Goal: Task Accomplishment & Management: Use online tool/utility

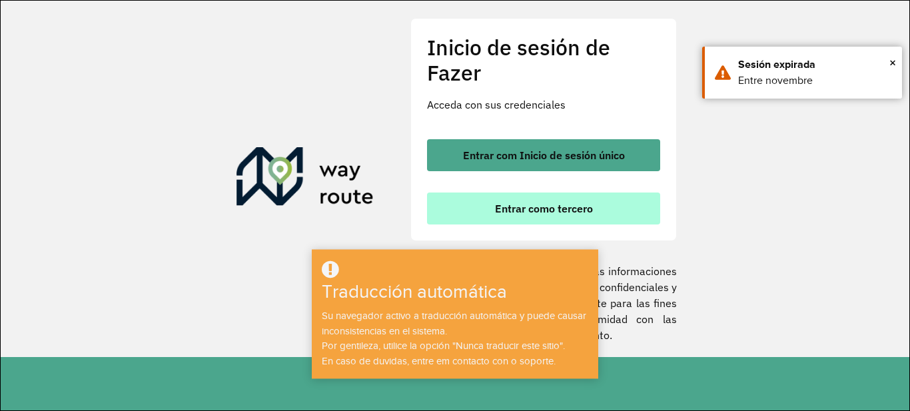
click at [603, 205] on button "Entrar como tercero" at bounding box center [543, 208] width 233 height 32
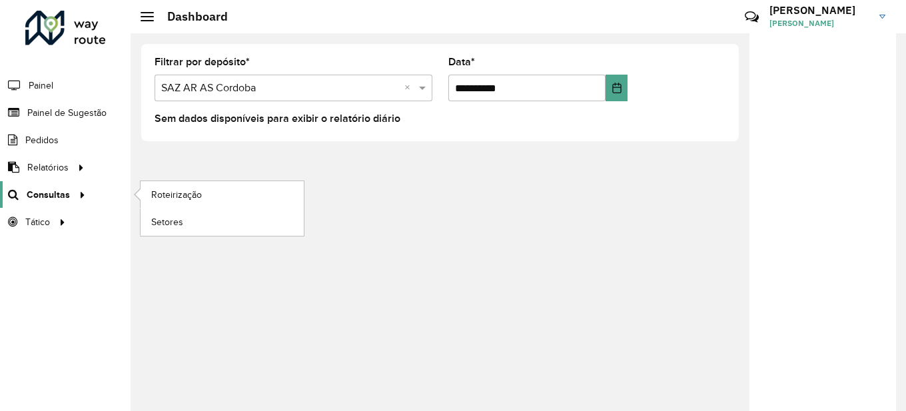
click at [57, 198] on span "Consultas" at bounding box center [48, 195] width 43 height 14
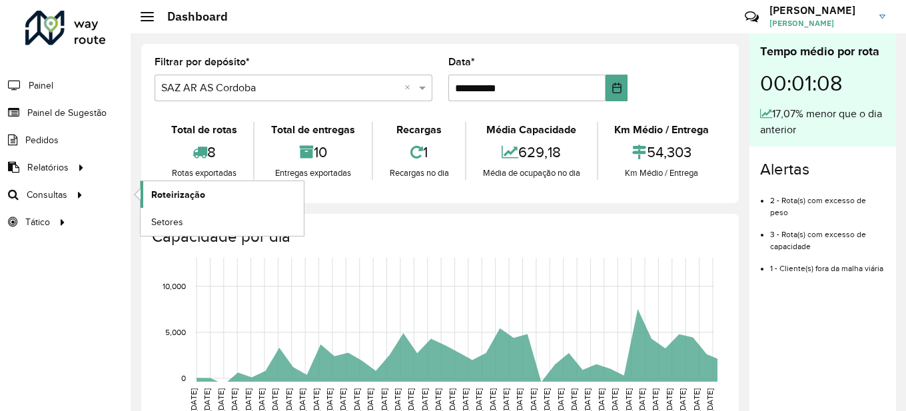
click at [194, 192] on span "Roteirização" at bounding box center [178, 195] width 54 height 14
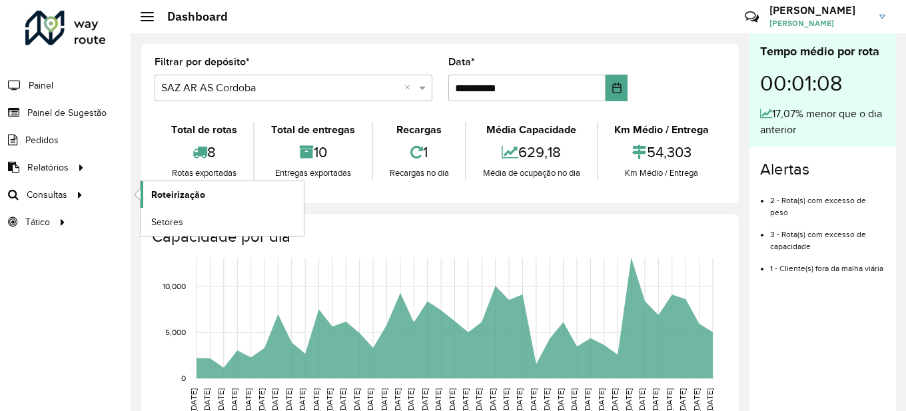
click at [196, 193] on span "Roteirização" at bounding box center [178, 195] width 54 height 14
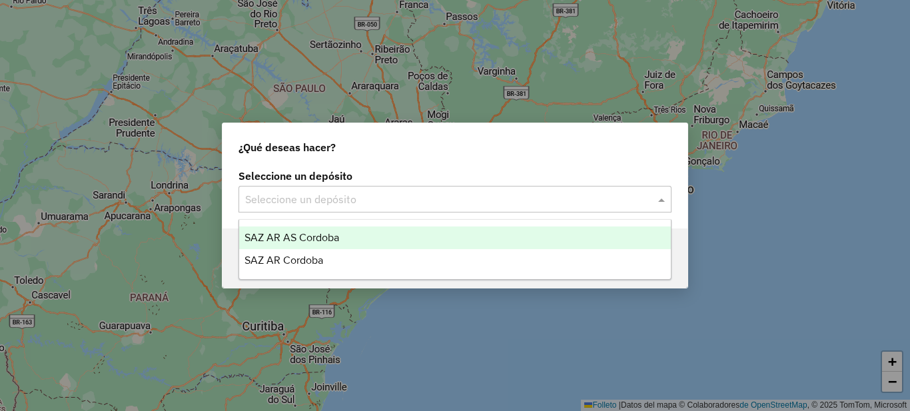
click at [388, 203] on input "text" at bounding box center [441, 200] width 393 height 16
click at [331, 234] on font "SAZ AR AS Córdoba" at bounding box center [291, 237] width 95 height 11
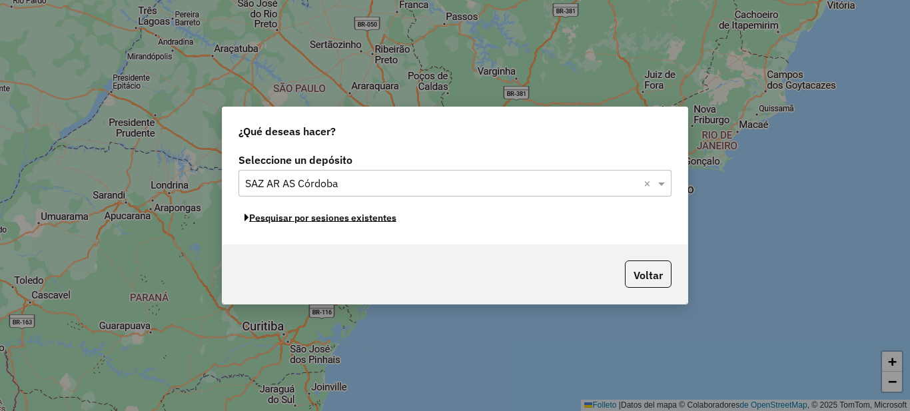
click at [364, 220] on font "Pesquisar por sesiones existentes" at bounding box center [322, 218] width 147 height 12
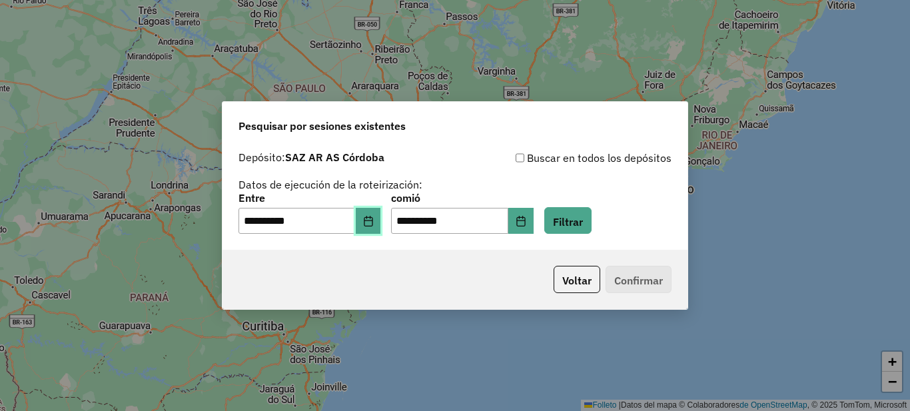
click at [374, 222] on icon "Elija fecha" at bounding box center [368, 221] width 11 height 11
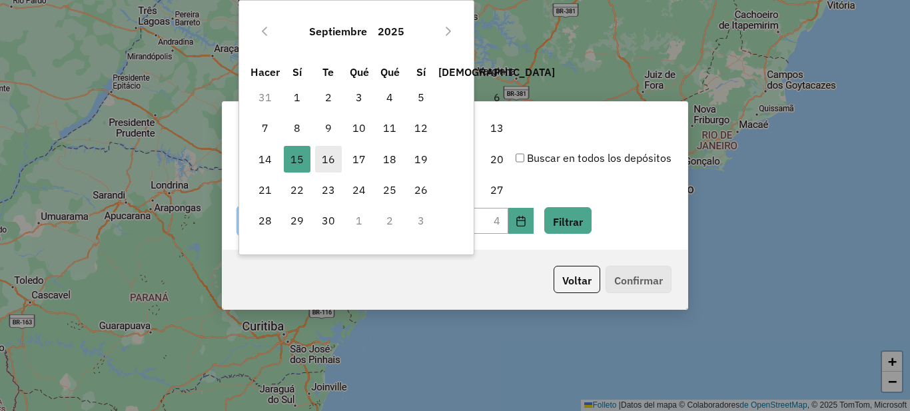
click at [324, 161] on font "16" at bounding box center [328, 159] width 13 height 13
type input "**********"
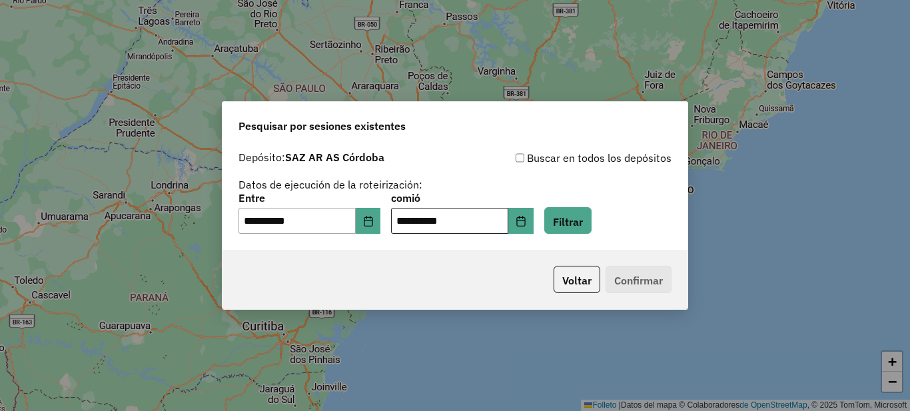
drag, startPoint x: 356, startPoint y: 273, endPoint x: 489, endPoint y: 234, distance: 138.2
click at [357, 273] on div "Voltar Confirmar" at bounding box center [454, 279] width 465 height 59
click at [526, 223] on icon "Elija fecha" at bounding box center [520, 221] width 11 height 11
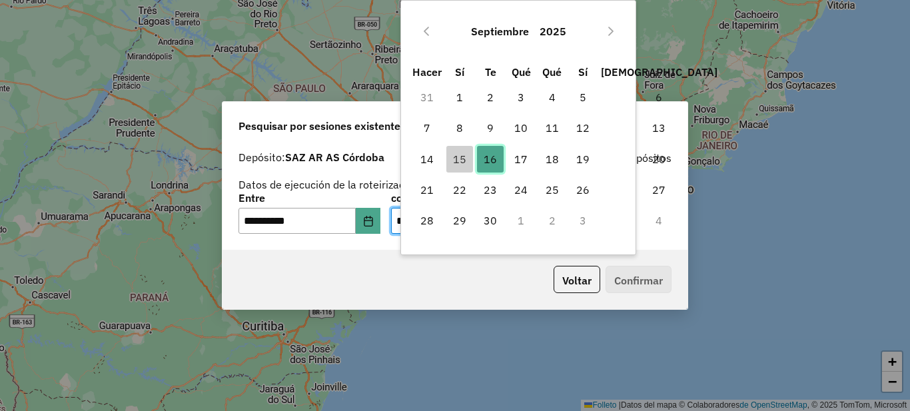
click at [494, 153] on font "16" at bounding box center [490, 159] width 13 height 13
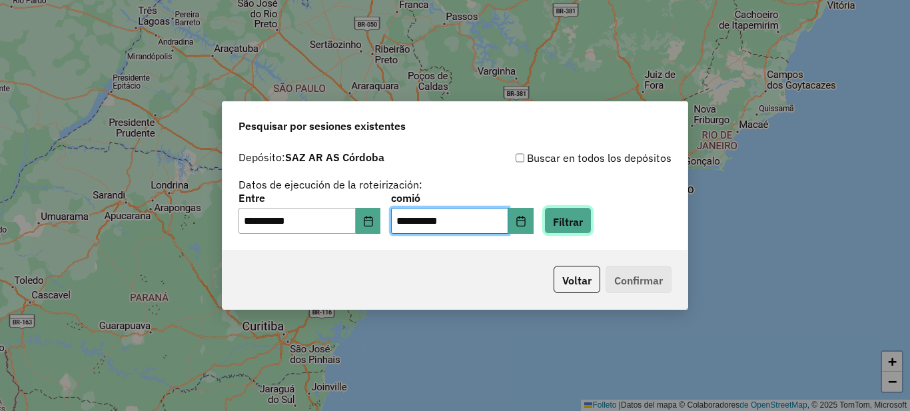
click at [583, 220] on font "Filtrar" at bounding box center [568, 220] width 30 height 13
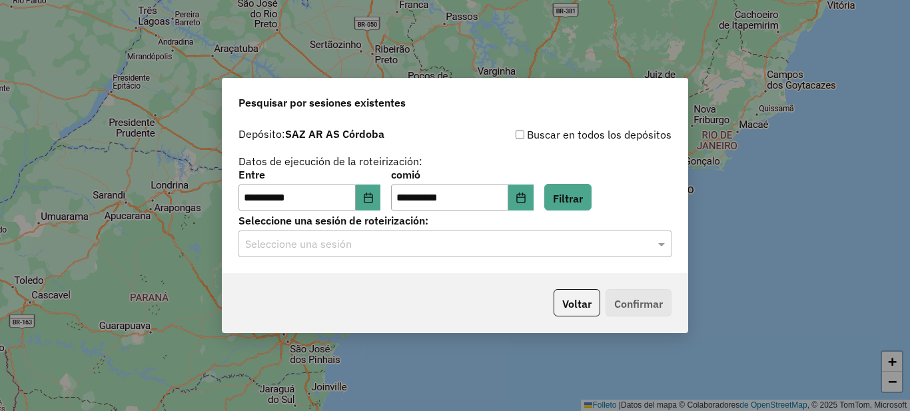
click at [373, 248] on input "text" at bounding box center [441, 244] width 393 height 16
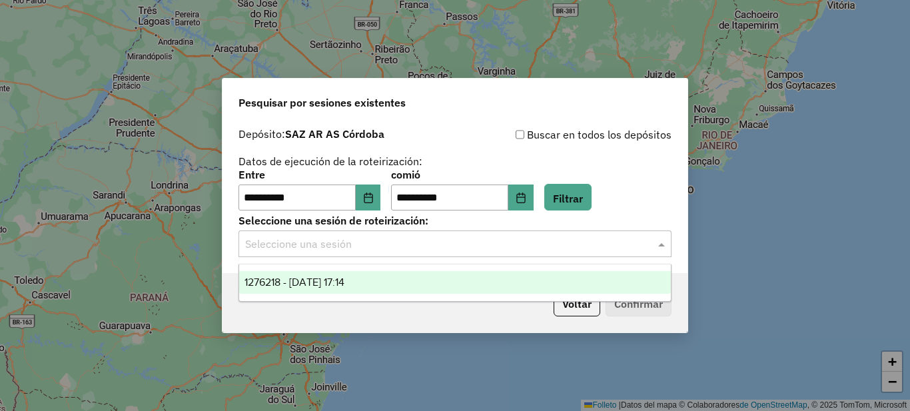
click at [344, 276] on font "1276218 - 16/09/2025 17:14" at bounding box center [294, 281] width 100 height 11
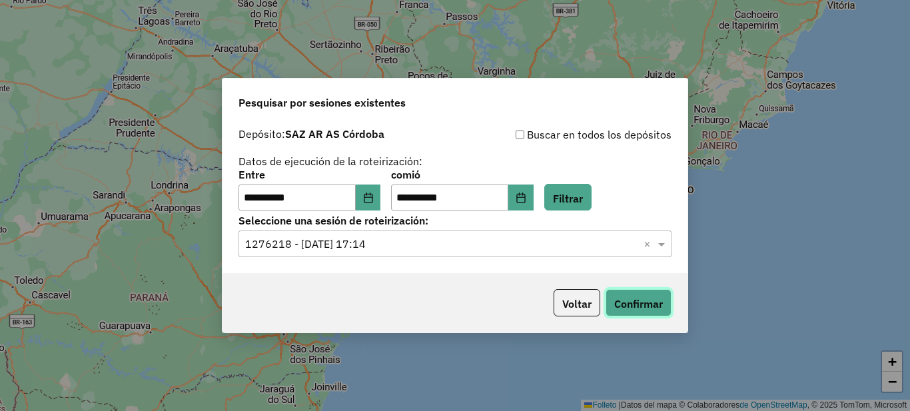
click at [631, 297] on font "Confirmar" at bounding box center [638, 303] width 49 height 13
click at [429, 245] on input "text" at bounding box center [441, 244] width 393 height 16
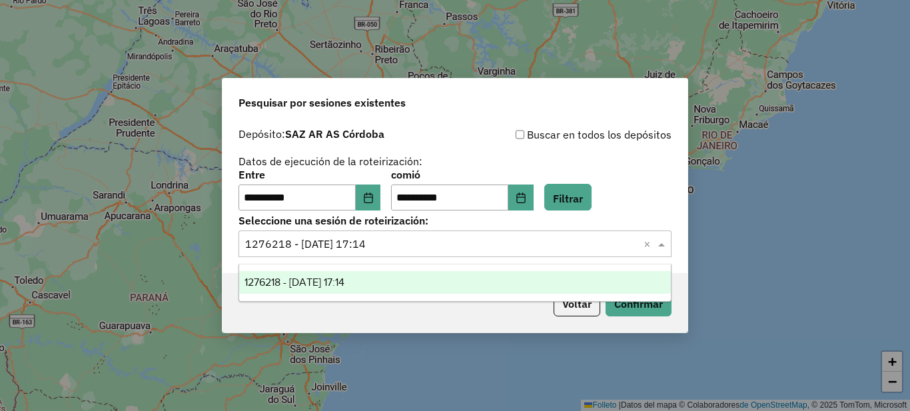
click at [657, 173] on div "**********" at bounding box center [454, 190] width 433 height 41
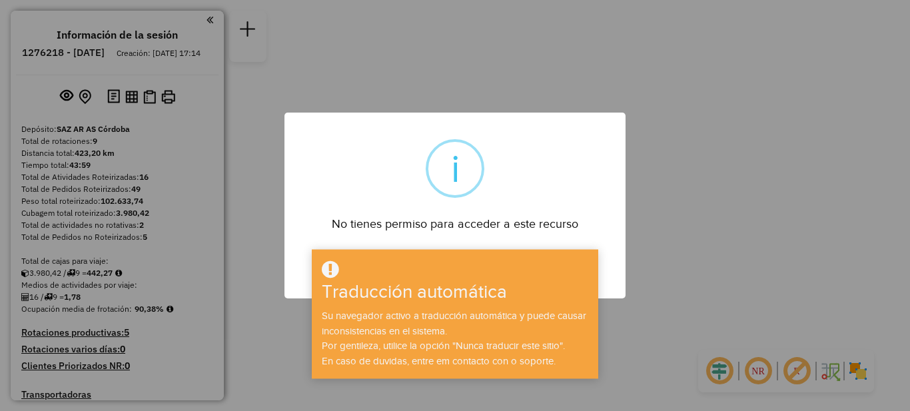
click at [656, 202] on div "× i No tienes permiso para acceder a este recurso DE ACUERDO No Cancel" at bounding box center [455, 205] width 910 height 411
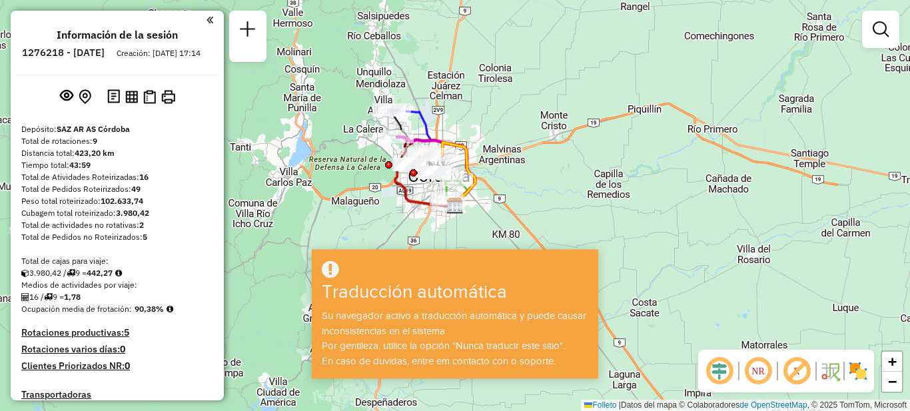
drag, startPoint x: 579, startPoint y: 212, endPoint x: 646, endPoint y: 127, distance: 108.6
click at [579, 211] on div "Janela de atendimento Grade de atendimento Capacidade Transportadoras Veículos …" at bounding box center [455, 205] width 910 height 411
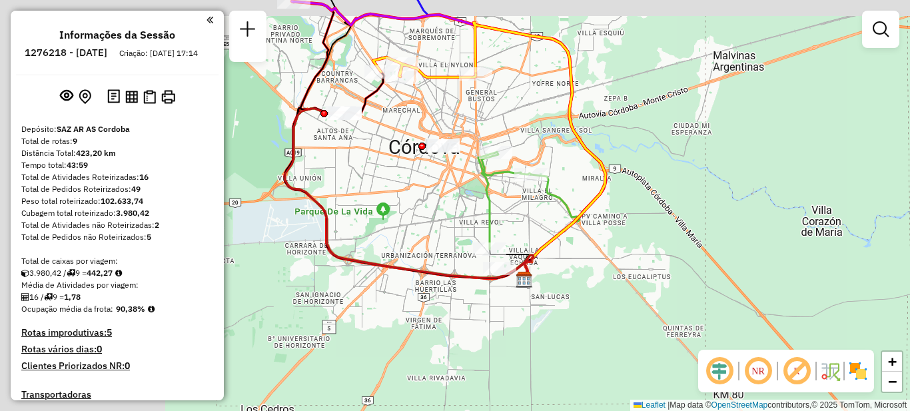
drag, startPoint x: 490, startPoint y: 176, endPoint x: 693, endPoint y: 198, distance: 203.7
click at [691, 198] on div "Janela de atendimento Grade de atendimento Capacidade Transportadoras Veículos …" at bounding box center [455, 205] width 910 height 411
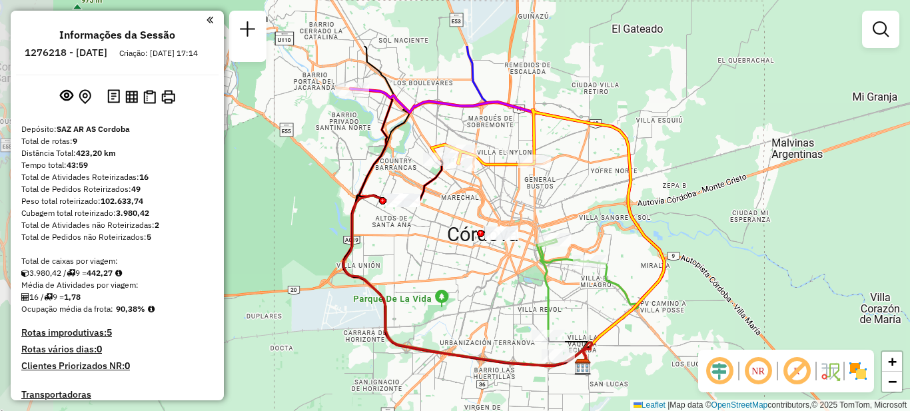
drag, startPoint x: 625, startPoint y: 97, endPoint x: 682, endPoint y: 184, distance: 104.4
click at [682, 184] on div "Janela de atendimento Grade de atendimento Capacidade Transportadoras Veículos …" at bounding box center [455, 205] width 910 height 411
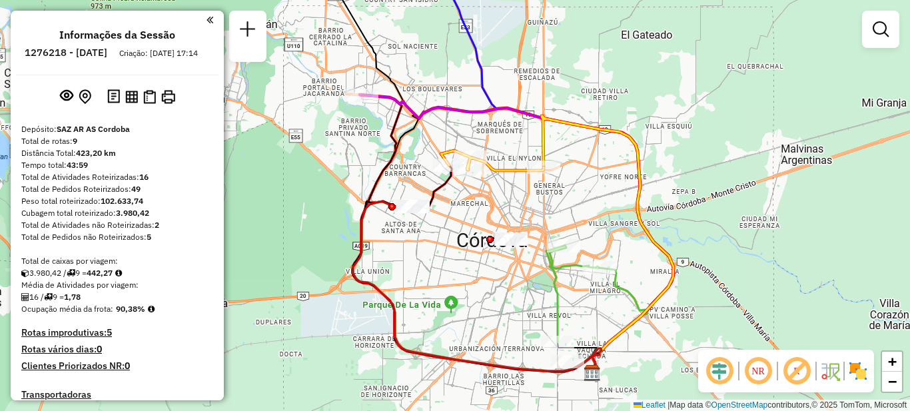
drag, startPoint x: 593, startPoint y: 125, endPoint x: 507, endPoint y: 103, distance: 89.3
click at [602, 129] on icon at bounding box center [607, 244] width 132 height 256
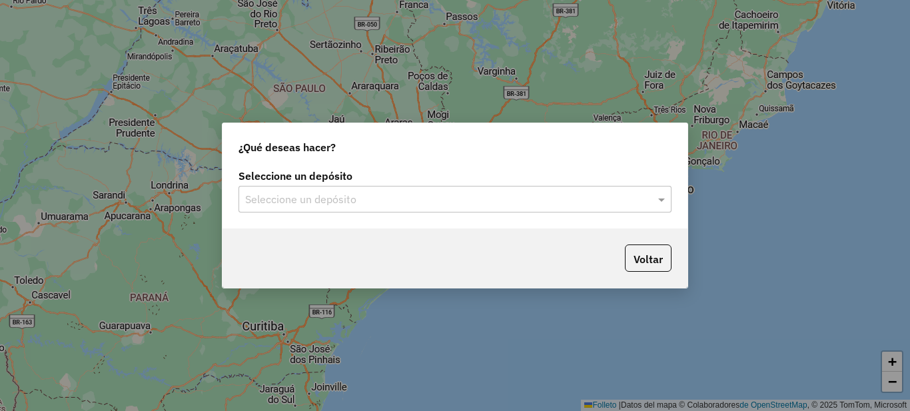
click at [368, 194] on input "text" at bounding box center [441, 200] width 393 height 16
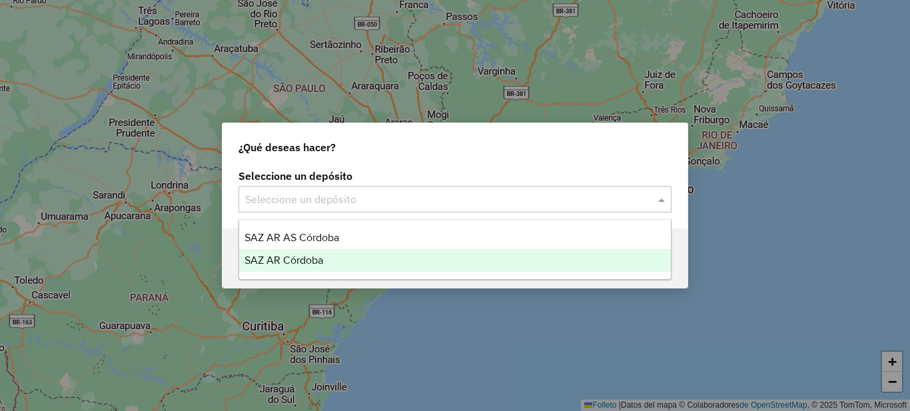
click at [332, 256] on div "SAZ AR Córdoba" at bounding box center [455, 260] width 432 height 23
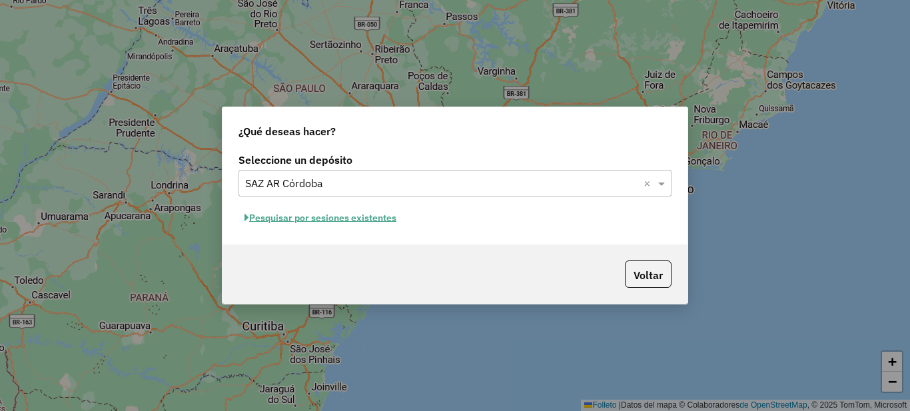
click at [375, 214] on font "Pesquisar por sesiones existentes" at bounding box center [322, 218] width 147 height 12
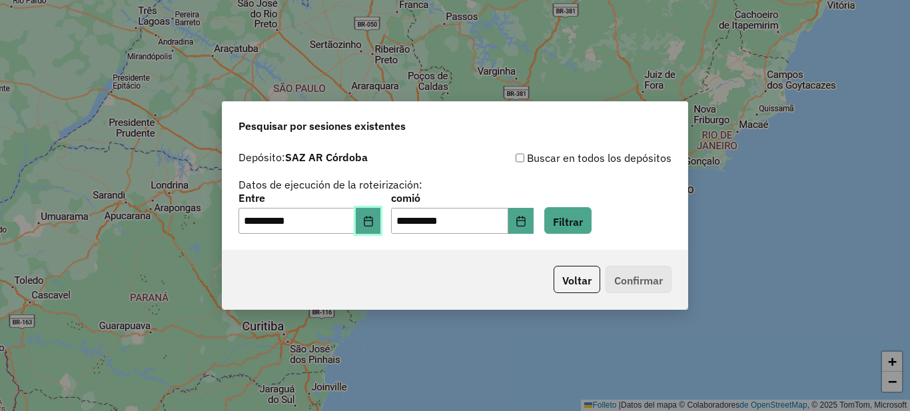
click at [371, 220] on button "Elija fecha" at bounding box center [368, 221] width 25 height 27
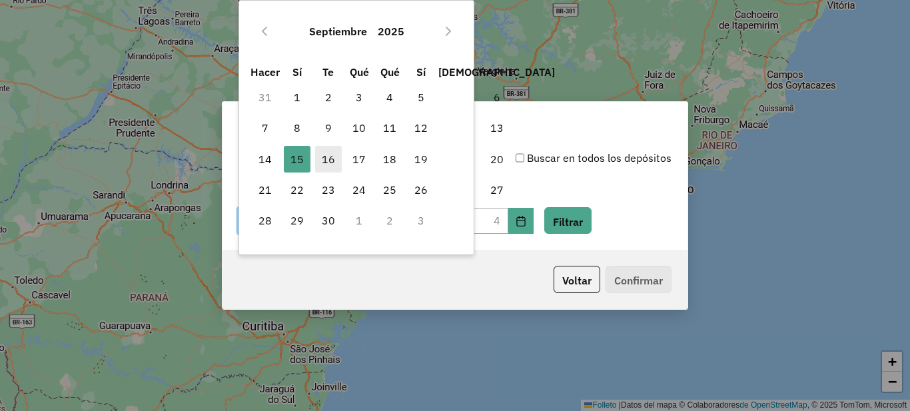
click at [327, 161] on font "16" at bounding box center [328, 159] width 13 height 13
type input "**********"
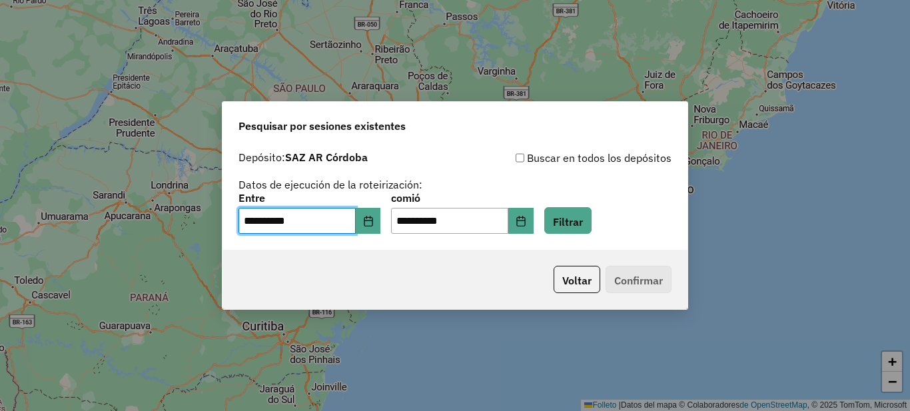
click at [476, 269] on div "Voltar Confirmar" at bounding box center [454, 279] width 465 height 59
click at [526, 225] on icon "Elija fecha" at bounding box center [520, 221] width 11 height 11
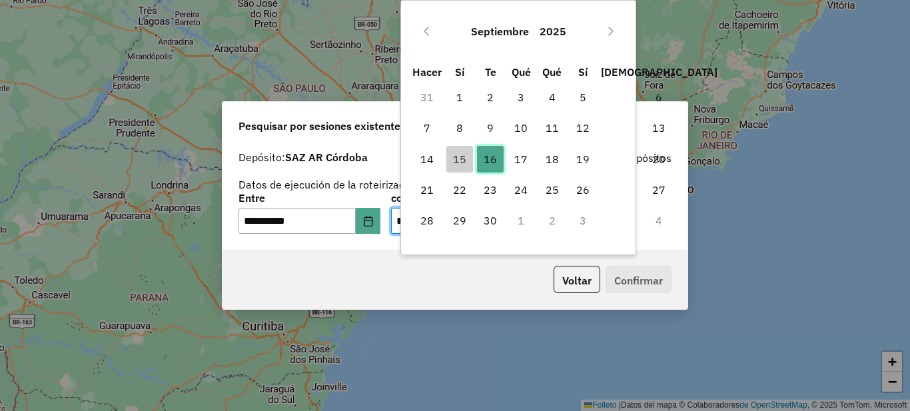
click at [490, 157] on font "16" at bounding box center [490, 159] width 13 height 13
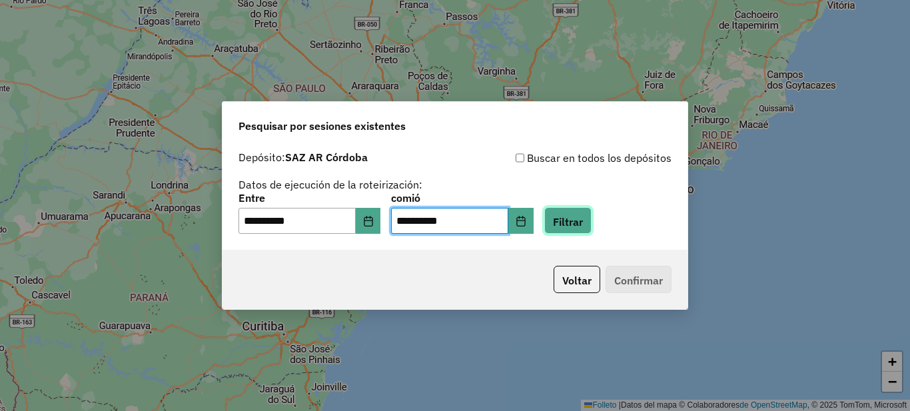
click at [583, 224] on font "Filtrar" at bounding box center [568, 220] width 30 height 13
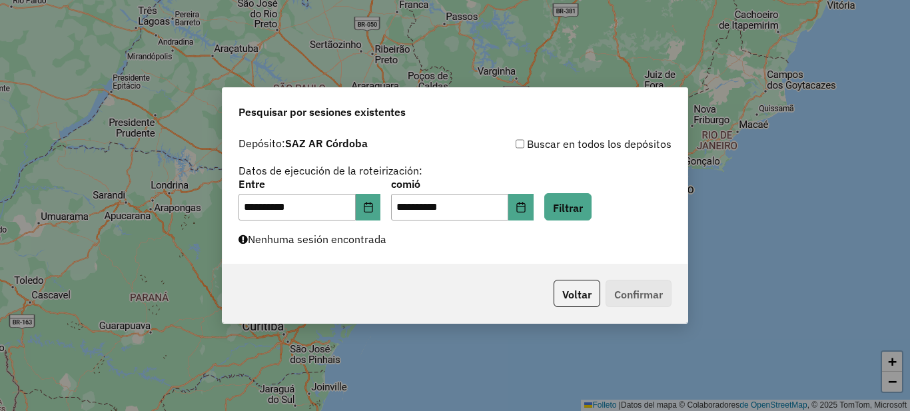
click at [309, 238] on font "Nenhuma sesión encontrada" at bounding box center [317, 238] width 139 height 13
click at [427, 246] on div "**********" at bounding box center [454, 197] width 465 height 133
click at [604, 353] on div "**********" at bounding box center [455, 205] width 910 height 411
click at [581, 293] on font "Voltar" at bounding box center [576, 294] width 29 height 13
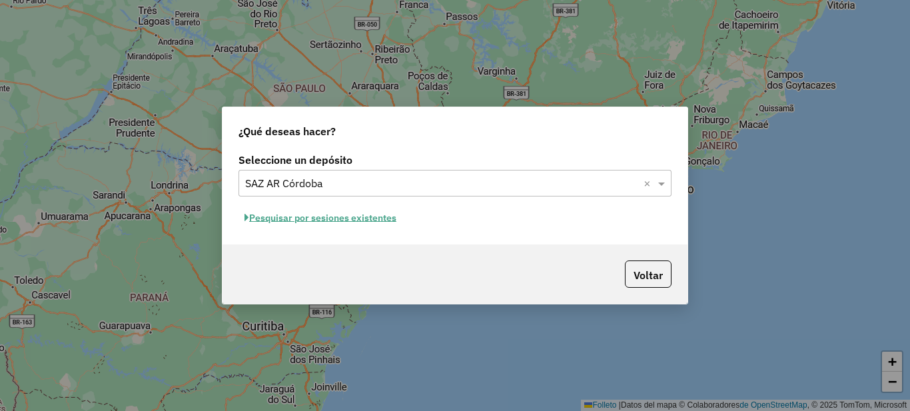
drag, startPoint x: 721, startPoint y: 280, endPoint x: 711, endPoint y: 278, distance: 9.7
click at [717, 279] on div "¿Qué deseas hacer? Seleccione un depósito Seleccione un depósito × SAZ AR Córdo…" at bounding box center [455, 205] width 910 height 411
click at [531, 315] on div "¿Qué deseas hacer? Seleccione un depósito Seleccione un depósito × SAZ AR Córdo…" at bounding box center [455, 205] width 910 height 411
click at [751, 205] on div "¿Qué deseas hacer? Seleccione un depósito Seleccione un depósito × SAZ AR Córdo…" at bounding box center [455, 205] width 910 height 411
click at [651, 276] on font "Voltar" at bounding box center [647, 274] width 29 height 13
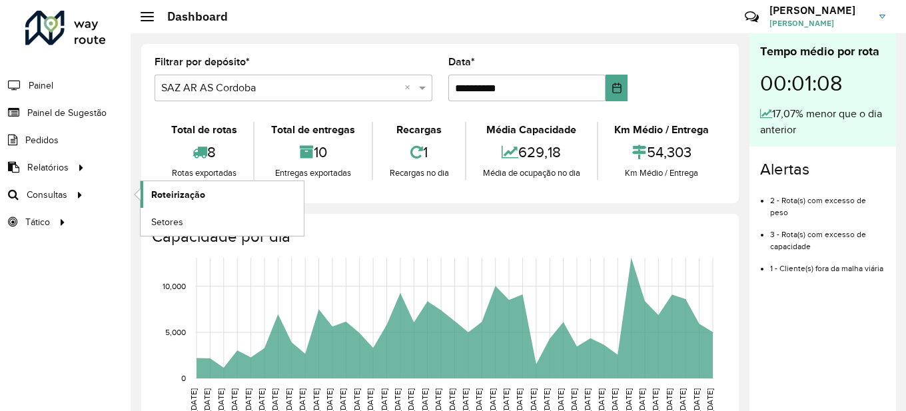
click at [231, 195] on link "Roteirização" at bounding box center [222, 194] width 163 height 27
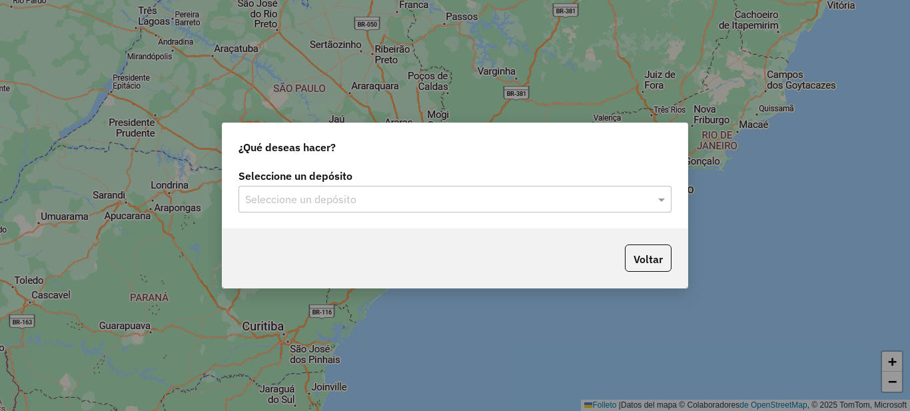
click at [452, 195] on input "text" at bounding box center [441, 200] width 393 height 16
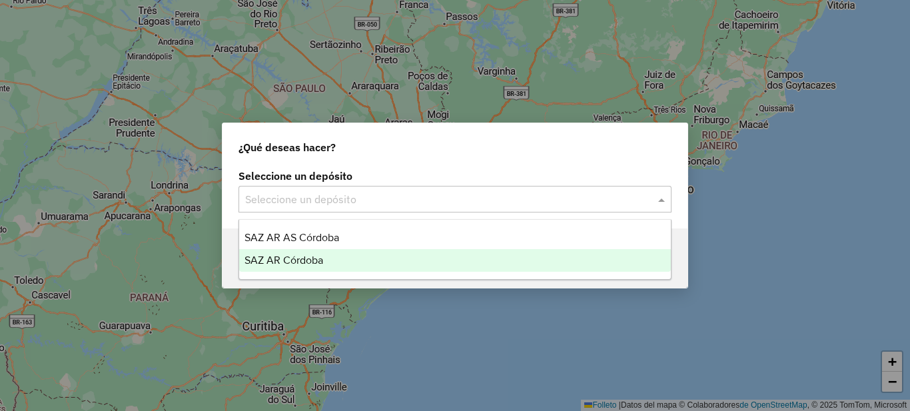
click at [326, 256] on div "SAZ AR Córdoba" at bounding box center [455, 260] width 432 height 23
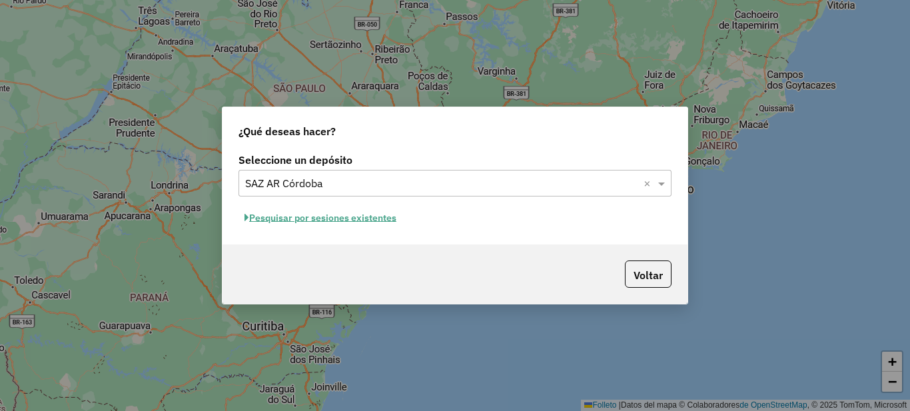
click at [330, 215] on font "Pesquisar por sesiones existentes" at bounding box center [322, 218] width 147 height 12
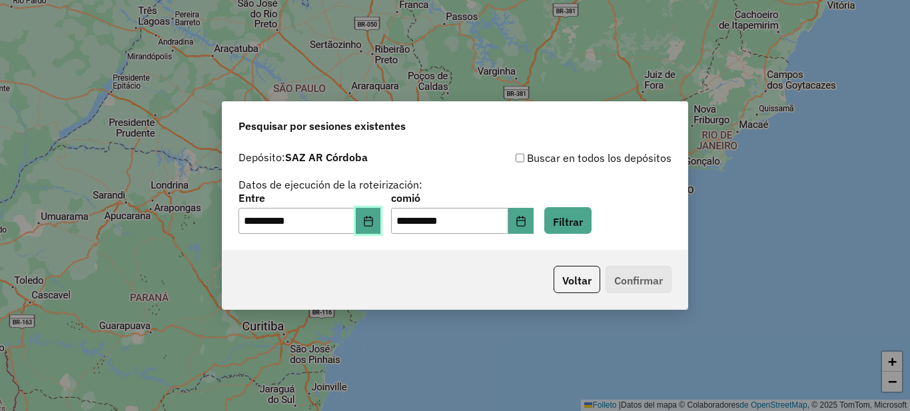
click at [374, 222] on icon "Elija fecha" at bounding box center [368, 221] width 11 height 11
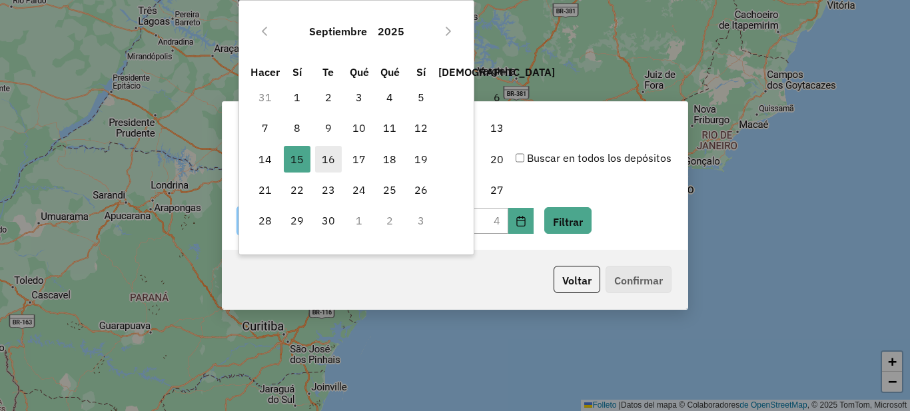
click at [326, 159] on font "16" at bounding box center [328, 159] width 13 height 13
type input "**********"
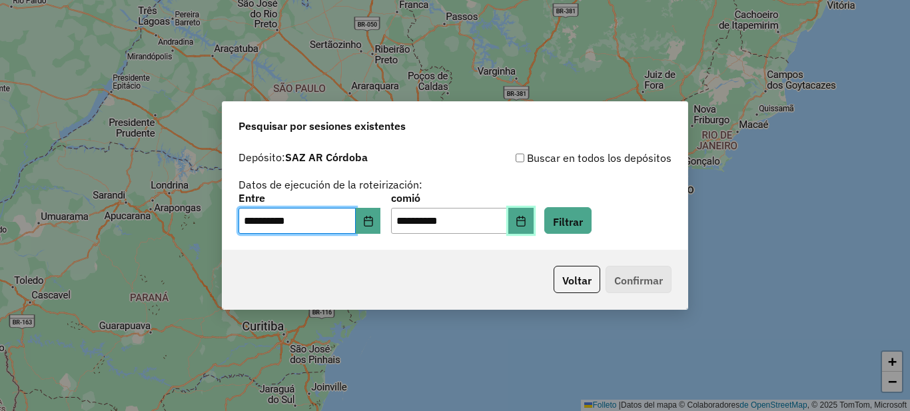
click at [525, 223] on icon "Elija fecha" at bounding box center [520, 221] width 9 height 11
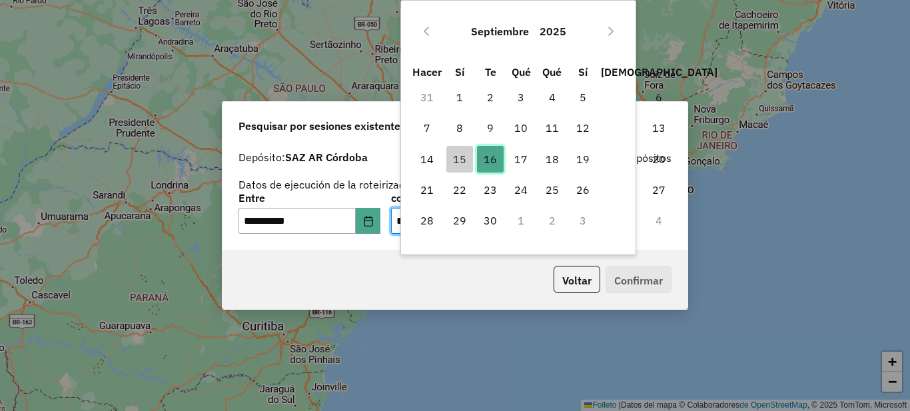
click at [496, 157] on font "16" at bounding box center [490, 159] width 13 height 13
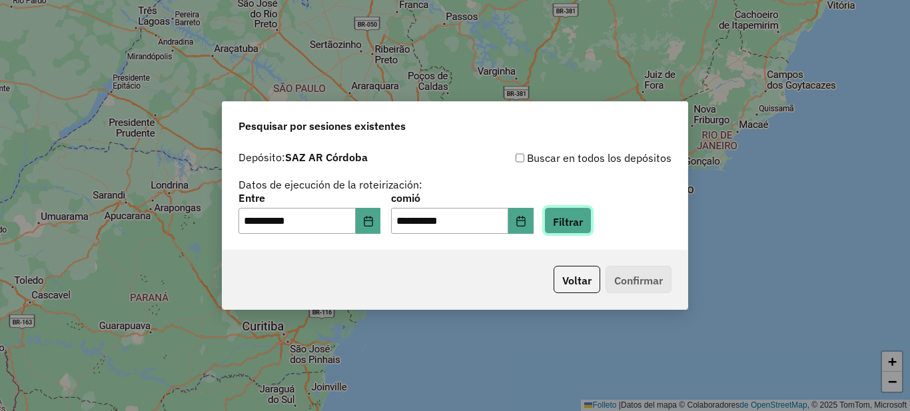
click at [583, 222] on font "Filtrar" at bounding box center [568, 220] width 30 height 13
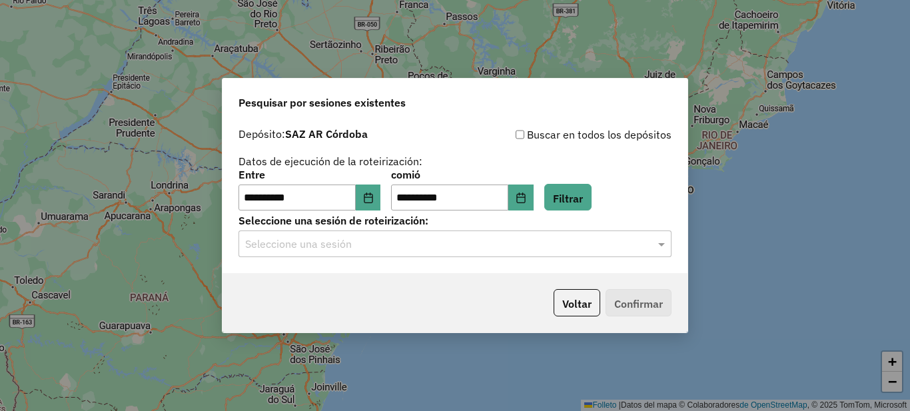
click at [373, 244] on input "text" at bounding box center [441, 244] width 393 height 16
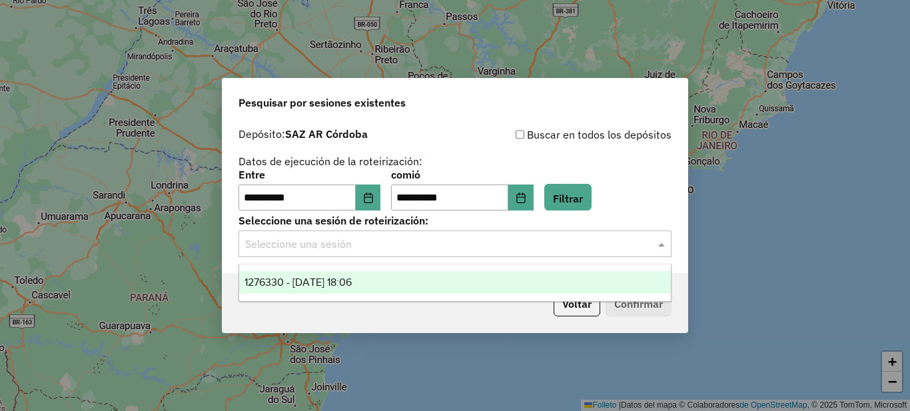
click at [338, 277] on font "1276330 - 16/09/2025 18:06" at bounding box center [297, 281] width 107 height 11
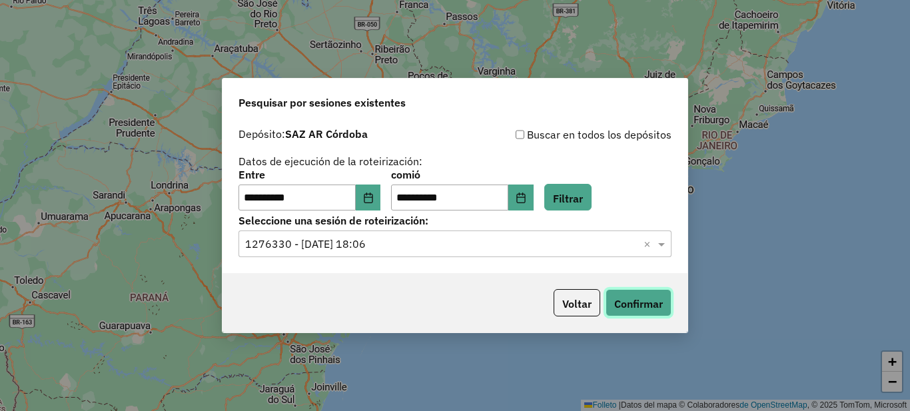
click at [647, 304] on font "Confirmar" at bounding box center [638, 303] width 49 height 13
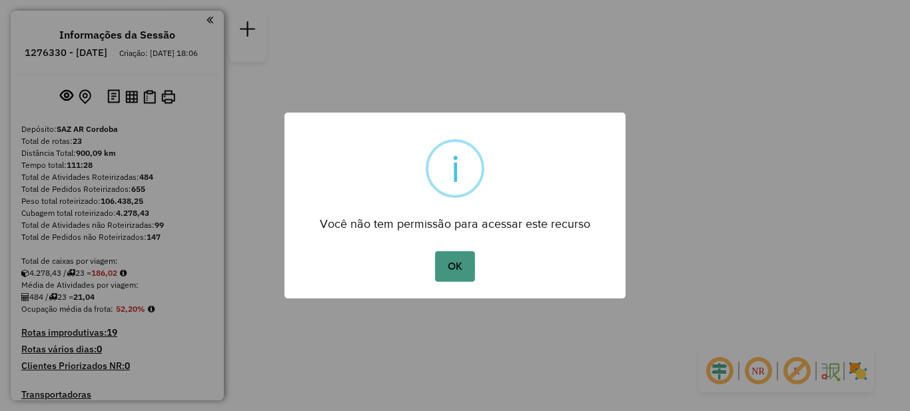
click at [455, 269] on button "OK" at bounding box center [454, 266] width 39 height 31
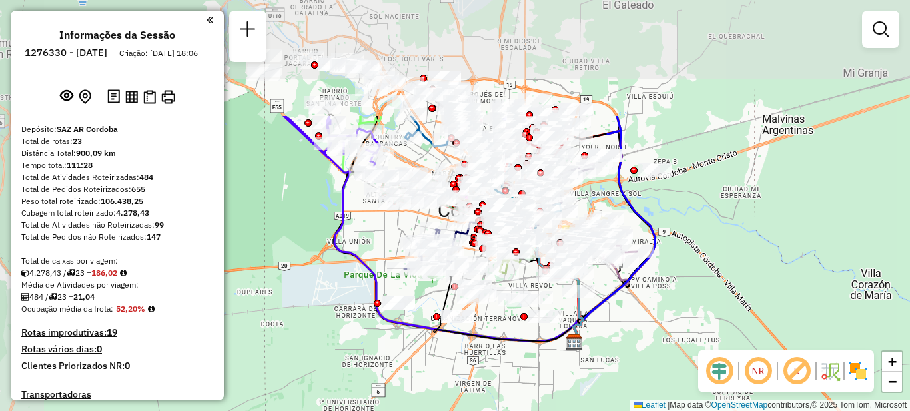
drag, startPoint x: 455, startPoint y: 192, endPoint x: 654, endPoint y: 350, distance: 253.7
click at [654, 350] on div "Janela de atendimento Grade de atendimento Capacidade Transportadoras Veículos …" at bounding box center [455, 205] width 910 height 411
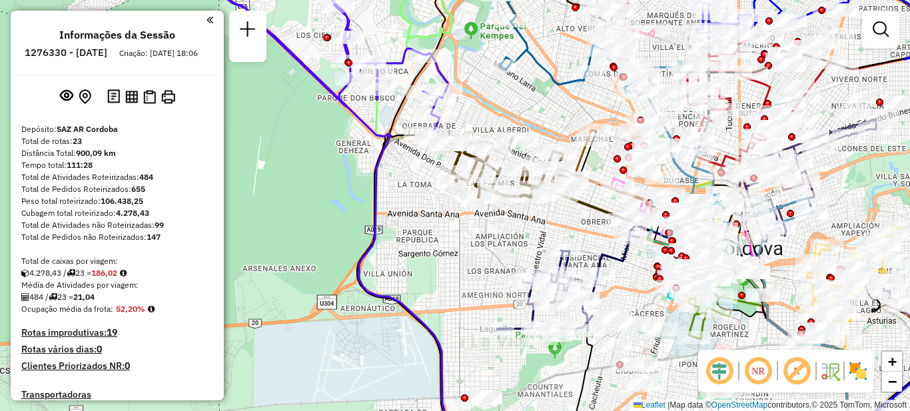
drag, startPoint x: 329, startPoint y: 213, endPoint x: 328, endPoint y: 327, distance: 113.9
click at [328, 327] on div "Janela de atendimento Grade de atendimento Capacidade Transportadoras Veículos …" at bounding box center [455, 205] width 910 height 411
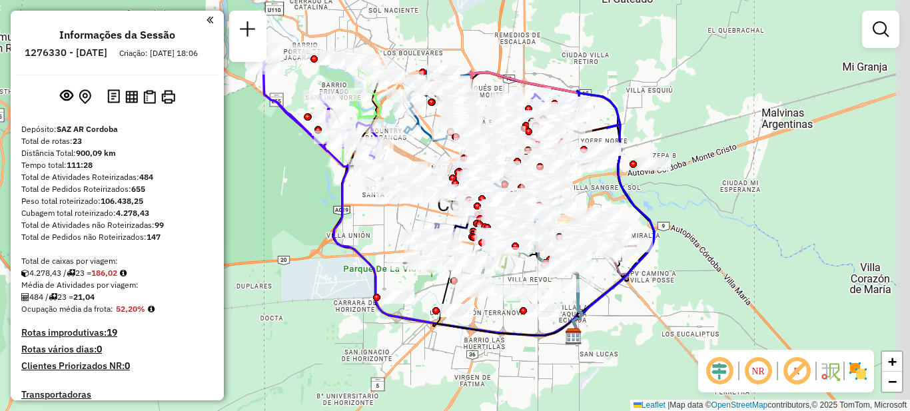
drag, startPoint x: 698, startPoint y: 210, endPoint x: 673, endPoint y: 103, distance: 110.0
click at [673, 103] on div "Janela de atendimento Grade de atendimento Capacidade Transportadoras Veículos …" at bounding box center [455, 205] width 910 height 411
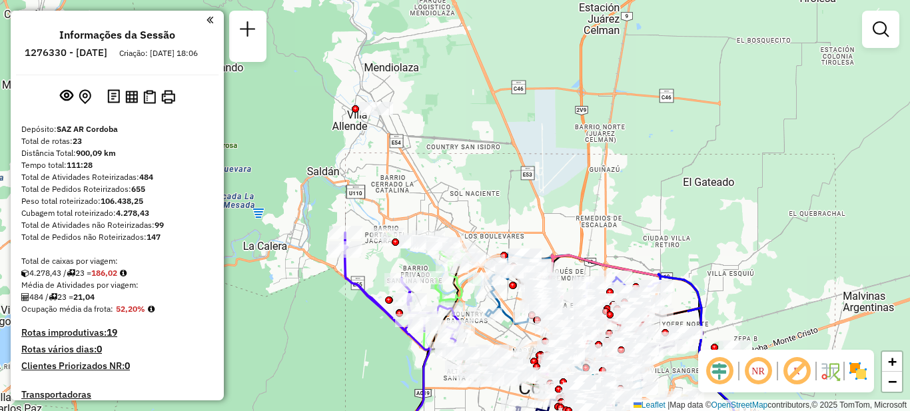
drag, startPoint x: 677, startPoint y: 110, endPoint x: 755, endPoint y: 288, distance: 194.1
click at [755, 288] on div "Janela de atendimento Grade de atendimento Capacidade Transportadoras Veículos …" at bounding box center [455, 205] width 910 height 411
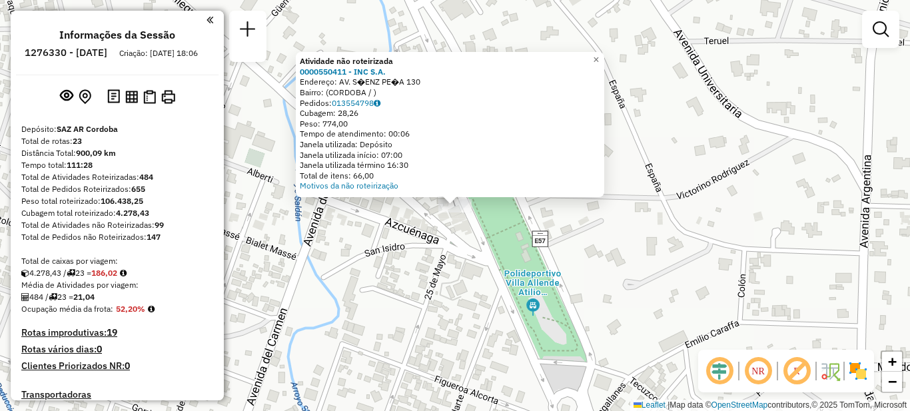
click at [452, 252] on div "Atividade não roteirizada 0000550411 - INC S.A. Endereço: AV. S�ENZ PE�A 130 Ba…" at bounding box center [455, 205] width 910 height 411
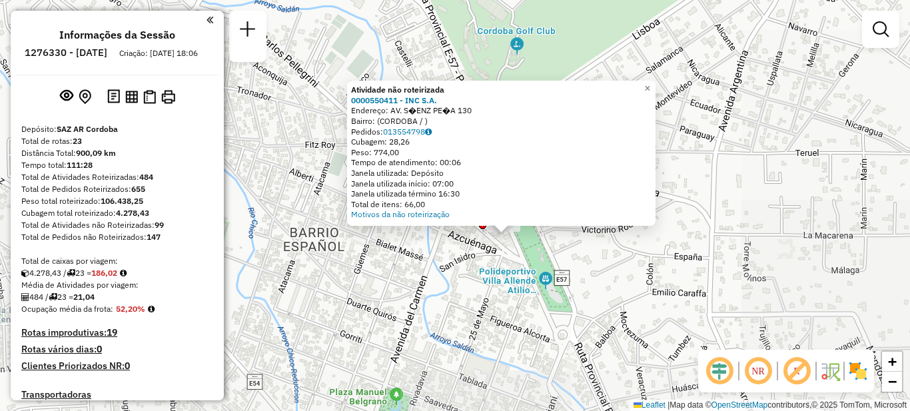
click at [606, 286] on div "Atividade não roteirizada 0000550411 - INC S.A. Endereço: AV. S�ENZ PE�A 130 Ba…" at bounding box center [455, 205] width 910 height 411
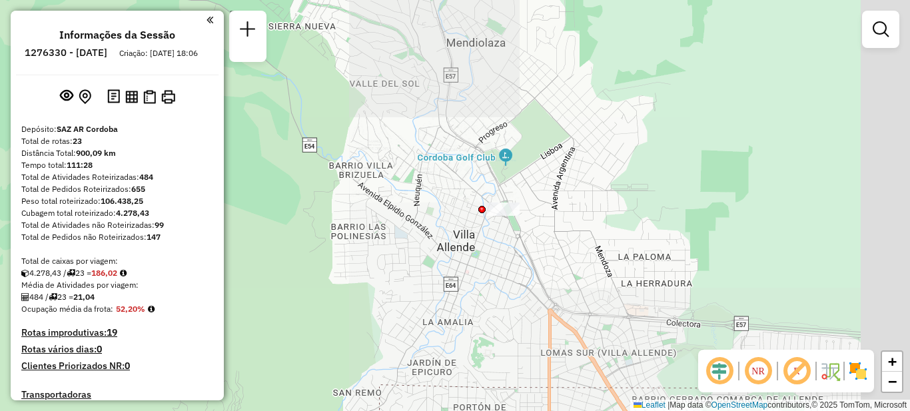
drag, startPoint x: 669, startPoint y: 306, endPoint x: 496, endPoint y: 184, distance: 210.8
click at [498, 186] on div "Janela de atendimento Grade de atendimento Capacidade Transportadoras Veículos …" at bounding box center [455, 205] width 910 height 411
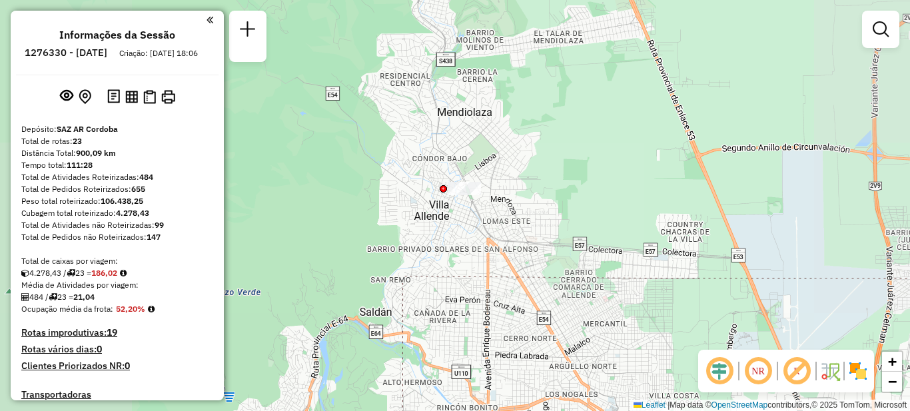
drag, startPoint x: 623, startPoint y: 300, endPoint x: 531, endPoint y: 154, distance: 172.4
click at [534, 159] on div "Janela de atendimento Grade de atendimento Capacidade Transportadoras Veículos …" at bounding box center [455, 205] width 910 height 411
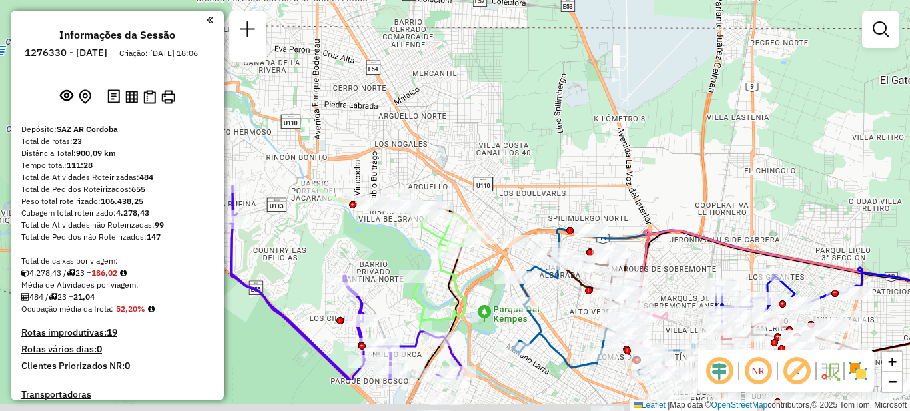
drag, startPoint x: 591, startPoint y: 225, endPoint x: 539, endPoint y: 125, distance: 113.2
click at [539, 125] on div "Janela de atendimento Grade de atendimento Capacidade Transportadoras Veículos …" at bounding box center [455, 205] width 910 height 411
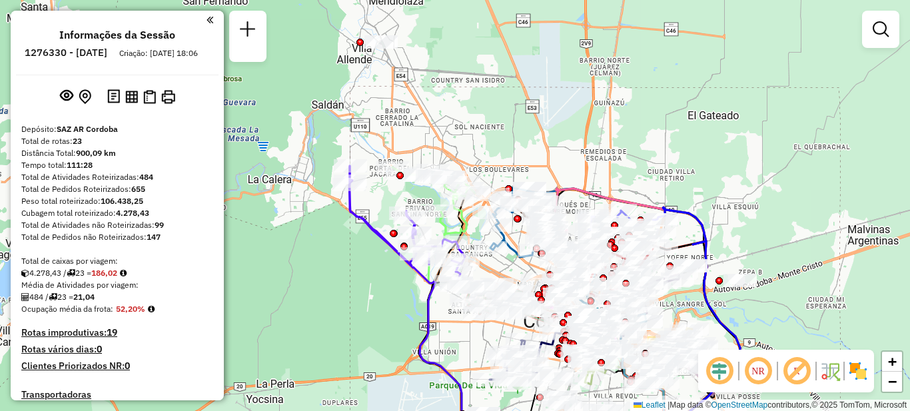
drag, startPoint x: 552, startPoint y: 119, endPoint x: 525, endPoint y: 138, distance: 32.5
click at [525, 138] on div "Janela de atendimento Grade de atendimento Capacidade Transportadoras Veículos …" at bounding box center [455, 205] width 910 height 411
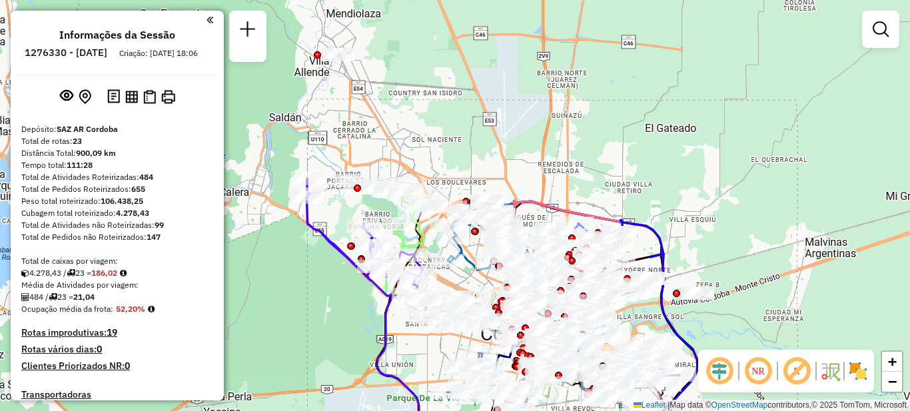
drag, startPoint x: 505, startPoint y: 139, endPoint x: 478, endPoint y: 149, distance: 29.1
click at [478, 149] on div "Janela de atendimento Grade de atendimento Capacidade Transportadoras Veículos …" at bounding box center [455, 205] width 910 height 411
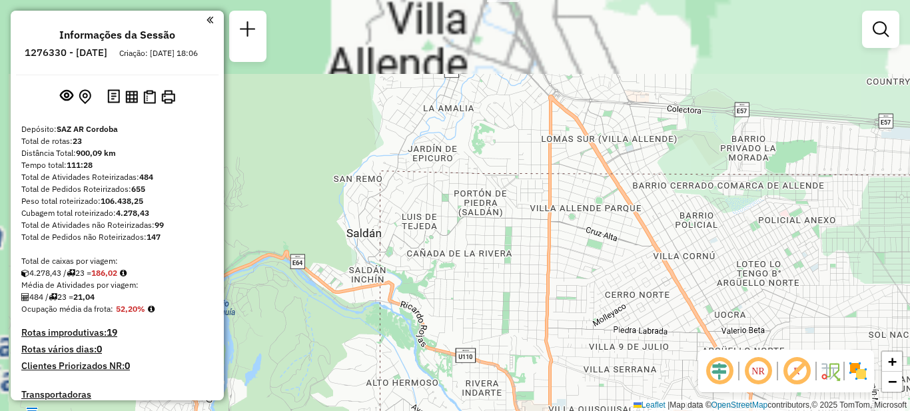
drag, startPoint x: 409, startPoint y: 224, endPoint x: 430, endPoint y: 268, distance: 49.5
click at [427, 270] on div "Janela de atendimento Grade de atendimento Capacidade Transportadoras Veículos …" at bounding box center [455, 205] width 910 height 411
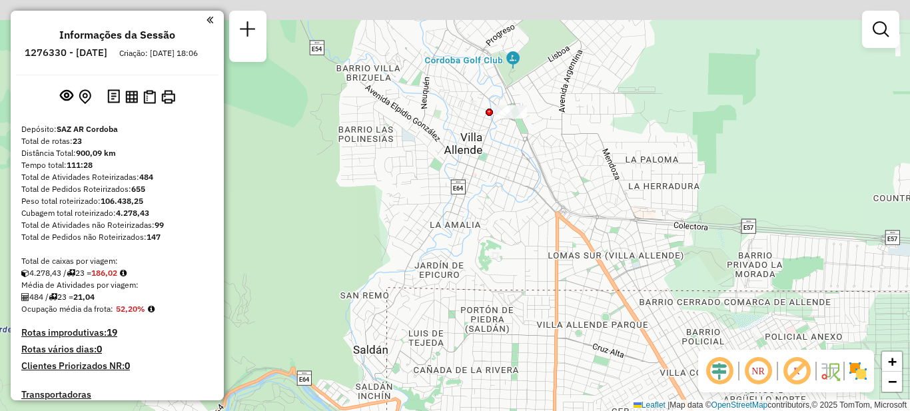
drag, startPoint x: 480, startPoint y: 143, endPoint x: 480, endPoint y: 284, distance: 140.5
click at [484, 289] on div "Janela de atendimento Grade de atendimento Capacidade Transportadoras Veículos …" at bounding box center [455, 205] width 910 height 411
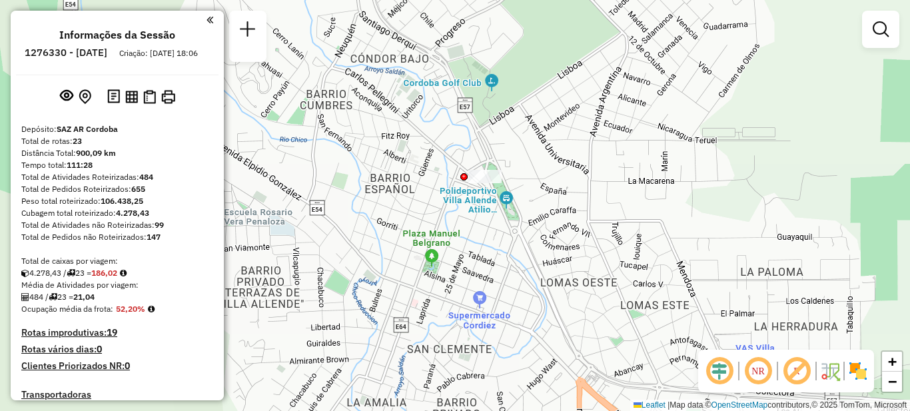
drag, startPoint x: 561, startPoint y: 155, endPoint x: 569, endPoint y: 202, distance: 48.6
click at [569, 202] on div "Janela de atendimento Grade de atendimento Capacidade Transportadoras Veículos …" at bounding box center [455, 205] width 910 height 411
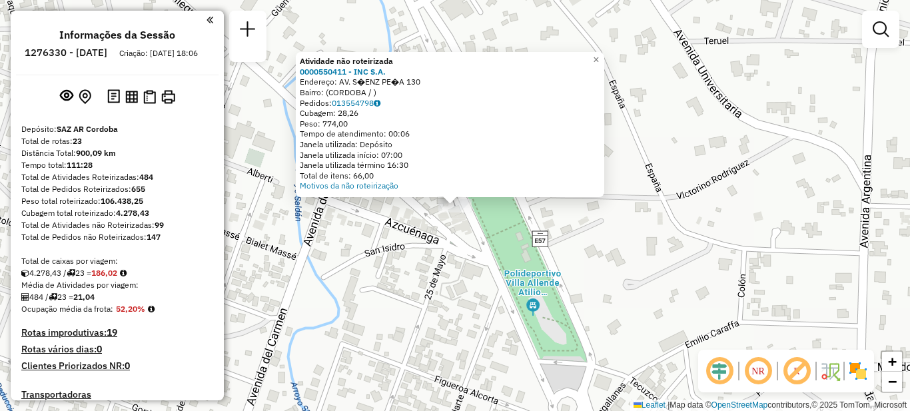
click at [462, 270] on div "Atividade não roteirizada 0000550411 - INC S.A. Endereço: AV. S�ENZ PE�A 130 Ba…" at bounding box center [455, 205] width 910 height 411
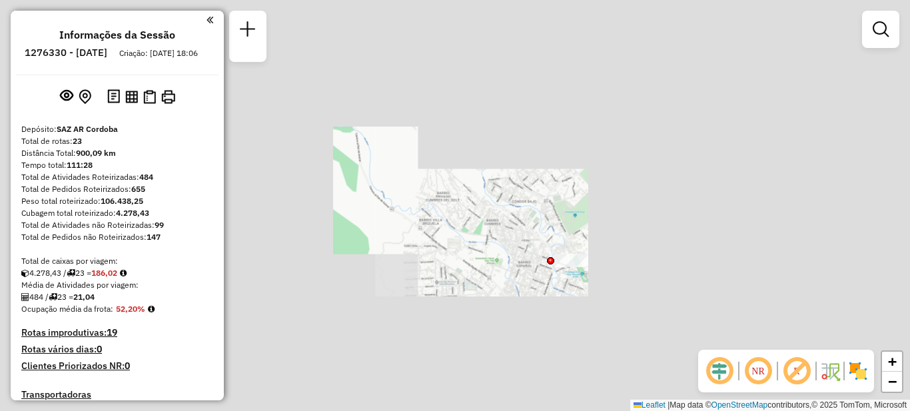
click at [546, 133] on div "Janela de atendimento Grade de atendimento Capacidade Transportadoras Veículos …" at bounding box center [455, 205] width 910 height 411
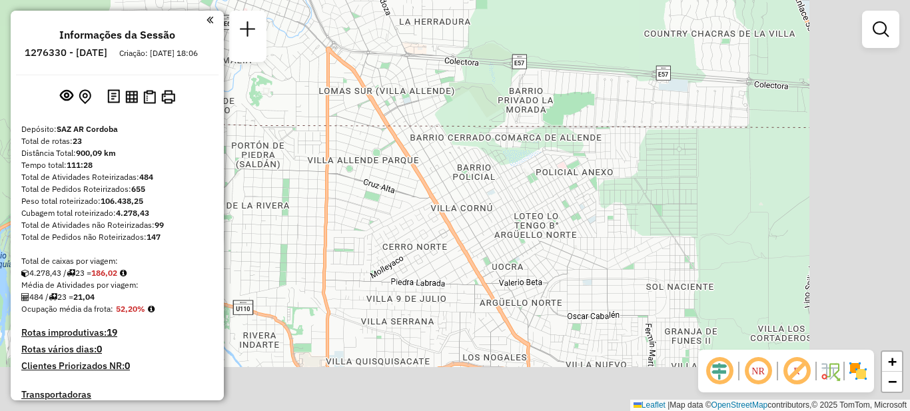
drag, startPoint x: 683, startPoint y: 228, endPoint x: 502, endPoint y: 84, distance: 232.3
click at [504, 85] on div "Janela de atendimento Grade de atendimento Capacidade Transportadoras Veículos …" at bounding box center [455, 205] width 910 height 411
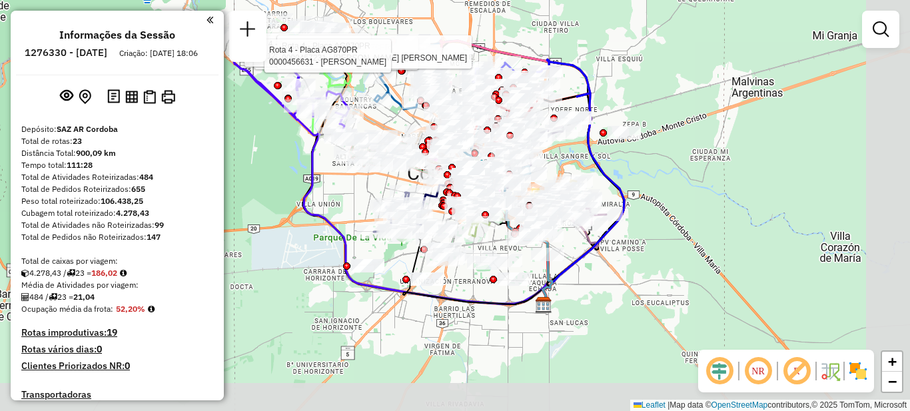
drag, startPoint x: 749, startPoint y: 253, endPoint x: 600, endPoint y: 170, distance: 170.8
click at [600, 170] on icon at bounding box center [581, 182] width 85 height 246
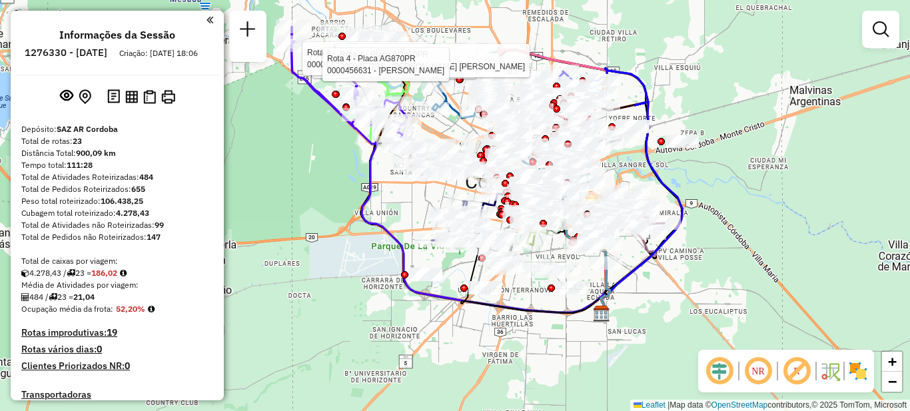
drag, startPoint x: 633, startPoint y: 176, endPoint x: 674, endPoint y: 187, distance: 42.0
click at [674, 186] on icon at bounding box center [639, 191] width 85 height 246
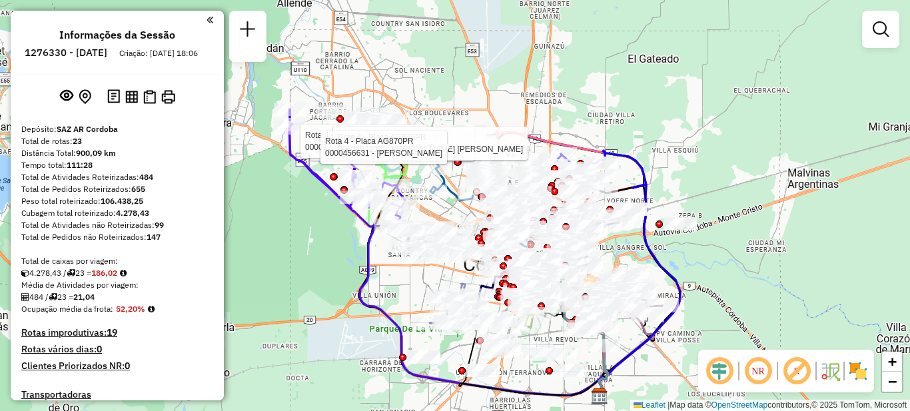
drag, startPoint x: 300, startPoint y: 194, endPoint x: 295, endPoint y: 287, distance: 92.7
click at [296, 285] on div "Rota 4 - Placa AG870PR 0000028034 - Hertzan Sergio Leon Rota 4 - Placa AG870PR …" at bounding box center [455, 205] width 910 height 411
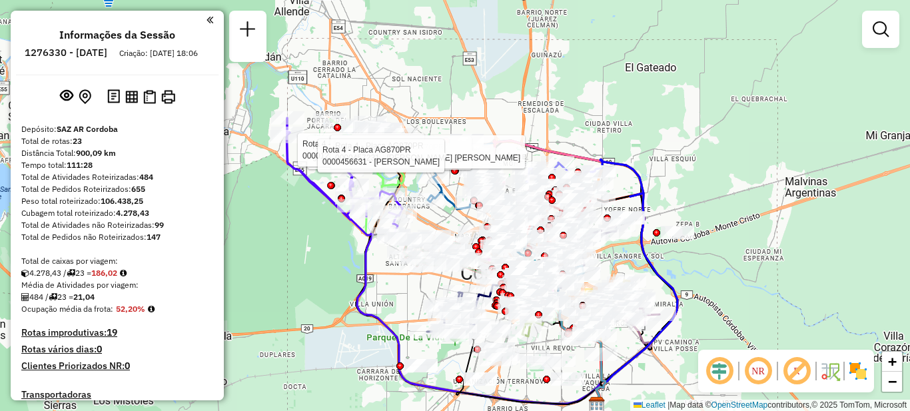
click at [595, 151] on div "Rota 4 - Placa AG870PR 0000028034 - Hertzan Sergio Leon Rota 4 - Placa AG870PR …" at bounding box center [455, 205] width 910 height 411
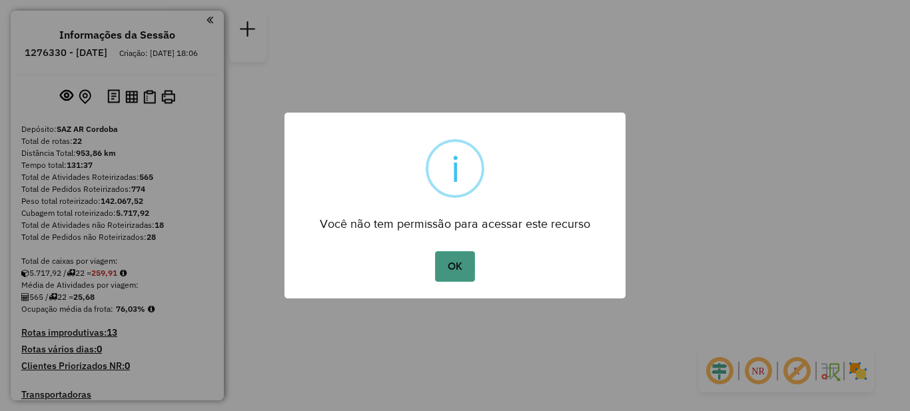
click at [450, 262] on button "OK" at bounding box center [454, 266] width 39 height 31
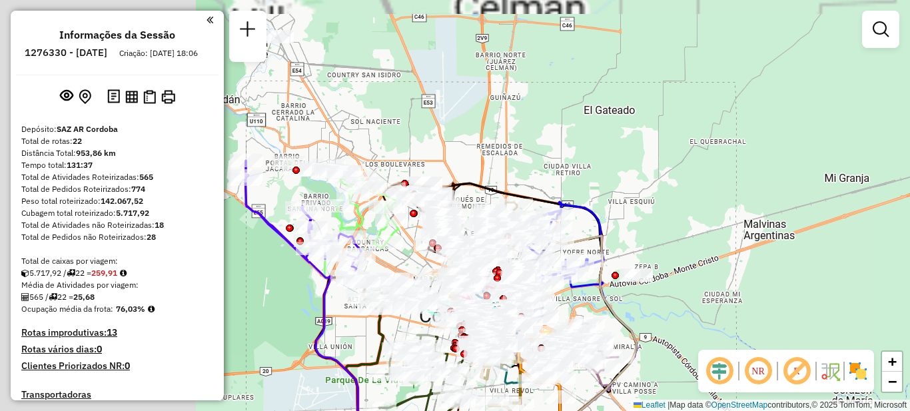
drag, startPoint x: 567, startPoint y: 196, endPoint x: 721, endPoint y: 208, distance: 154.3
click at [721, 210] on div "Janela de atendimento Grade de atendimento Capacidade Transportadoras Veículos …" at bounding box center [455, 205] width 910 height 411
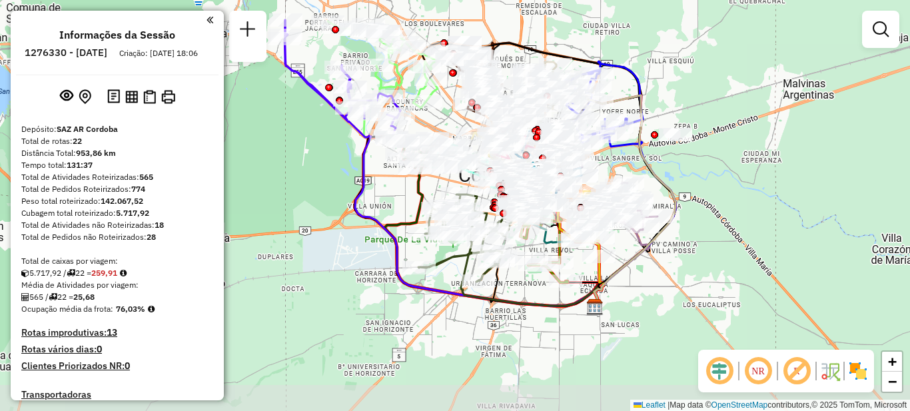
drag, startPoint x: 679, startPoint y: 206, endPoint x: 703, endPoint y: 68, distance: 139.9
click at [703, 68] on div "Janela de atendimento Grade de atendimento Capacidade Transportadoras Veículos …" at bounding box center [455, 205] width 910 height 411
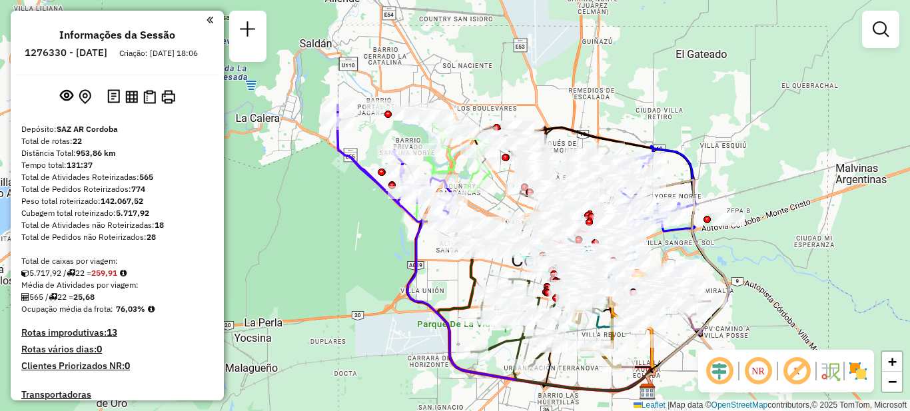
drag, startPoint x: 346, startPoint y: 184, endPoint x: 398, endPoint y: 217, distance: 60.8
click at [404, 265] on div "Janela de atendimento Grade de atendimento Capacidade Transportadoras Veículos …" at bounding box center [455, 205] width 910 height 411
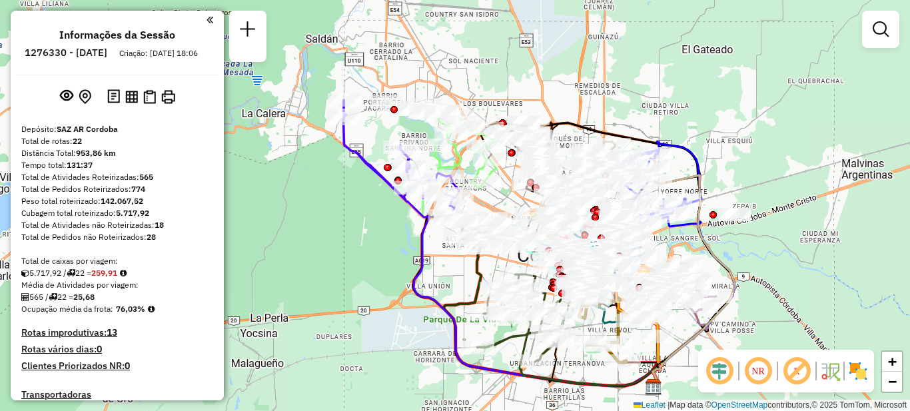
click at [206, 20] on em at bounding box center [209, 20] width 7 height 12
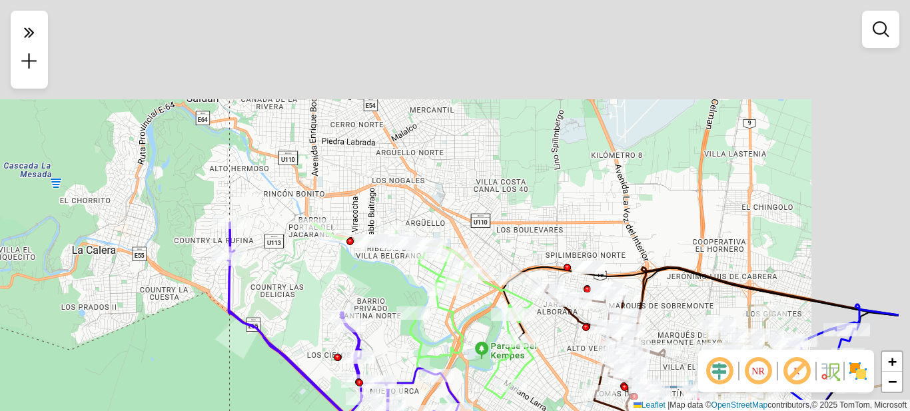
drag, startPoint x: 408, startPoint y: 95, endPoint x: 294, endPoint y: 352, distance: 281.2
click at [294, 352] on div "Janela de atendimento Grade de atendimento Capacidade Transportadoras Veículos …" at bounding box center [455, 205] width 910 height 411
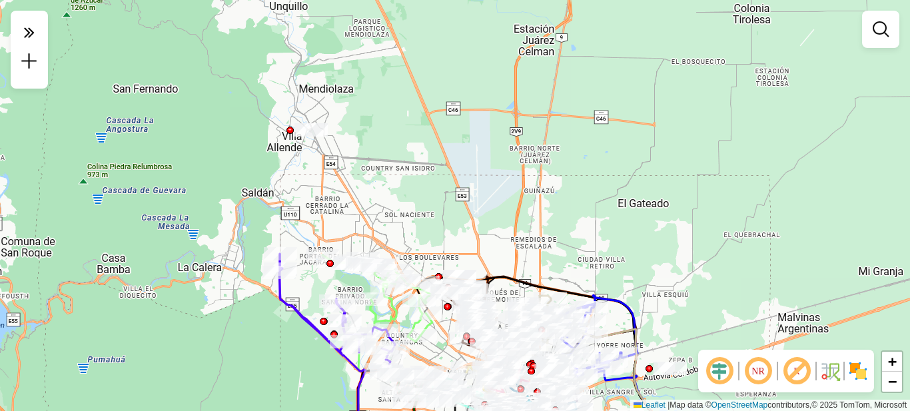
drag, startPoint x: 380, startPoint y: 135, endPoint x: 368, endPoint y: 143, distance: 14.4
click at [368, 143] on div "Janela de atendimento Grade de atendimento Capacidade Transportadoras Veículos …" at bounding box center [455, 205] width 910 height 411
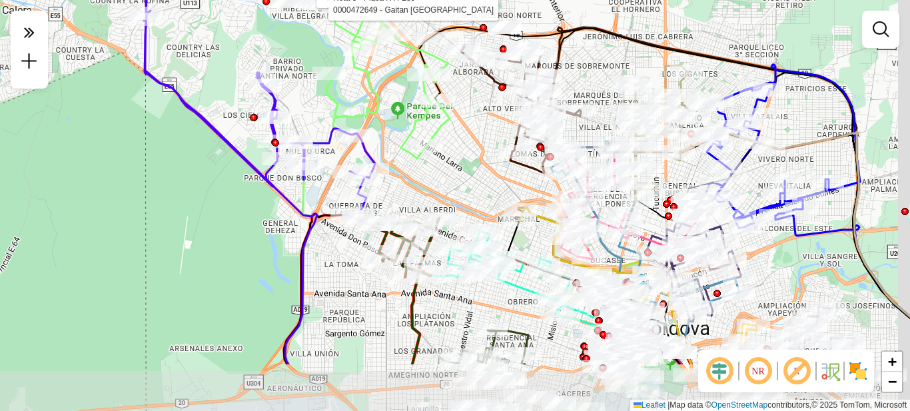
drag, startPoint x: 367, startPoint y: 176, endPoint x: 344, endPoint y: 119, distance: 61.8
click at [344, 119] on icon at bounding box center [339, 70] width 220 height 175
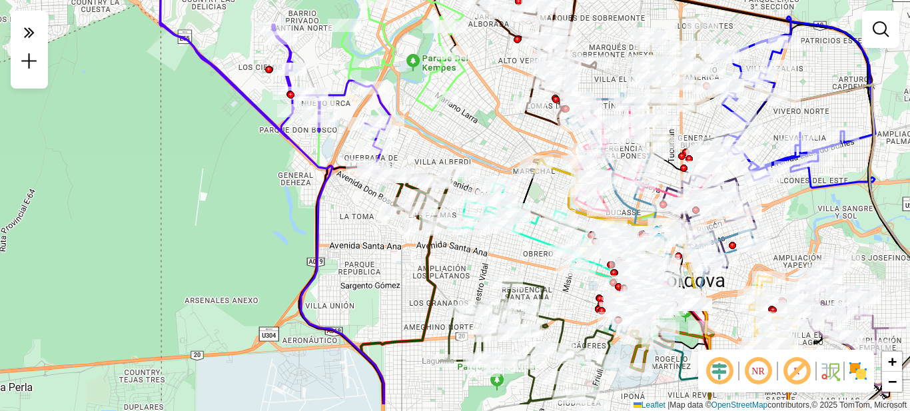
drag, startPoint x: 415, startPoint y: 192, endPoint x: 430, endPoint y: 145, distance: 49.7
click at [430, 145] on div "Rota 5 - Placa HYF289 0000337475 - Obregon Erica Rota 5 - Placa HYF289 00004726…" at bounding box center [455, 205] width 910 height 411
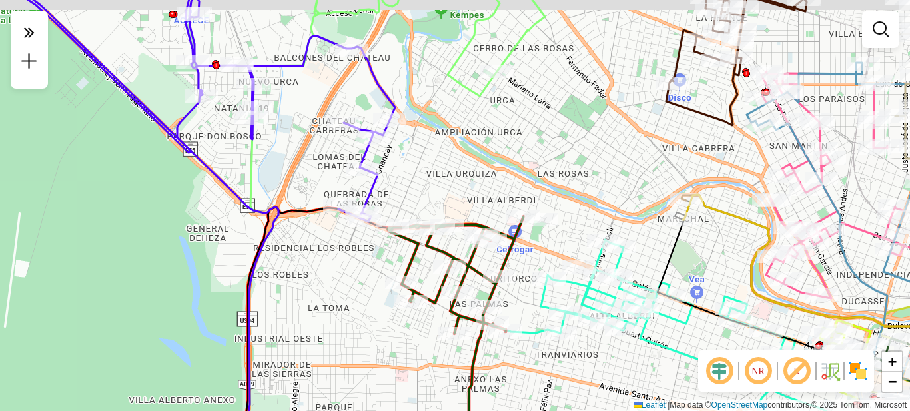
drag, startPoint x: 402, startPoint y: 139, endPoint x: 445, endPoint y: 169, distance: 52.1
click at [445, 169] on div "Rota 5 - Placa HYF289 0000337475 - Obregon Erica Rota 5 - Placa HYF289 00004726…" at bounding box center [455, 205] width 910 height 411
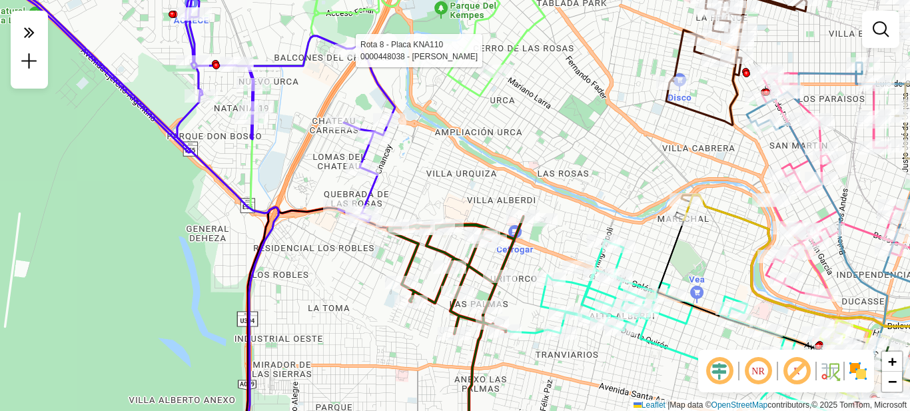
select select "**********"
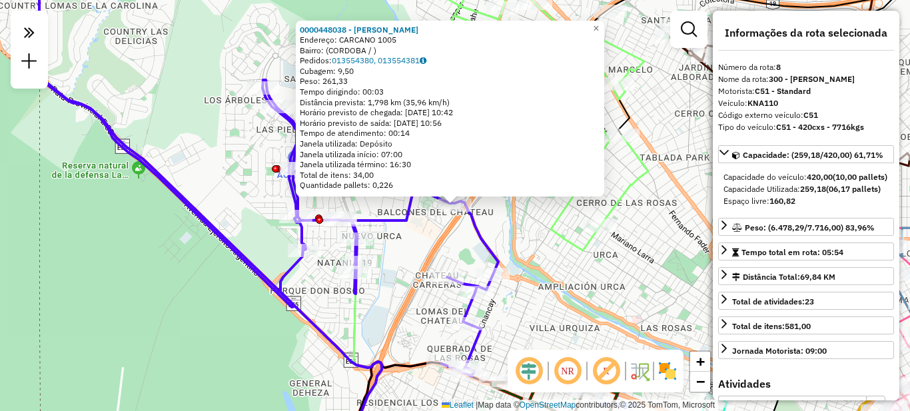
click at [583, 272] on div "Rota 8 - Placa KNA110 0000412427 - Sosa Paola 0000448038 - Carballo Luciana End…" at bounding box center [455, 205] width 910 height 411
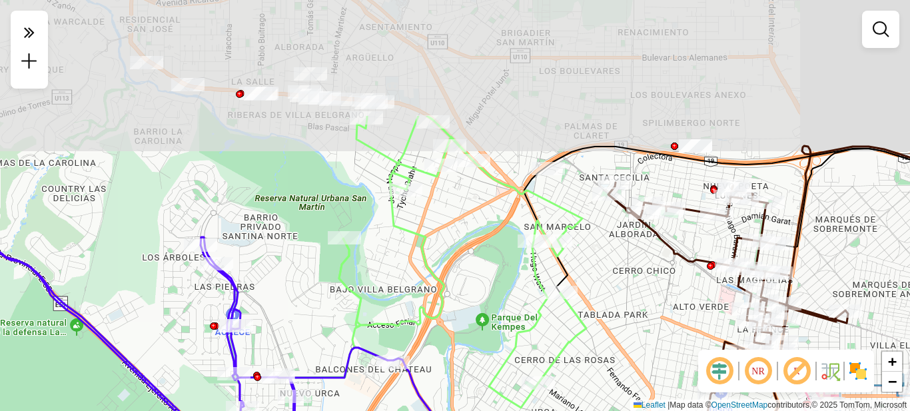
drag, startPoint x: 549, startPoint y: 174, endPoint x: 490, endPoint y: 316, distance: 154.4
click at [490, 316] on div "Janela de atendimento Grade de atendimento Capacidade Transportadoras Veículos …" at bounding box center [455, 205] width 910 height 411
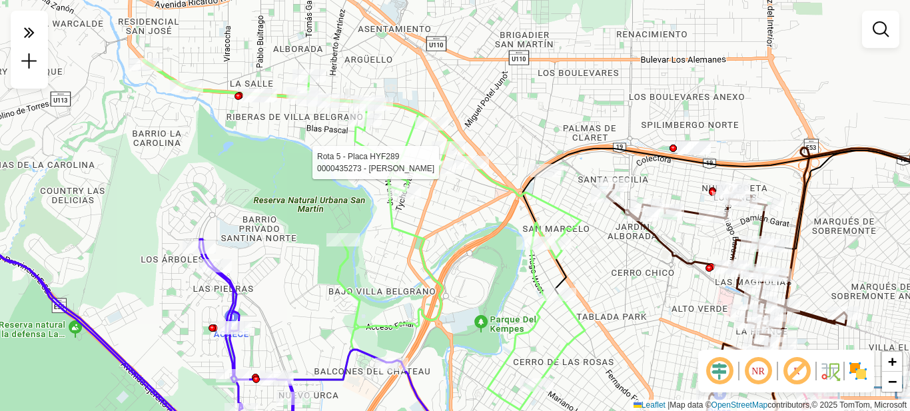
click at [472, 155] on icon at bounding box center [364, 235] width 442 height 350
select select "**********"
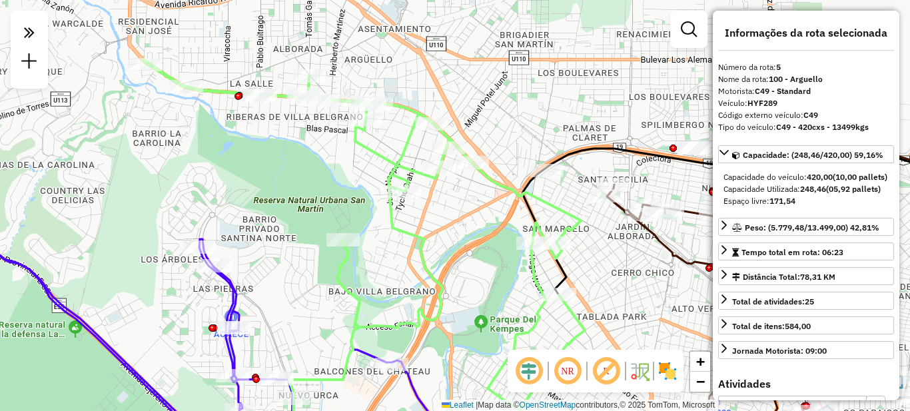
click at [476, 280] on div "Janela de atendimento Grade de atendimento Capacidade Transportadoras Veículos …" at bounding box center [455, 205] width 910 height 411
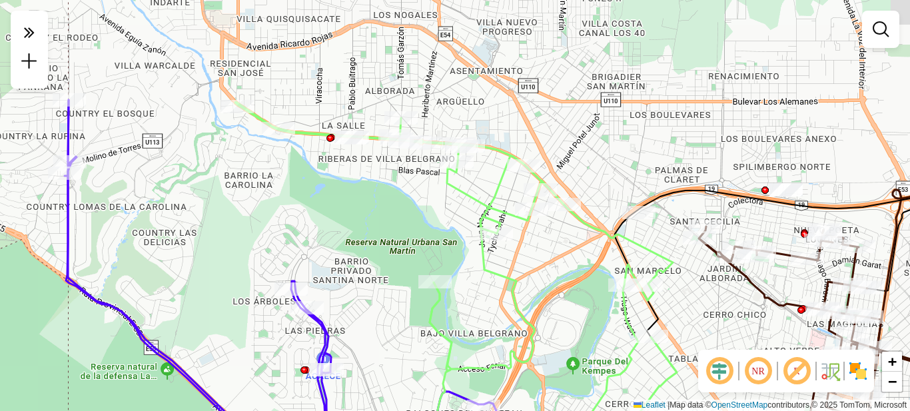
drag, startPoint x: 352, startPoint y: 221, endPoint x: 437, endPoint y: 255, distance: 91.1
click at [437, 255] on div "Janela de atendimento Grade de atendimento Capacidade Transportadoras Veículos …" at bounding box center [455, 205] width 910 height 411
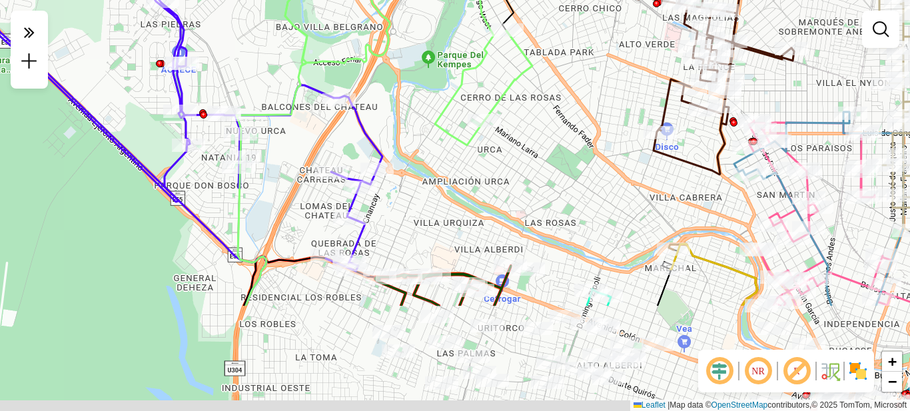
drag, startPoint x: 443, startPoint y: 245, endPoint x: 398, endPoint y: 99, distance: 152.7
click at [398, 99] on div "Janela de atendimento Grade de atendimento Capacidade Transportadoras Veículos …" at bounding box center [455, 205] width 910 height 411
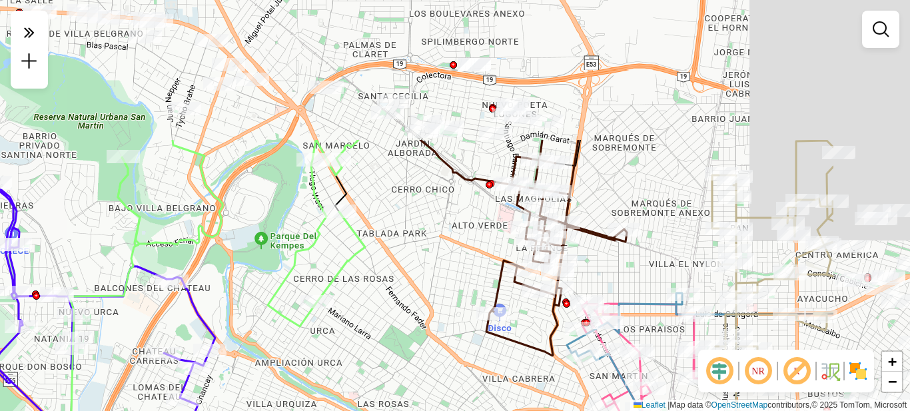
drag, startPoint x: 596, startPoint y: 137, endPoint x: 422, endPoint y: 314, distance: 248.2
click at [427, 322] on div "Janela de atendimento Grade de atendimento Capacidade Transportadoras Veículos …" at bounding box center [455, 205] width 910 height 411
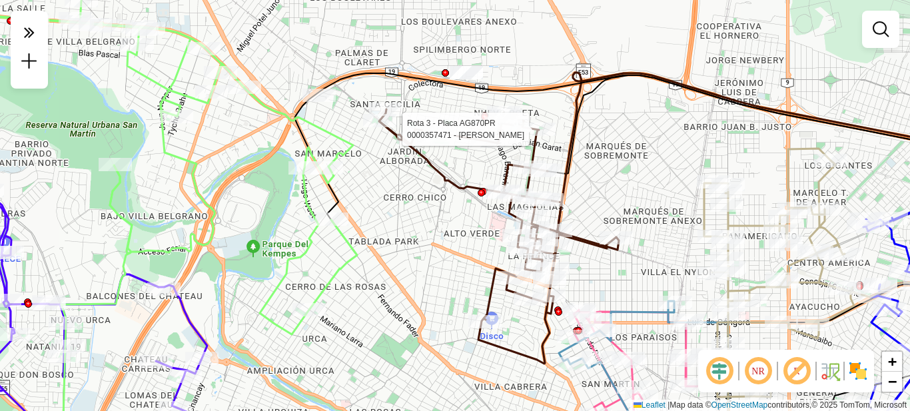
select select "**********"
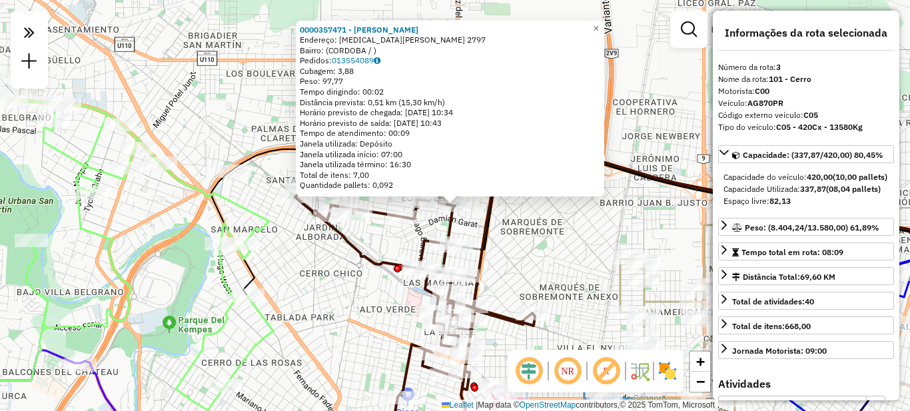
click at [587, 258] on div "0000357471 - Carrizo Paula Andra Endereço: AZOR GRIMAUT 2797 Bairro: (CORDOBA /…" at bounding box center [455, 205] width 910 height 411
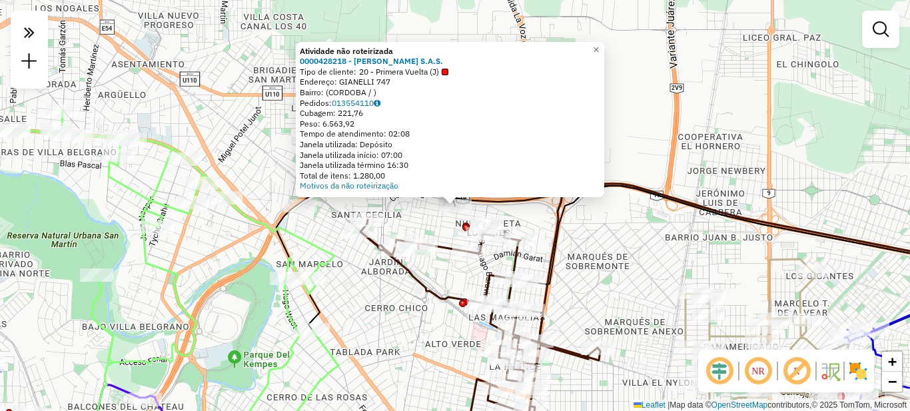
click at [418, 324] on div "Atividade não roteirizada 0000428218 - Gustavo Yvanovich S.A.S. Tipo de cliente…" at bounding box center [455, 205] width 910 height 411
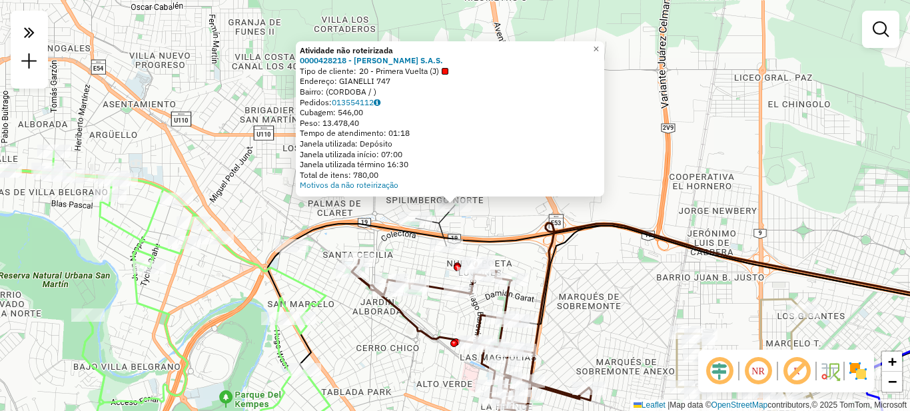
click at [533, 258] on div "Atividade não roteirizada 0000428218 - Gustavo Yvanovich S.A.S. Tipo de cliente…" at bounding box center [455, 205] width 910 height 411
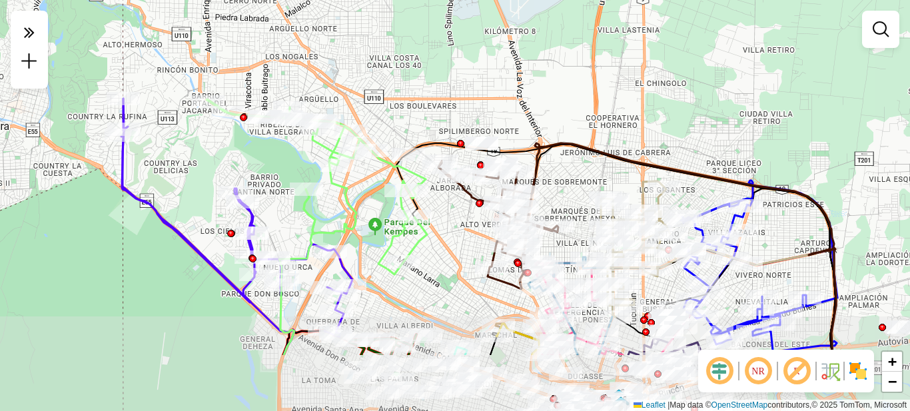
drag, startPoint x: 567, startPoint y: 248, endPoint x: 566, endPoint y: 132, distance: 116.6
click at [566, 145] on icon at bounding box center [678, 250] width 313 height 210
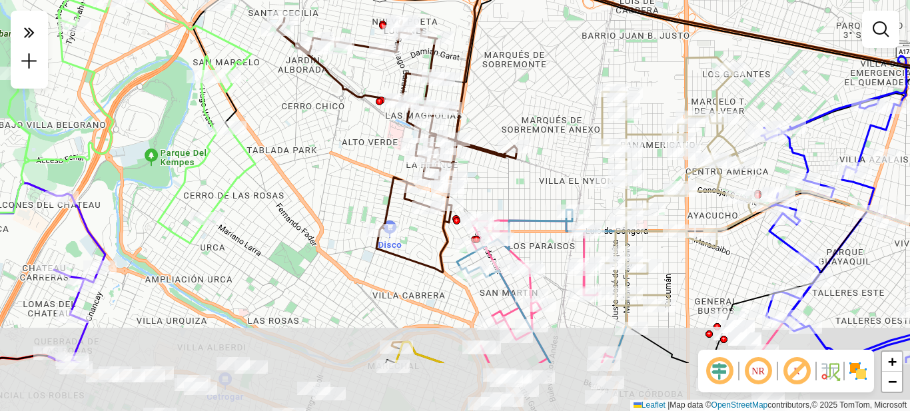
drag, startPoint x: 567, startPoint y: 188, endPoint x: 554, endPoint y: 93, distance: 96.2
click at [554, 93] on div "Janela de atendimento Grade de atendimento Capacidade Transportadoras Veículos …" at bounding box center [455, 205] width 910 height 411
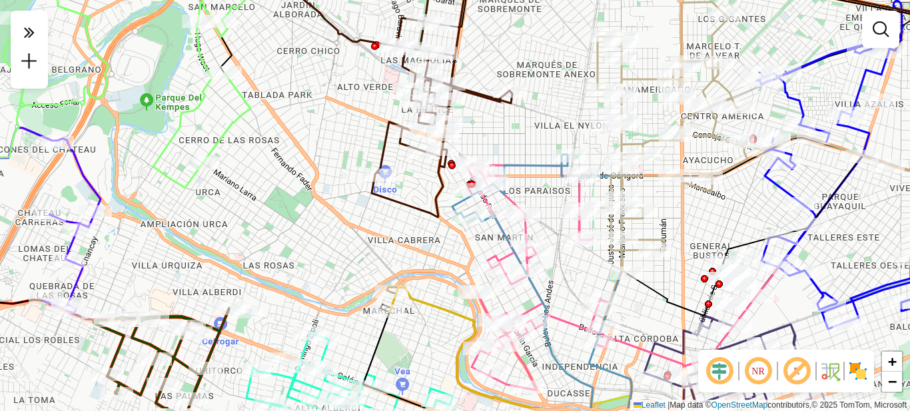
drag, startPoint x: 511, startPoint y: 209, endPoint x: 511, endPoint y: 168, distance: 41.3
click at [511, 168] on icon at bounding box center [541, 282] width 179 height 254
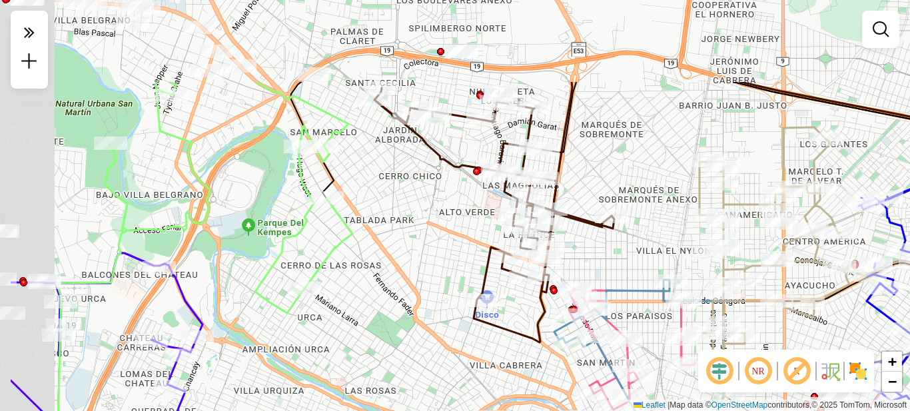
drag, startPoint x: 343, startPoint y: 218, endPoint x: 414, endPoint y: 322, distance: 125.1
click at [414, 322] on div "Janela de atendimento Grade de atendimento Capacidade Transportadoras Veículos …" at bounding box center [455, 205] width 910 height 411
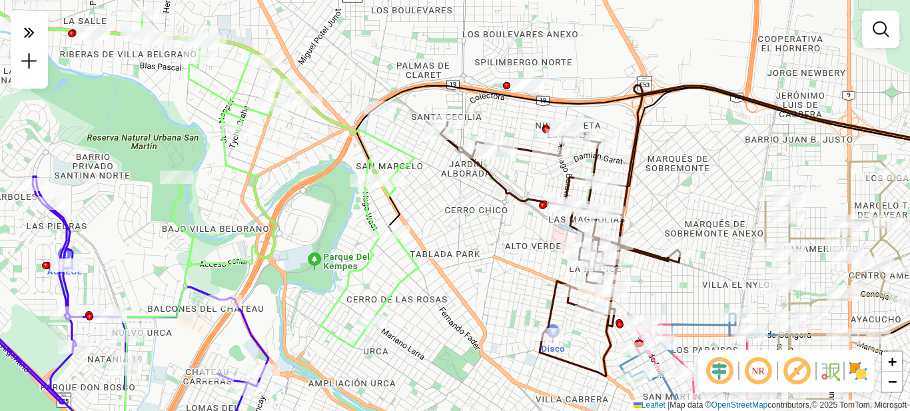
drag, startPoint x: 430, startPoint y: 282, endPoint x: 446, endPoint y: 230, distance: 55.0
click at [446, 230] on div "Janela de atendimento Grade de atendimento Capacidade Transportadoras Veículos …" at bounding box center [455, 205] width 910 height 411
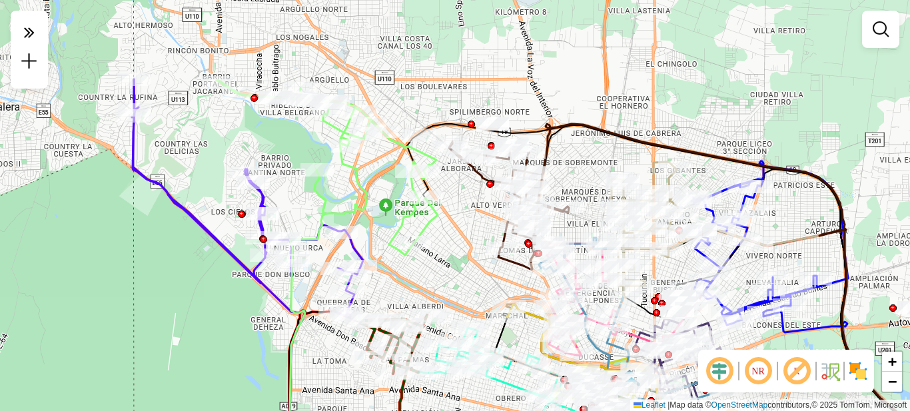
drag, startPoint x: 444, startPoint y: 238, endPoint x: 452, endPoint y: 210, distance: 28.9
click at [449, 204] on div "Janela de atendimento Grade de atendimento Capacidade Transportadoras Veículos …" at bounding box center [455, 205] width 910 height 411
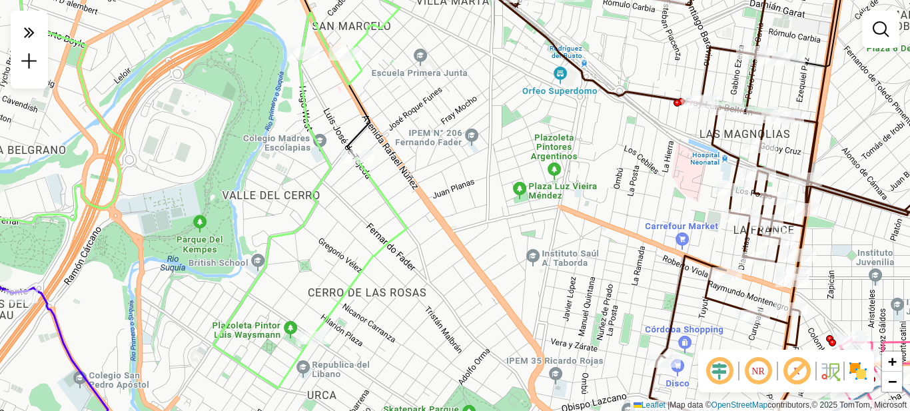
drag, startPoint x: 456, startPoint y: 171, endPoint x: 471, endPoint y: 199, distance: 31.6
click at [471, 199] on div "Janela de atendimento Grade de atendimento Capacidade Transportadoras Veículos …" at bounding box center [455, 205] width 910 height 411
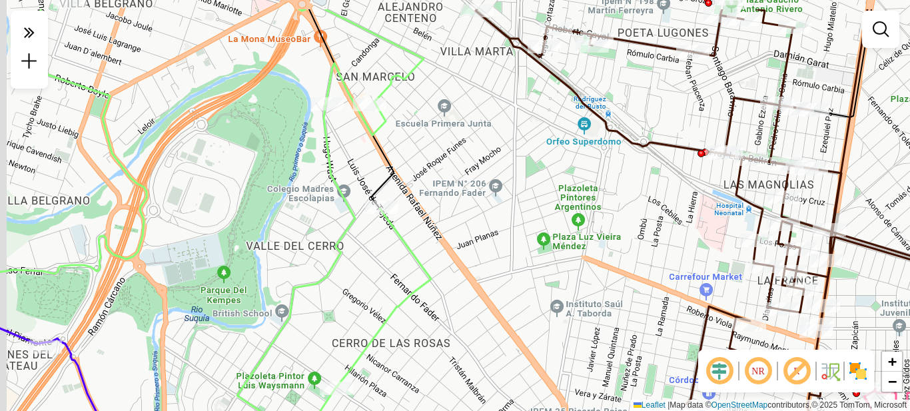
drag, startPoint x: 443, startPoint y: 153, endPoint x: 471, endPoint y: 214, distance: 68.0
click at [471, 214] on div "Janela de atendimento Grade de atendimento Capacidade Transportadoras Veículos …" at bounding box center [455, 205] width 910 height 411
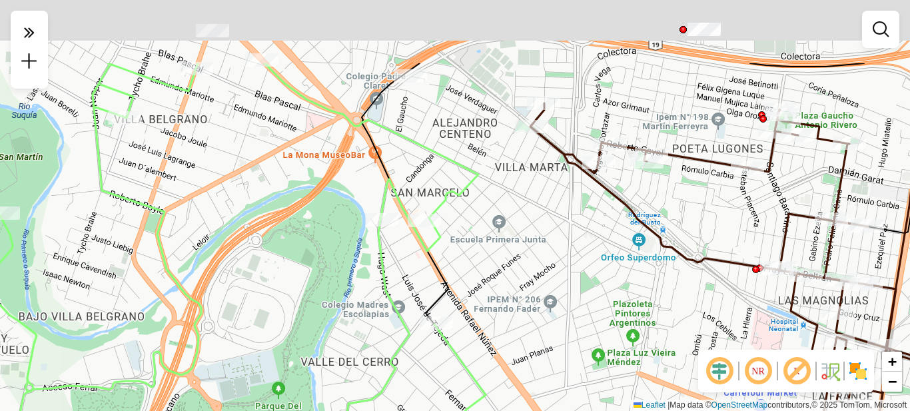
drag, startPoint x: 468, startPoint y: 178, endPoint x: 502, endPoint y: 260, distance: 88.4
click at [507, 263] on div "Janela de atendimento Grade de atendimento Capacidade Transportadoras Veículos …" at bounding box center [455, 205] width 910 height 411
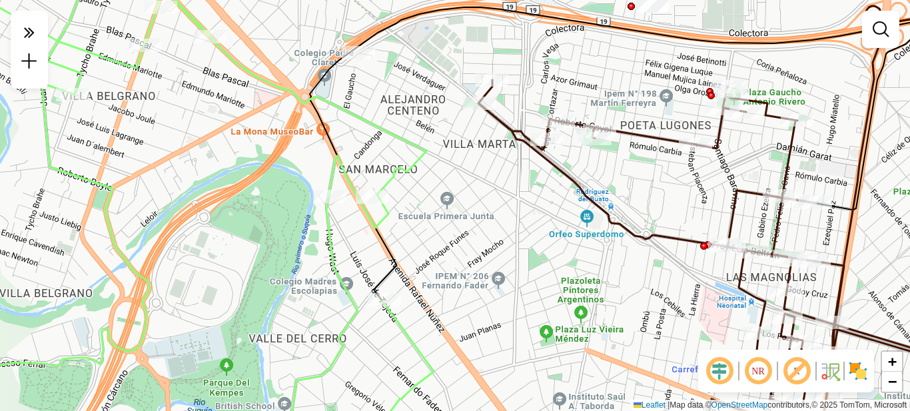
drag, startPoint x: 498, startPoint y: 233, endPoint x: 446, endPoint y: 209, distance: 57.2
click at [446, 209] on div "Janela de atendimento Grade de atendimento Capacidade Transportadoras Veículos …" at bounding box center [455, 205] width 910 height 411
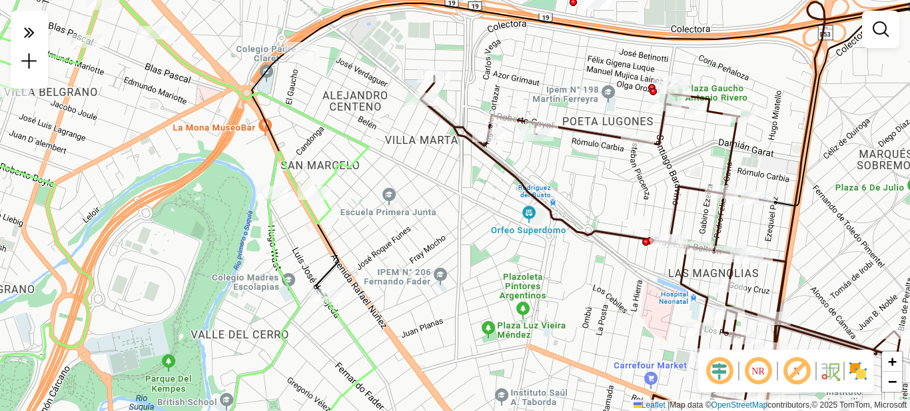
drag, startPoint x: 478, startPoint y: 252, endPoint x: 420, endPoint y: 248, distance: 58.1
click at [420, 248] on div "Janela de atendimento Grade de atendimento Capacidade Transportadoras Veículos …" at bounding box center [455, 205] width 910 height 411
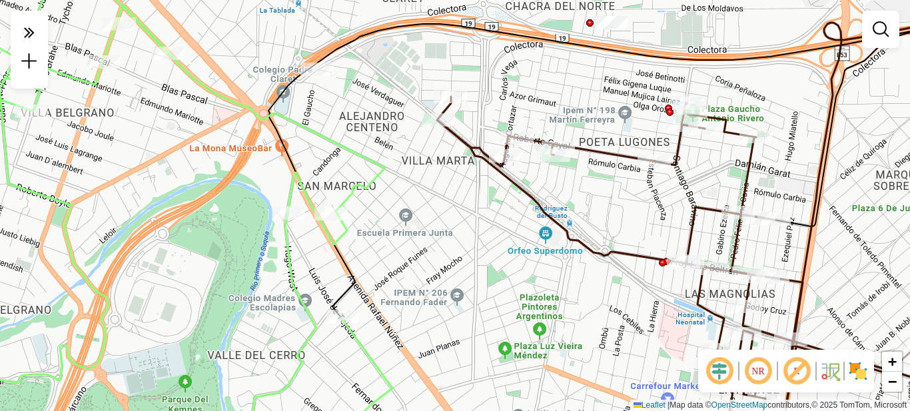
drag, startPoint x: 392, startPoint y: 219, endPoint x: 409, endPoint y: 241, distance: 28.0
click at [409, 241] on div "Janela de atendimento Grade de atendimento Capacidade Transportadoras Veículos …" at bounding box center [455, 205] width 910 height 411
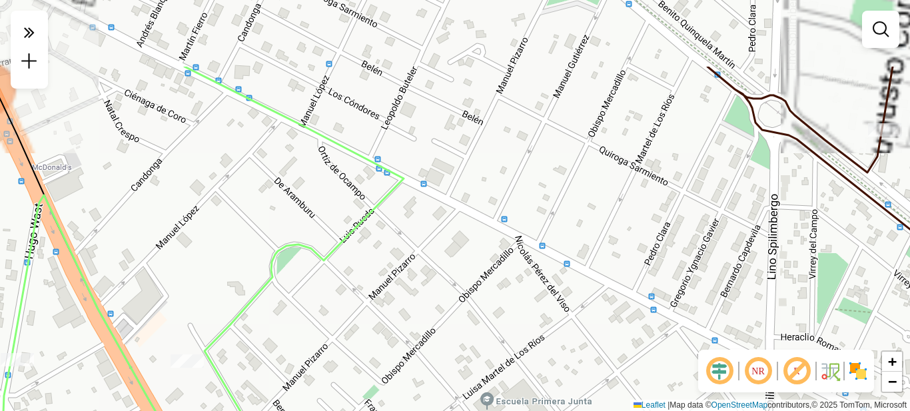
drag, startPoint x: 430, startPoint y: 196, endPoint x: 423, endPoint y: 254, distance: 58.4
click at [430, 261] on div "Janela de atendimento Grade de atendimento Capacidade Transportadoras Veículos …" at bounding box center [455, 205] width 910 height 411
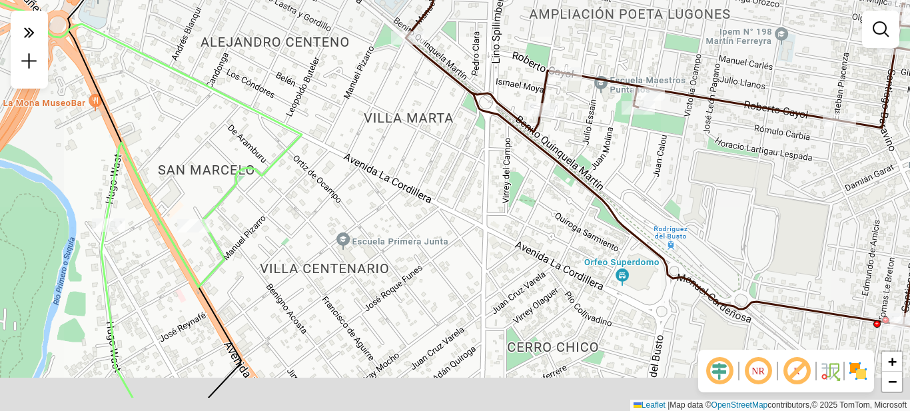
drag, startPoint x: 446, startPoint y: 279, endPoint x: 374, endPoint y: 225, distance: 89.4
click at [374, 225] on div "Janela de atendimento Grade de atendimento Capacidade Transportadoras Veículos …" at bounding box center [455, 205] width 910 height 411
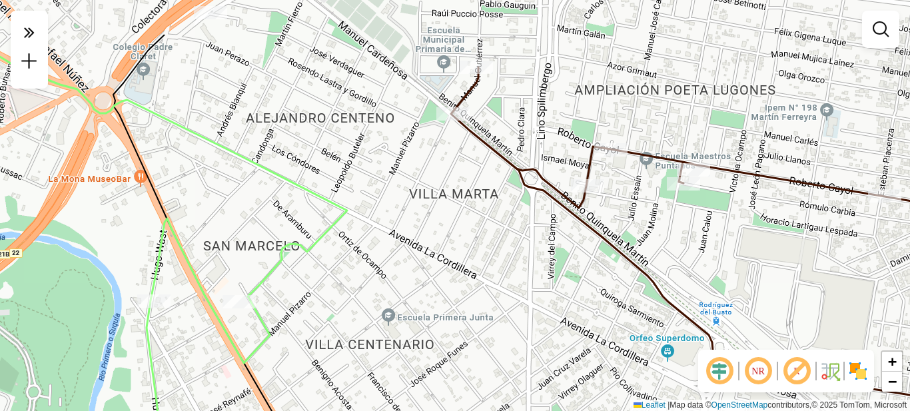
drag, startPoint x: 339, startPoint y: 290, endPoint x: 355, endPoint y: 314, distance: 28.3
click at [355, 314] on div "Janela de atendimento Grade de atendimento Capacidade Transportadoras Veículos …" at bounding box center [455, 205] width 910 height 411
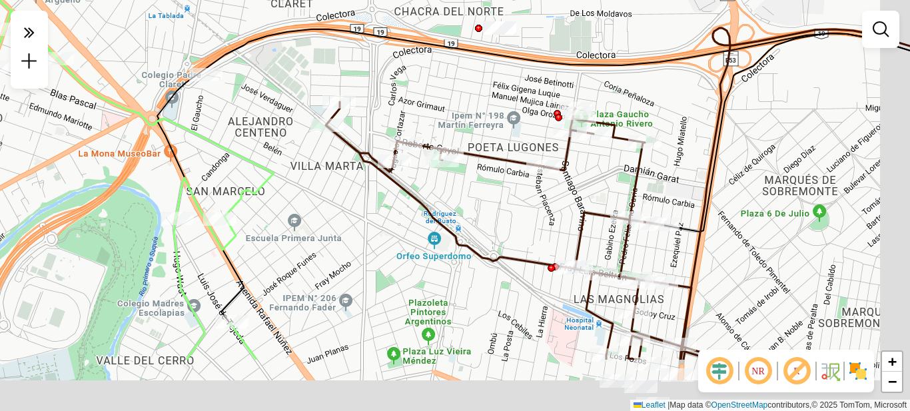
drag, startPoint x: 483, startPoint y: 298, endPoint x: 394, endPoint y: 196, distance: 135.0
click at [394, 196] on div "Janela de atendimento Grade de atendimento Capacidade Transportadoras Veículos …" at bounding box center [455, 205] width 910 height 411
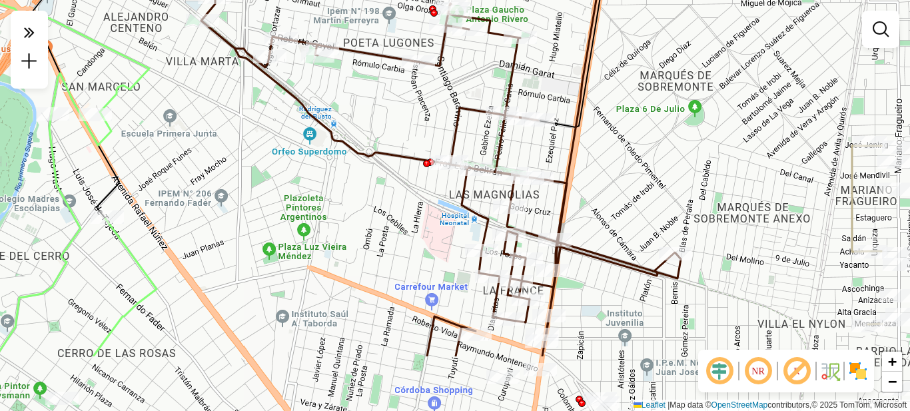
drag, startPoint x: 498, startPoint y: 216, endPoint x: 378, endPoint y: 108, distance: 161.3
click at [378, 108] on div "Janela de atendimento Grade de atendimento Capacidade Transportadoras Veículos …" at bounding box center [455, 205] width 910 height 411
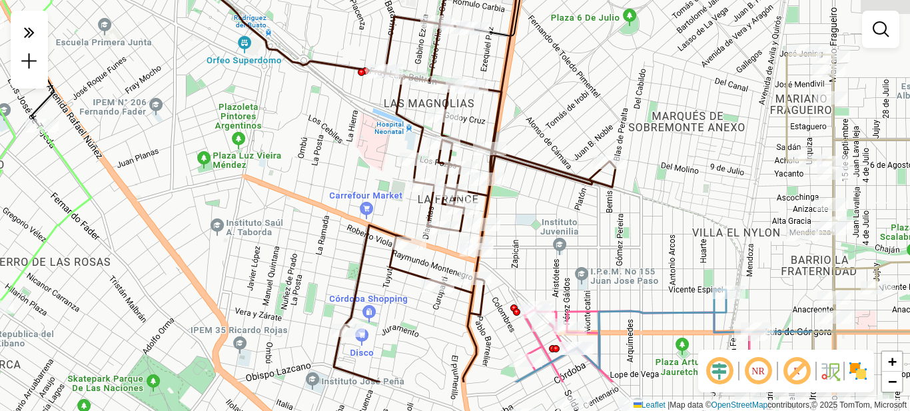
drag, startPoint x: 616, startPoint y: 288, endPoint x: 569, endPoint y: 248, distance: 62.3
click at [569, 248] on div "Janela de atendimento Grade de atendimento Capacidade Transportadoras Veículos …" at bounding box center [455, 205] width 910 height 411
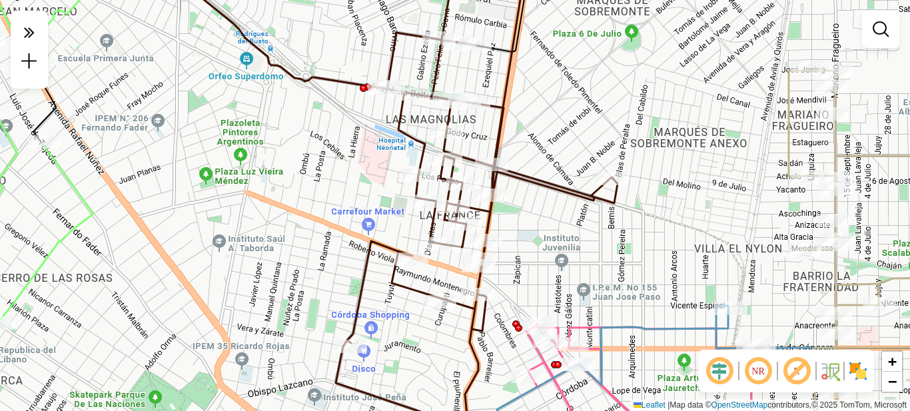
drag, startPoint x: 551, startPoint y: 202, endPoint x: 574, endPoint y: 323, distance: 123.4
click at [574, 323] on div "Janela de atendimento Grade de atendimento Capacidade Transportadoras Veículos …" at bounding box center [455, 205] width 910 height 411
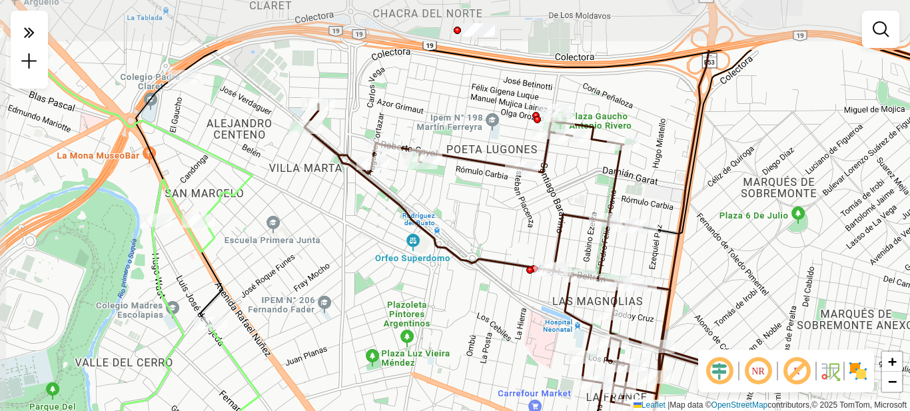
drag, startPoint x: 442, startPoint y: 198, endPoint x: 461, endPoint y: 290, distance: 93.3
click at [461, 290] on div "Janela de atendimento Grade de atendimento Capacidade Transportadoras Veículos …" at bounding box center [455, 205] width 910 height 411
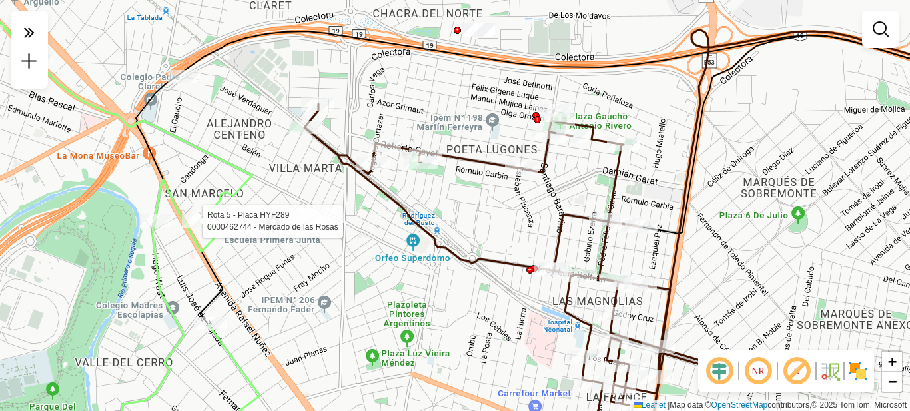
select select "**********"
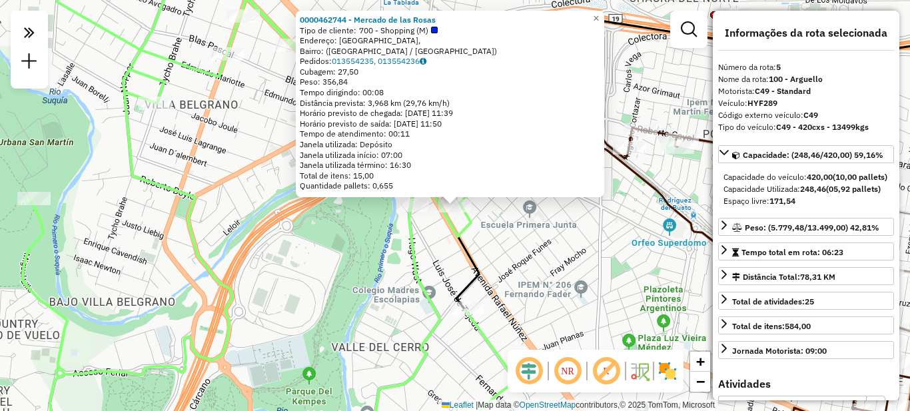
click at [532, 240] on div "0000462744 - Mercado de las Rosas Tipo de cliente: 700 - Shopping (M) Endereço:…" at bounding box center [455, 205] width 910 height 411
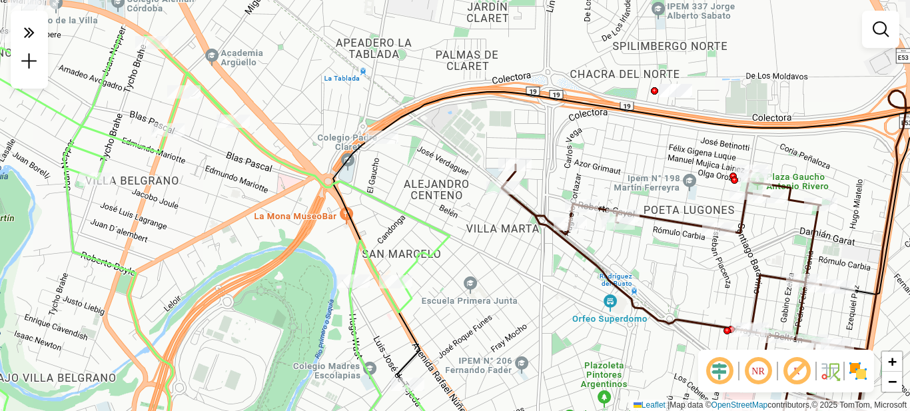
drag, startPoint x: 563, startPoint y: 202, endPoint x: 501, endPoint y: 253, distance: 80.9
click at [503, 278] on div "Janela de atendimento Grade de atendimento Capacidade Transportadoras Veículos …" at bounding box center [455, 205] width 910 height 411
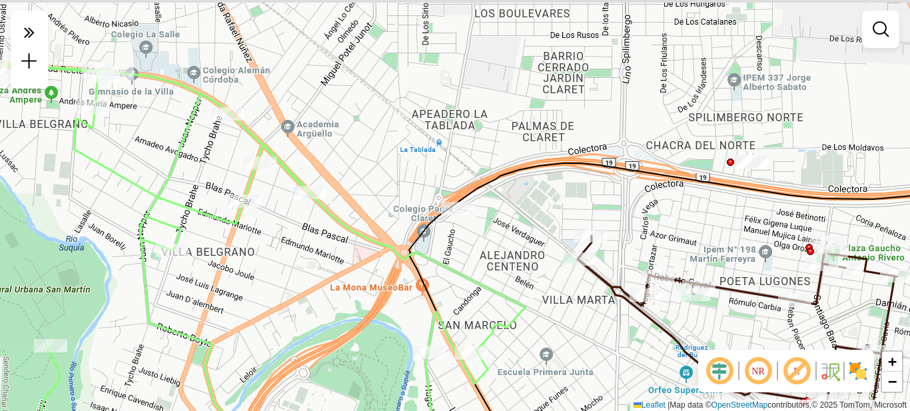
drag, startPoint x: 456, startPoint y: 117, endPoint x: 496, endPoint y: 153, distance: 54.7
click at [496, 155] on div "Janela de atendimento Grade de atendimento Capacidade Transportadoras Veículos …" at bounding box center [455, 205] width 910 height 411
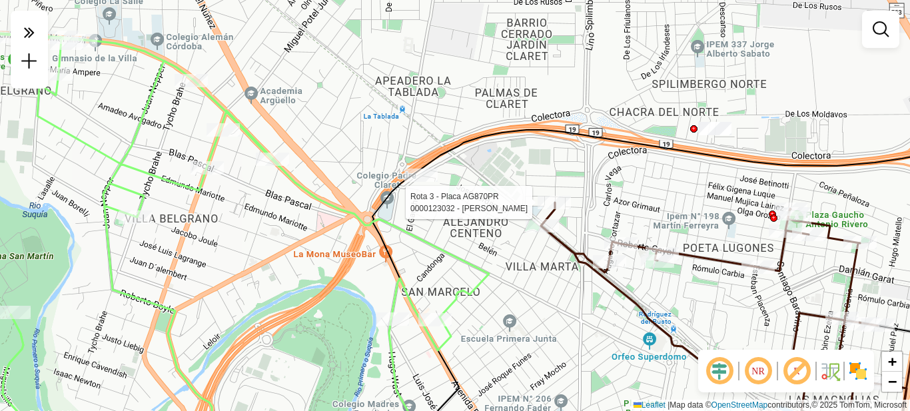
select select "**********"
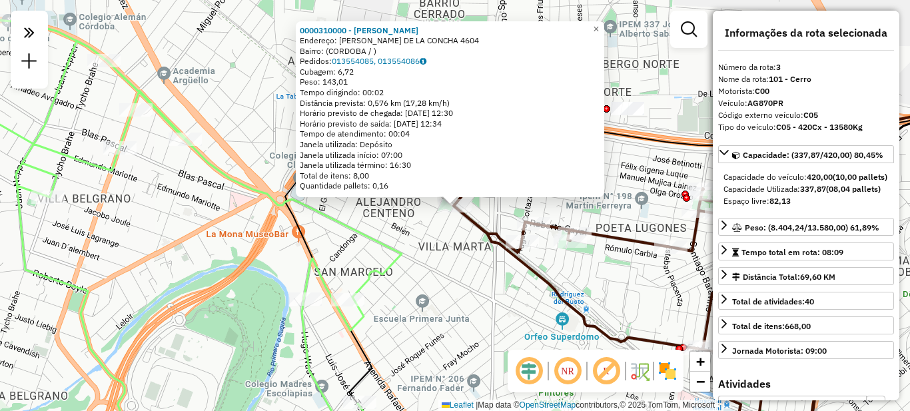
drag, startPoint x: 425, startPoint y: 259, endPoint x: 430, endPoint y: 236, distance: 23.9
click at [424, 258] on div "0000310000 - Gottardi Dario Victor Endereço: MANUEL ISIDORO GUTIERREZ DE LA CON…" at bounding box center [455, 205] width 910 height 411
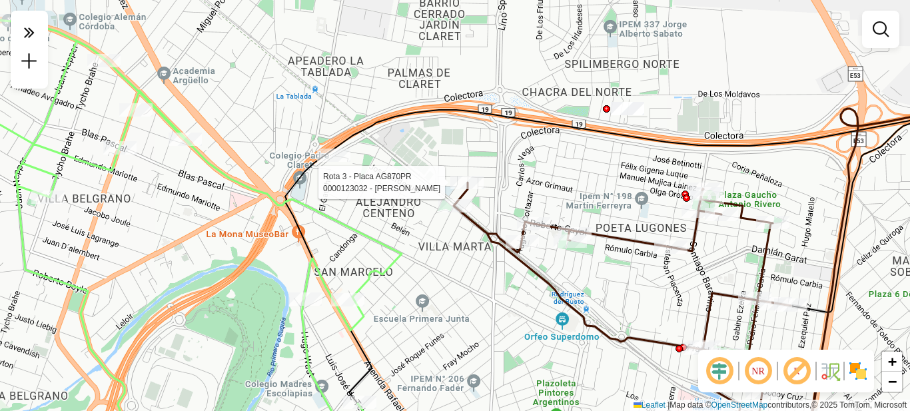
select select "**********"
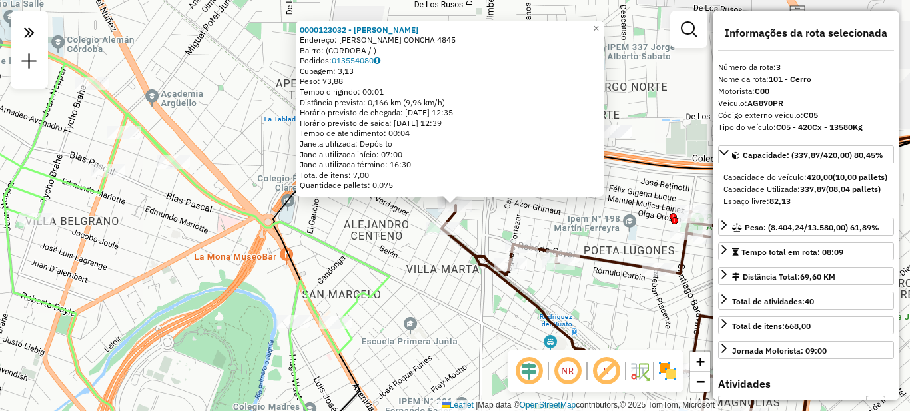
click at [415, 313] on div "0000123032 - Tapia Moreno Caarmen Endereço: MANUEL ISIDORO GUTIERREZ DE LA CONC…" at bounding box center [455, 205] width 910 height 411
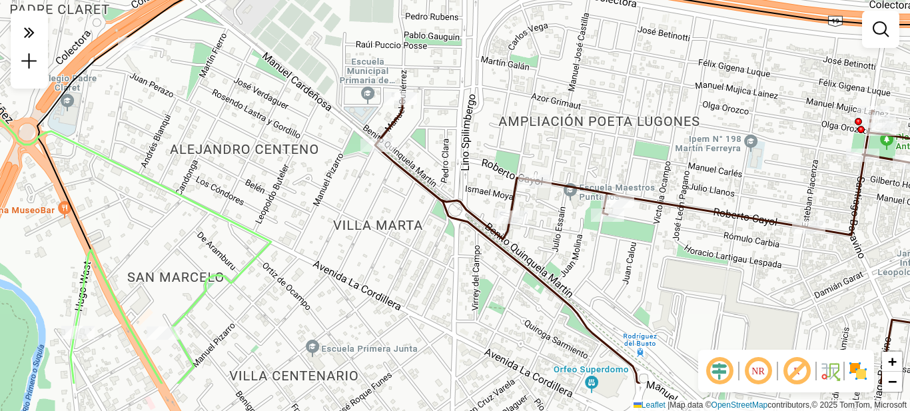
drag, startPoint x: 457, startPoint y: 317, endPoint x: 418, endPoint y: 238, distance: 87.9
click at [418, 238] on div "Janela de atendimento Grade de atendimento Capacidade Transportadoras Veículos …" at bounding box center [455, 205] width 910 height 411
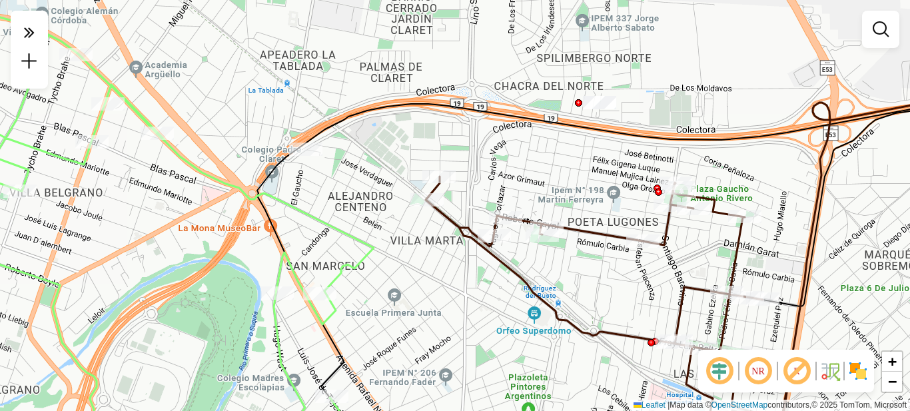
drag, startPoint x: 570, startPoint y: 316, endPoint x: 472, endPoint y: 220, distance: 137.0
click at [472, 220] on icon at bounding box center [614, 301] width 376 height 250
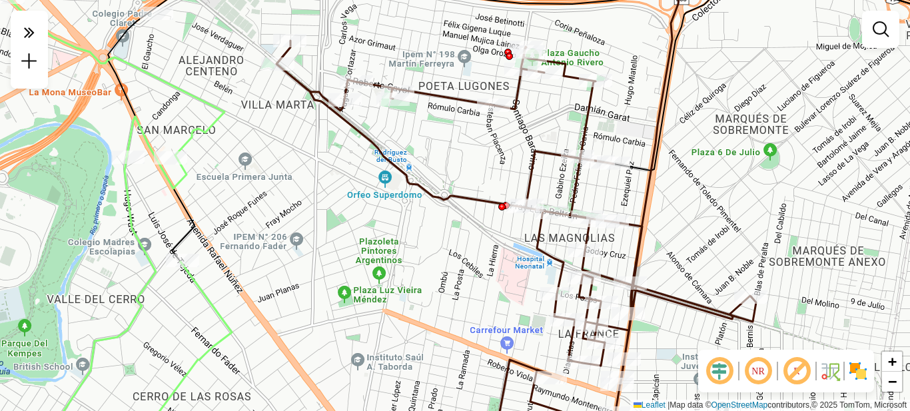
drag, startPoint x: 534, startPoint y: 283, endPoint x: 432, endPoint y: 183, distance: 143.2
click at [432, 183] on div "Janela de atendimento Grade de atendimento Capacidade Transportadoras Veículos …" at bounding box center [455, 205] width 910 height 411
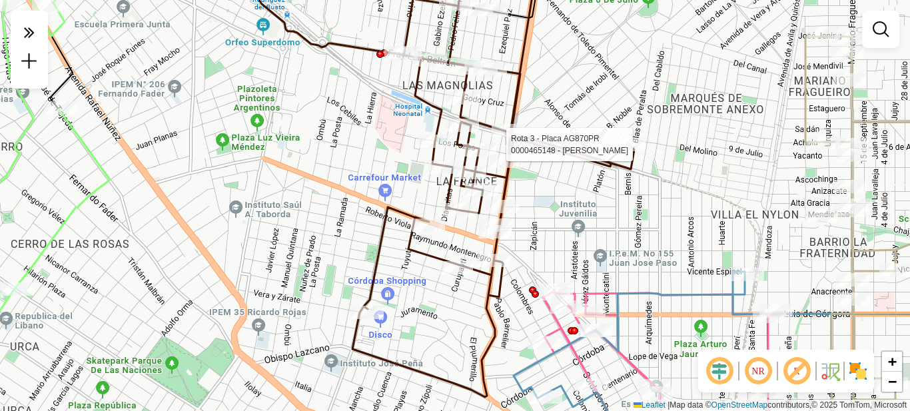
select select "**********"
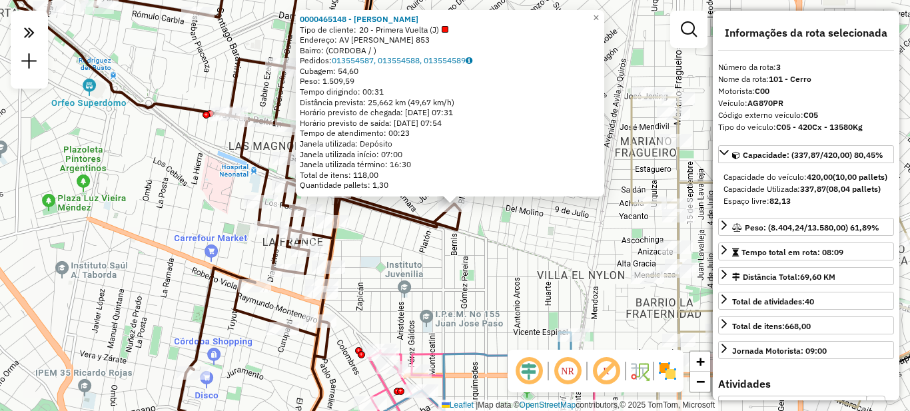
click at [524, 265] on div "0000465148 - Wang Xia Oyum Tipo de cliente: 20 - Primera Vuelta (J) Endereço: A…" at bounding box center [455, 205] width 910 height 411
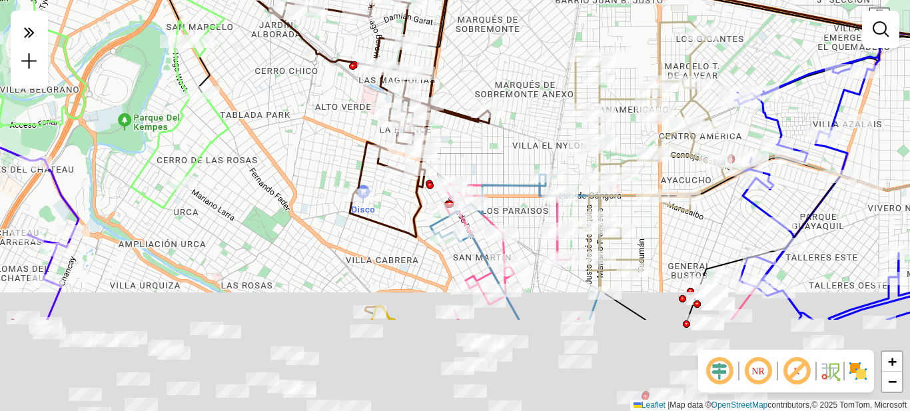
drag, startPoint x: 503, startPoint y: 319, endPoint x: 506, endPoint y: 184, distance: 135.2
click at [506, 184] on icon at bounding box center [514, 246] width 169 height 145
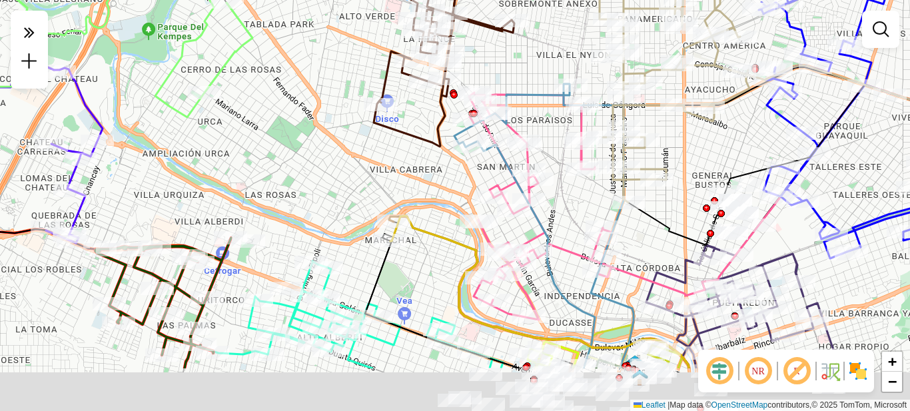
drag, startPoint x: 404, startPoint y: 264, endPoint x: 437, endPoint y: 170, distance: 99.4
click at [437, 170] on div "Janela de atendimento Grade de atendimento Capacidade Transportadoras Veículos …" at bounding box center [455, 205] width 910 height 411
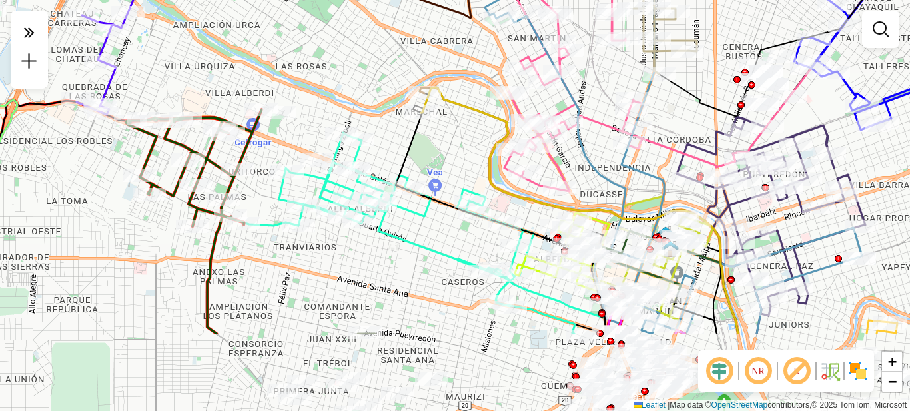
drag, startPoint x: 382, startPoint y: 322, endPoint x: 402, endPoint y: 204, distance: 118.9
click at [402, 204] on icon at bounding box center [444, 233] width 330 height 201
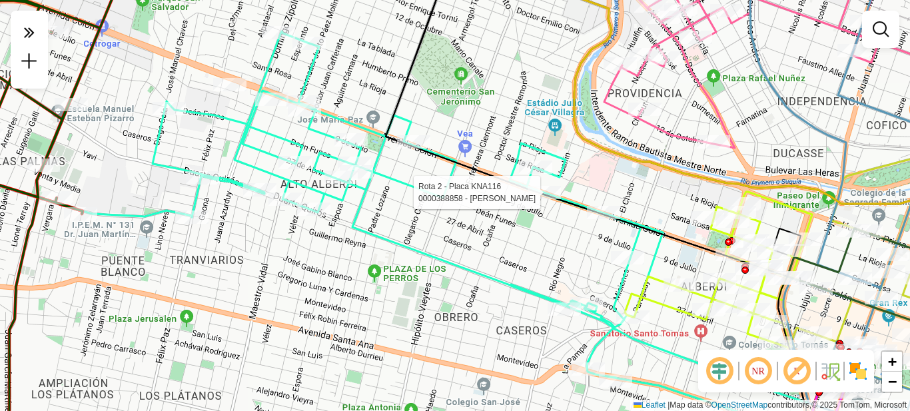
select select "**********"
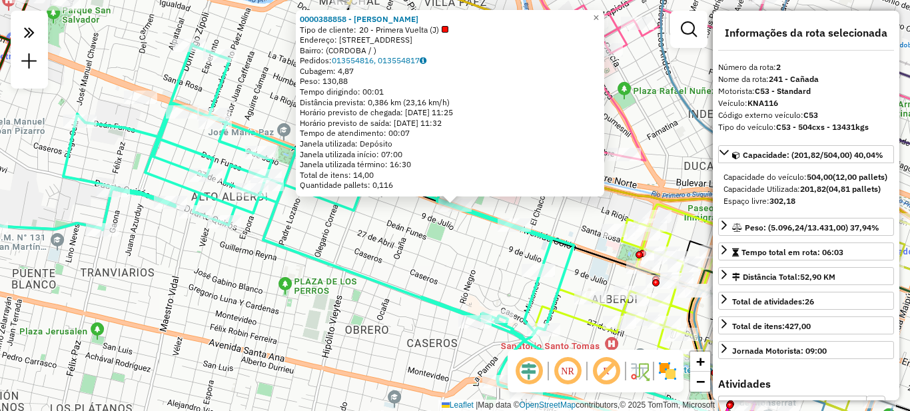
click at [473, 271] on div "0000388858 - Yvanovich Betiana Tipo de cliente: 20 - Primera Vuelta (J) Endereç…" at bounding box center [455, 205] width 910 height 411
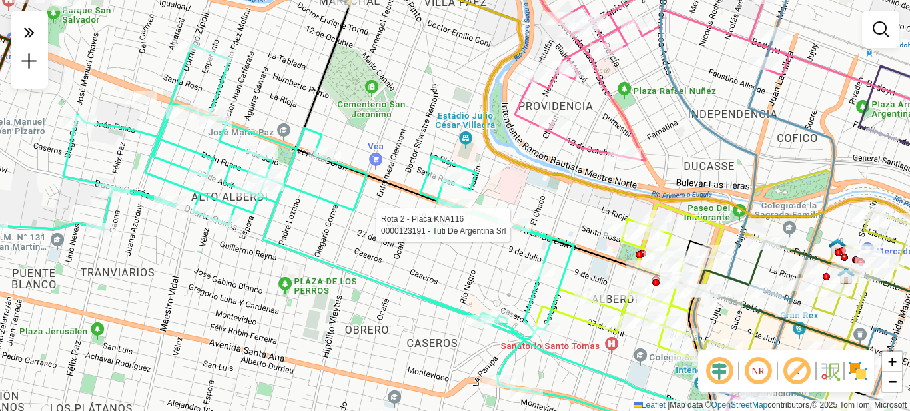
select select "**********"
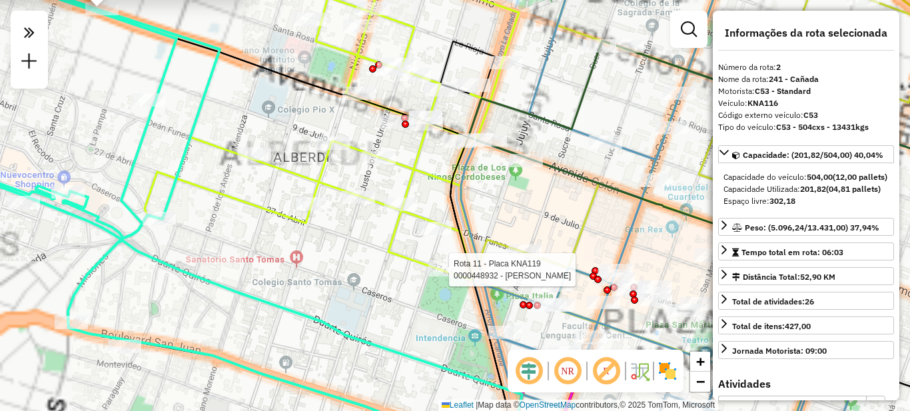
drag, startPoint x: 354, startPoint y: 240, endPoint x: 356, endPoint y: 362, distance: 121.9
click at [358, 362] on div "Rota 11 - Placa KNA119 0000448932 - Cortes Daniel 0000123191 - Tuti De Argentin…" at bounding box center [455, 205] width 910 height 411
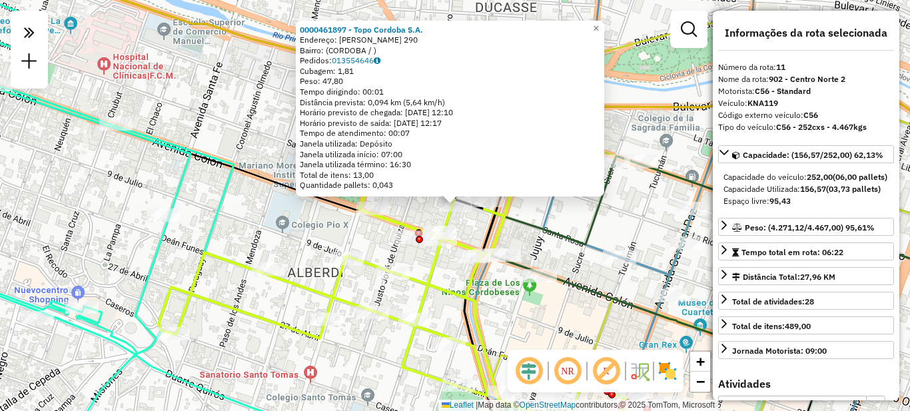
click at [418, 275] on icon at bounding box center [392, 260] width 467 height 355
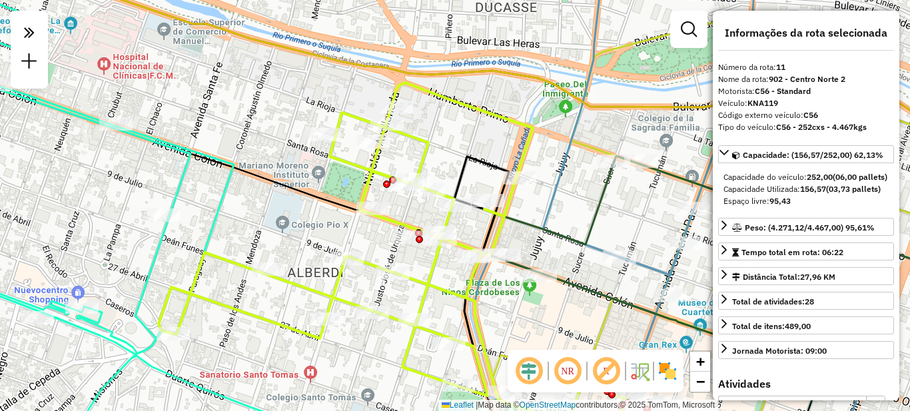
click at [298, 210] on div "Janela de atendimento Grade de atendimento Capacidade Transportadoras Veículos …" at bounding box center [455, 205] width 910 height 411
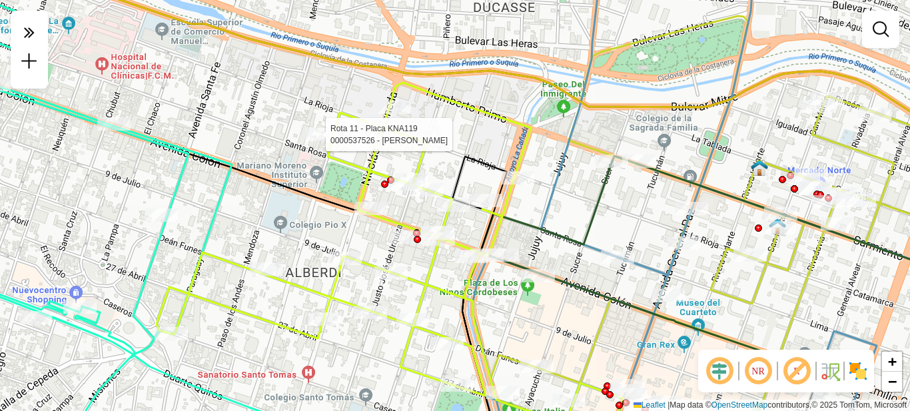
select select "**********"
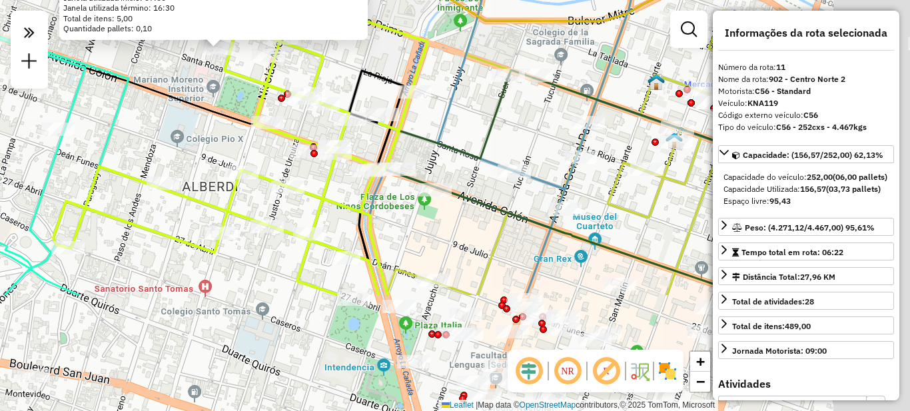
drag, startPoint x: 563, startPoint y: 296, endPoint x: 322, endPoint y: 136, distance: 289.3
click at [322, 136] on div "0000537526 - Monetto Agustin Esteban Endereço: RODRIGUEZ PENA 355 Bairro: (CORD…" at bounding box center [455, 205] width 910 height 411
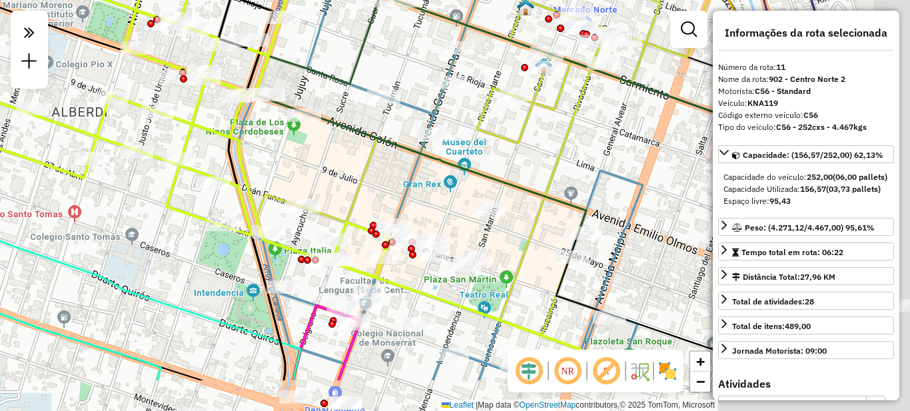
drag, startPoint x: 487, startPoint y: 242, endPoint x: 358, endPoint y: 172, distance: 146.9
click at [359, 170] on icon at bounding box center [509, 111] width 412 height 448
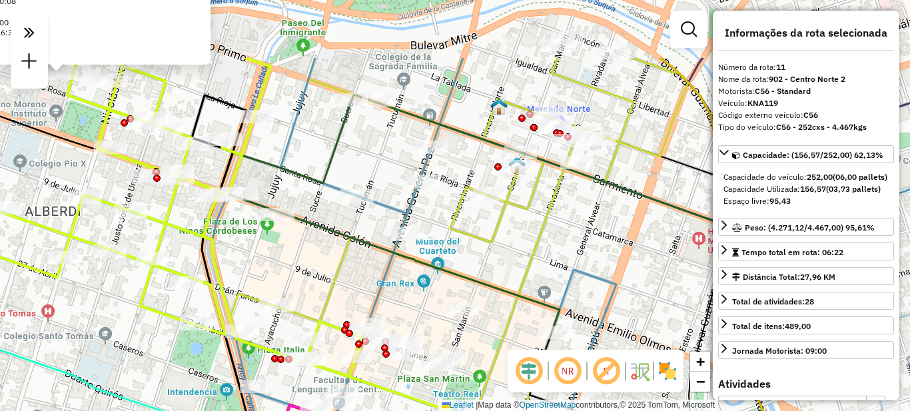
drag, startPoint x: 522, startPoint y: 144, endPoint x: 498, endPoint y: 246, distance: 105.3
click at [498, 246] on icon at bounding box center [482, 246] width 412 height 377
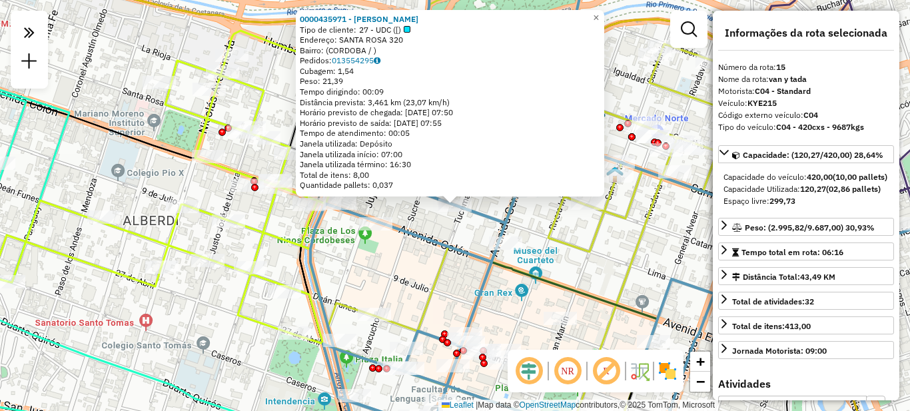
click at [382, 266] on div "0000435971 - Castro Daniel Alejandro Tipo de cliente: 27 - UDC ([) Endereço: SA…" at bounding box center [455, 205] width 910 height 411
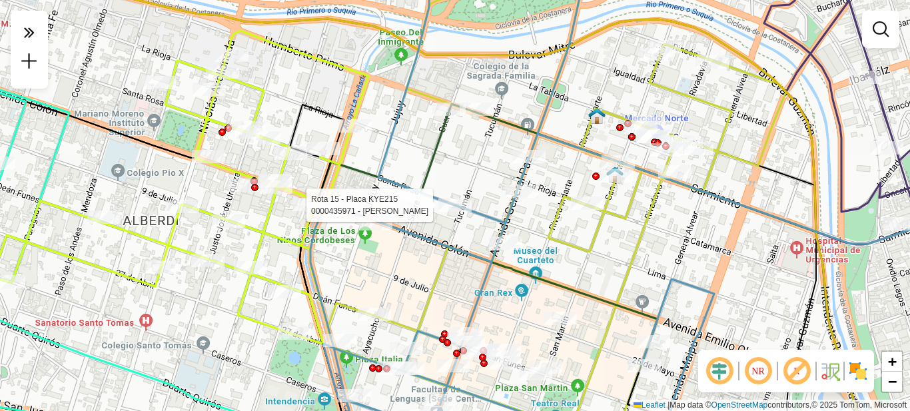
select select "**********"
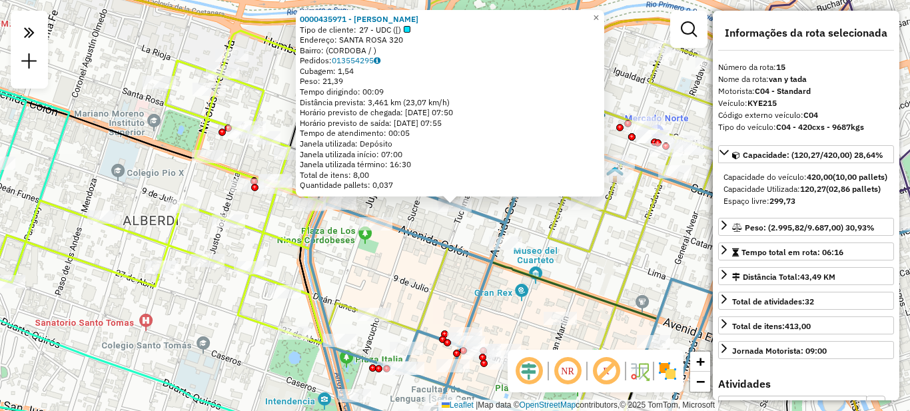
click at [399, 258] on div "0000435971 - Castro Daniel Alejandro Tipo de cliente: 27 - UDC ([) Endereço: SA…" at bounding box center [455, 205] width 910 height 411
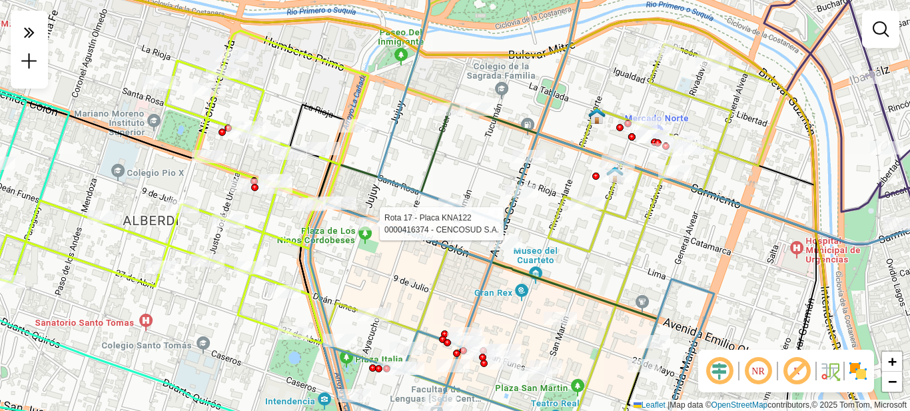
select select "**********"
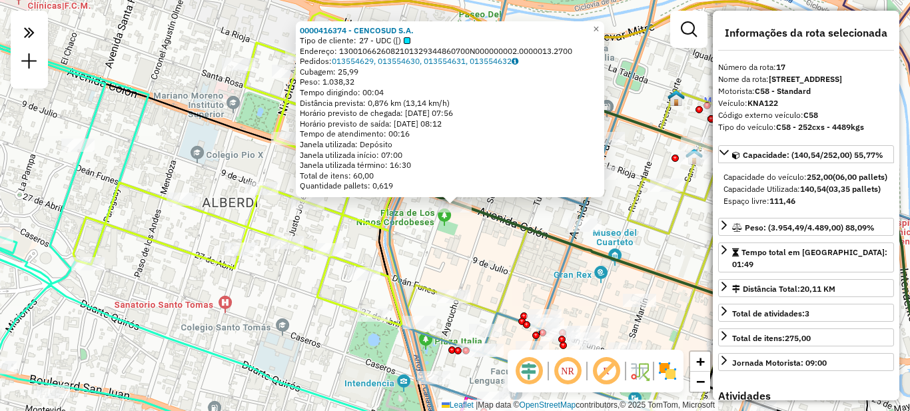
click at [464, 261] on div "0000416374 - CENCOSUD S.A. Tipo de cliente: 27 - UDC ([) Endereço: 130010662608…" at bounding box center [455, 205] width 910 height 411
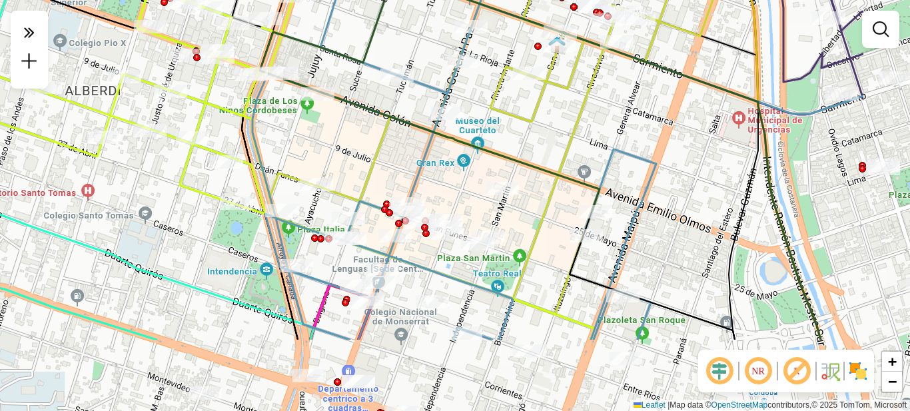
drag, startPoint x: 763, startPoint y: 256, endPoint x: 634, endPoint y: 151, distance: 167.1
click at [634, 151] on icon at bounding box center [557, 93] width 611 height 493
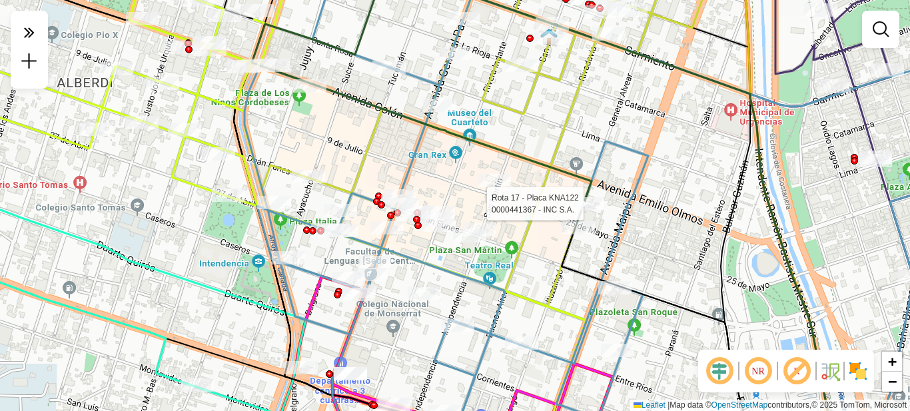
select select "**********"
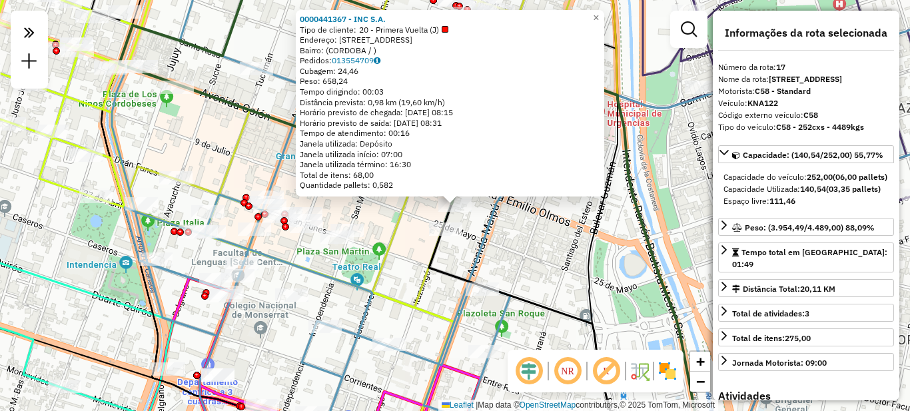
click at [606, 220] on icon at bounding box center [538, 221] width 176 height 461
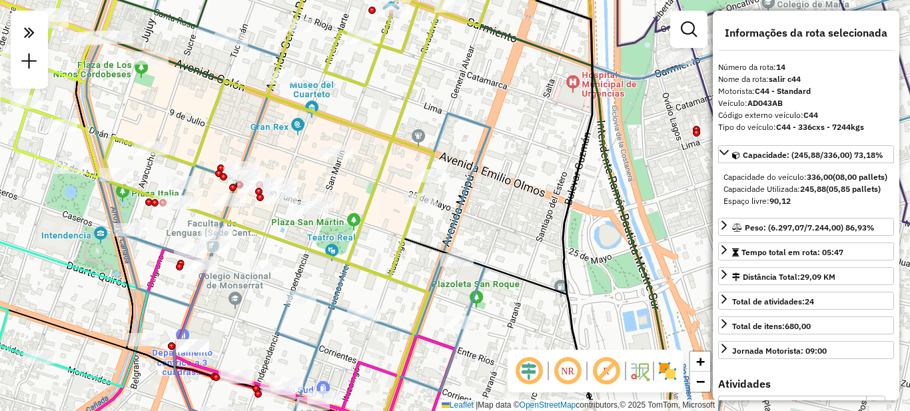
drag, startPoint x: 521, startPoint y: 158, endPoint x: 531, endPoint y: 262, distance: 104.4
click at [531, 262] on div "Janela de atendimento Grade de atendimento Capacidade Transportadoras Veículos …" at bounding box center [455, 205] width 910 height 411
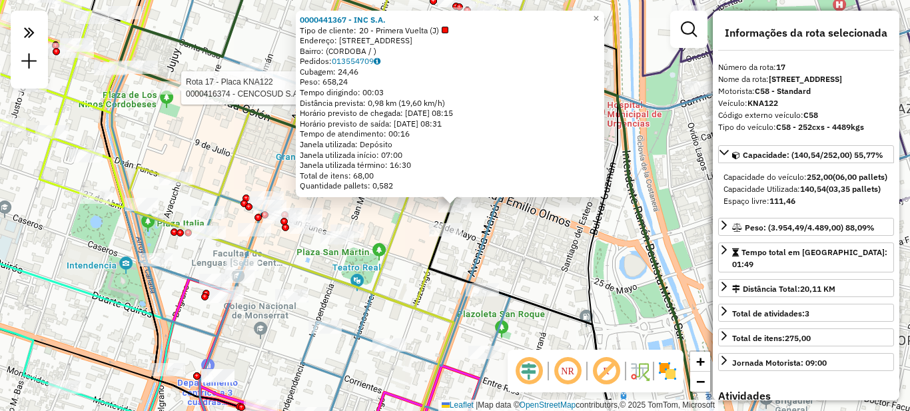
click at [176, 95] on div at bounding box center [177, 87] width 33 height 13
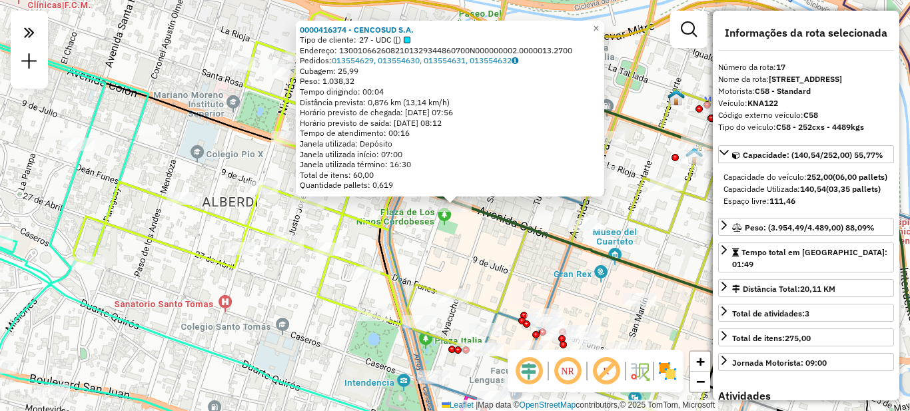
click at [521, 209] on div "0000416374 - CENCOSUD S.A. Tipo de cliente: 27 - UDC ([) Endereço: 130010662608…" at bounding box center [455, 205] width 910 height 411
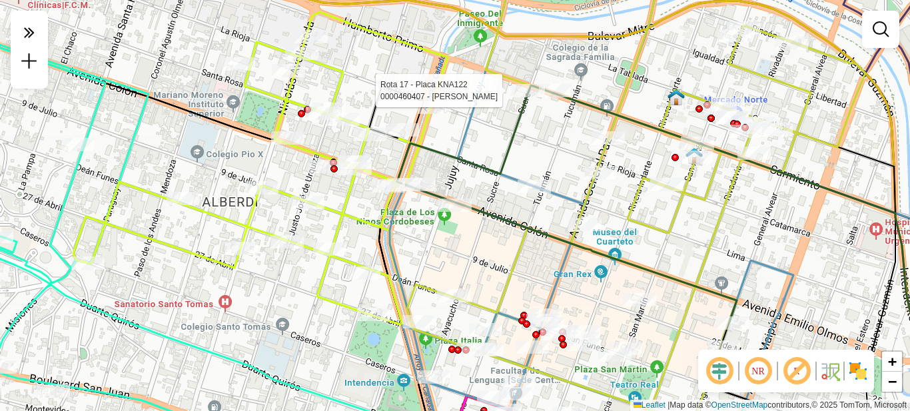
select select "**********"
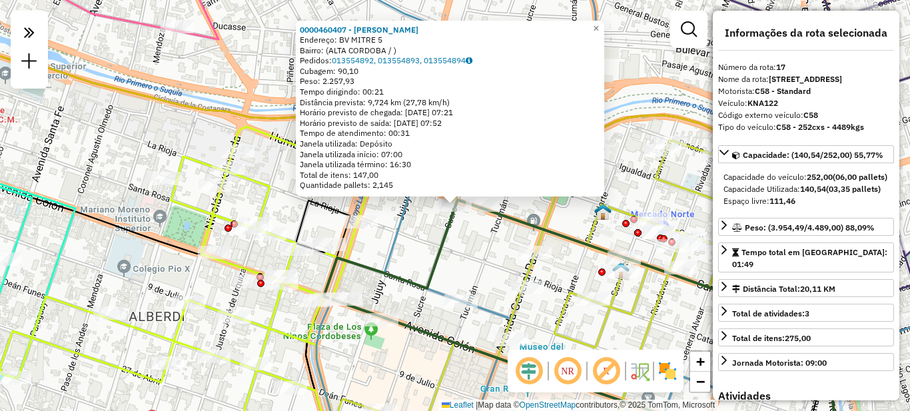
click at [454, 270] on div "0000460407 - Taboada Daniel Edgardo Endereço: BV MITRE 5 Bairro: (ALTA CORDOBA …" at bounding box center [455, 205] width 910 height 411
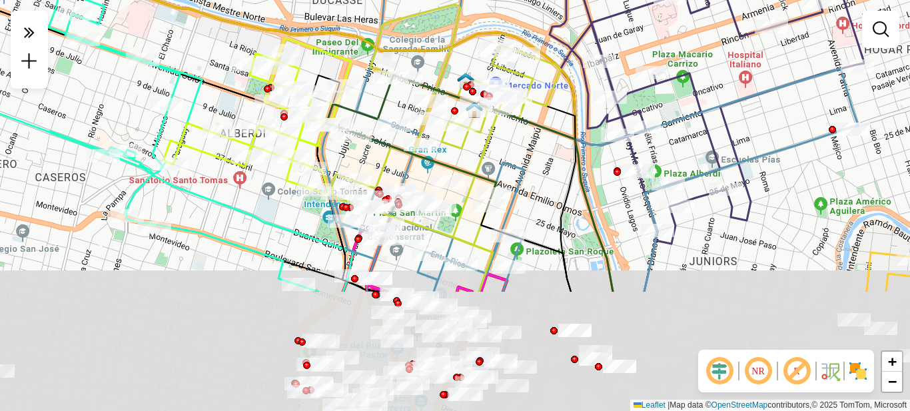
drag, startPoint x: 601, startPoint y: 318, endPoint x: 526, endPoint y: 157, distance: 177.6
click at [526, 157] on div "Janela de atendimento Grade de atendimento Capacidade Transportadoras Veículos …" at bounding box center [455, 205] width 910 height 411
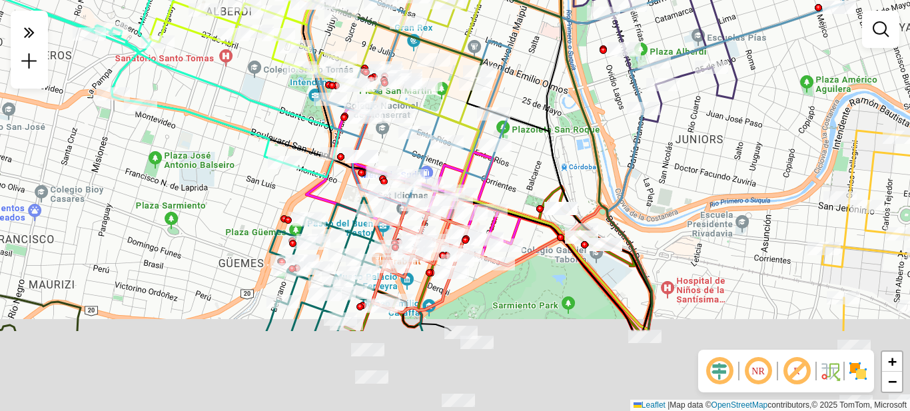
drag, startPoint x: 561, startPoint y: 288, endPoint x: 534, endPoint y: 148, distance: 143.0
click at [545, 165] on div "Janela de atendimento Grade de atendimento Capacidade Transportadoras Veículos …" at bounding box center [455, 205] width 910 height 411
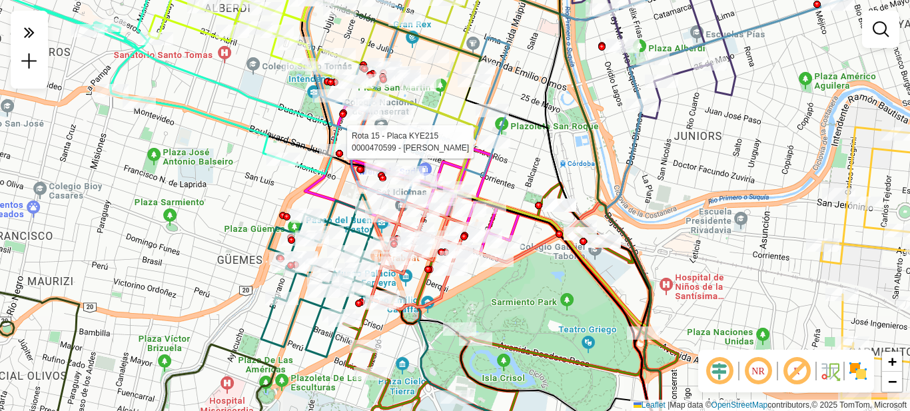
select select "**********"
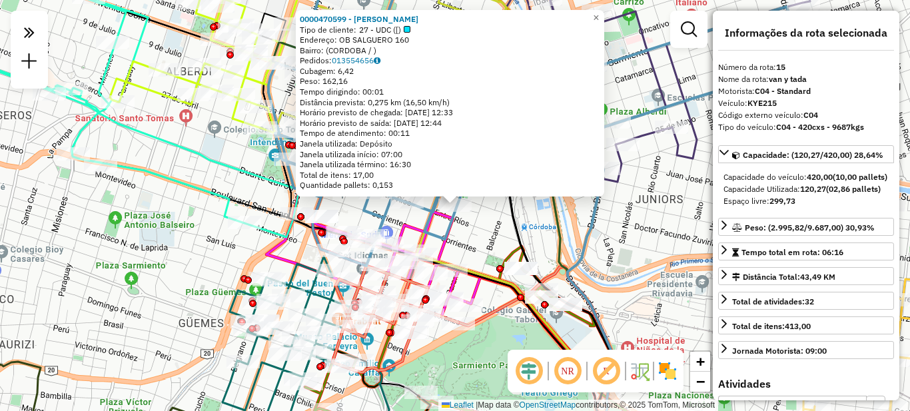
click at [475, 330] on icon at bounding box center [540, 358] width 164 height 185
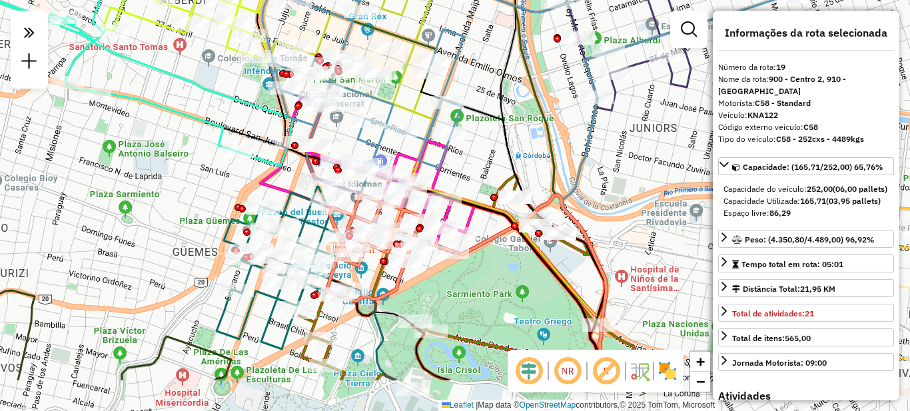
drag, startPoint x: 490, startPoint y: 340, endPoint x: 460, endPoint y: 212, distance: 131.5
click at [460, 212] on div "Janela de atendimento Grade de atendimento Capacidade Transportadoras Veículos …" at bounding box center [455, 205] width 910 height 411
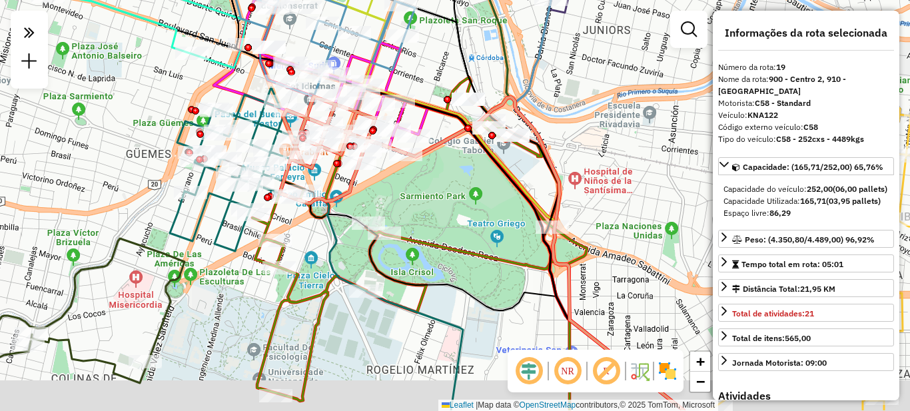
drag, startPoint x: 500, startPoint y: 255, endPoint x: 477, endPoint y: 193, distance: 66.2
click at [474, 202] on div "Janela de atendimento Grade de atendimento Capacidade Transportadoras Veículos …" at bounding box center [455, 205] width 910 height 411
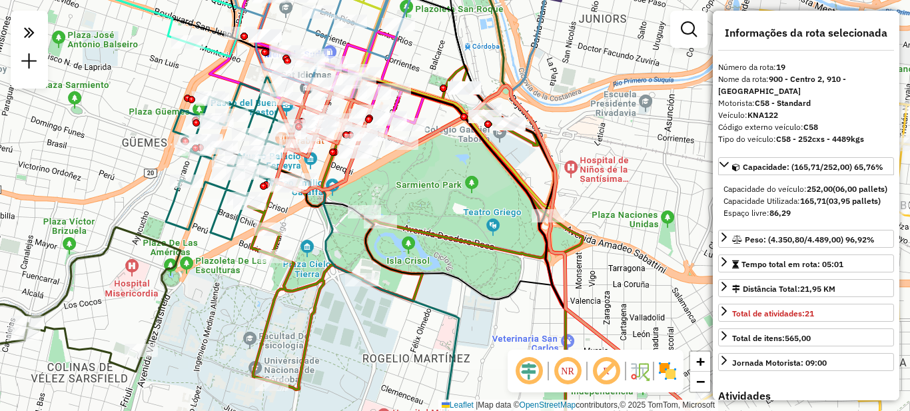
click at [511, 116] on icon at bounding box center [624, 207] width 509 height 489
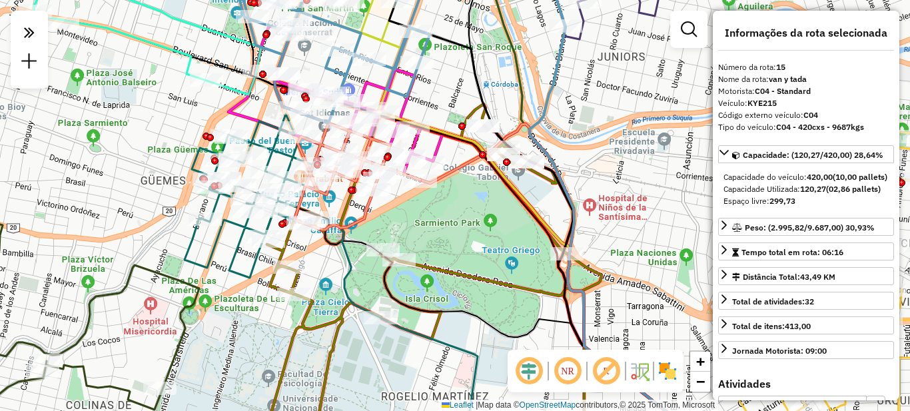
drag, startPoint x: 426, startPoint y: 208, endPoint x: 499, endPoint y: 325, distance: 137.9
click at [499, 324] on div "Janela de atendimento Grade de atendimento Capacidade Transportadoras Veículos …" at bounding box center [455, 205] width 910 height 411
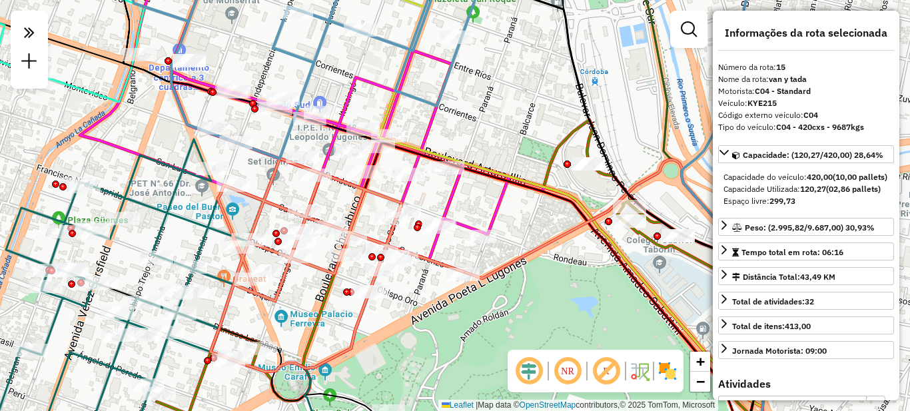
drag, startPoint x: 570, startPoint y: 240, endPoint x: 586, endPoint y: 380, distance: 140.1
click at [589, 382] on hb-router-mapa "**********" at bounding box center [455, 205] width 910 height 411
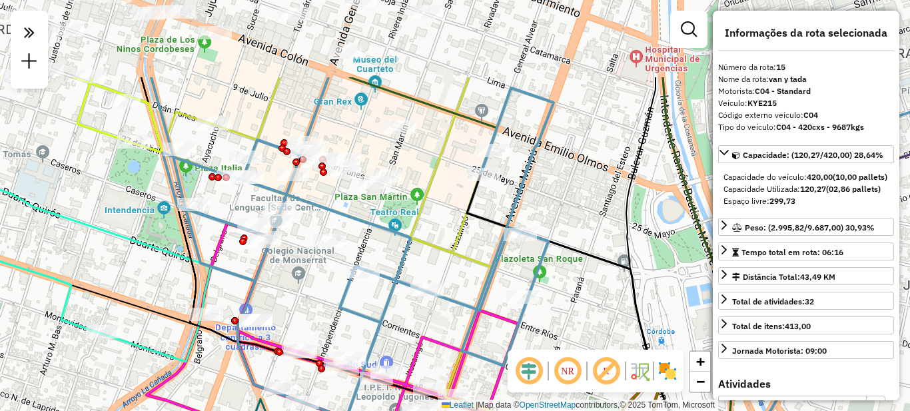
drag, startPoint x: 503, startPoint y: 201, endPoint x: 577, endPoint y: 373, distance: 187.1
click at [577, 373] on hb-router-mapa "**********" at bounding box center [455, 205] width 910 height 411
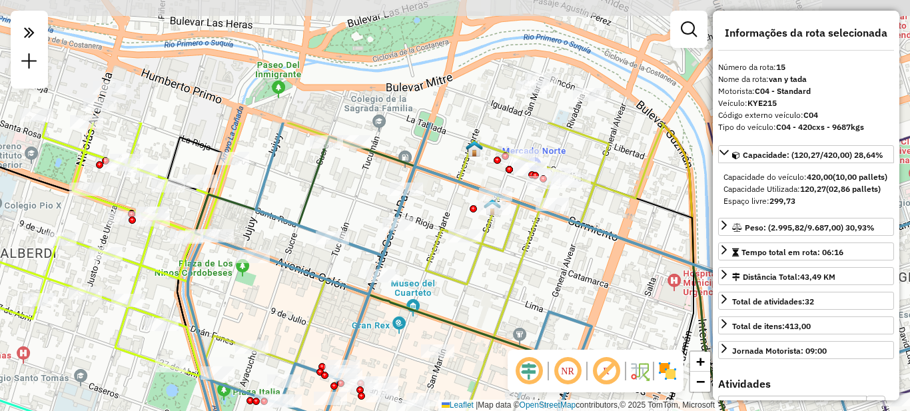
drag, startPoint x: 536, startPoint y: 115, endPoint x: 468, endPoint y: 194, distance: 104.4
click at [545, 278] on div "Janela de atendimento Grade de atendimento Capacidade Transportadoras Veículos …" at bounding box center [455, 205] width 910 height 411
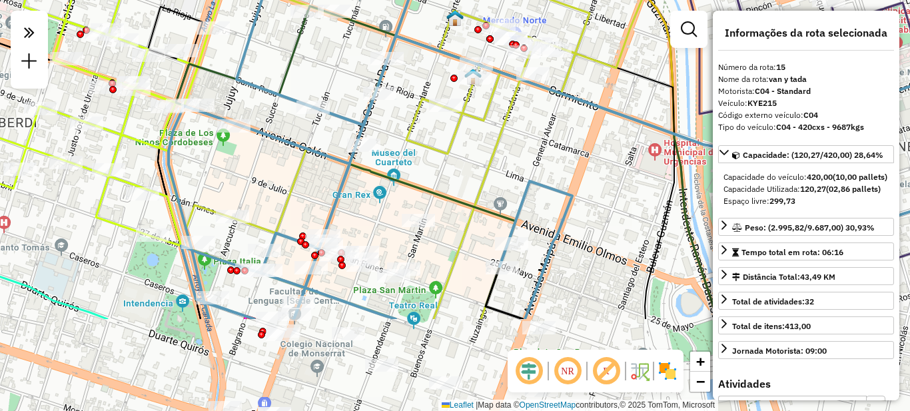
drag, startPoint x: 350, startPoint y: 269, endPoint x: 334, endPoint y: 85, distance: 185.2
click at [332, 82] on icon at bounding box center [574, 72] width 812 height 493
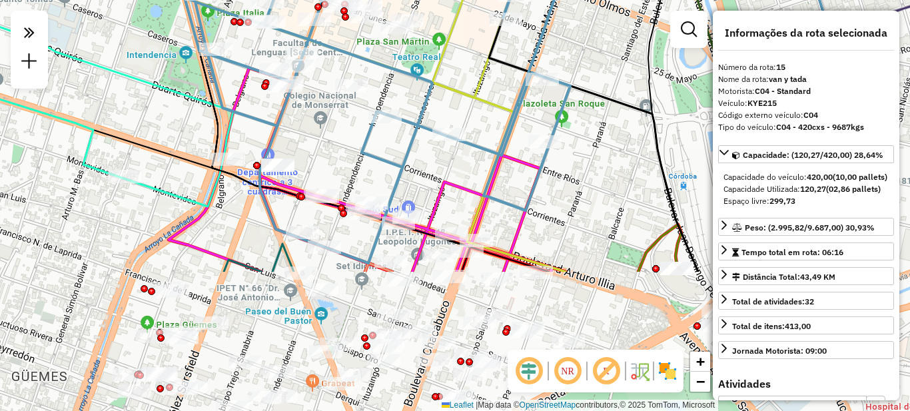
drag, startPoint x: 371, startPoint y: 284, endPoint x: 372, endPoint y: 102, distance: 181.8
click at [372, 102] on icon at bounding box center [588, 21] width 832 height 484
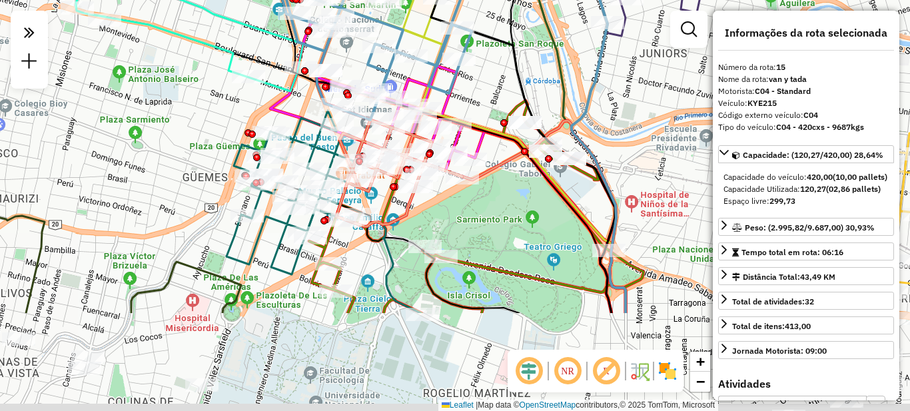
drag, startPoint x: 533, startPoint y: 303, endPoint x: 488, endPoint y: 167, distance: 143.8
click at [488, 167] on icon at bounding box center [543, 217] width 163 height 192
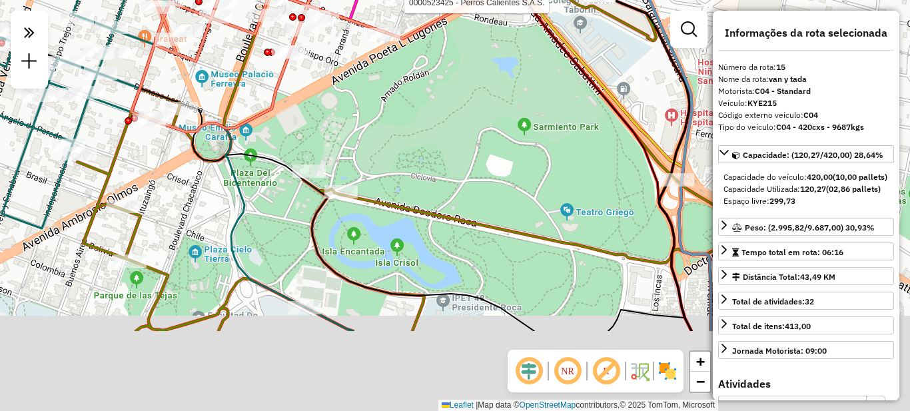
drag, startPoint x: 444, startPoint y: 239, endPoint x: 360, endPoint y: 182, distance: 101.2
click at [415, 159] on div "Rota 16 - Placa KNA124 0000523425 - Perros Calientes S.A.S. Janela de atendimen…" at bounding box center [455, 205] width 910 height 411
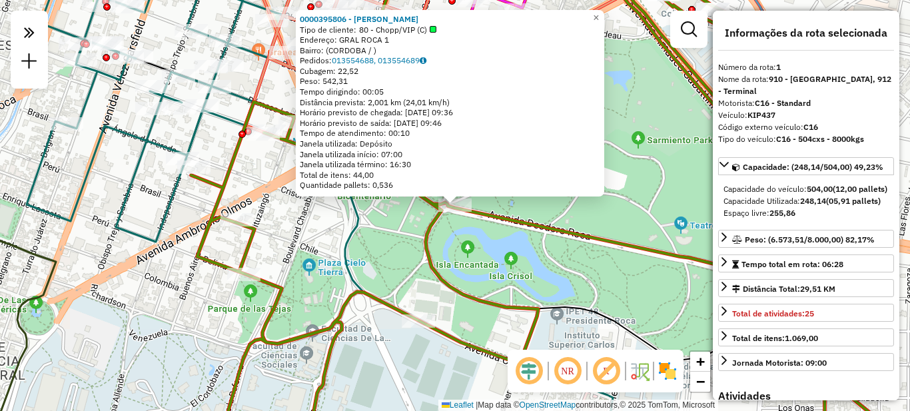
click at [461, 168] on div "Janela utilizada término: 16:30" at bounding box center [450, 164] width 300 height 11
drag, startPoint x: 639, startPoint y: 180, endPoint x: 640, endPoint y: 170, distance: 10.7
click at [639, 180] on div "0000395806 - Jalil Marun Jose Tipo de cliente: 80 - Chopp/VIP (C) Endereço: GRA…" at bounding box center [455, 205] width 910 height 411
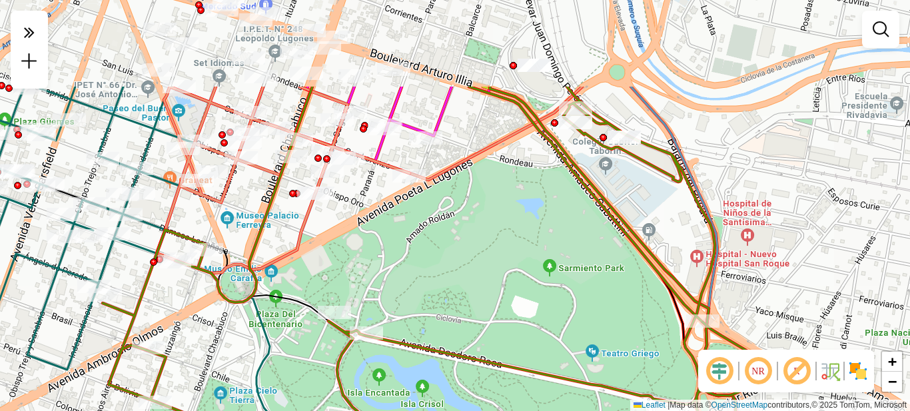
drag, startPoint x: 645, startPoint y: 131, endPoint x: 552, endPoint y: 251, distance: 151.5
click at [553, 262] on div "Janela de atendimento Grade de atendimento Capacidade Transportadoras Veículos …" at bounding box center [455, 205] width 910 height 411
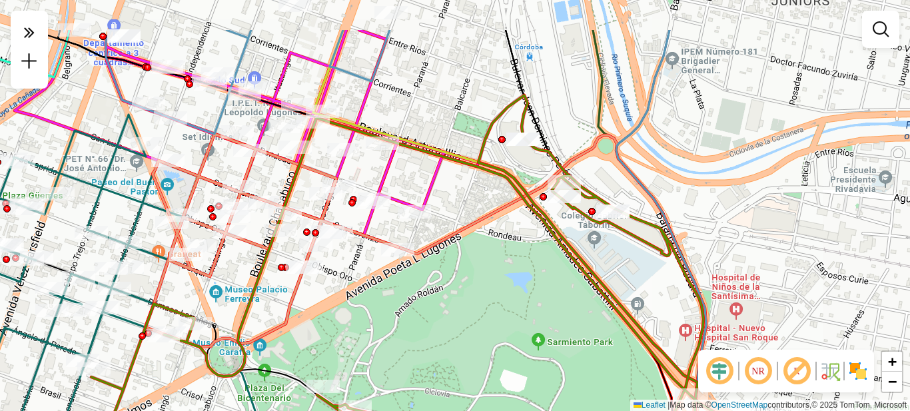
drag, startPoint x: 502, startPoint y: 274, endPoint x: 493, endPoint y: 346, distance: 71.8
click at [493, 346] on div "Janela de atendimento Grade de atendimento Capacidade Transportadoras Veículos …" at bounding box center [455, 205] width 910 height 411
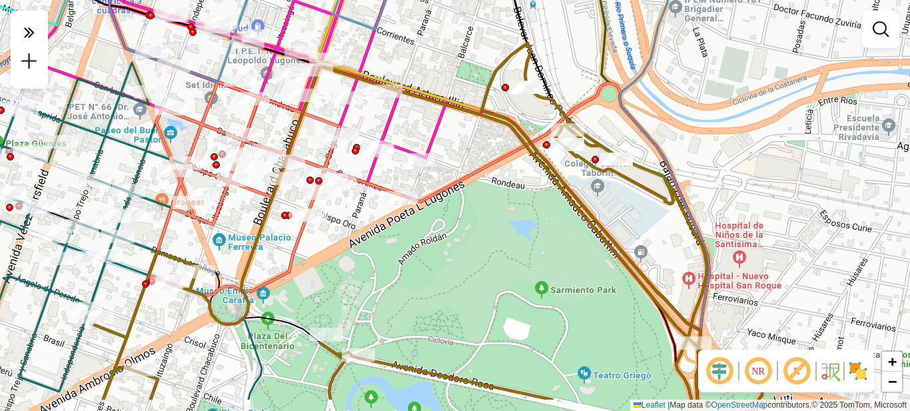
drag, startPoint x: 500, startPoint y: 291, endPoint x: 500, endPoint y: 160, distance: 131.2
click at [500, 160] on div "Janela de atendimento Grade de atendimento Capacidade Transportadoras Veículos …" at bounding box center [455, 205] width 910 height 411
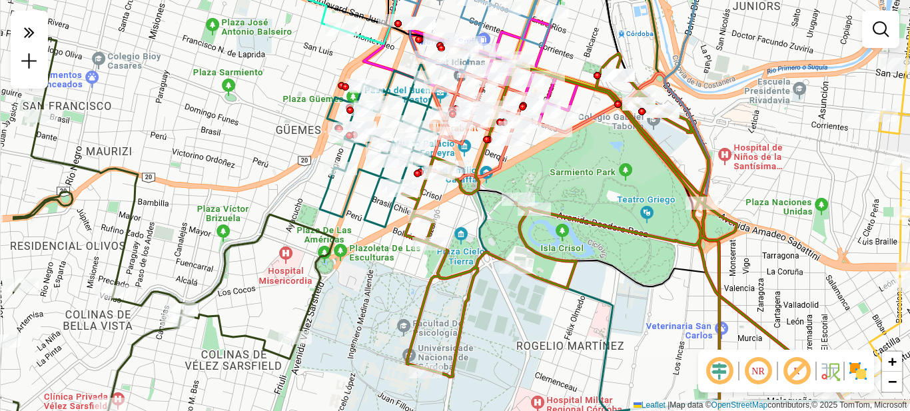
drag, startPoint x: 468, startPoint y: 284, endPoint x: 567, endPoint y: 272, distance: 100.0
click at [567, 272] on icon at bounding box center [569, 252] width 334 height 374
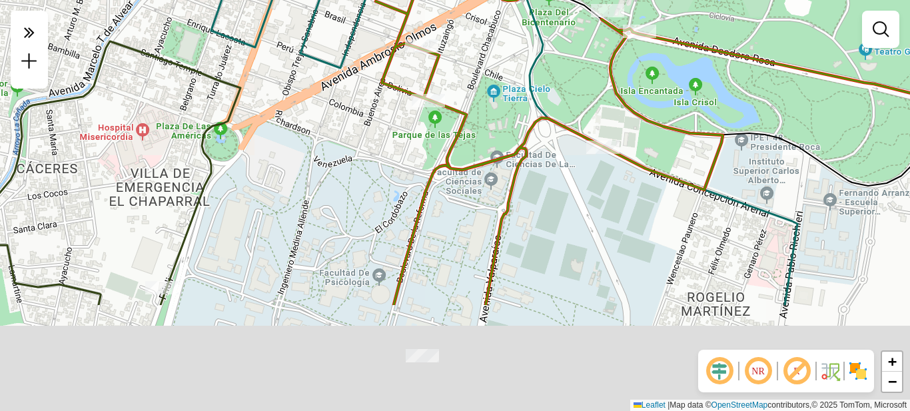
drag, startPoint x: 452, startPoint y: 226, endPoint x: 478, endPoint y: 80, distance: 148.8
click at [478, 80] on div "Janela de atendimento Grade de atendimento Capacidade Transportadoras Veículos …" at bounding box center [455, 205] width 910 height 411
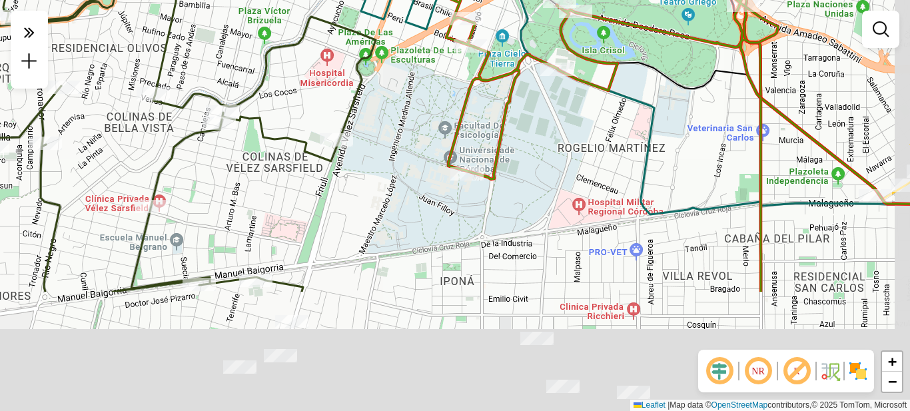
drag, startPoint x: 561, startPoint y: 320, endPoint x: 530, endPoint y: 159, distance: 164.2
click at [530, 159] on div "Janela de atendimento Grade de atendimento Capacidade Transportadoras Veículos …" at bounding box center [455, 205] width 910 height 411
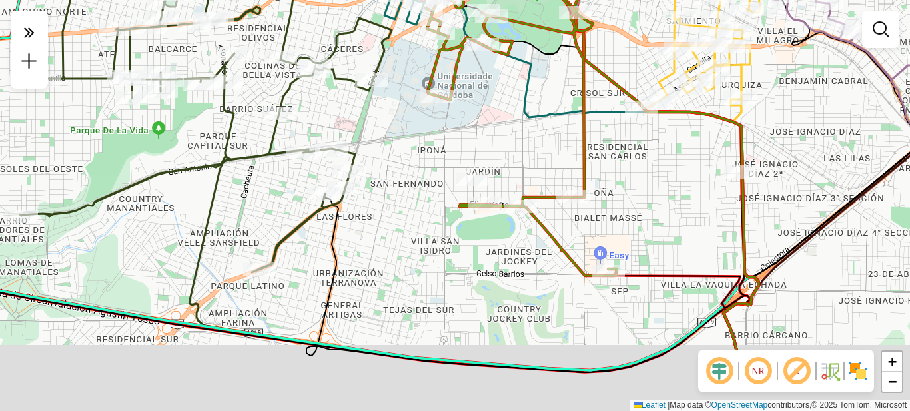
drag, startPoint x: 616, startPoint y: 230, endPoint x: 521, endPoint y: 107, distance: 155.9
click at [521, 107] on div "Janela de atendimento Grade de atendimento Capacidade Transportadoras Veículos …" at bounding box center [455, 205] width 910 height 411
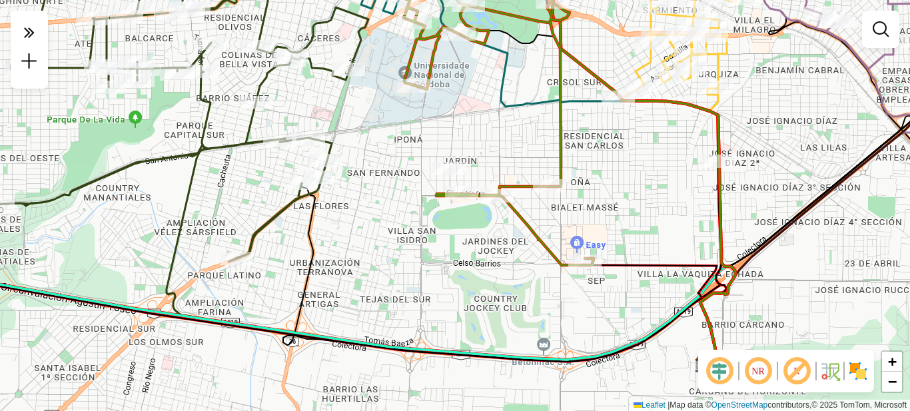
drag, startPoint x: 591, startPoint y: 126, endPoint x: 593, endPoint y: 210, distance: 84.6
click at [601, 214] on div "Janela de atendimento Grade de atendimento Capacidade Transportadoras Veículos …" at bounding box center [455, 205] width 910 height 411
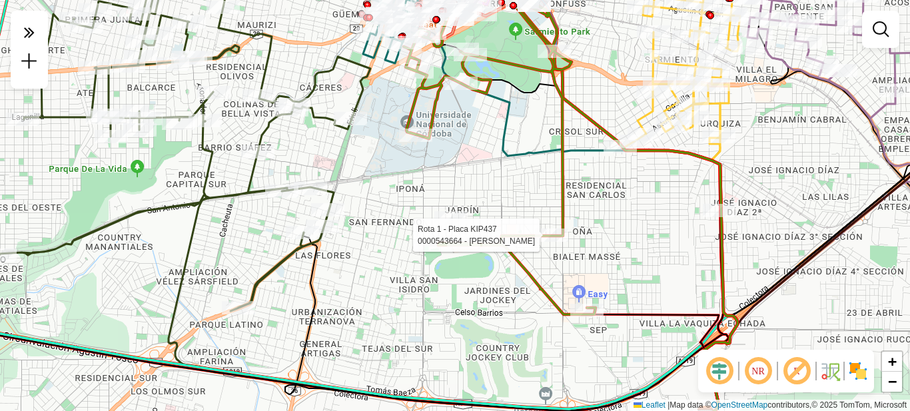
select select "**********"
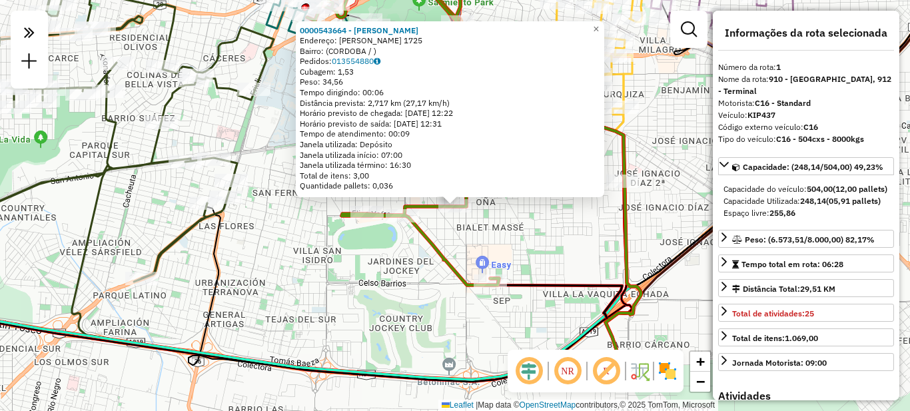
click at [568, 244] on div "0000543664 - Jular Pablo Santiago Endereço: TOMAS LAWSON 1725 Bairro: (CORDOBA …" at bounding box center [455, 205] width 910 height 411
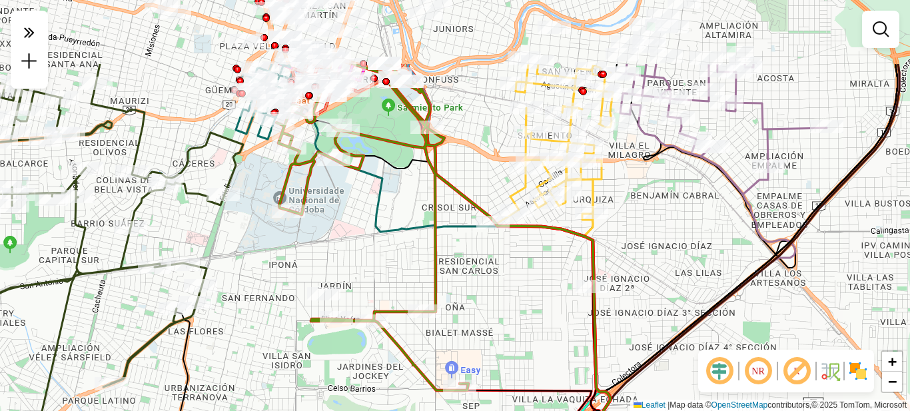
drag, startPoint x: 519, startPoint y: 250, endPoint x: 480, endPoint y: 311, distance: 72.4
click at [475, 315] on div "Janela de atendimento Grade de atendimento Capacidade Transportadoras Veículos …" at bounding box center [455, 205] width 910 height 411
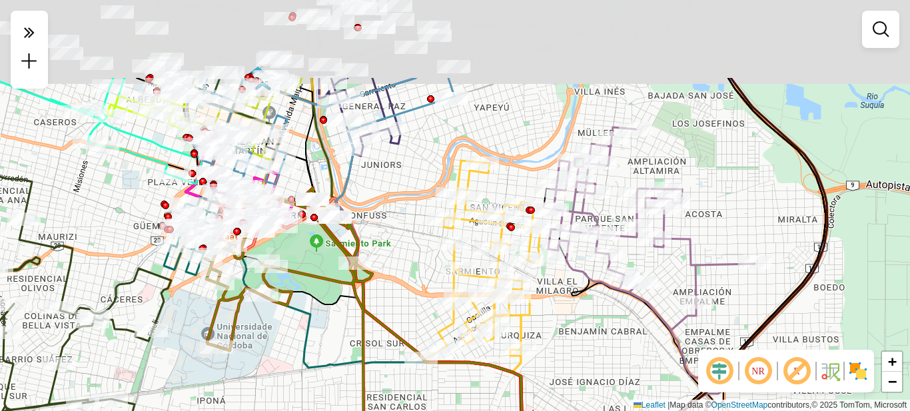
drag, startPoint x: 677, startPoint y: 216, endPoint x: 627, endPoint y: 336, distance: 129.5
click at [627, 336] on div "Janela de atendimento Grade de atendimento Capacidade Transportadoras Veículos …" at bounding box center [455, 205] width 910 height 411
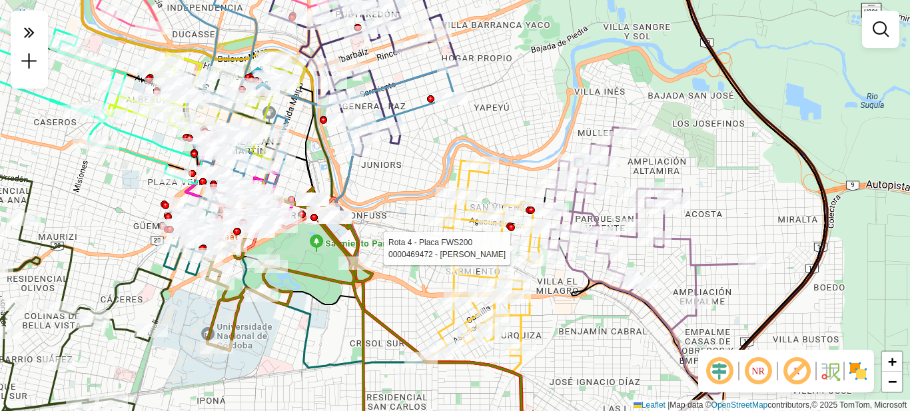
select select "**********"
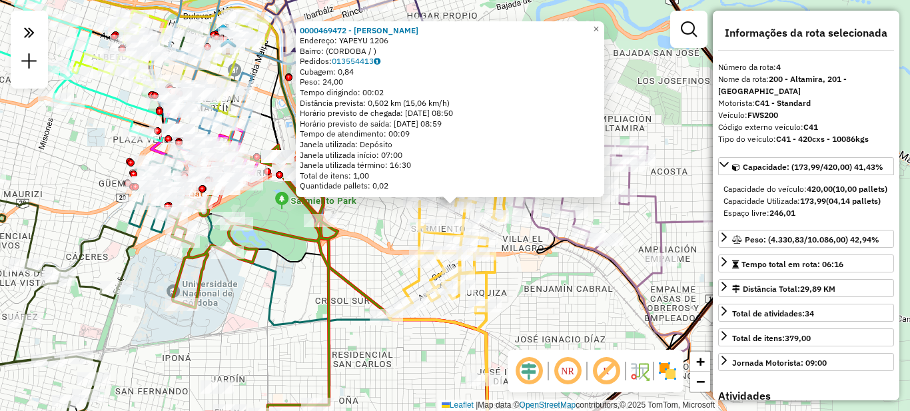
click at [571, 308] on div "0000469472 - Carrillo Ada Endereço: YAPEYU 1206 Bairro: (CORDOBA / ) Pedidos: 0…" at bounding box center [455, 205] width 910 height 411
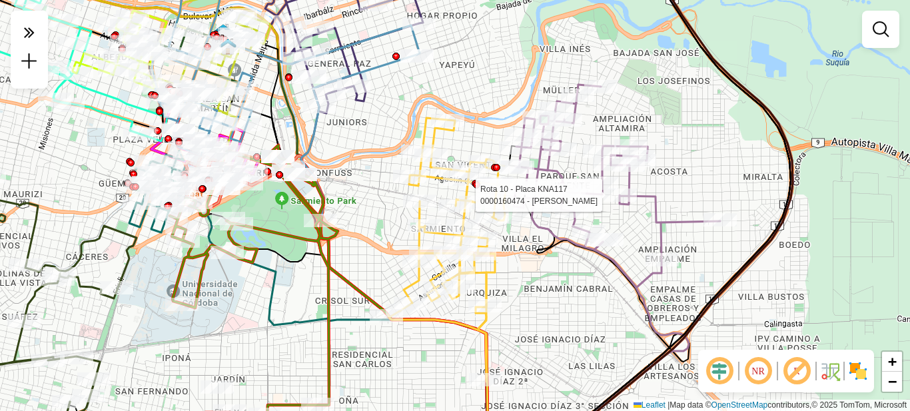
select select "**********"
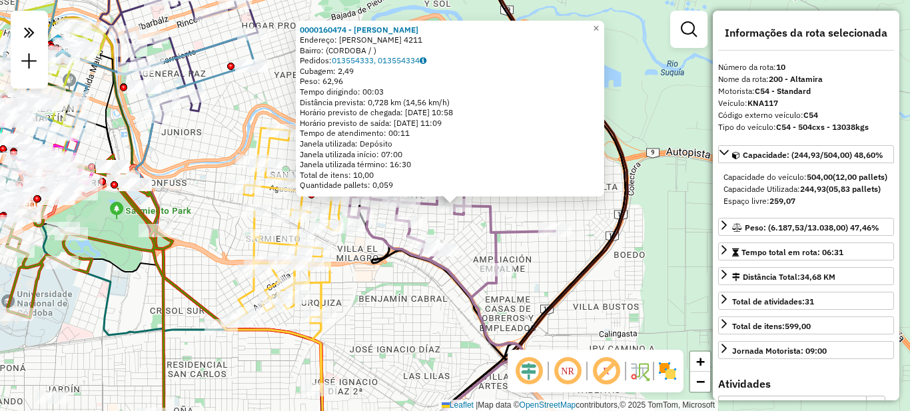
drag, startPoint x: 496, startPoint y: 315, endPoint x: 504, endPoint y: 278, distance: 38.1
click at [498, 313] on div "0000160474 - Garcia Claudio Fabian Endereço: AGUSTIN GARZON 4211 Bairro: (CORDO…" at bounding box center [455, 205] width 910 height 411
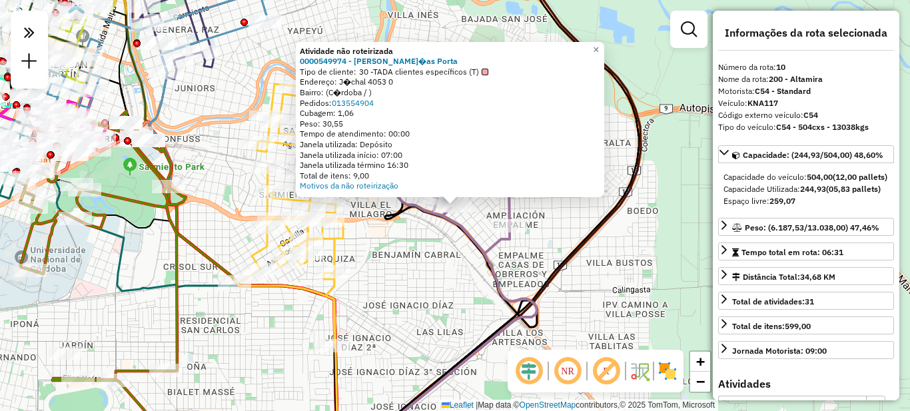
click at [435, 262] on div "Atividade não roteirizada 0000549974 - Lucas Mat�as Porta Tipo de cliente: 30 -…" at bounding box center [455, 205] width 910 height 411
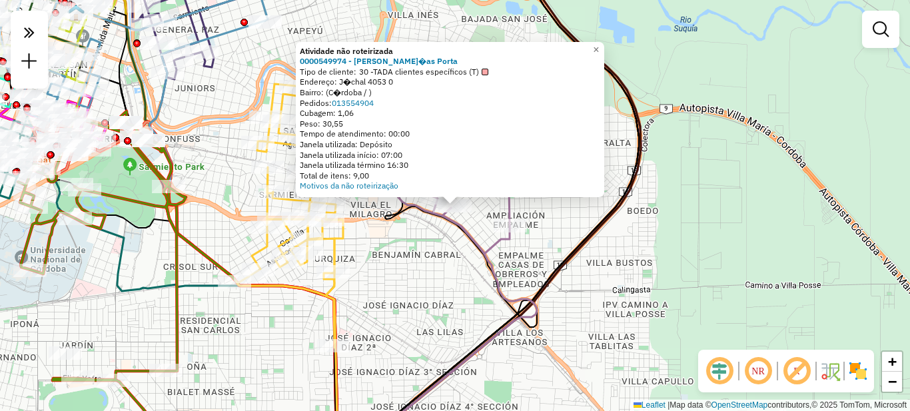
click at [431, 248] on div "Atividade não roteirizada 0000549974 - Lucas Mat�as Porta Tipo de cliente: 30 -…" at bounding box center [455, 205] width 910 height 411
click at [433, 236] on div "Atividade não roteirizada 0000549974 - Lucas Mat�as Porta Tipo de cliente: 30 -…" at bounding box center [455, 205] width 910 height 411
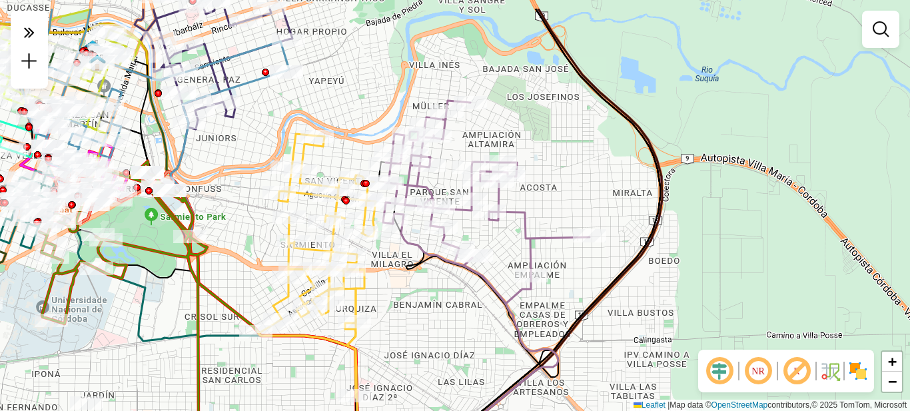
drag, startPoint x: 434, startPoint y: 250, endPoint x: 456, endPoint y: 304, distance: 58.0
click at [456, 304] on div "Janela de atendimento Grade de atendimento Capacidade Transportadoras Veículos …" at bounding box center [455, 205] width 910 height 411
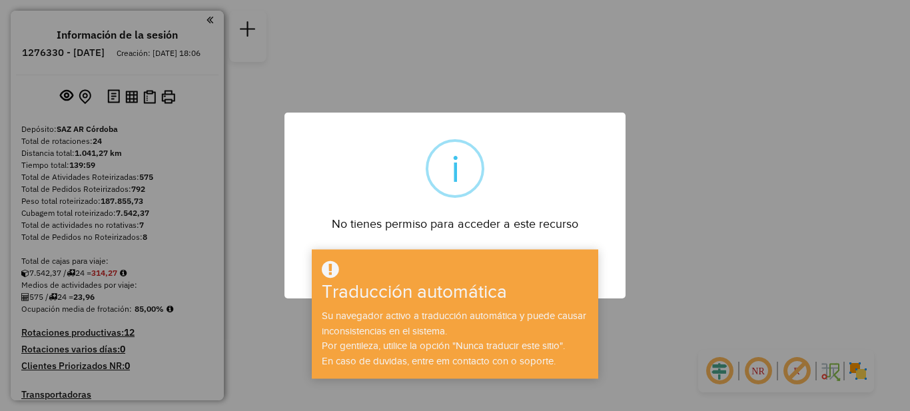
click at [779, 166] on div "× i No tienes permiso para acceder a este recurso DE ACUERDO No Cancelar" at bounding box center [455, 205] width 910 height 411
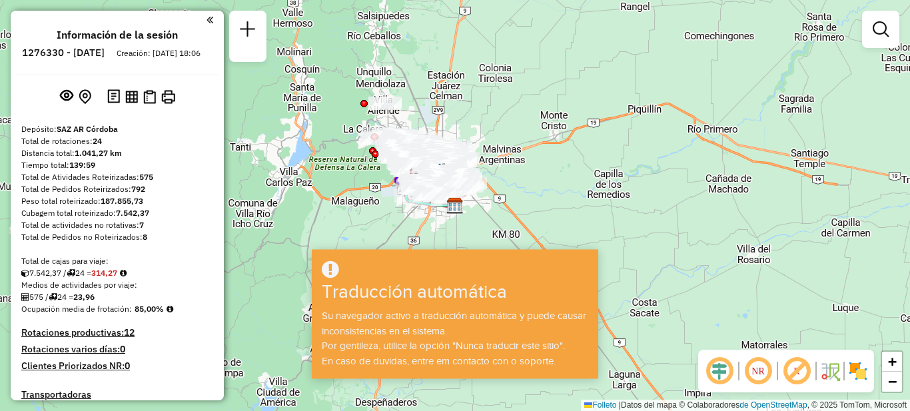
click at [541, 170] on div "Janela de atendimento Grade de atendimento Capacidade Transportadoras Veículos …" at bounding box center [455, 205] width 910 height 411
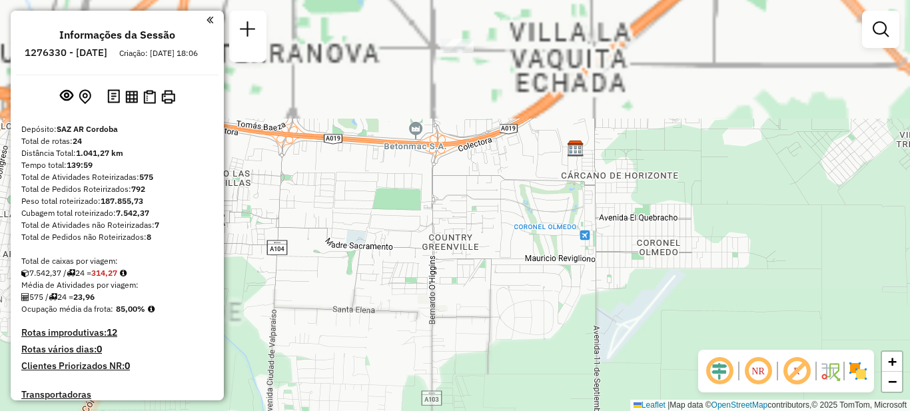
drag, startPoint x: 505, startPoint y: 178, endPoint x: 551, endPoint y: 430, distance: 255.8
click at [551, 410] on html "Aguarde... Pop-up bloqueado! Seu navegador bloqueou automáticamente a abertura …" at bounding box center [455, 205] width 910 height 411
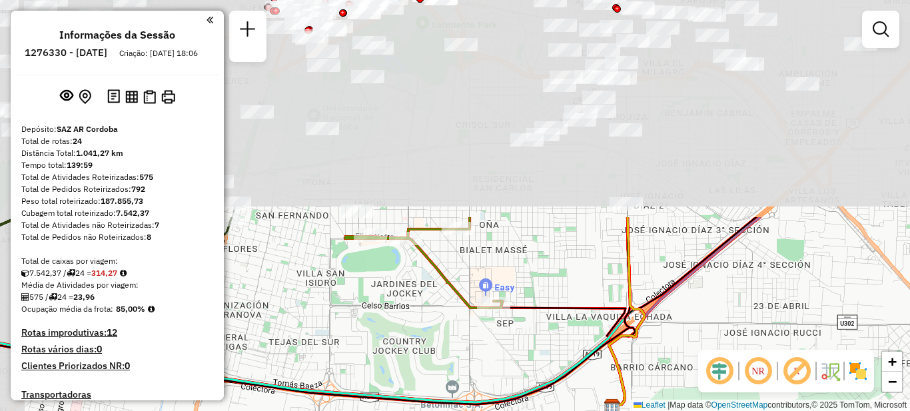
drag, startPoint x: 603, startPoint y: 165, endPoint x: 638, endPoint y: 427, distance: 264.8
click at [638, 410] on html "Aguarde... Pop-up bloqueado! Seu navegador bloqueou automáticamente a abertura …" at bounding box center [455, 205] width 910 height 411
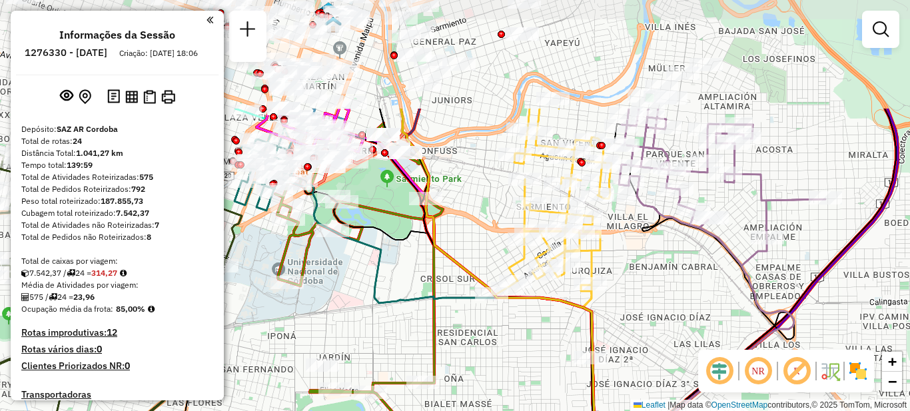
drag, startPoint x: 665, startPoint y: 200, endPoint x: 631, endPoint y: 350, distance: 153.7
click at [631, 350] on div "Janela de atendimento Grade de atendimento Capacidade Transportadoras Veículos …" at bounding box center [455, 205] width 910 height 411
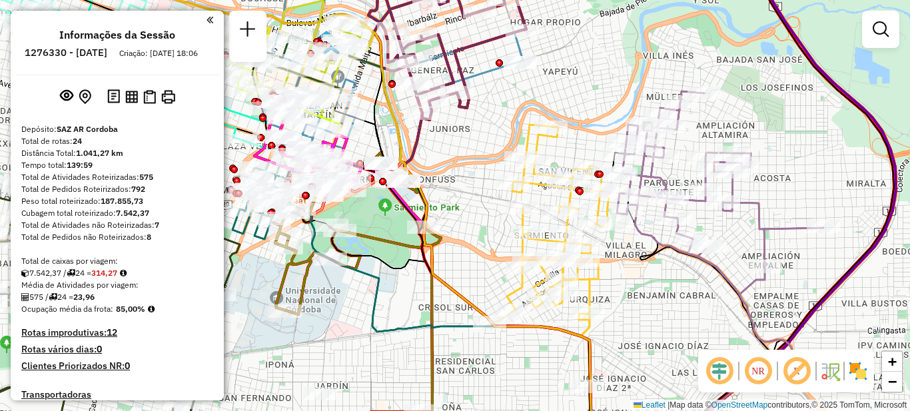
drag, startPoint x: 670, startPoint y: 263, endPoint x: 668, endPoint y: 292, distance: 28.7
click at [668, 292] on div "Janela de atendimento Grade de atendimento Capacidade Transportadoras Veículos …" at bounding box center [455, 205] width 910 height 411
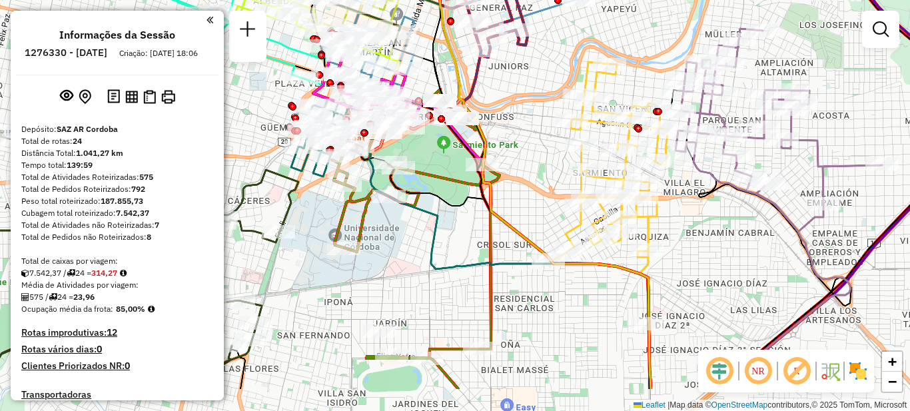
drag, startPoint x: 634, startPoint y: 296, endPoint x: 689, endPoint y: 228, distance: 87.2
click at [689, 228] on div "Janela de atendimento Grade de atendimento Capacidade Transportadoras Veículos …" at bounding box center [455, 205] width 910 height 411
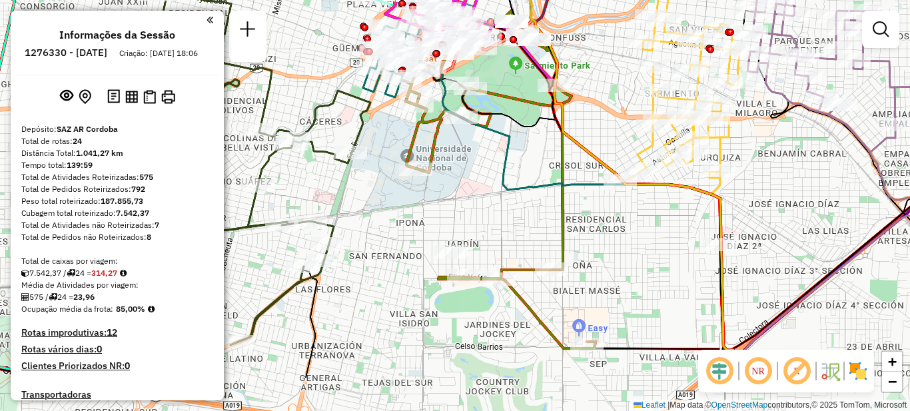
drag, startPoint x: 575, startPoint y: 331, endPoint x: 665, endPoint y: 244, distance: 125.3
click at [665, 244] on div "Janela de atendimento Grade de atendimento Capacidade Transportadoras Veículos …" at bounding box center [455, 205] width 910 height 411
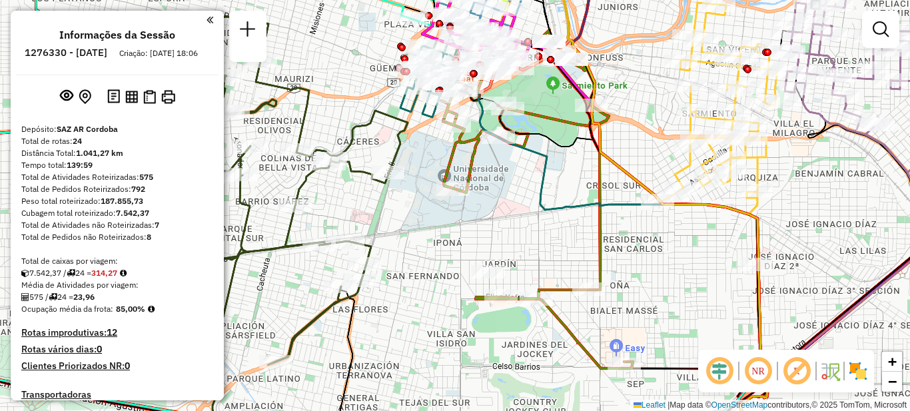
drag, startPoint x: 522, startPoint y: 206, endPoint x: 545, endPoint y: 239, distance: 40.3
click at [545, 239] on div "Janela de atendimento Grade de atendimento Capacidade Transportadoras Veículos …" at bounding box center [455, 205] width 910 height 411
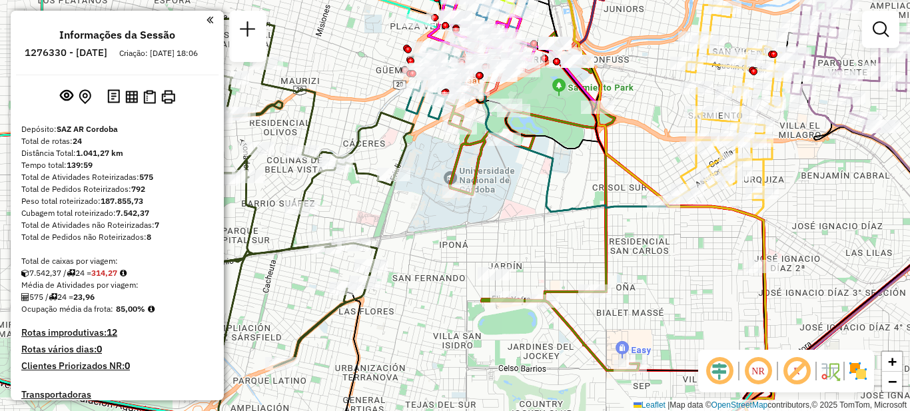
drag, startPoint x: 491, startPoint y: 236, endPoint x: 527, endPoint y: 260, distance: 43.6
click at [527, 260] on div "Janela de atendimento Grade de atendimento Capacidade Transportadoras Veículos …" at bounding box center [455, 205] width 910 height 411
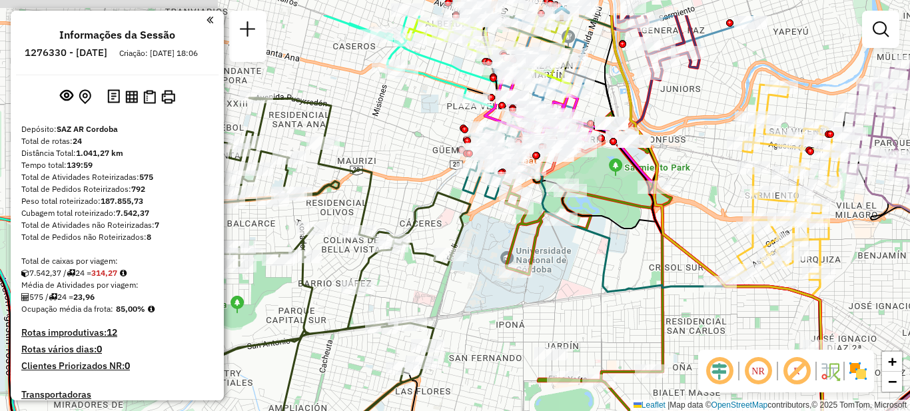
drag, startPoint x: 509, startPoint y: 250, endPoint x: 535, endPoint y: 306, distance: 62.3
click at [535, 306] on div "Janela de atendimento Grade de atendimento Capacidade Transportadoras Veículos …" at bounding box center [455, 205] width 910 height 411
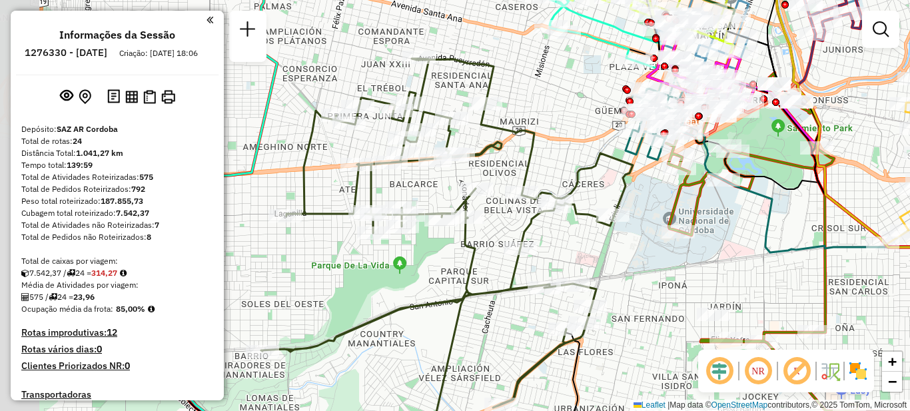
drag, startPoint x: 447, startPoint y: 310, endPoint x: 603, endPoint y: 276, distance: 159.5
click at [611, 276] on div "Janela de atendimento Grade de atendimento Capacidade Transportadoras Veículos …" at bounding box center [455, 205] width 910 height 411
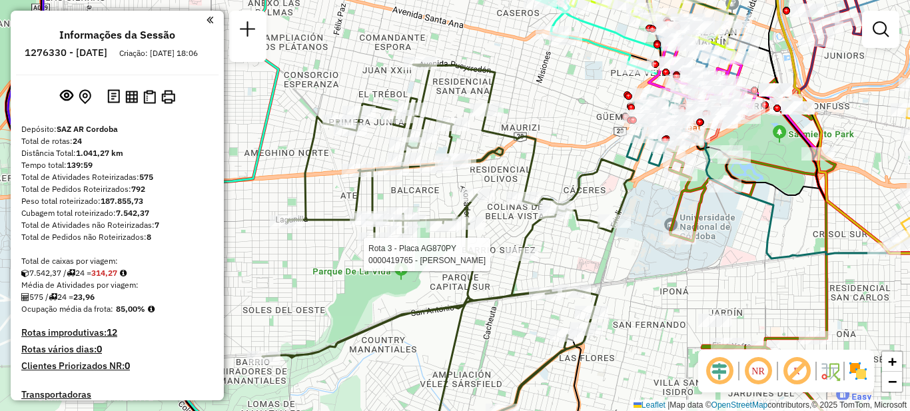
select select "**********"
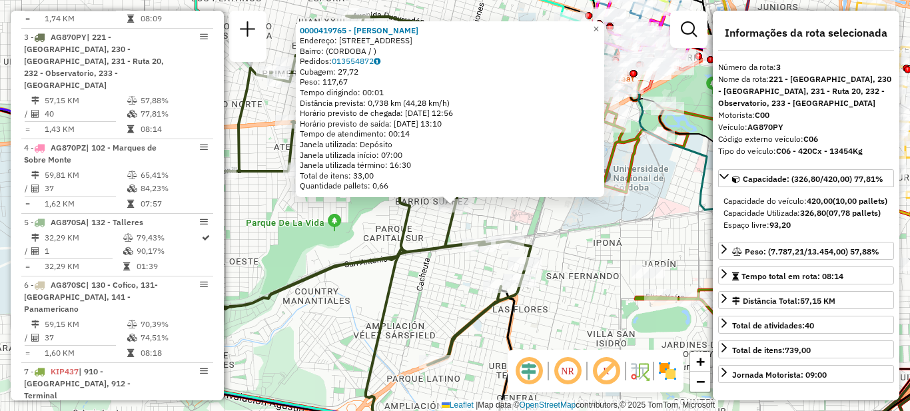
scroll to position [599, 0]
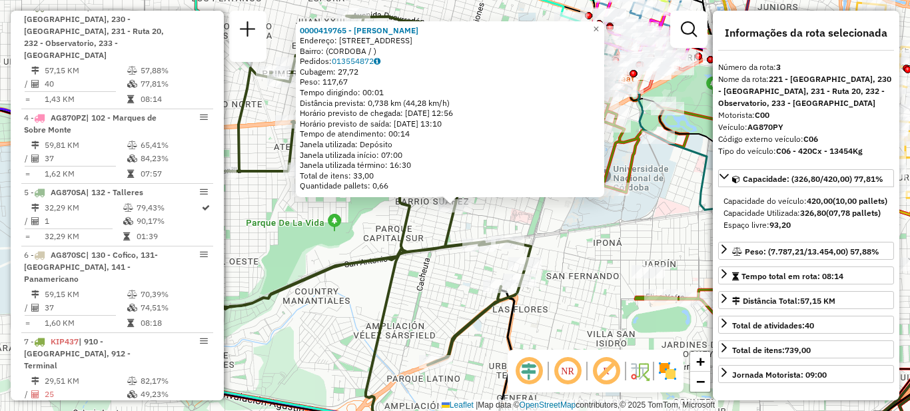
click at [381, 296] on div "0000419765 - Ramallo Hector Eustaquio Endereço: PASO DE LOS ANDES 2644 Bairro: …" at bounding box center [455, 205] width 910 height 411
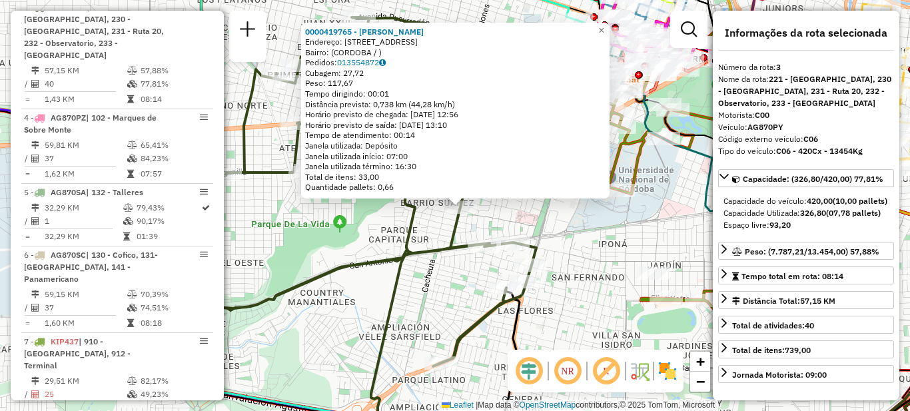
drag, startPoint x: 576, startPoint y: 310, endPoint x: 578, endPoint y: 328, distance: 17.4
click at [576, 310] on div "0000419765 - Ramallo Hector Eustaquio Endereço: PASO DE LOS ANDES 2644 Bairro: …" at bounding box center [455, 205] width 910 height 411
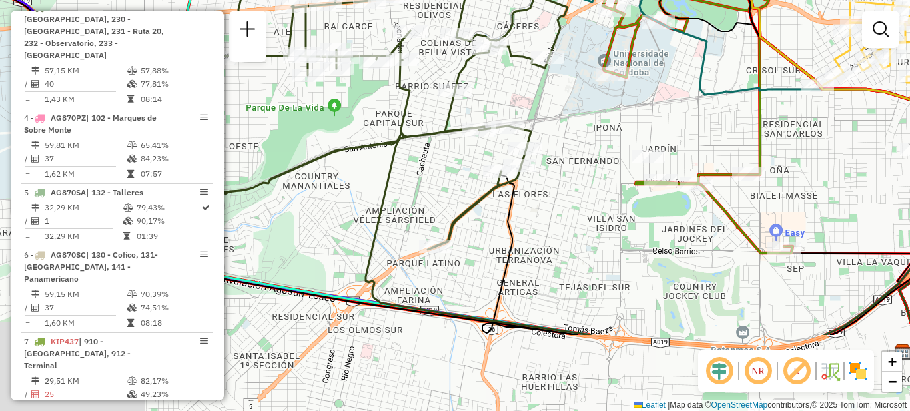
drag, startPoint x: 575, startPoint y: 326, endPoint x: 569, endPoint y: 205, distance: 120.7
click at [569, 205] on div "Janela de atendimento Grade de atendimento Capacidade Transportadoras Veículos …" at bounding box center [455, 205] width 910 height 411
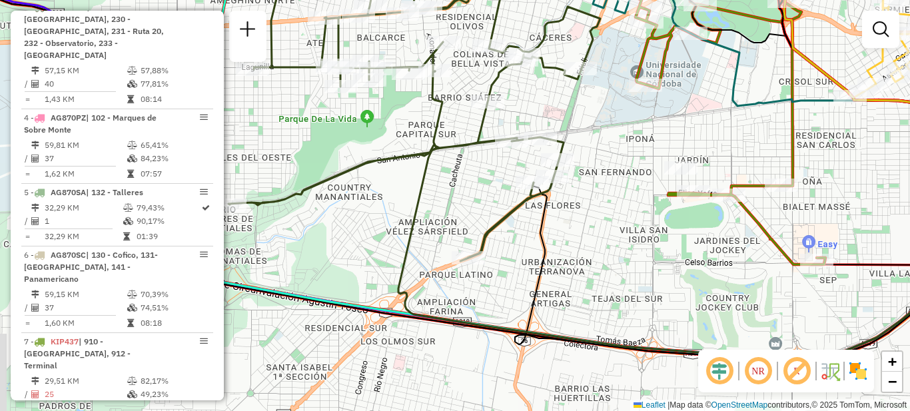
drag, startPoint x: 545, startPoint y: 223, endPoint x: 579, endPoint y: 240, distance: 37.2
click at [579, 240] on div "Janela de atendimento Grade de atendimento Capacidade Transportadoras Veículos …" at bounding box center [455, 205] width 910 height 411
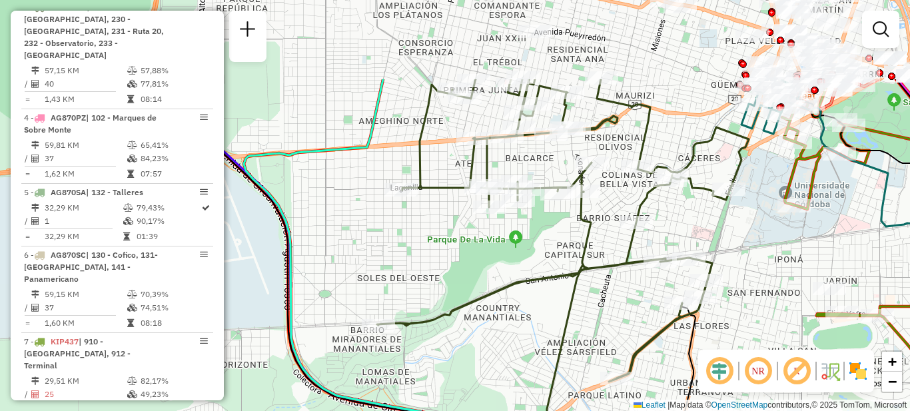
drag, startPoint x: 383, startPoint y: 245, endPoint x: 517, endPoint y: 349, distance: 169.5
click at [536, 372] on div "Janela de atendimento Grade de atendimento Capacidade Transportadoras Veículos …" at bounding box center [455, 205] width 910 height 411
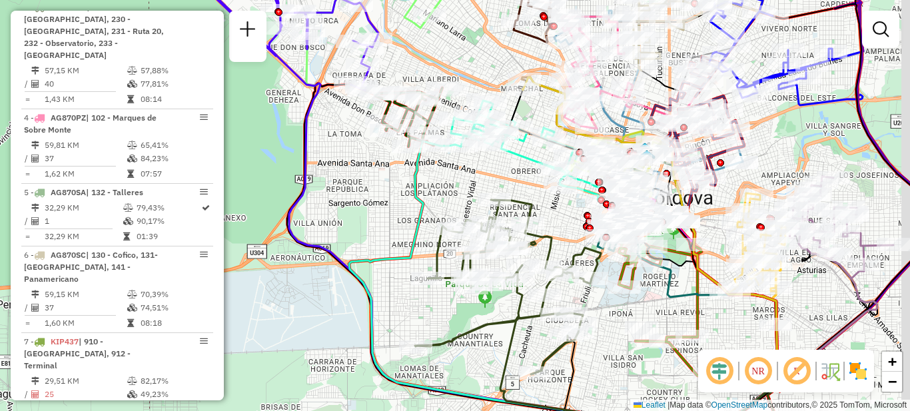
drag, startPoint x: 585, startPoint y: 194, endPoint x: 505, endPoint y: 326, distance: 154.0
click at [506, 326] on div "Janela de atendimento Grade de atendimento Capacidade Transportadoras Veículos …" at bounding box center [455, 205] width 910 height 411
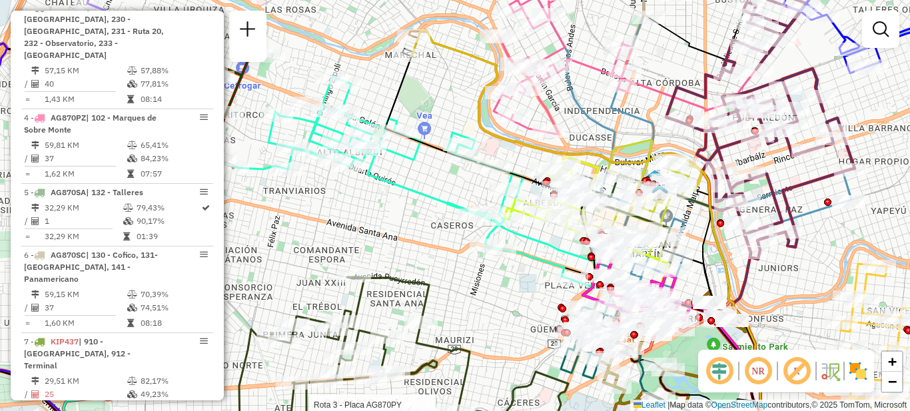
drag, startPoint x: 534, startPoint y: 320, endPoint x: 488, endPoint y: 226, distance: 104.8
click at [489, 224] on div "Rota 3 - Placa AG870PY 0000449475 - Pucheta Silvia Ramona Janela de atendimento…" at bounding box center [455, 205] width 910 height 411
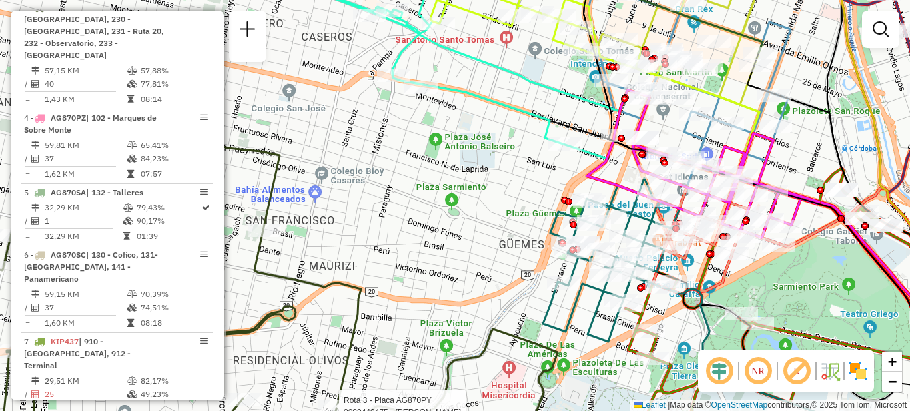
drag, startPoint x: 521, startPoint y: 192, endPoint x: 393, endPoint y: 338, distance: 194.0
click at [392, 344] on div "Rota 3 - Placa AG870PY 0000449475 - Pucheta Silvia Ramona Janela de atendimento…" at bounding box center [455, 205] width 910 height 411
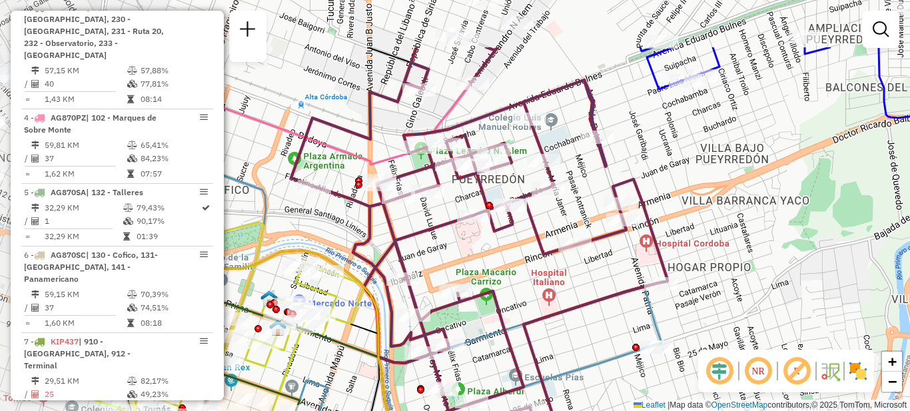
drag, startPoint x: 668, startPoint y: 214, endPoint x: 724, endPoint y: 268, distance: 77.7
click at [724, 268] on div "Rota 3 - Placa AG870PY 0000449475 - Pucheta Silvia Ramona Janela de atendimento…" at bounding box center [455, 205] width 910 height 411
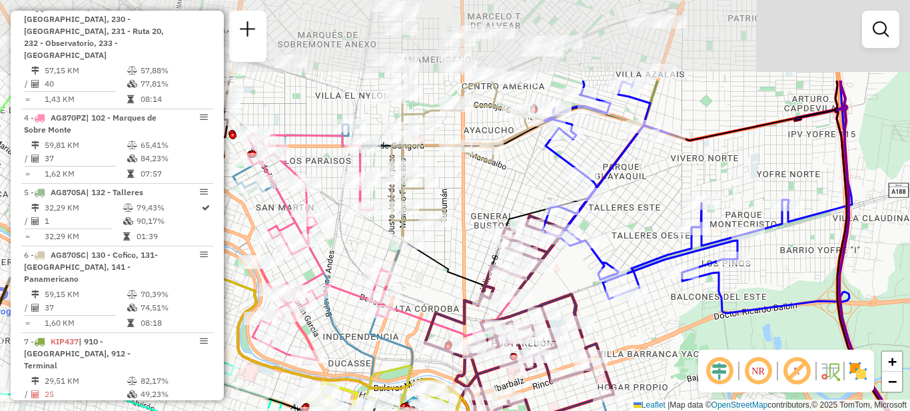
drag, startPoint x: 732, startPoint y: 201, endPoint x: 614, endPoint y: 300, distance: 154.1
click at [645, 320] on div "Rota 3 - Placa AG870PY 0000449475 - Pucheta Silvia Ramona Janela de atendimento…" at bounding box center [455, 205] width 910 height 411
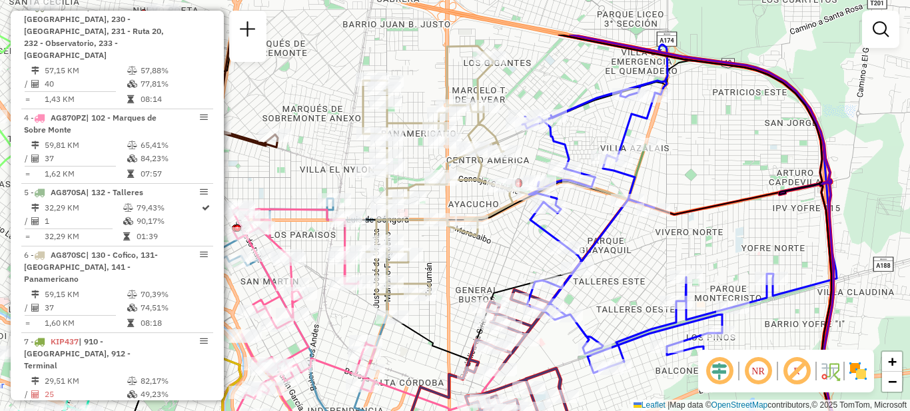
drag, startPoint x: 706, startPoint y: 164, endPoint x: 697, endPoint y: 240, distance: 76.5
click at [697, 240] on div "Rota 3 - Placa AG870PY 0000449475 - Pucheta Silvia Ramona Janela de atendimento…" at bounding box center [455, 205] width 910 height 411
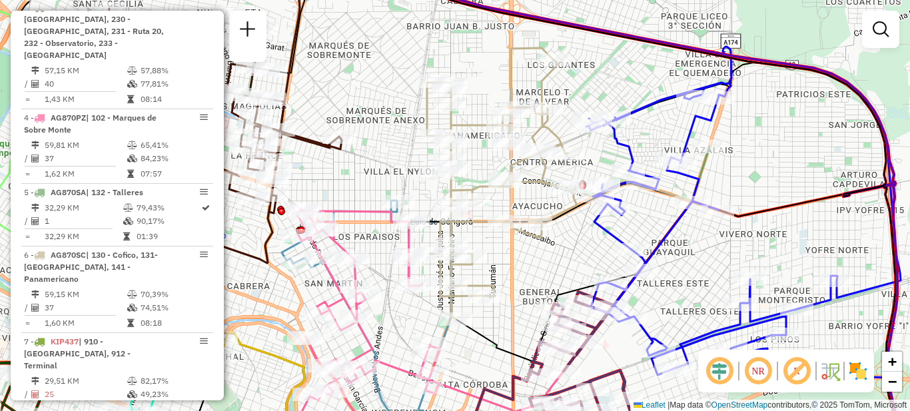
drag, startPoint x: 460, startPoint y: 276, endPoint x: 517, endPoint y: 278, distance: 57.3
click at [517, 278] on div "Rota 3 - Placa AG870PY 0000449475 - Pucheta Silvia Ramona Janela de atendimento…" at bounding box center [455, 205] width 910 height 411
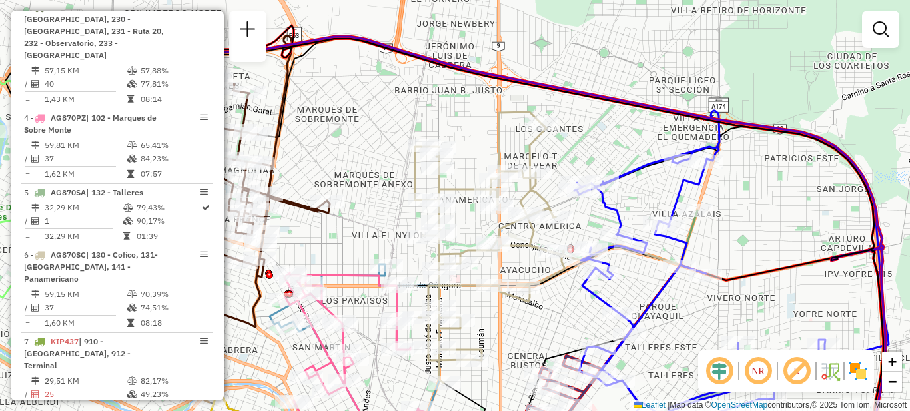
drag, startPoint x: 845, startPoint y: 176, endPoint x: 825, endPoint y: 240, distance: 66.4
click at [833, 240] on div "Rota 3 - Placa AG870PY 0000449475 - Pucheta Silvia Ramona Janela de atendimento…" at bounding box center [455, 205] width 910 height 411
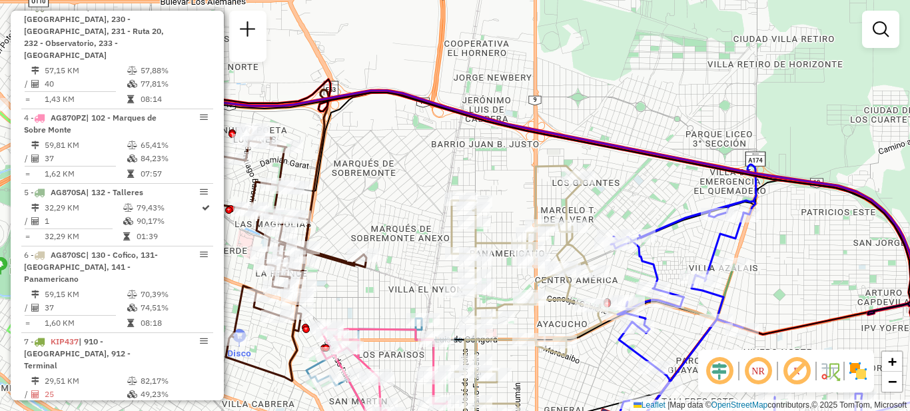
drag, startPoint x: 763, startPoint y: 214, endPoint x: 800, endPoint y: 268, distance: 65.6
click at [800, 268] on div "Rota 3 - Placa AG870PY 0000449475 - Pucheta Silvia Ramona Janela de atendimento…" at bounding box center [455, 205] width 910 height 411
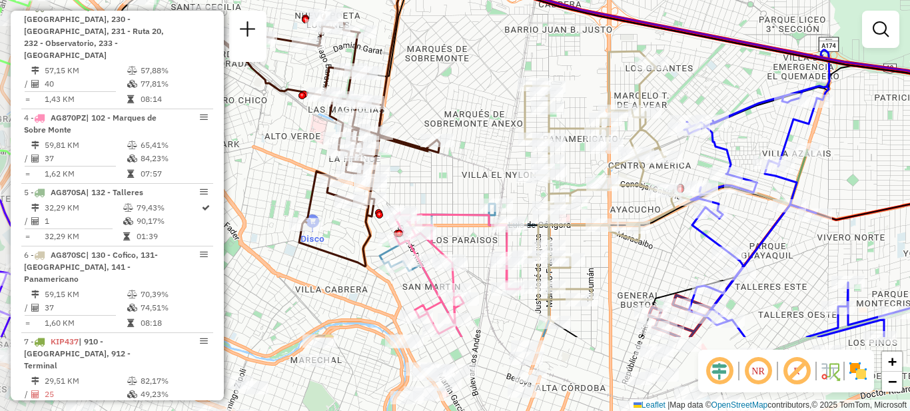
drag, startPoint x: 768, startPoint y: 278, endPoint x: 841, endPoint y: 163, distance: 136.0
click at [841, 163] on div "Rota 3 - Placa AG870PY 0000449475 - Pucheta Silvia Ramona Janela de atendimento…" at bounding box center [455, 205] width 910 height 411
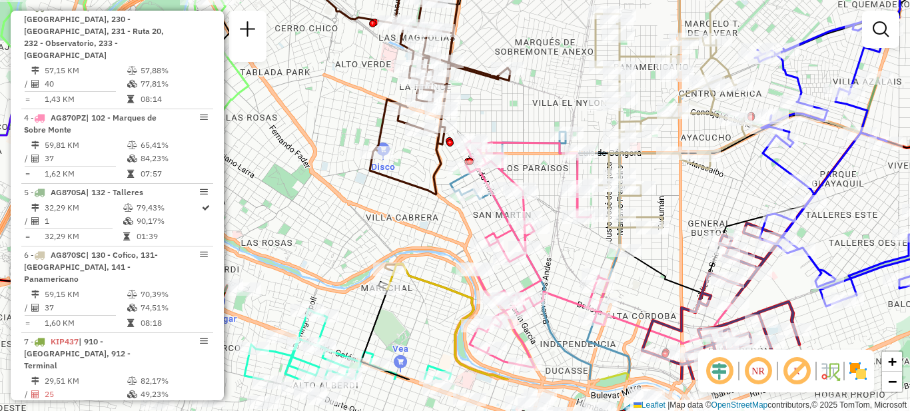
drag, startPoint x: 687, startPoint y: 273, endPoint x: 757, endPoint y: 201, distance: 100.8
click at [757, 201] on div "Rota 3 - Placa AG870PY 0000449475 - Pucheta Silvia Ramona Janela de atendimento…" at bounding box center [455, 205] width 910 height 411
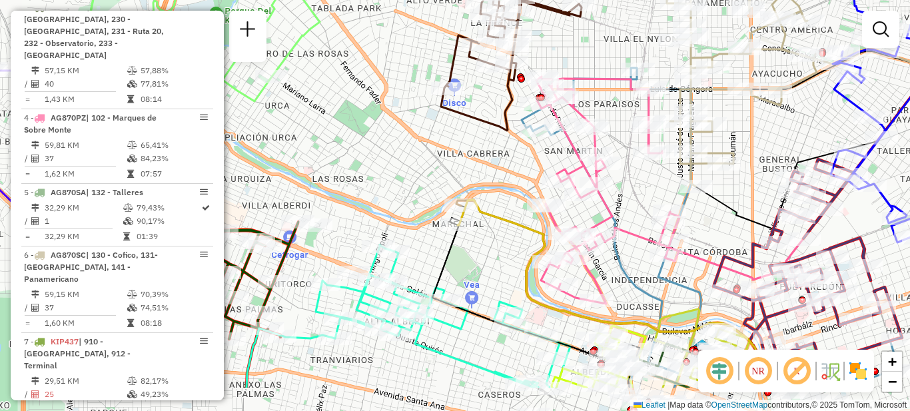
drag, startPoint x: 693, startPoint y: 204, endPoint x: 736, endPoint y: 157, distance: 63.2
click at [763, 141] on div "Rota 3 - Placa AG870PY 0000449475 - Pucheta Silvia Ramona Janela de atendimento…" at bounding box center [455, 205] width 910 height 411
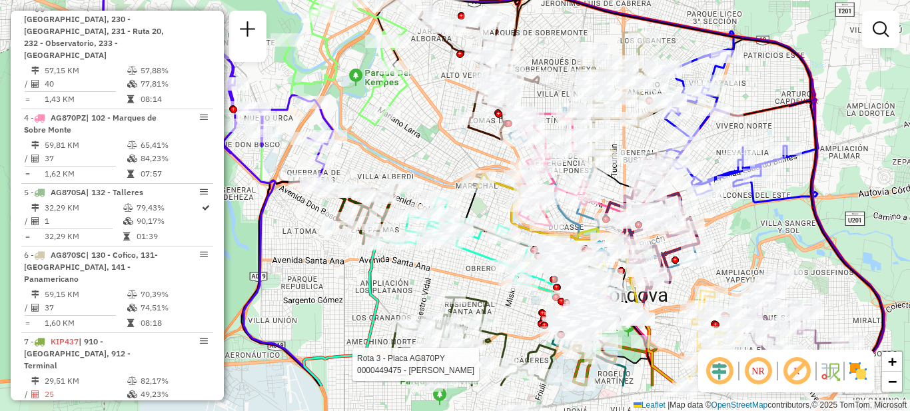
drag, startPoint x: 823, startPoint y: 318, endPoint x: 777, endPoint y: 171, distance: 153.6
click at [777, 171] on div "Rota 3 - Placa AG870PY 0000449475 - Pucheta Silvia Ramona Janela de atendimento…" at bounding box center [455, 205] width 910 height 411
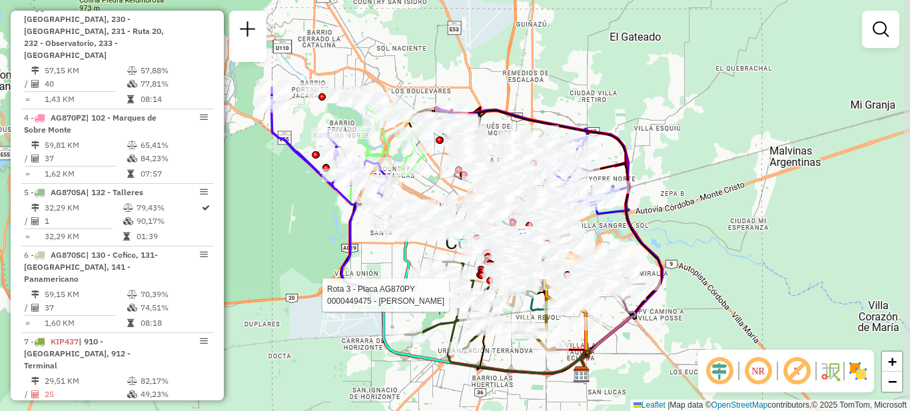
drag, startPoint x: 430, startPoint y: 235, endPoint x: 348, endPoint y: 258, distance: 84.5
click at [360, 270] on div "Rota 3 - Placa AG870PY 0000449475 - Pucheta Silvia Ramona Janela de atendimento…" at bounding box center [455, 205] width 910 height 411
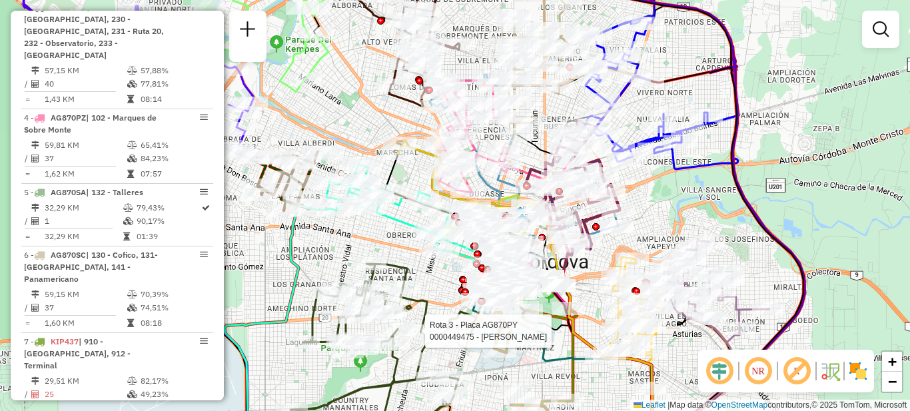
drag, startPoint x: 599, startPoint y: 210, endPoint x: 664, endPoint y: 173, distance: 75.2
click at [664, 173] on div "Rota 3 - Placa AG870PY 0000449475 - Pucheta Silvia Ramona Janela de atendimento…" at bounding box center [455, 205] width 910 height 411
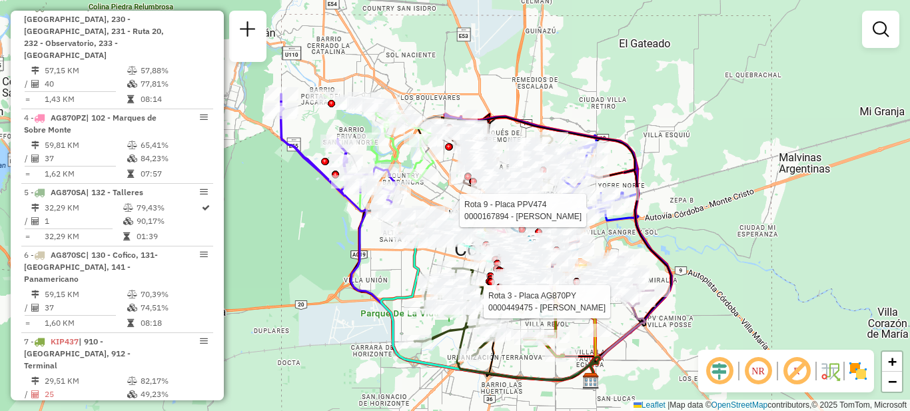
drag, startPoint x: 362, startPoint y: 270, endPoint x: 408, endPoint y: 265, distance: 46.9
click at [408, 266] on icon at bounding box center [490, 310] width 218 height 142
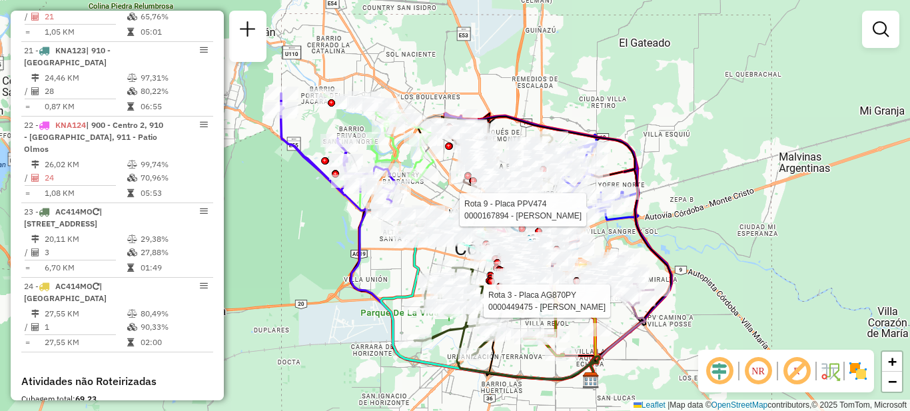
scroll to position [1879, 0]
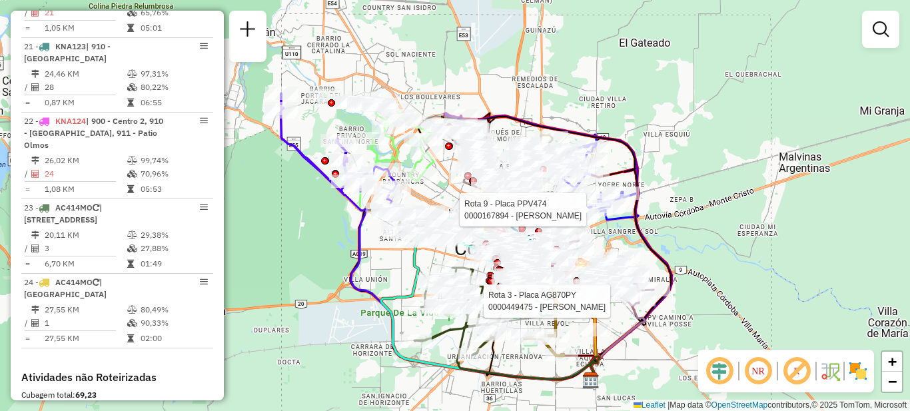
click at [817, 189] on div "Rota 3 - Placa AG870PY 0000449475 - Pucheta Silvia Ramona Rota 9 - Placa PPV474…" at bounding box center [455, 205] width 910 height 411
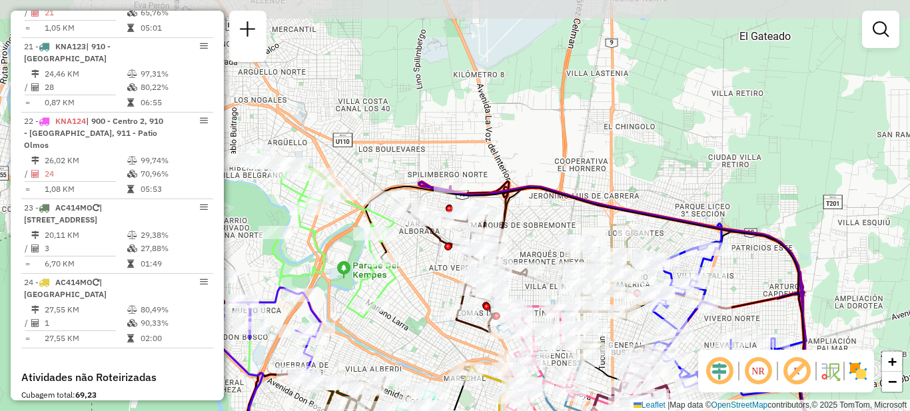
drag, startPoint x: 500, startPoint y: 128, endPoint x: 617, endPoint y: 157, distance: 120.7
click at [617, 157] on div "Janela de atendimento Grade de atendimento Capacidade Transportadoras Veículos …" at bounding box center [455, 205] width 910 height 411
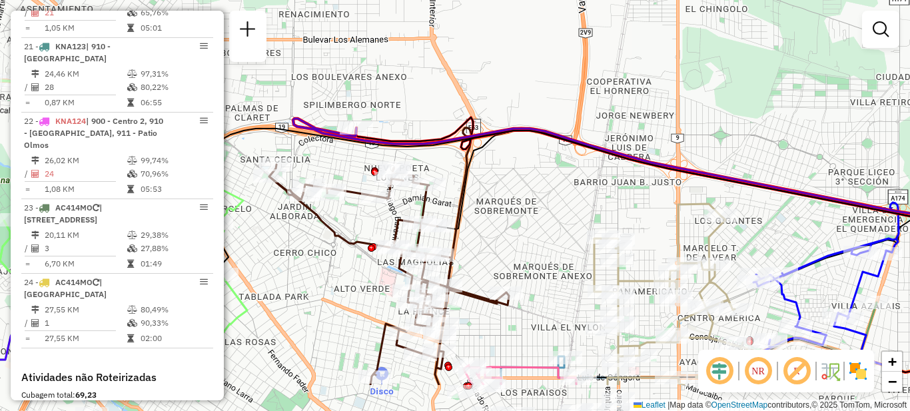
drag, startPoint x: 525, startPoint y: 273, endPoint x: 535, endPoint y: 185, distance: 88.5
click at [535, 185] on div "Janela de atendimento Grade de atendimento Capacidade Transportadoras Veículos …" at bounding box center [455, 205] width 910 height 411
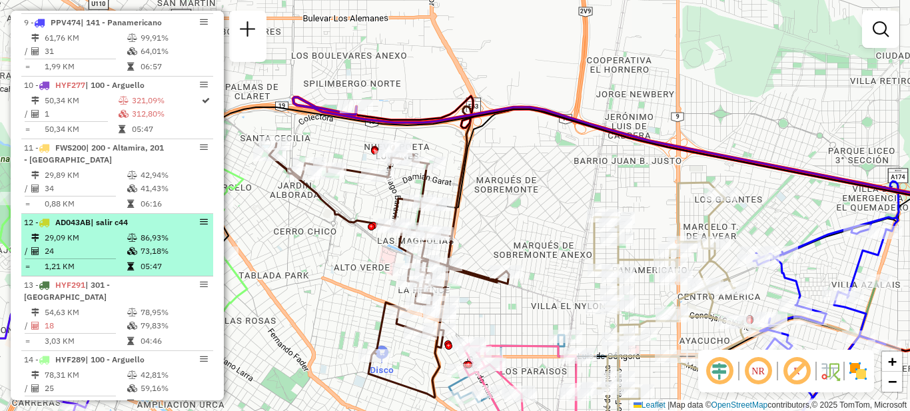
scroll to position [946, 0]
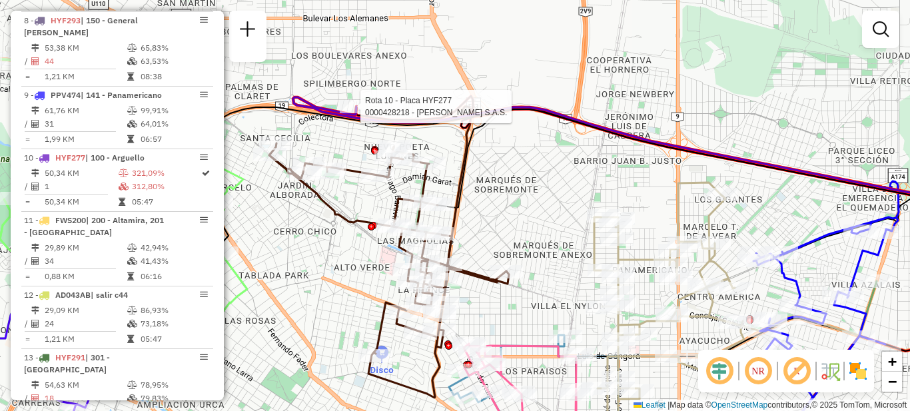
select select "**********"
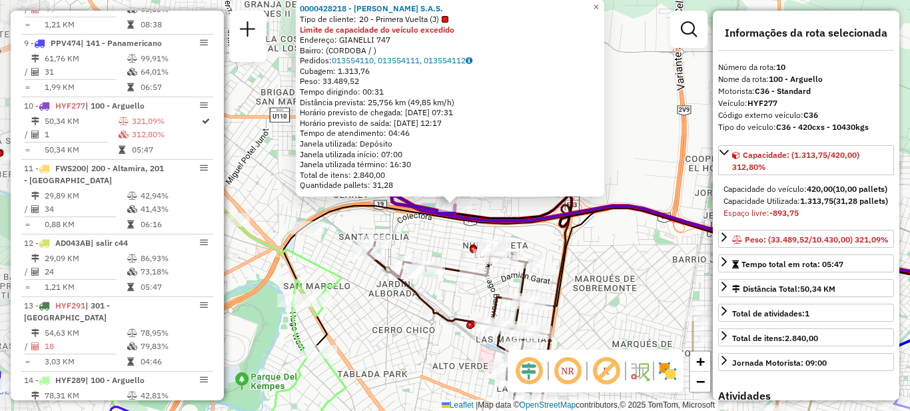
scroll to position [1122, 0]
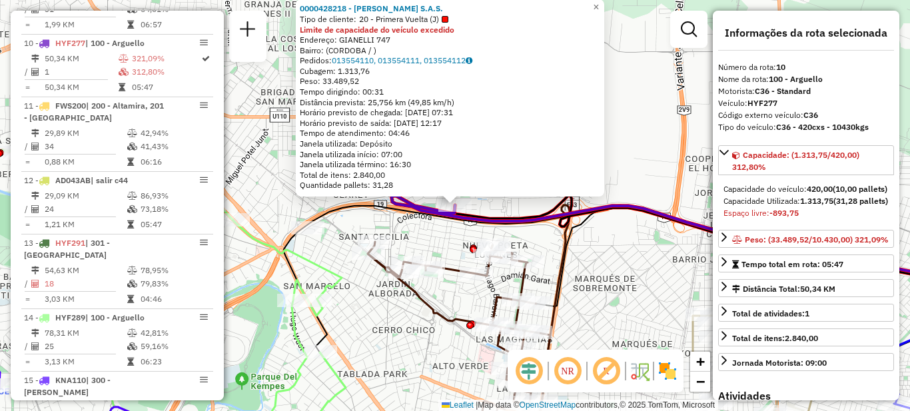
click at [615, 277] on div "0000428218 - Gustavo Yvanovich S.A.S. Tipo de cliente: 20 - Primera Vuelta (J) …" at bounding box center [455, 205] width 910 height 411
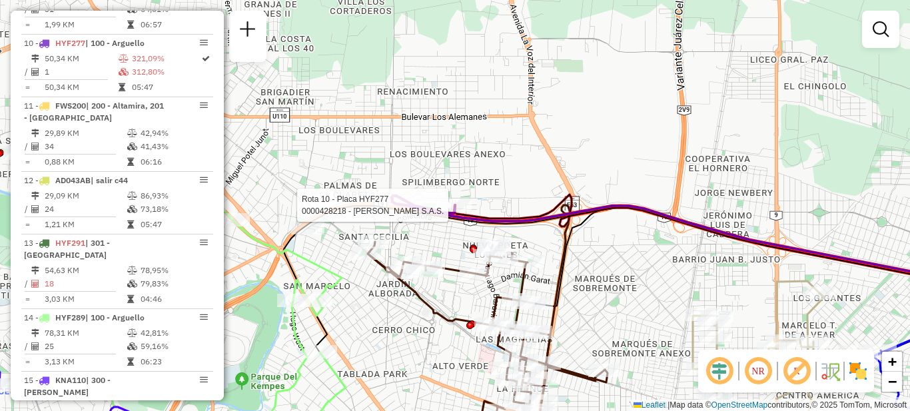
select select "**********"
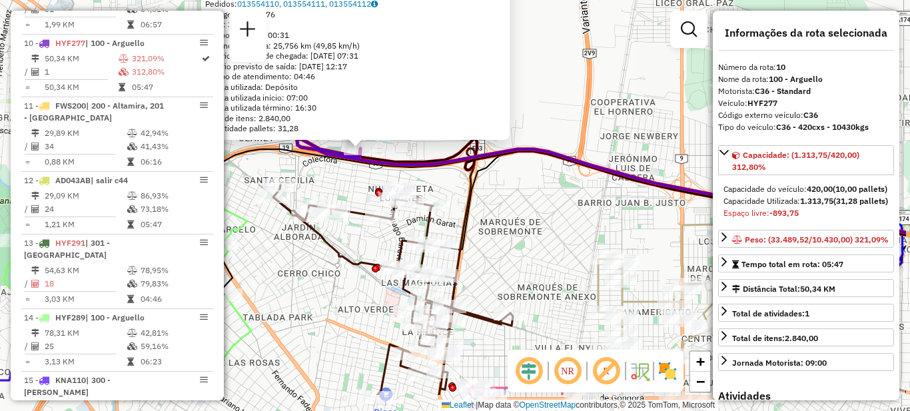
drag, startPoint x: 632, startPoint y: 295, endPoint x: 513, endPoint y: 223, distance: 139.2
click at [513, 223] on div "0000428218 - Gustavo Yvanovich S.A.S. Tipo de cliente: 20 - Primera Vuelta (J) …" at bounding box center [455, 205] width 910 height 411
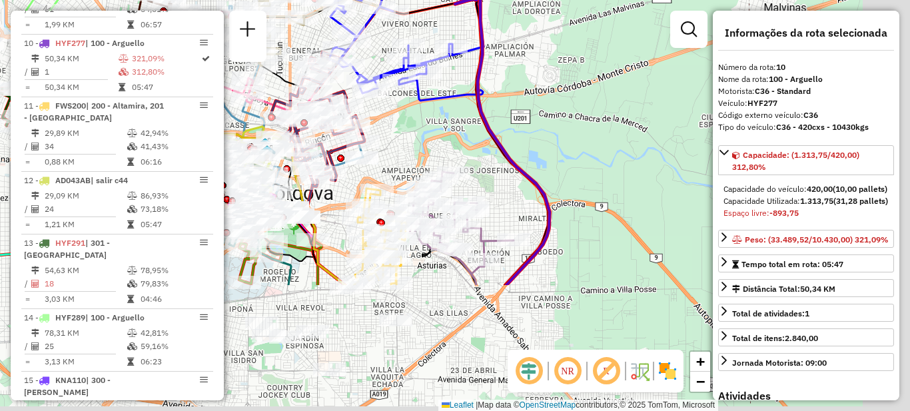
drag, startPoint x: 633, startPoint y: 268, endPoint x: 538, endPoint y: 103, distance: 189.8
click at [538, 99] on div "Rota 6 - Placa AG870SC 0000416971 - Bartolas Sergio 0000428218 - Gustavo Yvanov…" at bounding box center [455, 205] width 910 height 411
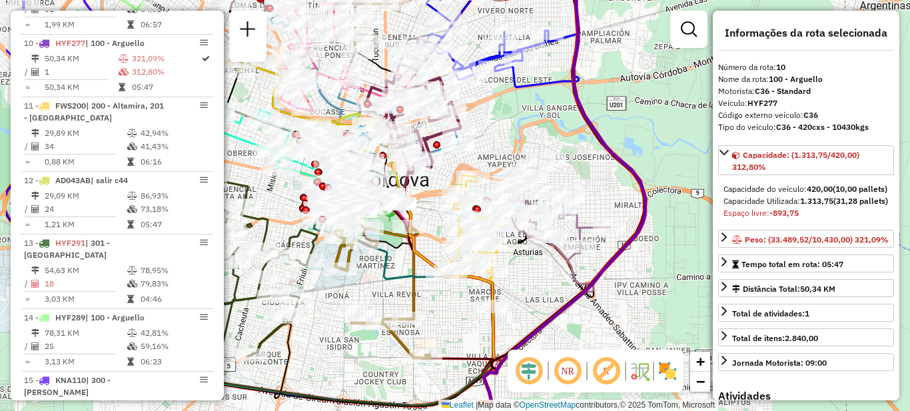
drag, startPoint x: 479, startPoint y: 294, endPoint x: 570, endPoint y: 294, distance: 91.2
click at [587, 272] on icon at bounding box center [539, 322] width 110 height 171
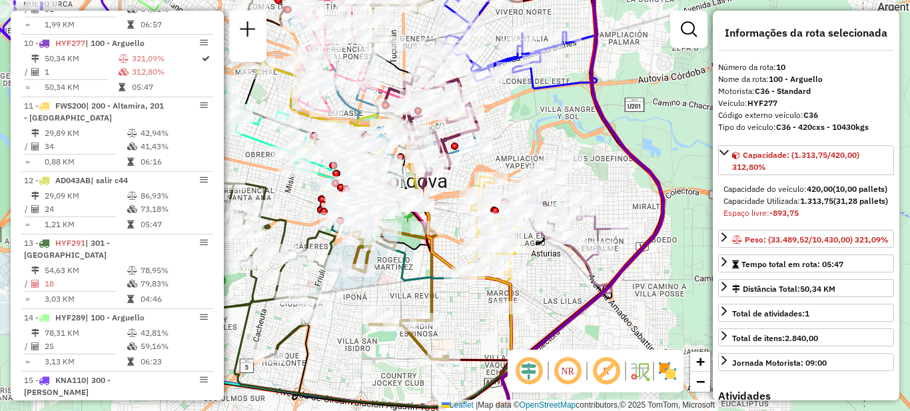
drag, startPoint x: 607, startPoint y: 284, endPoint x: 653, endPoint y: 365, distance: 92.8
click at [653, 365] on hb-router-mapa "Informações da Sessão 1276330 - [DATE] Criação: [DATE] 18:06 Depósito: SAZ AR C…" at bounding box center [455, 205] width 910 height 411
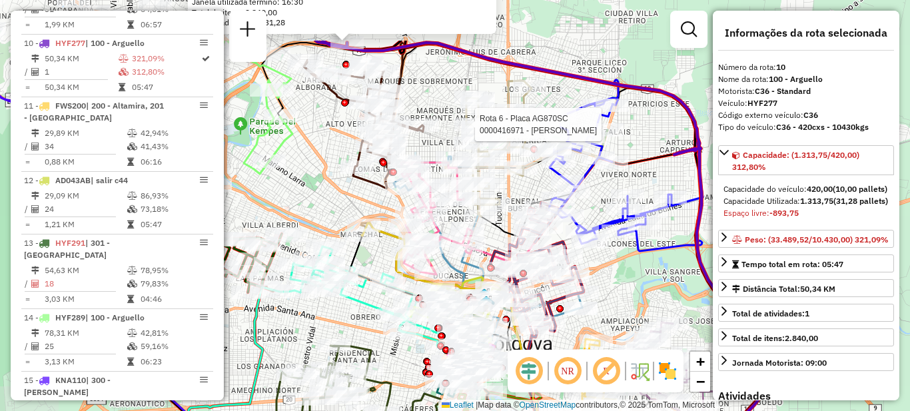
drag, startPoint x: 595, startPoint y: 192, endPoint x: 665, endPoint y: 293, distance: 122.9
click at [665, 293] on div "Rota 6 - Placa AG870SC 0000416971 - Bartolas Sergio 0000428218 - Gustavo Yvanov…" at bounding box center [455, 205] width 910 height 411
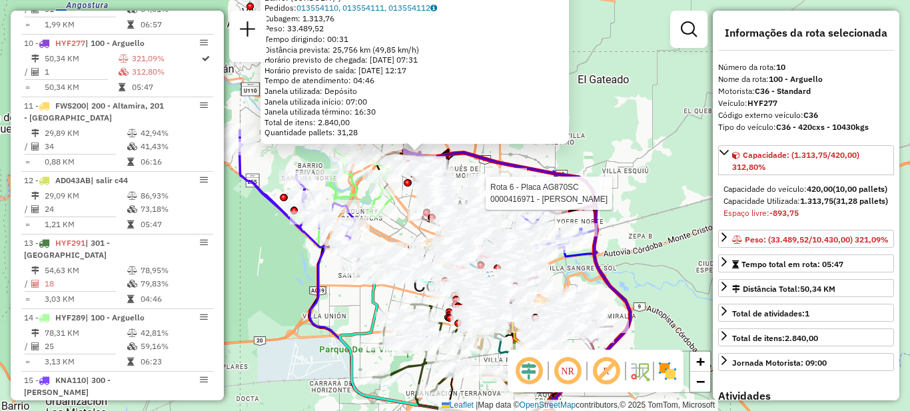
click at [635, 144] on div "Rota 6 - Placa AG870SC 0000416971 - Bartolas Sergio 0000428218 - Gustavo Yvanov…" at bounding box center [455, 205] width 910 height 411
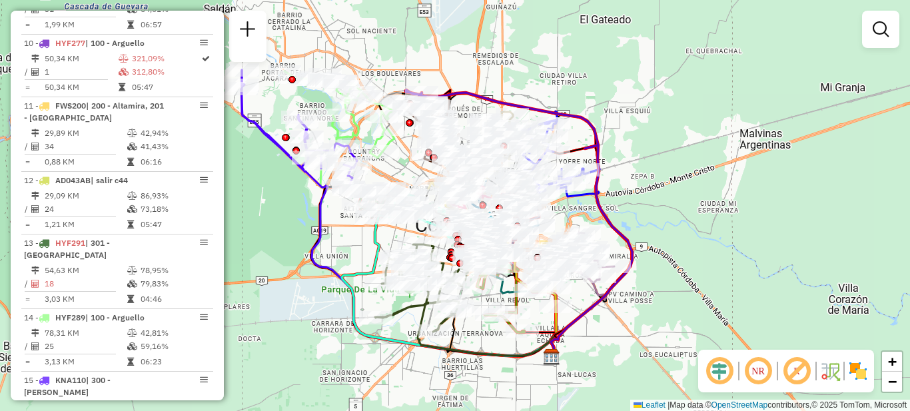
drag, startPoint x: 374, startPoint y: 240, endPoint x: 376, endPoint y: 178, distance: 61.3
click at [376, 178] on div "Janela de atendimento Grade de atendimento Capacidade Transportadoras Veículos …" at bounding box center [455, 205] width 910 height 411
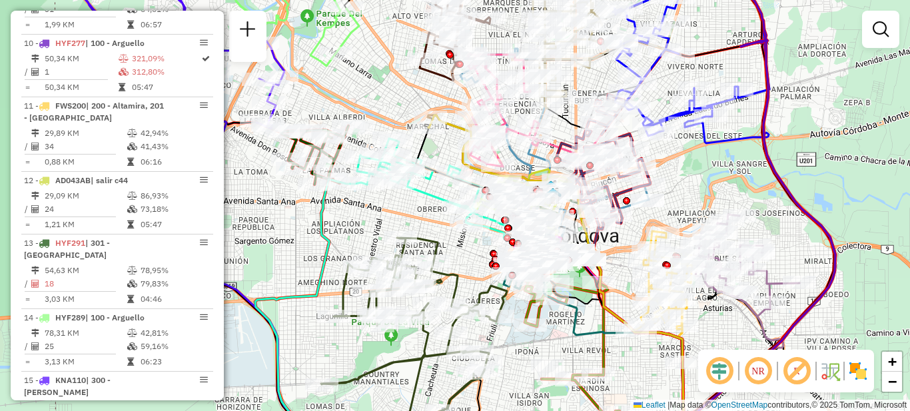
drag, startPoint x: 531, startPoint y: 243, endPoint x: 479, endPoint y: 251, distance: 53.2
click at [479, 251] on div "Janela de atendimento Grade de atendimento Capacidade Transportadoras Veículos …" at bounding box center [455, 205] width 910 height 411
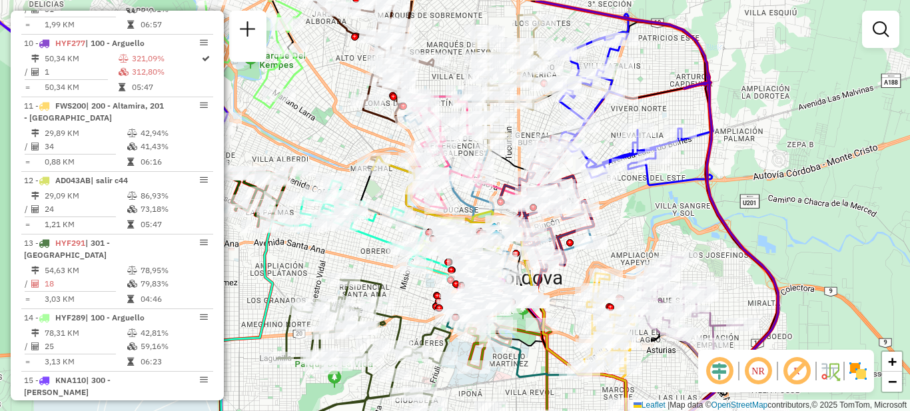
drag, startPoint x: 836, startPoint y: 182, endPoint x: 779, endPoint y: 229, distance: 74.4
click at [779, 229] on div "Janela de atendimento Grade de atendimento Capacidade Transportadoras Veículos …" at bounding box center [455, 205] width 910 height 411
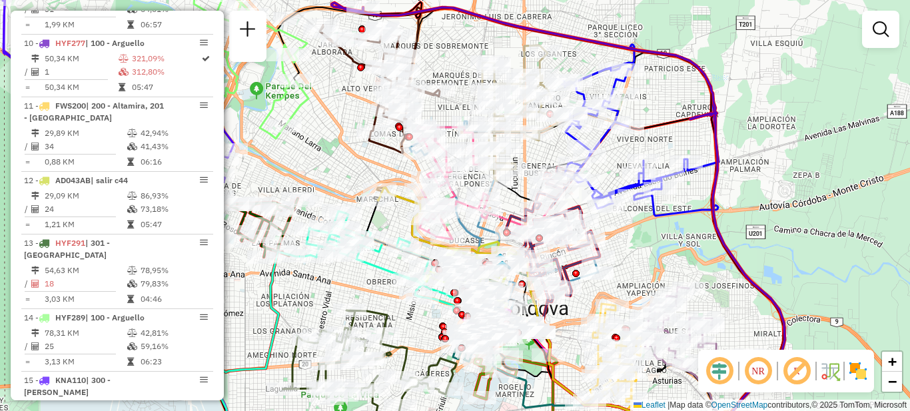
drag, startPoint x: 745, startPoint y: 197, endPoint x: 753, endPoint y: 224, distance: 27.8
click at [753, 224] on div "Janela de atendimento Grade de atendimento Capacidade Transportadoras Veículos …" at bounding box center [455, 205] width 910 height 411
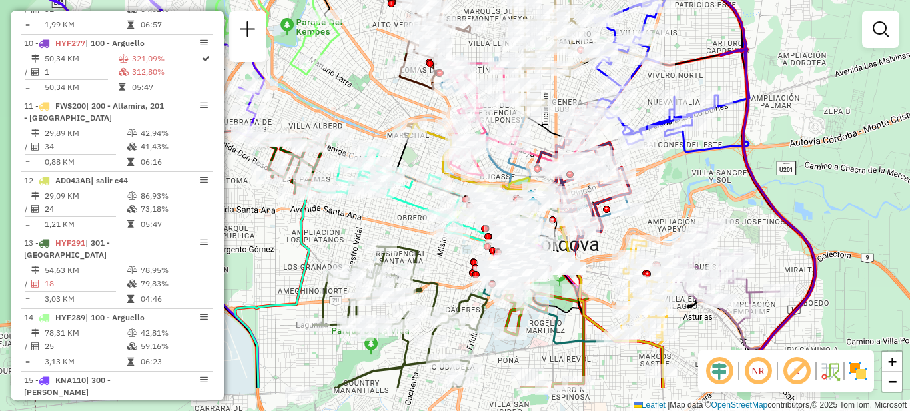
drag, startPoint x: 664, startPoint y: 256, endPoint x: 695, endPoint y: 192, distance: 71.5
click at [695, 192] on div "Janela de atendimento Grade de atendimento Capacidade Transportadoras Veículos …" at bounding box center [455, 205] width 910 height 411
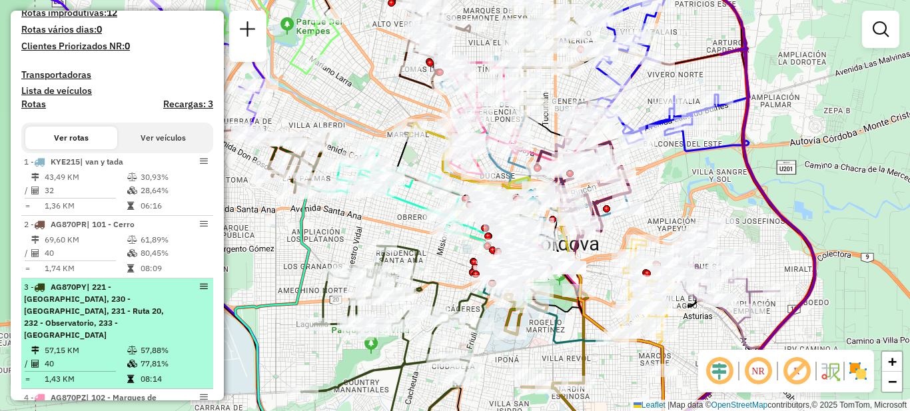
scroll to position [322, 0]
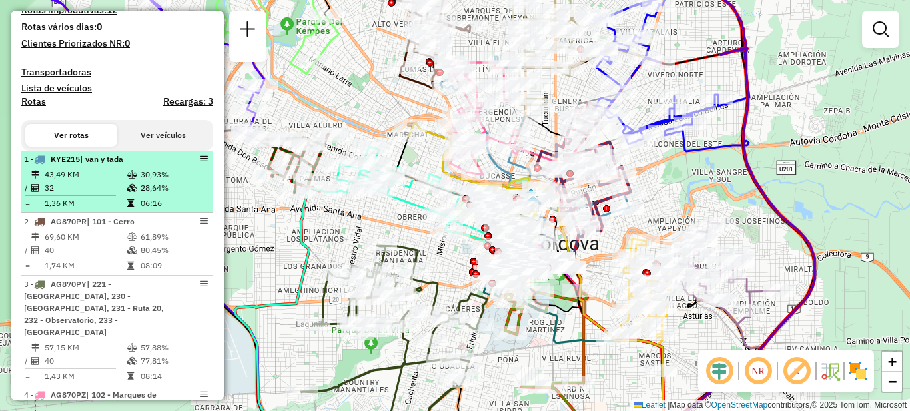
click at [98, 181] on td "43,49 KM" at bounding box center [85, 174] width 83 height 13
select select "**********"
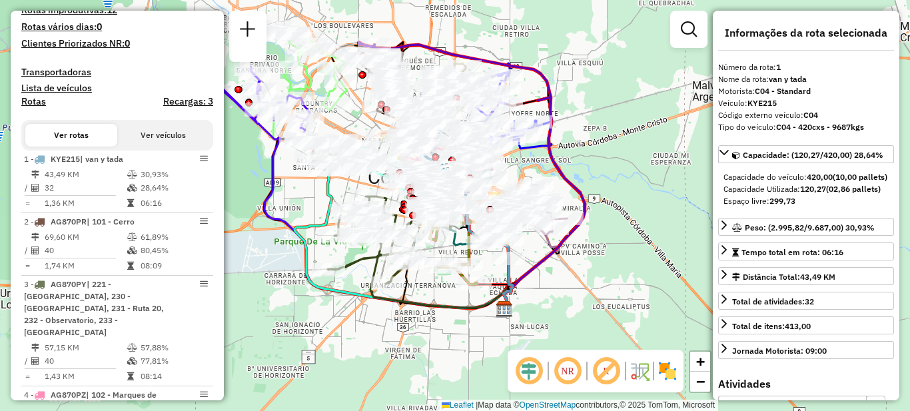
click at [272, 308] on div "Janela de atendimento Grade de atendimento Capacidade Transportadoras Veículos …" at bounding box center [455, 205] width 910 height 411
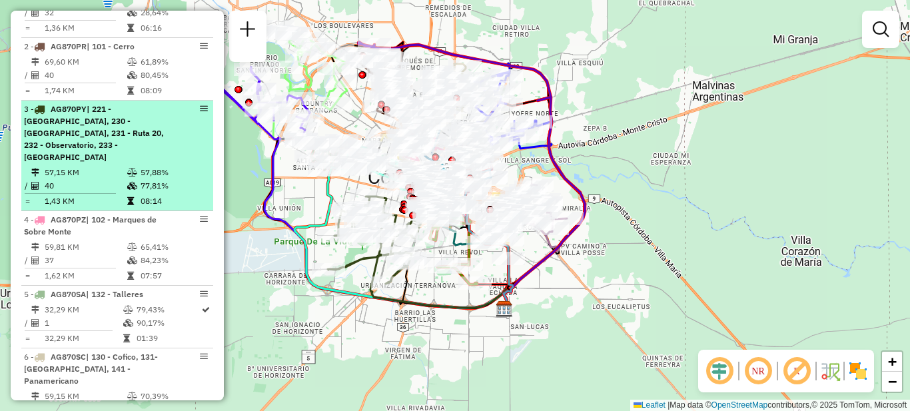
scroll to position [456, 0]
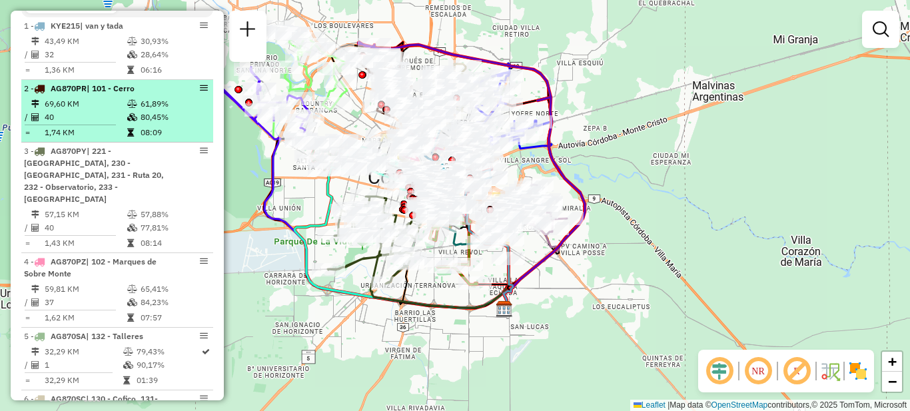
click at [67, 107] on li "2 - AG870PR | 101 - Cerro 69,60 KM 61,89% / 40 80,45% = 1,74 KM 08:09" at bounding box center [117, 111] width 192 height 63
select select "**********"
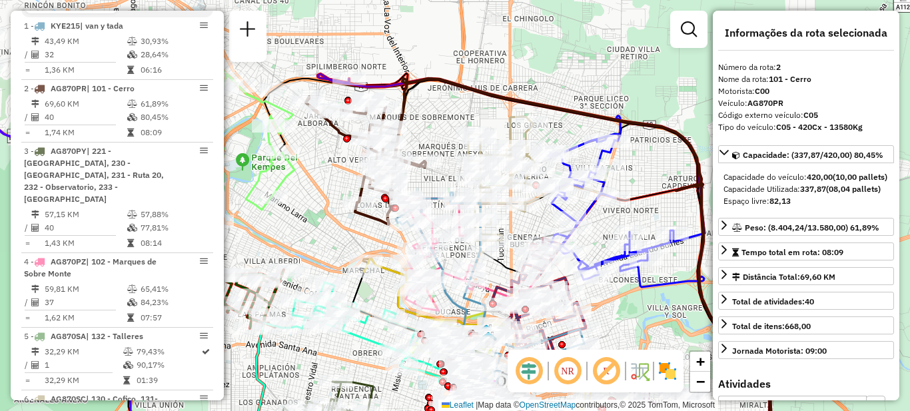
drag, startPoint x: 285, startPoint y: 138, endPoint x: 314, endPoint y: 210, distance: 78.3
click at [316, 213] on div "Janela de atendimento Grade de atendimento Capacidade Transportadoras Veículos …" at bounding box center [455, 205] width 910 height 411
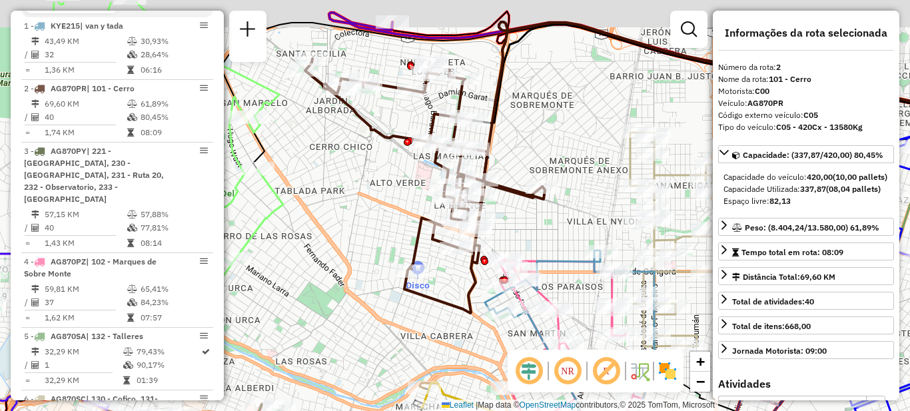
drag, startPoint x: 359, startPoint y: 167, endPoint x: 293, endPoint y: 198, distance: 73.0
click at [342, 210] on div "Janela de atendimento Grade de atendimento Capacidade Transportadoras Veículos …" at bounding box center [455, 205] width 910 height 411
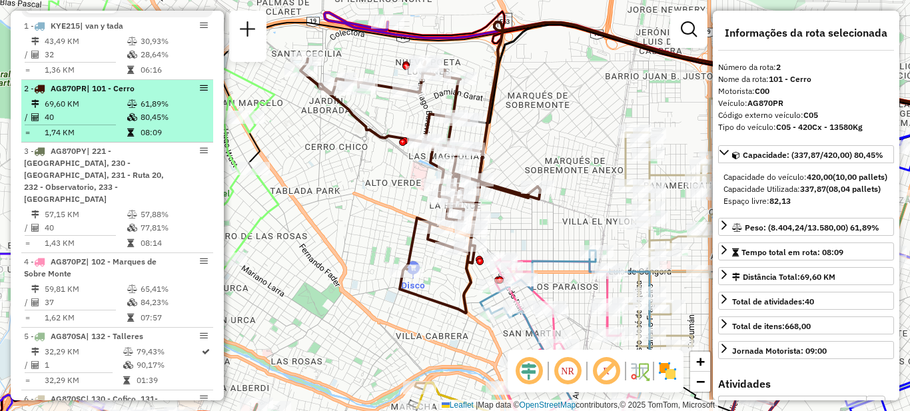
click at [98, 111] on td "69,60 KM" at bounding box center [85, 103] width 83 height 13
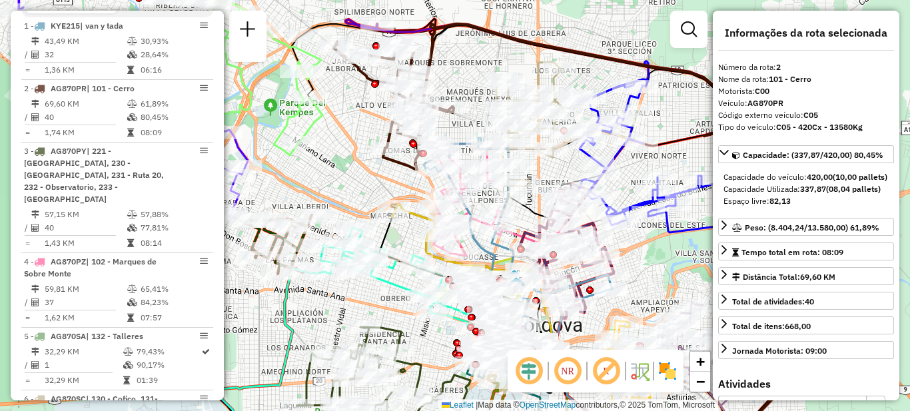
drag, startPoint x: 348, startPoint y: 118, endPoint x: 332, endPoint y: 174, distance: 58.4
click at [332, 174] on div "Janela de atendimento Grade de atendimento Capacidade Transportadoras Veículos …" at bounding box center [455, 205] width 910 height 411
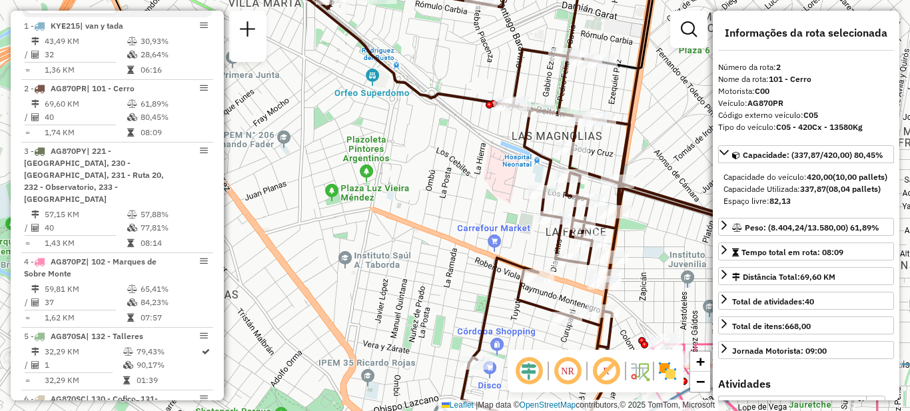
drag, startPoint x: 389, startPoint y: 146, endPoint x: 314, endPoint y: 200, distance: 93.0
click at [314, 200] on div "Janela de atendimento Grade de atendimento Capacidade Transportadoras Veículos …" at bounding box center [455, 205] width 910 height 411
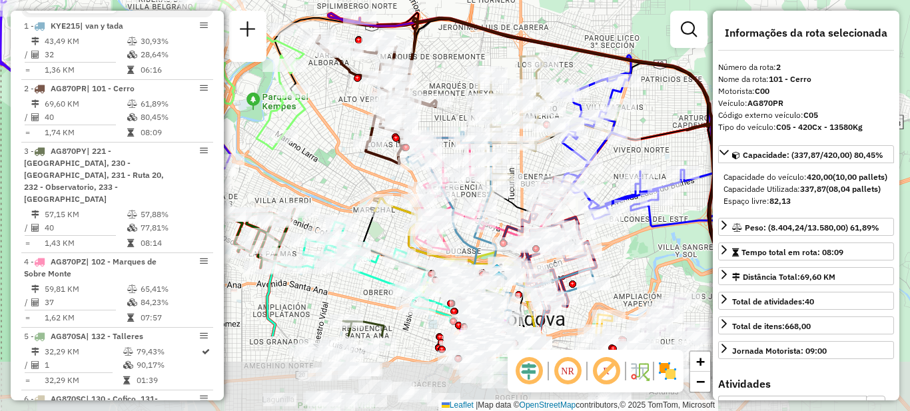
drag, startPoint x: 325, startPoint y: 230, endPoint x: 344, endPoint y: 116, distance: 116.1
click at [344, 116] on div "Janela de atendimento Grade de atendimento Capacidade Transportadoras Veículos …" at bounding box center [455, 205] width 910 height 411
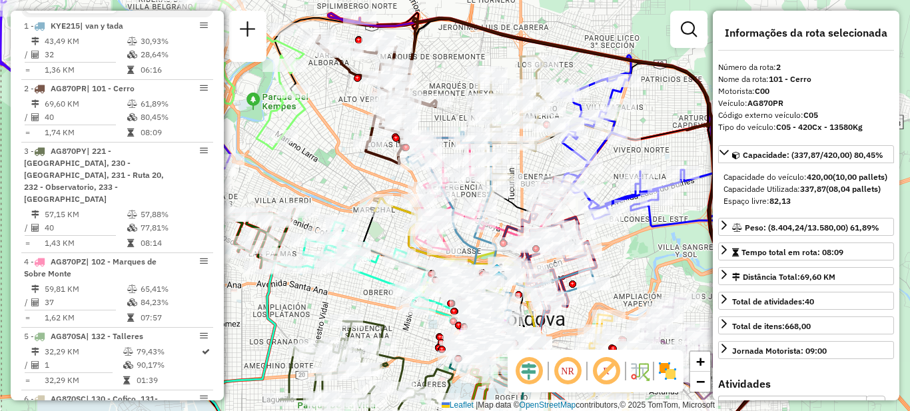
drag, startPoint x: 332, startPoint y: 135, endPoint x: 374, endPoint y: 212, distance: 87.9
click at [374, 212] on div "Janela de atendimento Grade de atendimento Capacidade Transportadoras Veículos …" at bounding box center [455, 205] width 910 height 411
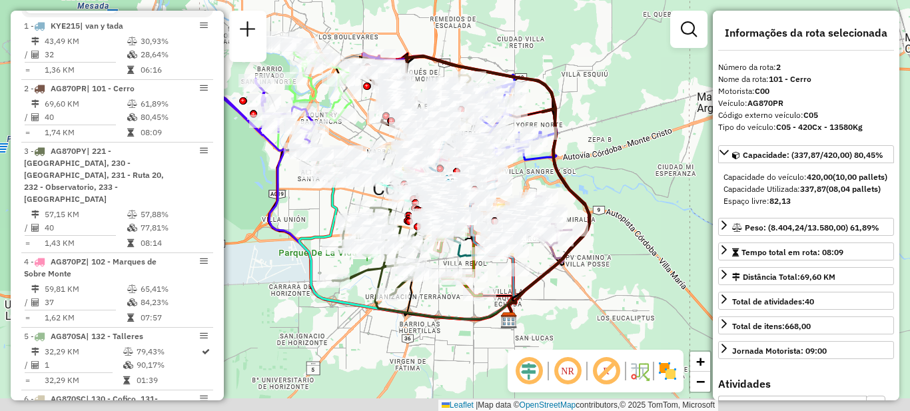
drag, startPoint x: 326, startPoint y: 288, endPoint x: 314, endPoint y: 199, distance: 90.0
click at [314, 199] on div "Janela de atendimento Grade de atendimento Capacidade Transportadoras Veículos …" at bounding box center [455, 205] width 910 height 411
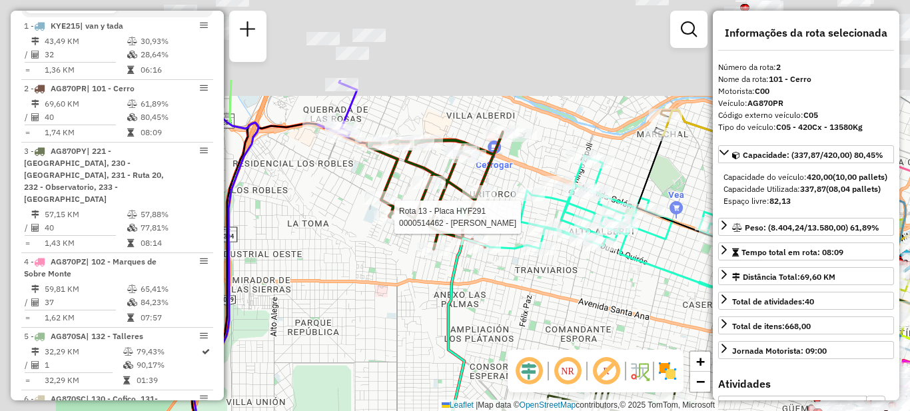
drag, startPoint x: 334, startPoint y: 174, endPoint x: 405, endPoint y: 299, distance: 143.5
click at [405, 299] on div "Rota 13 - Placa HYF291 0000514462 - Laborero Gabriela Clara Janela de atendimen…" at bounding box center [455, 205] width 910 height 411
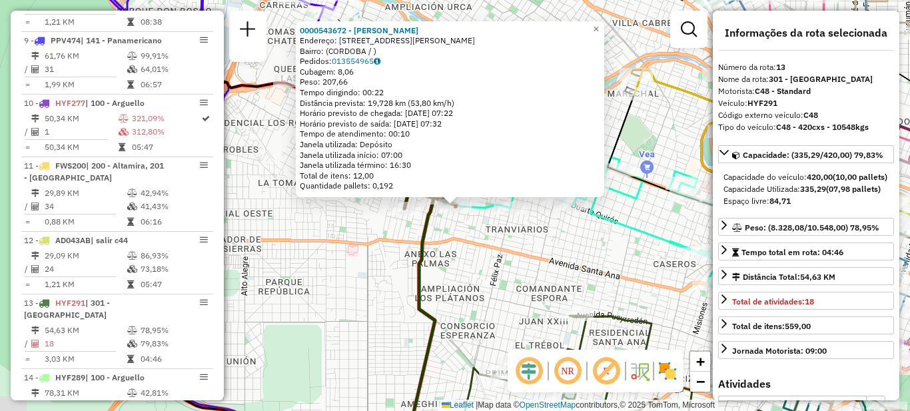
scroll to position [1321, 0]
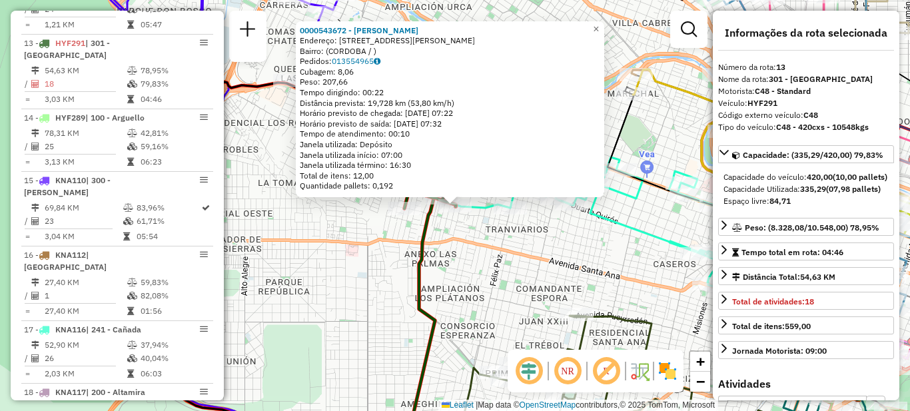
click at [346, 268] on div "0000543672 - Gimenez Cari Silvana Paola Endereço: AV DON BOSCO 4055 Bairro: (CO…" at bounding box center [455, 205] width 910 height 411
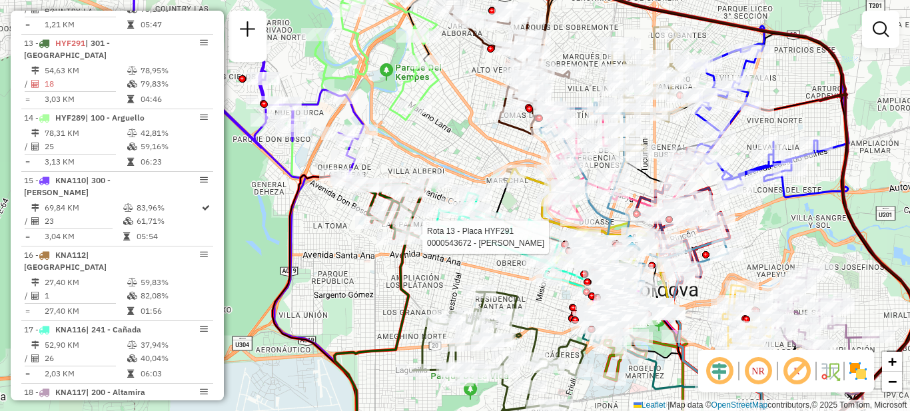
select select "**********"
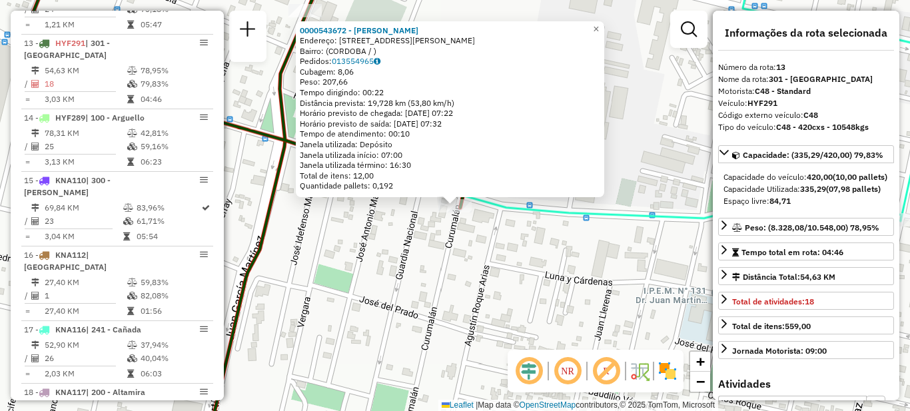
click at [388, 272] on div "0000543672 - Gimenez Cari Silvana Paola Endereço: AV DON BOSCO 4055 Bairro: (CO…" at bounding box center [455, 205] width 910 height 411
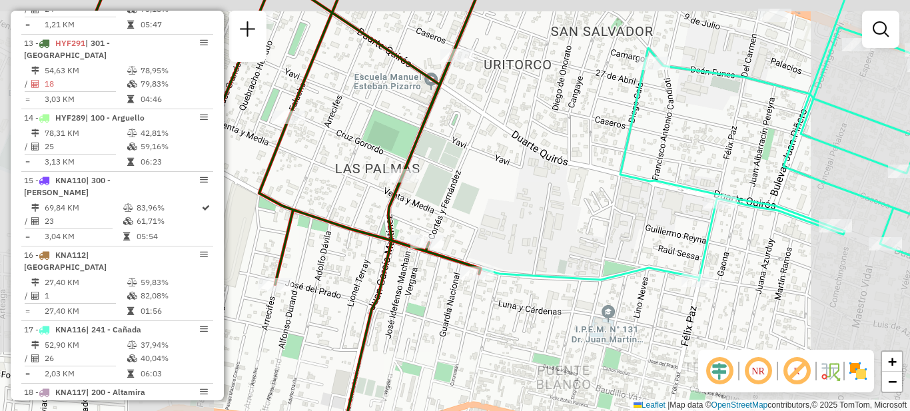
drag, startPoint x: 384, startPoint y: 260, endPoint x: 488, endPoint y: 319, distance: 119.6
click at [484, 320] on div "Janela de atendimento Grade de atendimento Capacidade Transportadoras Veículos …" at bounding box center [455, 205] width 910 height 411
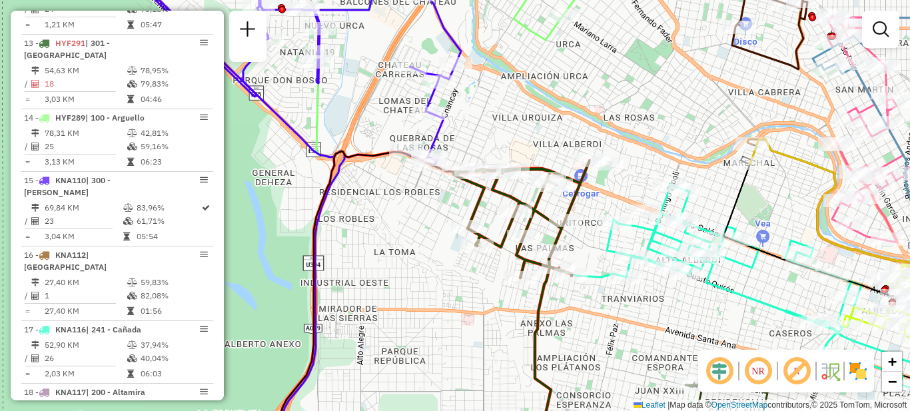
drag, startPoint x: 587, startPoint y: 342, endPoint x: 664, endPoint y: 310, distance: 83.0
click at [664, 310] on div "Janela de atendimento Grade de atendimento Capacidade Transportadoras Veículos …" at bounding box center [455, 205] width 910 height 411
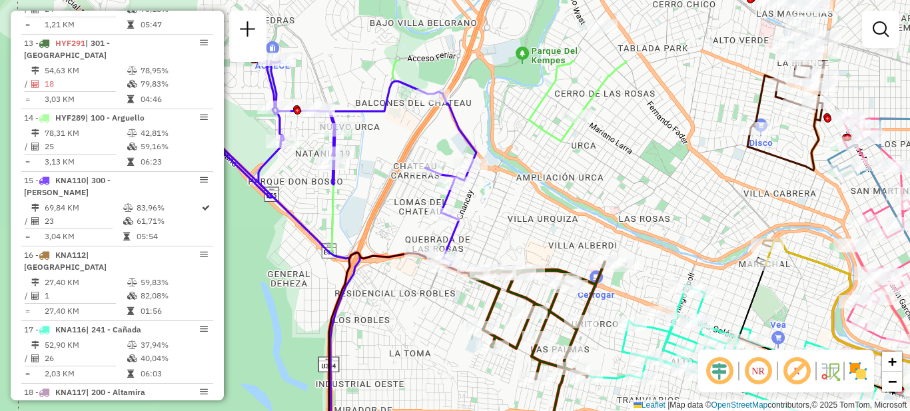
drag, startPoint x: 430, startPoint y: 242, endPoint x: 479, endPoint y: 258, distance: 51.8
click at [442, 331] on div "Janela de atendimento Grade de atendimento Capacidade Transportadoras Veículos …" at bounding box center [455, 205] width 910 height 411
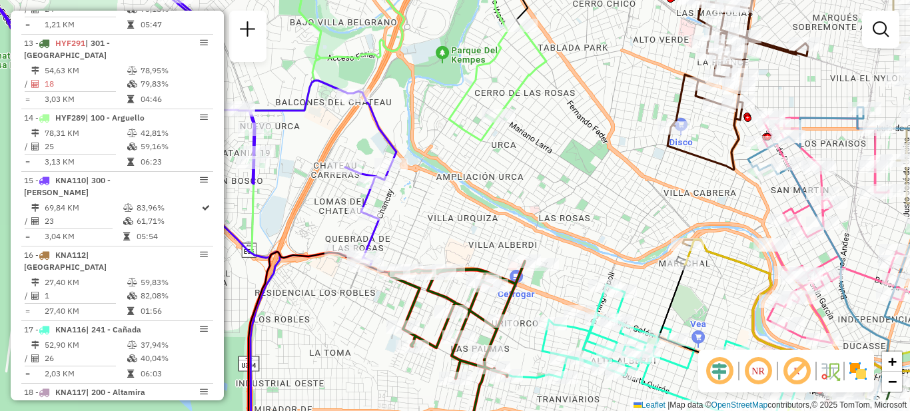
drag, startPoint x: 600, startPoint y: 206, endPoint x: 508, endPoint y: 260, distance: 106.9
click at [508, 260] on div "Janela de atendimento Grade de atendimento Capacidade Transportadoras Veículos …" at bounding box center [455, 205] width 910 height 411
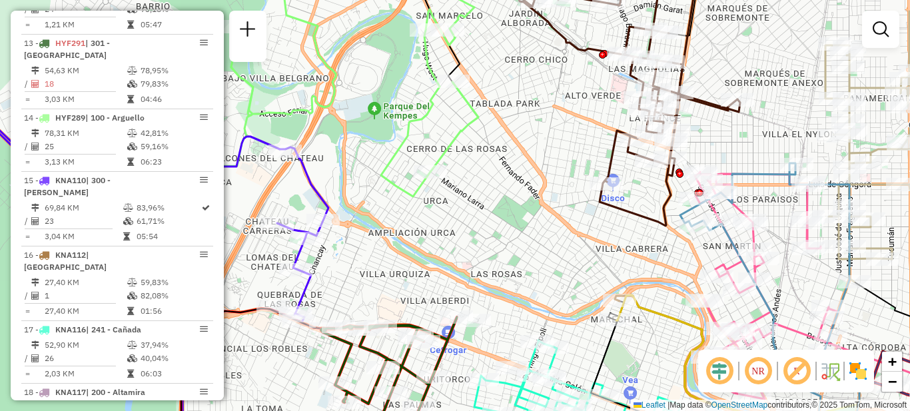
drag, startPoint x: 585, startPoint y: 190, endPoint x: 547, endPoint y: 218, distance: 46.6
click at [547, 218] on div "Janela de atendimento Grade de atendimento Capacidade Transportadoras Veículos …" at bounding box center [455, 205] width 910 height 411
select select "**********"
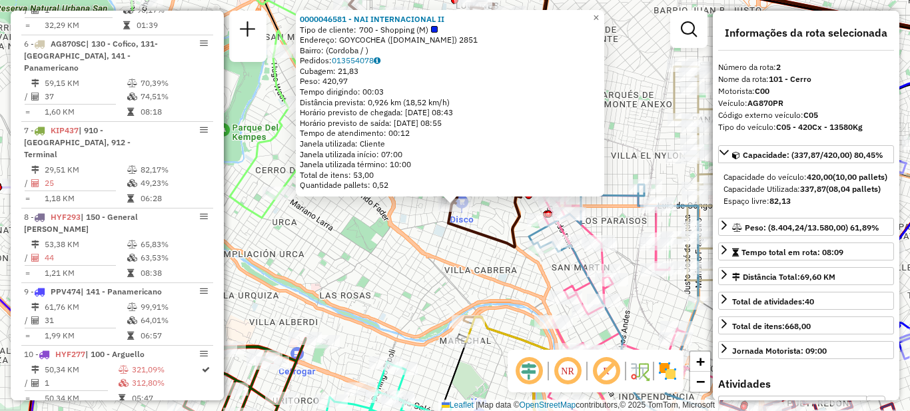
scroll to position [537, 0]
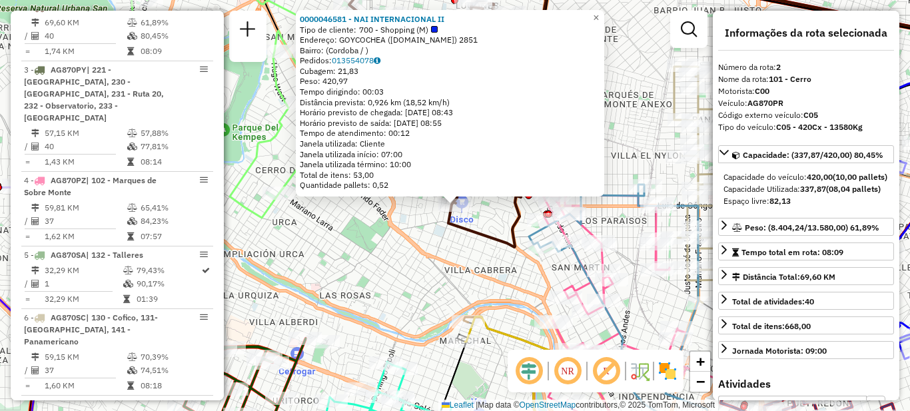
click at [423, 220] on div "0000046581 - NAI INTERNACIONAL II Tipo de cliente: 700 - Shopping (M) Endereço:…" at bounding box center [455, 205] width 910 height 411
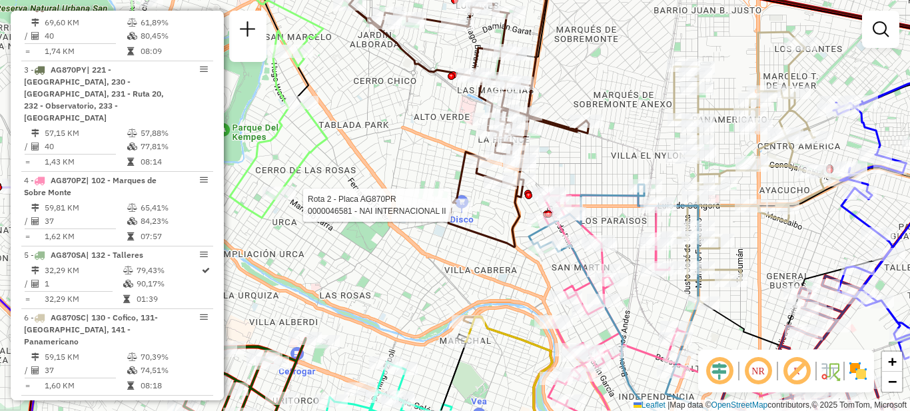
select select "**********"
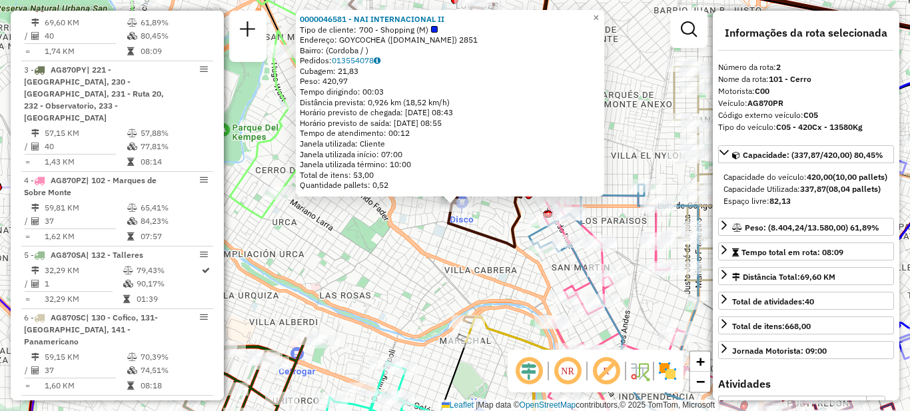
click at [432, 253] on div "0000046581 - NAI INTERNACIONAL II Tipo de cliente: 700 - Shopping (M) Endereço:…" at bounding box center [455, 205] width 910 height 411
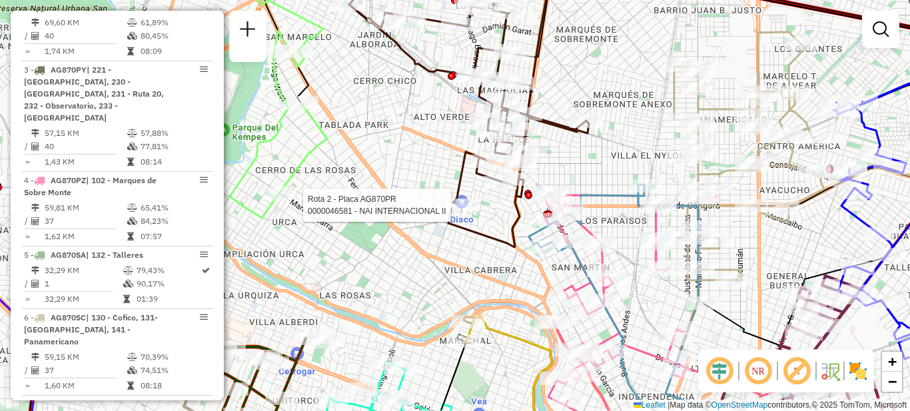
select select "**********"
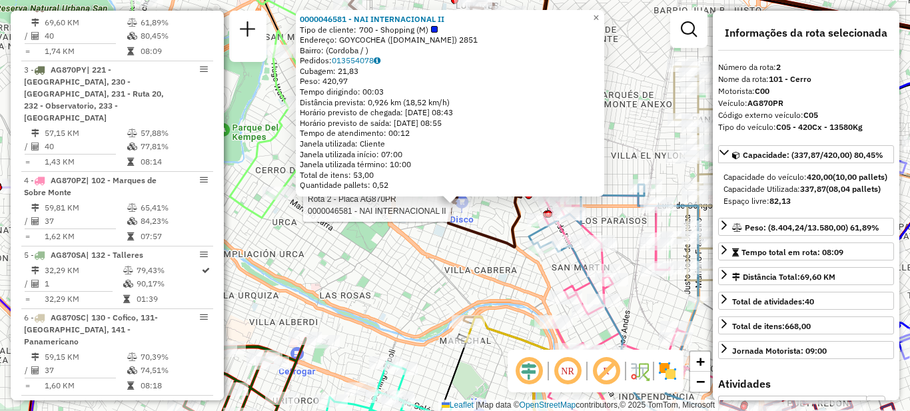
click at [368, 244] on div "Rota 2 - Placa AG870PR 0000046581 - NAI INTERNACIONAL II 0000046581 - NAI INTER…" at bounding box center [455, 205] width 910 height 411
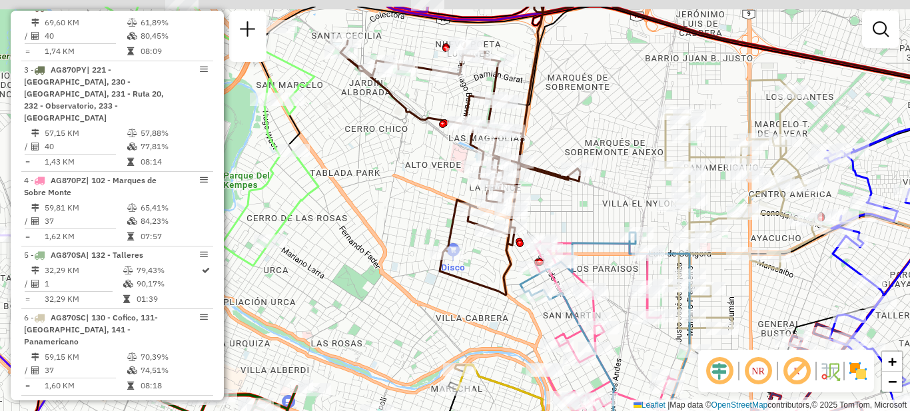
drag, startPoint x: 400, startPoint y: 141, endPoint x: 380, endPoint y: 260, distance: 121.5
click at [380, 260] on div "Janela de atendimento Grade de atendimento Capacidade Transportadoras Veículos …" at bounding box center [455, 205] width 910 height 411
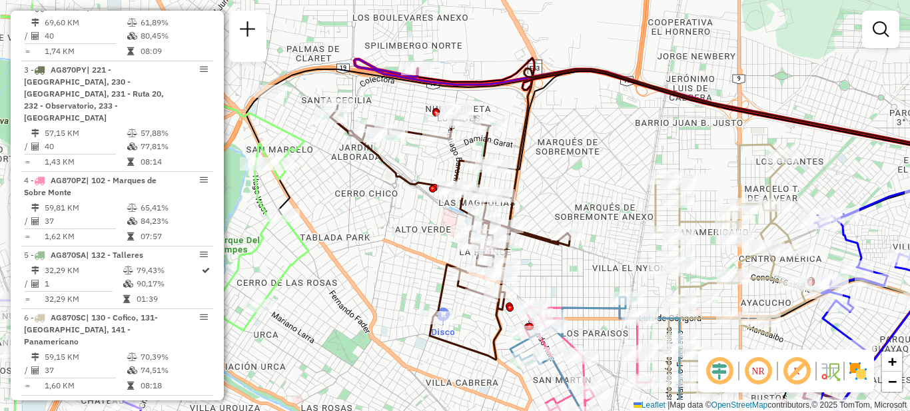
drag, startPoint x: 563, startPoint y: 204, endPoint x: 539, endPoint y: 148, distance: 61.1
click at [539, 148] on div "Janela de atendimento Grade de atendimento Capacidade Transportadoras Veículos …" at bounding box center [455, 205] width 910 height 411
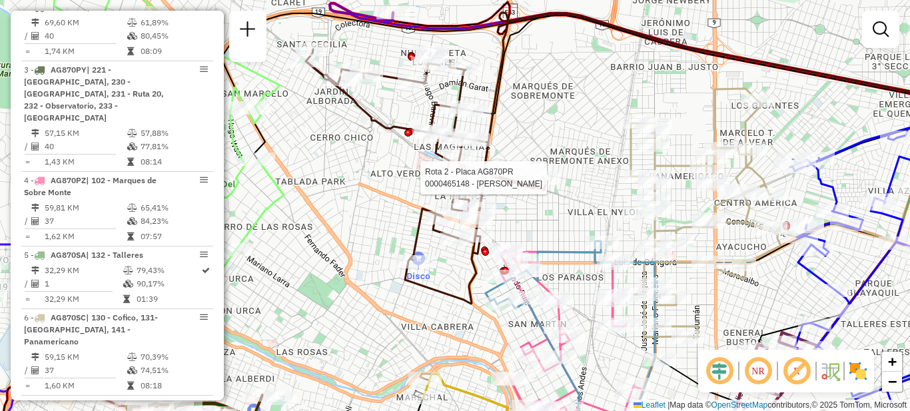
select select "**********"
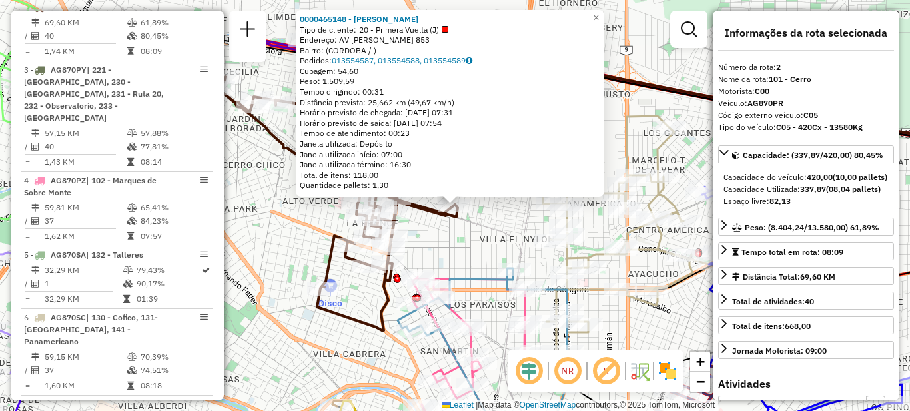
click at [273, 182] on div "0000465148 - Wang Xia Oyum Tipo de cliente: 20 - Primera Vuelta (J) Endereço: A…" at bounding box center [455, 205] width 910 height 411
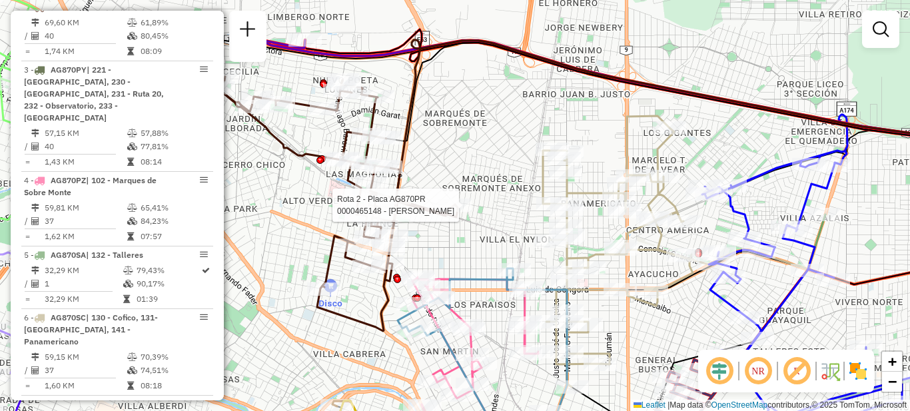
select select "**********"
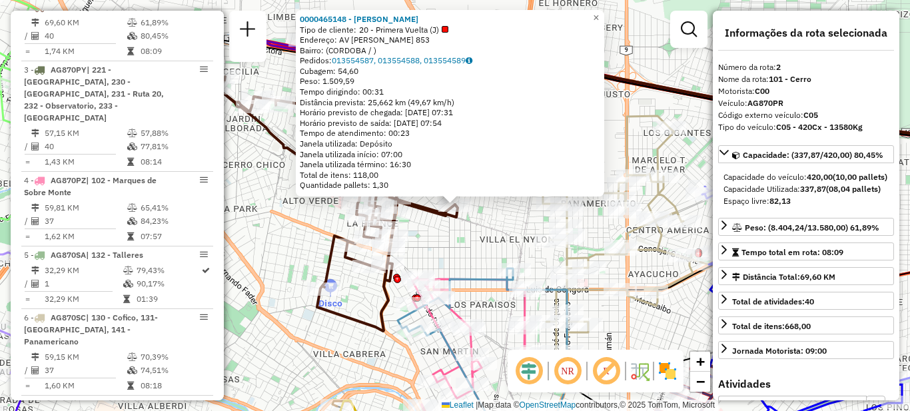
click at [459, 252] on div "0000465148 - Wang Xia Oyum Tipo de cliente: 20 - Primera Vuelta (J) Endereço: A…" at bounding box center [455, 205] width 910 height 411
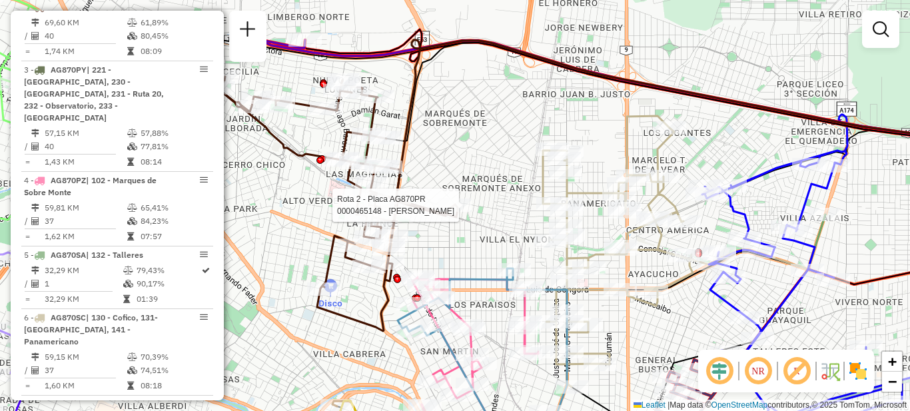
select select "**********"
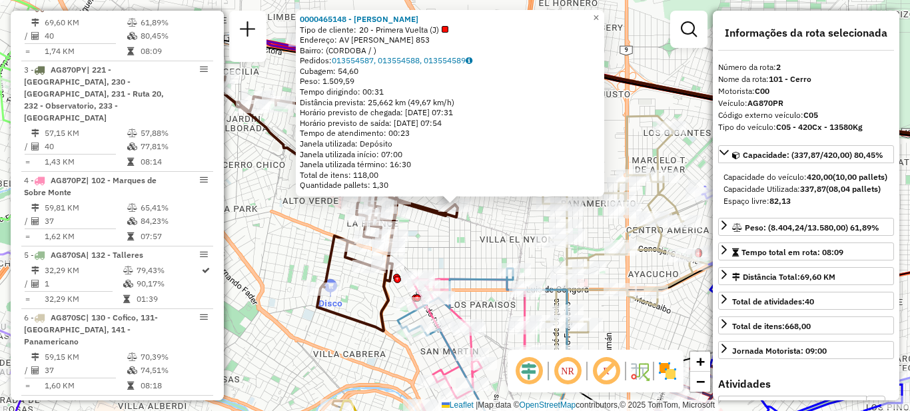
click at [492, 232] on div "0000465148 - Wang Xia Oyum Tipo de cliente: 20 - Primera Vuelta (J) Endereço: A…" at bounding box center [455, 205] width 910 height 411
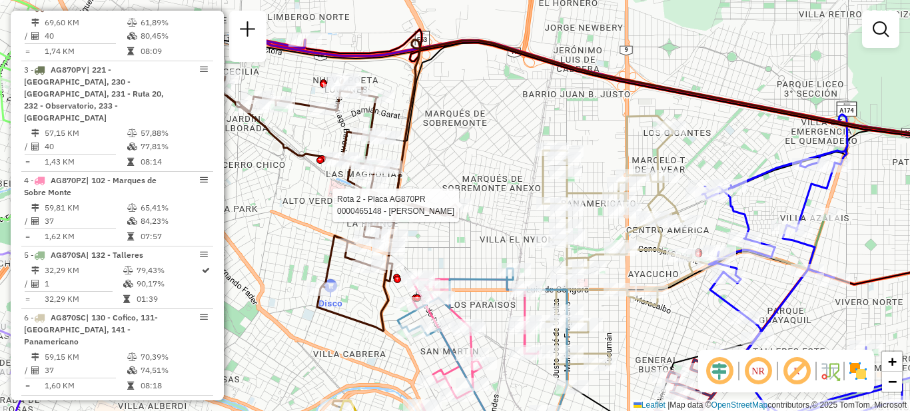
select select "**********"
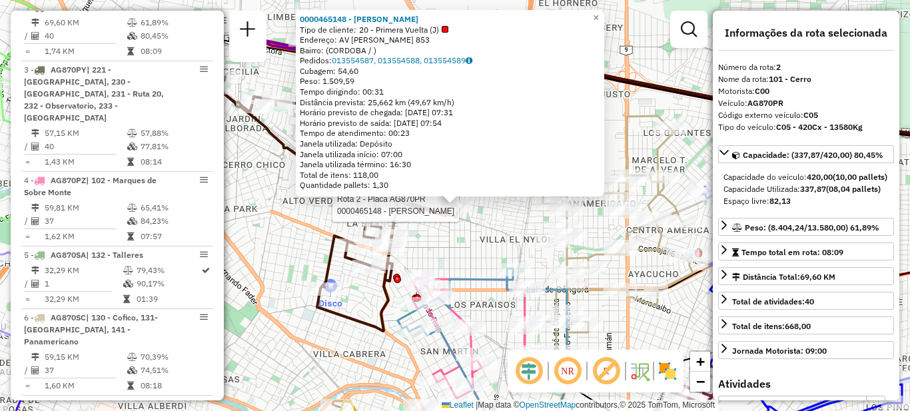
click at [271, 211] on div "Rota 2 - Placa AG870PR 0000465148 - Wang Xia Oyum 0000465148 - Wang Xia Oyum Ti…" at bounding box center [455, 205] width 910 height 411
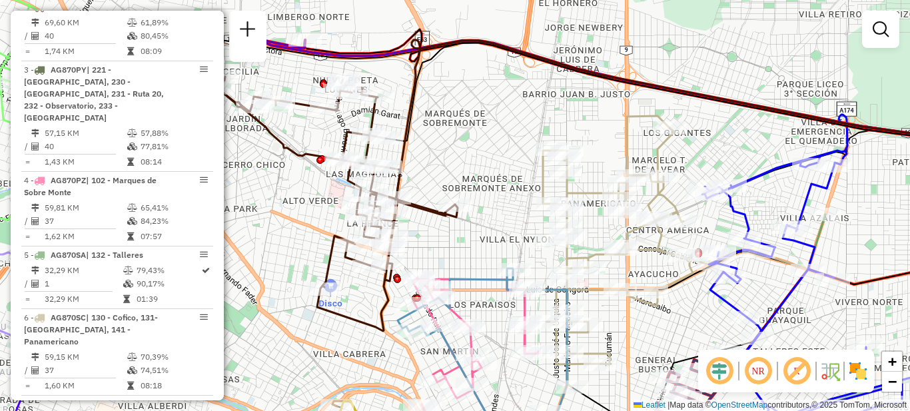
click at [279, 234] on div "Janela de atendimento Grade de atendimento Capacidade Transportadoras Veículos …" at bounding box center [455, 205] width 910 height 411
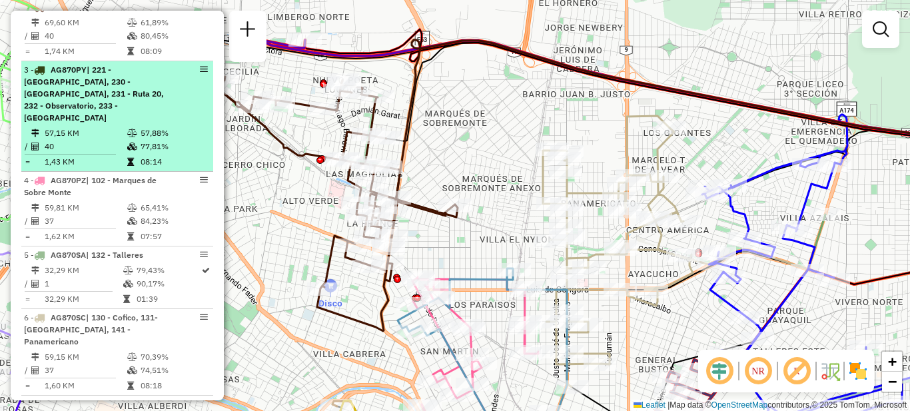
click at [117, 121] on div "3 - AG870PY | 221 - Alto Velez Sarfield, 230 - Bella Vista, 231 - Ruta 20, 232 …" at bounding box center [94, 94] width 141 height 60
select select "**********"
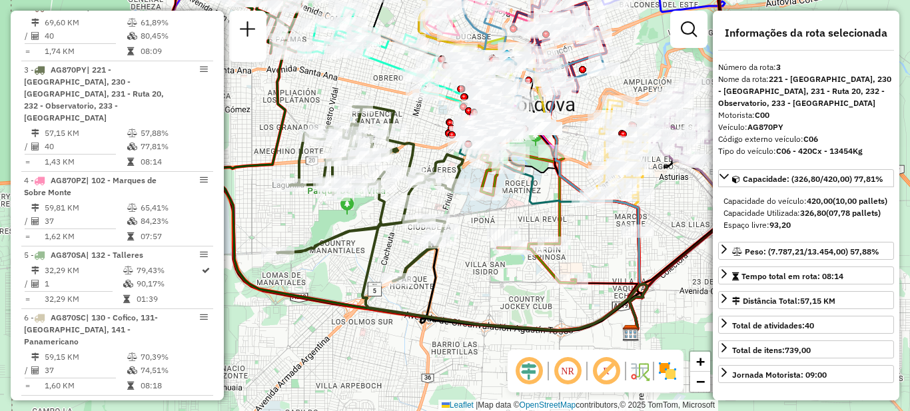
drag, startPoint x: 476, startPoint y: 242, endPoint x: 486, endPoint y: 281, distance: 39.7
click at [492, 292] on div "Janela de atendimento Grade de atendimento Capacidade Transportadoras Veículos …" at bounding box center [455, 205] width 910 height 411
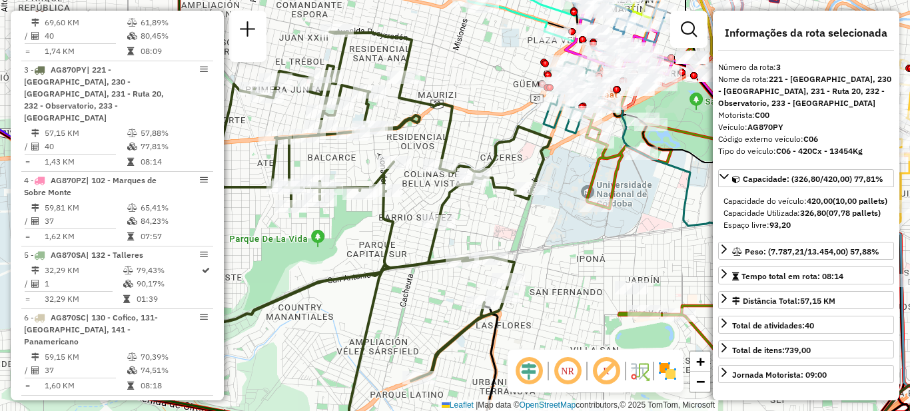
drag, startPoint x: 484, startPoint y: 272, endPoint x: 549, endPoint y: 268, distance: 65.4
click at [549, 268] on div "Janela de atendimento Grade de atendimento Capacidade Transportadoras Veículos …" at bounding box center [455, 205] width 910 height 411
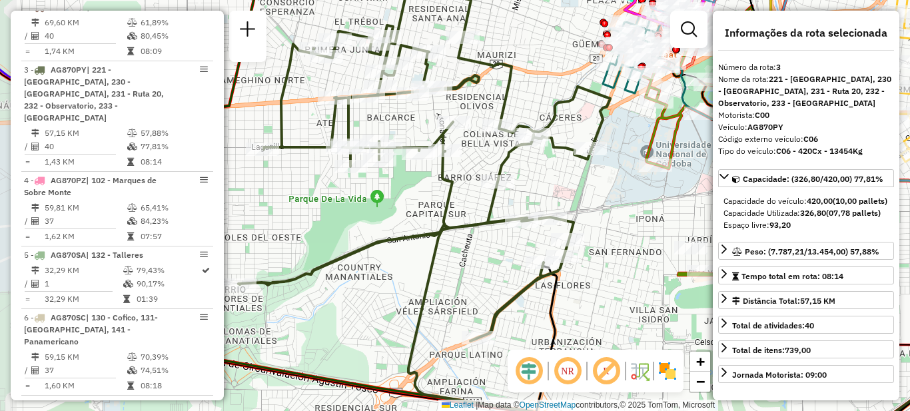
drag, startPoint x: 543, startPoint y: 249, endPoint x: 602, endPoint y: 209, distance: 70.9
click at [602, 209] on div "Janela de atendimento Grade de atendimento Capacidade Transportadoras Veículos …" at bounding box center [455, 205] width 910 height 411
click at [617, 214] on div "Janela de atendimento Grade de atendimento Capacidade Transportadoras Veículos …" at bounding box center [455, 205] width 910 height 411
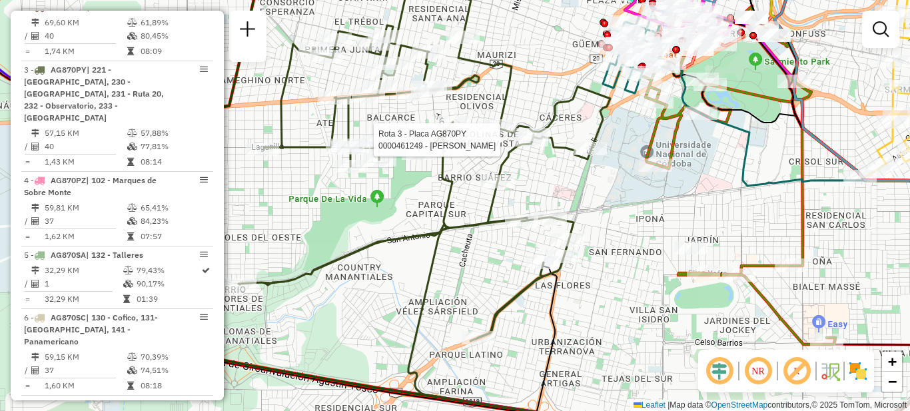
select select "**********"
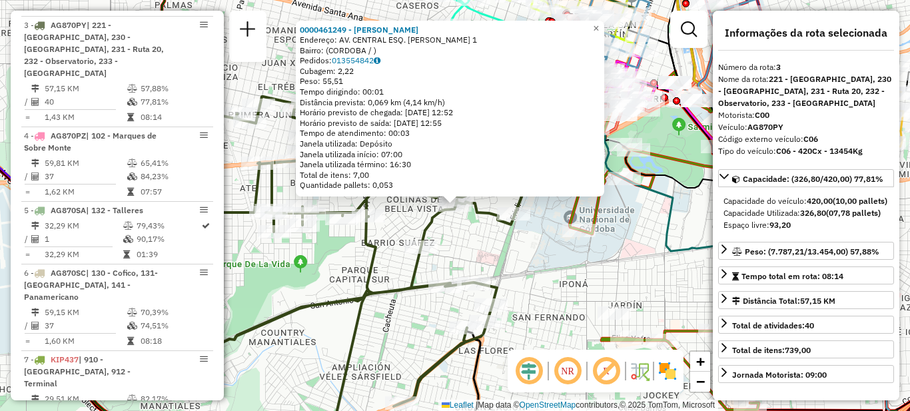
scroll to position [599, 0]
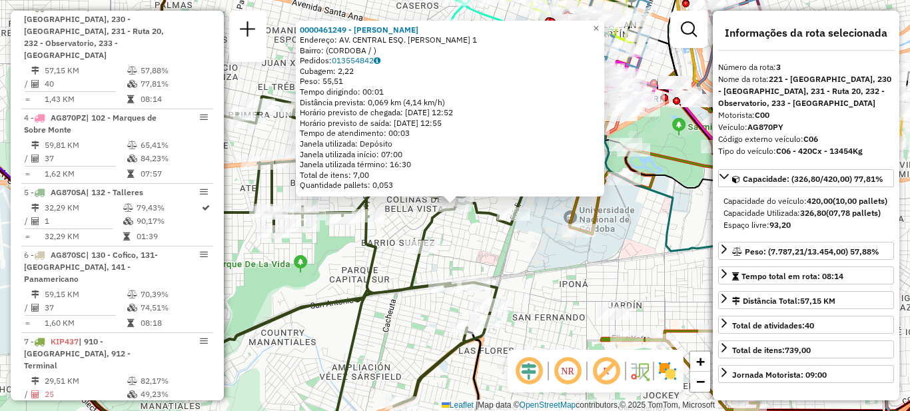
click at [518, 276] on div "0000461249 - Escudero Julieta Del Valle Endereço: AV. CENTRAL ESQ. ELPIDIO GONZ…" at bounding box center [455, 205] width 910 height 411
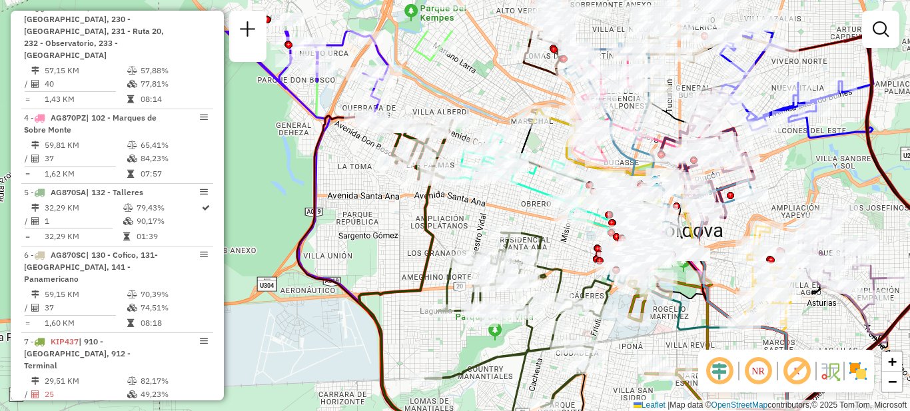
drag, startPoint x: 512, startPoint y: 265, endPoint x: 599, endPoint y: 337, distance: 113.1
click at [599, 337] on div "Janela de atendimento Grade de atendimento Capacidade Transportadoras Veículos …" at bounding box center [455, 205] width 910 height 411
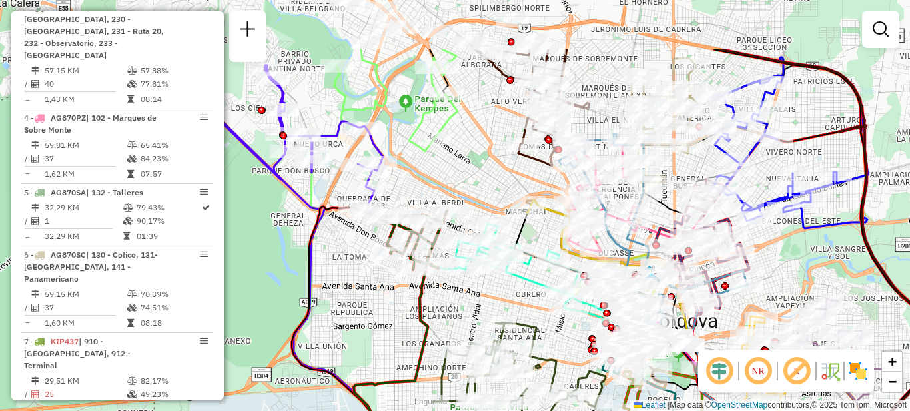
drag, startPoint x: 555, startPoint y: 229, endPoint x: 550, endPoint y: 320, distance: 90.7
click at [550, 320] on div "Janela de atendimento Grade de atendimento Capacidade Transportadoras Veículos …" at bounding box center [455, 205] width 910 height 411
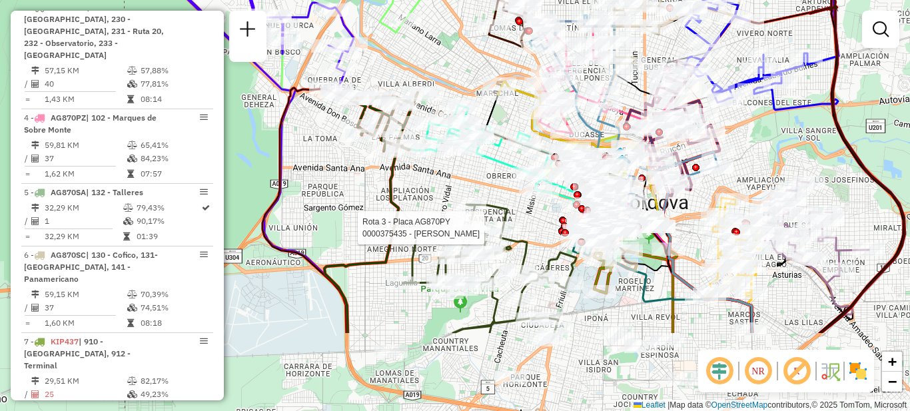
drag, startPoint x: 386, startPoint y: 326, endPoint x: 357, endPoint y: 214, distance: 116.3
click at [357, 214] on div "Rota 3 - Placa AG870PY 0000375435 - Peralta Lorena Andrea Janela de atendimento…" at bounding box center [455, 205] width 910 height 411
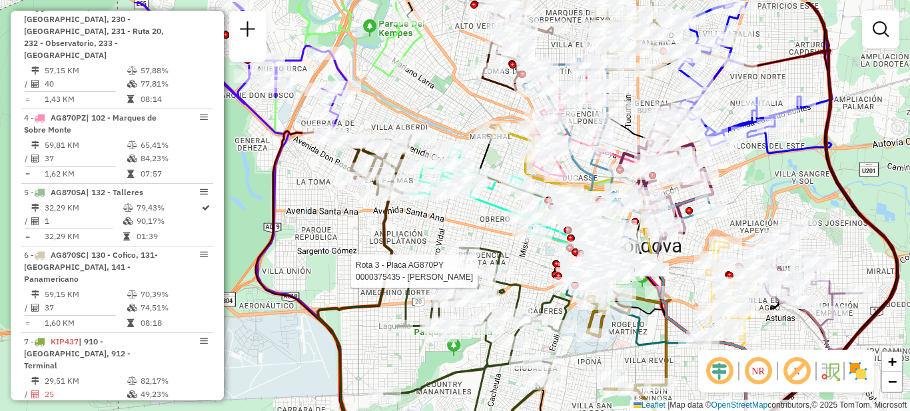
drag, startPoint x: 336, startPoint y: 185, endPoint x: 314, endPoint y: 188, distance: 22.2
click at [315, 190] on div "Rota 3 - Placa AG870PY 0000375435 - Peralta Lorena Andrea Janela de atendimento…" at bounding box center [455, 205] width 910 height 411
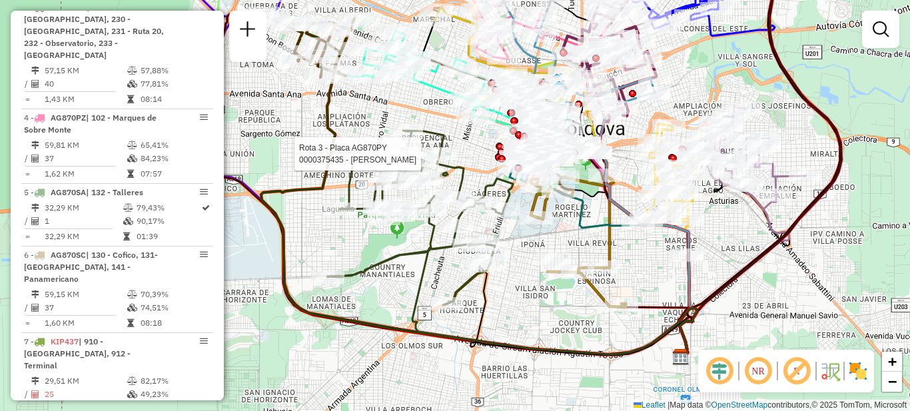
drag, startPoint x: 336, startPoint y: 219, endPoint x: 294, endPoint y: 138, distance: 91.4
click at [294, 138] on div "Rota 3 - Placa AG870PY 0000375435 - Peralta Lorena Andrea Janela de atendimento…" at bounding box center [455, 205] width 910 height 411
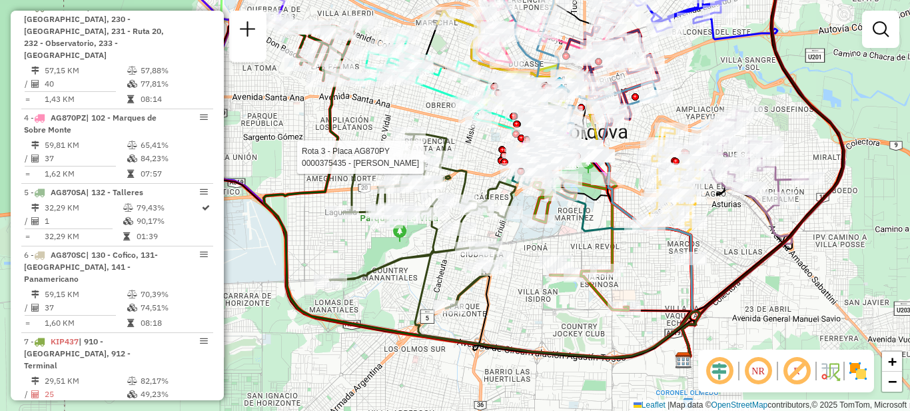
drag, startPoint x: 513, startPoint y: 248, endPoint x: 503, endPoint y: 276, distance: 29.7
click at [509, 278] on div "Rota 3 - Placa AG870PY 0000375435 - Peralta Lorena Andrea Janela de atendimento…" at bounding box center [455, 205] width 910 height 411
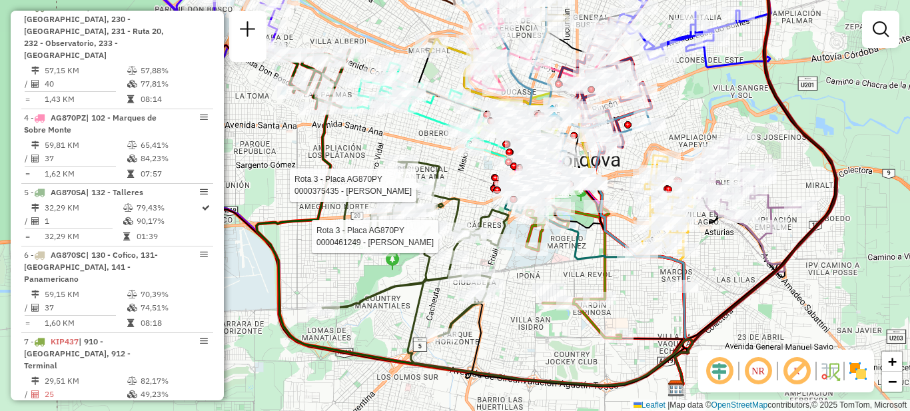
select select "**********"
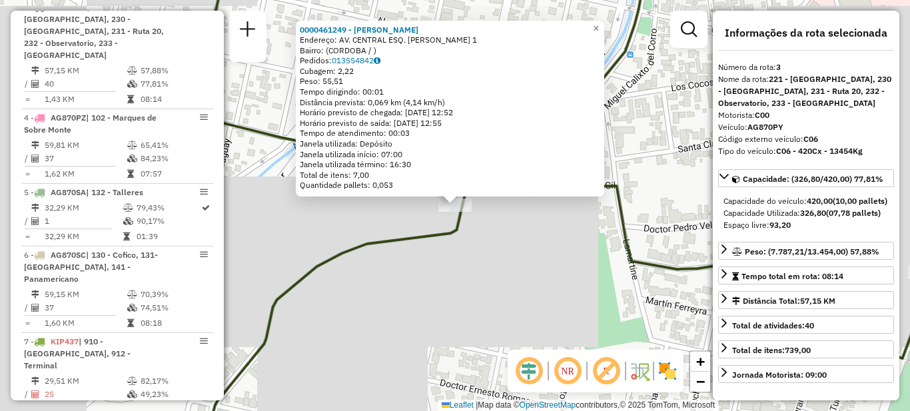
click at [482, 268] on div "0000461249 - Escudero Julieta Del Valle Endereço: AV. CENTRAL ESQ. ELPIDIO GONZ…" at bounding box center [455, 205] width 910 height 411
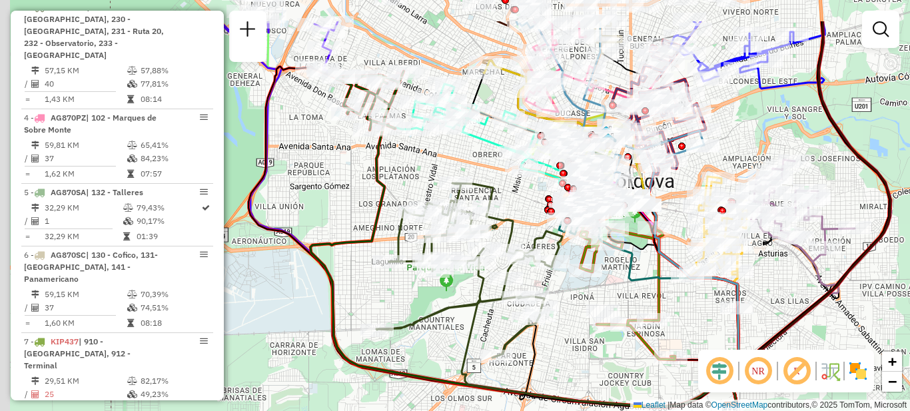
drag, startPoint x: 539, startPoint y: 240, endPoint x: 551, endPoint y: 296, distance: 56.6
click at [551, 296] on div "Rota 3 - Placa AG870PY 0000435973 - PEDREIRA CAROLINA Janela de atendimento Gra…" at bounding box center [455, 205] width 910 height 411
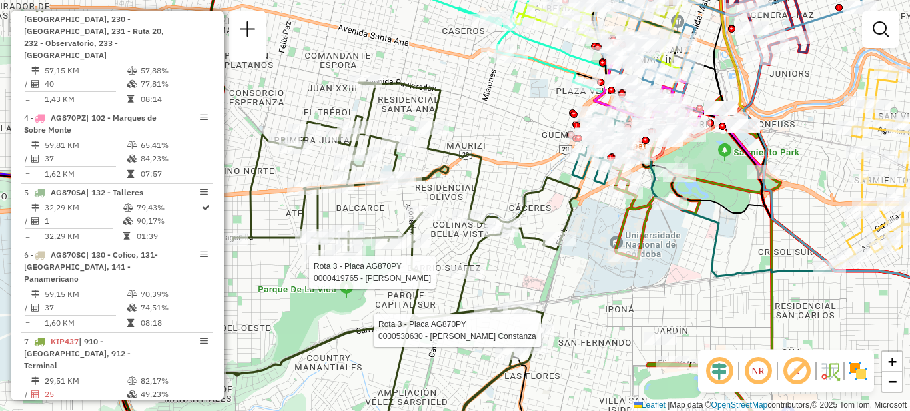
select select "**********"
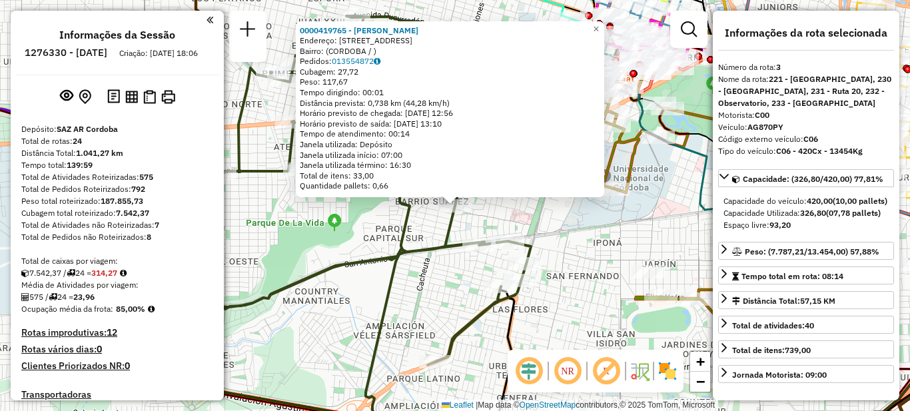
select select "**********"
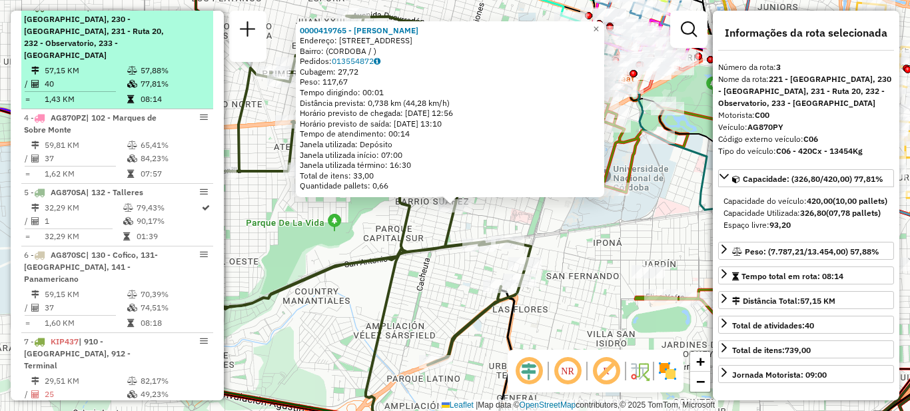
click at [131, 69] on icon at bounding box center [132, 71] width 10 height 8
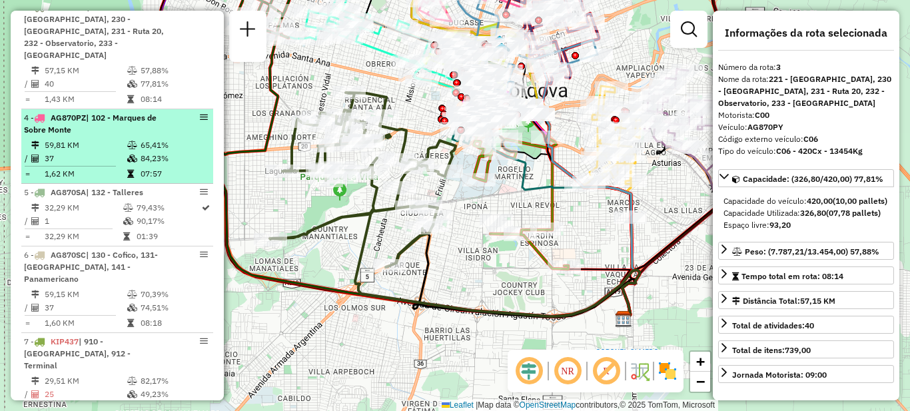
click at [132, 145] on icon at bounding box center [132, 145] width 10 height 8
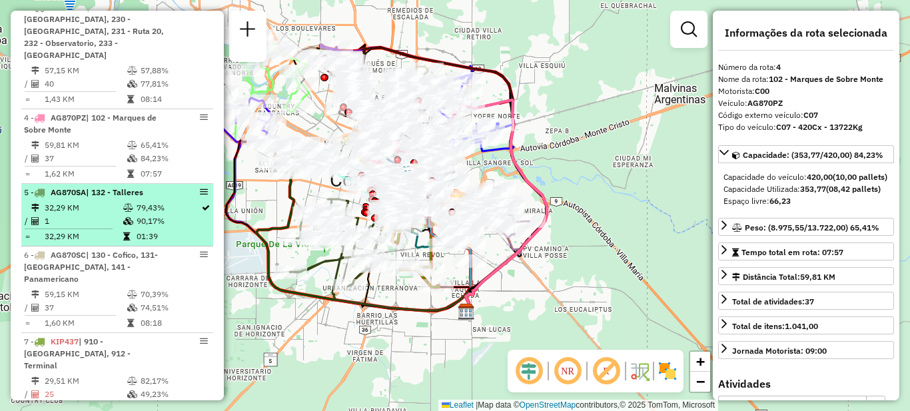
click at [123, 212] on td at bounding box center [129, 207] width 13 height 13
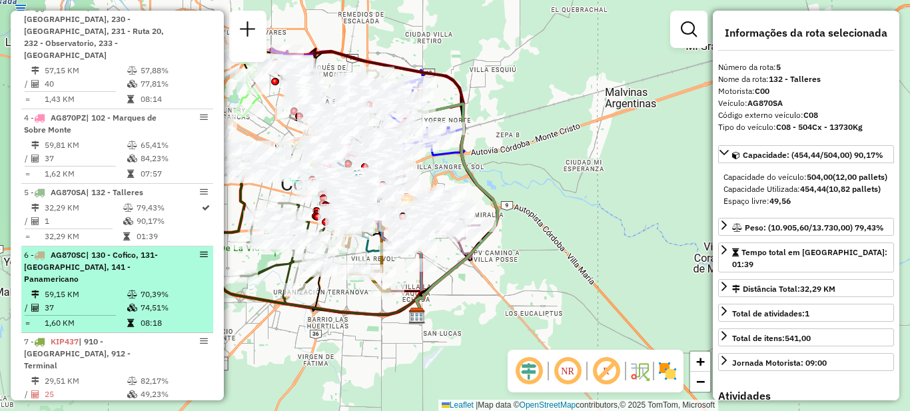
click at [113, 272] on div "6 - AG870SC | 130 - Cofico, 131- [GEOGRAPHIC_DATA], 141 - Panamericano" at bounding box center [94, 267] width 141 height 36
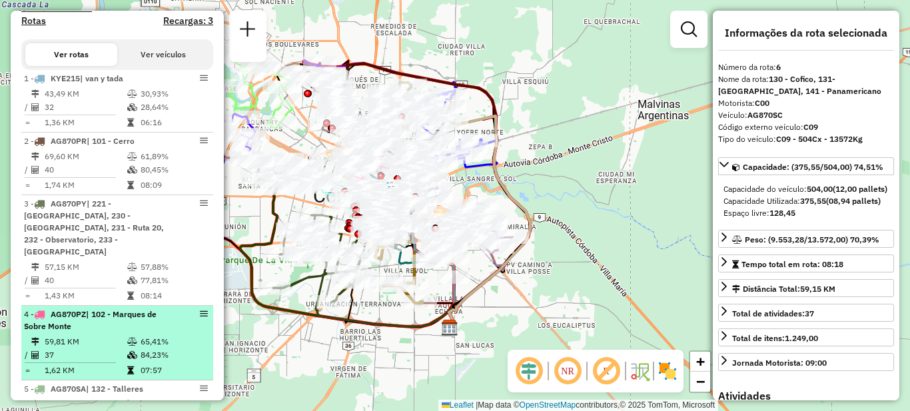
scroll to position [400, 0]
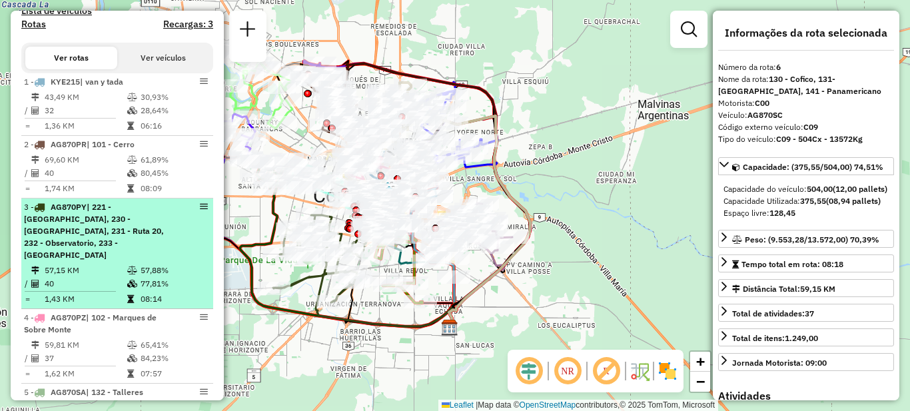
click at [91, 245] on span "| 221 - [GEOGRAPHIC_DATA], 230 - [GEOGRAPHIC_DATA], 231 - Ruta 20, 232 - Observ…" at bounding box center [94, 231] width 140 height 58
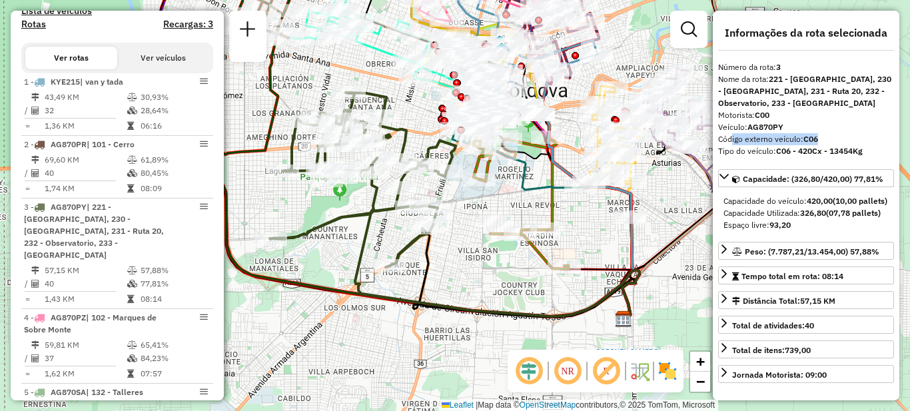
drag, startPoint x: 727, startPoint y: 141, endPoint x: 819, endPoint y: 141, distance: 91.9
click at [819, 141] on div "Código externo veículo: C06" at bounding box center [806, 139] width 176 height 12
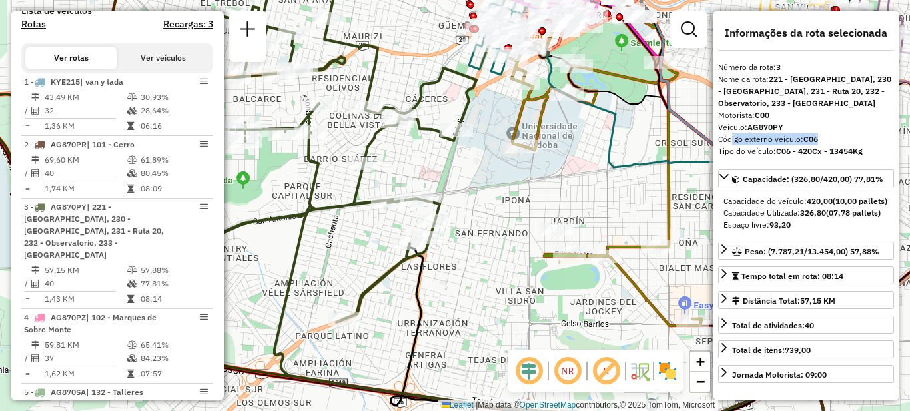
click at [459, 257] on div "Janela de atendimento Grade de atendimento Capacidade Transportadoras Veículos …" at bounding box center [455, 205] width 910 height 411
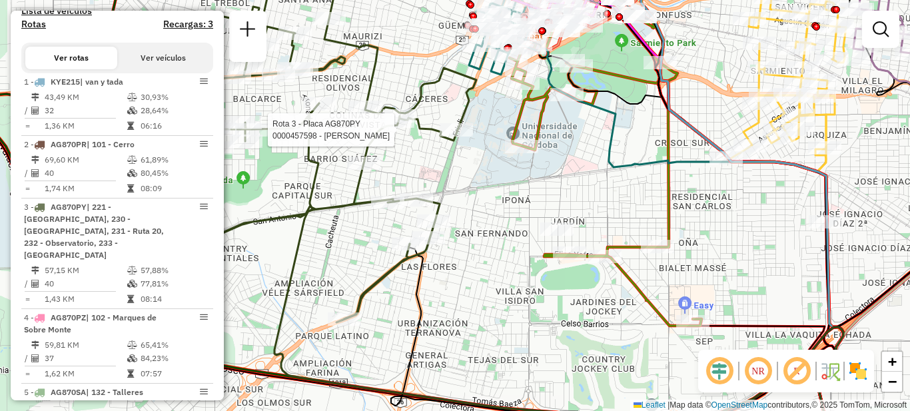
select select "**********"
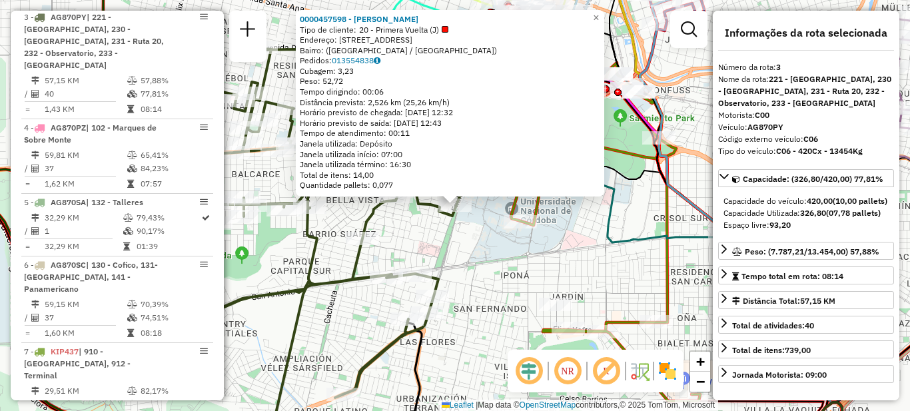
scroll to position [599, 0]
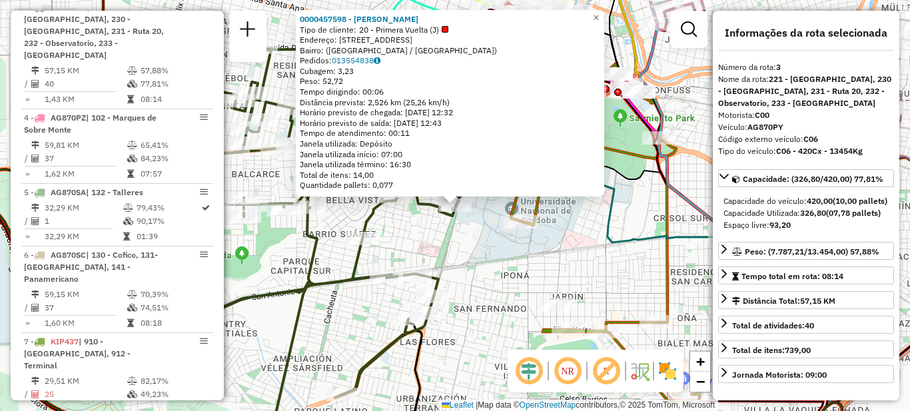
click at [466, 262] on div "0000457598 - ROGNONE ALEJANDRO MIGUEL Tipo de cliente: 20 - Primera Vuelta (J) …" at bounding box center [455, 205] width 910 height 411
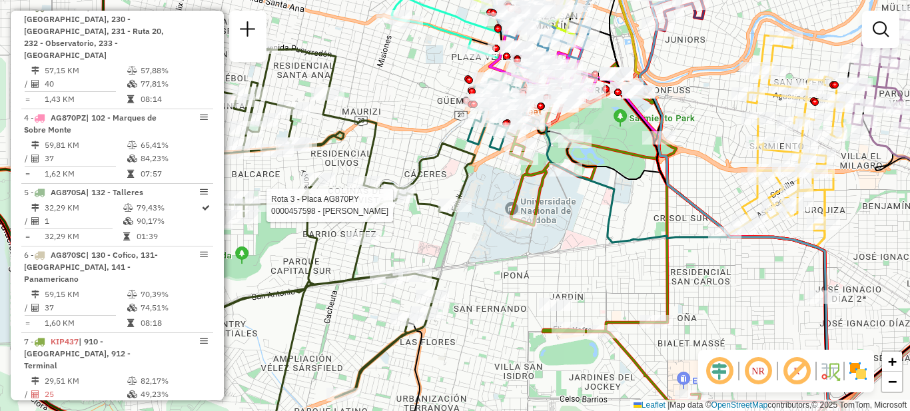
select select "**********"
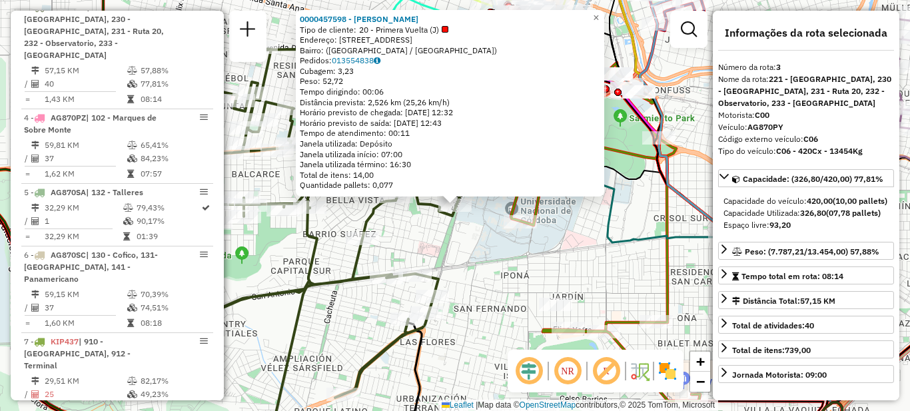
click at [277, 252] on div "0000457598 - ROGNONE ALEJANDRO MIGUEL Tipo de cliente: 20 - Primera Vuelta (J) …" at bounding box center [455, 205] width 910 height 411
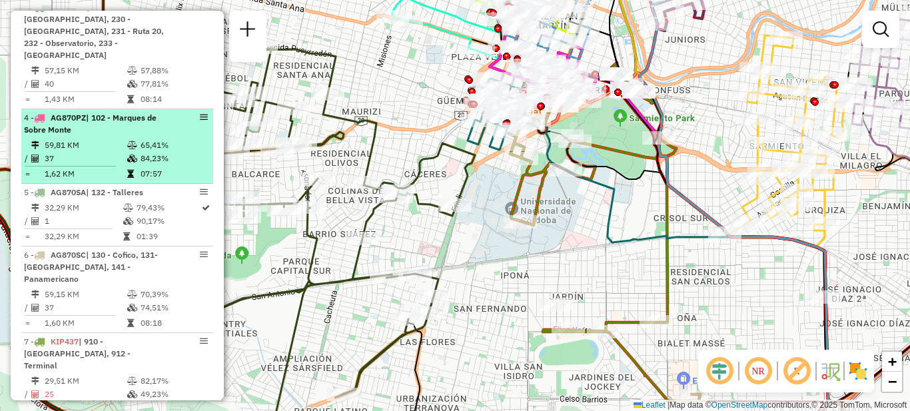
click at [101, 128] on div "4 - AG870PZ | 102 - Marques de Sobre Monte" at bounding box center [94, 124] width 141 height 24
select select "**********"
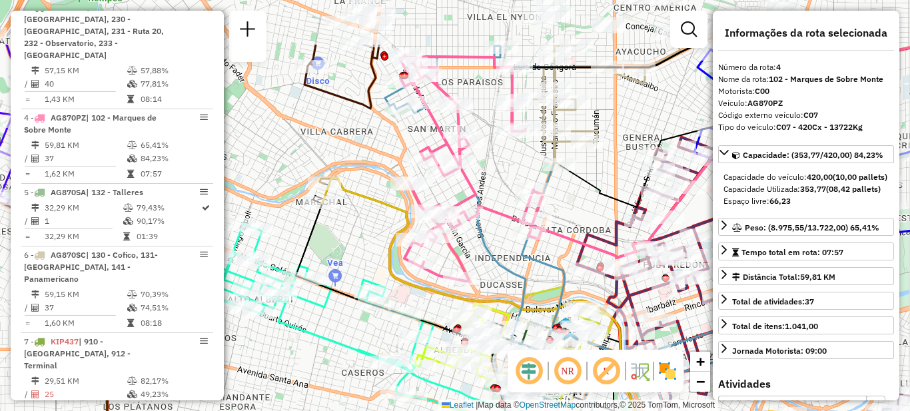
drag, startPoint x: 405, startPoint y: 118, endPoint x: 386, endPoint y: 204, distance: 88.1
click at [386, 204] on icon at bounding box center [496, 358] width 350 height 360
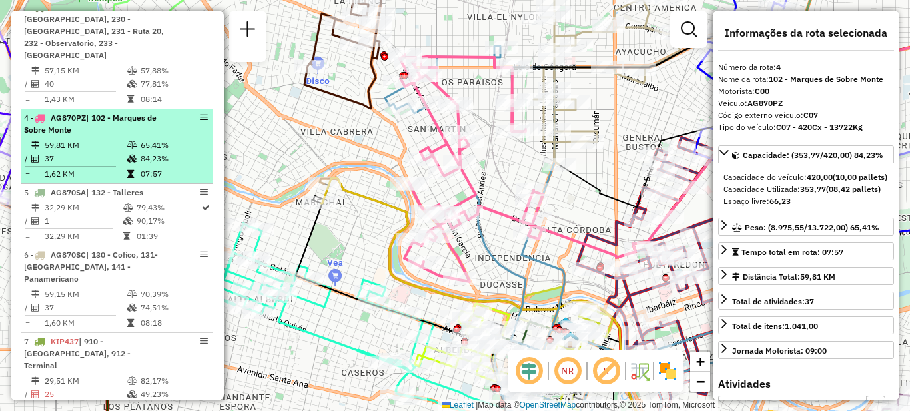
click at [95, 143] on td "59,81 KM" at bounding box center [85, 145] width 83 height 13
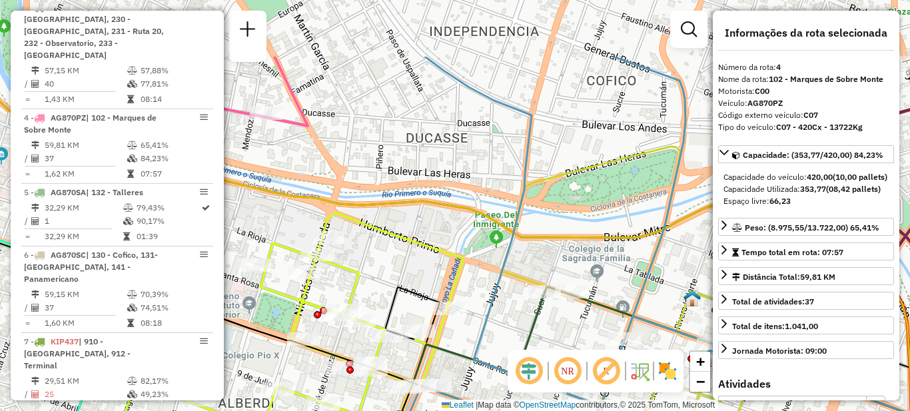
drag, startPoint x: 384, startPoint y: 83, endPoint x: 413, endPoint y: 266, distance: 184.7
click at [413, 266] on div "Janela de atendimento Grade de atendimento Capacidade Transportadoras Veículos …" at bounding box center [455, 205] width 910 height 411
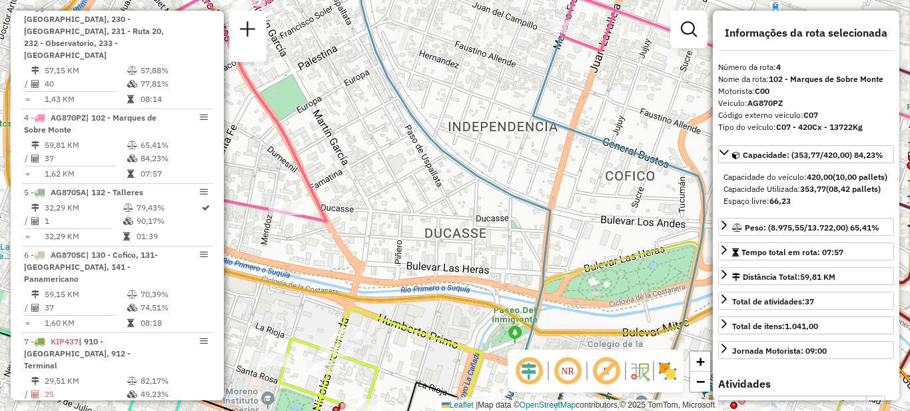
drag, startPoint x: 387, startPoint y: 172, endPoint x: 412, endPoint y: 256, distance: 86.8
click at [412, 255] on div "Janela de atendimento Grade de atendimento Capacidade Transportadoras Veículos …" at bounding box center [455, 205] width 910 height 411
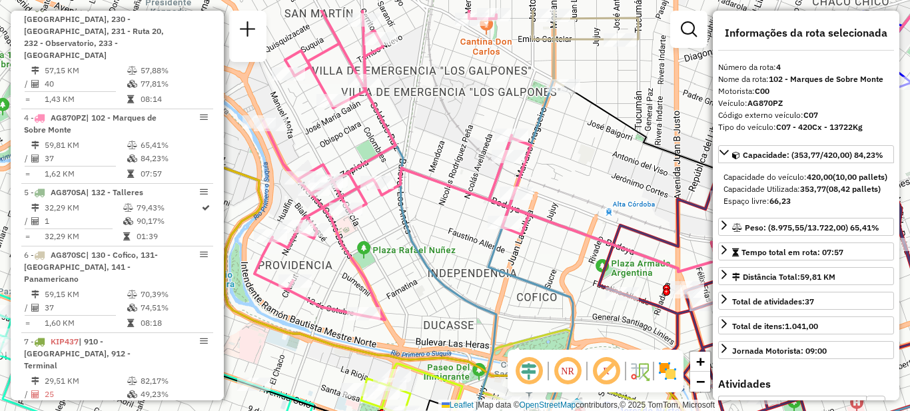
drag, startPoint x: 436, startPoint y: 172, endPoint x: 442, endPoint y: 226, distance: 54.3
click at [442, 226] on div "Janela de atendimento Grade de atendimento Capacidade Transportadoras Veículos …" at bounding box center [455, 205] width 910 height 411
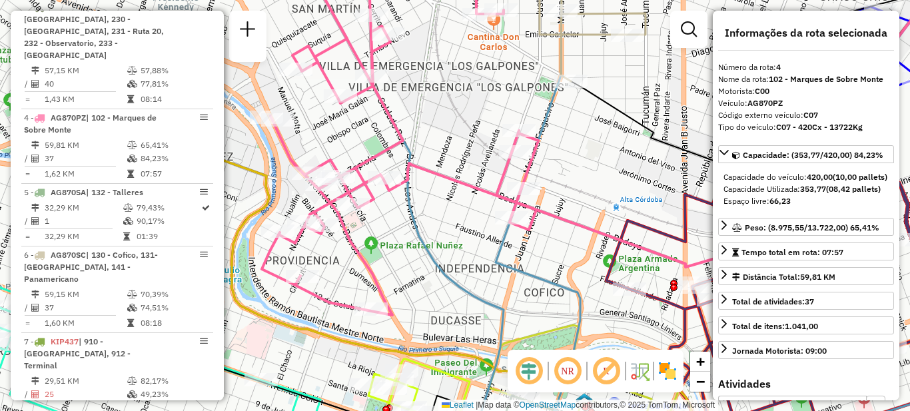
click at [445, 139] on div "Janela de atendimento Grade de atendimento Capacidade Transportadoras Veículos …" at bounding box center [455, 205] width 910 height 411
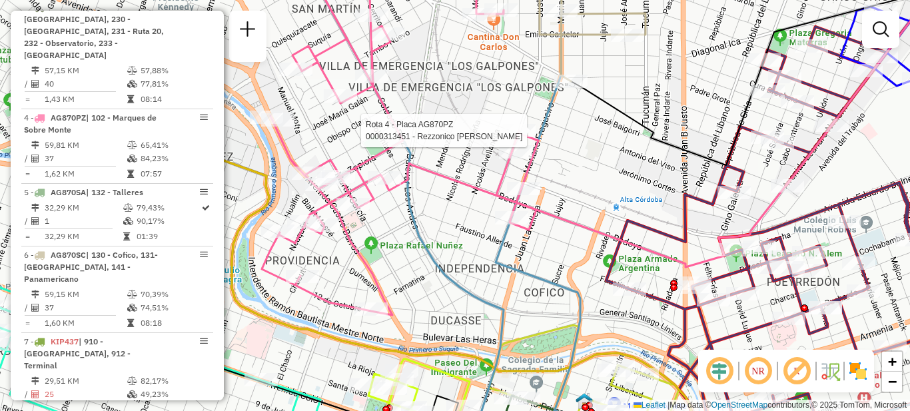
select select "**********"
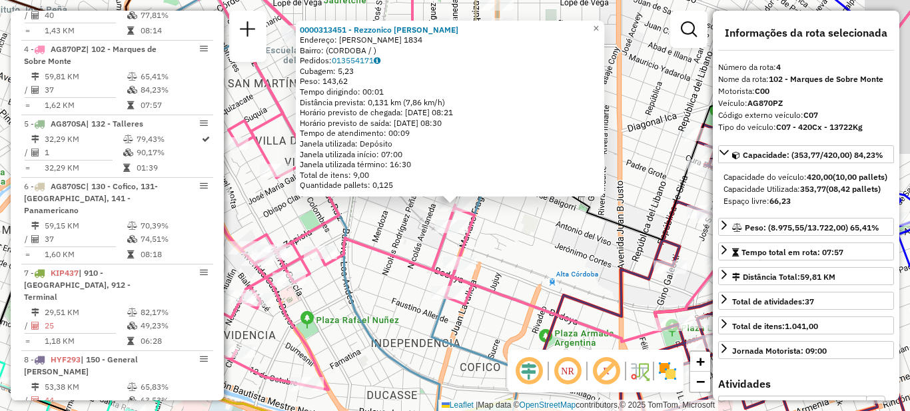
scroll to position [698, 0]
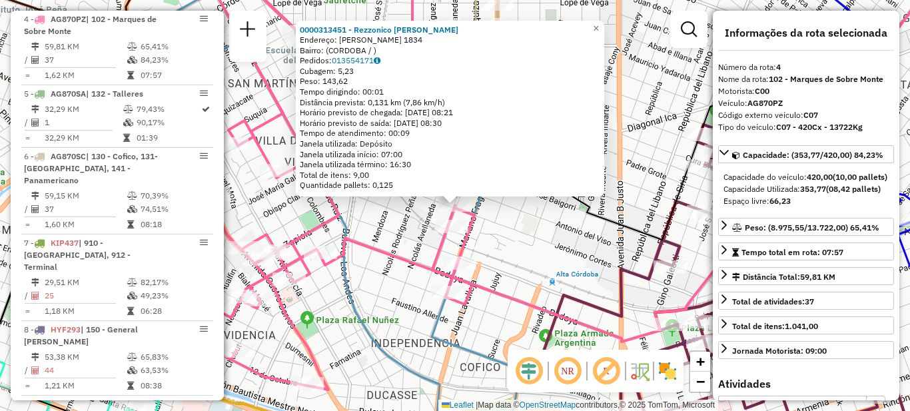
click at [380, 232] on div "0000313451 - Rezzonico [PERSON_NAME]: [PERSON_NAME] 1834 Bairro: ([GEOGRAPHIC_D…" at bounding box center [455, 205] width 910 height 411
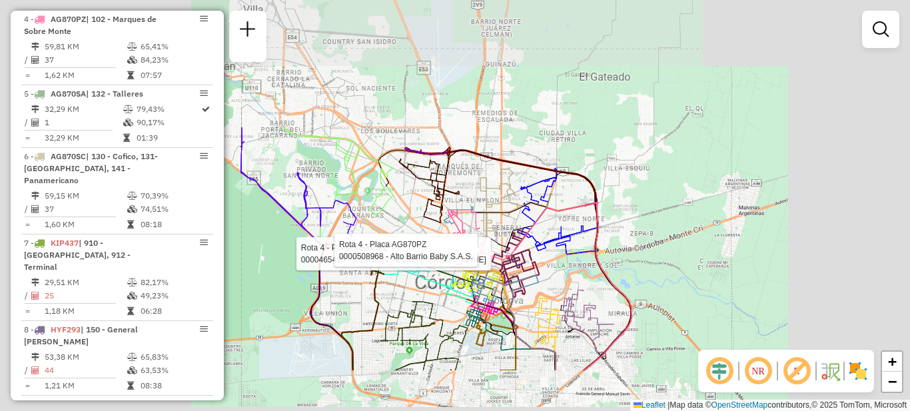
click at [436, 292] on div "Rota 4 - Placa AG870PZ 0000465495 - Sanchez Zapata Ignacio Ezequiel Rota 4 - Pl…" at bounding box center [455, 205] width 910 height 411
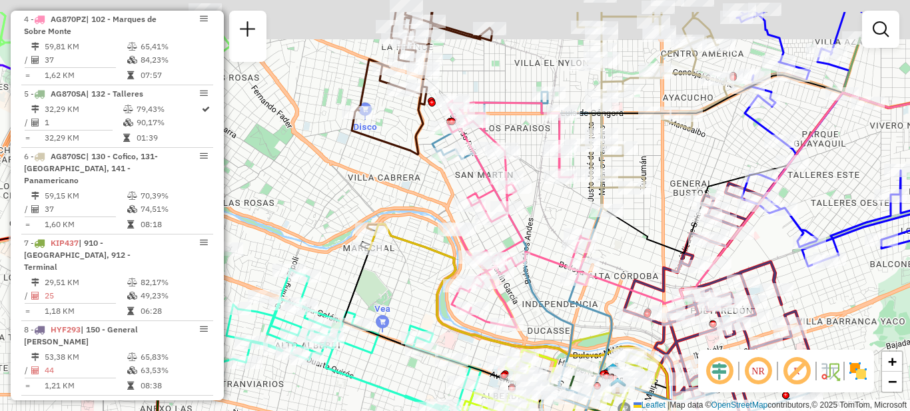
drag, startPoint x: 481, startPoint y: 244, endPoint x: 535, endPoint y: 298, distance: 76.8
click at [535, 298] on icon at bounding box center [620, 293] width 377 height 402
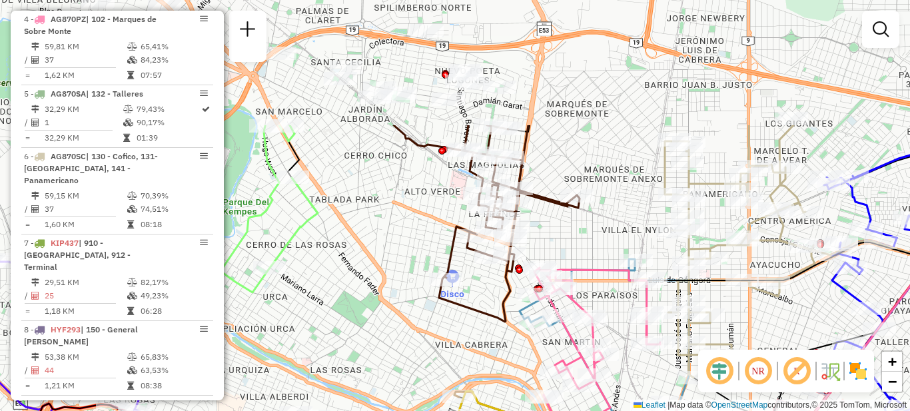
drag, startPoint x: 461, startPoint y: 181, endPoint x: 545, endPoint y: 348, distance: 186.5
click at [545, 348] on div "Janela de atendimento Grade de atendimento Capacidade Transportadoras Veículos …" at bounding box center [455, 205] width 910 height 411
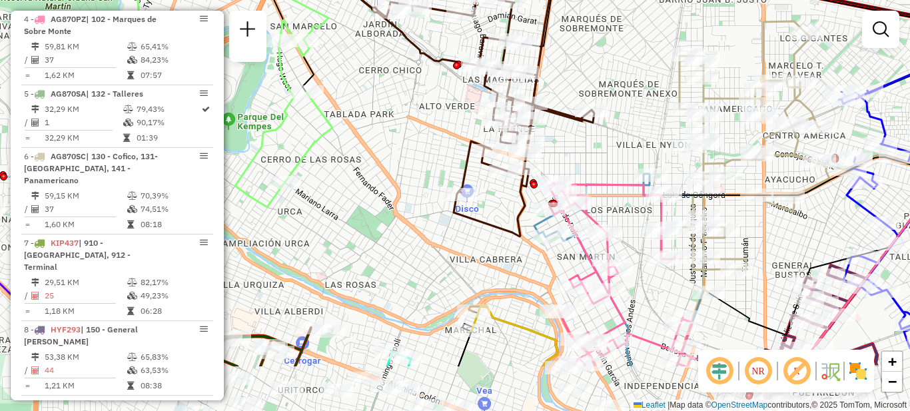
drag, startPoint x: 420, startPoint y: 240, endPoint x: 436, endPoint y: 142, distance: 99.8
click at [436, 142] on div "Janela de atendimento Grade de atendimento Capacidade Transportadoras Veículos …" at bounding box center [455, 205] width 910 height 411
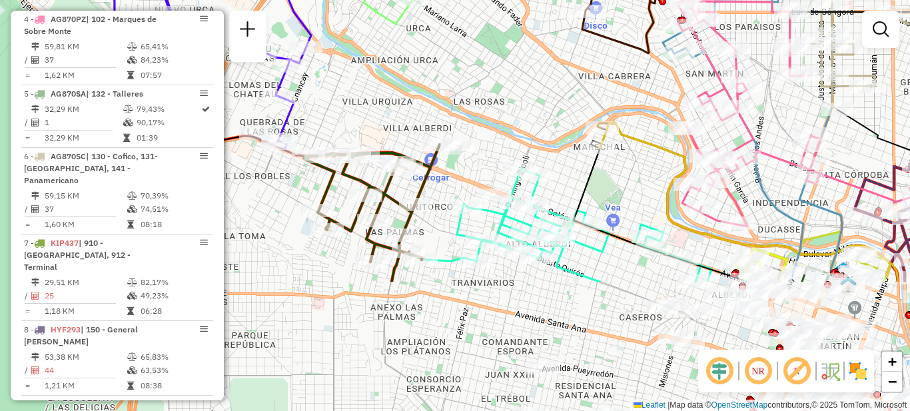
drag, startPoint x: 427, startPoint y: 267, endPoint x: 543, endPoint y: 100, distance: 203.4
click at [543, 100] on div "Janela de atendimento Grade de atendimento Capacidade Transportadoras Veículos …" at bounding box center [455, 205] width 910 height 411
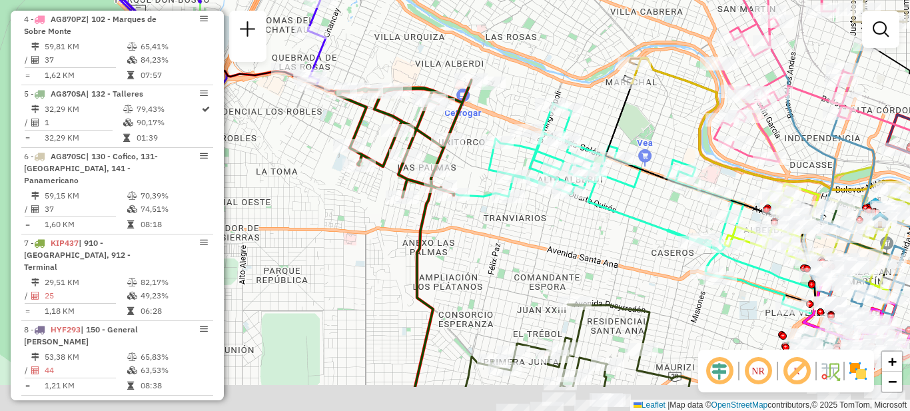
drag, startPoint x: 513, startPoint y: 103, endPoint x: 541, endPoint y: 32, distance: 75.9
click at [541, 32] on div "Janela de atendimento Grade de atendimento Capacidade Transportadoras Veículos …" at bounding box center [455, 205] width 910 height 411
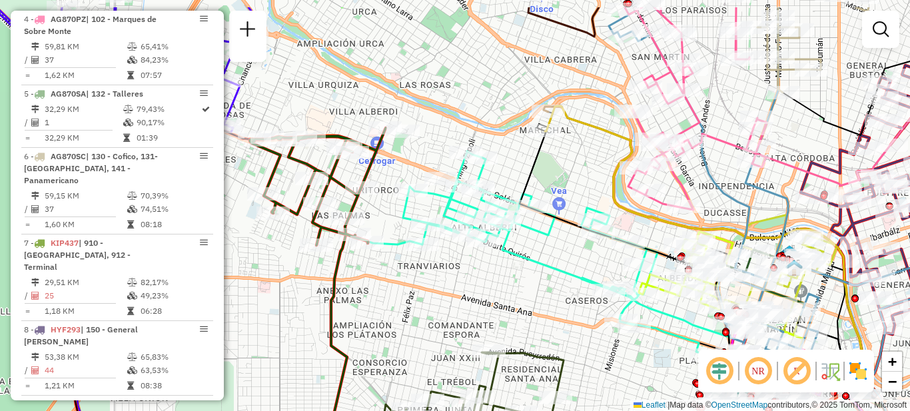
drag, startPoint x: 545, startPoint y: 298, endPoint x: 464, endPoint y: 325, distance: 84.9
click at [460, 365] on div "Janela de atendimento Grade de atendimento Capacidade Transportadoras Veículos …" at bounding box center [455, 205] width 910 height 411
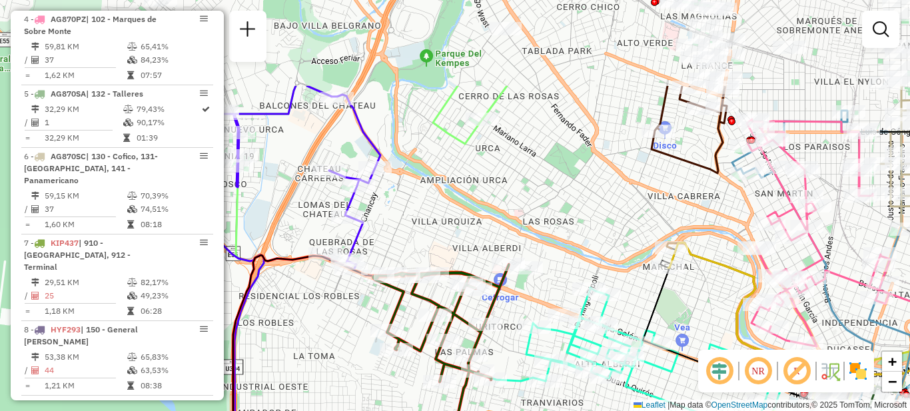
drag, startPoint x: 500, startPoint y: 280, endPoint x: 622, endPoint y: 404, distance: 174.7
click at [622, 404] on div "Janela de atendimento Grade de atendimento Capacidade Transportadoras Veículos …" at bounding box center [455, 205] width 910 height 411
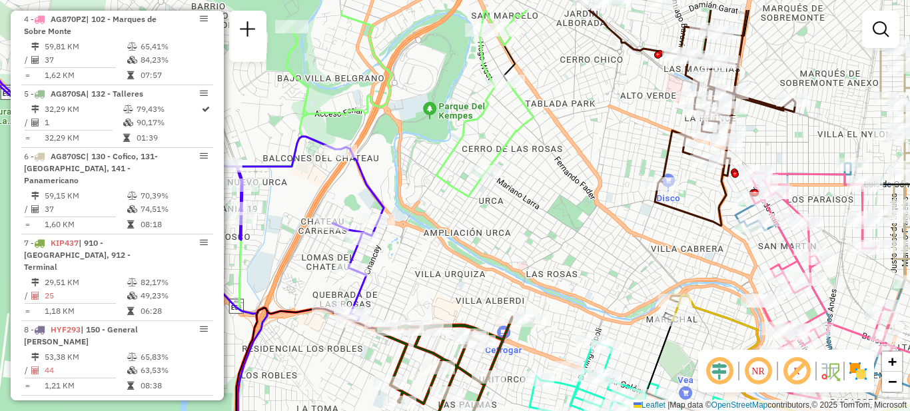
drag, startPoint x: 460, startPoint y: 148, endPoint x: 390, endPoint y: 147, distance: 70.6
click at [390, 147] on icon at bounding box center [409, 103] width 247 height 186
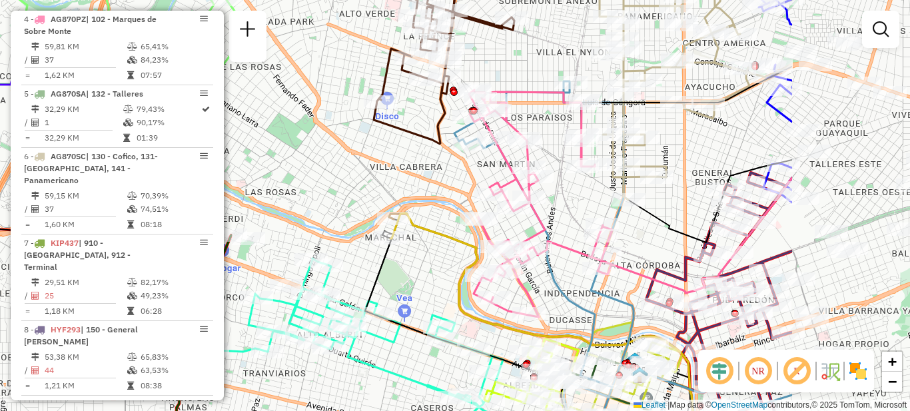
drag, startPoint x: 500, startPoint y: 205, endPoint x: 291, endPoint y: 174, distance: 210.7
click at [291, 174] on div "Janela de atendimento Grade de atendimento Capacidade Transportadoras Veículos …" at bounding box center [455, 205] width 910 height 411
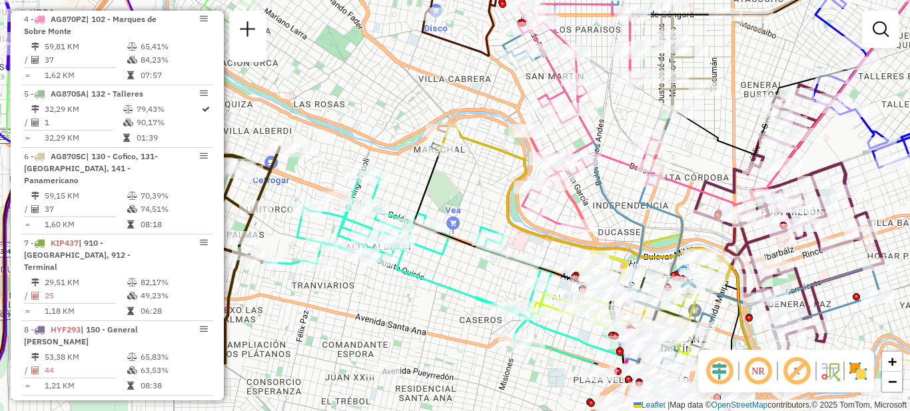
drag, startPoint x: 336, startPoint y: 182, endPoint x: 380, endPoint y: 94, distance: 98.6
click at [380, 94] on div "Janela de atendimento Grade de atendimento Capacidade Transportadoras Veículos …" at bounding box center [455, 205] width 910 height 411
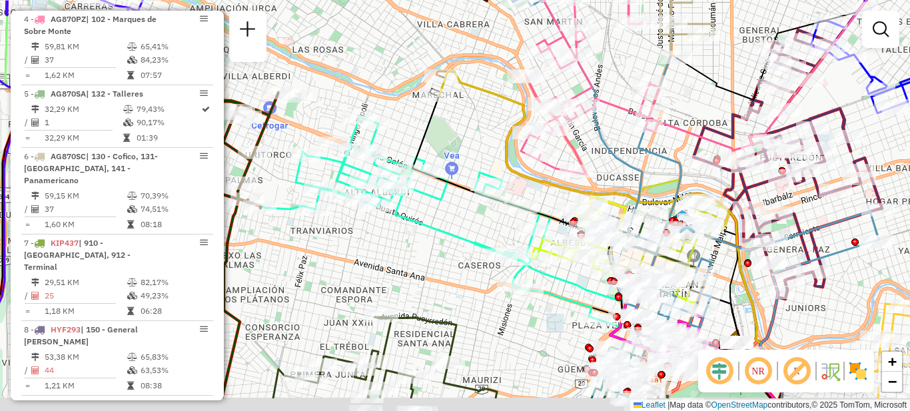
drag, startPoint x: 480, startPoint y: 203, endPoint x: 481, endPoint y: 145, distance: 57.9
click at [481, 145] on div "Janela de atendimento Grade de atendimento Capacidade Transportadoras Veículos …" at bounding box center [455, 205] width 910 height 411
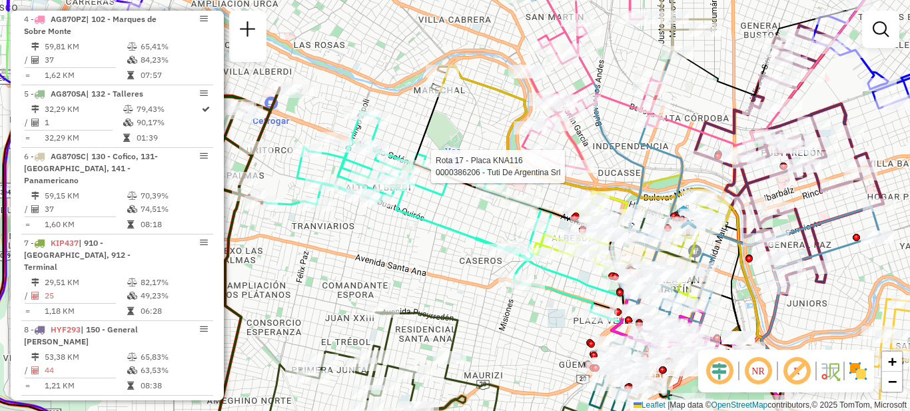
select select "**********"
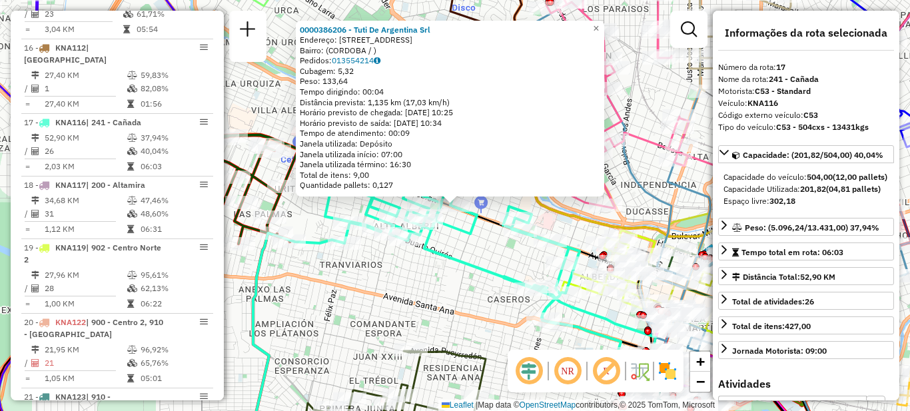
scroll to position [1572, 0]
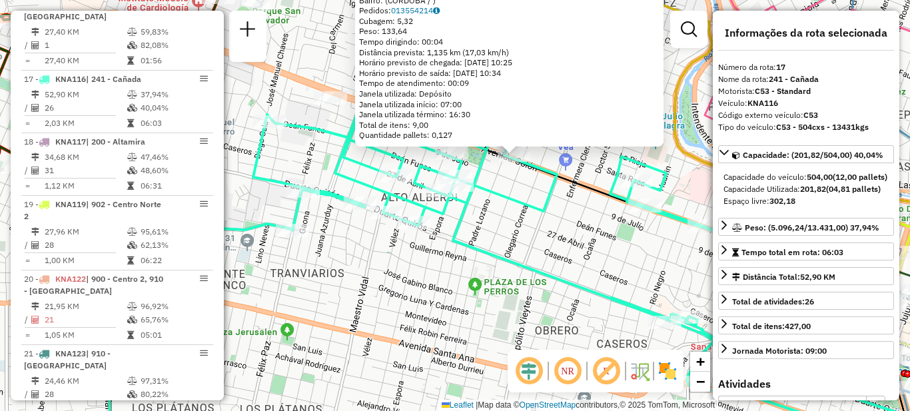
click at [505, 223] on div "0000386206 - Tuti De Argentina Srl Endereço: AVDA COLON 2625 Bairro: (CORDOBA /…" at bounding box center [455, 205] width 910 height 411
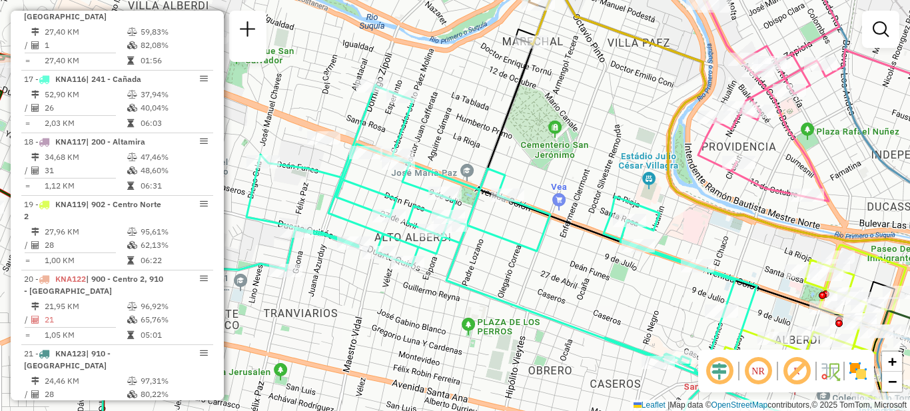
drag, startPoint x: 546, startPoint y: 81, endPoint x: 527, endPoint y: 176, distance: 97.8
click at [527, 176] on div "Janela de atendimento Grade de atendimento Capacidade Transportadoras Veículos …" at bounding box center [455, 205] width 910 height 411
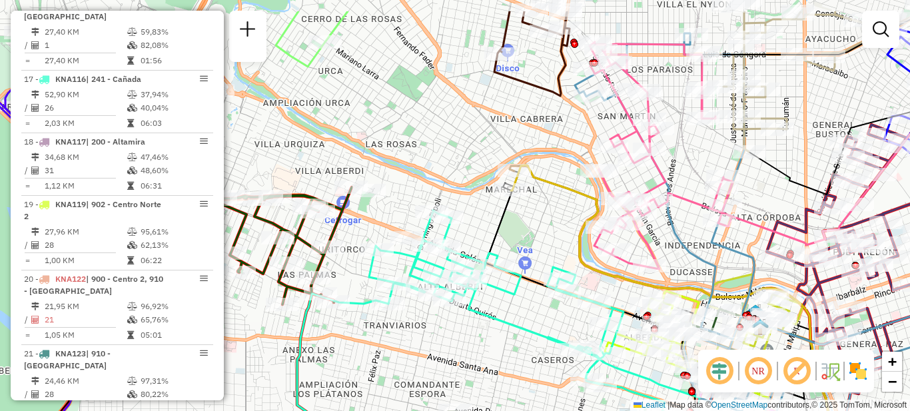
drag, startPoint x: 561, startPoint y: 143, endPoint x: 535, endPoint y: 230, distance: 91.7
click at [535, 230] on div "Janela de atendimento Grade de atendimento Capacidade Transportadoras Veículos …" at bounding box center [455, 205] width 910 height 411
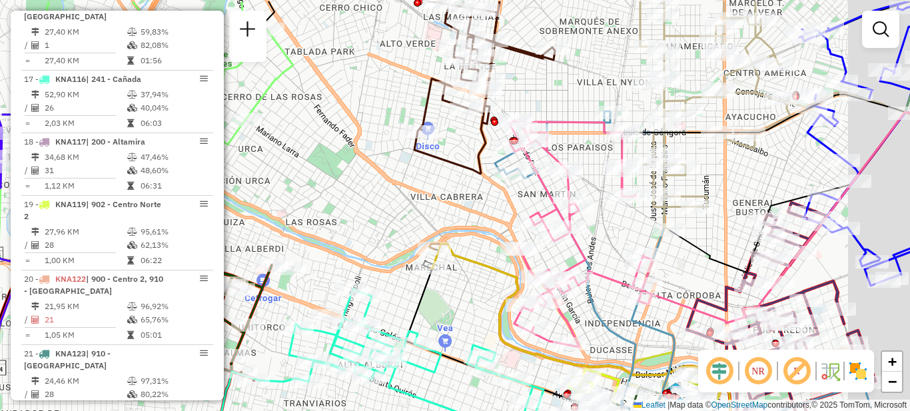
drag, startPoint x: 485, startPoint y: 179, endPoint x: 474, endPoint y: 186, distance: 12.6
click at [474, 186] on div "Janela de atendimento Grade de atendimento Capacidade Transportadoras Veículos …" at bounding box center [455, 205] width 910 height 411
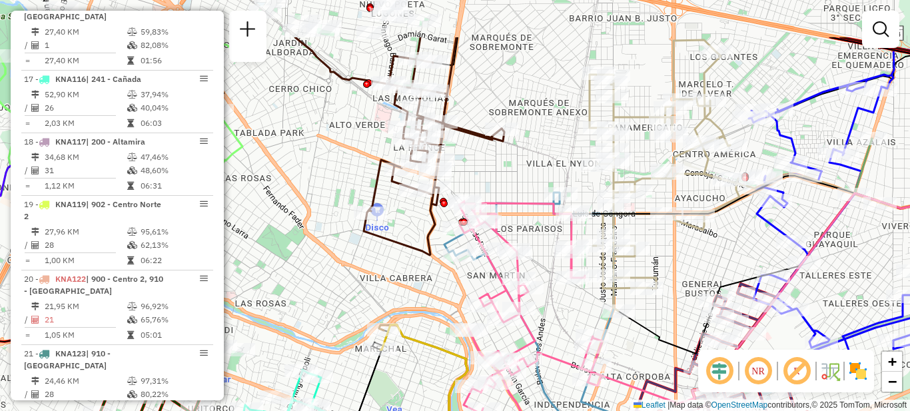
drag, startPoint x: 597, startPoint y: 87, endPoint x: 549, endPoint y: 178, distance: 102.8
click at [549, 178] on div "Janela de atendimento Grade de atendimento Capacidade Transportadoras Veículos …" at bounding box center [455, 205] width 910 height 411
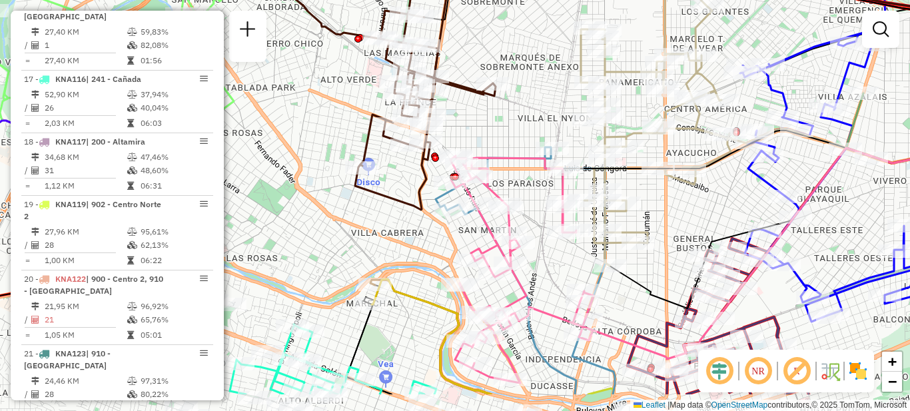
drag, startPoint x: 549, startPoint y: 181, endPoint x: 539, endPoint y: 121, distance: 60.9
click at [539, 121] on div "Janela de atendimento Grade de atendimento Capacidade Transportadoras Veículos …" at bounding box center [455, 205] width 910 height 411
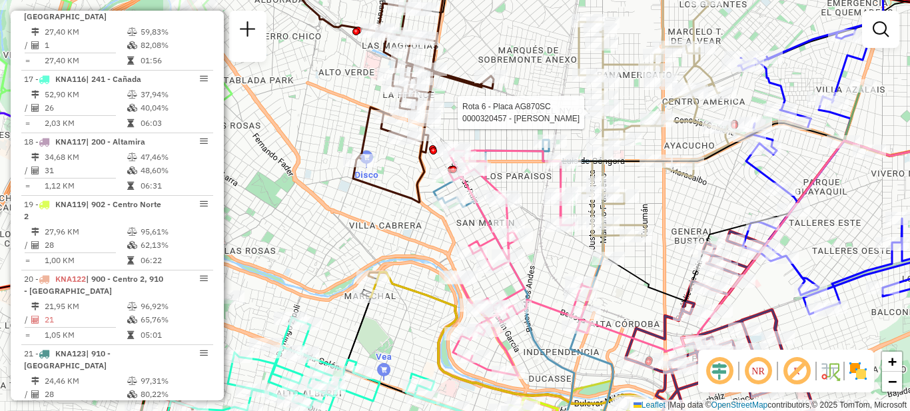
select select "**********"
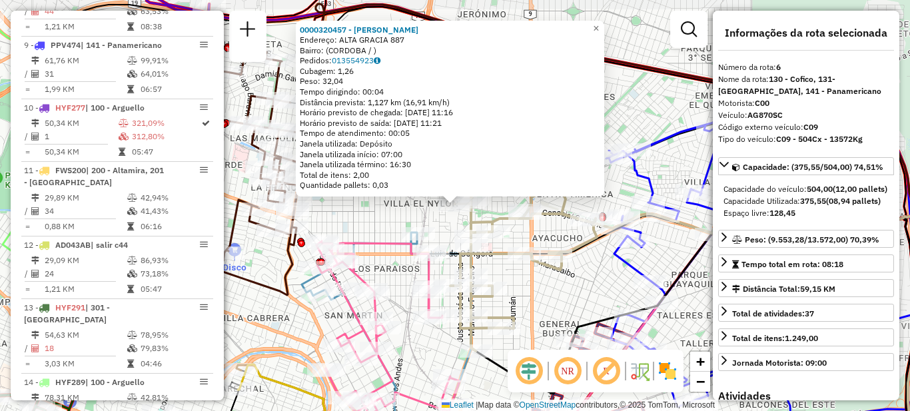
scroll to position [835, 0]
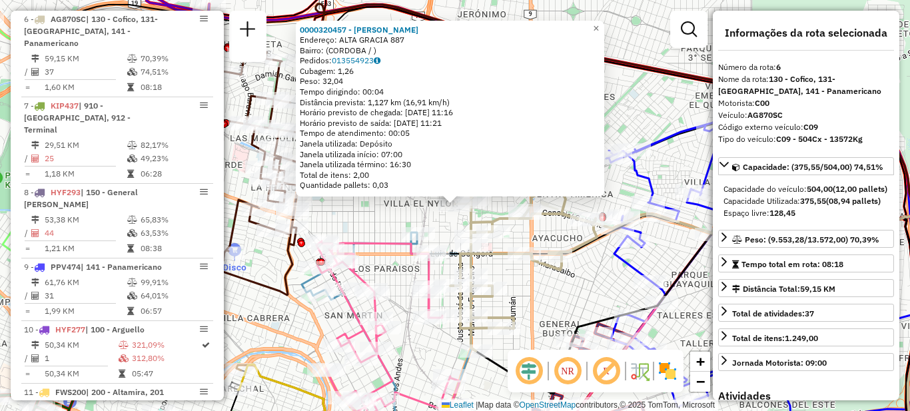
click at [386, 223] on div "0000320457 - Lujan Juan Carlos Endereço: ALTA GRACIA 887 Bairro: (CORDOBA / ) P…" at bounding box center [455, 205] width 910 height 411
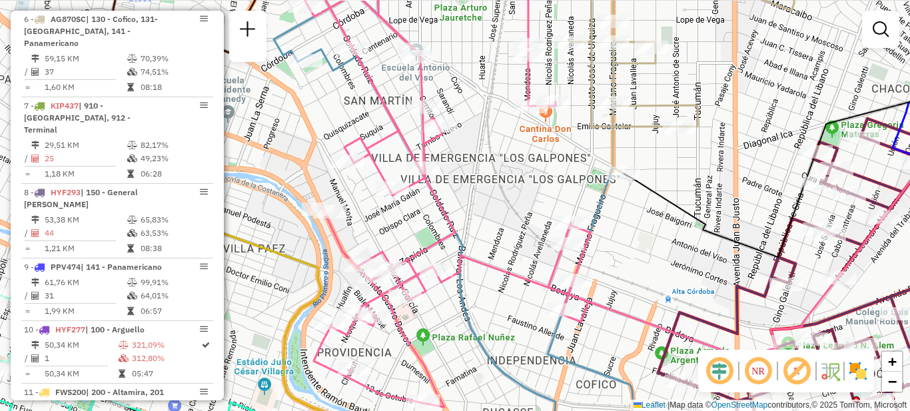
drag, startPoint x: 418, startPoint y: 199, endPoint x: 444, endPoint y: 141, distance: 64.1
click at [475, 220] on div "Janela de atendimento Grade de atendimento Capacidade Transportadoras Veículos …" at bounding box center [455, 205] width 910 height 411
select select "**********"
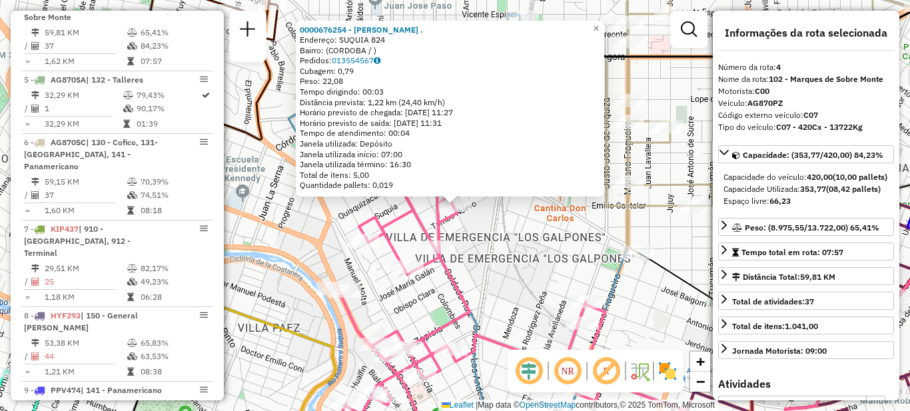
scroll to position [698, 0]
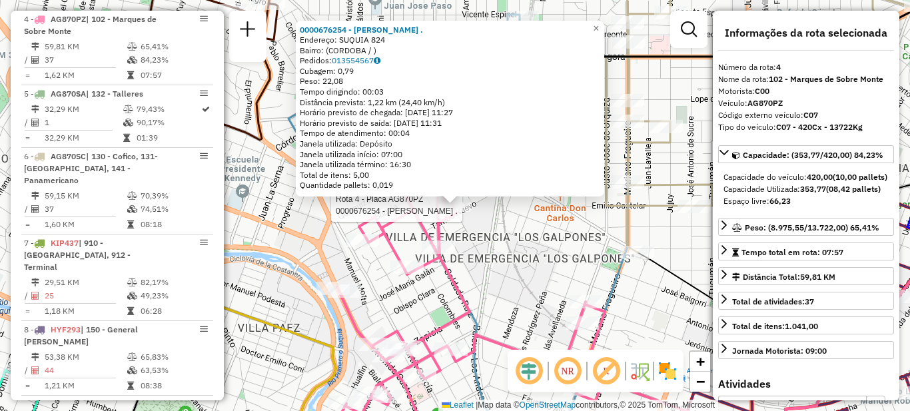
click at [523, 254] on div "Rota 4 - Placa AG870PZ 0000676254 - Marek Gabriela . 0000676254 - Marek Gabriel…" at bounding box center [455, 205] width 910 height 411
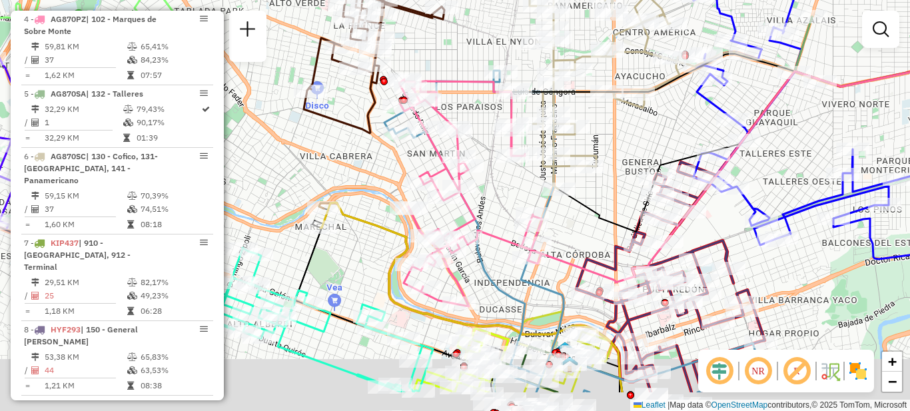
drag, startPoint x: 500, startPoint y: 267, endPoint x: 509, endPoint y: 211, distance: 56.7
click at [509, 211] on div "Janela de atendimento Grade de atendimento Capacidade Transportadoras Veículos …" at bounding box center [455, 205] width 910 height 411
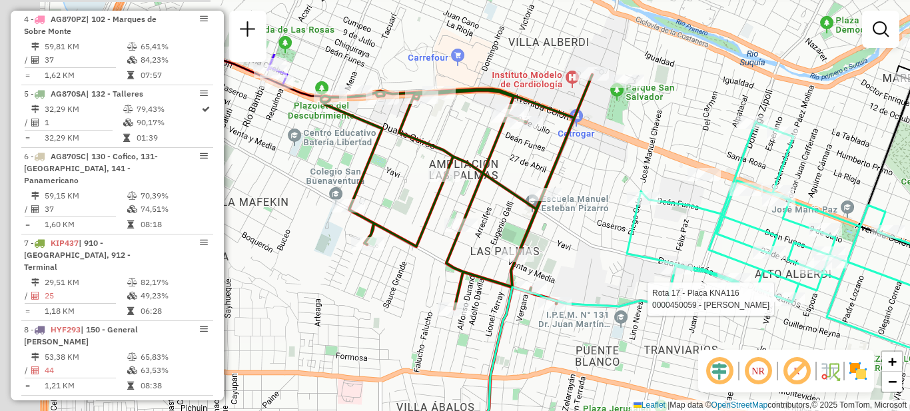
drag, startPoint x: 468, startPoint y: 243, endPoint x: 607, endPoint y: 317, distance: 157.6
click at [607, 317] on div "Rota 17 - Placa KNA116 0000450059 - Teodoro Arlene Maria Janela de atendimento …" at bounding box center [455, 205] width 910 height 411
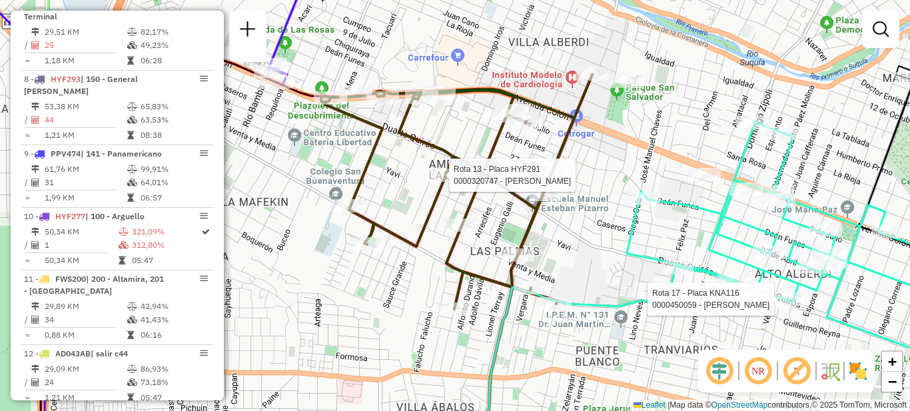
select select "**********"
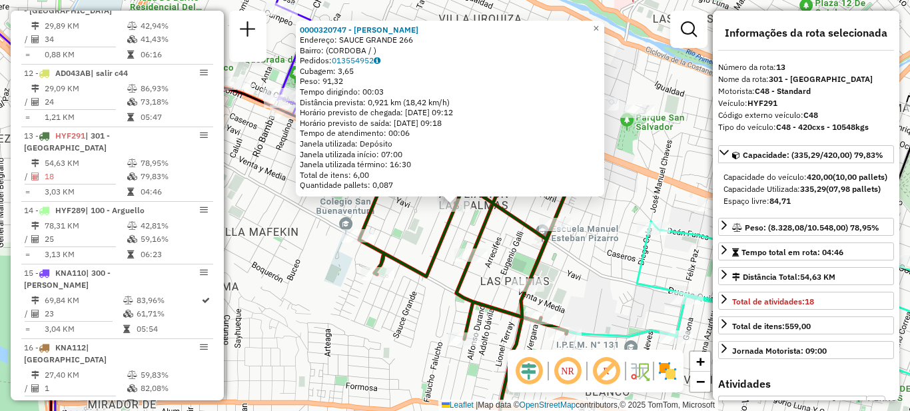
scroll to position [1321, 0]
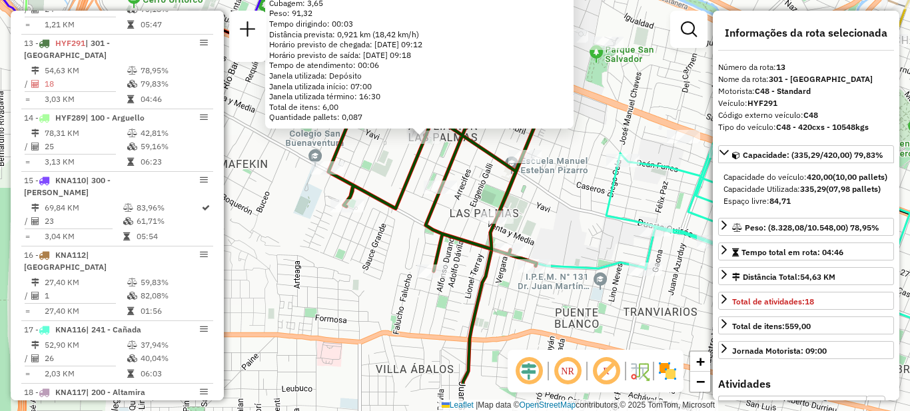
drag, startPoint x: 607, startPoint y: 292, endPoint x: 576, endPoint y: 223, distance: 75.1
click at [576, 223] on div "0000320747 - Paez Elda Beatriz Endereço: SAUCE GRANDE 266 Bairro: (CORDOBA / ) …" at bounding box center [455, 205] width 910 height 411
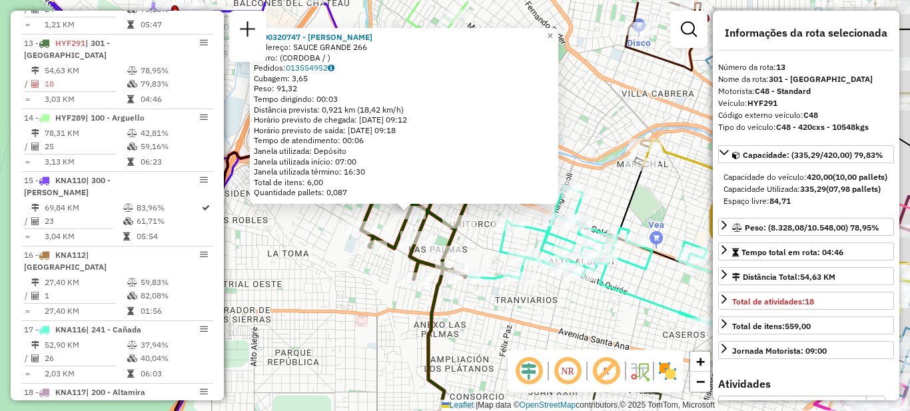
drag, startPoint x: 374, startPoint y: 265, endPoint x: 354, endPoint y: 267, distance: 20.7
click at [340, 268] on div "0000320747 - Paez Elda Beatriz Endereço: SAUCE GRANDE 266 Bairro: (CORDOBA / ) …" at bounding box center [455, 205] width 910 height 411
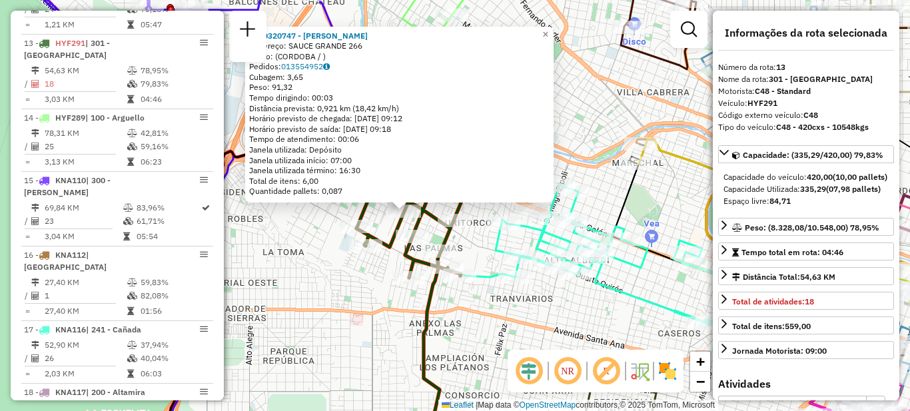
click at [516, 304] on div "Rota 13 - Placa HYF291 0000543672 - Gimenez Cari Silvana Paola 0000320747 - Pae…" at bounding box center [455, 205] width 910 height 411
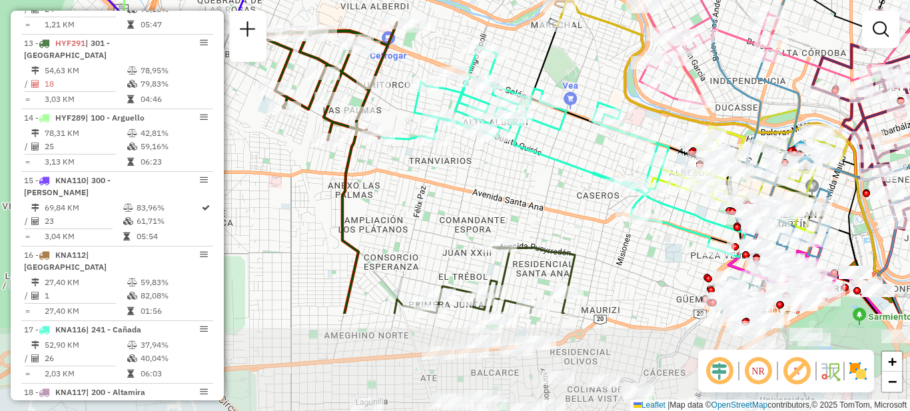
drag, startPoint x: 579, startPoint y: 322, endPoint x: 498, endPoint y: 186, distance: 158.3
click at [498, 186] on div "Janela de atendimento Grade de atendimento Capacidade Transportadoras Veículos …" at bounding box center [455, 205] width 910 height 411
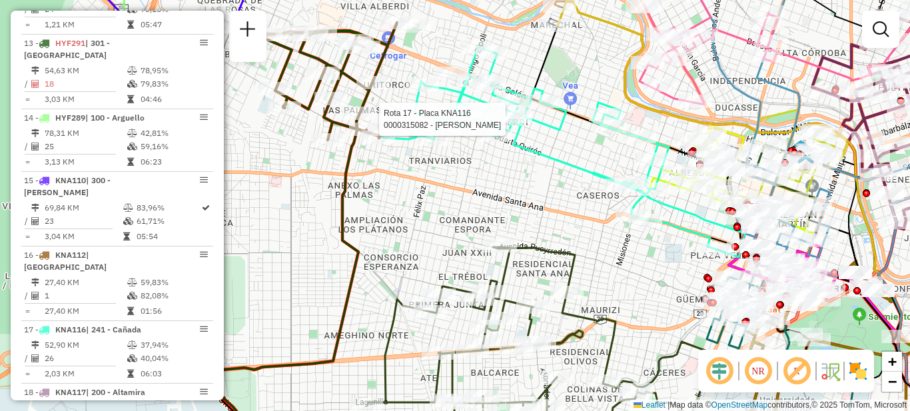
select select "**********"
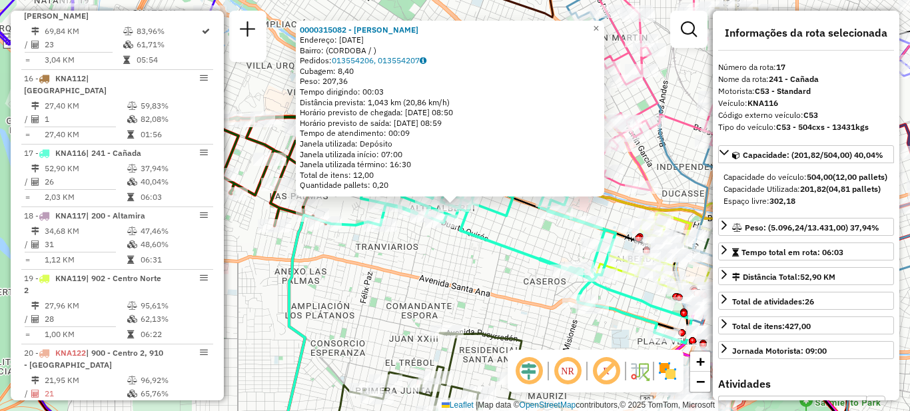
scroll to position [1572, 0]
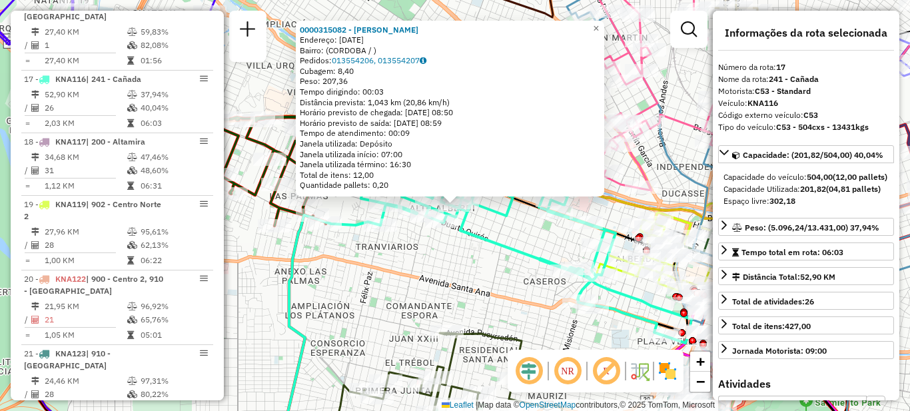
click at [483, 256] on div "0000315082 - Trener Ariel Arturo Endereço: 27 DE ABRIL 2848 Bairro: (CORDOBA / …" at bounding box center [455, 205] width 910 height 411
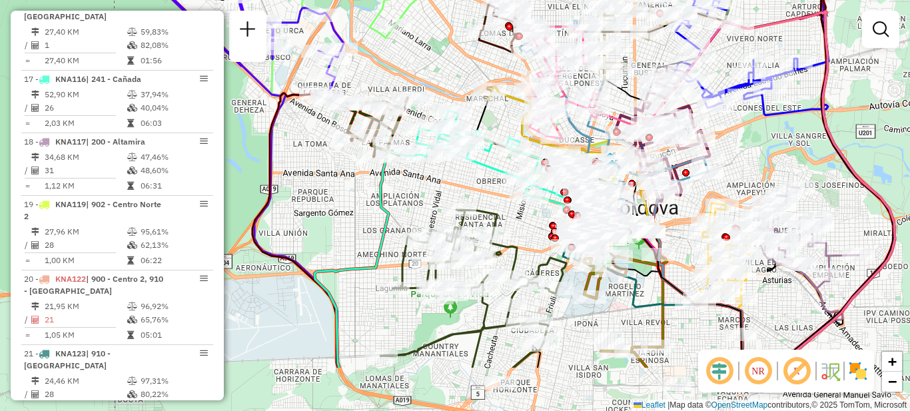
drag, startPoint x: 496, startPoint y: 261, endPoint x: 491, endPoint y: 192, distance: 69.5
click at [491, 192] on div "Janela de atendimento Grade de atendimento Capacidade Transportadoras Veículos …" at bounding box center [455, 205] width 910 height 411
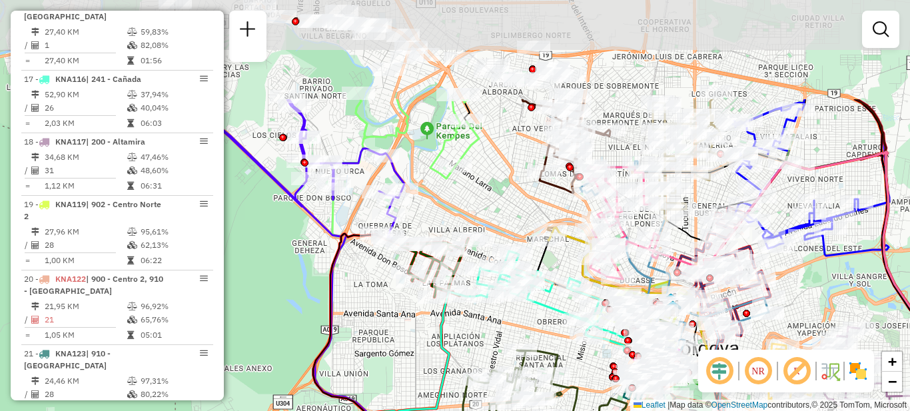
drag, startPoint x: 503, startPoint y: 203, endPoint x: 551, endPoint y: 330, distance: 135.6
click at [551, 330] on div "Janela de atendimento Grade de atendimento Capacidade Transportadoras Veículos …" at bounding box center [455, 205] width 910 height 411
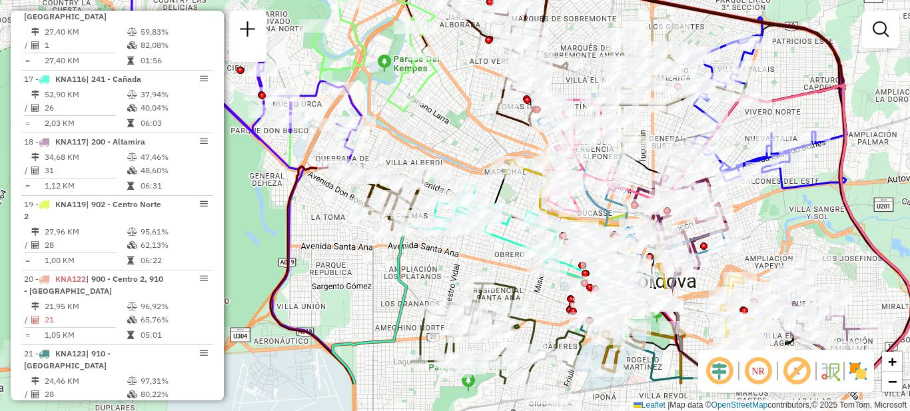
drag, startPoint x: 498, startPoint y: 188, endPoint x: 456, endPoint y: 121, distance: 79.6
click at [456, 121] on div "Janela de atendimento Grade de atendimento Capacidade Transportadoras Veículos …" at bounding box center [455, 205] width 910 height 411
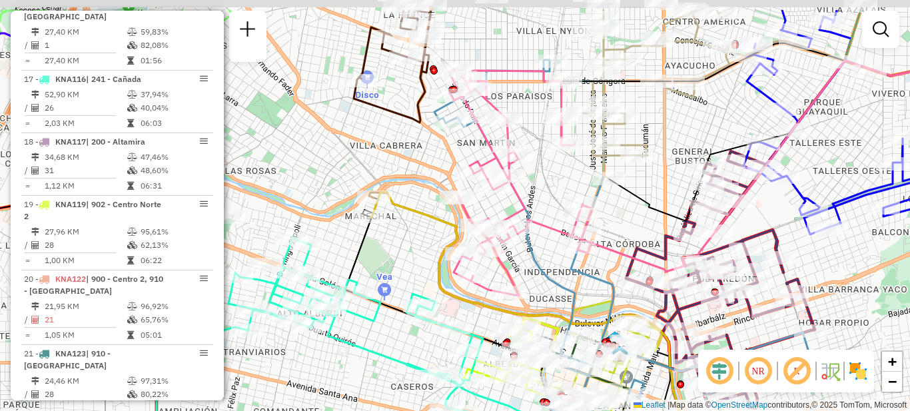
click at [549, 186] on div "Janela de atendimento Grade de atendimento Capacidade Transportadoras Veículos …" at bounding box center [455, 205] width 910 height 411
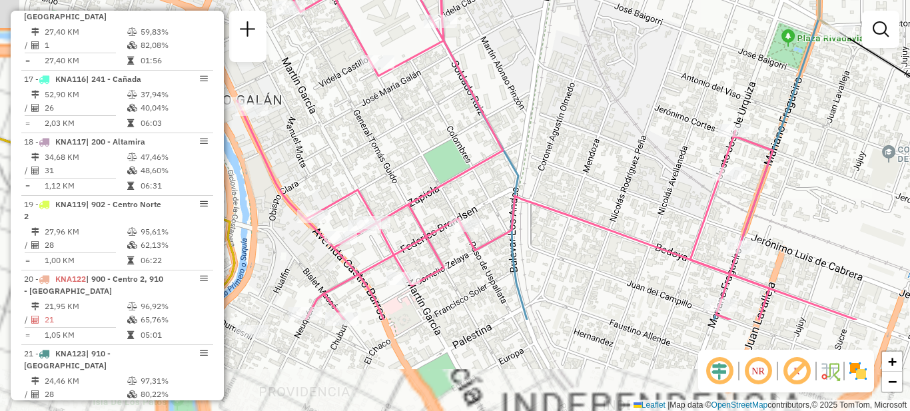
drag, startPoint x: 507, startPoint y: 217, endPoint x: 553, endPoint y: 88, distance: 137.4
click at [553, 88] on div "Janela de atendimento Grade de atendimento Capacidade Transportadoras Veículos …" at bounding box center [455, 205] width 910 height 411
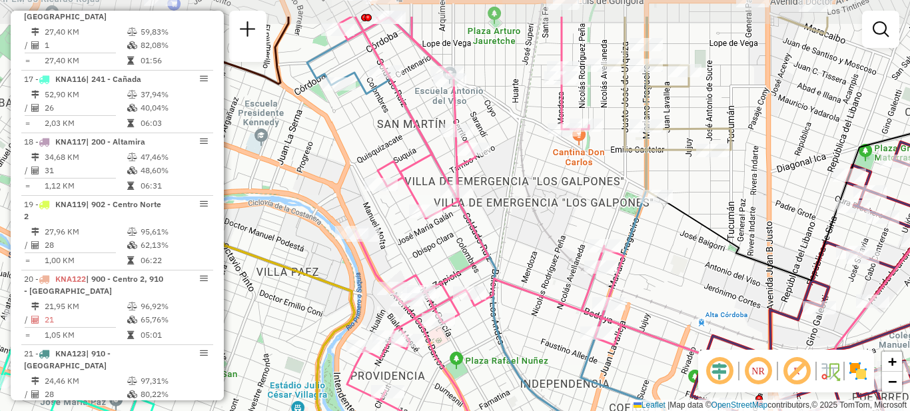
drag, startPoint x: 425, startPoint y: 203, endPoint x: 431, endPoint y: 245, distance: 42.4
click at [431, 245] on div "Janela de atendimento Grade de atendimento Capacidade Transportadoras Veículos …" at bounding box center [455, 205] width 910 height 411
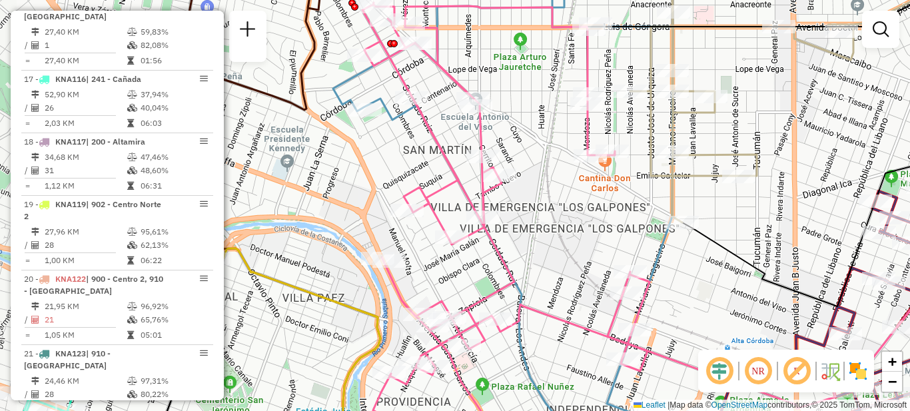
drag, startPoint x: 507, startPoint y: 228, endPoint x: 535, endPoint y: 254, distance: 38.1
click at [535, 254] on div "Janela de atendimento Grade de atendimento Capacidade Transportadoras Veículos …" at bounding box center [455, 205] width 910 height 411
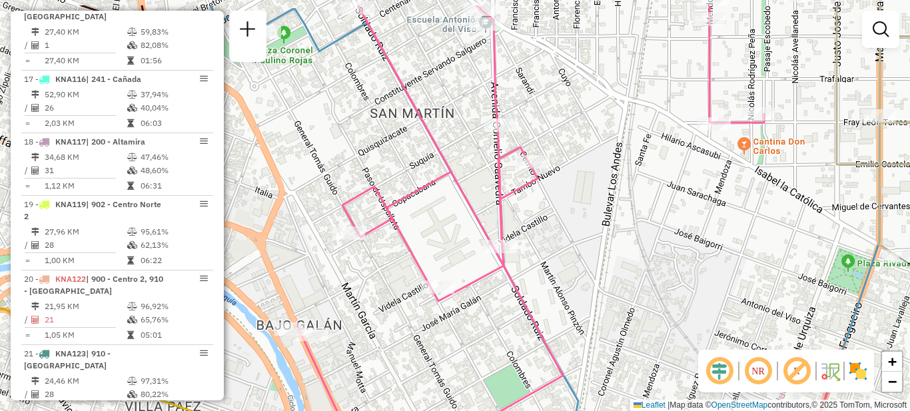
drag, startPoint x: 505, startPoint y: 197, endPoint x: 563, endPoint y: 244, distance: 74.9
click at [563, 244] on div "Janela de atendimento Grade de atendimento Capacidade Transportadoras Veículos …" at bounding box center [455, 205] width 910 height 411
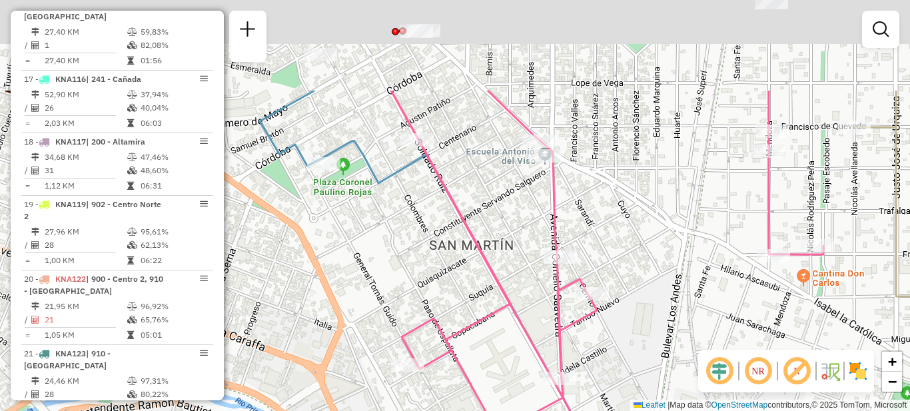
drag, startPoint x: 613, startPoint y: 200, endPoint x: 627, endPoint y: 234, distance: 37.3
click at [627, 234] on div "Janela de atendimento Grade de atendimento Capacidade Transportadoras Veículos …" at bounding box center [455, 205] width 910 height 411
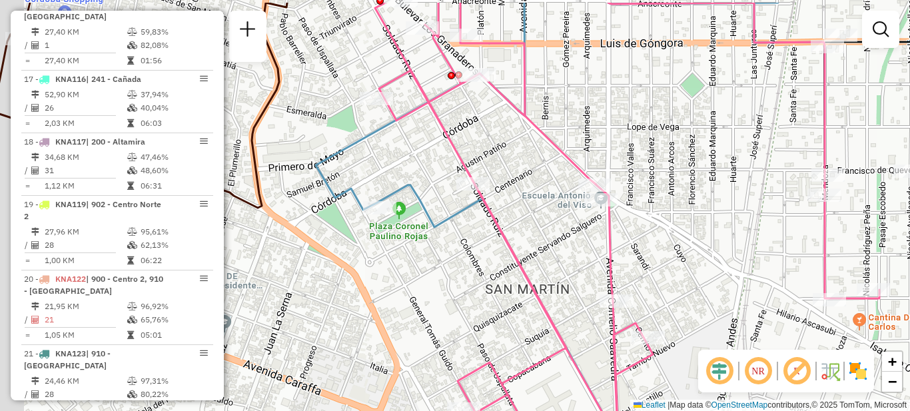
drag, startPoint x: 448, startPoint y: 192, endPoint x: 549, endPoint y: 272, distance: 128.5
click at [549, 272] on icon at bounding box center [627, 249] width 504 height 493
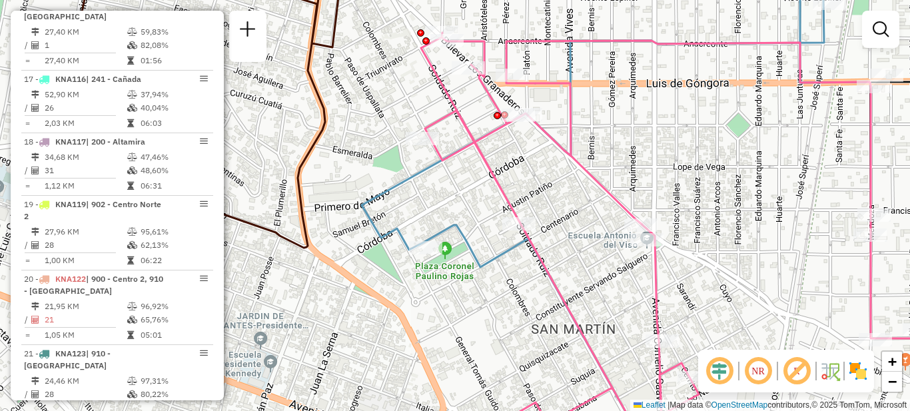
drag, startPoint x: 546, startPoint y: 188, endPoint x: 558, endPoint y: 238, distance: 52.0
click at [558, 238] on div "Janela de atendimento Grade de atendimento Capacidade Transportadoras Veículos …" at bounding box center [455, 205] width 910 height 411
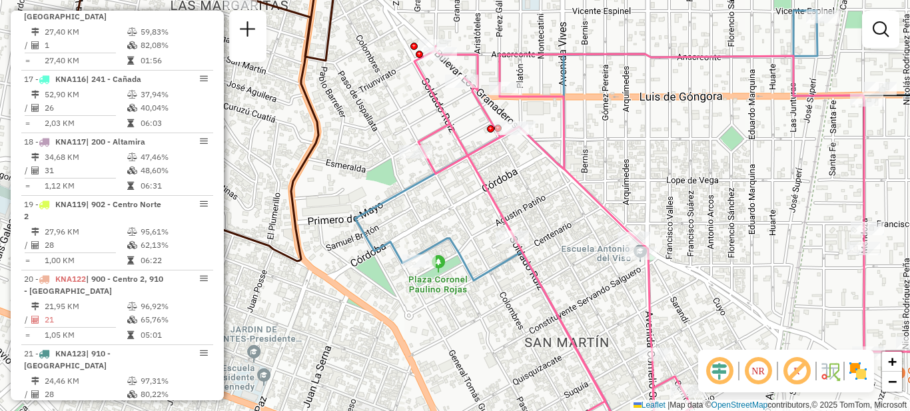
drag, startPoint x: 574, startPoint y: 248, endPoint x: 516, endPoint y: 182, distance: 87.8
click at [517, 182] on div "Janela de atendimento Grade de atendimento Capacidade Transportadoras Veículos …" at bounding box center [455, 205] width 910 height 411
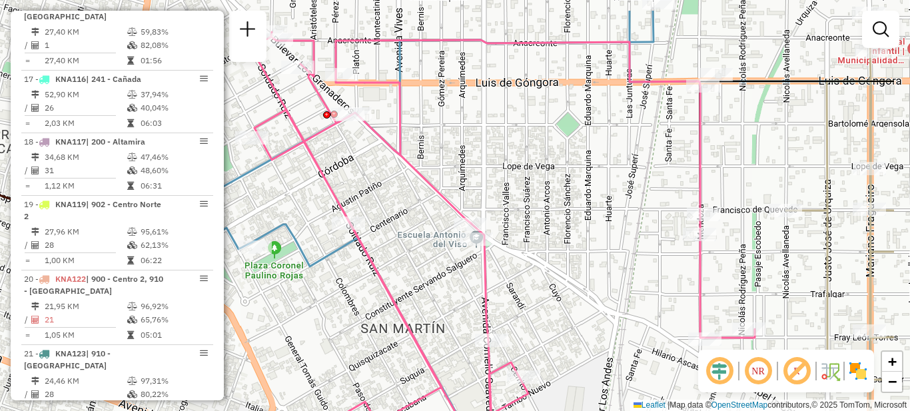
drag, startPoint x: 640, startPoint y: 147, endPoint x: 524, endPoint y: 212, distance: 133.0
click at [527, 211] on div "Janela de atendimento Grade de atendimento Capacidade Transportadoras Veículos …" at bounding box center [455, 205] width 910 height 411
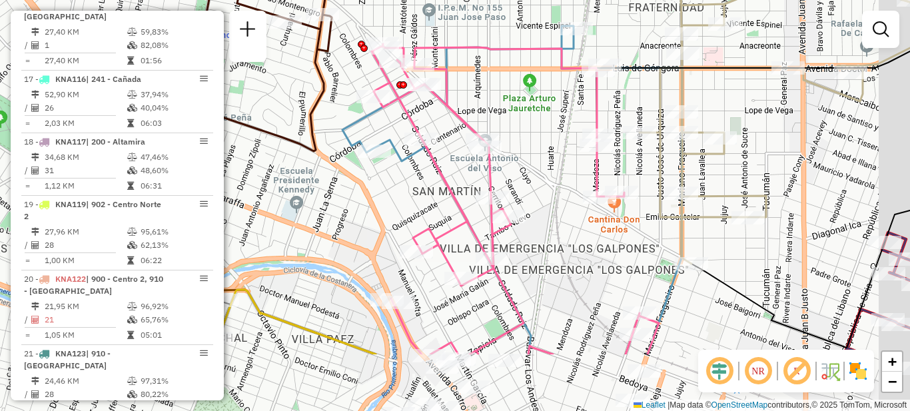
drag, startPoint x: 624, startPoint y: 261, endPoint x: 565, endPoint y: 162, distance: 115.2
click at [565, 162] on div "Janela de atendimento Grade de atendimento Capacidade Transportadoras Veículos …" at bounding box center [455, 205] width 910 height 411
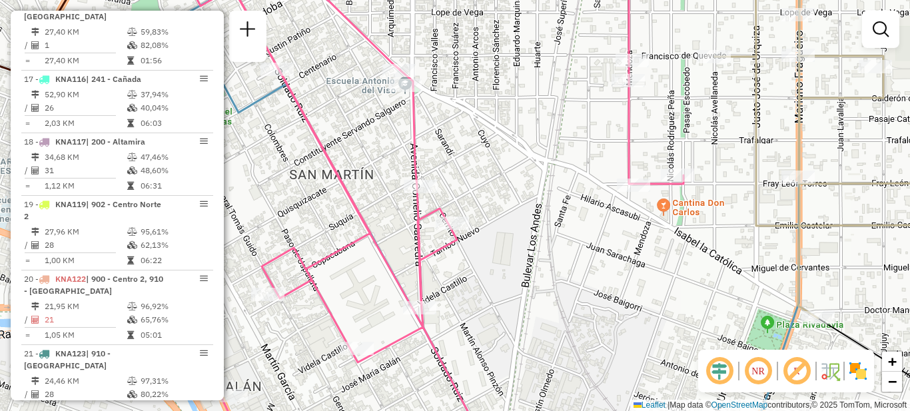
drag, startPoint x: 582, startPoint y: 233, endPoint x: 586, endPoint y: 198, distance: 35.5
click at [586, 198] on div "Janela de atendimento Grade de atendimento Capacidade Transportadoras Veículos …" at bounding box center [455, 205] width 910 height 411
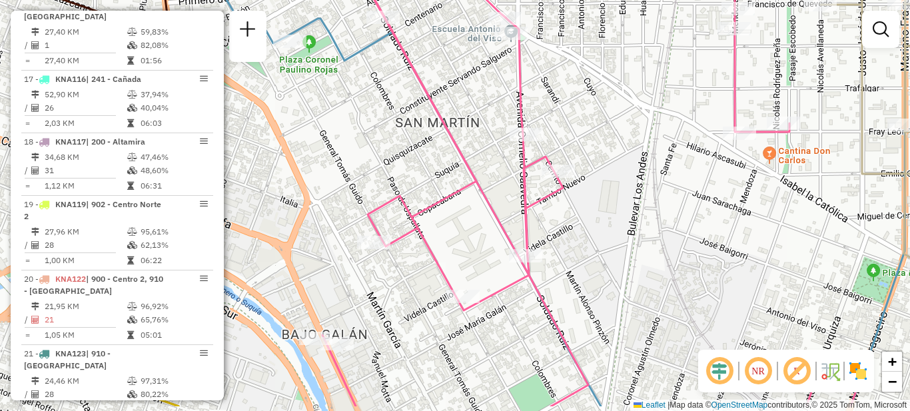
drag, startPoint x: 579, startPoint y: 247, endPoint x: 683, endPoint y: 185, distance: 121.5
click at [685, 188] on div "Janela de atendimento Grade de atendimento Capacidade Transportadoras Veículos …" at bounding box center [455, 205] width 910 height 411
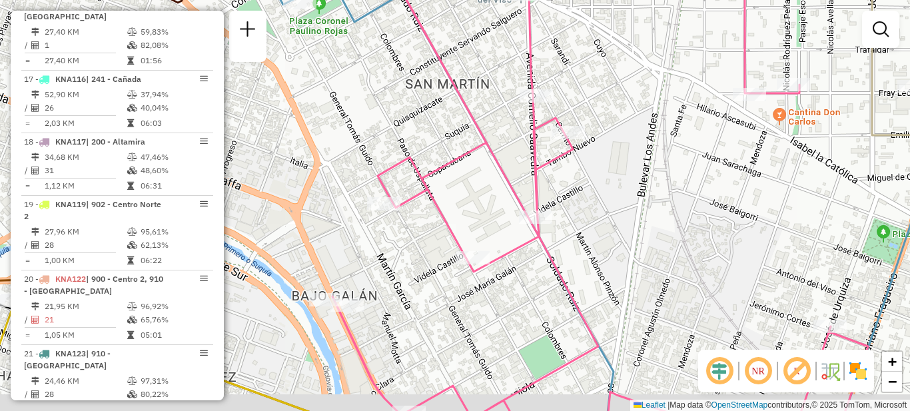
drag, startPoint x: 611, startPoint y: 280, endPoint x: 671, endPoint y: 127, distance: 164.9
click at [671, 127] on div "Janela de atendimento Grade de atendimento Capacidade Transportadoras Veículos …" at bounding box center [455, 205] width 910 height 411
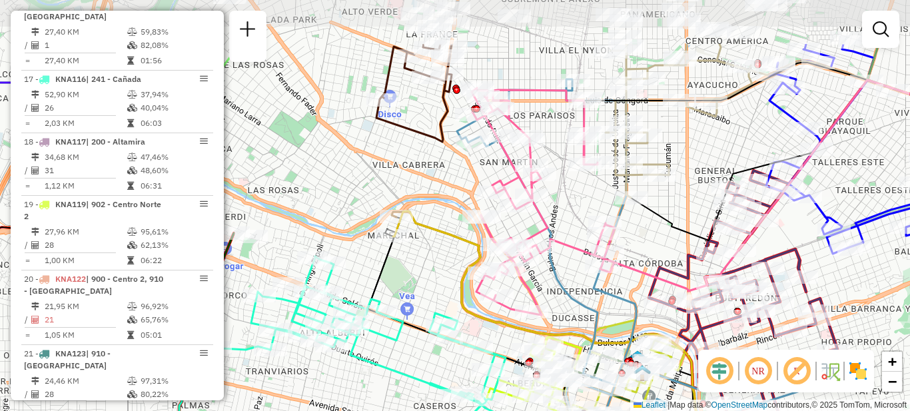
drag, startPoint x: 597, startPoint y: 202, endPoint x: 586, endPoint y: 254, distance: 53.2
click at [586, 254] on icon at bounding box center [543, 201] width 143 height 227
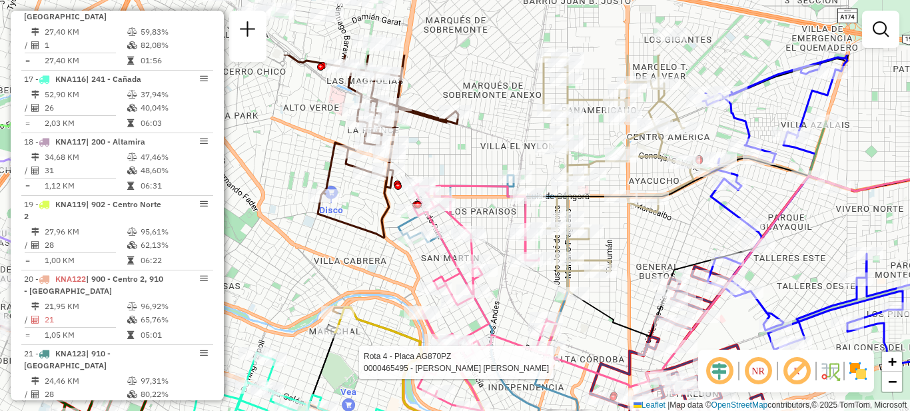
drag, startPoint x: 552, startPoint y: 198, endPoint x: 494, endPoint y: 294, distance: 112.4
click at [494, 294] on div "Rota 4 - Placa AG870PZ 0000465495 - Sanchez Zapata Ignacio Ezequiel Janela de a…" at bounding box center [455, 205] width 910 height 411
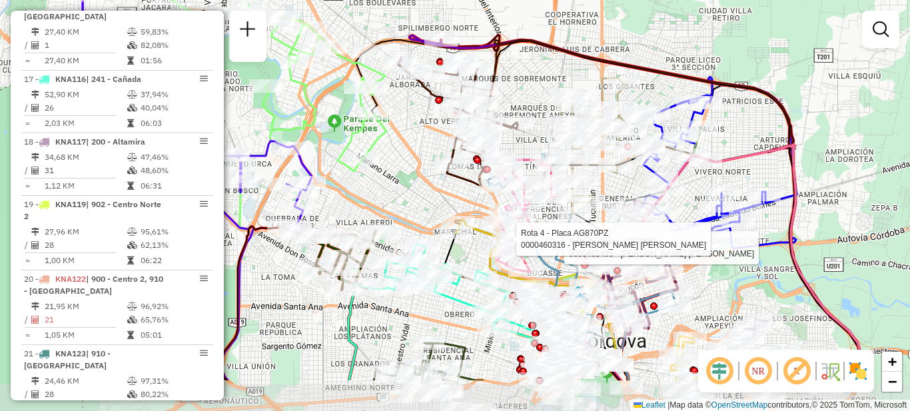
drag, startPoint x: 388, startPoint y: 242, endPoint x: 453, endPoint y: 196, distance: 78.9
click at [453, 196] on div "Rota 4 - Placa AG870PZ 0000465495 - Sanchez Zapata Ignacio Ezequiel Rota 4 - Pl…" at bounding box center [455, 205] width 910 height 411
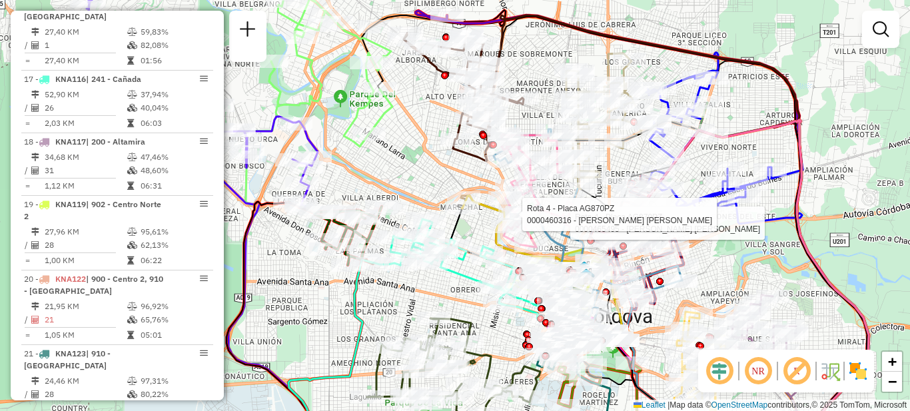
drag, startPoint x: 394, startPoint y: 190, endPoint x: 400, endPoint y: 165, distance: 25.4
click at [400, 165] on div "Rota 4 - Placa AG870PZ 0000465495 - Sanchez Zapata Ignacio Ezequiel Rota 4 - Pl…" at bounding box center [455, 205] width 910 height 411
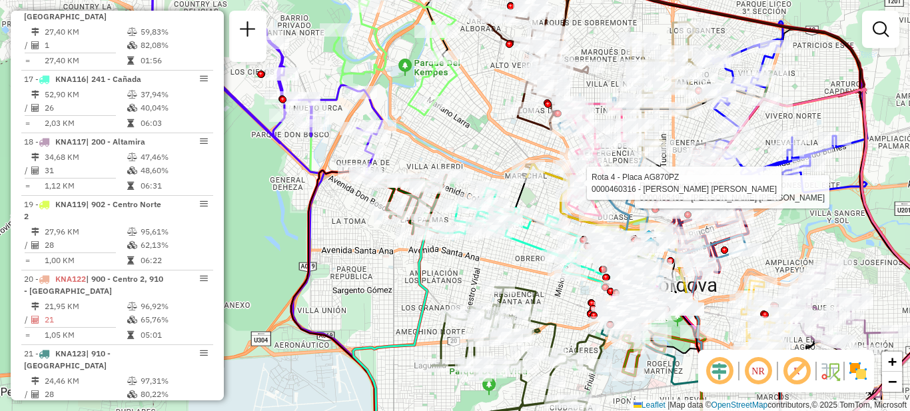
drag, startPoint x: 412, startPoint y: 153, endPoint x: 477, endPoint y: 122, distance: 71.8
click at [477, 122] on div "Rota 4 - Placa AG870PZ 0000465495 - Sanchez Zapata Ignacio Ezequiel Rota 4 - Pl…" at bounding box center [455, 205] width 910 height 411
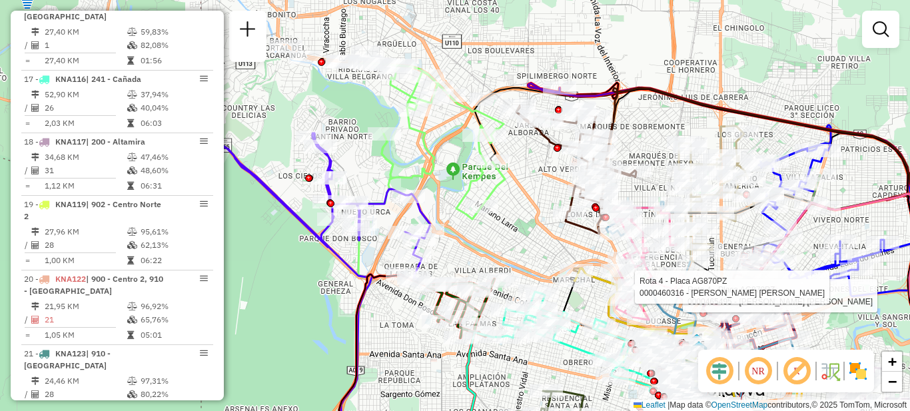
drag, startPoint x: 479, startPoint y: 92, endPoint x: 521, endPoint y: 220, distance: 135.4
click at [527, 196] on div "Rota 4 - Placa AG870PZ 0000465495 - Sanchez Zapata Ignacio Ezequiel Rota 4 - Pl…" at bounding box center [455, 205] width 910 height 411
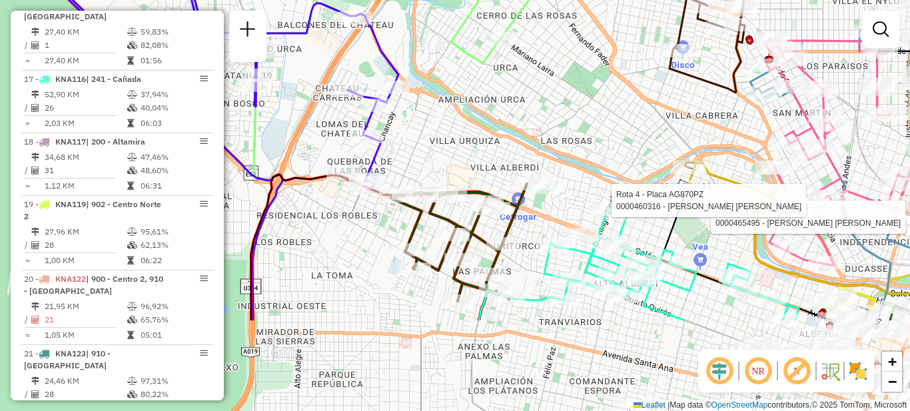
drag, startPoint x: 515, startPoint y: 248, endPoint x: 557, endPoint y: 126, distance: 129.5
click at [557, 126] on div "Rota 4 - Placa AG870PZ 0000465495 - Sanchez Zapata Ignacio Ezequiel Rota 4 - Pl…" at bounding box center [455, 205] width 910 height 411
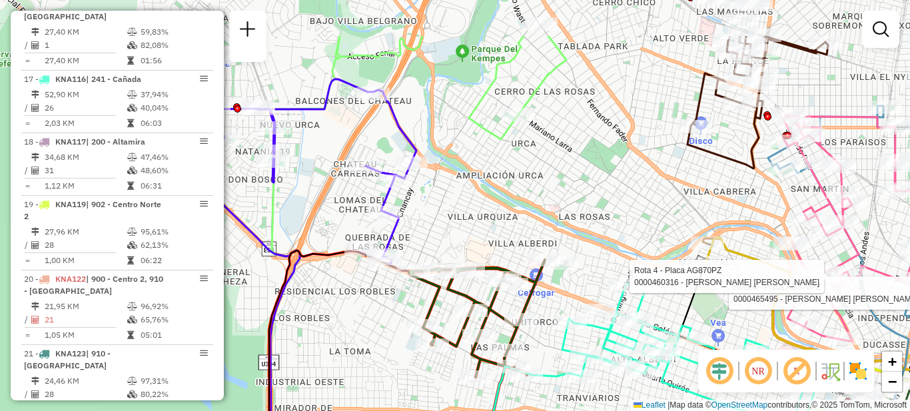
drag, startPoint x: 526, startPoint y: 107, endPoint x: 545, endPoint y: 186, distance: 81.6
click at [545, 186] on div "Rota 4 - Placa AG870PZ 0000465495 - Sanchez Zapata Ignacio Ezequiel Rota 4 - Pl…" at bounding box center [455, 205] width 910 height 411
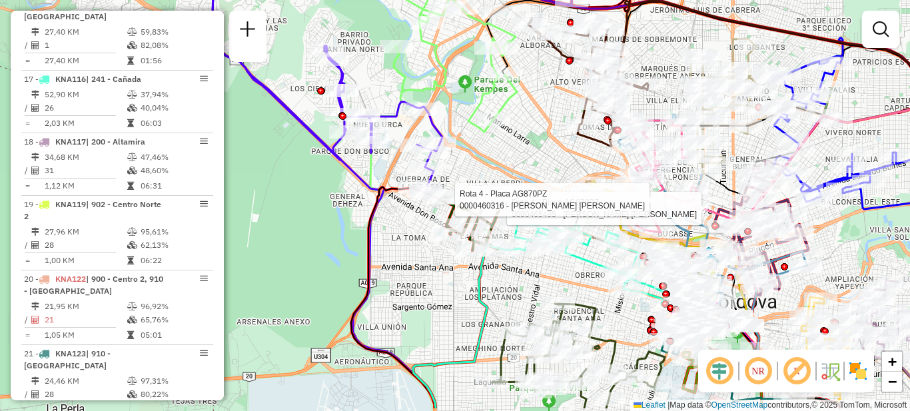
drag, startPoint x: 555, startPoint y: 216, endPoint x: 510, endPoint y: 175, distance: 60.3
click at [510, 175] on div "Rota 4 - Placa AG870PZ 0000465495 - Sanchez Zapata Ignacio Ezequiel Rota 4 - Pl…" at bounding box center [455, 205] width 910 height 411
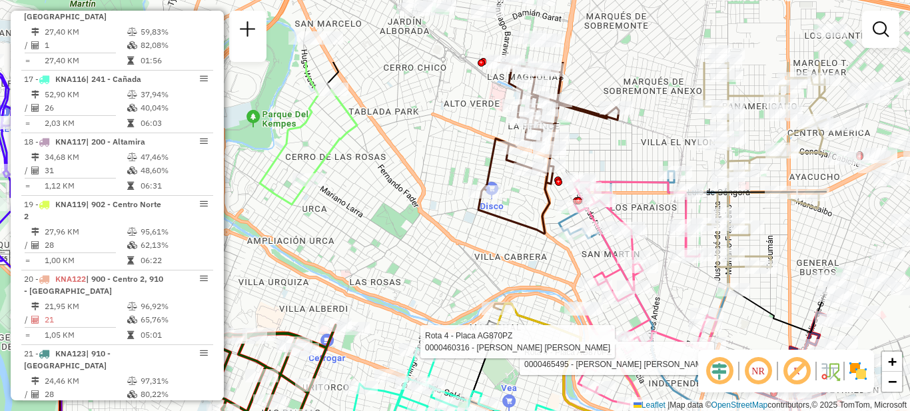
drag, startPoint x: 604, startPoint y: 157, endPoint x: 433, endPoint y: 264, distance: 202.3
click at [433, 264] on div "Rota 4 - Placa AG870PZ 0000465495 - Sanchez Zapata Ignacio Ezequiel Rota 4 - Pl…" at bounding box center [455, 205] width 910 height 411
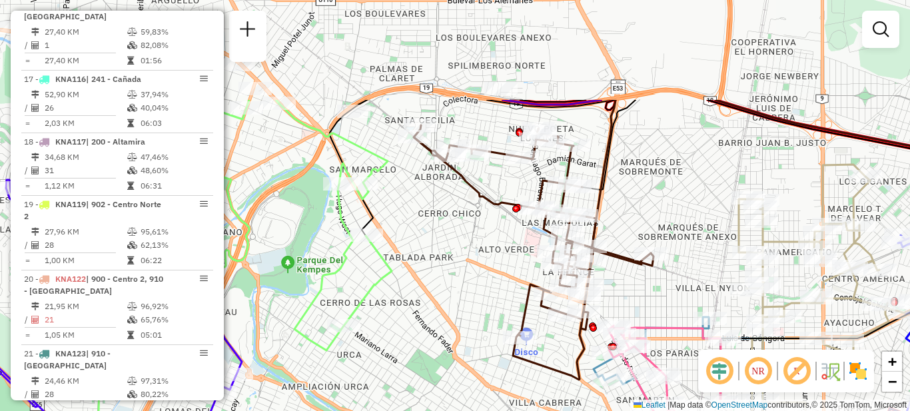
drag, startPoint x: 459, startPoint y: 164, endPoint x: 403, endPoint y: 259, distance: 110.5
click at [466, 294] on div "Rota 4 - Placa AG870PZ 0000465495 - Sanchez Zapata Ignacio Ezequiel Rota 4 - Pl…" at bounding box center [455, 205] width 910 height 411
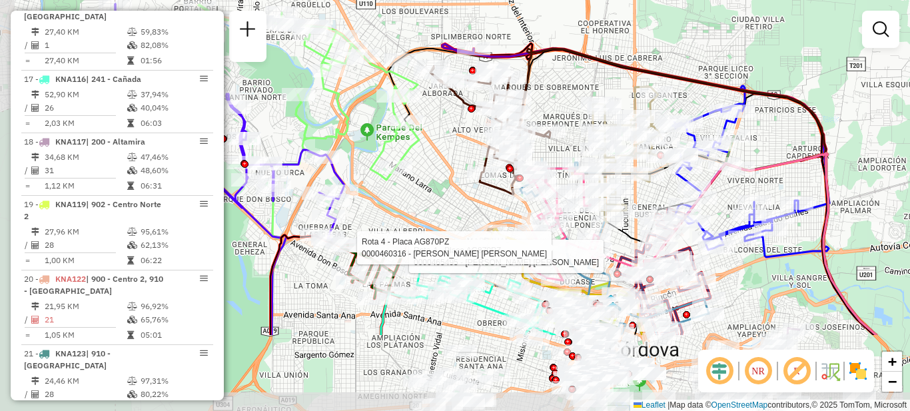
drag, startPoint x: 396, startPoint y: 328, endPoint x: 431, endPoint y: 212, distance: 121.8
click at [431, 212] on div "Rota 4 - Placa AG870PZ 0000465495 - Sanchez Zapata Ignacio Ezequiel Rota 4 - Pl…" at bounding box center [455, 205] width 910 height 411
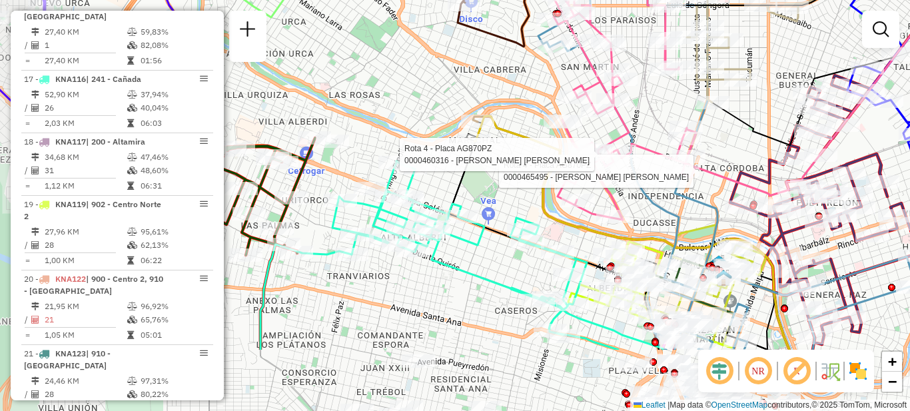
drag, startPoint x: 559, startPoint y: 264, endPoint x: 623, endPoint y: 162, distance: 119.9
click at [623, 162] on icon at bounding box center [624, 106] width 143 height 227
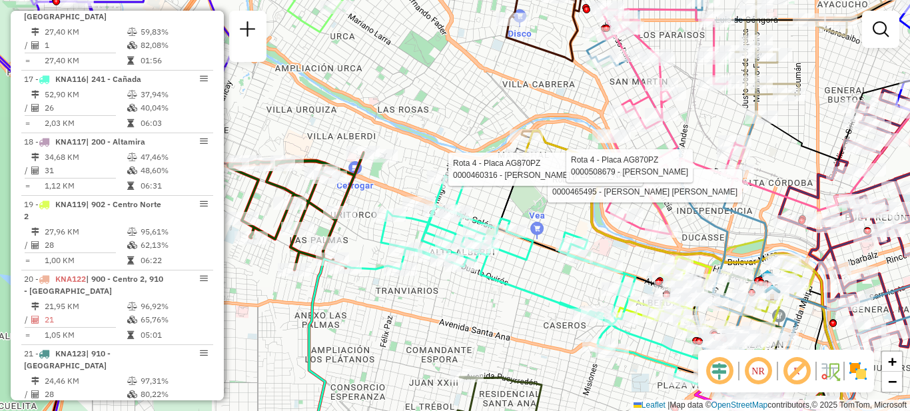
drag, startPoint x: 486, startPoint y: 169, endPoint x: 556, endPoint y: 188, distance: 73.2
click at [558, 190] on div "Rota 4 - Placa AG870PZ 0000465495 - Sanchez Zapata Ignacio Ezequiel Rota 4 - Pl…" at bounding box center [455, 205] width 910 height 411
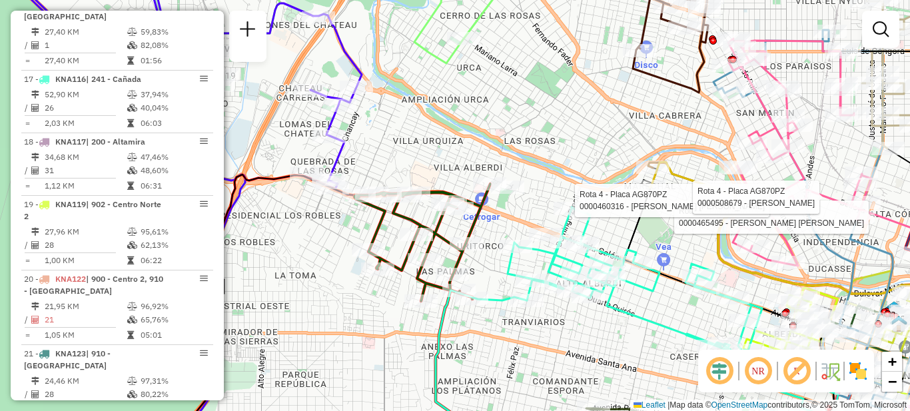
drag, startPoint x: 456, startPoint y: 139, endPoint x: 535, endPoint y: 152, distance: 80.3
click at [539, 154] on div "Rota 4 - Placa AG870PZ 0000465495 - Sanchez Zapata Ignacio Ezequiel Rota 4 - Pl…" at bounding box center [455, 205] width 910 height 411
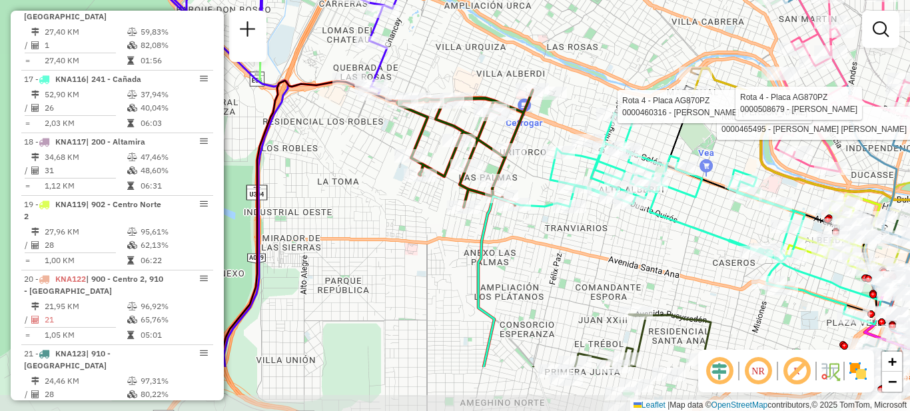
drag, startPoint x: 364, startPoint y: 306, endPoint x: 410, endPoint y: 192, distance: 122.2
click at [410, 192] on div "Rota 4 - Placa AG870PZ 0000465495 - Sanchez Zapata Ignacio Ezequiel Rota 4 - Pl…" at bounding box center [455, 205] width 910 height 411
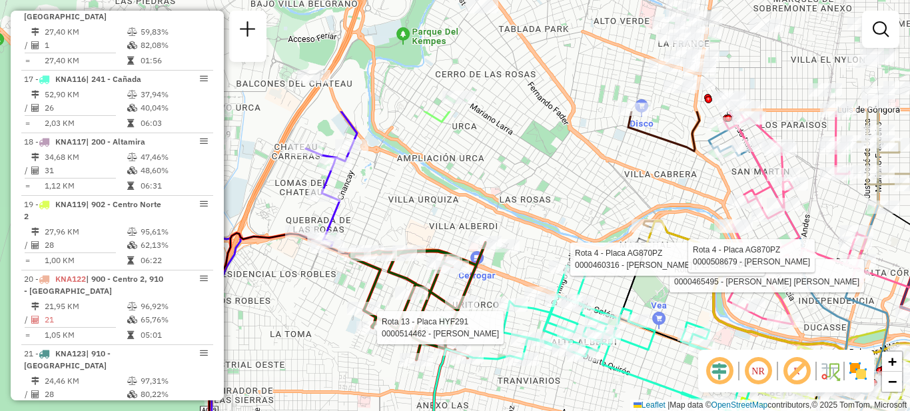
drag, startPoint x: 458, startPoint y: 241, endPoint x: 411, endPoint y: 394, distance: 159.7
click at [411, 394] on div "Rota 4 - Placa AG870PZ 0000465495 - Sanchez Zapata Ignacio Ezequiel Rota 4 - Pl…" at bounding box center [455, 205] width 910 height 411
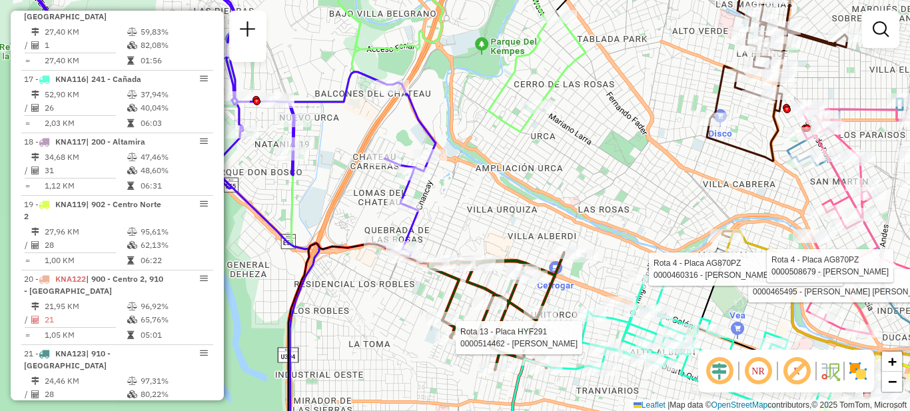
drag, startPoint x: 507, startPoint y: 121, endPoint x: 579, endPoint y: 109, distance: 73.5
click at [579, 109] on div "Rota 4 - Placa AG870PZ 0000465495 - Sanchez Zapata Ignacio Ezequiel Rota 4 - Pl…" at bounding box center [455, 205] width 910 height 411
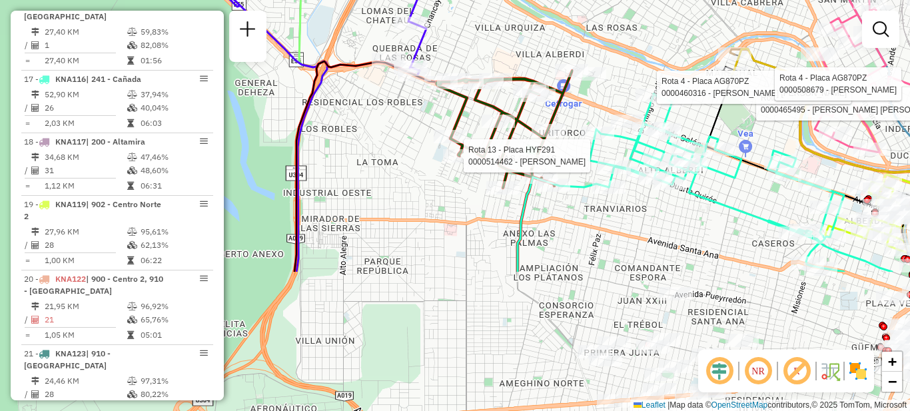
drag, startPoint x: 535, startPoint y: 181, endPoint x: 539, endPoint y: 16, distance: 165.2
click at [540, 15] on div "Rota 4 - Placa AG870PZ 0000465495 - Sanchez Zapata Ignacio Ezequiel Rota 4 - Pl…" at bounding box center [455, 205] width 910 height 411
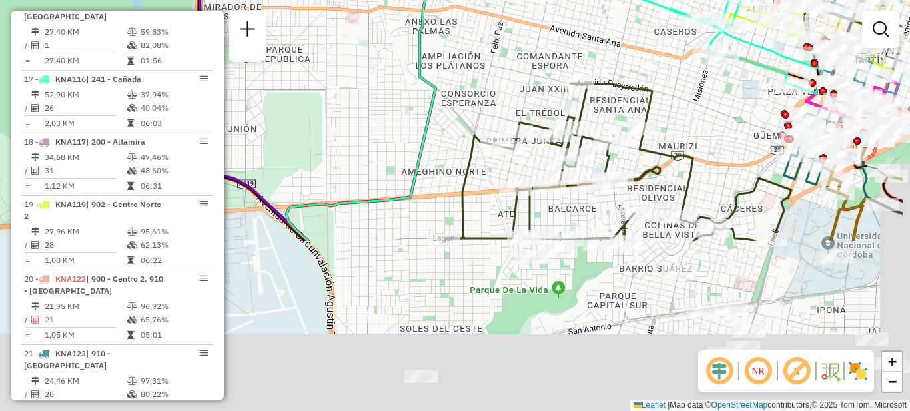
drag, startPoint x: 511, startPoint y: 254, endPoint x: 414, endPoint y: 44, distance: 232.1
click at [414, 44] on icon at bounding box center [398, 103] width 224 height 276
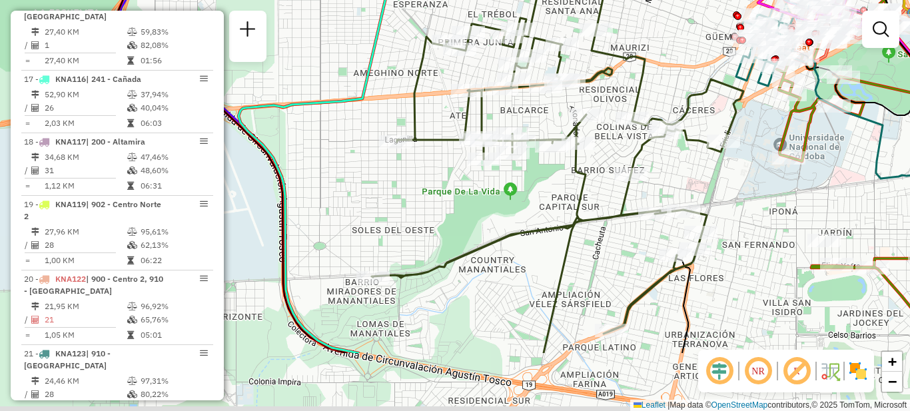
drag, startPoint x: 412, startPoint y: 103, endPoint x: 385, endPoint y: 58, distance: 52.0
click at [385, 58] on div "Rota 4 - Placa AG870PZ 0000465495 - Sanchez Zapata Ignacio Ezequiel Rota 4 - Pl…" at bounding box center [455, 205] width 910 height 411
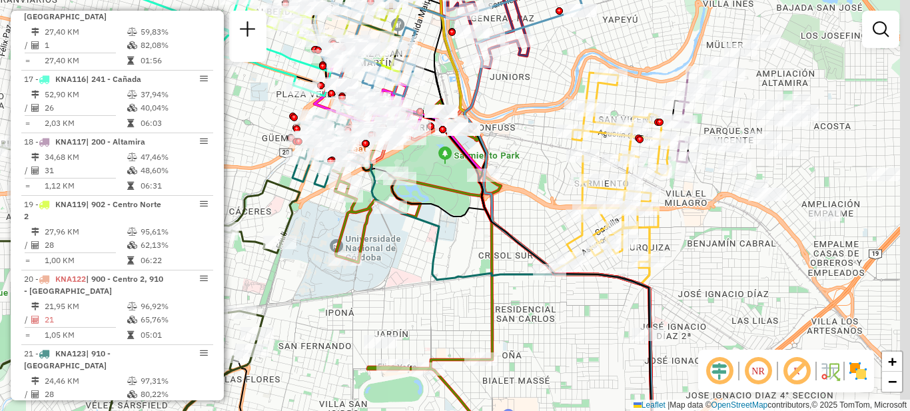
drag, startPoint x: 698, startPoint y: 283, endPoint x: 386, endPoint y: 258, distance: 312.7
click at [386, 258] on div "Rota 4 - Placa AG870PZ 0000465495 - Sanchez Zapata Ignacio Ezequiel Rota 4 - Pl…" at bounding box center [455, 205] width 910 height 411
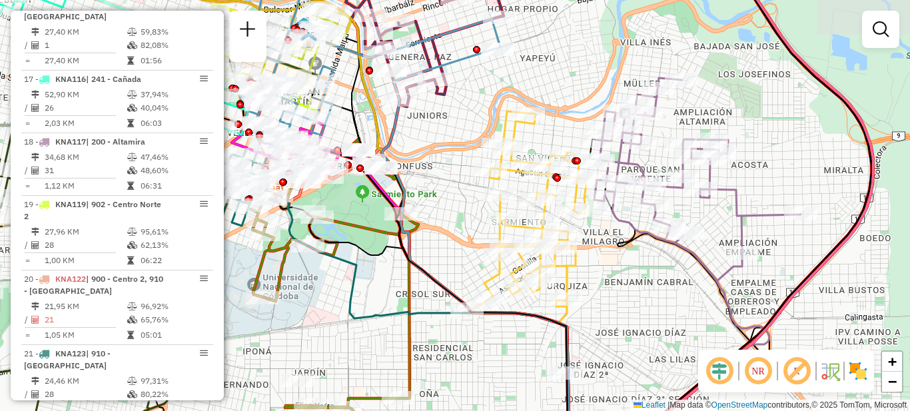
drag, startPoint x: 747, startPoint y: 269, endPoint x: 679, endPoint y: 298, distance: 73.7
click at [679, 298] on div "Rota 4 - Placa AG870PZ 0000465495 - Sanchez Zapata Ignacio Ezequiel Rota 4 - Pl…" at bounding box center [455, 205] width 910 height 411
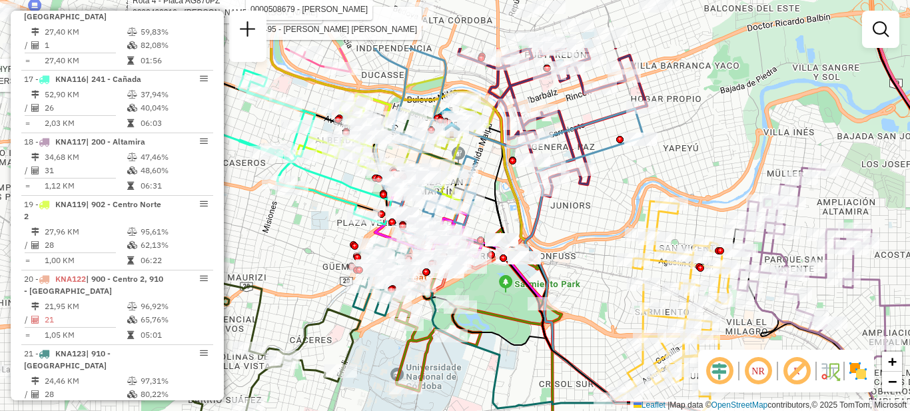
drag, startPoint x: 599, startPoint y: 271, endPoint x: 772, endPoint y: 360, distance: 193.9
click at [772, 371] on hb-router-mapa "Informações da Sessão 1276330 - 16/09/2025 Criação: 15/09/2025 18:06 Depósito: …" at bounding box center [455, 205] width 910 height 411
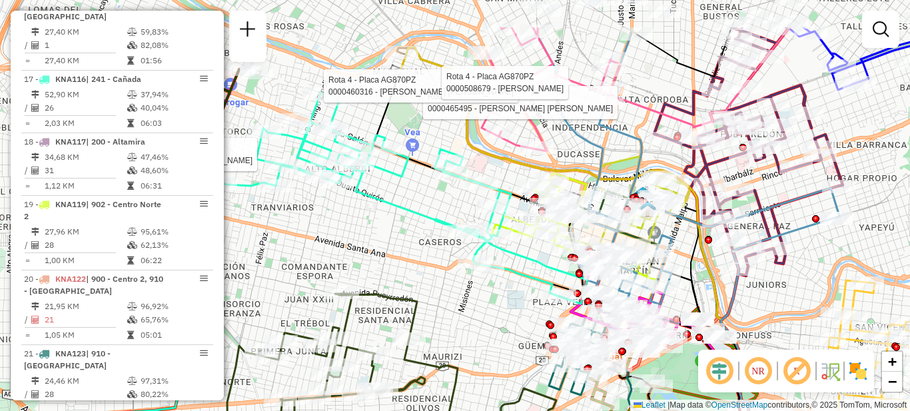
drag, startPoint x: 470, startPoint y: 204, endPoint x: 755, endPoint y: 322, distance: 309.1
click at [755, 318] on icon at bounding box center [686, 172] width 306 height 290
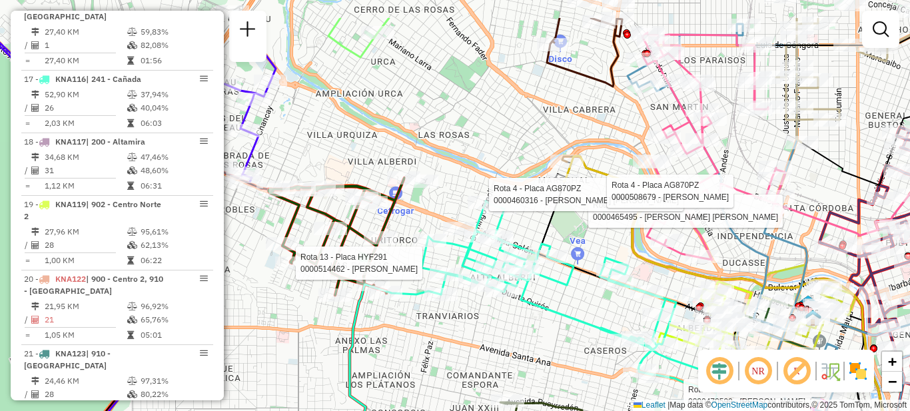
drag, startPoint x: 486, startPoint y: 274, endPoint x: 527, endPoint y: 341, distance: 78.6
click at [547, 365] on div "Rota 4 - Placa AG870PZ 0000465495 - Sanchez Zapata Ignacio Ezequiel Rota 4 - Pl…" at bounding box center [455, 205] width 910 height 411
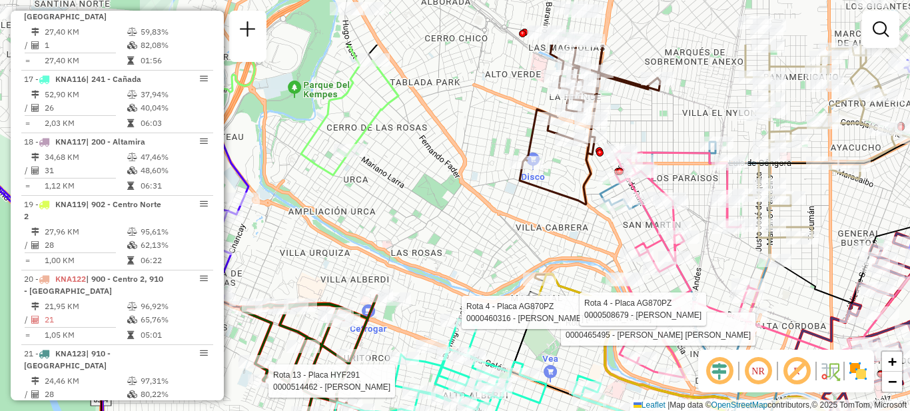
drag, startPoint x: 534, startPoint y: 128, endPoint x: 470, endPoint y: 219, distance: 111.8
click at [484, 218] on div "Rota 4 - Placa AG870PZ 0000465495 - Sanchez Zapata Ignacio Ezequiel Rota 4 - Pl…" at bounding box center [455, 205] width 910 height 411
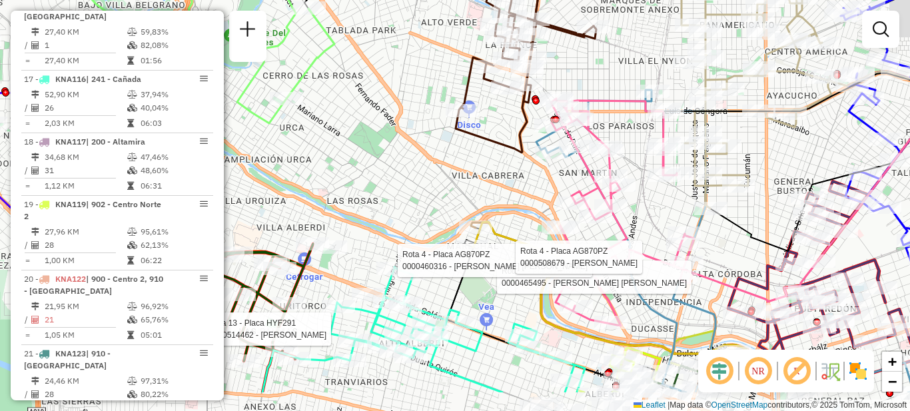
drag, startPoint x: 617, startPoint y: 101, endPoint x: 579, endPoint y: 41, distance: 70.4
click at [579, 41] on icon at bounding box center [476, 25] width 240 height 253
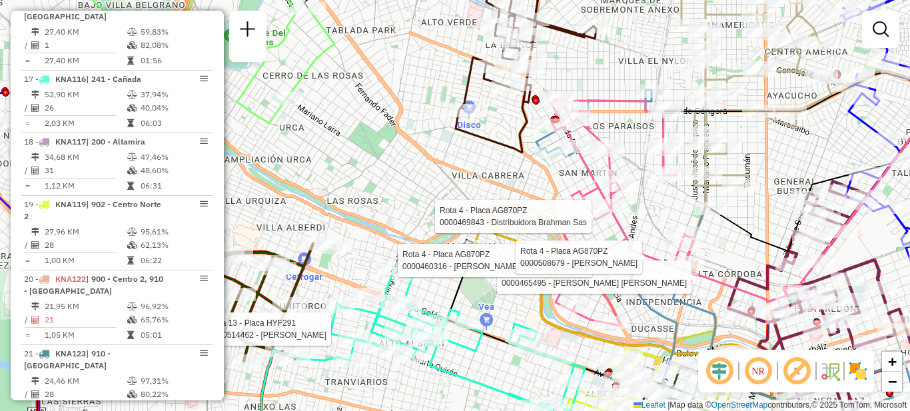
select select "**********"
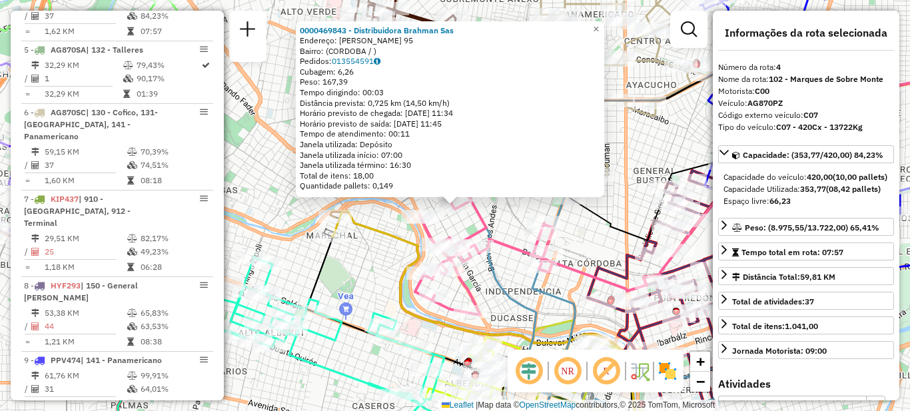
scroll to position [698, 0]
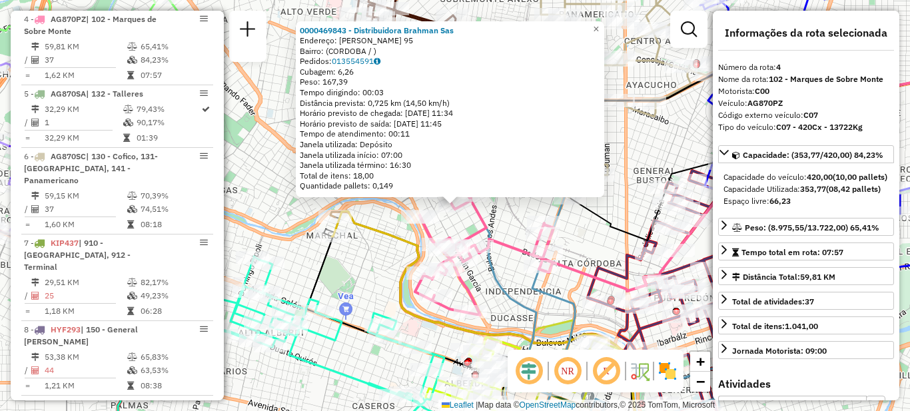
drag, startPoint x: 273, startPoint y: 134, endPoint x: 237, endPoint y: 158, distance: 43.2
click at [272, 134] on div "Rota 4 - Placa AG870PZ 0000469843 - Distribuidora Brahman Sas 0000469843 - Dist…" at bounding box center [455, 205] width 910 height 411
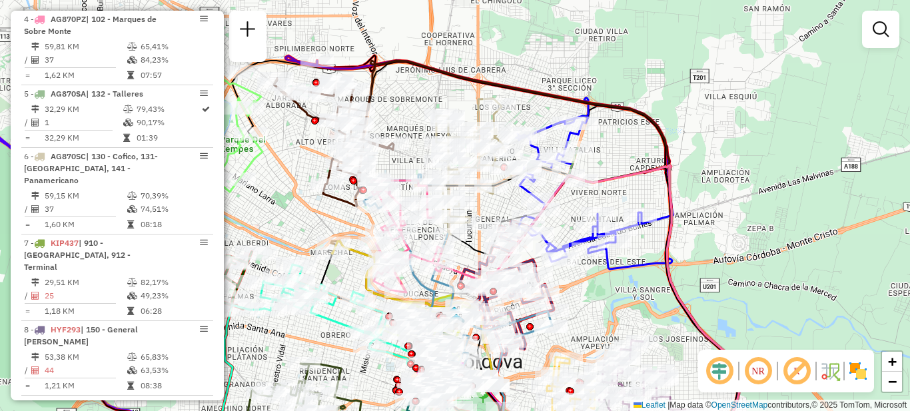
drag, startPoint x: 280, startPoint y: 85, endPoint x: 290, endPoint y: 134, distance: 50.3
click at [292, 139] on div "Janela de atendimento Grade de atendimento Capacidade Transportadoras Veículos …" at bounding box center [455, 205] width 910 height 411
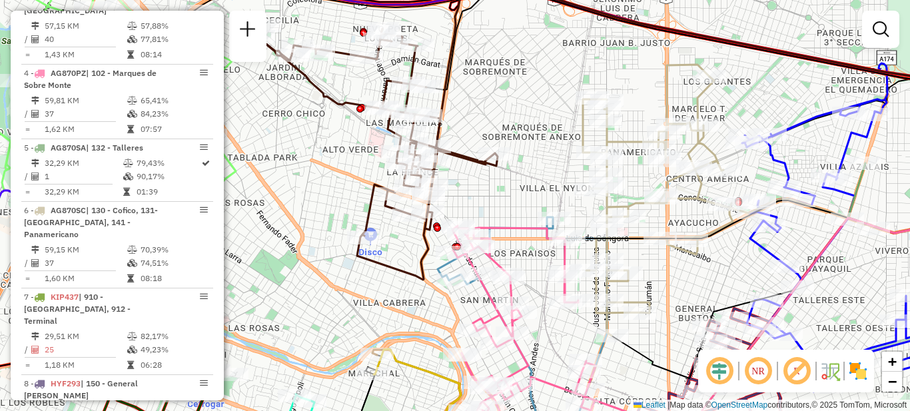
scroll to position [615, 0]
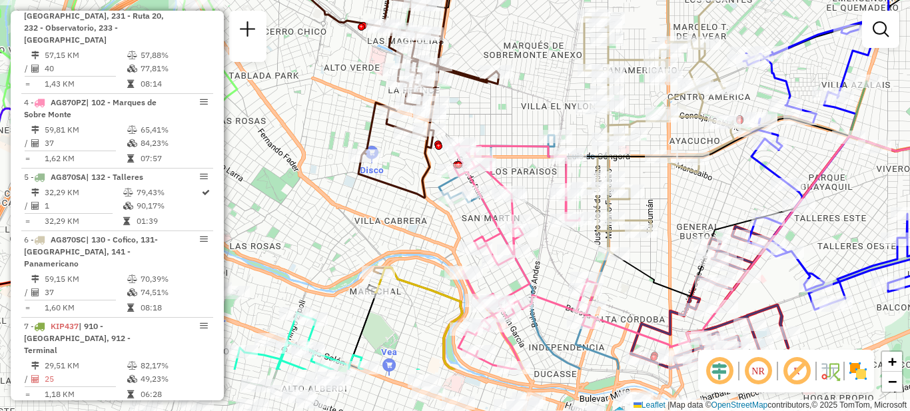
drag, startPoint x: 316, startPoint y: 262, endPoint x: 318, endPoint y: 180, distance: 81.9
click at [318, 180] on div "Janela de atendimento Grade de atendimento Capacidade Transportadoras Veículos …" at bounding box center [455, 205] width 910 height 411
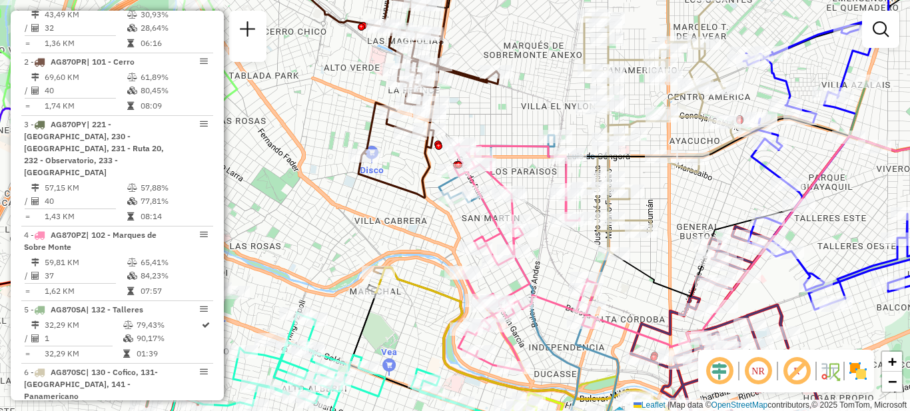
scroll to position [482, 0]
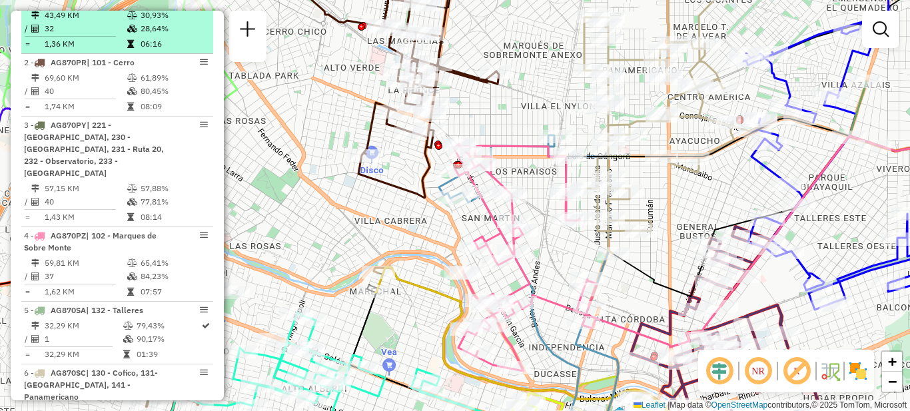
click at [121, 35] on td "32" at bounding box center [85, 28] width 83 height 13
select select "**********"
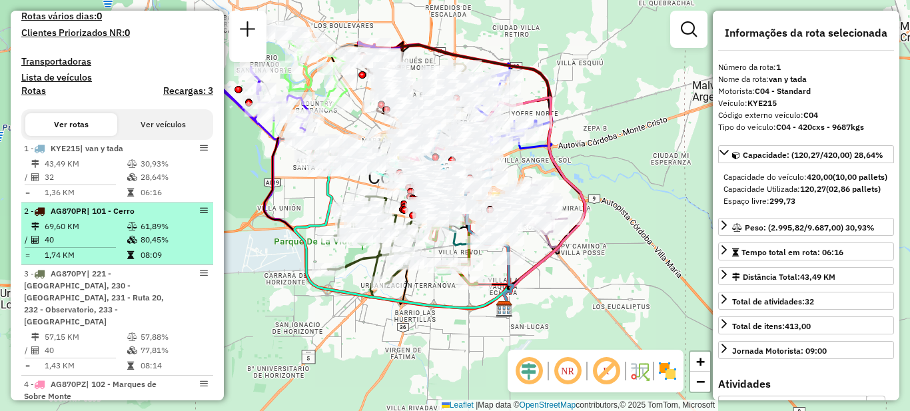
scroll to position [400, 0]
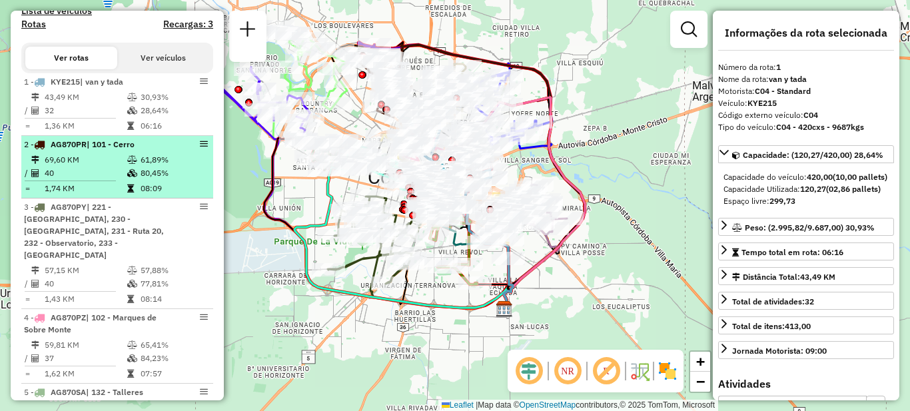
click at [108, 167] on td "69,60 KM" at bounding box center [85, 159] width 83 height 13
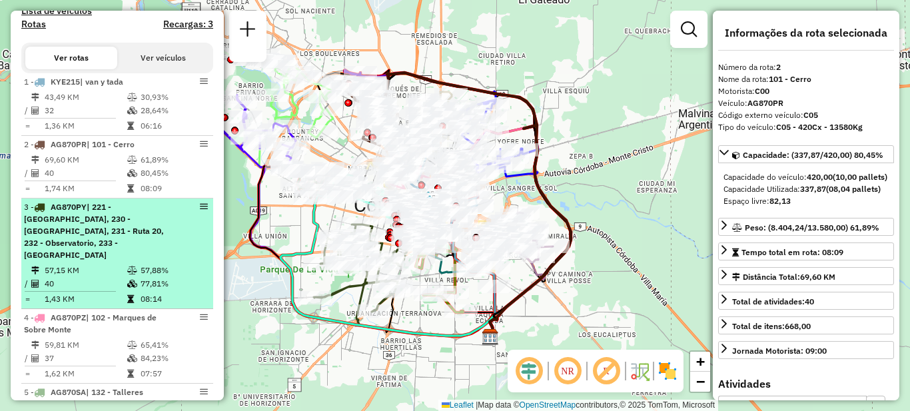
click at [109, 246] on span "| 221 - [GEOGRAPHIC_DATA], 230 - [GEOGRAPHIC_DATA], 231 - Ruta 20, 232 - Observ…" at bounding box center [94, 231] width 140 height 58
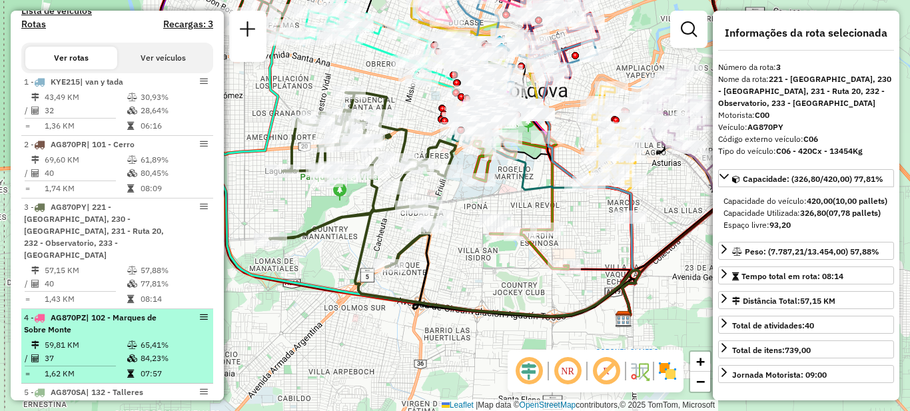
click at [117, 334] on div "4 - AG870PZ | 102 - Marques de Sobre Monte" at bounding box center [94, 324] width 141 height 24
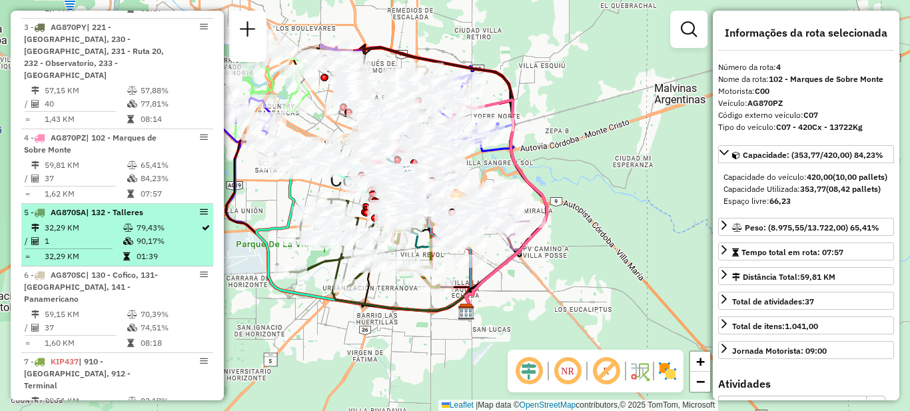
scroll to position [599, 0]
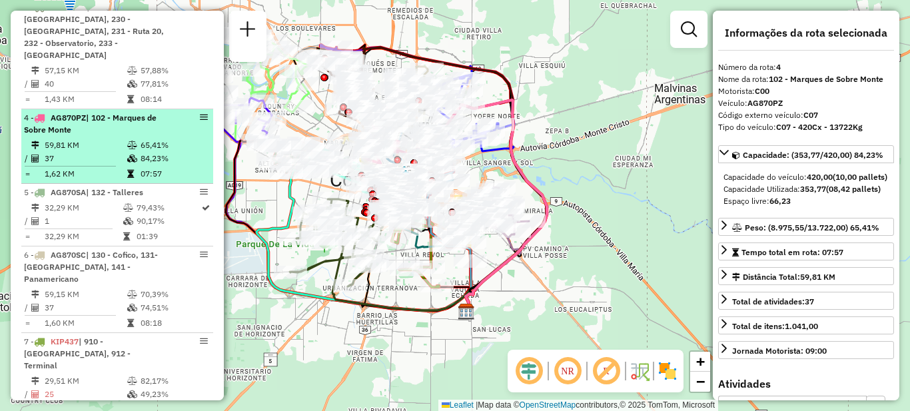
click at [116, 145] on td "59,81 KM" at bounding box center [85, 145] width 83 height 13
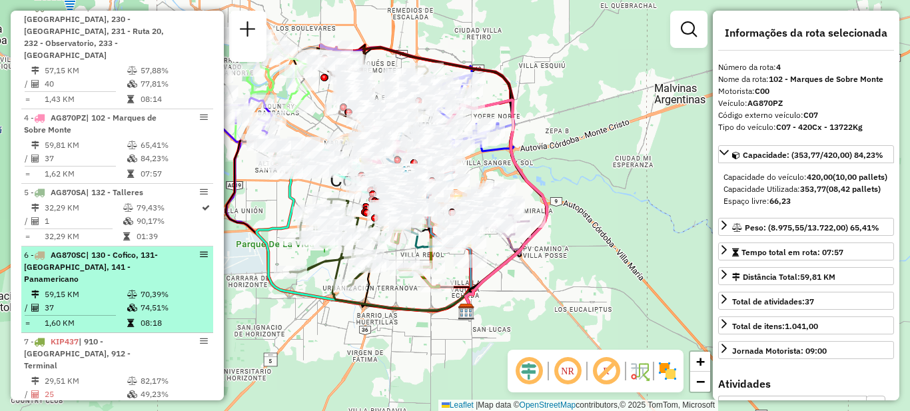
click at [115, 270] on span "| 130 - Cofico, 131- [GEOGRAPHIC_DATA], 141 - Panamericano" at bounding box center [91, 267] width 134 height 34
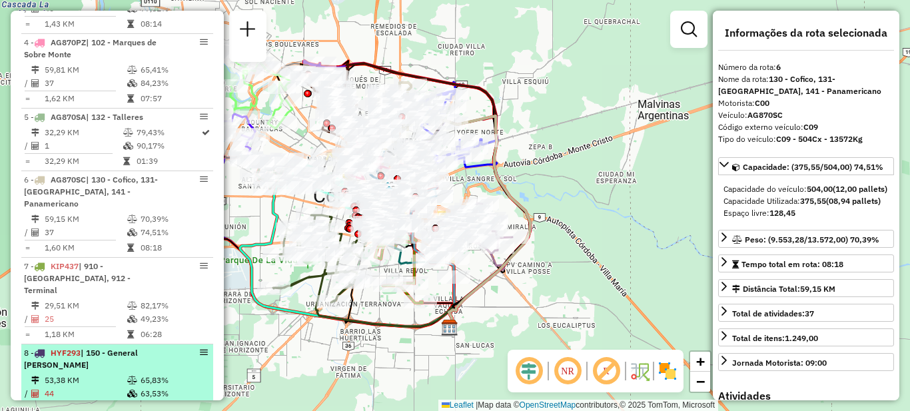
scroll to position [666, 0]
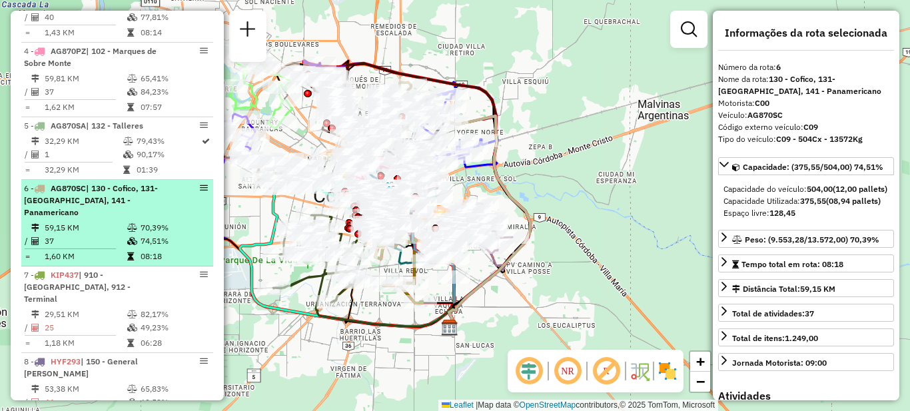
click at [113, 201] on span "| 130 - Cofico, 131- [GEOGRAPHIC_DATA], 141 - Panamericano" at bounding box center [91, 200] width 134 height 34
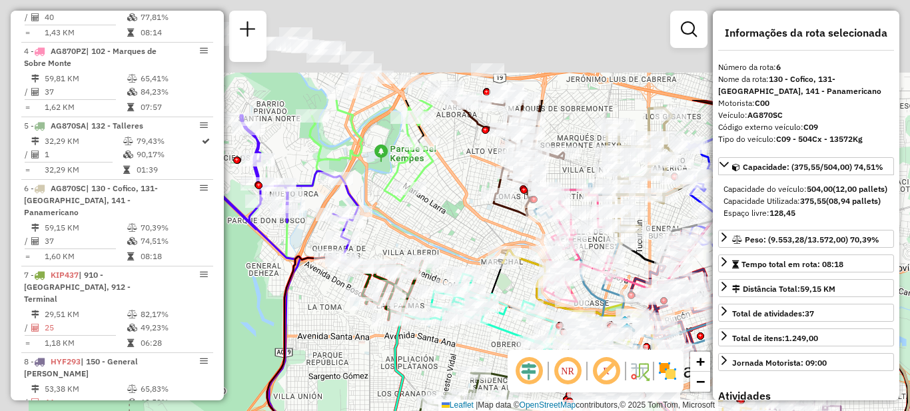
drag, startPoint x: 347, startPoint y: 139, endPoint x: 446, endPoint y: 312, distance: 199.0
click at [446, 312] on div "Janela de atendimento Grade de atendimento Capacidade Transportadoras Veículos …" at bounding box center [455, 205] width 910 height 411
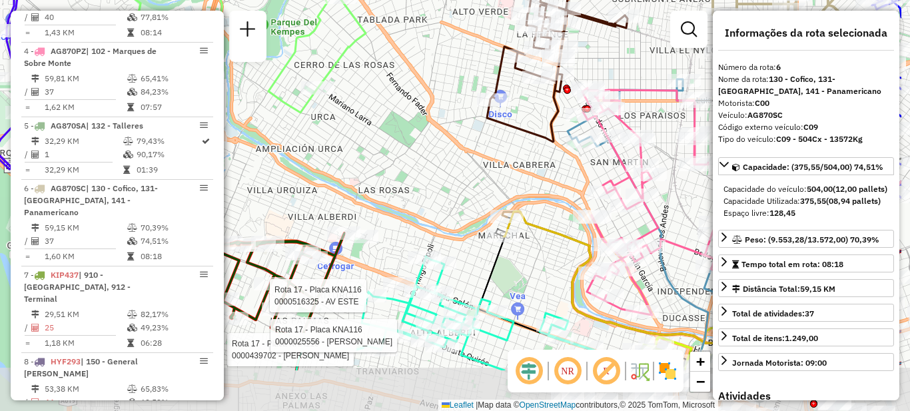
drag, startPoint x: 497, startPoint y: 245, endPoint x: 398, endPoint y: 164, distance: 128.3
click at [398, 164] on div "Rota 17 - Placa KNA116 0000516325 - AV ESTE Rota 17 - Placa KNA116 0000439702 -…" at bounding box center [455, 205] width 910 height 411
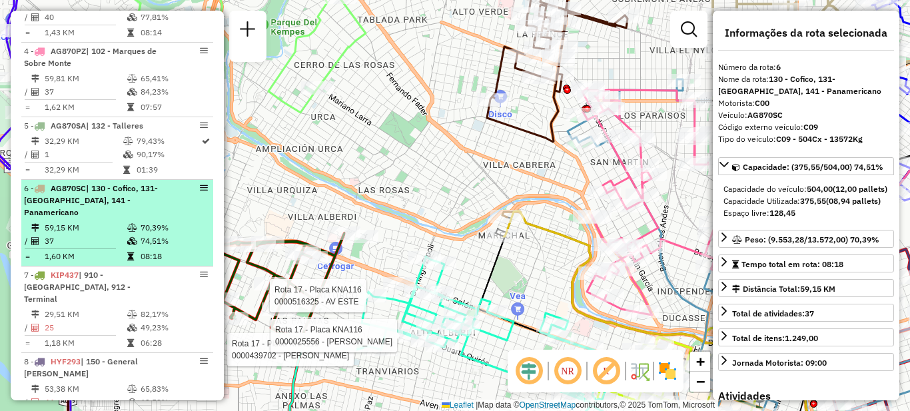
click at [95, 221] on td "59,15 KM" at bounding box center [85, 227] width 83 height 13
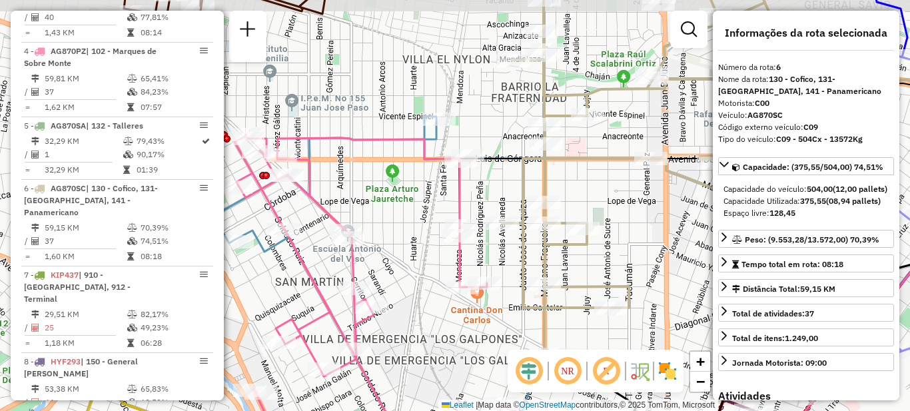
drag, startPoint x: 422, startPoint y: 112, endPoint x: 382, endPoint y: 166, distance: 67.1
click at [386, 161] on div "Rota 17 - Placa KNA116 0000516325 - AV ESTE Rota 17 - Placa KNA116 0000025556 -…" at bounding box center [455, 205] width 910 height 411
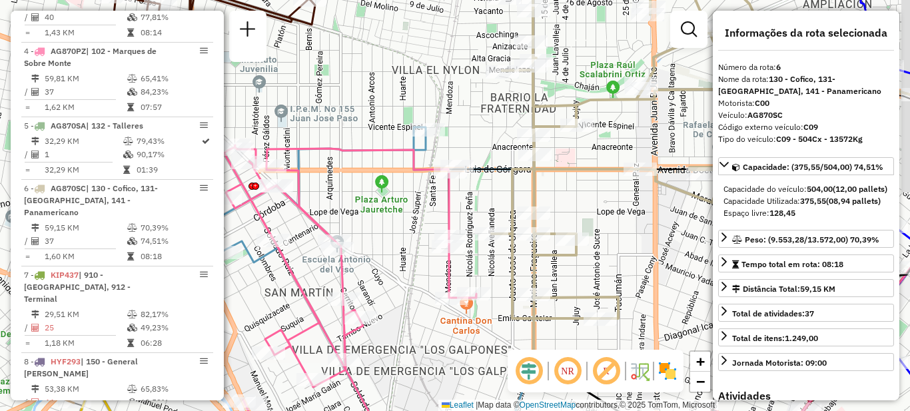
drag, startPoint x: 595, startPoint y: 202, endPoint x: 503, endPoint y: 194, distance: 92.2
click at [503, 196] on div "Rota 17 - Placa KNA116 0000516325 - AV ESTE Rota 17 - Placa KNA116 0000025556 -…" at bounding box center [455, 205] width 910 height 411
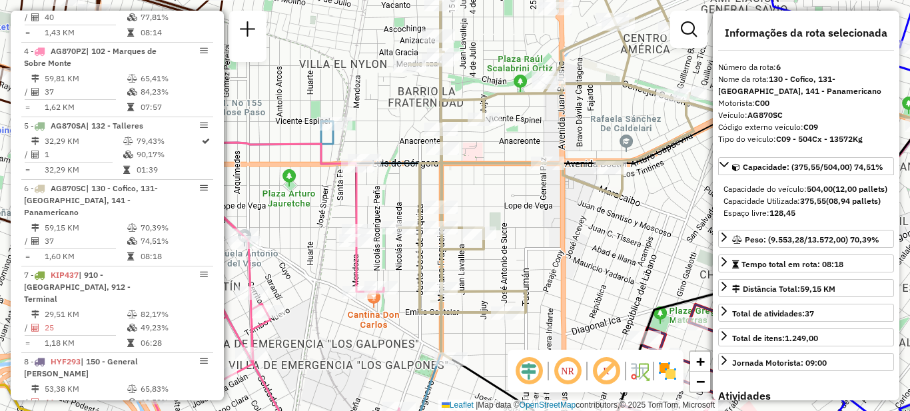
click at [525, 197] on div "Rota 17 - Placa KNA116 0000516325 - AV ESTE Rota 17 - Placa KNA116 0000025556 -…" at bounding box center [455, 205] width 910 height 411
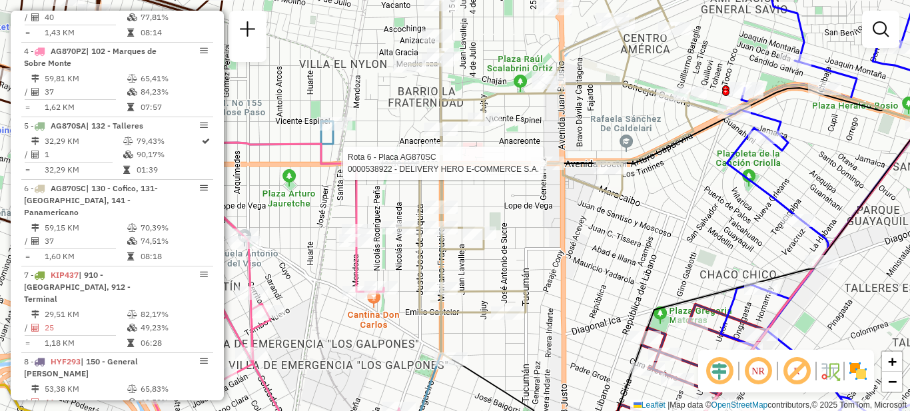
select select "**********"
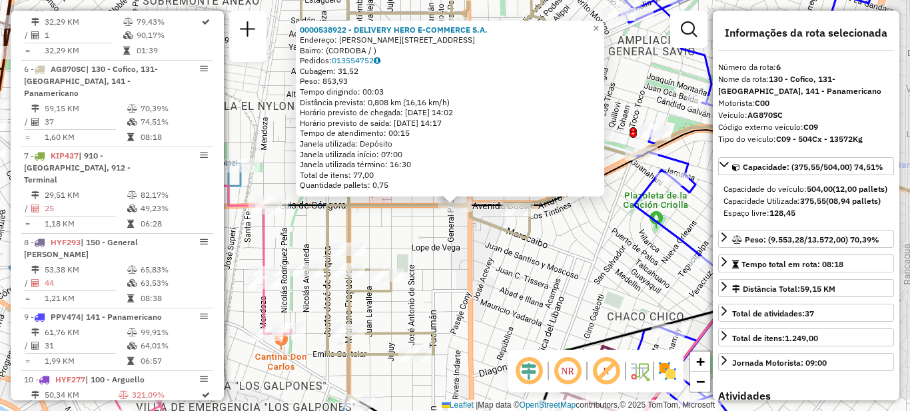
scroll to position [835, 0]
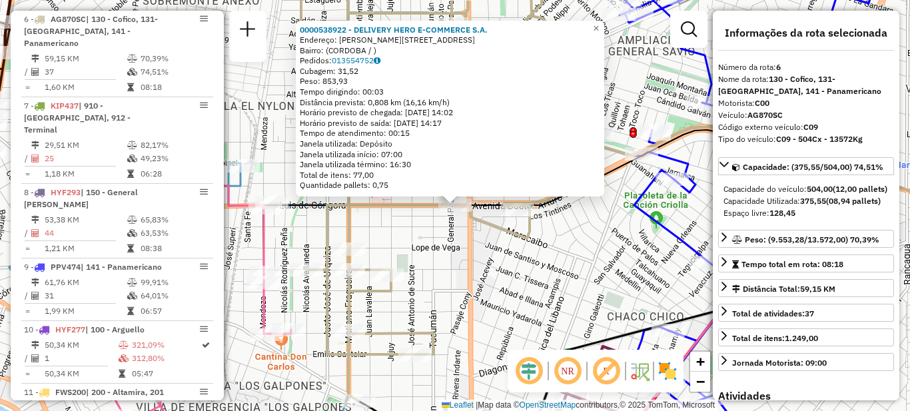
click at [392, 235] on div "0000538922 - DELIVERY HERO E-COMMERCE S.A. Endereço: Luis de G�ngora 175 Bairro…" at bounding box center [455, 205] width 910 height 411
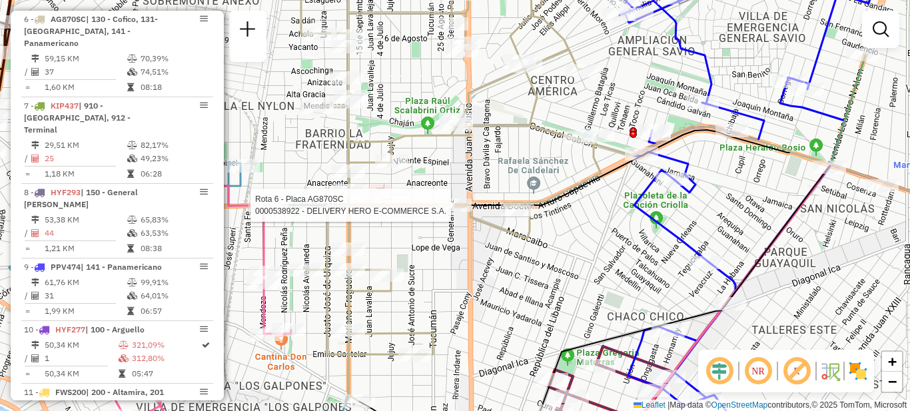
select select "**********"
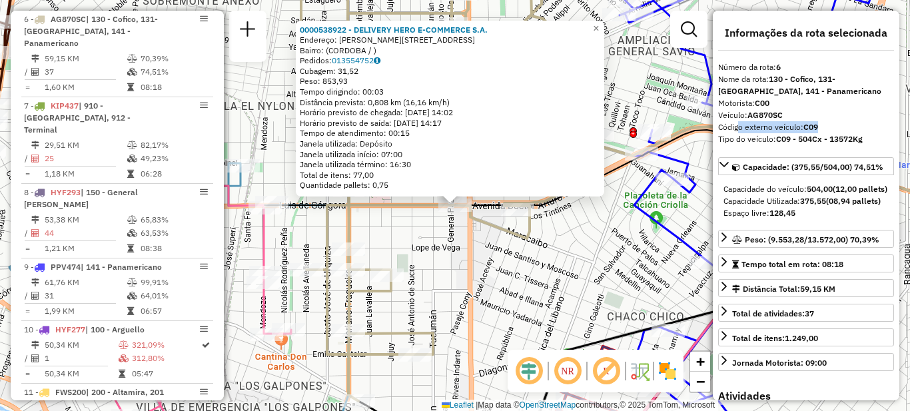
drag, startPoint x: 733, startPoint y: 129, endPoint x: 829, endPoint y: 125, distance: 96.0
click at [829, 125] on div "Código externo veículo: C09" at bounding box center [806, 127] width 176 height 12
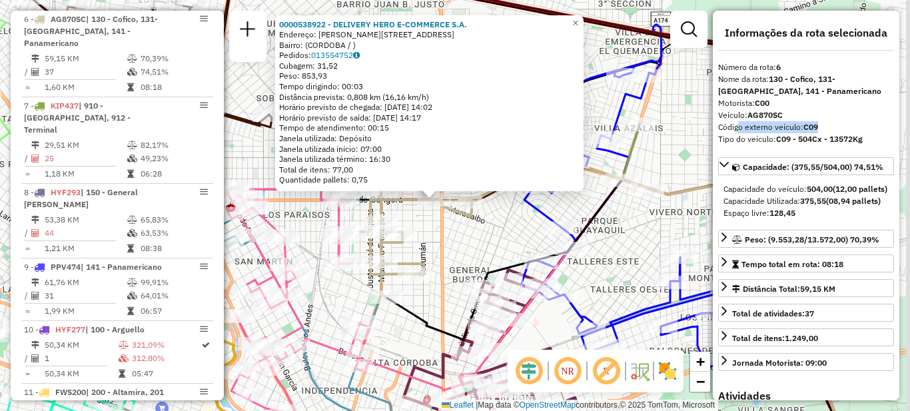
drag, startPoint x: 583, startPoint y: 288, endPoint x: 514, endPoint y: 238, distance: 84.9
click at [514, 238] on div "0000538922 - DELIVERY HERO E-COMMERCE S.A. Endereço: Luis de G�ngora 175 Bairro…" at bounding box center [455, 205] width 910 height 411
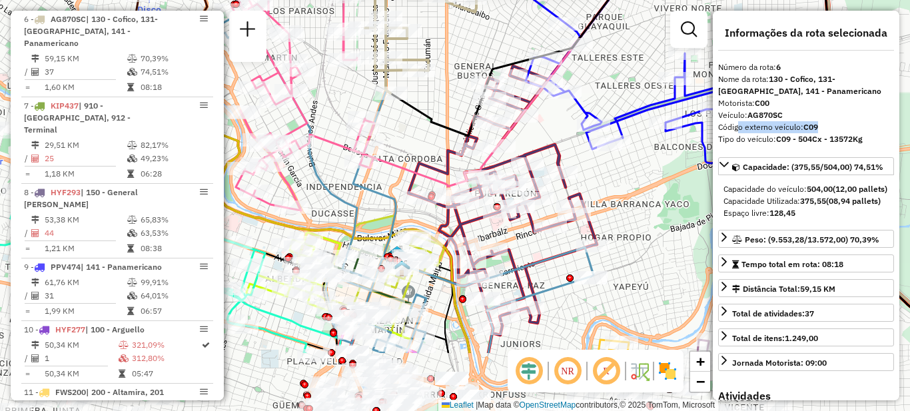
drag, startPoint x: 601, startPoint y: 272, endPoint x: 589, endPoint y: 175, distance: 97.2
click at [589, 175] on div "0000538922 - DELIVERY HERO E-COMMERCE S.A. Endereço: Luis de G�ngora 175 Bairro…" at bounding box center [455, 205] width 910 height 411
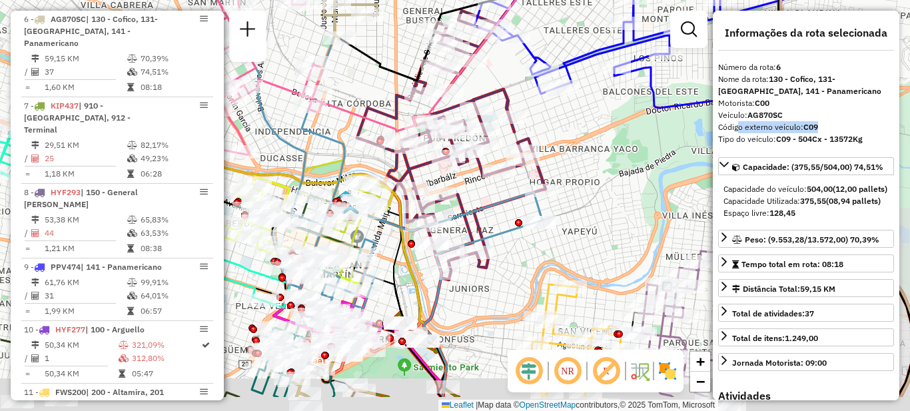
drag, startPoint x: 624, startPoint y: 218, endPoint x: 564, endPoint y: 147, distance: 93.1
click at [564, 147] on div "0000538922 - DELIVERY HERO E-COMMERCE S.A. Endereço: Luis de G�ngora 175 Bairro…" at bounding box center [455, 205] width 910 height 411
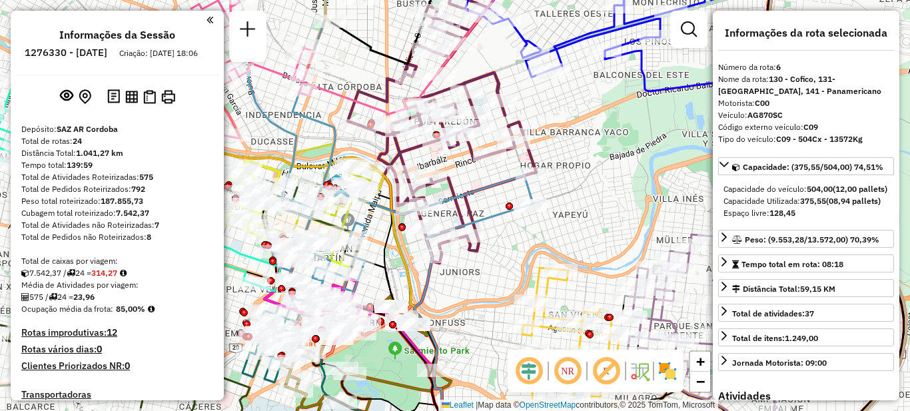
select select "**********"
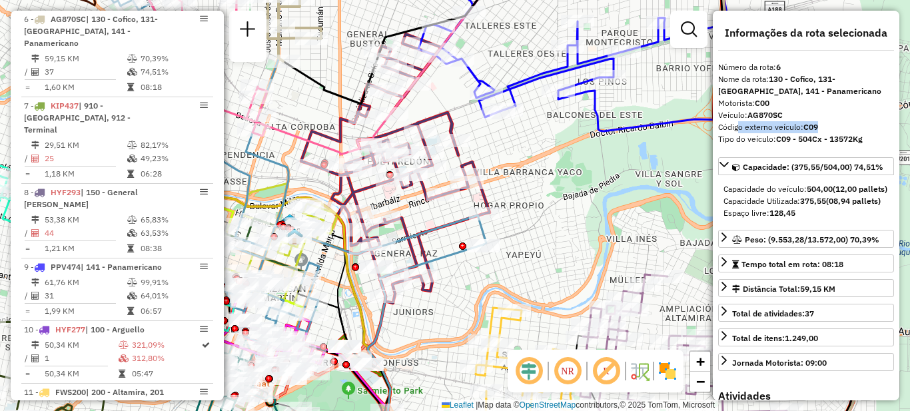
drag, startPoint x: 595, startPoint y: 153, endPoint x: 547, endPoint y: 184, distance: 57.1
click at [547, 186] on div "0000538922 - DELIVERY HERO E-COMMERCE S.A. Endereço: [PERSON_NAME]�ngora 175 Ba…" at bounding box center [455, 205] width 910 height 411
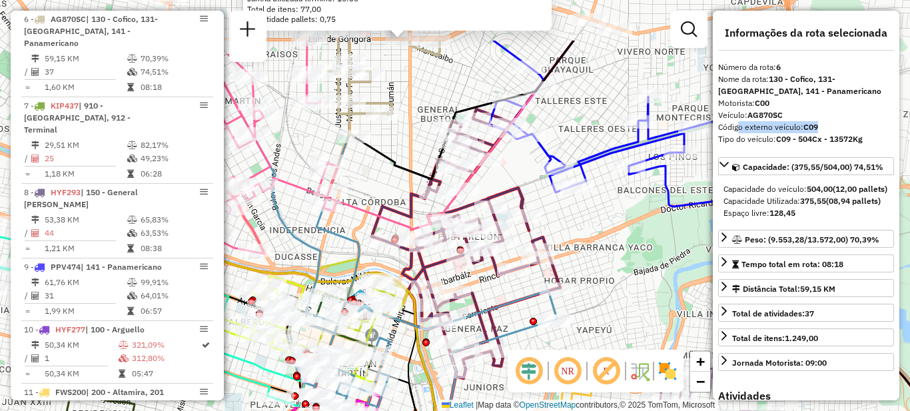
drag, startPoint x: 527, startPoint y: 223, endPoint x: 593, endPoint y: 304, distance: 103.7
click at [593, 304] on div "0000538922 - DELIVERY HERO E-COMMERCE S.A. Endereço: [PERSON_NAME]�ngora 175 Ba…" at bounding box center [455, 205] width 910 height 411
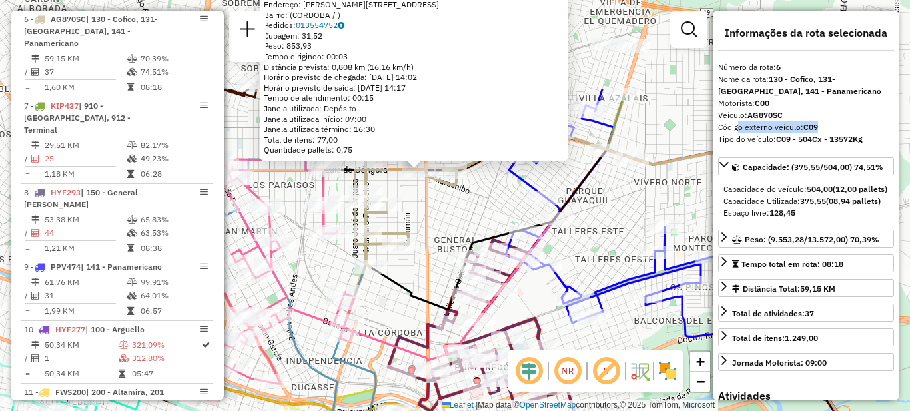
drag, startPoint x: 566, startPoint y: 217, endPoint x: 582, endPoint y: 362, distance: 145.4
click at [583, 362] on hb-router-mapa "Informações da Sessão 1276330 - [DATE] Criação: [DATE] 18:06 Depósito: SAZ AR C…" at bounding box center [455, 205] width 910 height 411
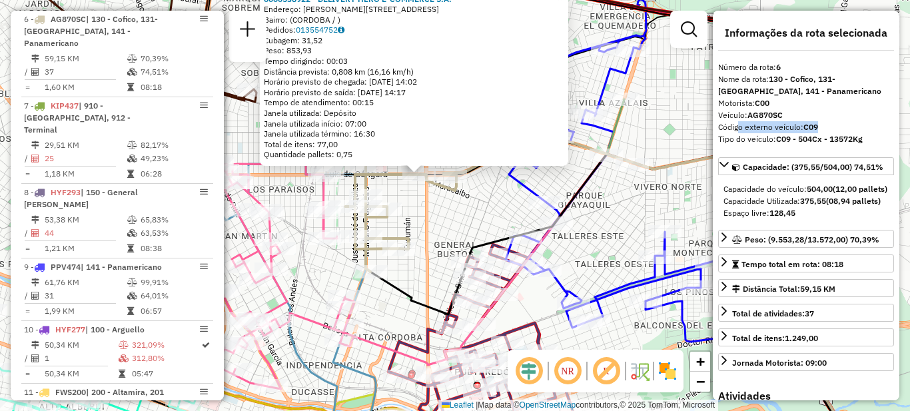
drag, startPoint x: 483, startPoint y: 200, endPoint x: 484, endPoint y: 182, distance: 18.0
click at [484, 182] on div "0000538922 - DELIVERY HERO E-COMMERCE S.A. Endereço: [PERSON_NAME]�ngora 175 Ba…" at bounding box center [455, 205] width 910 height 411
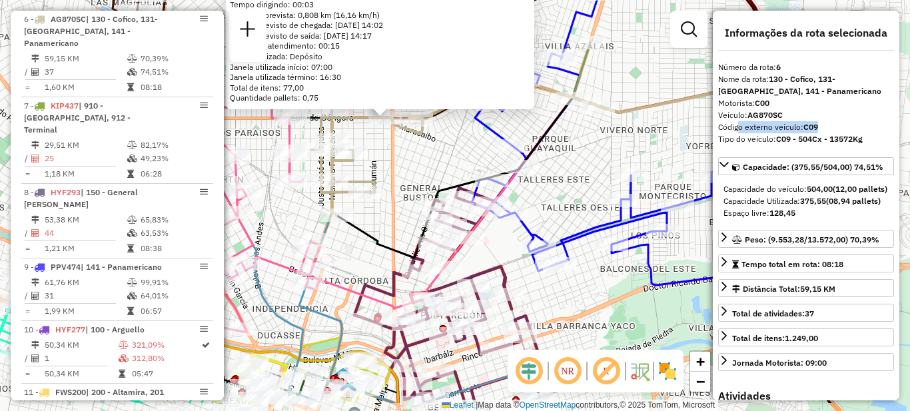
drag, startPoint x: 563, startPoint y: 186, endPoint x: 529, endPoint y: 143, distance: 55.0
click at [529, 143] on div "0000538922 - DELIVERY HERO E-COMMERCE S.A. Endereço: [PERSON_NAME]�ngora 175 Ba…" at bounding box center [455, 205] width 910 height 411
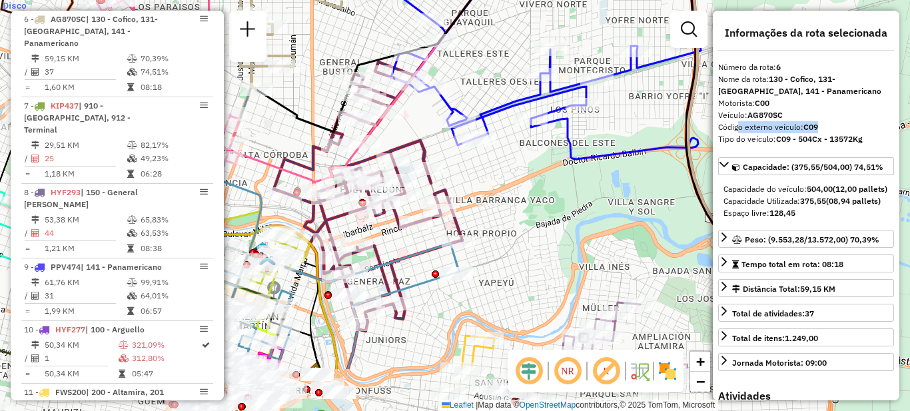
drag, startPoint x: 563, startPoint y: 230, endPoint x: 525, endPoint y: 172, distance: 69.3
click at [525, 172] on div "0000538922 - DELIVERY HERO E-COMMERCE S.A. Endereço: [PERSON_NAME]�ngora 175 Ba…" at bounding box center [455, 205] width 910 height 411
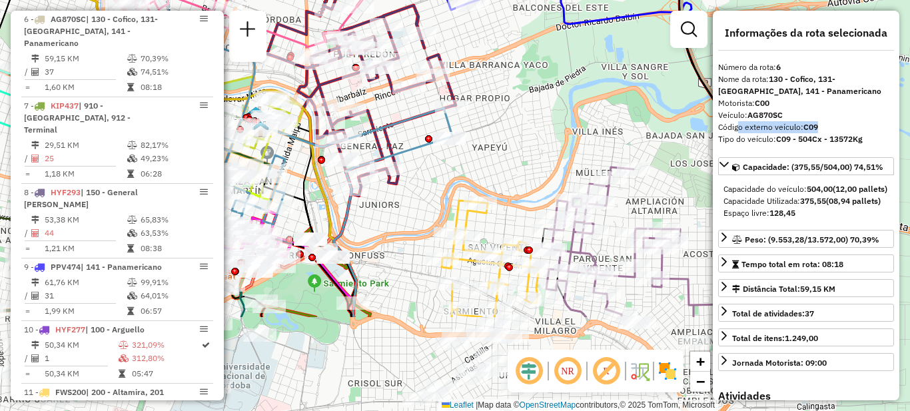
drag, startPoint x: 561, startPoint y: 294, endPoint x: 555, endPoint y: 156, distance: 138.0
click at [555, 156] on div "0000538922 - DELIVERY HERO E-COMMERCE S.A. Endereço: [PERSON_NAME]�ngora 175 Ba…" at bounding box center [455, 205] width 910 height 411
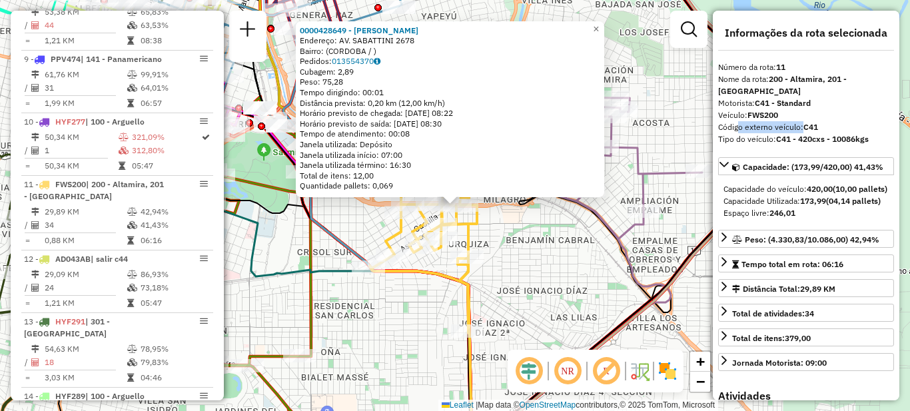
scroll to position [1184, 0]
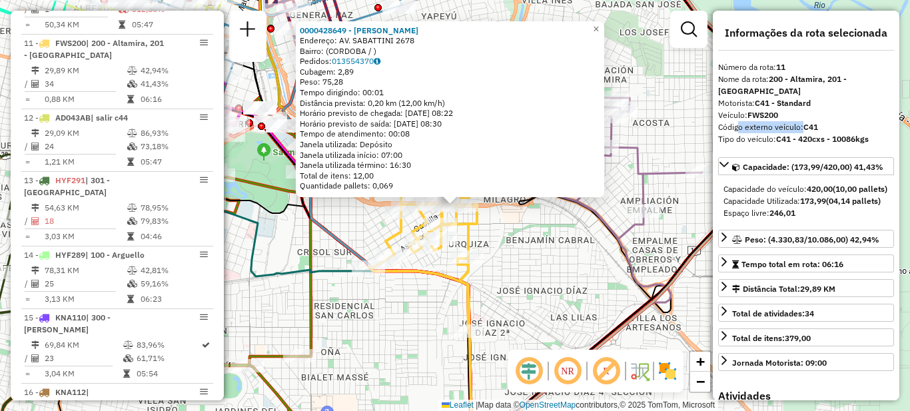
click at [568, 263] on div "0000428649 - Sastre [PERSON_NAME]: AV. SABATTINI 2678 Bairro: (CORDOBA / ) Pedi…" at bounding box center [455, 205] width 910 height 411
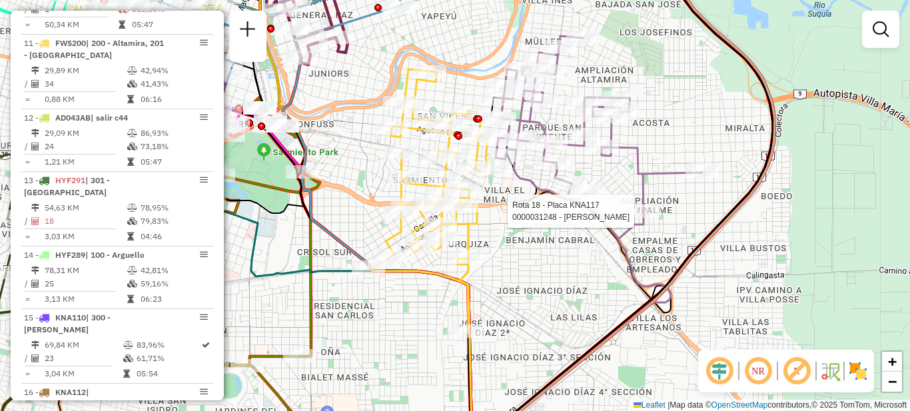
select select "**********"
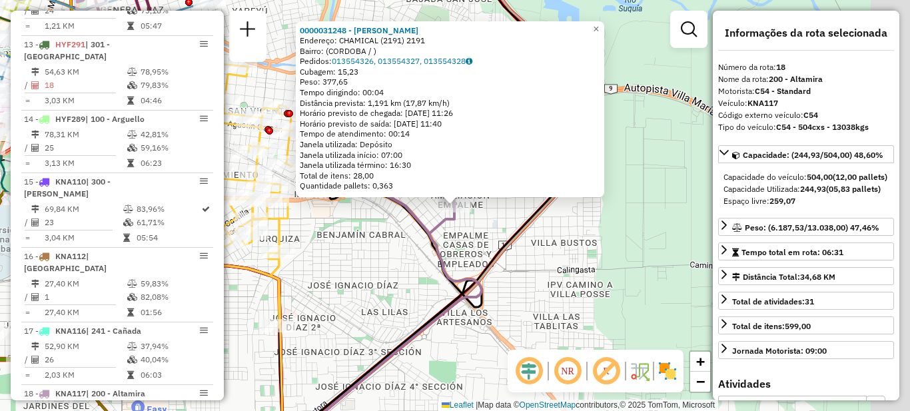
scroll to position [1634, 0]
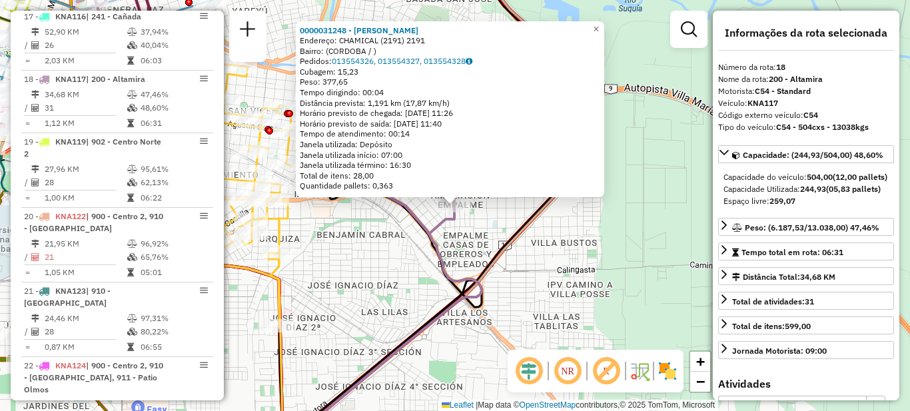
click at [499, 262] on icon at bounding box center [437, 205] width 296 height 493
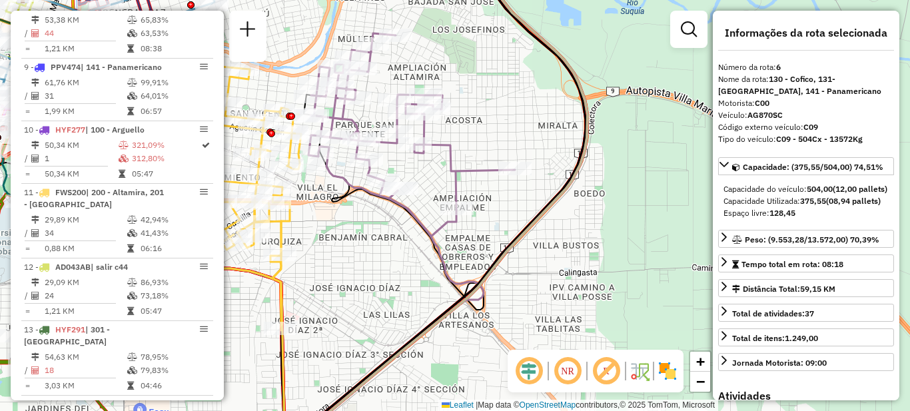
scroll to position [835, 0]
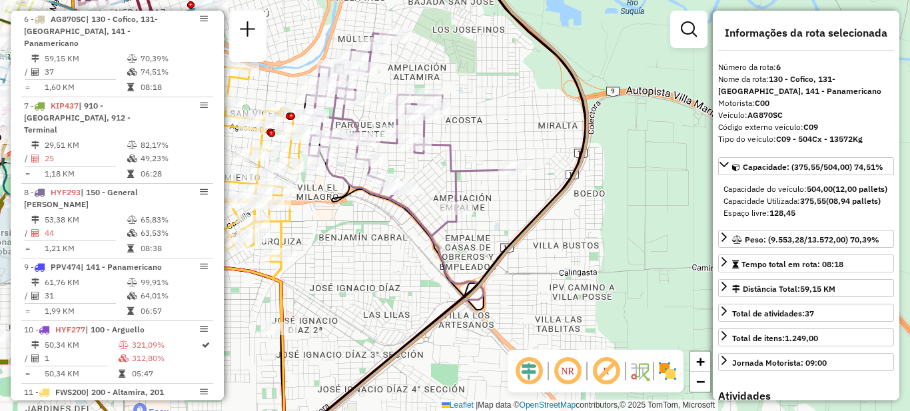
drag, startPoint x: 413, startPoint y: 251, endPoint x: 645, endPoint y: 369, distance: 260.6
click at [645, 373] on hb-router-mapa "Informações da Sessão 1276330 - [DATE] Criação: [DATE] 18:06 Depósito: SAZ AR C…" at bounding box center [455, 205] width 910 height 411
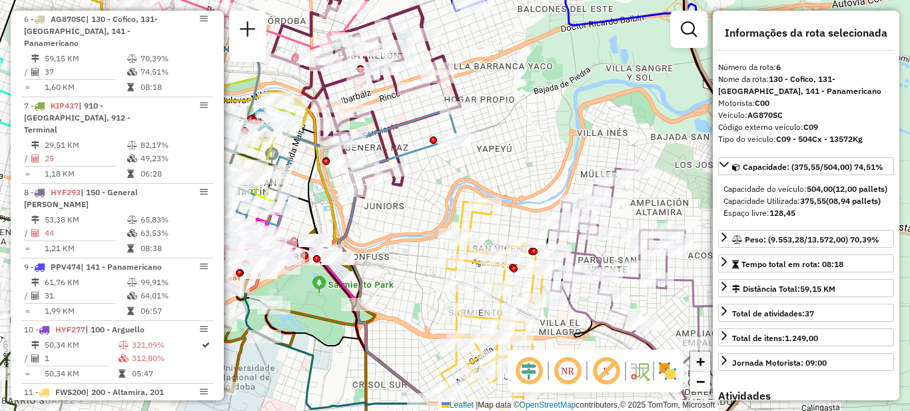
drag, startPoint x: 543, startPoint y: 163, endPoint x: 705, endPoint y: 364, distance: 257.7
click at [705, 364] on div "Janela de atendimento Grade de atendimento Capacidade Transportadoras Veículos …" at bounding box center [455, 205] width 910 height 411
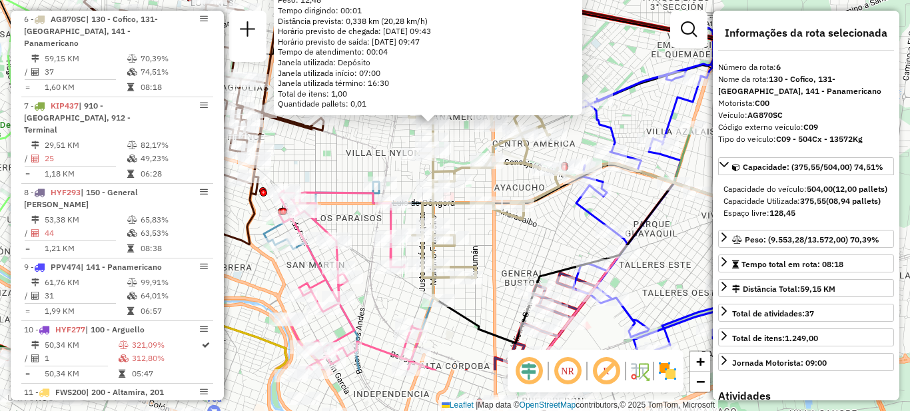
drag, startPoint x: 586, startPoint y: 304, endPoint x: 563, endPoint y: 223, distance: 83.9
click at [564, 223] on div "0000416973 - Valles [PERSON_NAME]: [PERSON_NAME] 3669 Bairro: (CORDOBA / ) Pedi…" at bounding box center [455, 205] width 910 height 411
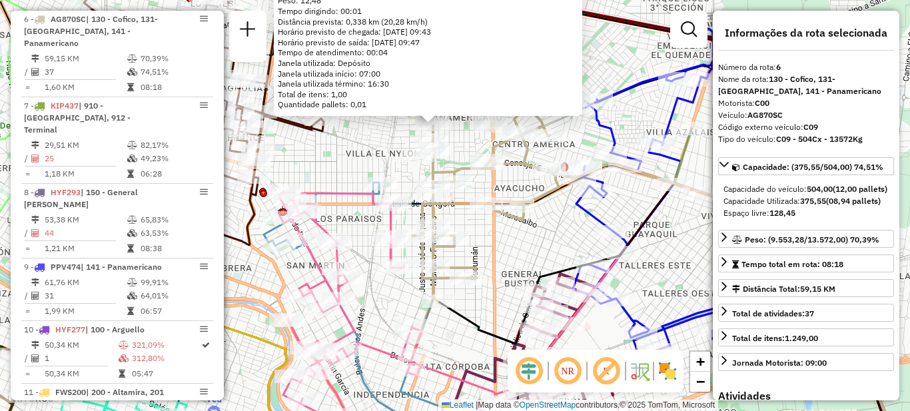
click at [354, 171] on div "0000416973 - Valles [PERSON_NAME]: [PERSON_NAME] 3669 Bairro: (CORDOBA / ) Pedi…" at bounding box center [455, 205] width 910 height 411
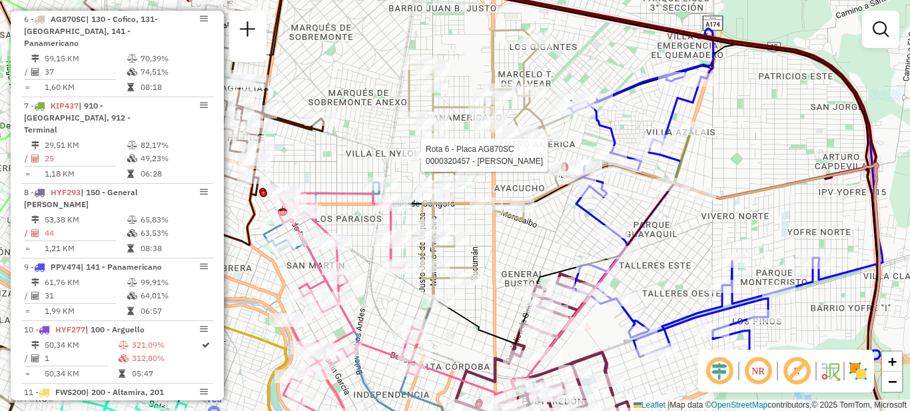
select select "**********"
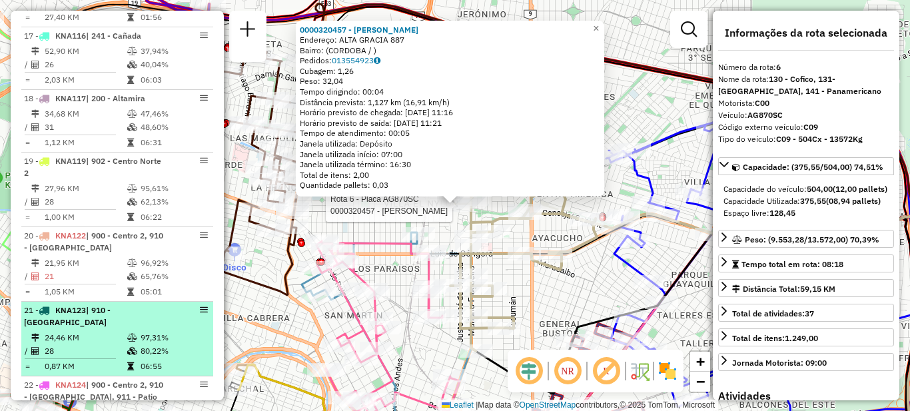
scroll to position [1634, 0]
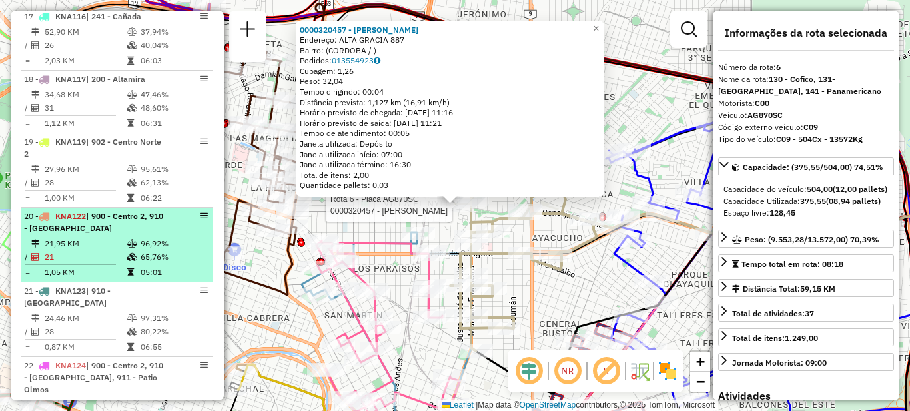
click at [95, 211] on span "| 900 - Centro 2, 910 - [GEOGRAPHIC_DATA]" at bounding box center [93, 222] width 139 height 22
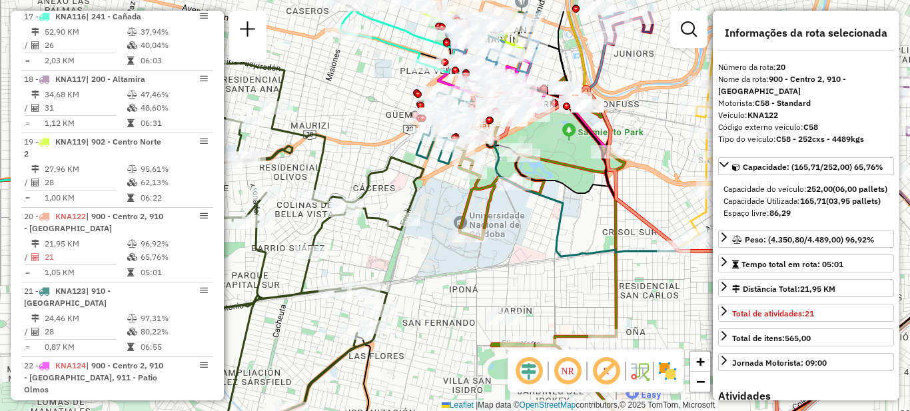
drag, startPoint x: 553, startPoint y: 173, endPoint x: 528, endPoint y: 257, distance: 87.6
click at [528, 257] on div "Janela de atendimento Grade de atendimento Capacidade Transportadoras Veículos …" at bounding box center [455, 205] width 910 height 411
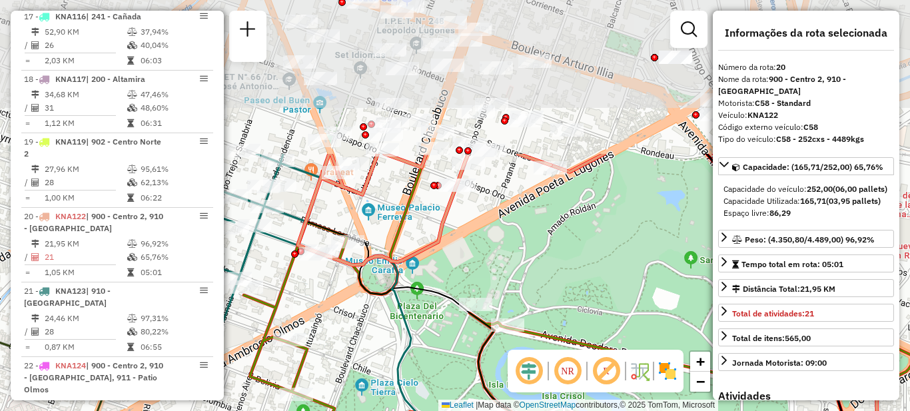
drag, startPoint x: 503, startPoint y: 116, endPoint x: 519, endPoint y: 311, distance: 195.7
click at [519, 311] on div "Rota 7 - Placa KIP437 0000395806 - [PERSON_NAME] de atendimento Grade de atendi…" at bounding box center [455, 205] width 910 height 411
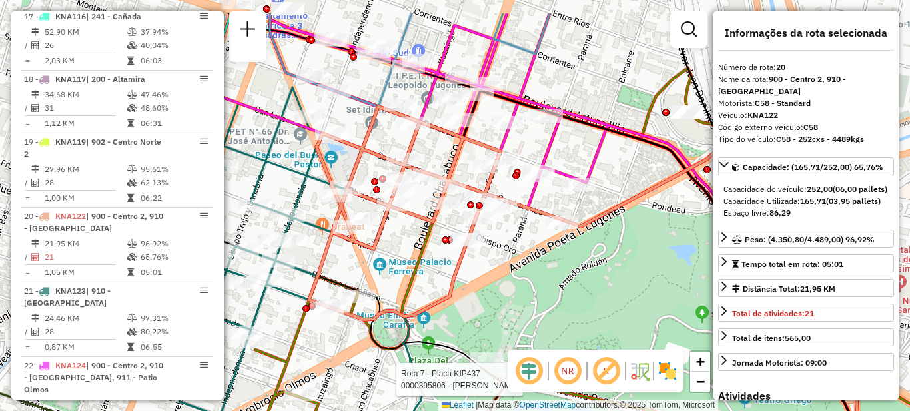
drag, startPoint x: 504, startPoint y: 234, endPoint x: 517, endPoint y: 302, distance: 69.8
click at [517, 302] on div "Rota 7 - Placa KIP437 0000395806 - [PERSON_NAME] de atendimento Grade de atendi…" at bounding box center [455, 205] width 910 height 411
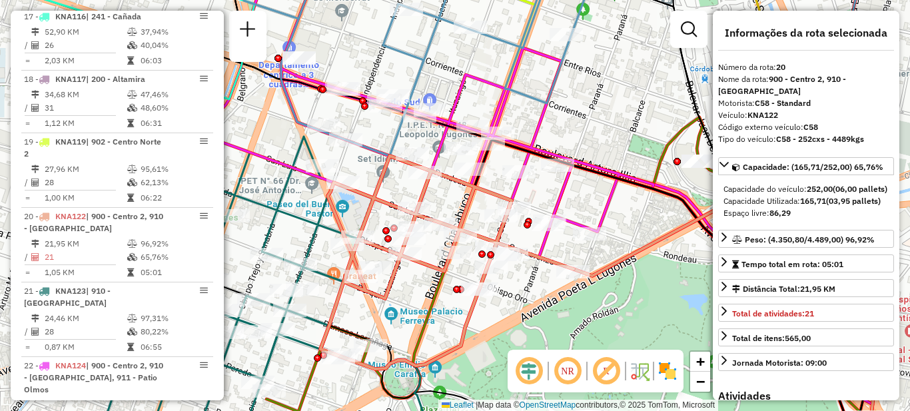
drag, startPoint x: 505, startPoint y: 246, endPoint x: 507, endPoint y: 268, distance: 22.1
click at [508, 271] on div "Rota 7 - Placa KIP437 0000395806 - Jalil Marun Jose Janela de atendimento Grade…" at bounding box center [455, 205] width 910 height 411
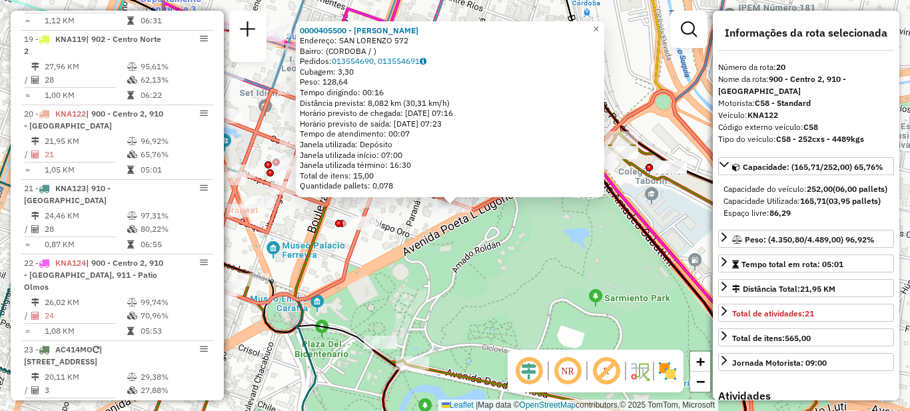
scroll to position [1772, 0]
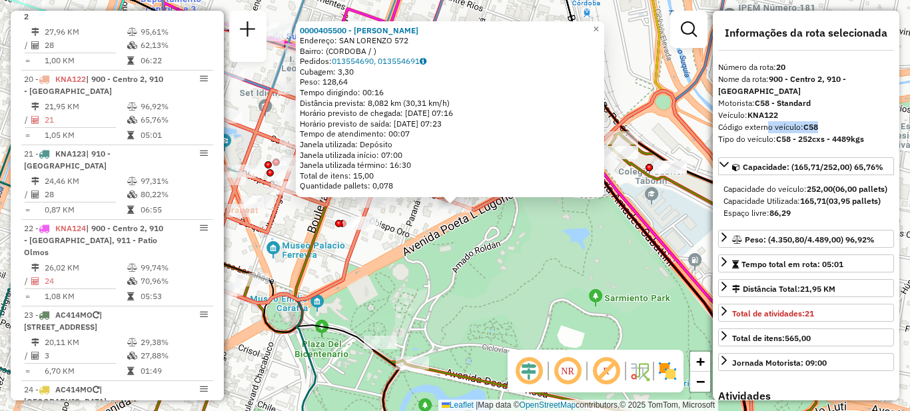
drag, startPoint x: 765, startPoint y: 125, endPoint x: 863, endPoint y: 125, distance: 97.9
click at [863, 125] on div "Código externo veículo: C58" at bounding box center [806, 127] width 176 height 12
click at [454, 264] on div "0000405500 - Martin Juan Cruz Endereço: SAN LORENZO 572 Bairro: (CORDOBA / ) Pe…" at bounding box center [455, 205] width 910 height 411
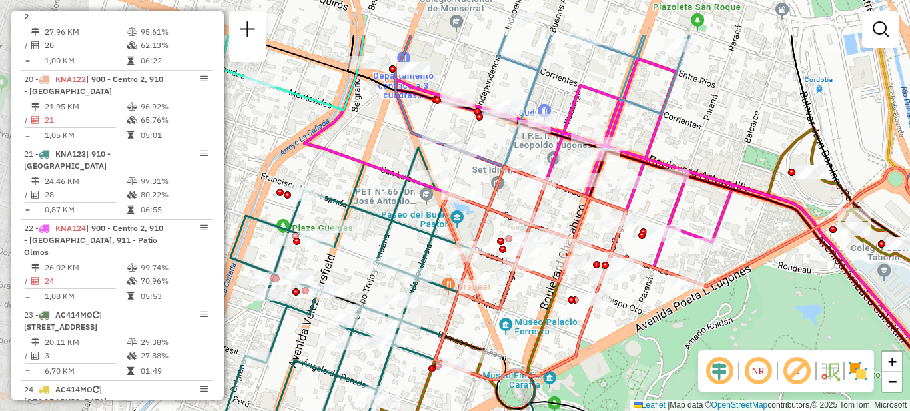
drag, startPoint x: 428, startPoint y: 220, endPoint x: 650, endPoint y: 280, distance: 229.7
click at [661, 296] on div "Janela de atendimento Grade de atendimento Capacidade Transportadoras Veículos …" at bounding box center [455, 205] width 910 height 411
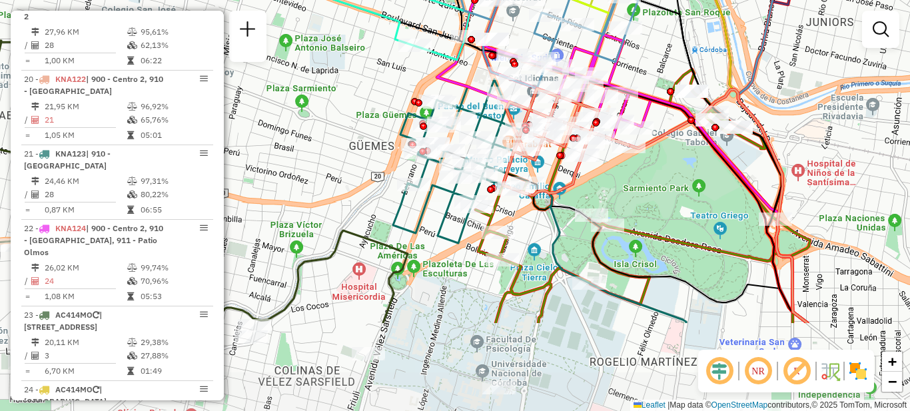
drag, startPoint x: 631, startPoint y: 325, endPoint x: 601, endPoint y: 196, distance: 132.0
click at [601, 196] on div "Janela de atendimento Grade de atendimento Capacidade Transportadoras Veículos …" at bounding box center [455, 205] width 910 height 411
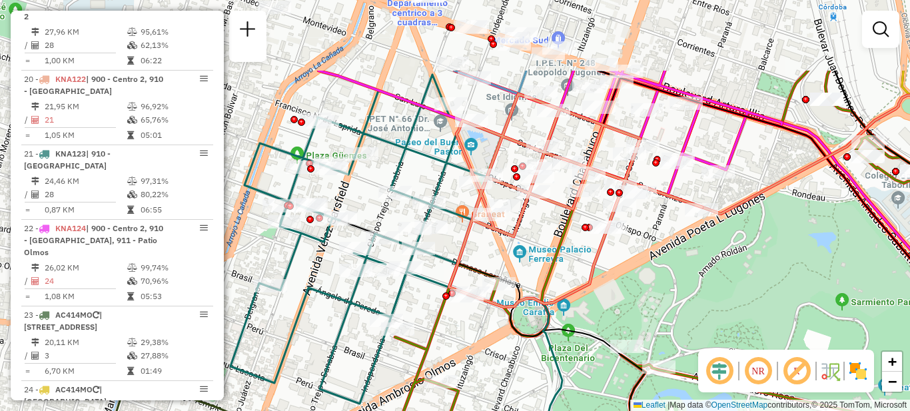
drag, startPoint x: 587, startPoint y: 147, endPoint x: 623, endPoint y: 248, distance: 107.7
click at [625, 256] on div "Janela de atendimento Grade de atendimento Capacidade Transportadoras Veículos …" at bounding box center [455, 205] width 910 height 411
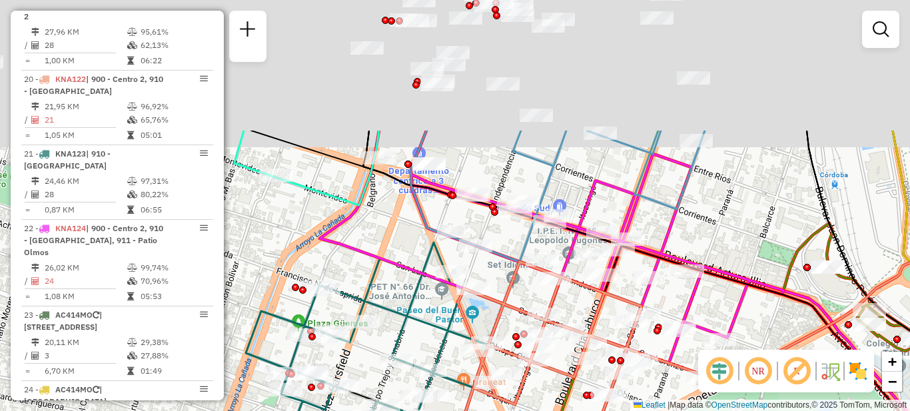
drag, startPoint x: 709, startPoint y: 41, endPoint x: 709, endPoint y: 226, distance: 185.2
click at [709, 226] on div "Janela de atendimento Grade de atendimento Capacidade Transportadoras Veículos …" at bounding box center [455, 205] width 910 height 411
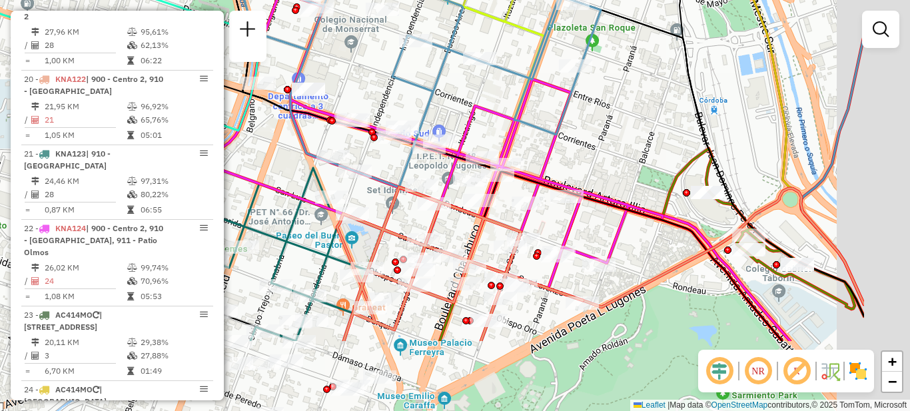
drag, startPoint x: 735, startPoint y: 280, endPoint x: 589, endPoint y: 157, distance: 191.0
click at [591, 159] on div "Janela de atendimento Grade de atendimento Capacidade Transportadoras Veículos …" at bounding box center [455, 205] width 910 height 411
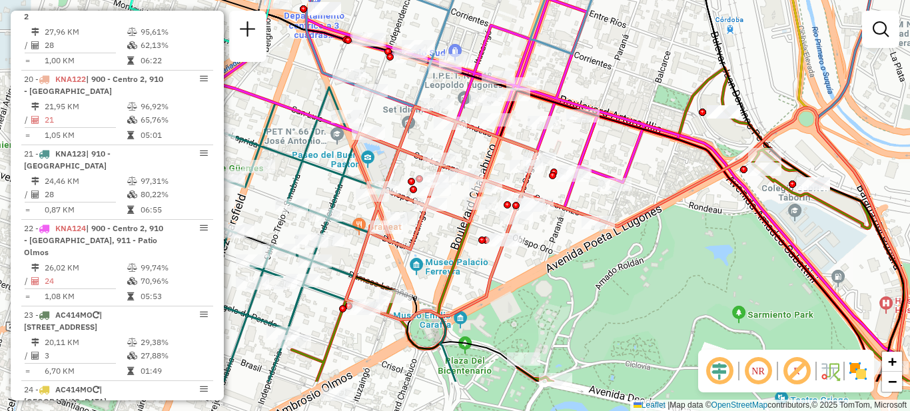
drag, startPoint x: 582, startPoint y: 232, endPoint x: 607, endPoint y: 163, distance: 73.5
click at [607, 163] on div "Janela de atendimento Grade de atendimento Capacidade Transportadoras Veículos …" at bounding box center [455, 205] width 910 height 411
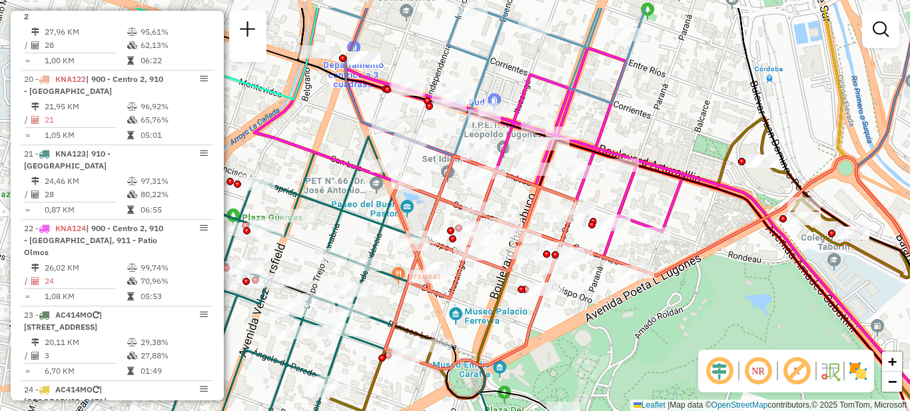
drag, startPoint x: 567, startPoint y: 206, endPoint x: 606, endPoint y: 255, distance: 62.6
click at [606, 255] on icon at bounding box center [511, 262] width 253 height 213
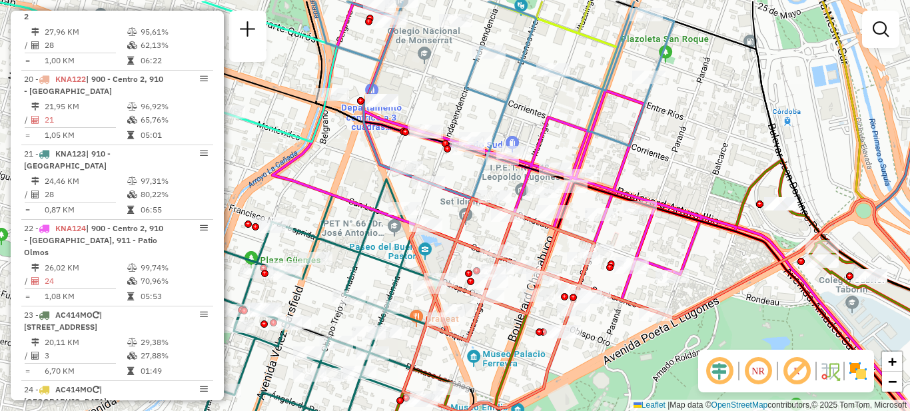
drag, startPoint x: 569, startPoint y: 74, endPoint x: 586, endPoint y: 116, distance: 45.4
click at [586, 116] on icon at bounding box center [494, 99] width 359 height 197
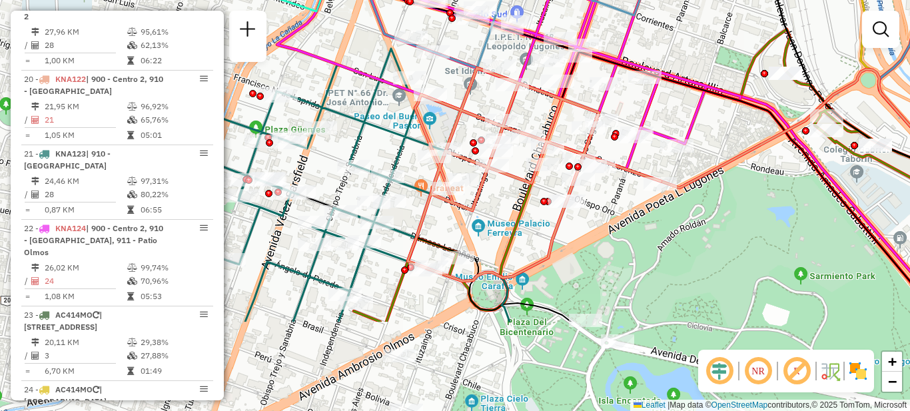
drag, startPoint x: 600, startPoint y: 344, endPoint x: 605, endPoint y: 214, distance: 130.0
click at [605, 214] on div "Janela de atendimento Grade de atendimento Capacidade Transportadoras Veículos …" at bounding box center [455, 205] width 910 height 411
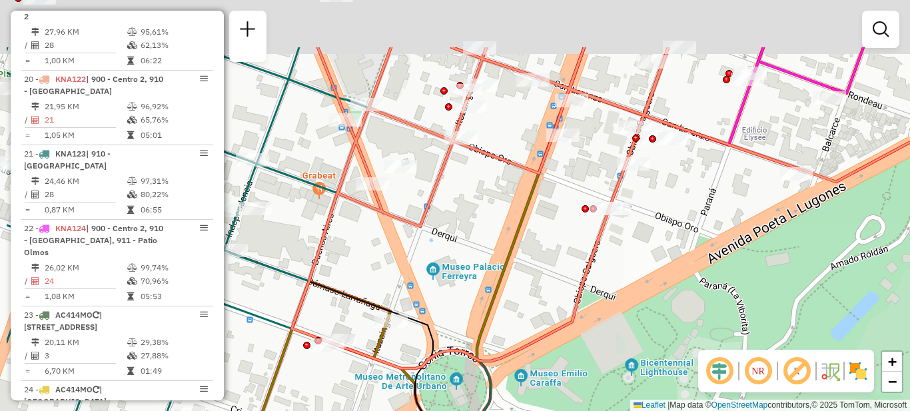
drag, startPoint x: 483, startPoint y: 205, endPoint x: 582, endPoint y: 295, distance: 133.9
click at [582, 295] on icon at bounding box center [545, 207] width 506 height 321
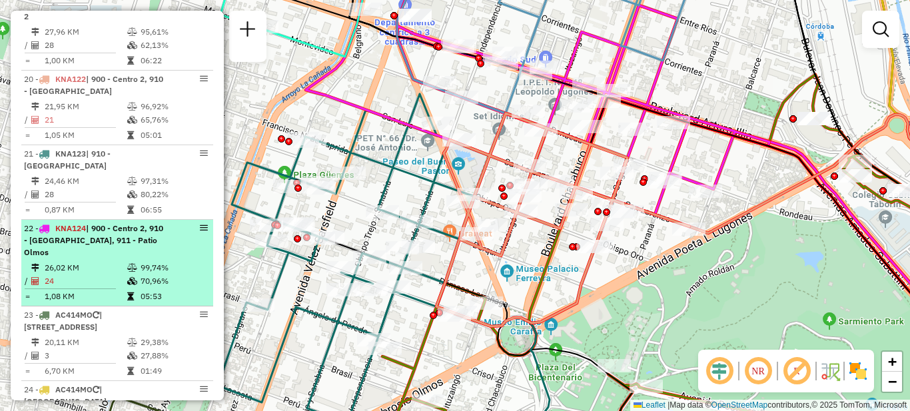
click at [127, 264] on icon at bounding box center [132, 268] width 10 height 8
select select "**********"
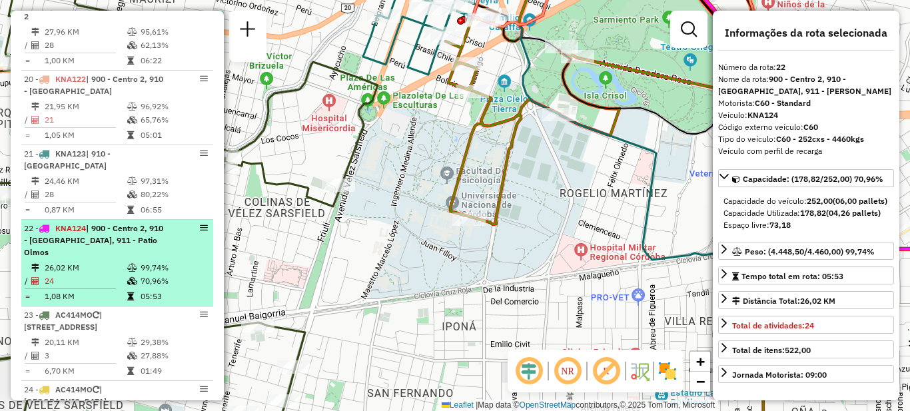
click at [109, 222] on div "22 - KNA124 | 900 - Centro 2, 910 - Nueva Cordoba, 911 - Patio Olmos" at bounding box center [94, 240] width 141 height 36
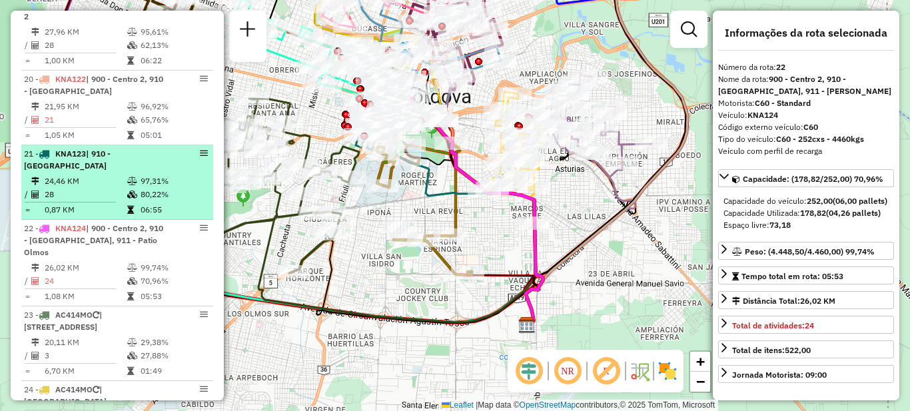
click at [117, 148] on div "21 - KNA123 | 910 - Nueva Cordoba" at bounding box center [94, 160] width 141 height 24
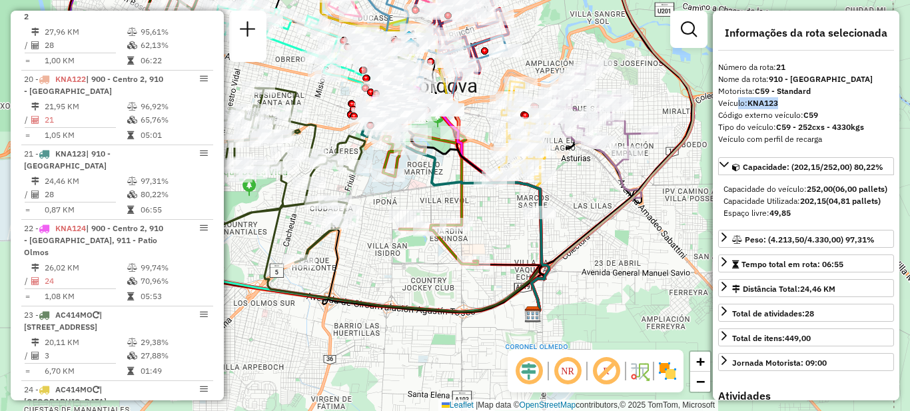
drag, startPoint x: 732, startPoint y: 103, endPoint x: 795, endPoint y: 103, distance: 63.3
click at [795, 103] on div "Veículo: KNA123" at bounding box center [806, 103] width 176 height 12
drag, startPoint x: 757, startPoint y: 115, endPoint x: 832, endPoint y: 115, distance: 74.6
click at [832, 115] on div "Código externo veículo: C59" at bounding box center [806, 115] width 176 height 12
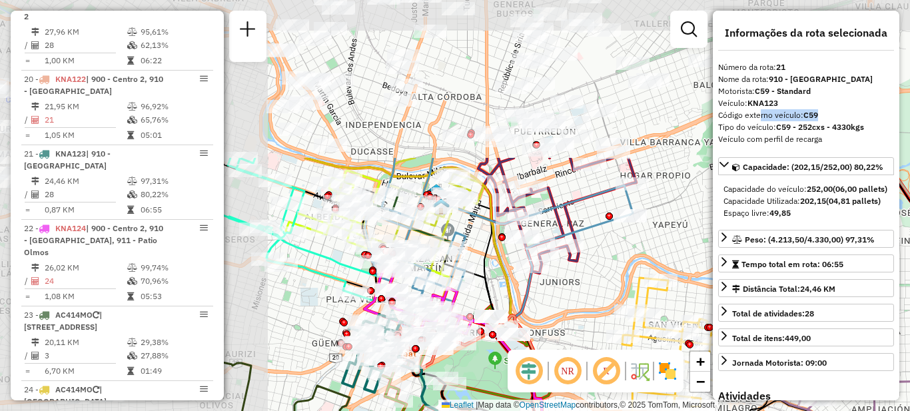
drag, startPoint x: 400, startPoint y: 83, endPoint x: 681, endPoint y: 256, distance: 330.1
click at [704, 280] on div "Rota 18 - Placa KNA117 0000468675 - Medina Cecilia Del Milagro Rota 18 - Placa …" at bounding box center [455, 205] width 910 height 411
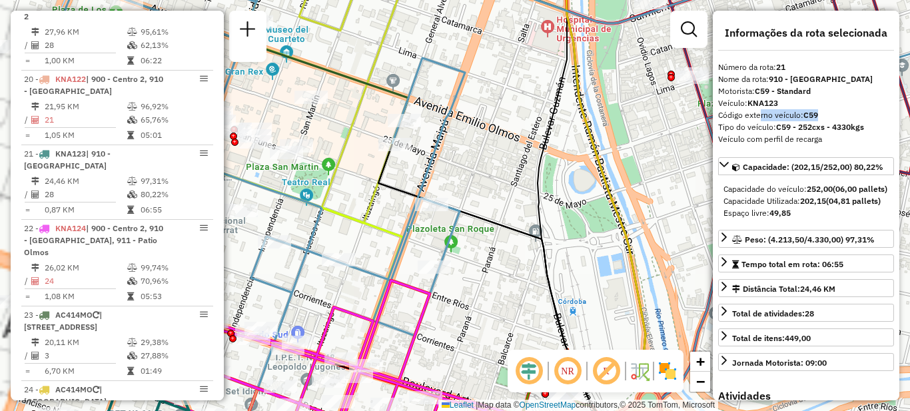
drag, startPoint x: 433, startPoint y: 257, endPoint x: 708, endPoint y: 266, distance: 275.2
click at [714, 279] on hb-router-mapa "Informações da Sessão 1276330 - 16/09/2025 Criação: 15/09/2025 18:06 Depósito: …" at bounding box center [455, 205] width 910 height 411
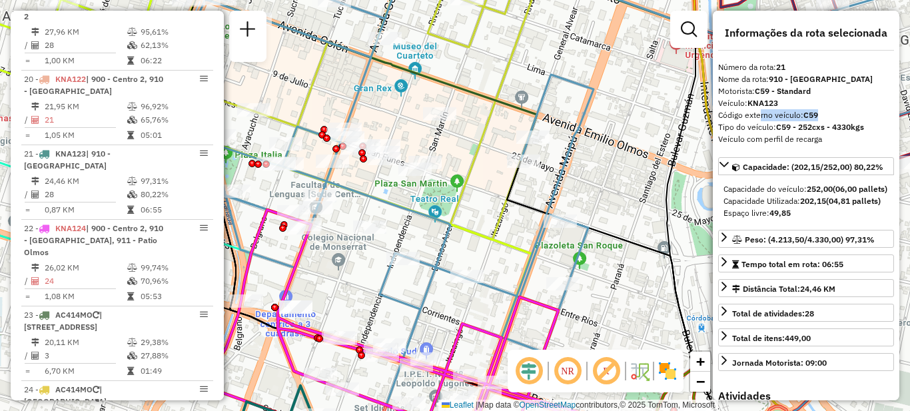
click at [412, 200] on div "Rota 18 - Placa KNA117 0000468675 - Medina Cecilia Del Milagro Rota 18 - Placa …" at bounding box center [455, 205] width 910 height 411
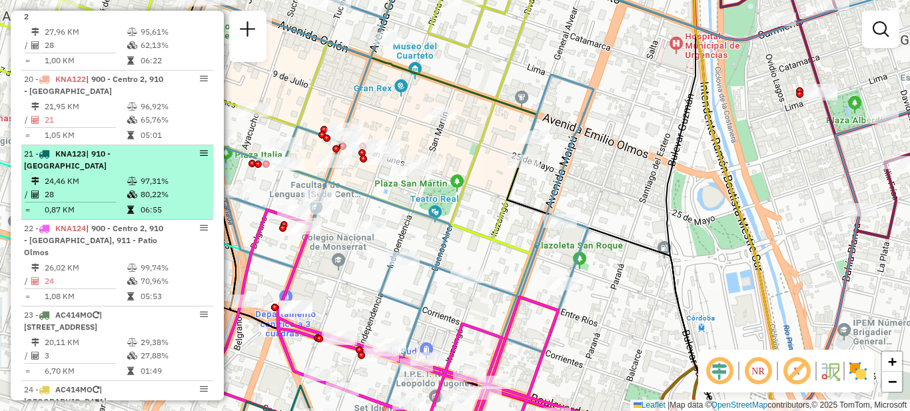
click at [105, 174] on td "24,46 KM" at bounding box center [85, 180] width 83 height 13
select select "**********"
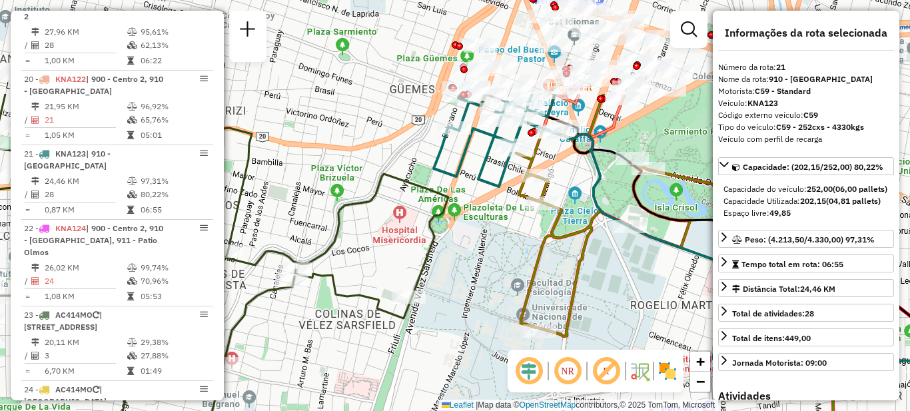
drag, startPoint x: 377, startPoint y: 51, endPoint x: 284, endPoint y: 228, distance: 199.9
click at [284, 228] on div "Janela de atendimento Grade de atendimento Capacidade Transportadoras Veículos …" at bounding box center [455, 205] width 910 height 411
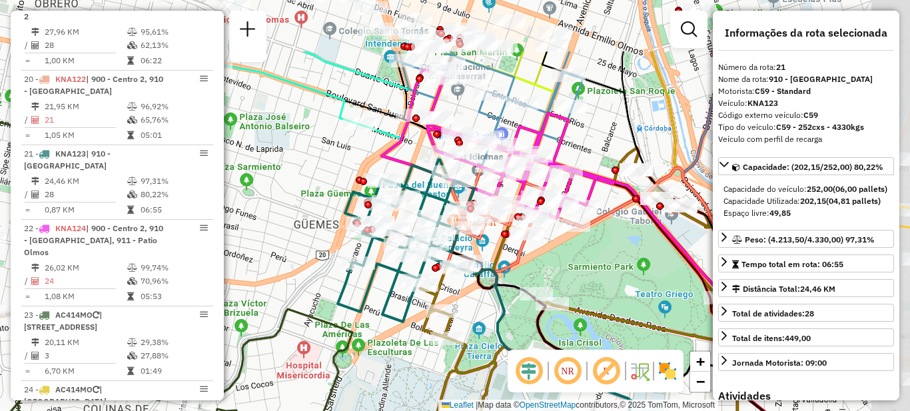
drag, startPoint x: 420, startPoint y: 163, endPoint x: 352, endPoint y: 255, distance: 114.7
click at [352, 255] on icon at bounding box center [406, 240] width 137 height 164
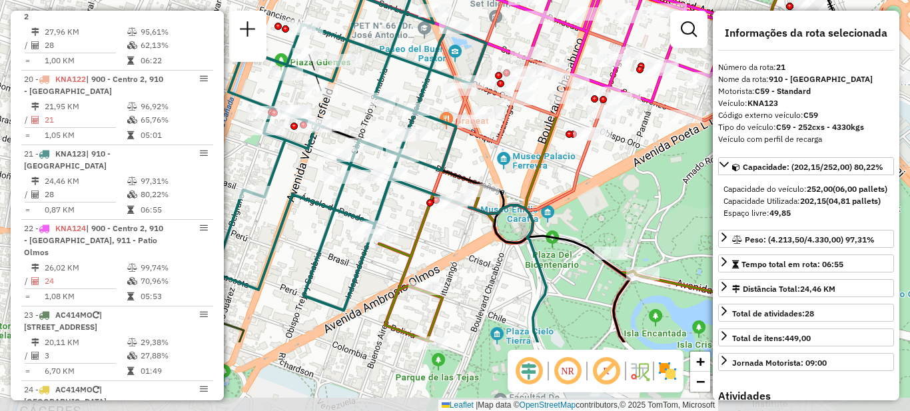
drag, startPoint x: 551, startPoint y: 266, endPoint x: 438, endPoint y: 163, distance: 152.7
click at [438, 163] on icon at bounding box center [350, 145] width 272 height 329
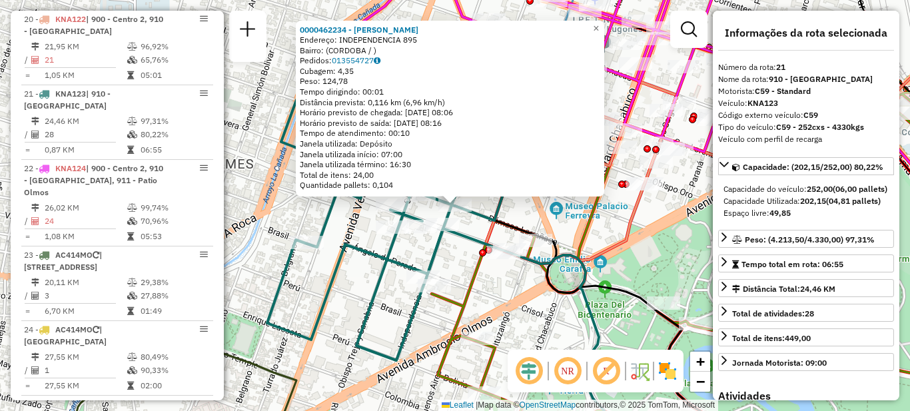
scroll to position [1846, 0]
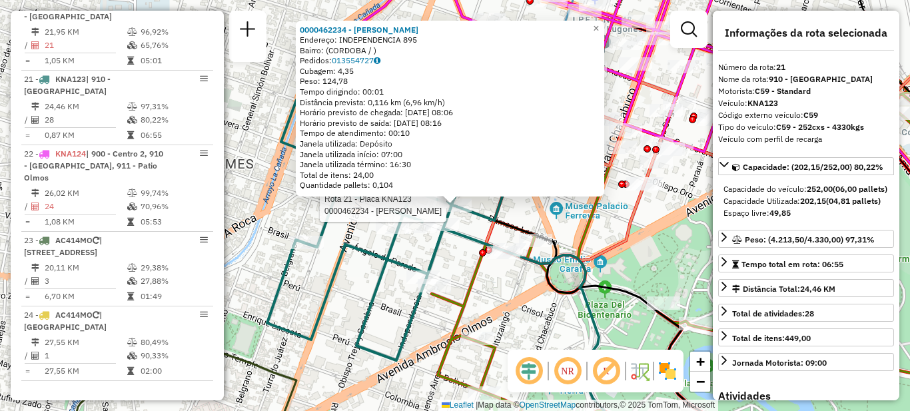
click at [338, 284] on icon at bounding box center [403, 195] width 272 height 329
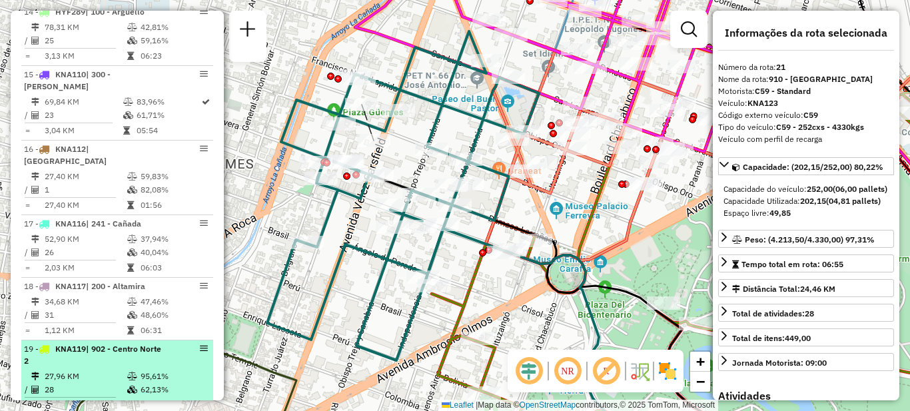
scroll to position [1447, 0]
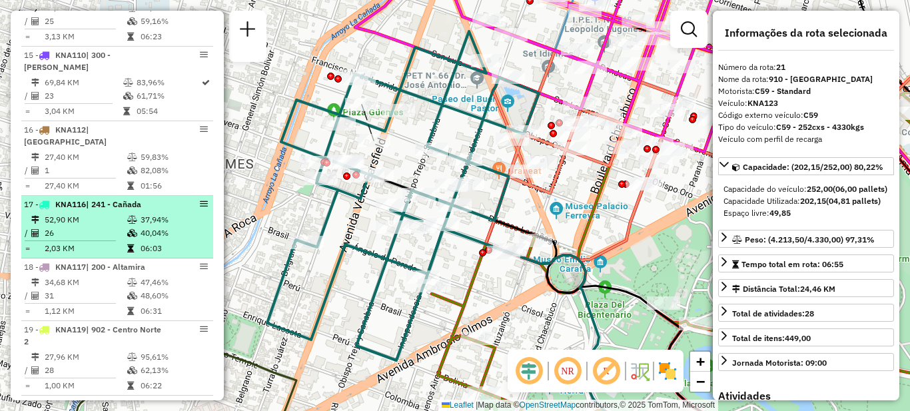
click at [107, 226] on td "26" at bounding box center [85, 232] width 83 height 13
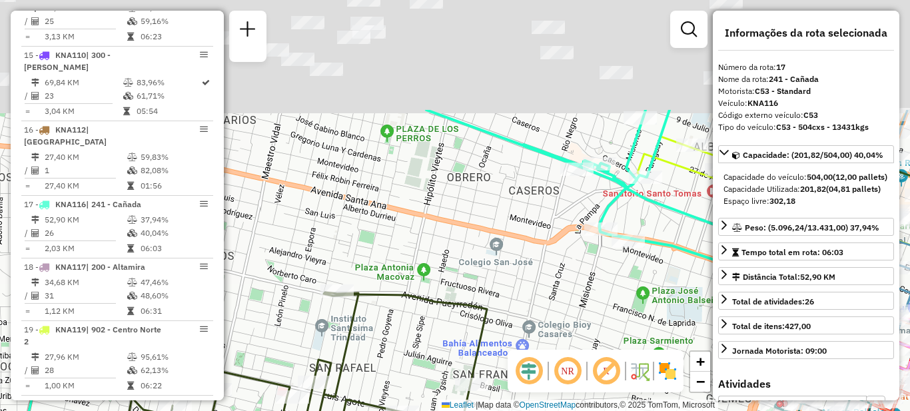
drag, startPoint x: 398, startPoint y: 97, endPoint x: 322, endPoint y: 252, distance: 173.4
click at [322, 252] on div "Janela de atendimento Grade de atendimento Capacidade Transportadoras Veículos …" at bounding box center [455, 205] width 910 height 411
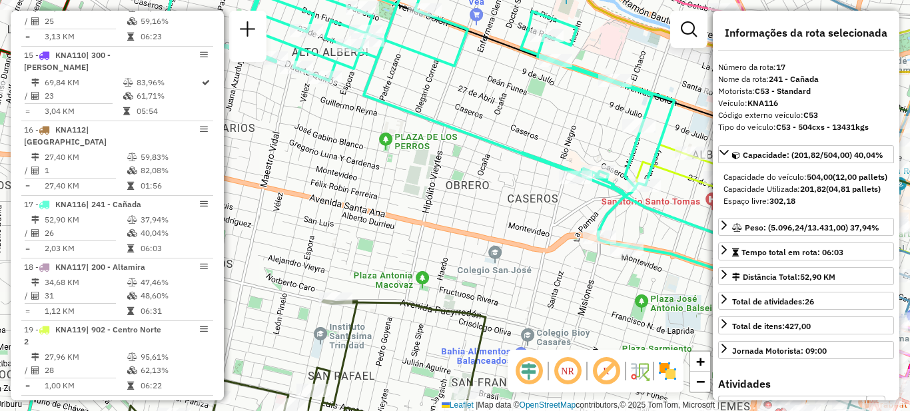
drag, startPoint x: 352, startPoint y: 148, endPoint x: 308, endPoint y: 264, distance: 124.8
click at [308, 264] on div "Janela de atendimento Grade de atendimento Capacidade Transportadoras Veículos …" at bounding box center [455, 205] width 910 height 411
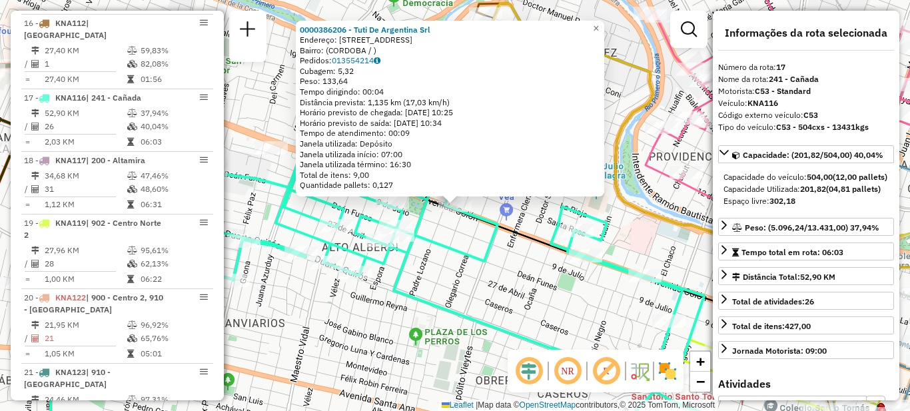
scroll to position [1572, 0]
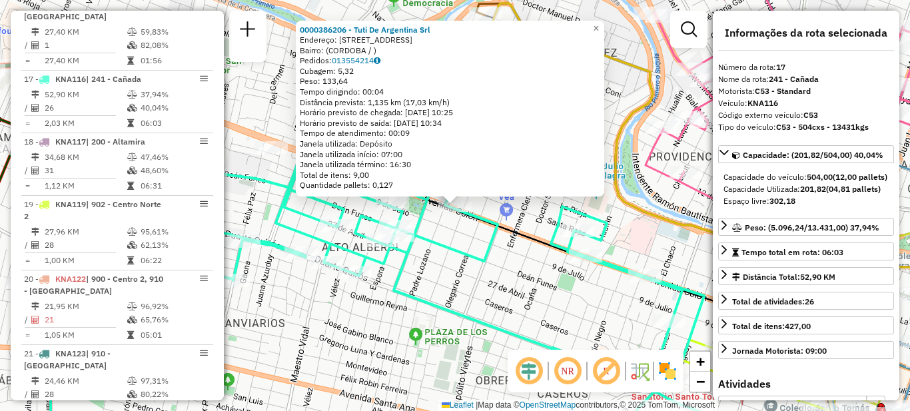
click at [524, 278] on div "0000386206 - Tuti De Argentina Srl Endereço: AVDA COLON 2625 Bairro: (CORDOBA /…" at bounding box center [455, 205] width 910 height 411
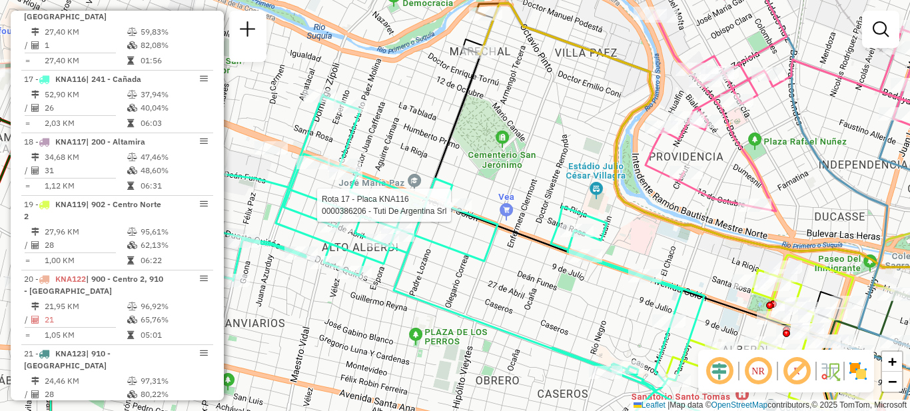
select select "**********"
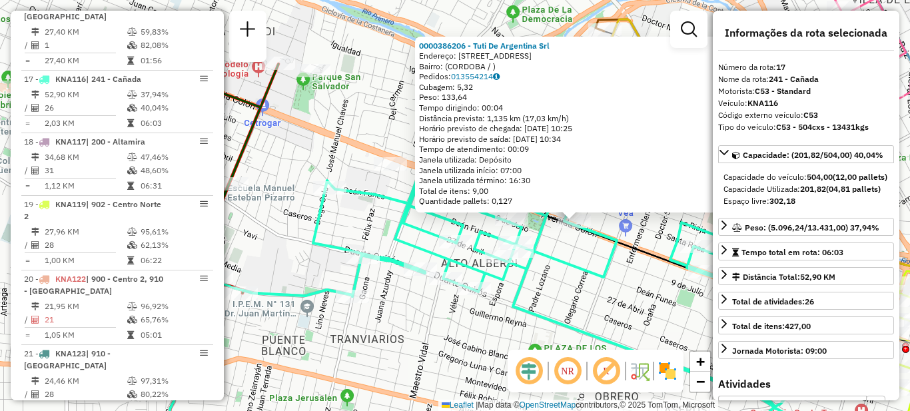
drag, startPoint x: 407, startPoint y: 296, endPoint x: 499, endPoint y: 289, distance: 92.2
click at [518, 305] on icon at bounding box center [618, 289] width 611 height 357
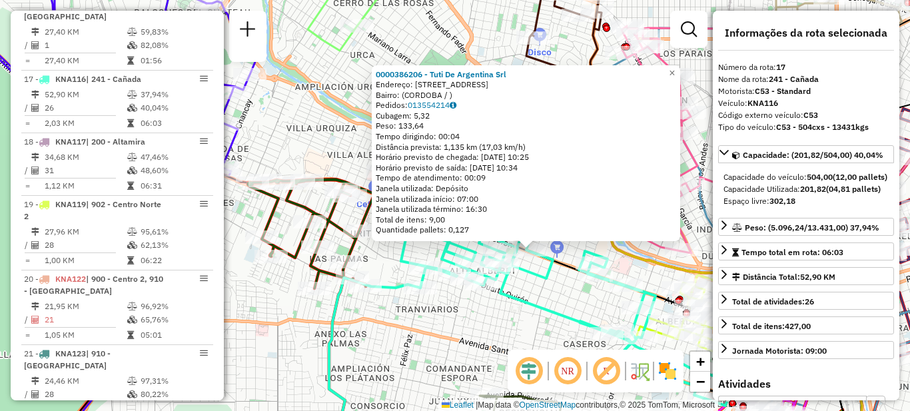
click at [545, 290] on div "0000386206 - Tuti De Argentina Srl Endereço: AVDA COLON 2625 Bairro: (CORDOBA /…" at bounding box center [455, 205] width 910 height 411
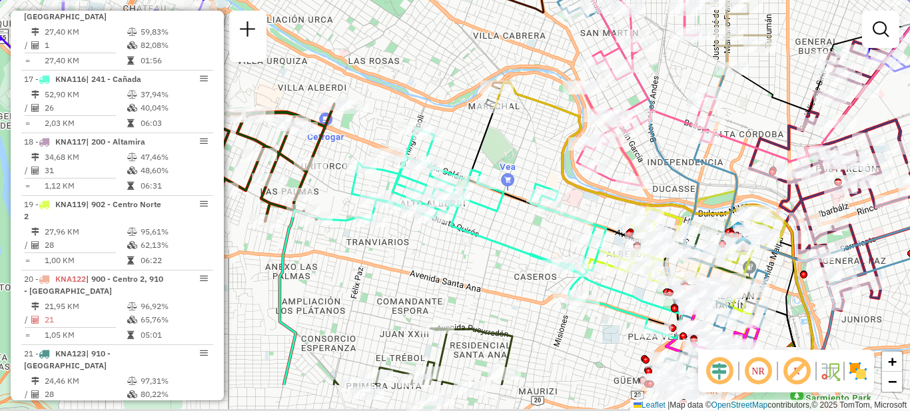
drag, startPoint x: 569, startPoint y: 292, endPoint x: 519, endPoint y: 226, distance: 82.9
click at [519, 226] on div "Janela de atendimento Grade de atendimento Capacidade Transportadoras Veículos …" at bounding box center [455, 205] width 910 height 411
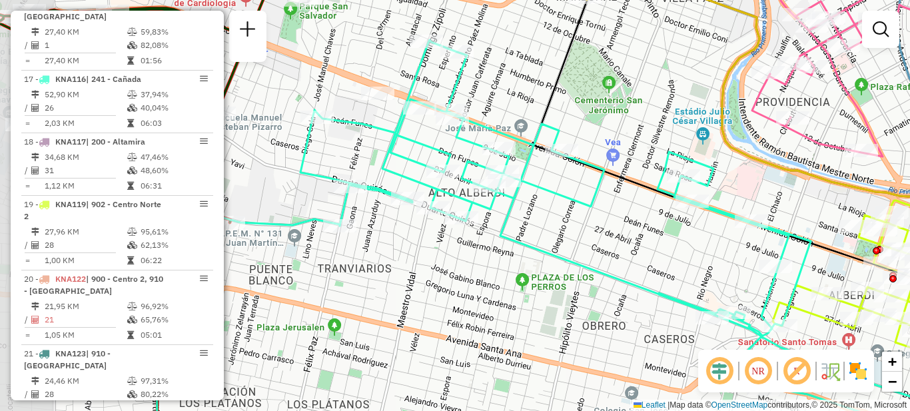
drag, startPoint x: 522, startPoint y: 206, endPoint x: 610, endPoint y: 226, distance: 90.3
click at [610, 226] on div "Janela de atendimento Grade de atendimento Capacidade Transportadoras Veículos …" at bounding box center [455, 205] width 910 height 411
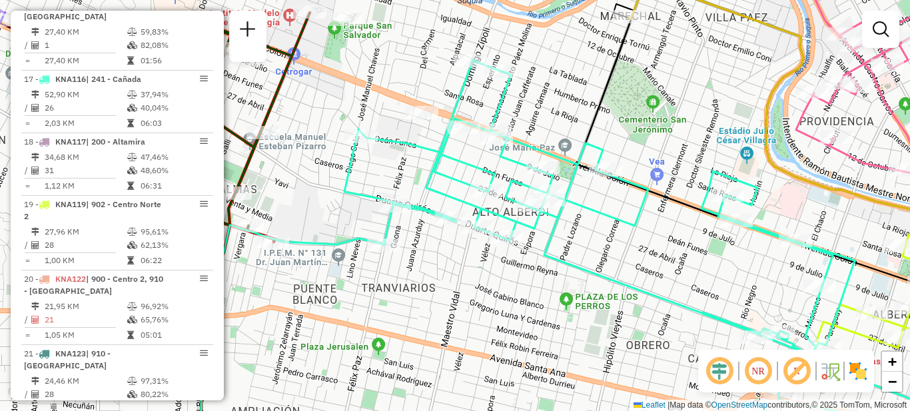
drag, startPoint x: 540, startPoint y: 213, endPoint x: 586, endPoint y: 234, distance: 50.4
click at [586, 234] on div "Janela de atendimento Grade de atendimento Capacidade Transportadoras Veículos …" at bounding box center [455, 205] width 910 height 411
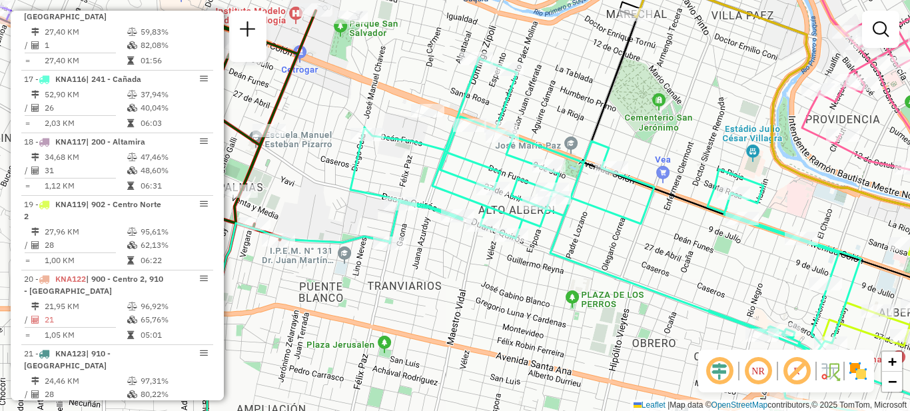
click at [554, 218] on icon at bounding box center [677, 252] width 654 height 391
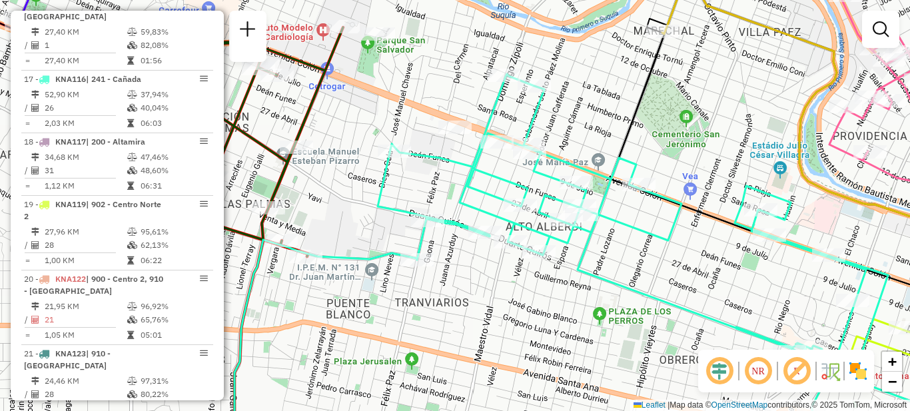
drag, startPoint x: 653, startPoint y: 244, endPoint x: 683, endPoint y: 264, distance: 35.7
click at [683, 264] on div "Janela de atendimento Grade de atendimento Capacidade Transportadoras Veículos …" at bounding box center [455, 205] width 910 height 411
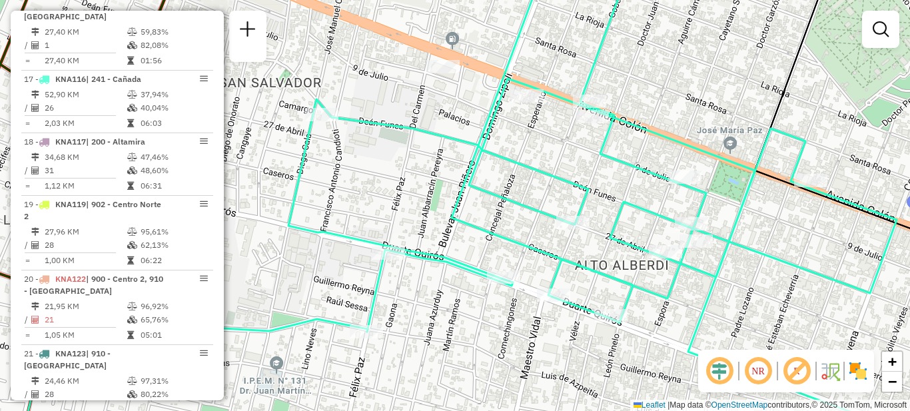
drag, startPoint x: 437, startPoint y: 196, endPoint x: 499, endPoint y: 207, distance: 63.0
click at [499, 207] on div "Janela de atendimento Grade de atendimento Capacidade Transportadoras Veículos …" at bounding box center [455, 205] width 910 height 411
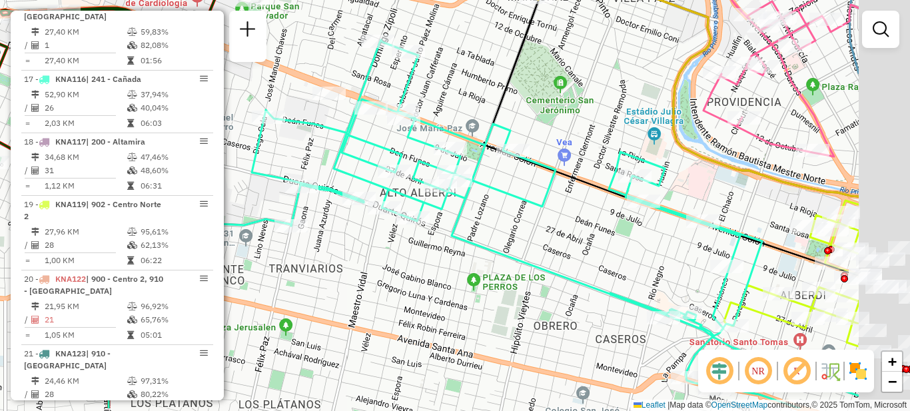
drag, startPoint x: 669, startPoint y: 266, endPoint x: 525, endPoint y: 222, distance: 150.4
click at [525, 222] on div "Janela de atendimento Grade de atendimento Capacidade Transportadoras Veículos …" at bounding box center [455, 205] width 910 height 411
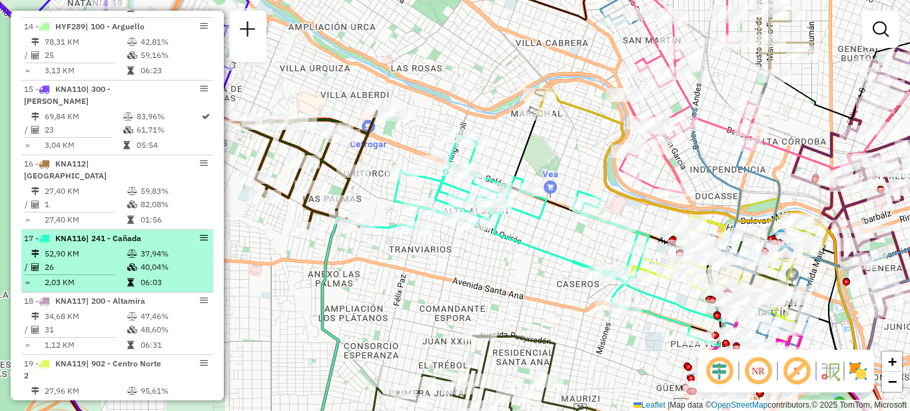
scroll to position [1505, 0]
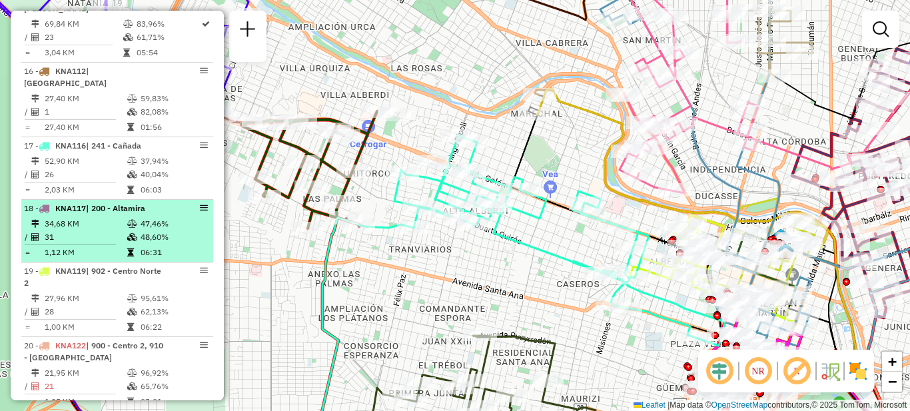
click at [94, 230] on td "31" at bounding box center [85, 236] width 83 height 13
select select "**********"
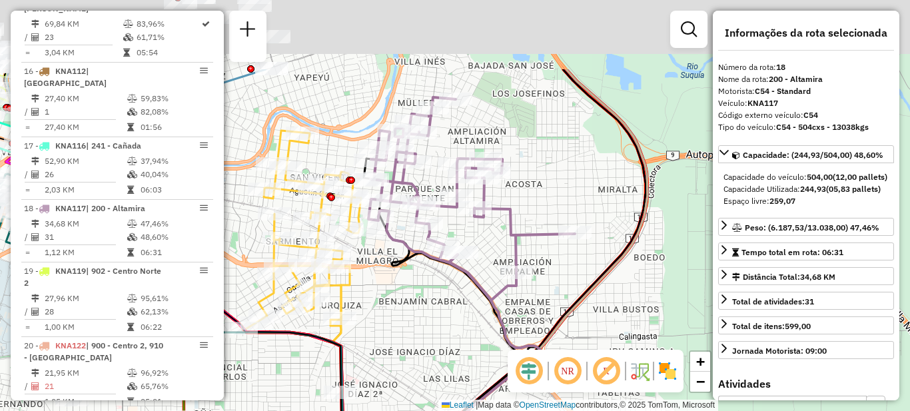
drag, startPoint x: 417, startPoint y: 213, endPoint x: 424, endPoint y: 276, distance: 63.6
click at [428, 286] on div "Janela de atendimento Grade de atendimento Capacidade Transportadoras Veículos …" at bounding box center [455, 205] width 910 height 411
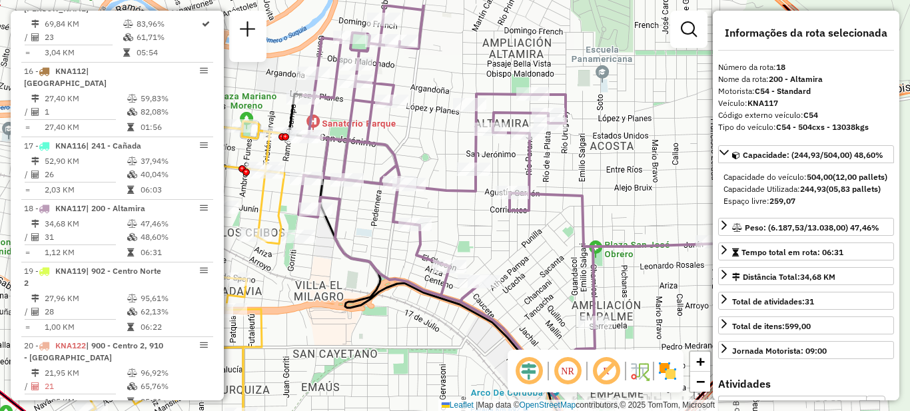
drag, startPoint x: 515, startPoint y: 198, endPoint x: 456, endPoint y: 254, distance: 80.6
click at [456, 254] on div "Janela de atendimento Grade de atendimento Capacidade Transportadoras Veículos …" at bounding box center [455, 205] width 910 height 411
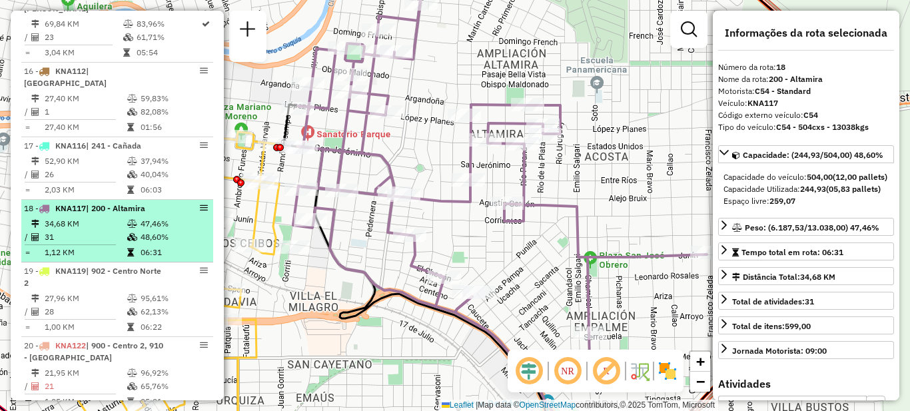
click at [123, 230] on td "31" at bounding box center [85, 236] width 83 height 13
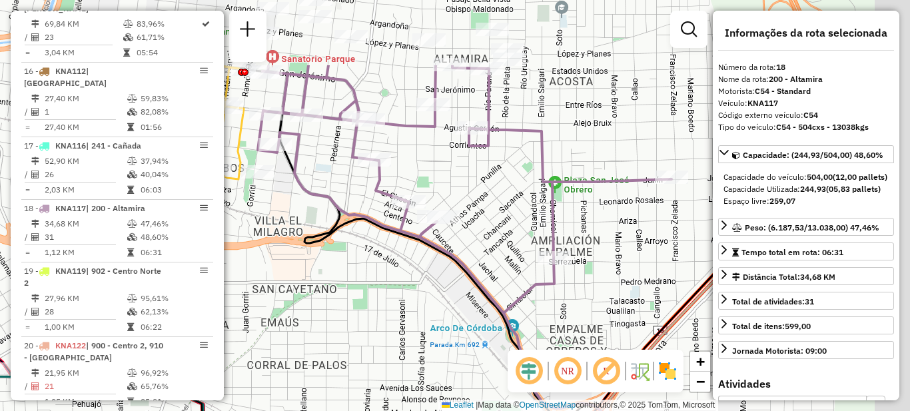
drag, startPoint x: 545, startPoint y: 127, endPoint x: 481, endPoint y: 233, distance: 124.3
click at [481, 233] on div "Janela de atendimento Grade de atendimento Capacidade Transportadoras Veículos …" at bounding box center [455, 205] width 910 height 411
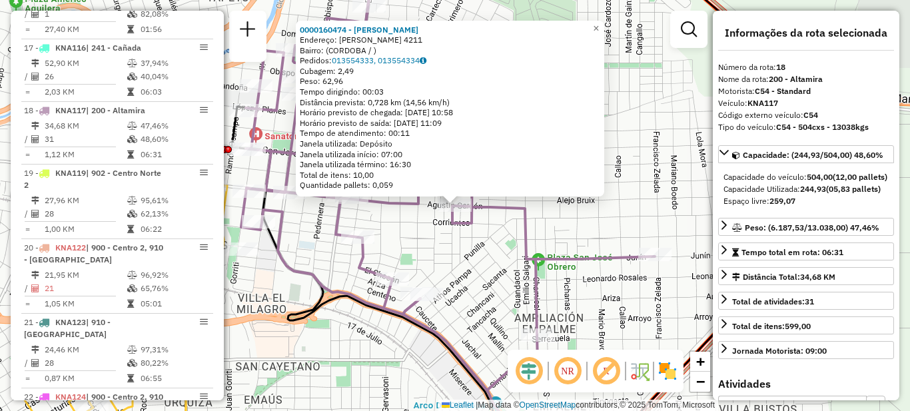
scroll to position [1634, 0]
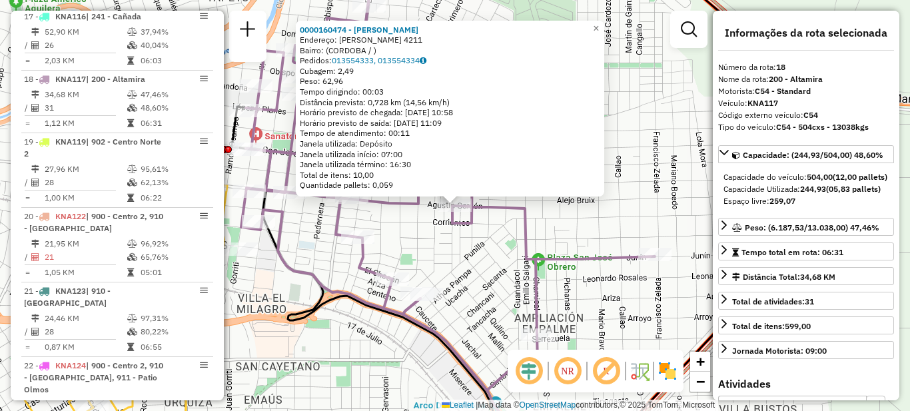
click at [460, 270] on div "0000160474 - Garcia Claudio Fabian Endereço: AGUSTIN GARZON 4211 Bairro: (CORDO…" at bounding box center [455, 205] width 910 height 411
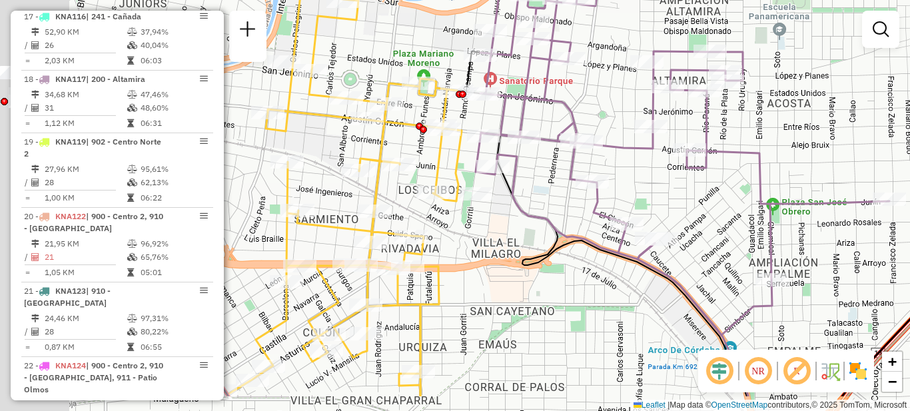
drag, startPoint x: 375, startPoint y: 268, endPoint x: 609, endPoint y: 212, distance: 240.9
click at [609, 212] on icon at bounding box center [683, 131] width 414 height 407
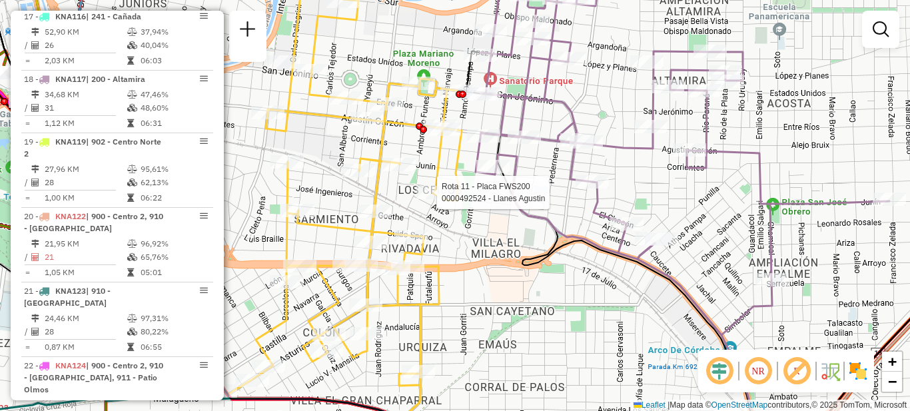
select select "**********"
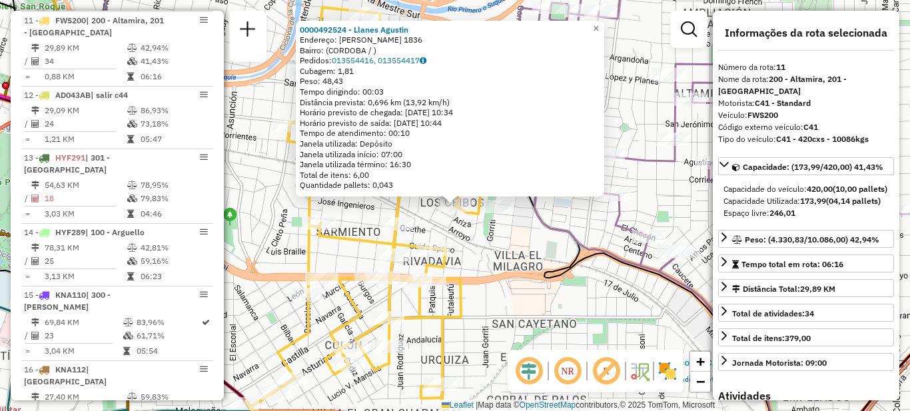
scroll to position [1184, 0]
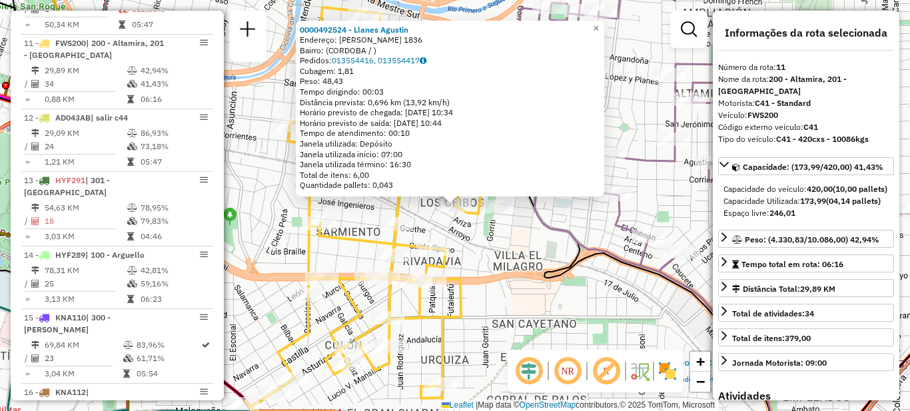
click at [565, 266] on icon at bounding box center [666, 258] width 357 height 388
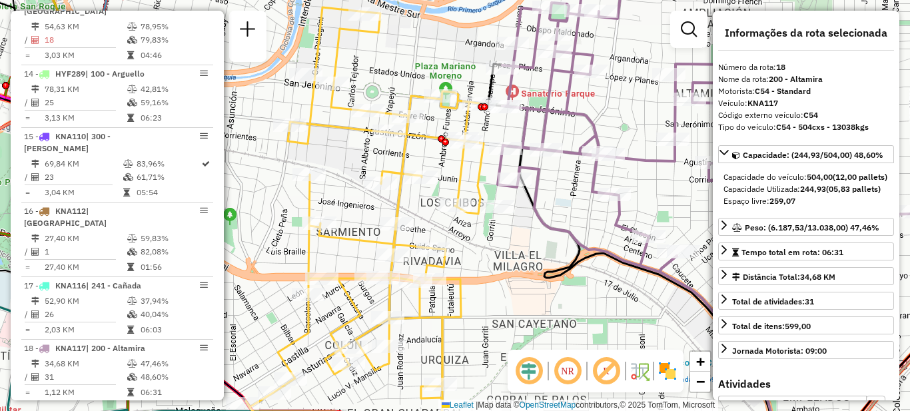
scroll to position [1634, 0]
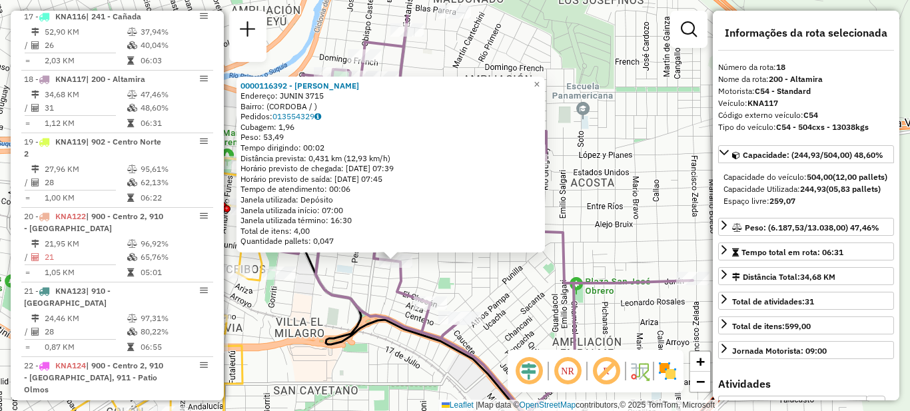
drag, startPoint x: 631, startPoint y: 216, endPoint x: 571, endPoint y: 272, distance: 81.5
click at [571, 272] on icon at bounding box center [486, 215] width 414 height 400
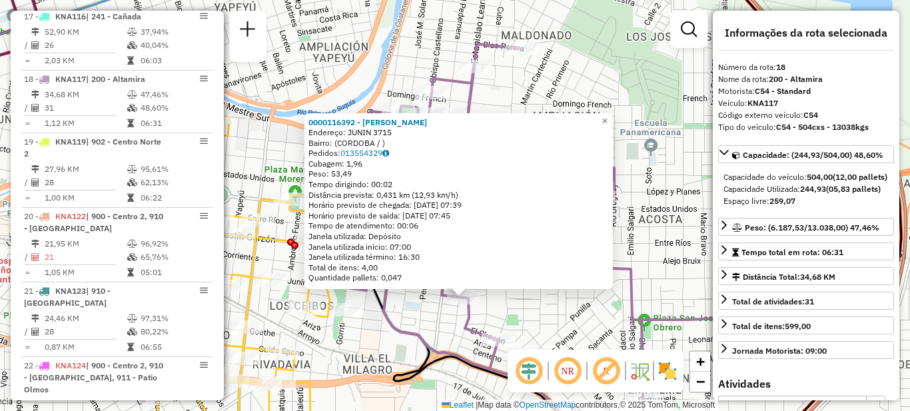
drag, startPoint x: 303, startPoint y: 288, endPoint x: 368, endPoint y: 319, distance: 72.4
click at [373, 322] on div "0000116392 - Salmeron Olga Patricia Endereço: JUNIN 3715 Bairro: (CORDOBA / ) P…" at bounding box center [455, 205] width 910 height 411
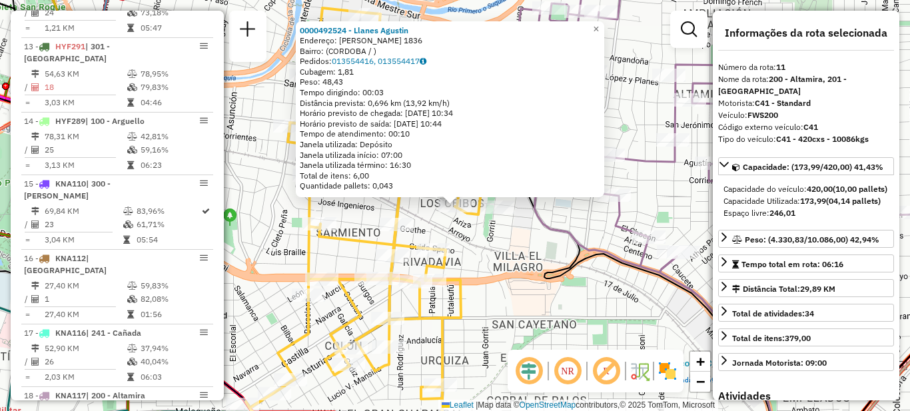
scroll to position [1184, 0]
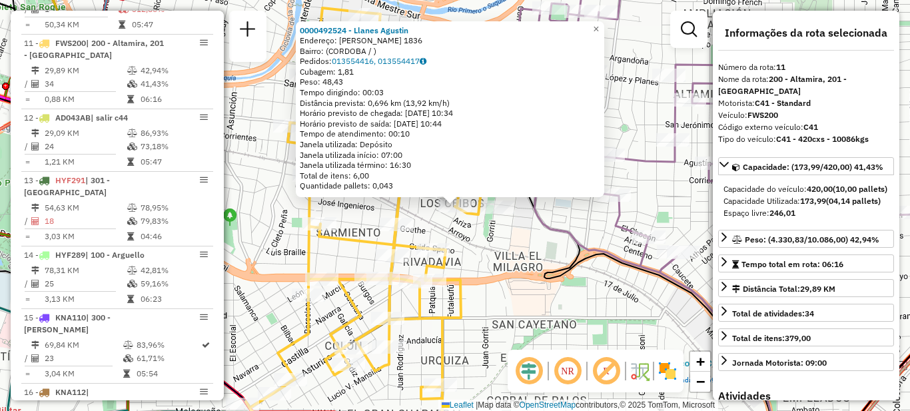
drag, startPoint x: 507, startPoint y: 346, endPoint x: 516, endPoint y: 348, distance: 9.4
click at [506, 346] on div "0000492524 - Llanes Agustin Endereço: TRISTAN NARVAJA 1836 Bairro: (CORDOBA / )…" at bounding box center [455, 205] width 910 height 411
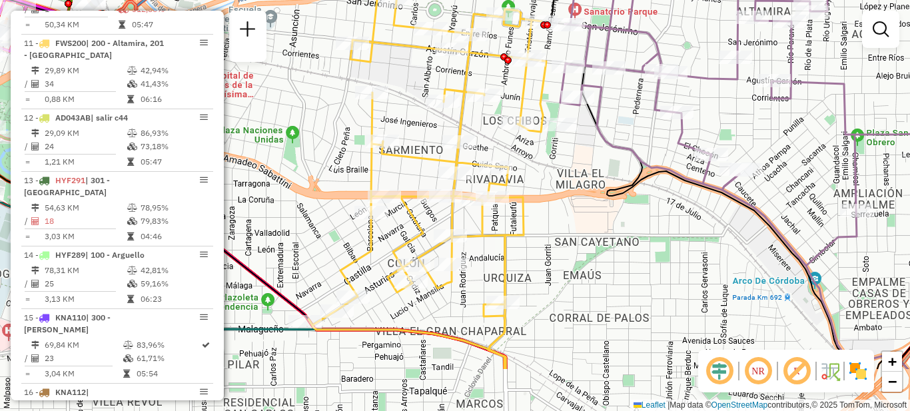
drag, startPoint x: 524, startPoint y: 342, endPoint x: 582, endPoint y: 264, distance: 97.1
click at [582, 264] on div "Janela de atendimento Grade de atendimento Capacidade Transportadoras Veículos …" at bounding box center [455, 205] width 910 height 411
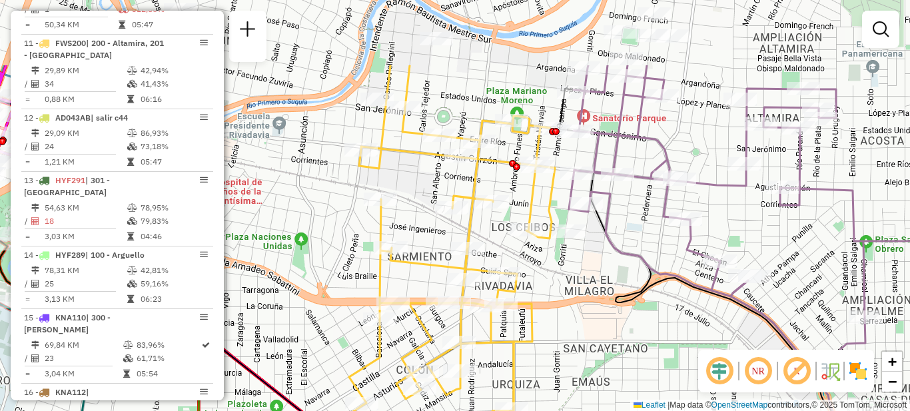
drag, startPoint x: 568, startPoint y: 227, endPoint x: 546, endPoint y: 348, distance: 122.5
click at [547, 348] on div "Janela de atendimento Grade de atendimento Capacidade Transportadoras Veículos …" at bounding box center [455, 205] width 910 height 411
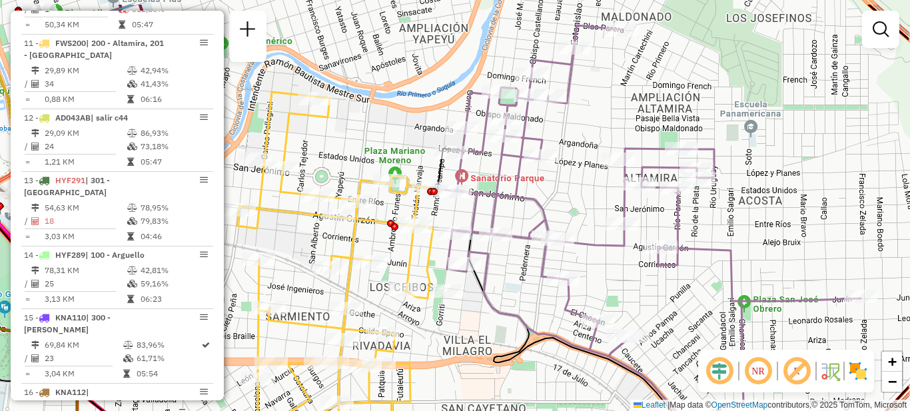
drag, startPoint x: 622, startPoint y: 234, endPoint x: 525, endPoint y: 277, distance: 106.2
click at [528, 279] on div "Janela de atendimento Grade de atendimento Capacidade Transportadoras Veículos …" at bounding box center [455, 205] width 910 height 411
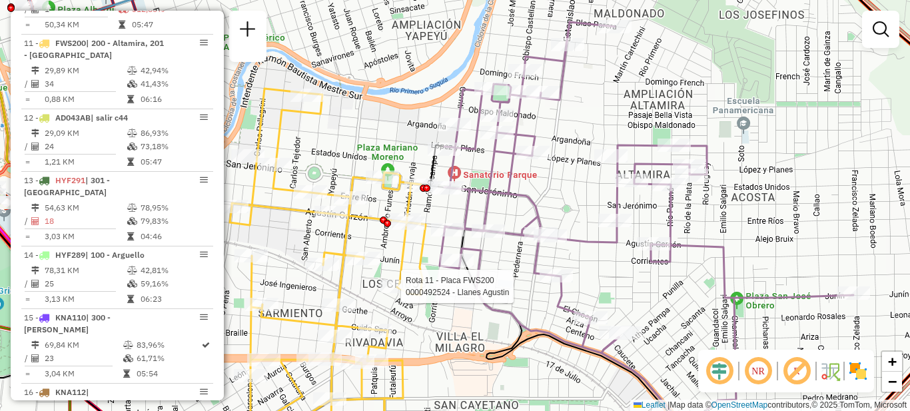
select select "**********"
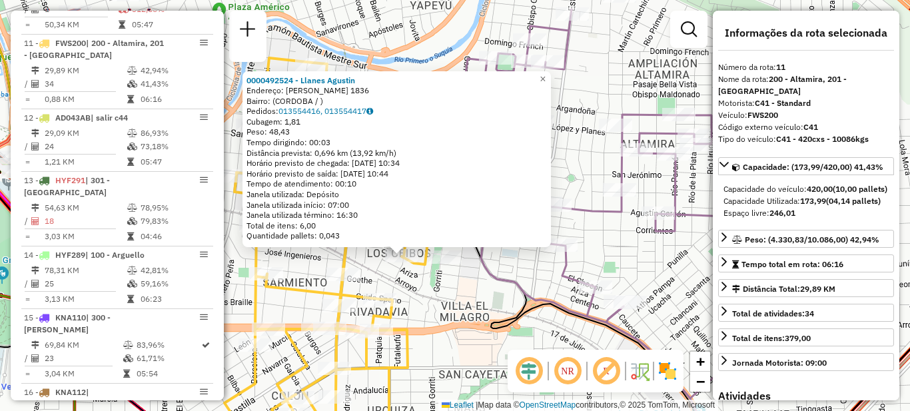
drag, startPoint x: 683, startPoint y: 217, endPoint x: 611, endPoint y: 267, distance: 87.6
click at [614, 268] on div "0000492524 - Llanes Agustin Endereço: TRISTAN NARVAJA 1836 Bairro: (CORDOBA / )…" at bounding box center [455, 205] width 910 height 411
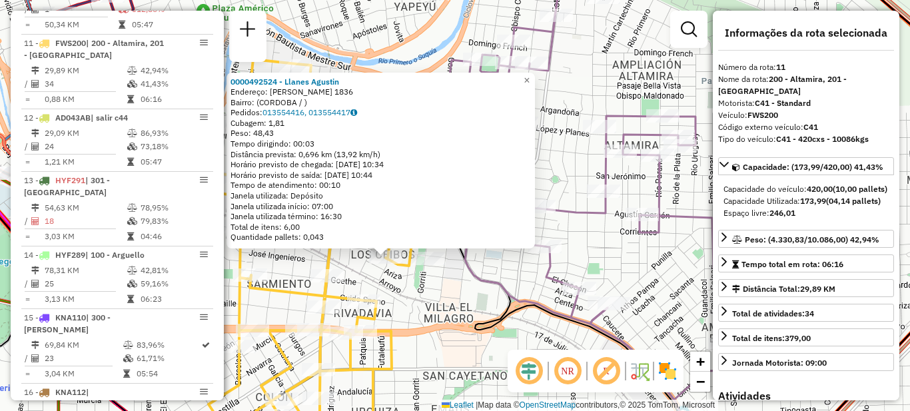
click at [678, 254] on div "0000492524 - Llanes Agustin Endereço: TRISTAN NARVAJA 1836 Bairro: (CORDOBA / )…" at bounding box center [455, 205] width 910 height 411
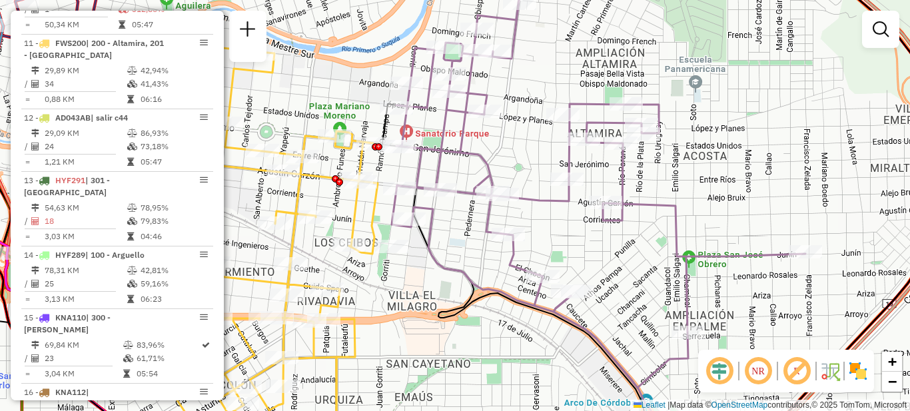
drag, startPoint x: 693, startPoint y: 201, endPoint x: 663, endPoint y: 209, distance: 30.4
click at [663, 209] on div "Janela de atendimento Grade de atendimento Capacidade Transportadoras Veículos …" at bounding box center [455, 205] width 910 height 411
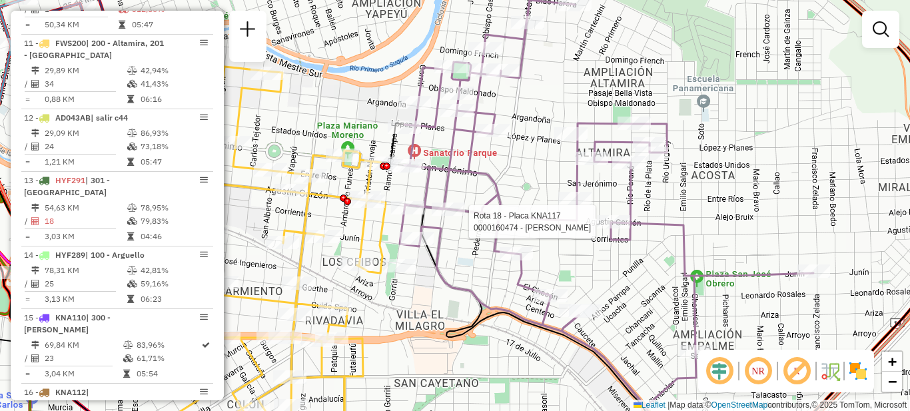
select select "**********"
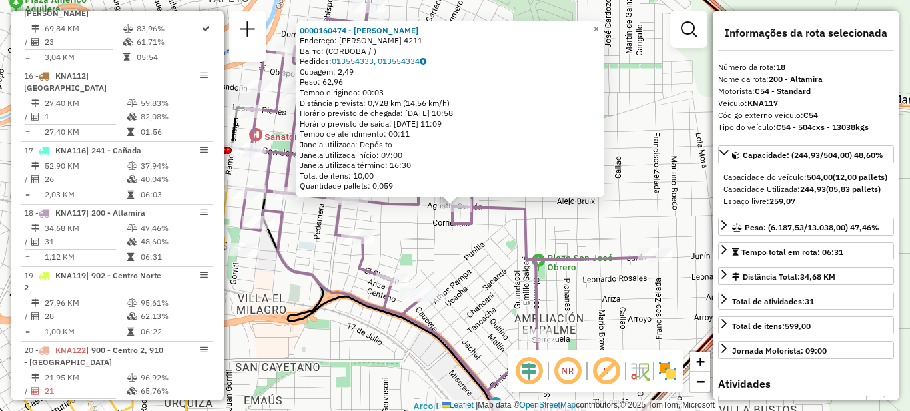
scroll to position [1634, 0]
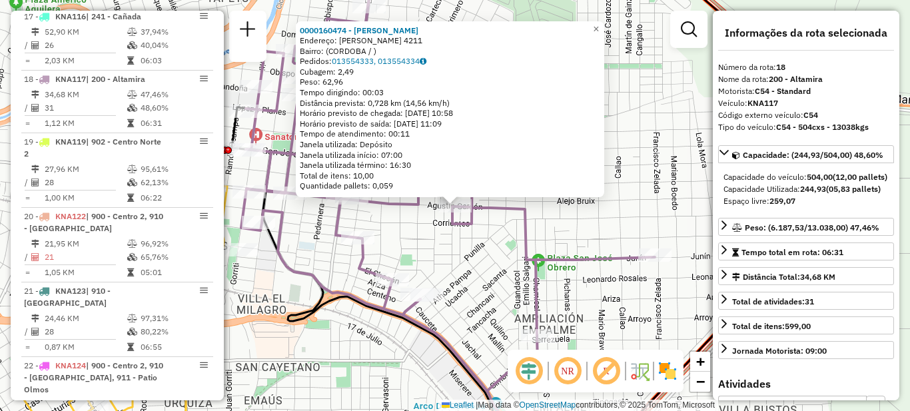
click at [480, 293] on div "0000160474 - Garcia Claudio Fabian Endereço: AGUSTIN GARZON 4211 Bairro: (CORDO…" at bounding box center [455, 205] width 910 height 411
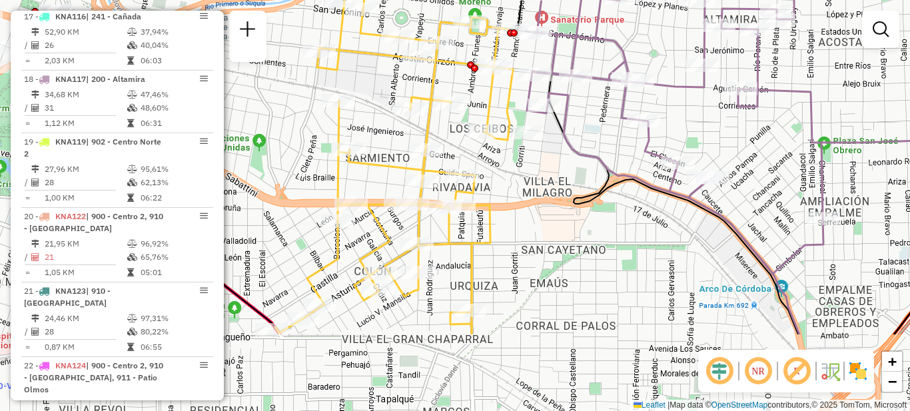
drag, startPoint x: 351, startPoint y: 298, endPoint x: 655, endPoint y: 163, distance: 332.2
click at [655, 163] on icon at bounding box center [734, 70] width 414 height 407
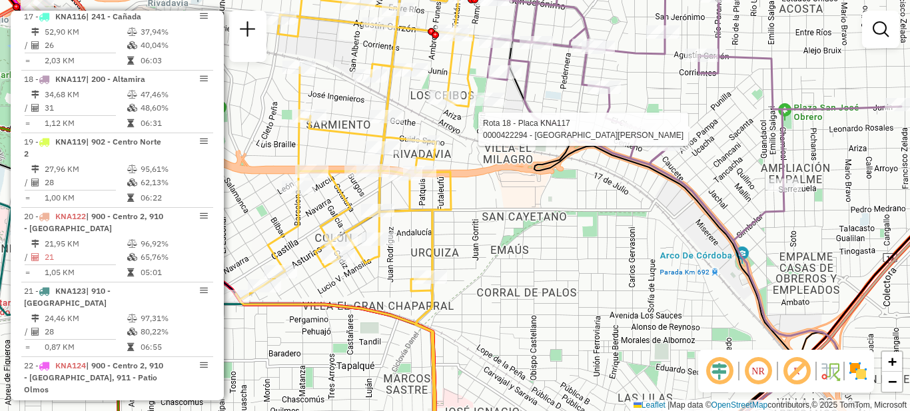
drag, startPoint x: 533, startPoint y: 282, endPoint x: 387, endPoint y: 340, distance: 157.2
click at [387, 340] on div "Rota 18 - Placa KNA117 0000422294 - VILLALON DIEGO CESAR Janela de atendimento …" at bounding box center [455, 205] width 910 height 411
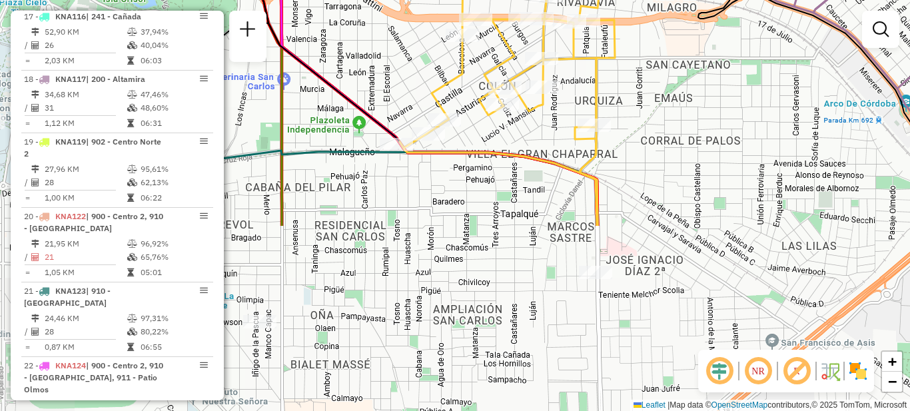
drag, startPoint x: 461, startPoint y: 327, endPoint x: 711, endPoint y: 87, distance: 347.2
click at [711, 87] on div "Rota 18 - Placa KNA117 0000422294 - VILLALON DIEGO CESAR Janela de atendimento …" at bounding box center [455, 205] width 910 height 411
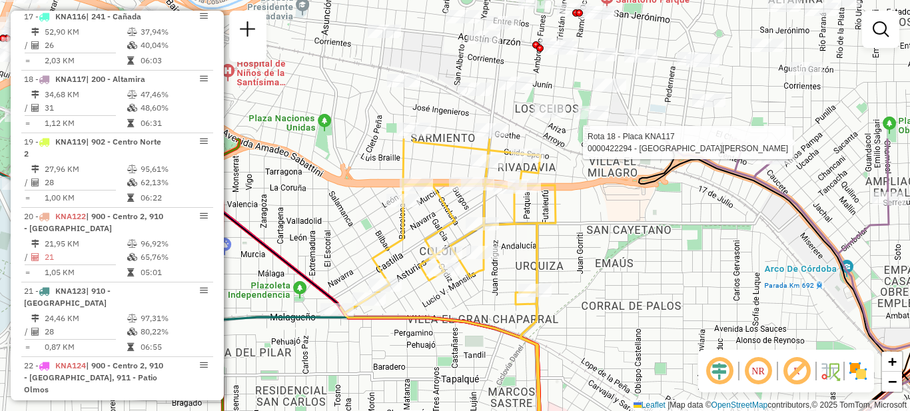
drag, startPoint x: 717, startPoint y: 109, endPoint x: 653, endPoint y: 295, distance: 196.7
click at [653, 294] on div "Rota 18 - Placa KNA117 0000422294 - VILLALON DIEGO CESAR Janela de atendimento …" at bounding box center [455, 205] width 910 height 411
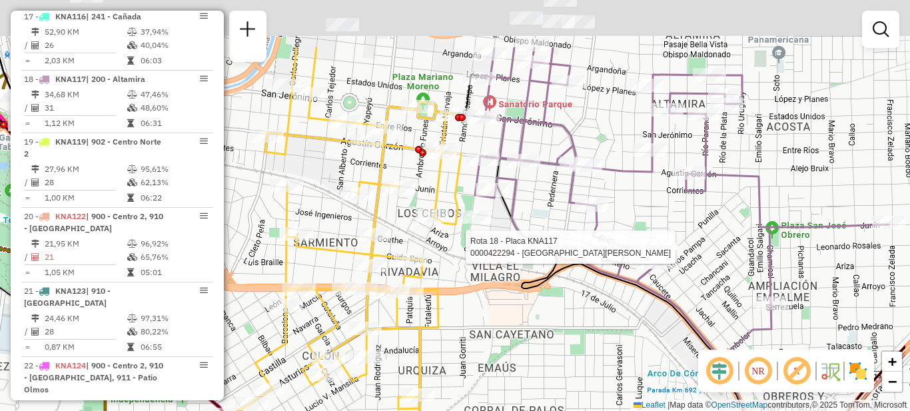
drag, startPoint x: 670, startPoint y: 280, endPoint x: 486, endPoint y: 356, distance: 198.6
click at [468, 375] on div "Rota 18 - Placa KNA117 0000422294 - VILLALON DIEGO CESAR Janela de atendimento …" at bounding box center [455, 205] width 910 height 411
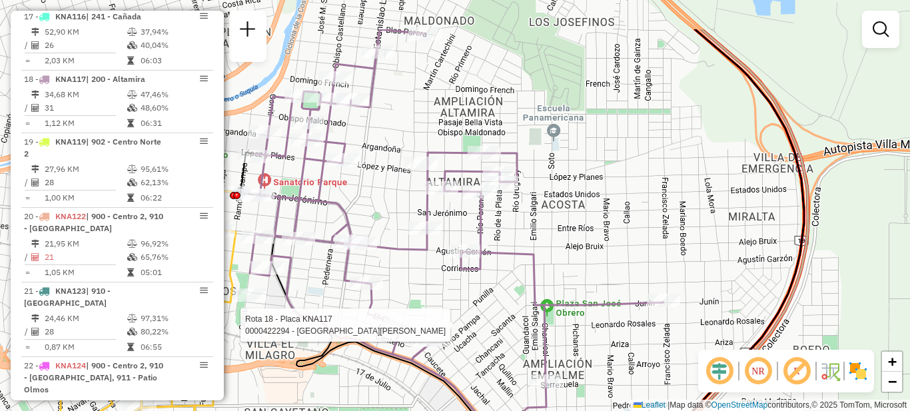
drag, startPoint x: 559, startPoint y: 310, endPoint x: 446, endPoint y: 296, distance: 114.1
click at [424, 347] on div at bounding box center [435, 340] width 33 height 13
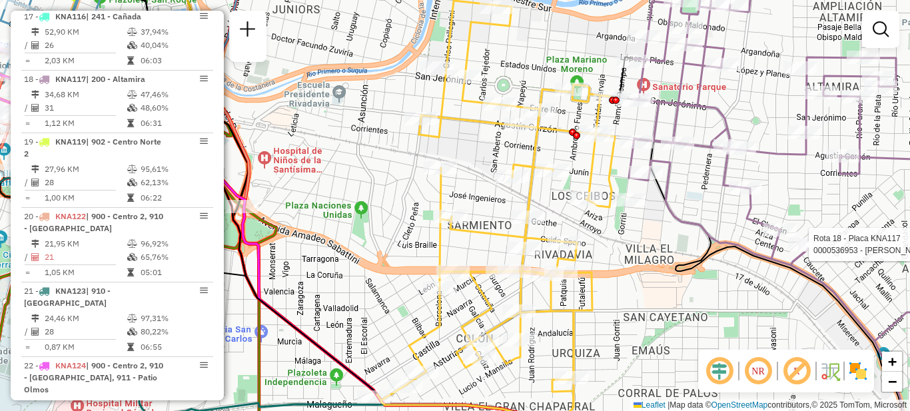
drag, startPoint x: 678, startPoint y: 246, endPoint x: 725, endPoint y: 256, distance: 48.3
click at [725, 256] on icon at bounding box center [799, 259] width 360 height 404
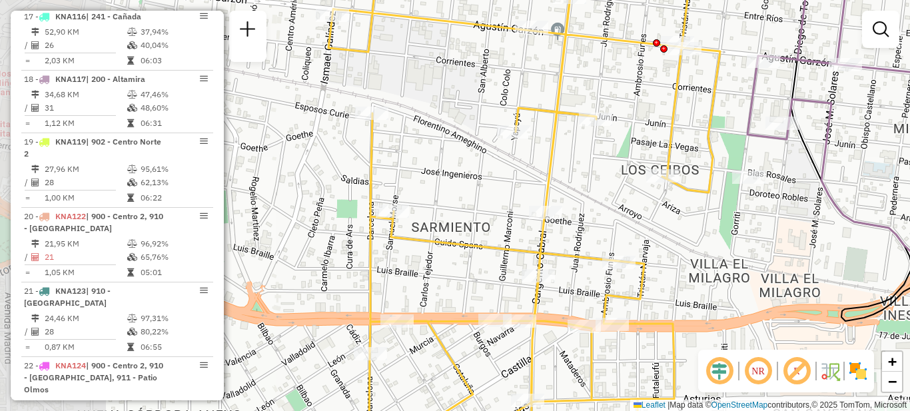
drag, startPoint x: 651, startPoint y: 249, endPoint x: 759, endPoint y: 274, distance: 110.7
click at [759, 274] on div "Rota 18 - Placa KNA117 0000536953 - EVELYN GENESIS LUJAN Janela de atendimento …" at bounding box center [455, 205] width 910 height 411
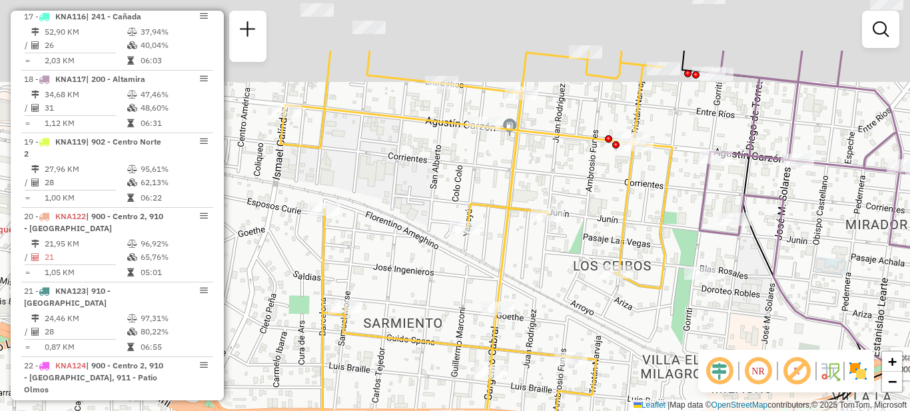
drag, startPoint x: 693, startPoint y: 269, endPoint x: 654, endPoint y: 313, distance: 58.5
click at [653, 320] on div "Rota 18 - Placa KNA117 0000536953 - EVELYN GENESIS LUJAN Janela de atendimento …" at bounding box center [455, 205] width 910 height 411
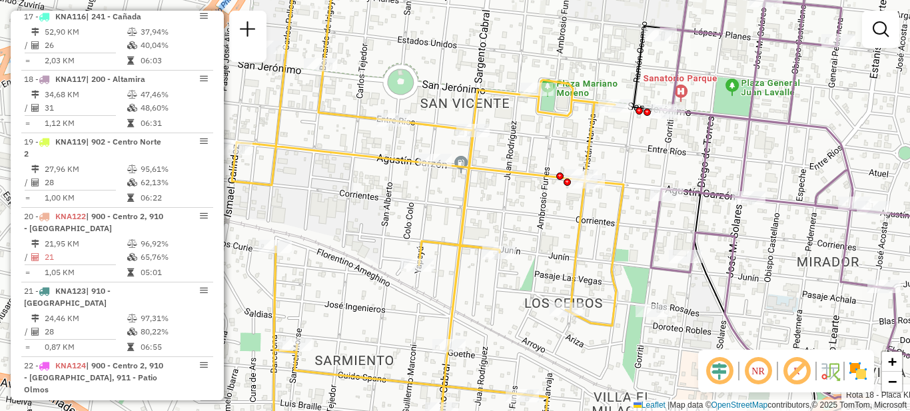
drag, startPoint x: 645, startPoint y: 260, endPoint x: 581, endPoint y: 324, distance: 90.4
click at [651, 324] on icon at bounding box center [810, 209] width 318 height 461
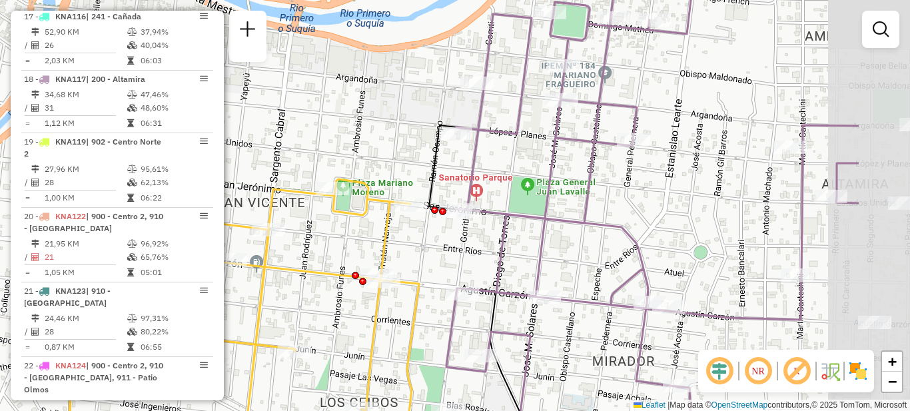
drag, startPoint x: 693, startPoint y: 242, endPoint x: 490, endPoint y: 286, distance: 207.0
click at [490, 286] on div "Rota 18 - Placa KNA117 0000536953 - EVELYN GENESIS LUJAN Janela de atendimento …" at bounding box center [455, 205] width 910 height 411
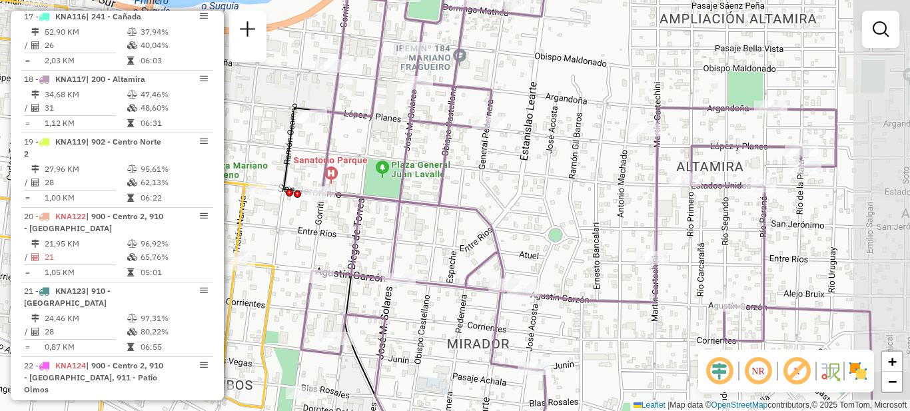
drag, startPoint x: 601, startPoint y: 224, endPoint x: 519, endPoint y: 177, distance: 94.6
click at [517, 178] on div "Rota 18 - Placa KNA117 0000536953 - EVELYN GENESIS LUJAN Janela de atendimento …" at bounding box center [455, 205] width 910 height 411
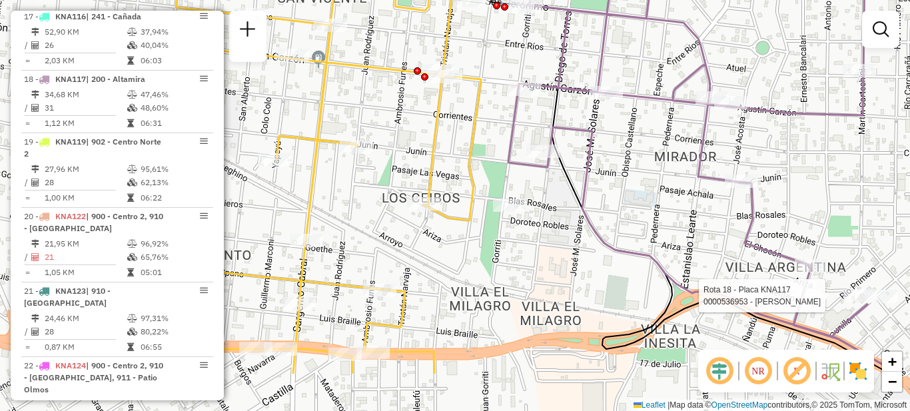
drag, startPoint x: 461, startPoint y: 288, endPoint x: 716, endPoint y: 210, distance: 266.5
click at [716, 210] on div "Rota 18 - Placa KNA117 0000536953 - EVELYN GENESIS LUJAN Janela de atendimento …" at bounding box center [455, 205] width 910 height 411
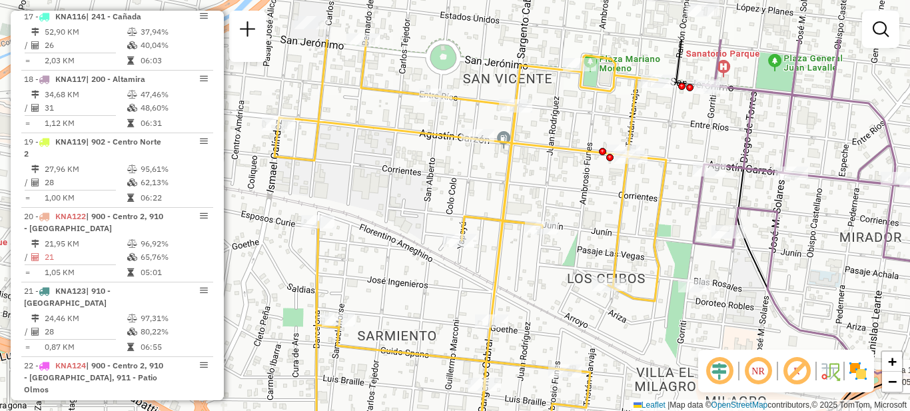
drag, startPoint x: 483, startPoint y: 275, endPoint x: 684, endPoint y: 354, distance: 215.9
click at [684, 359] on div "Rota 18 - Placa KNA117 0000536953 - EVELYN GENESIS LUJAN Janela de atendimento …" at bounding box center [455, 205] width 910 height 411
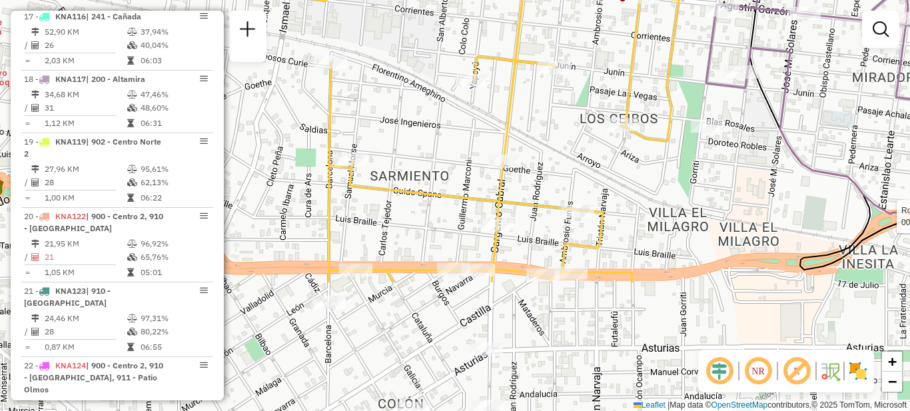
drag, startPoint x: 682, startPoint y: 268, endPoint x: 659, endPoint y: 101, distance: 168.8
click at [659, 101] on div "Rota 18 - Placa KNA117 0000536953 - EVELYN GENESIS LUJAN Janela de atendimento …" at bounding box center [455, 205] width 910 height 411
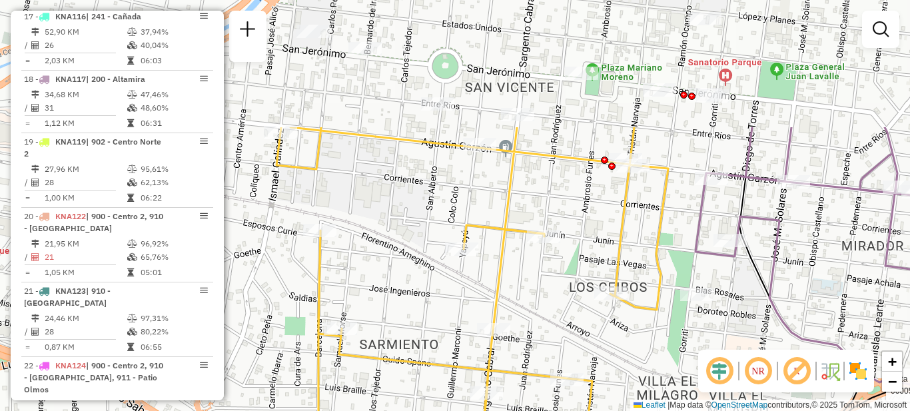
drag, startPoint x: 605, startPoint y: 172, endPoint x: 591, endPoint y: 355, distance: 183.0
click at [591, 355] on div "Rota 18 - Placa KNA117 0000536953 - EVELYN GENESIS LUJAN Janela de atendimento …" at bounding box center [455, 205] width 910 height 411
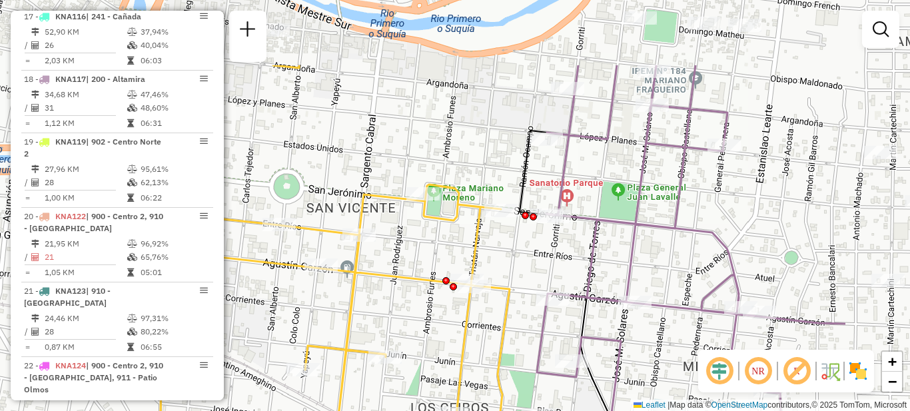
drag, startPoint x: 583, startPoint y: 264, endPoint x: 426, endPoint y: 363, distance: 185.9
click at [426, 369] on div "Rota 18 - Placa KNA117 0000536953 - EVELYN GENESIS LUJAN Janela de atendimento …" at bounding box center [455, 205] width 910 height 411
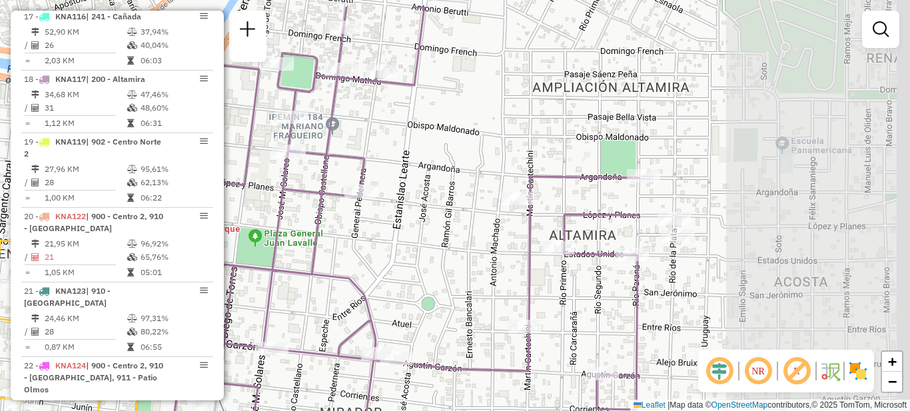
drag, startPoint x: 724, startPoint y: 264, endPoint x: 364, endPoint y: 306, distance: 362.1
click at [350, 312] on icon at bounding box center [407, 253] width 466 height 493
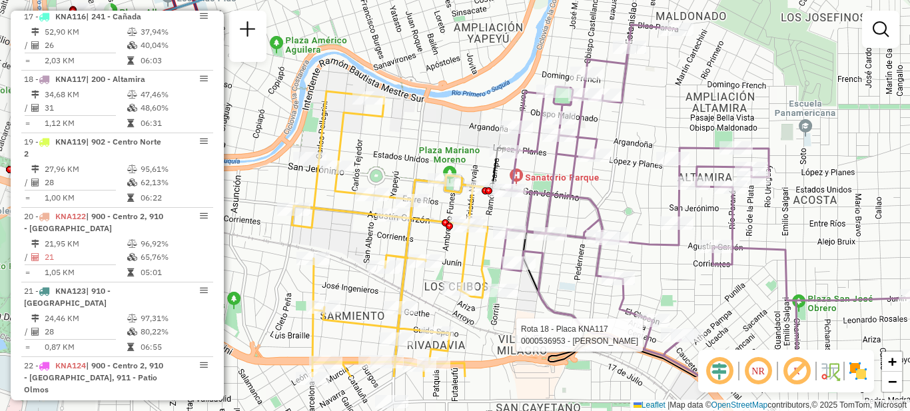
drag, startPoint x: 502, startPoint y: 291, endPoint x: 707, endPoint y: 214, distance: 218.3
click at [707, 214] on div "Rota 18 - Placa KNA117 0000536953 - EVELYN GENESIS LUJAN Janela de atendimento …" at bounding box center [455, 205] width 910 height 411
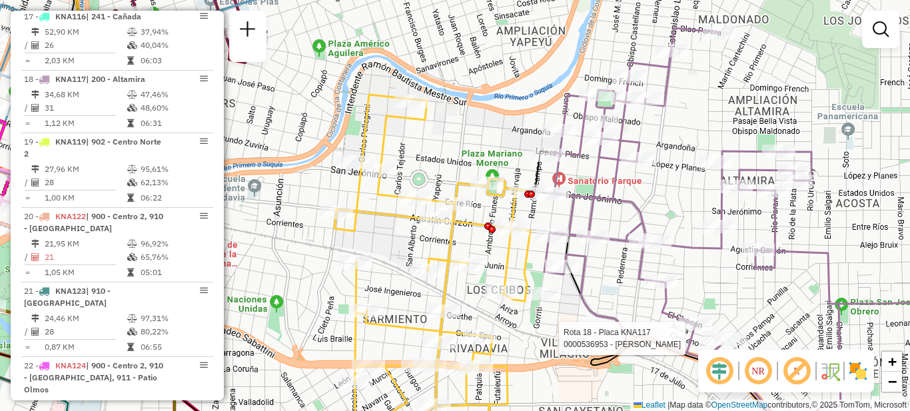
drag, startPoint x: 614, startPoint y: 221, endPoint x: 658, endPoint y: 228, distance: 44.5
click at [656, 226] on div "Rota 18 - Placa KNA117 0000536953 - EVELYN GENESIS LUJAN Janela de atendimento …" at bounding box center [455, 205] width 910 height 411
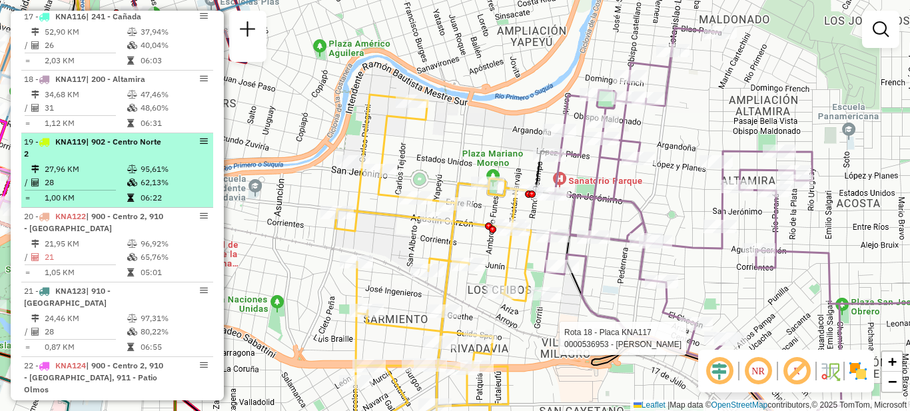
click at [115, 163] on td "27,96 KM" at bounding box center [85, 169] width 83 height 13
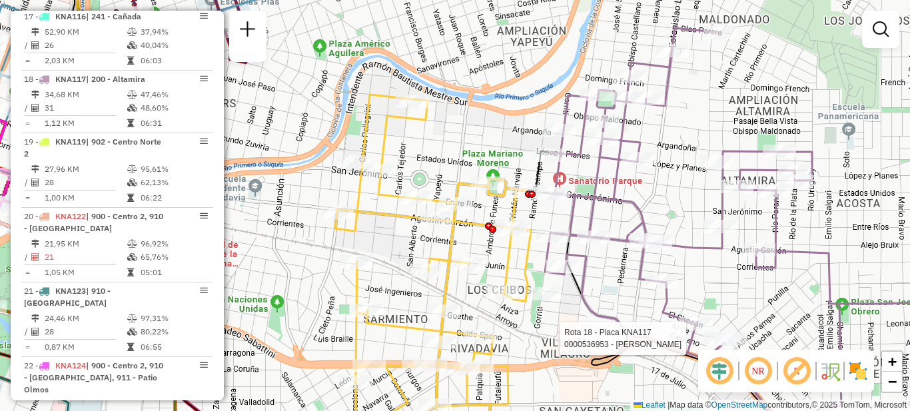
select select "**********"
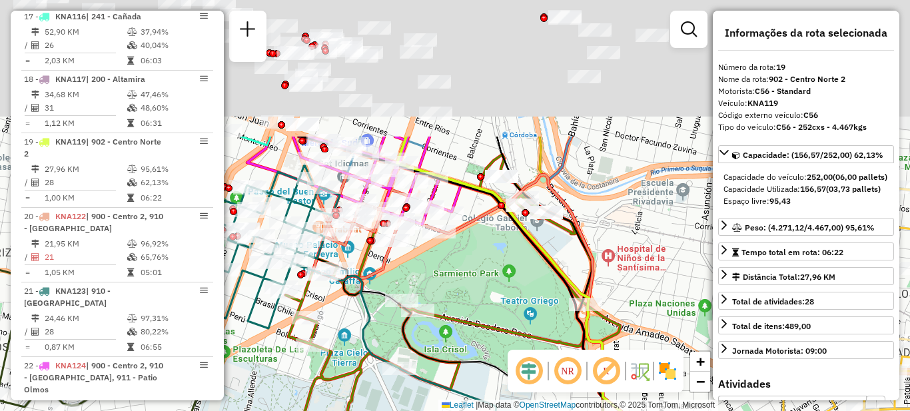
drag, startPoint x: 440, startPoint y: 129, endPoint x: 470, endPoint y: 337, distance: 209.9
click at [470, 337] on div "Rota 18 - Placa KNA117 0000536953 - EVELYN GENESIS LUJAN Janela de atendimento …" at bounding box center [455, 205] width 910 height 411
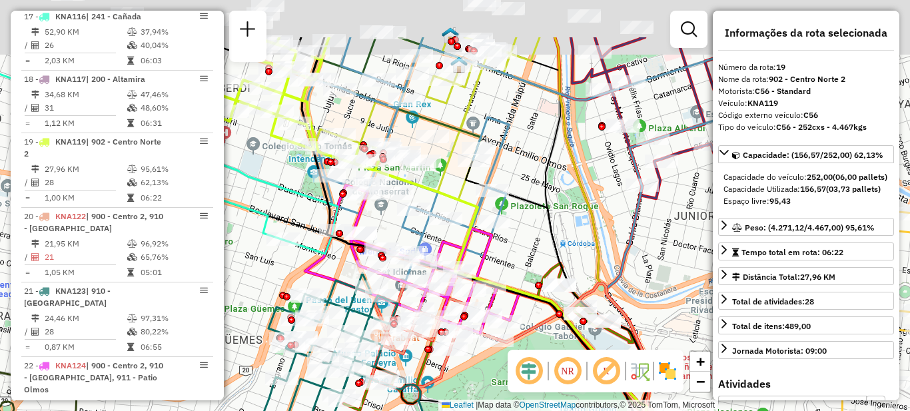
click at [557, 364] on hb-router-mapa "Informações da Sessão 1276330 - 16/09/2025 Criação: 15/09/2025 18:06 Depósito: …" at bounding box center [455, 205] width 910 height 411
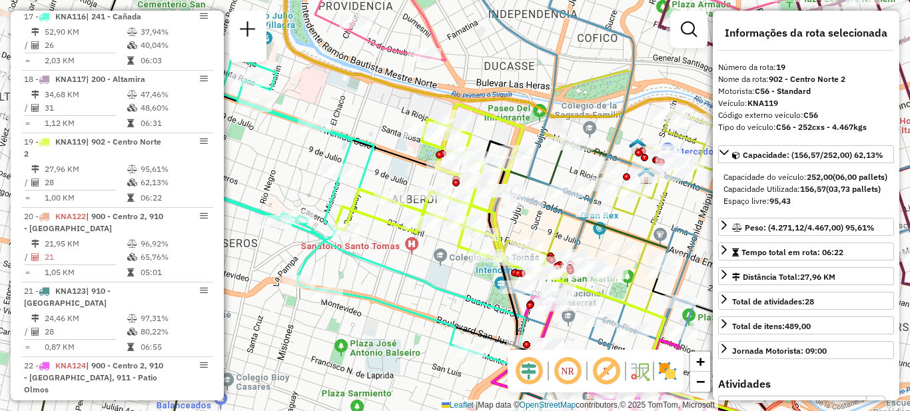
drag, startPoint x: 302, startPoint y: 266, endPoint x: 408, endPoint y: 260, distance: 106.0
click at [428, 304] on div "Rota 18 - Placa KNA117 0000536953 - EVELYN GENESIS LUJAN Janela de atendimento …" at bounding box center [455, 205] width 910 height 411
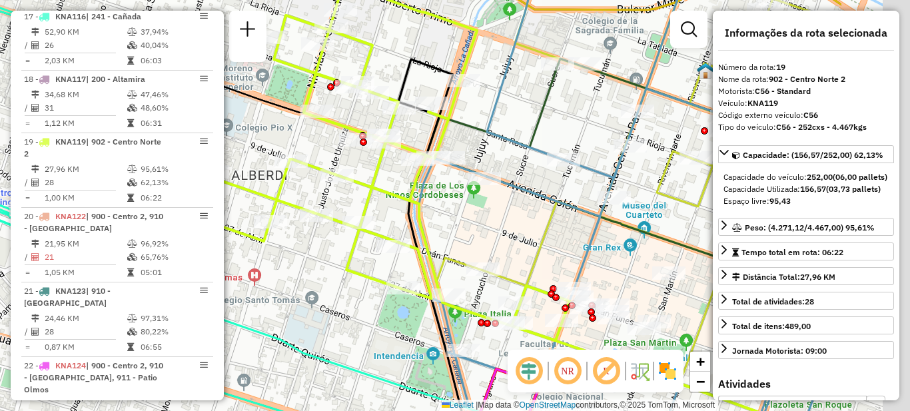
drag, startPoint x: 459, startPoint y: 270, endPoint x: 288, endPoint y: 327, distance: 180.5
click at [288, 327] on div "Rota 18 - Placa KNA117 0000536953 - EVELYN GENESIS LUJAN Janela de atendimento …" at bounding box center [455, 205] width 910 height 411
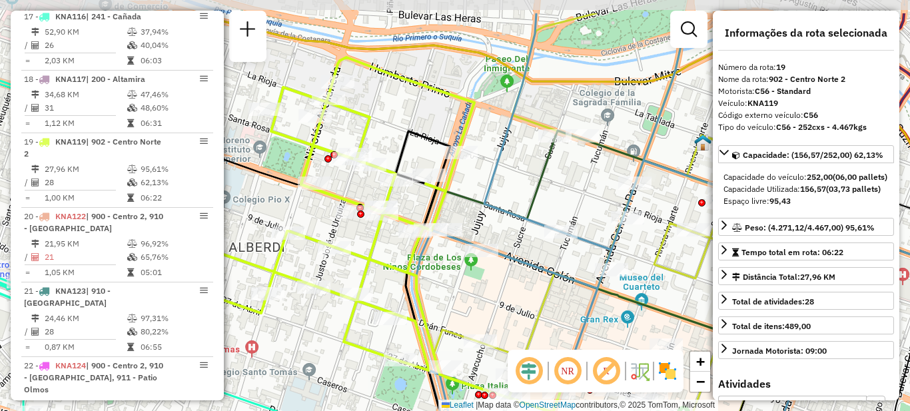
drag, startPoint x: 433, startPoint y: 236, endPoint x: 438, endPoint y: 287, distance: 51.6
click at [438, 287] on div "Rota 18 - Placa KNA117 0000536953 - EVELYN GENESIS LUJAN Janela de atendimento …" at bounding box center [455, 205] width 910 height 411
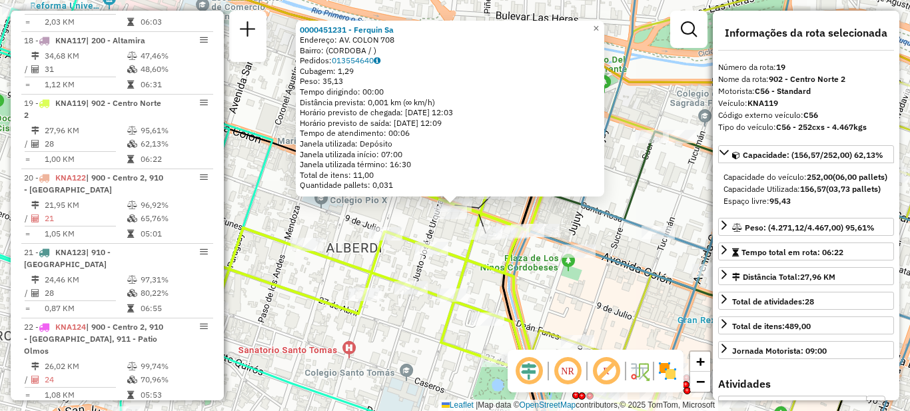
scroll to position [1697, 0]
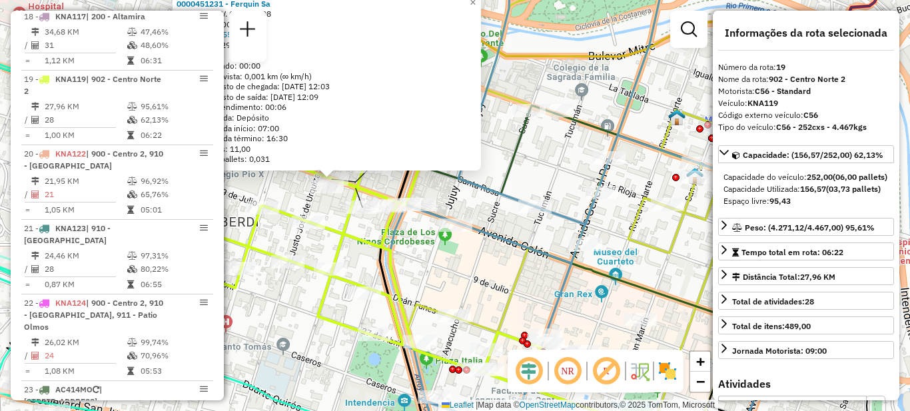
drag, startPoint x: 575, startPoint y: 292, endPoint x: 456, endPoint y: 270, distance: 121.3
click at [456, 270] on div "0000451231 - Ferquin Sa Endereço: AV. COLON 708 Bairro: (CORDOBA / ) Pedidos: 0…" at bounding box center [455, 205] width 910 height 411
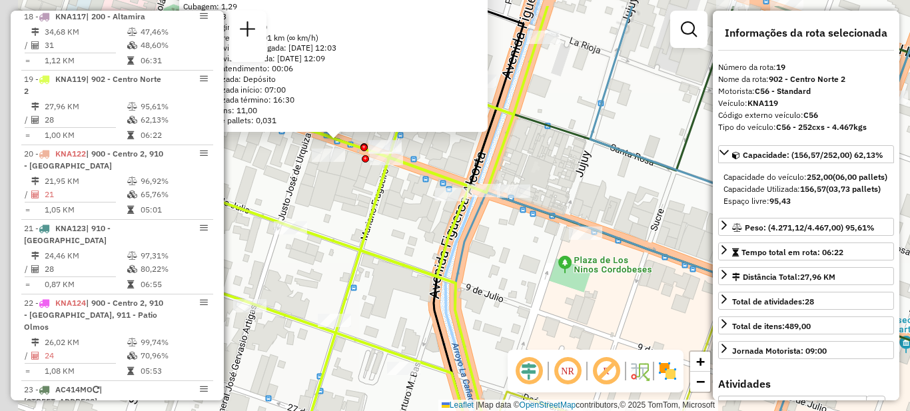
drag, startPoint x: 398, startPoint y: 268, endPoint x: 528, endPoint y: 316, distance: 138.2
click at [528, 316] on div "0000451231 - Ferquin Sa Endereço: AV. COLON 708 Bairro: (CORDOBA / ) Pedidos: 0…" at bounding box center [455, 205] width 910 height 411
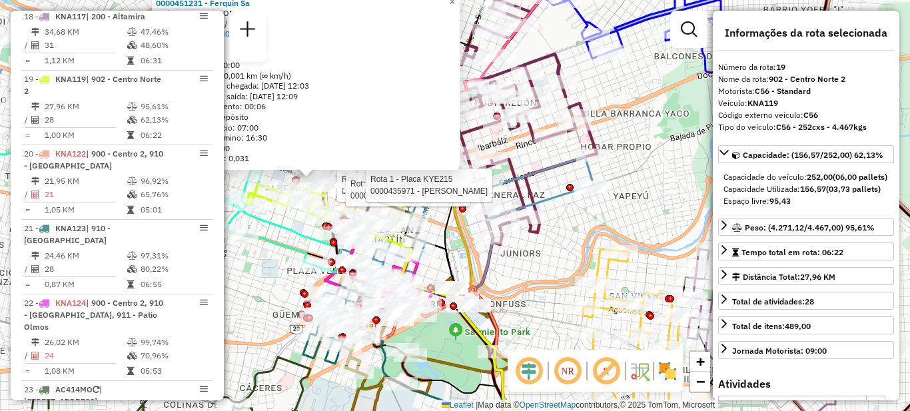
click at [582, 219] on div "Rota 1 - Placa KYE215 0000467645 - Toldos Violetas S. A. Rota 23 - Placa AC414M…" at bounding box center [455, 205] width 910 height 411
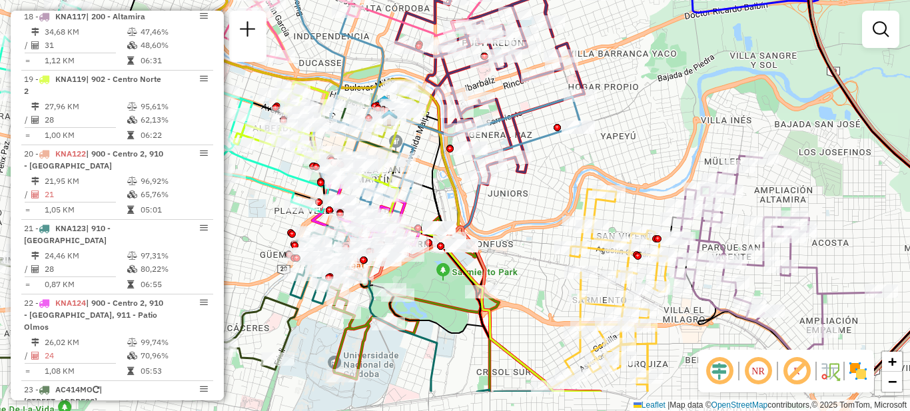
drag, startPoint x: 543, startPoint y: 202, endPoint x: 531, endPoint y: 143, distance: 61.3
click at [531, 143] on icon at bounding box center [531, 259] width 138 height 266
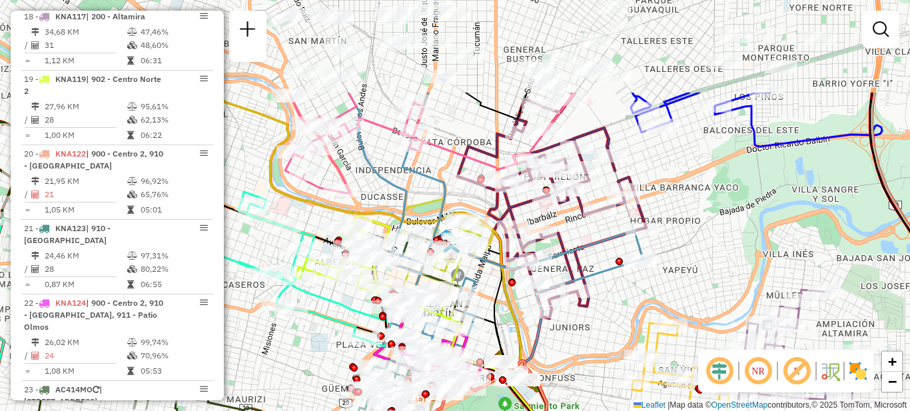
drag, startPoint x: 580, startPoint y: 139, endPoint x: 642, endPoint y: 272, distance: 147.5
click at [642, 272] on div "Janela de atendimento Grade de atendimento Capacidade Transportadoras Veículos …" at bounding box center [455, 205] width 910 height 411
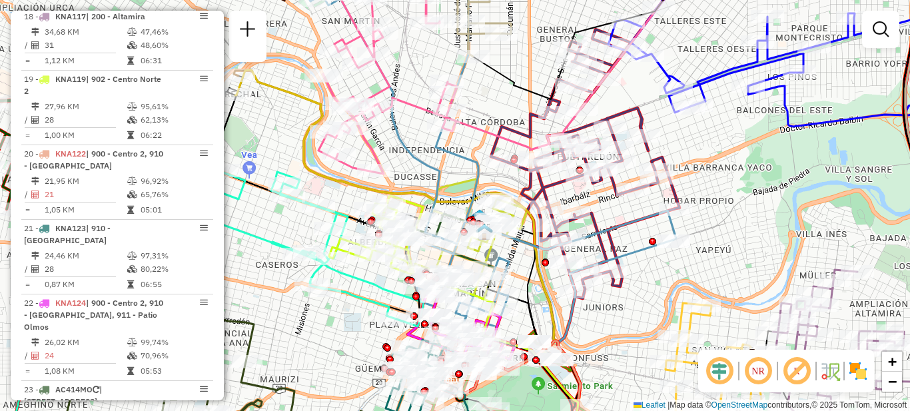
drag, startPoint x: 719, startPoint y: 253, endPoint x: 719, endPoint y: 165, distance: 87.9
click at [719, 165] on div "Janela de atendimento Grade de atendimento Capacidade Transportadoras Veículos …" at bounding box center [455, 205] width 910 height 411
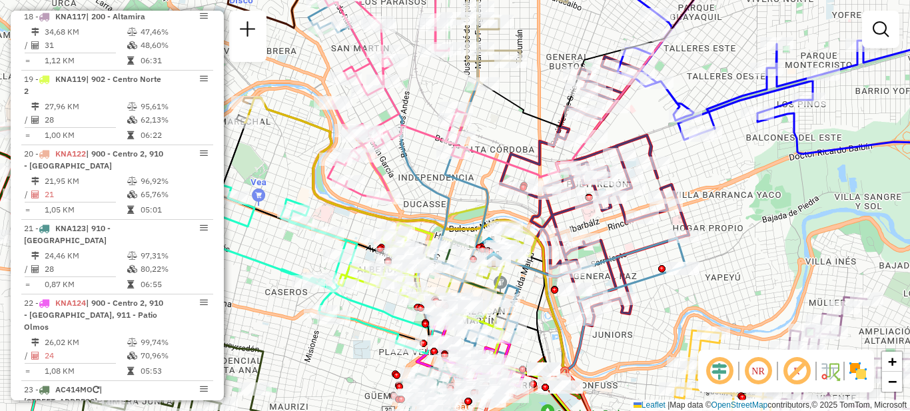
drag, startPoint x: 723, startPoint y: 161, endPoint x: 733, endPoint y: 188, distance: 28.9
click at [733, 188] on div "Janela de atendimento Grade de atendimento Capacidade Transportadoras Veículos …" at bounding box center [455, 205] width 910 height 411
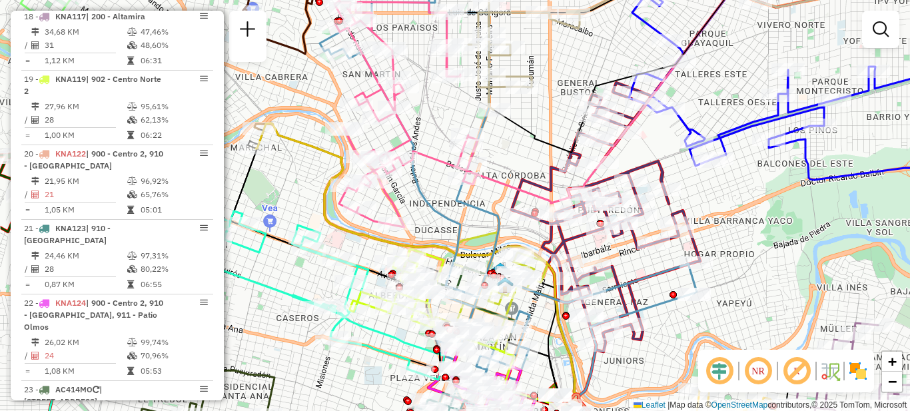
drag, startPoint x: 731, startPoint y: 182, endPoint x: 747, endPoint y: 196, distance: 20.7
click at [747, 196] on div "Janela de atendimento Grade de atendimento Capacidade Transportadoras Veículos …" at bounding box center [455, 205] width 910 height 411
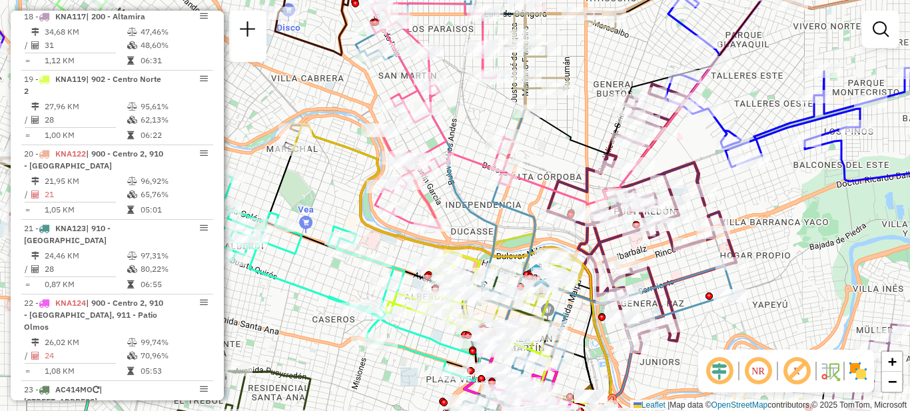
drag, startPoint x: 758, startPoint y: 244, endPoint x: 783, endPoint y: 248, distance: 24.9
click at [783, 248] on div "Janela de atendimento Grade de atendimento Capacidade Transportadoras Veículos …" at bounding box center [455, 205] width 910 height 411
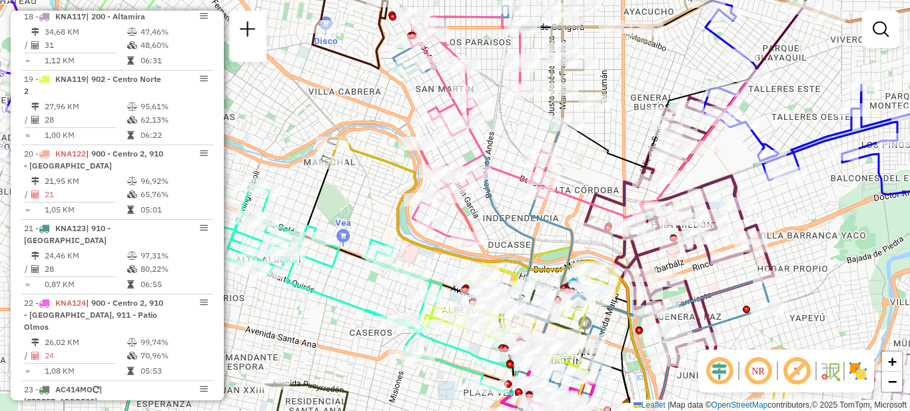
drag, startPoint x: 344, startPoint y: 282, endPoint x: 312, endPoint y: 230, distance: 61.6
click at [312, 230] on div "Janela de atendimento Grade de atendimento Capacidade Transportadoras Veículos …" at bounding box center [455, 205] width 910 height 411
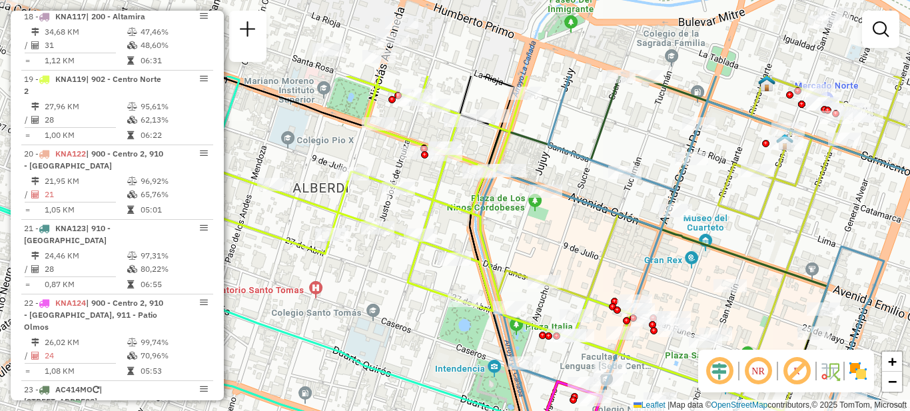
drag, startPoint x: 418, startPoint y: 197, endPoint x: 252, endPoint y: 356, distance: 229.4
click at [260, 369] on div "Janela de atendimento Grade de atendimento Capacidade Transportadoras Veículos …" at bounding box center [455, 205] width 910 height 411
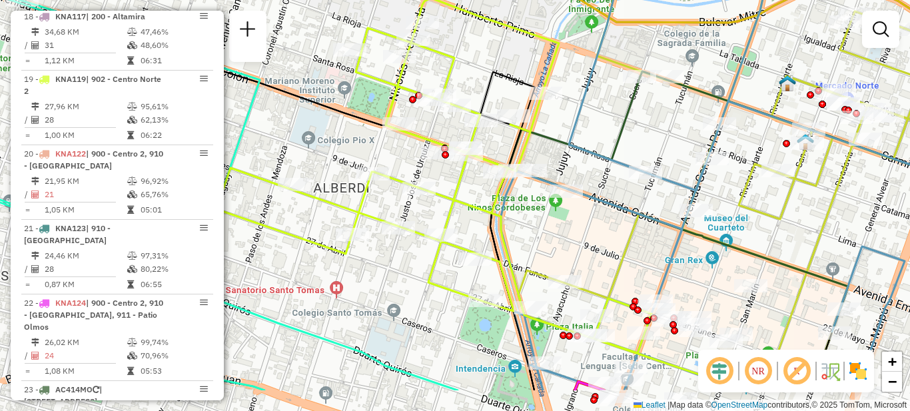
drag, startPoint x: 423, startPoint y: 287, endPoint x: 502, endPoint y: 226, distance: 100.2
click at [502, 226] on icon at bounding box center [417, 175] width 467 height 355
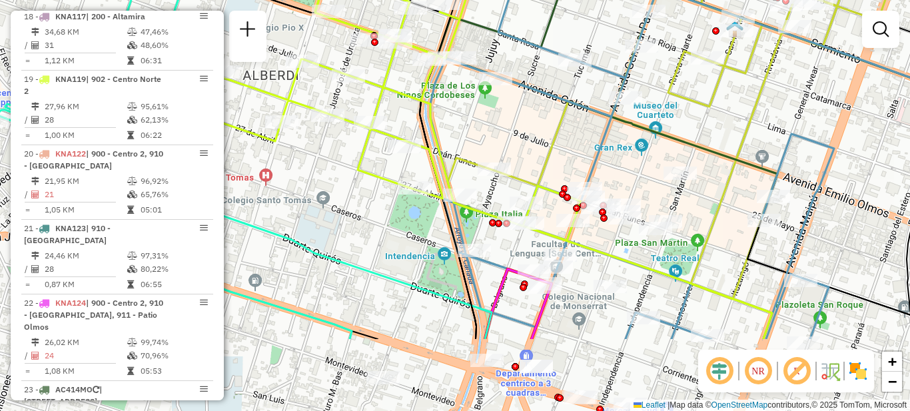
drag, startPoint x: 543, startPoint y: 243, endPoint x: 472, endPoint y: 131, distance: 132.9
click at [472, 131] on div "Janela de atendimento Grade de atendimento Capacidade Transportadoras Veículos …" at bounding box center [455, 205] width 910 height 411
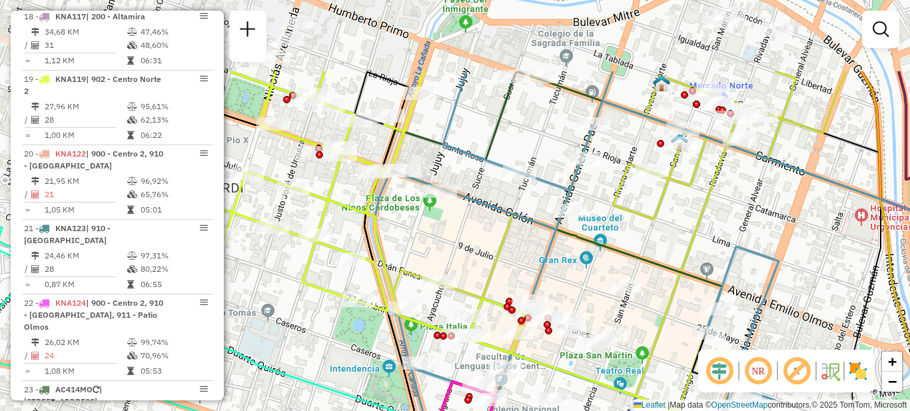
drag, startPoint x: 561, startPoint y: 115, endPoint x: 506, endPoint y: 227, distance: 125.4
click at [506, 227] on icon at bounding box center [642, 241] width 407 height 340
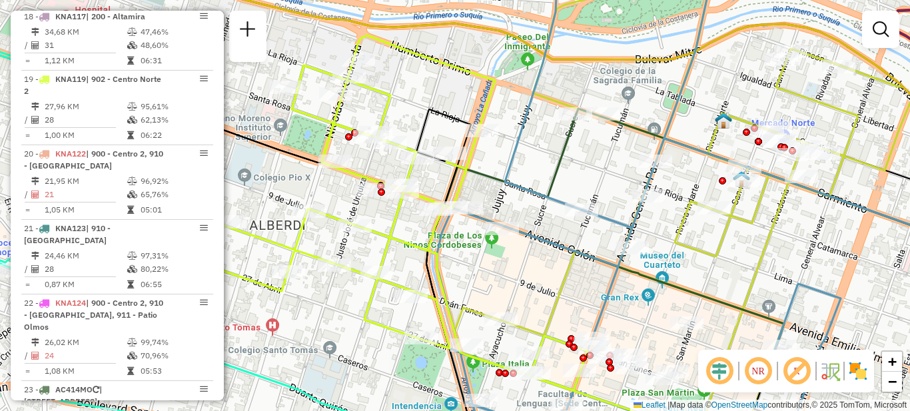
drag, startPoint x: 455, startPoint y: 231, endPoint x: 517, endPoint y: 269, distance: 73.2
click at [517, 269] on div "Janela de atendimento Grade de atendimento Capacidade Transportadoras Veículos …" at bounding box center [455, 205] width 910 height 411
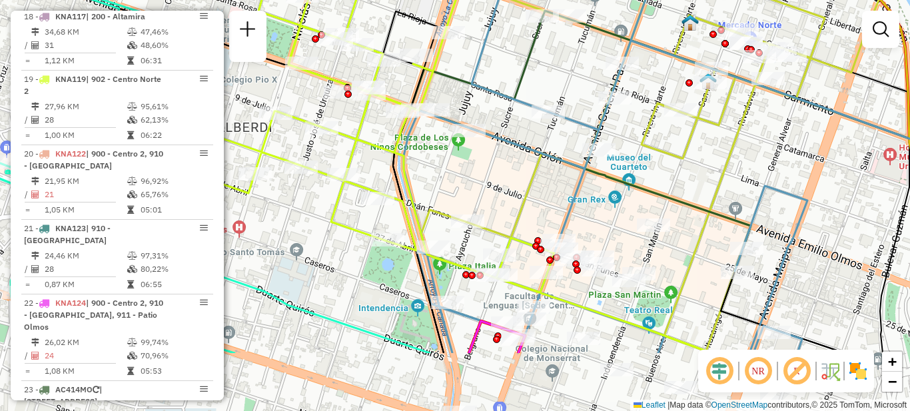
drag, startPoint x: 526, startPoint y: 264, endPoint x: 471, endPoint y: 163, distance: 115.3
click at [471, 163] on div "Janela de atendimento Grade de atendimento Capacidade Transportadoras Veículos …" at bounding box center [455, 205] width 910 height 411
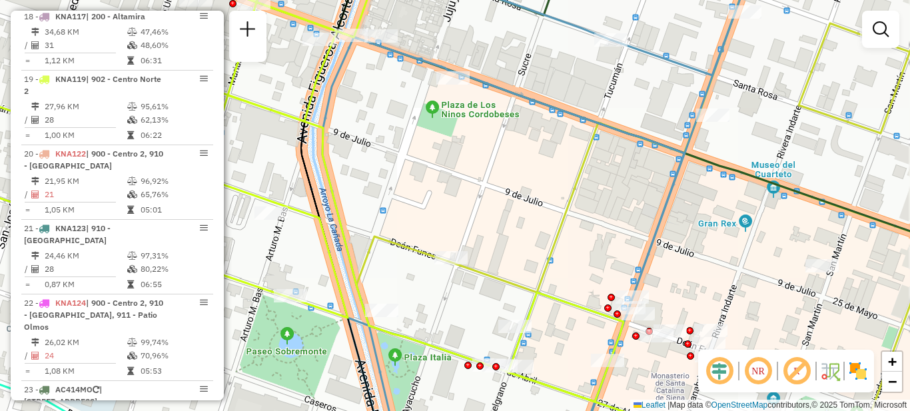
drag, startPoint x: 476, startPoint y: 143, endPoint x: 495, endPoint y: 204, distance: 64.0
click at [495, 204] on div "Janela de atendimento Grade de atendimento Capacidade Transportadoras Veículos …" at bounding box center [455, 205] width 910 height 411
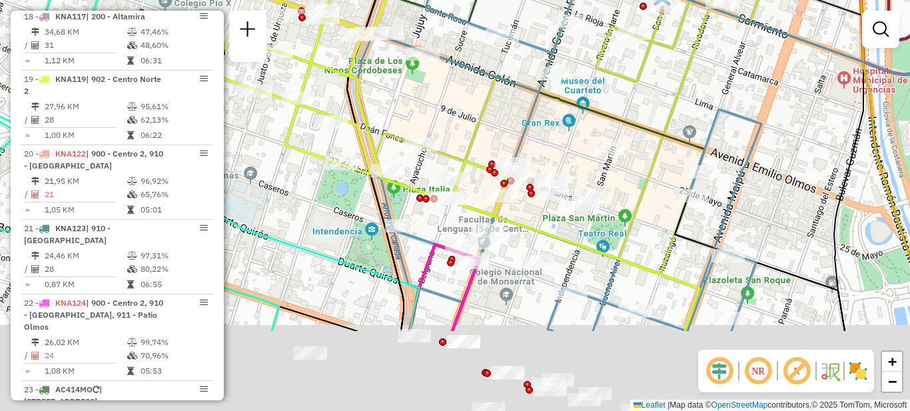
drag, startPoint x: 513, startPoint y: 262, endPoint x: 455, endPoint y: 142, distance: 134.0
click at [454, 142] on div "Janela de atendimento Grade de atendimento Capacidade Transportadoras Veículos …" at bounding box center [455, 205] width 910 height 411
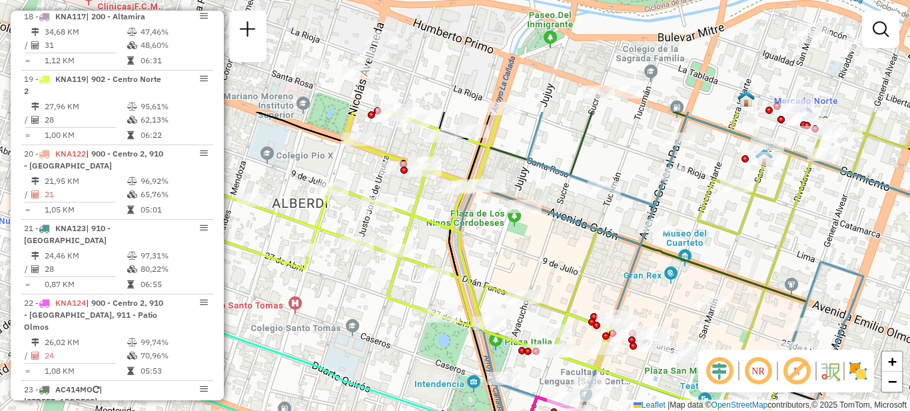
drag, startPoint x: 486, startPoint y: 111, endPoint x: 590, endPoint y: 266, distance: 187.7
click at [590, 266] on icon at bounding box center [721, 269] width 396 height 315
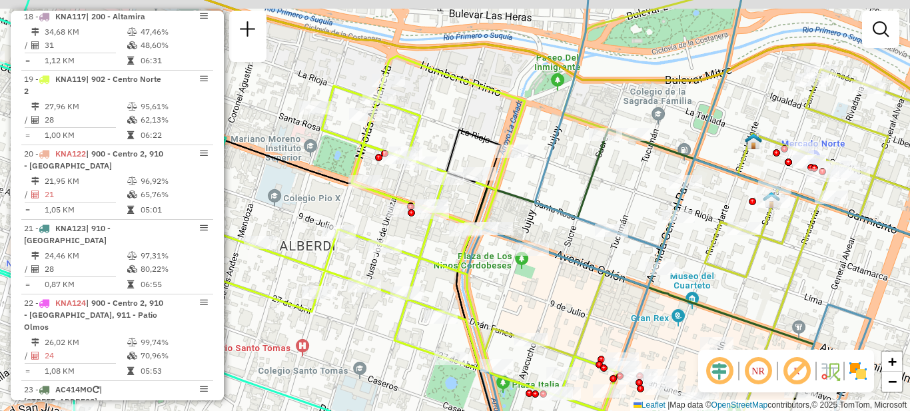
drag, startPoint x: 551, startPoint y: 188, endPoint x: 556, endPoint y: 228, distance: 40.3
click at [556, 228] on div "Janela de atendimento Grade de atendimento Capacidade Transportadoras Veículos …" at bounding box center [455, 205] width 910 height 411
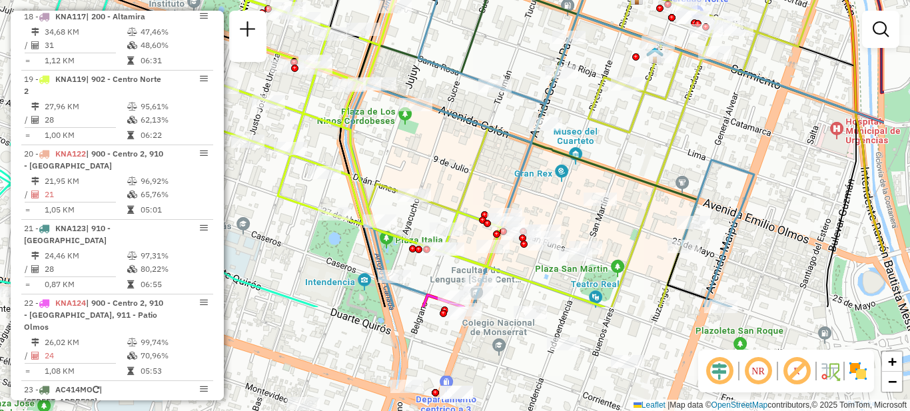
drag, startPoint x: 554, startPoint y: 276, endPoint x: 459, endPoint y: 167, distance: 145.4
click at [459, 167] on div "Janela de atendimento Grade de atendimento Capacidade Transportadoras Veículos …" at bounding box center [455, 205] width 910 height 411
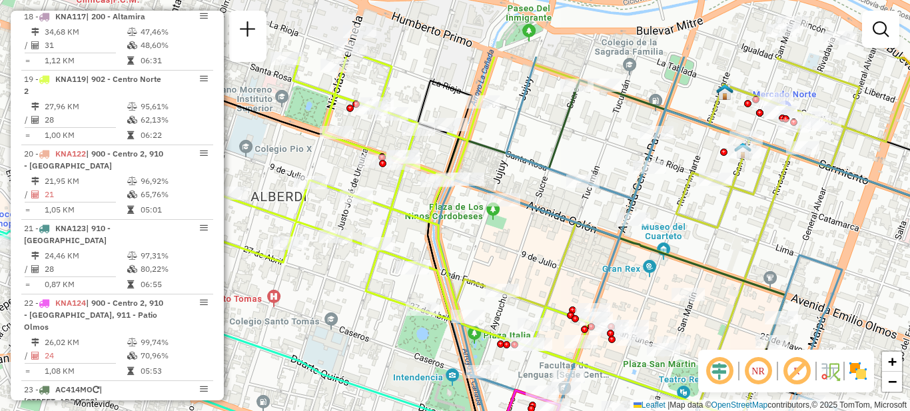
drag, startPoint x: 478, startPoint y: 161, endPoint x: 567, endPoint y: 258, distance: 132.0
click at [567, 258] on icon at bounding box center [708, 239] width 412 height 364
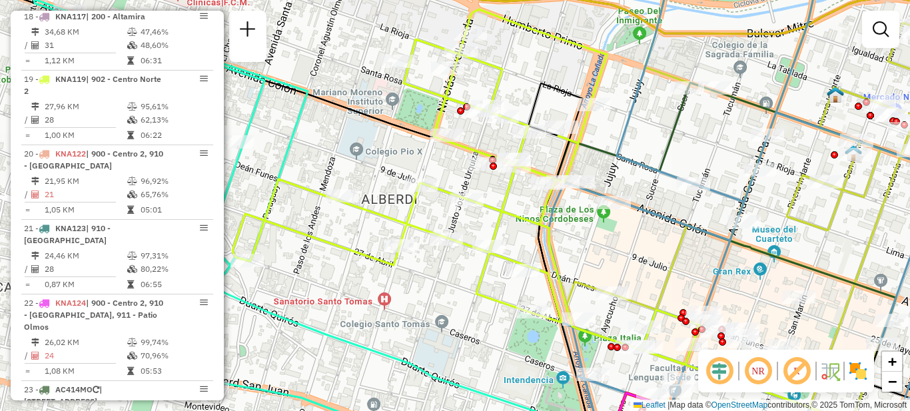
drag, startPoint x: 515, startPoint y: 160, endPoint x: 647, endPoint y: 153, distance: 132.1
click at [647, 153] on icon at bounding box center [830, 207] width 562 height 493
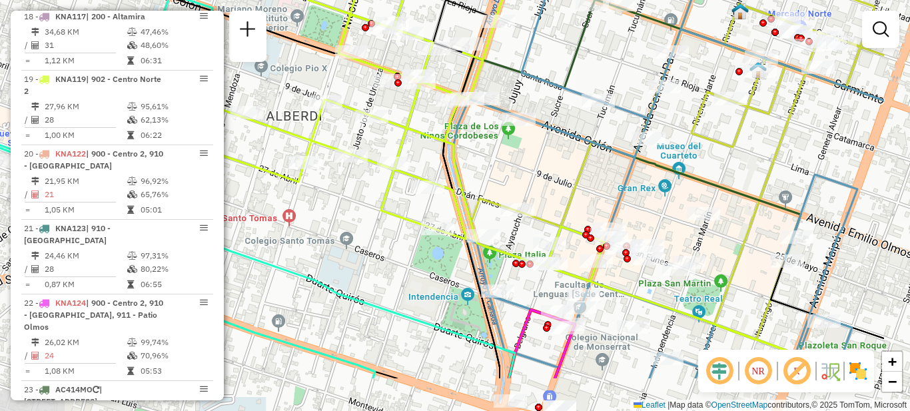
drag, startPoint x: 594, startPoint y: 226, endPoint x: 476, endPoint y: 153, distance: 138.8
click at [476, 153] on div "Janela de atendimento Grade de atendimento Capacidade Transportadoras Veículos …" at bounding box center [455, 205] width 910 height 411
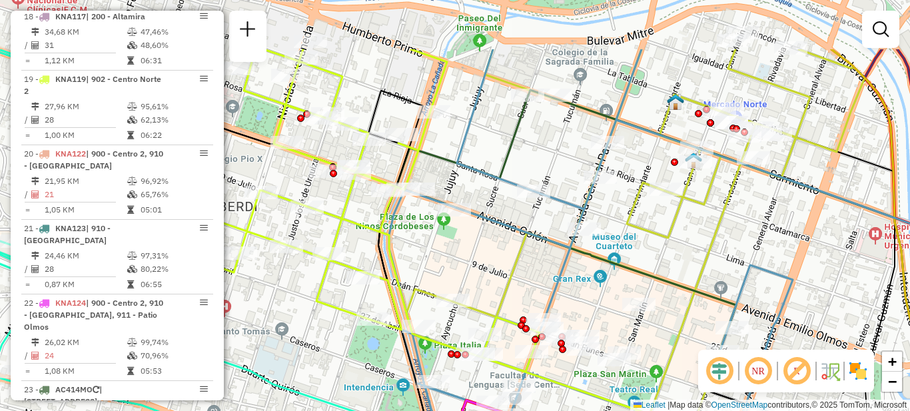
drag, startPoint x: 617, startPoint y: 136, endPoint x: 513, endPoint y: 228, distance: 139.2
click at [513, 228] on div "Janela de atendimento Grade de atendimento Capacidade Transportadoras Veículos …" at bounding box center [455, 205] width 910 height 411
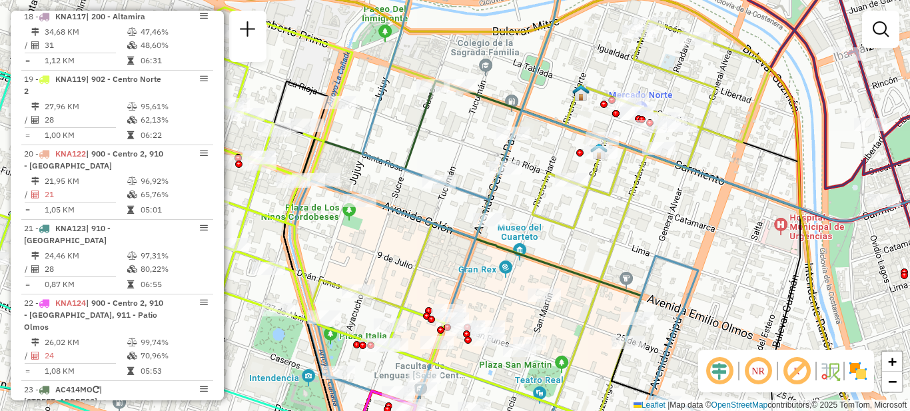
drag, startPoint x: 615, startPoint y: 264, endPoint x: 560, endPoint y: 252, distance: 55.8
click at [560, 252] on div "Janela de atendimento Grade de atendimento Capacidade Transportadoras Veículos …" at bounding box center [455, 205] width 910 height 411
click at [392, 258] on div "Janela de atendimento Grade de atendimento Capacidade Transportadoras Veículos …" at bounding box center [455, 205] width 910 height 411
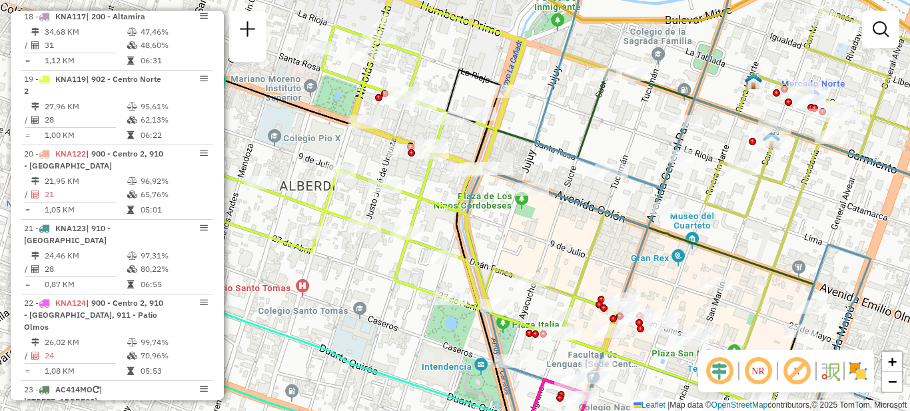
drag, startPoint x: 353, startPoint y: 248, endPoint x: 525, endPoint y: 234, distance: 173.1
click at [525, 234] on div "Janela de atendimento Grade de atendimento Capacidade Transportadoras Veículos …" at bounding box center [455, 205] width 910 height 411
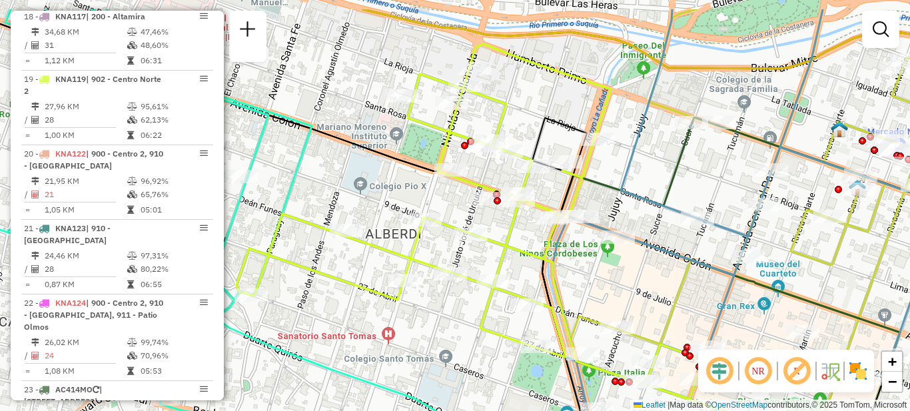
drag, startPoint x: 531, startPoint y: 222, endPoint x: 617, endPoint y: 272, distance: 99.7
click at [617, 272] on div "Janela de atendimento Grade de atendimento Capacidade Transportadoras Veículos …" at bounding box center [455, 205] width 910 height 411
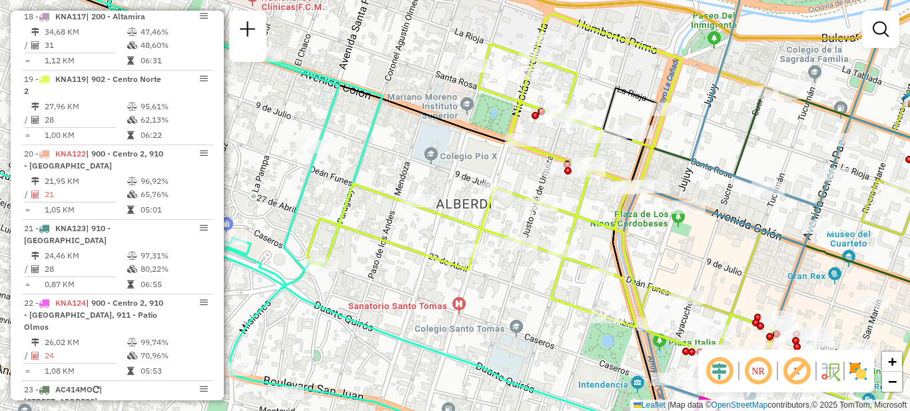
drag, startPoint x: 474, startPoint y: 224, endPoint x: 544, endPoint y: 194, distance: 76.1
click at [544, 194] on div "Janela de atendimento Grade de atendimento Capacidade Transportadoras Veículos …" at bounding box center [455, 205] width 910 height 411
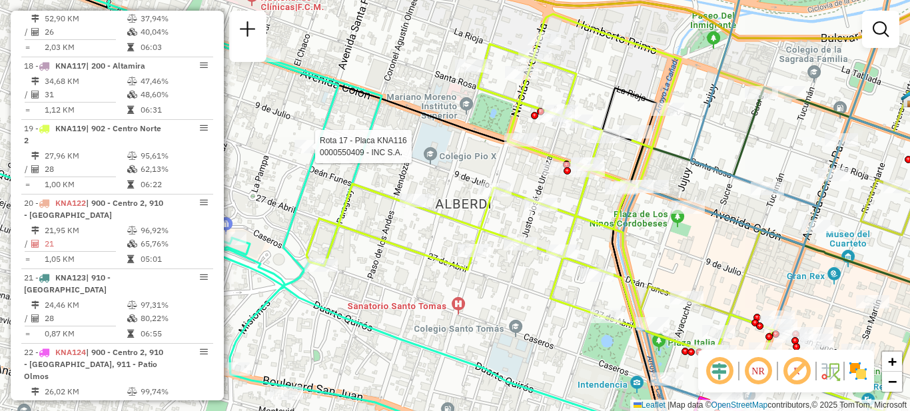
select select "**********"
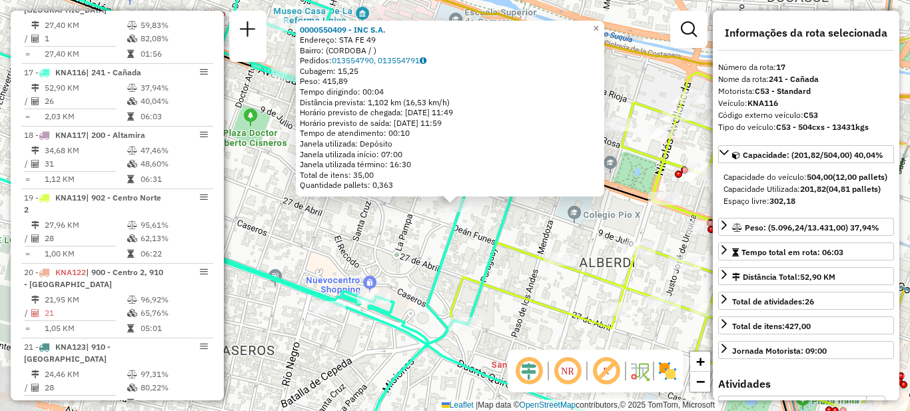
scroll to position [1572, 0]
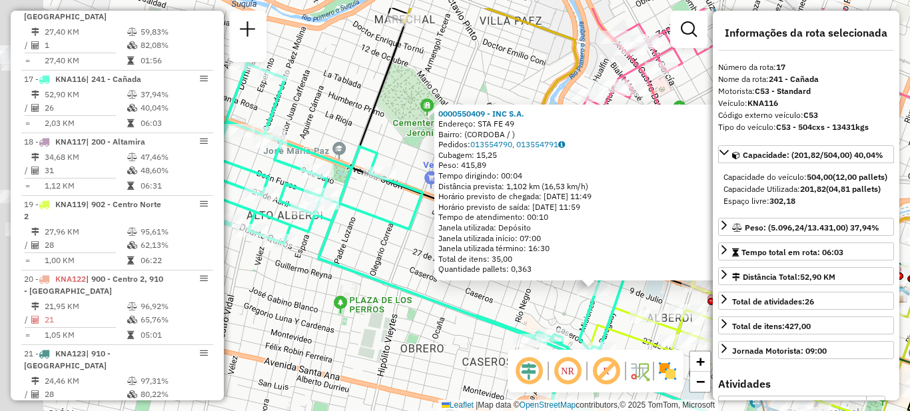
drag, startPoint x: 402, startPoint y: 272, endPoint x: 505, endPoint y: 304, distance: 108.5
click at [505, 304] on div "0000550409 - INC S.A. Endereço: STA FE 49 Bairro: (CORDOBA / ) Pedidos: 0135547…" at bounding box center [455, 205] width 910 height 411
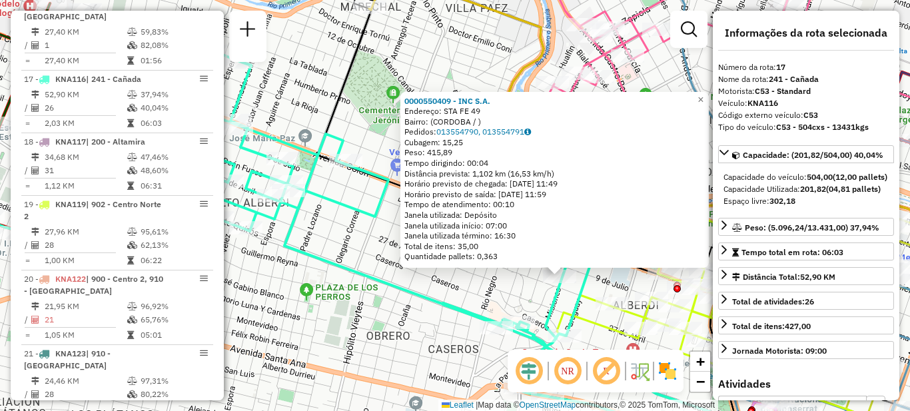
drag, startPoint x: 389, startPoint y: 258, endPoint x: 312, endPoint y: 182, distance: 108.3
click at [312, 182] on div "0000550409 - INC S.A. Endereço: STA FE 49 Bairro: (CORDOBA / ) Pedidos: 0135547…" at bounding box center [455, 205] width 910 height 411
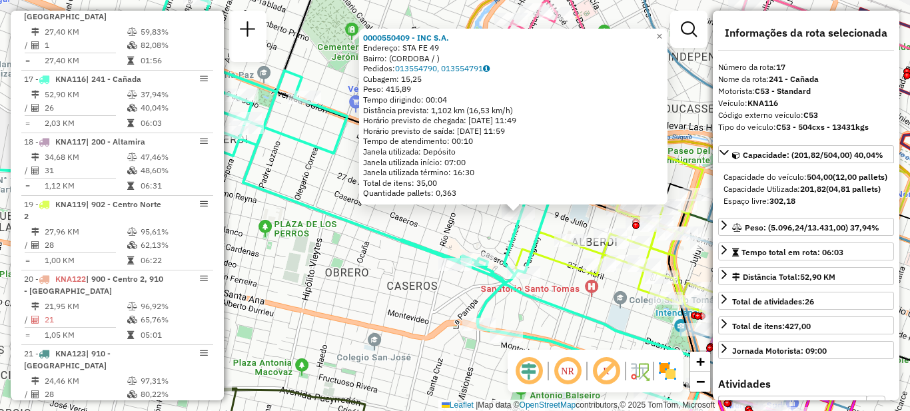
click at [414, 233] on div "0000550409 - INC S.A. Endereço: STA FE 49 Bairro: (CORDOBA / ) Pedidos: 0135547…" at bounding box center [455, 205] width 910 height 411
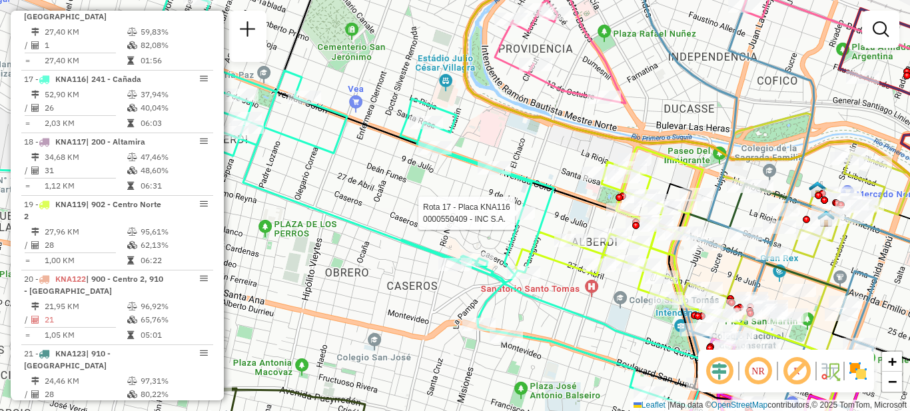
select select "**********"
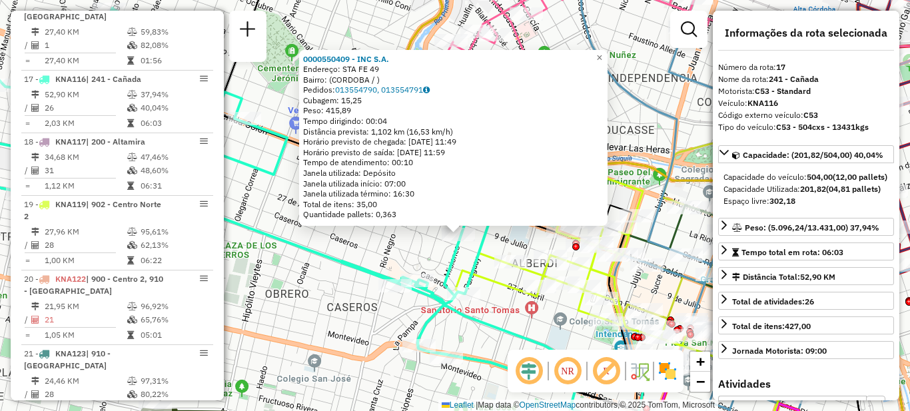
drag, startPoint x: 518, startPoint y: 294, endPoint x: 519, endPoint y: 304, distance: 10.0
click at [519, 304] on div "0000550409 - INC S.A. Endereço: STA FE 49 Bairro: (CORDOBA / ) Pedidos: 0135547…" at bounding box center [455, 205] width 910 height 411
click at [390, 242] on div "0000550409 - INC S.A. Endereço: STA FE 49 Bairro: (CORDOBA / ) Pedidos: 0135547…" at bounding box center [455, 205] width 910 height 411
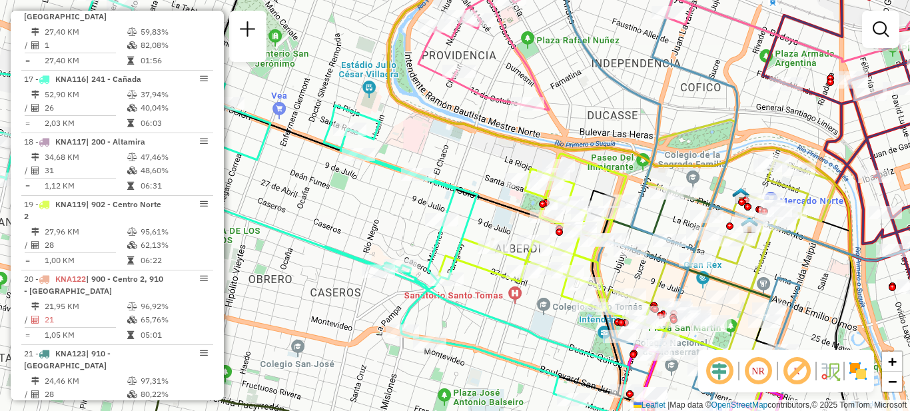
drag, startPoint x: 434, startPoint y: 256, endPoint x: 325, endPoint y: 160, distance: 145.3
click at [325, 160] on div "Janela de atendimento Grade de atendimento Capacidade Transportadoras Veículos …" at bounding box center [455, 205] width 910 height 411
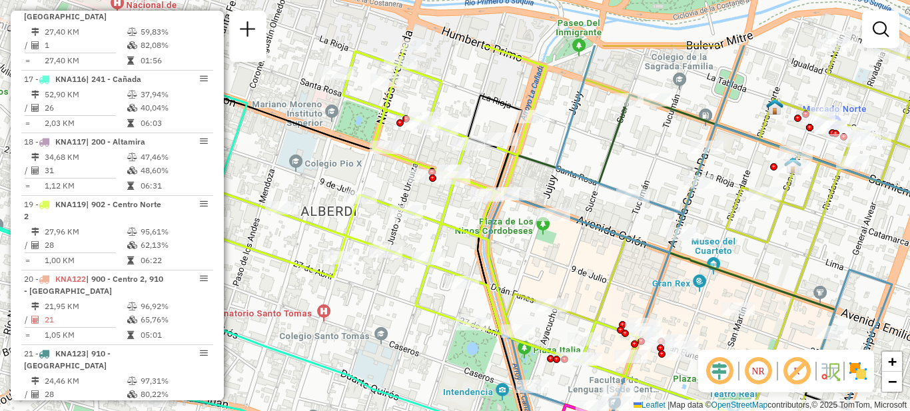
drag, startPoint x: 434, startPoint y: 118, endPoint x: 448, endPoint y: 227, distance: 110.1
click at [448, 227] on icon at bounding box center [405, 210] width 467 height 331
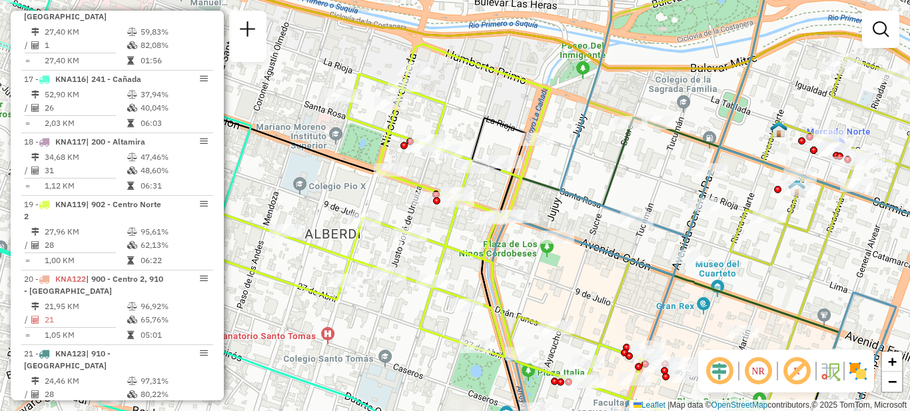
click at [491, 209] on icon at bounding box center [409, 221] width 467 height 355
select select "**********"
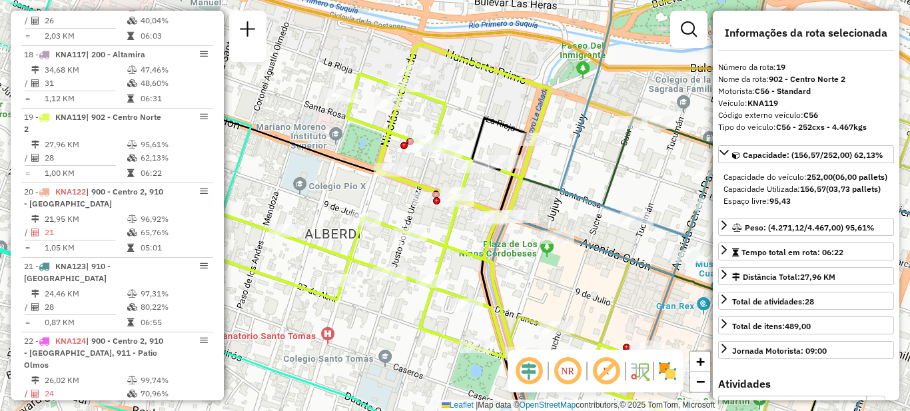
scroll to position [1697, 0]
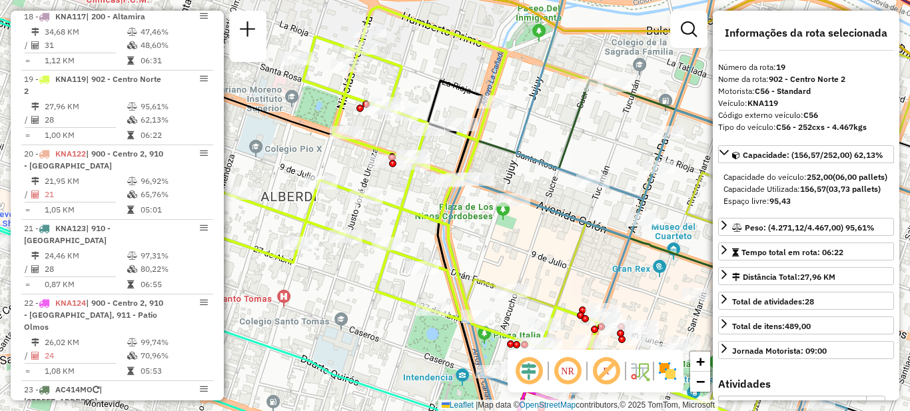
drag, startPoint x: 599, startPoint y: 298, endPoint x: 555, endPoint y: 260, distance: 58.6
click at [555, 260] on div "Janela de atendimento Grade de atendimento Capacidade Transportadoras Veículos …" at bounding box center [455, 205] width 910 height 411
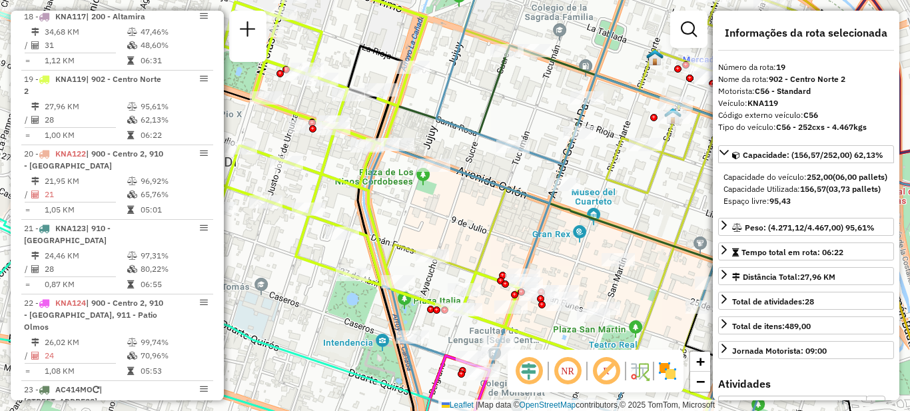
drag, startPoint x: 553, startPoint y: 250, endPoint x: 474, endPoint y: 216, distance: 86.2
click at [474, 216] on div "Janela de atendimento Grade de atendimento Capacidade Transportadoras Veículos …" at bounding box center [455, 205] width 910 height 411
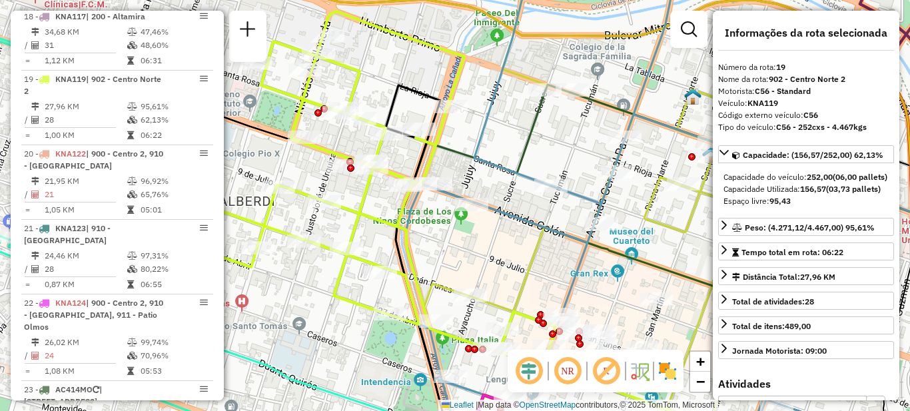
drag, startPoint x: 466, startPoint y: 227, endPoint x: 503, endPoint y: 267, distance: 55.1
click at [503, 267] on div "Janela de atendimento Grade de atendimento Capacidade Transportadoras Veículos …" at bounding box center [455, 205] width 910 height 411
click at [496, 255] on div "Janela de atendimento Grade de atendimento Capacidade Transportadoras Veículos …" at bounding box center [455, 205] width 910 height 411
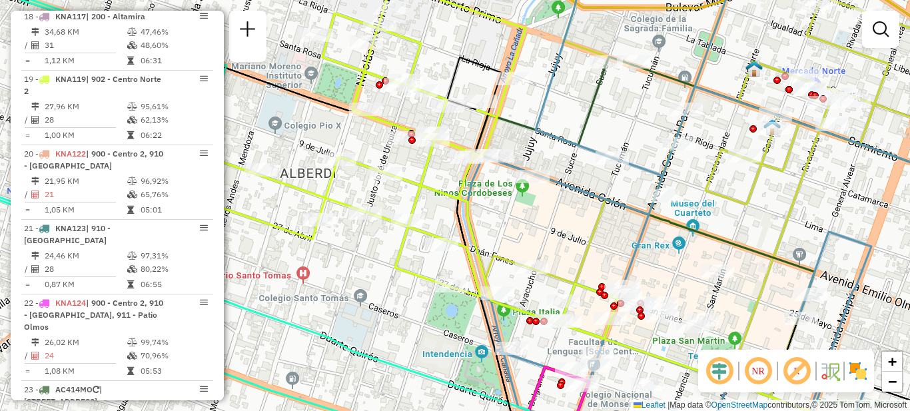
drag, startPoint x: 447, startPoint y: 246, endPoint x: 505, endPoint y: 203, distance: 72.3
click at [505, 203] on div "Janela de atendimento Grade de atendimento Capacidade Transportadoras Veículos …" at bounding box center [455, 205] width 910 height 411
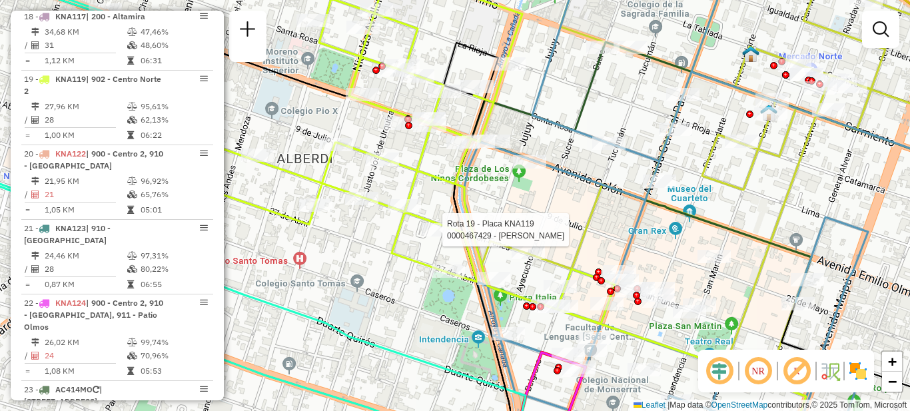
select select "**********"
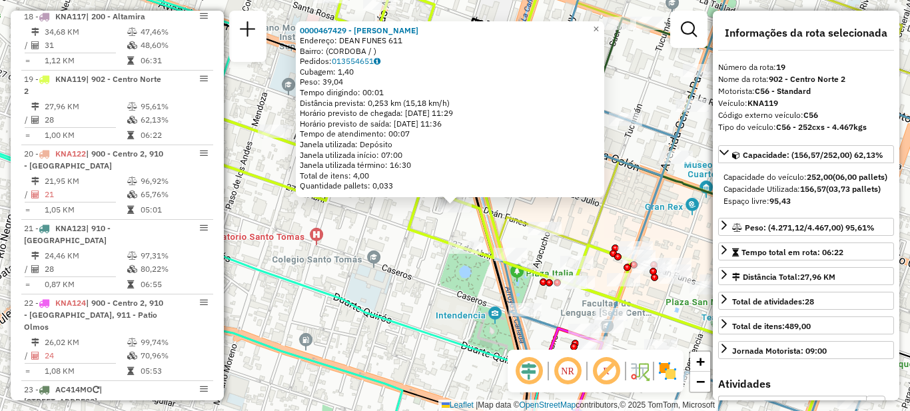
click at [410, 256] on div "0000467429 - Rouco Lucas Ivan Alejandro Endereço: DEAN FUNES 611 Bairro: (CORDO…" at bounding box center [455, 205] width 910 height 411
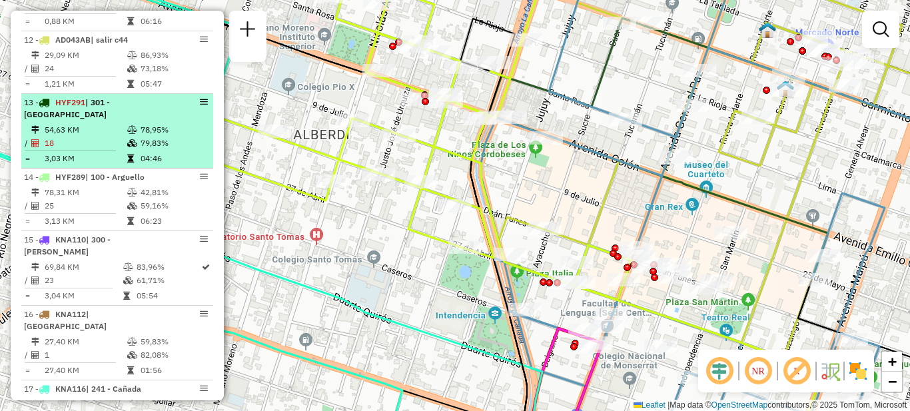
scroll to position [1231, 0]
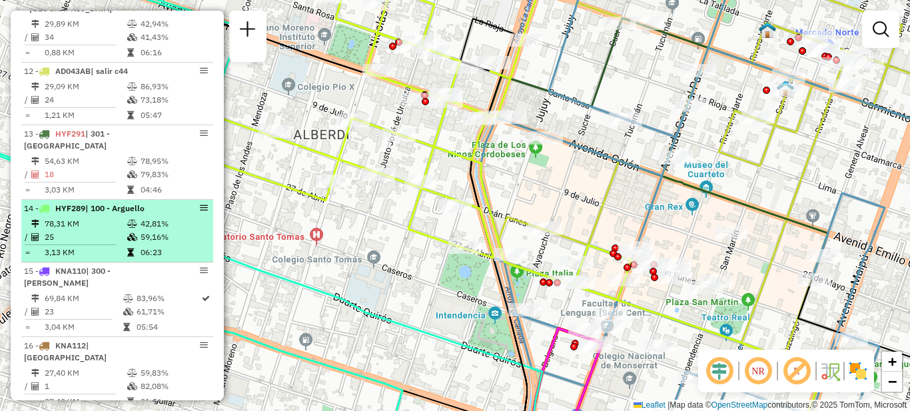
click at [83, 217] on td "78,31 KM" at bounding box center [85, 223] width 83 height 13
select select "**********"
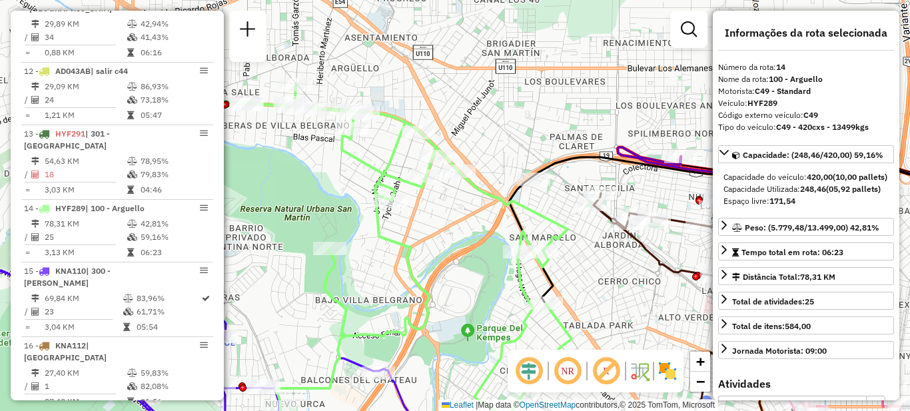
drag, startPoint x: 303, startPoint y: 158, endPoint x: 339, endPoint y: 198, distance: 53.8
click at [344, 198] on div "Janela de atendimento Grade de atendimento Capacidade Transportadoras Veículos …" at bounding box center [455, 205] width 910 height 411
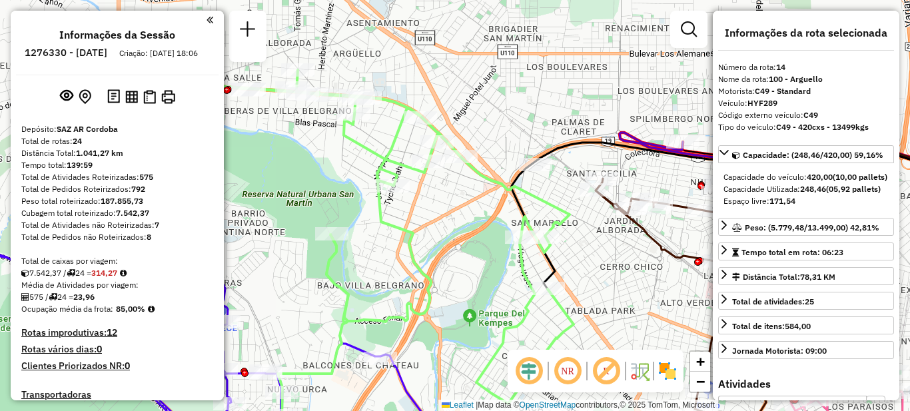
select select "**********"
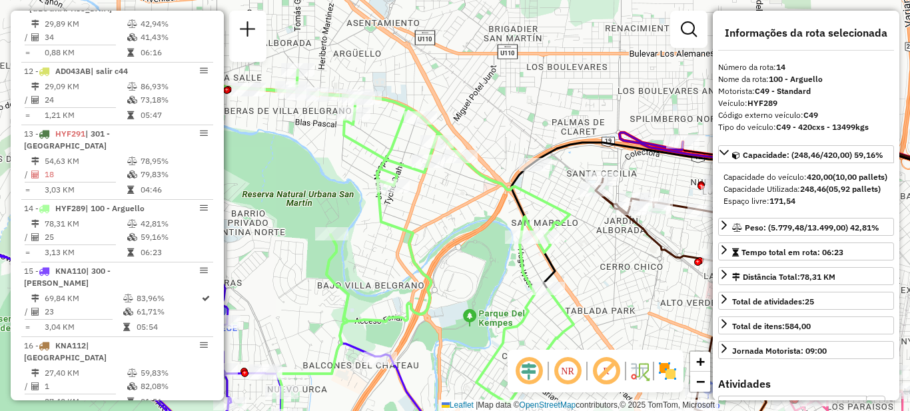
click at [119, 217] on td "78,31 KM" at bounding box center [85, 223] width 83 height 13
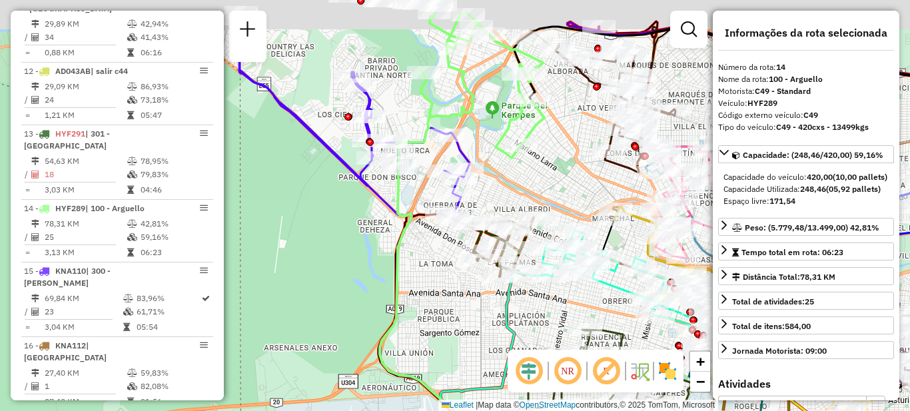
drag, startPoint x: 276, startPoint y: 179, endPoint x: 274, endPoint y: 234, distance: 55.3
click at [290, 238] on div "Janela de atendimento Grade de atendimento Capacidade Transportadoras Veículos …" at bounding box center [455, 205] width 910 height 411
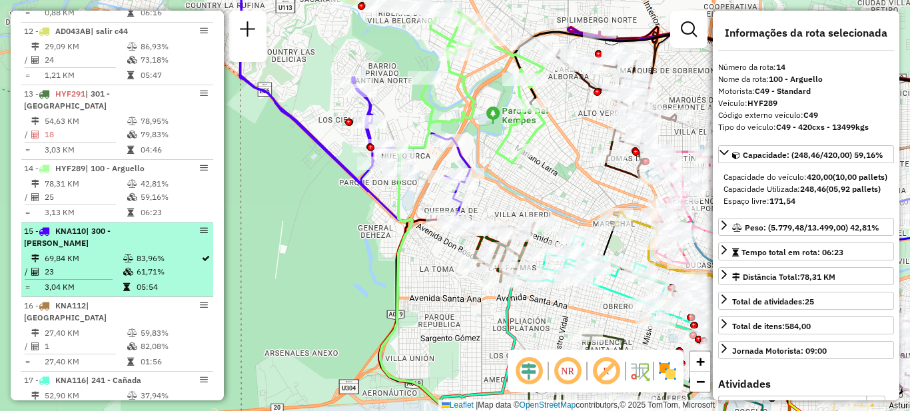
scroll to position [1247, 0]
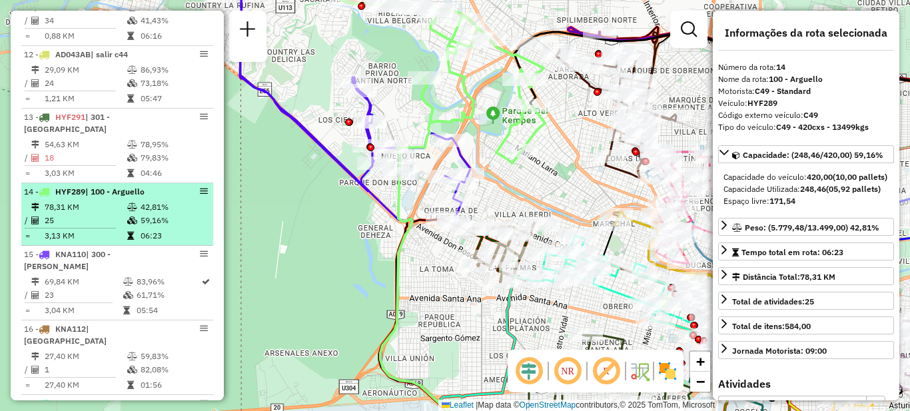
click at [111, 200] on td "78,31 KM" at bounding box center [85, 206] width 83 height 13
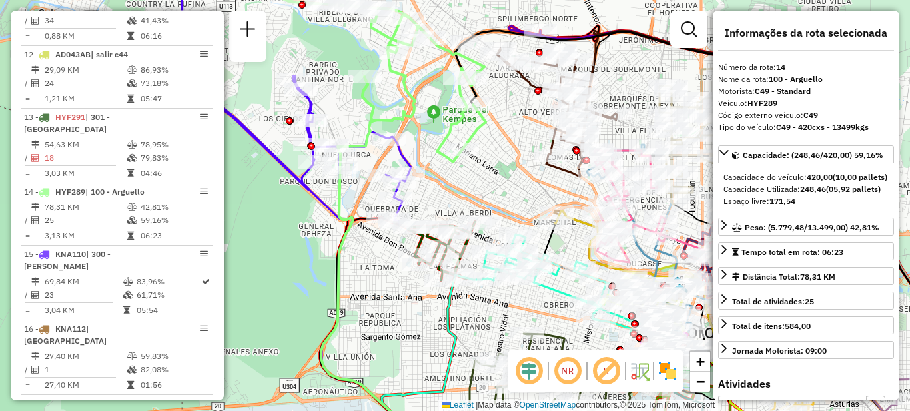
drag, startPoint x: 426, startPoint y: 191, endPoint x: 417, endPoint y: 266, distance: 75.2
click at [429, 278] on div "Janela de atendimento Grade de atendimento Capacidade Transportadoras Veículos …" at bounding box center [455, 205] width 910 height 411
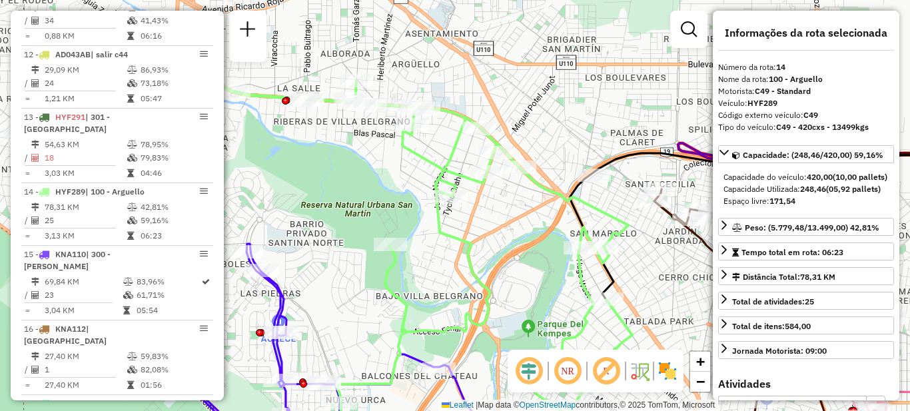
drag, startPoint x: 380, startPoint y: 155, endPoint x: 434, endPoint y: 279, distance: 135.4
click at [434, 279] on div "Janela de atendimento Grade de atendimento Capacidade Transportadoras Veículos …" at bounding box center [455, 205] width 910 height 411
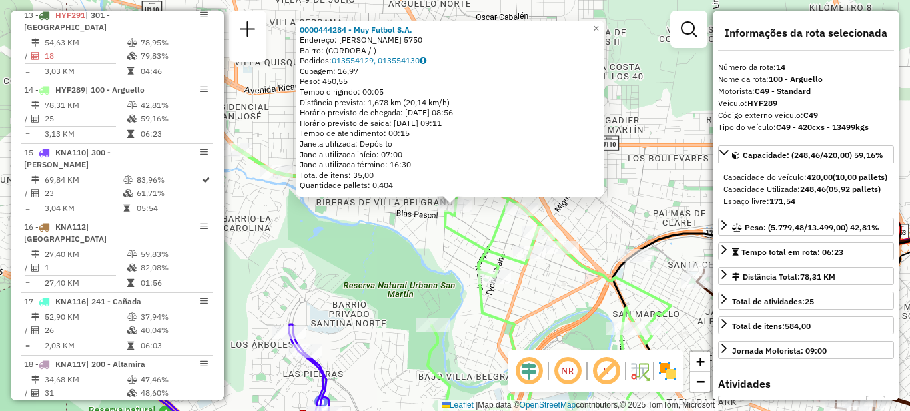
scroll to position [1384, 0]
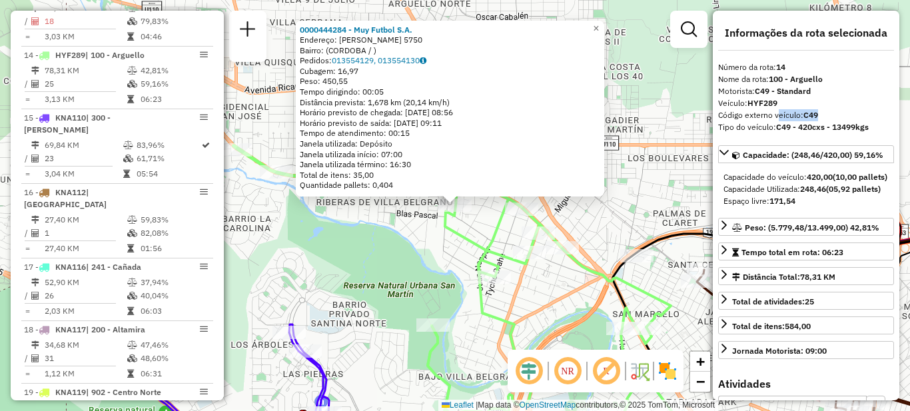
drag, startPoint x: 773, startPoint y: 114, endPoint x: 835, endPoint y: 112, distance: 62.0
click at [835, 112] on div "Código externo veículo: C49" at bounding box center [806, 115] width 176 height 12
drag, startPoint x: 736, startPoint y: 102, endPoint x: 815, endPoint y: 109, distance: 78.9
click at [815, 109] on div "Veículo: HYF289" at bounding box center [806, 103] width 176 height 12
drag, startPoint x: 761, startPoint y: 117, endPoint x: 824, endPoint y: 117, distance: 62.6
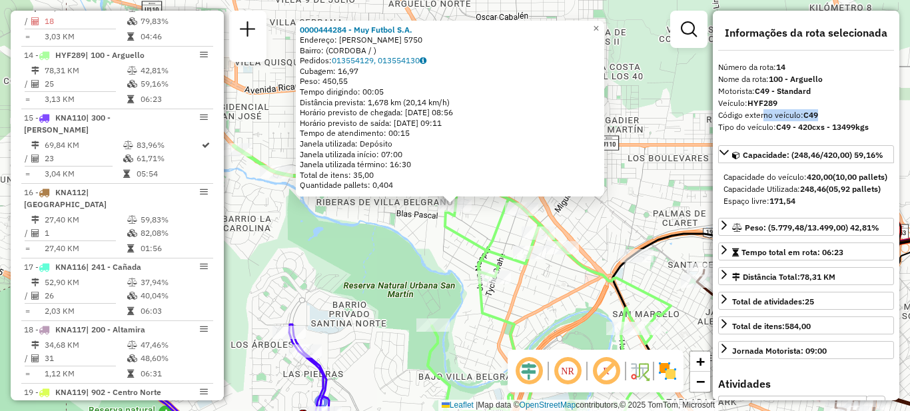
click at [824, 117] on div "Código externo veículo: C49" at bounding box center [806, 115] width 176 height 12
click at [660, 215] on div "0000444284 - Muy Futbol S.A. Endereço: [PERSON_NAME] 5750 Bairro: (CORDOBA / ) …" at bounding box center [455, 205] width 910 height 411
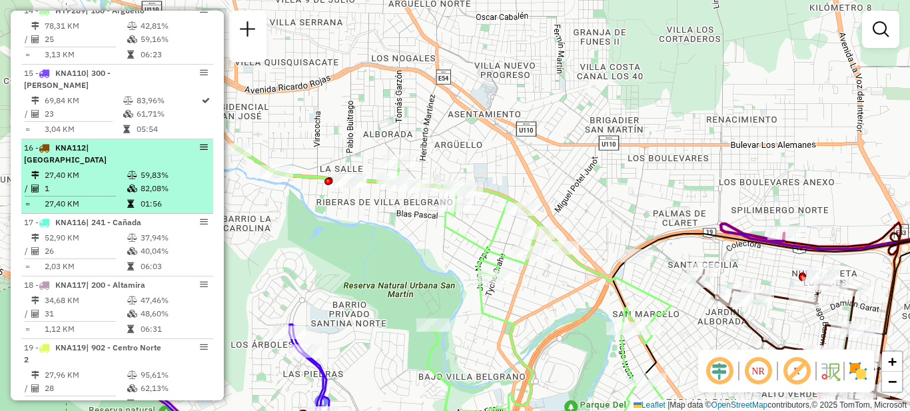
scroll to position [1451, 0]
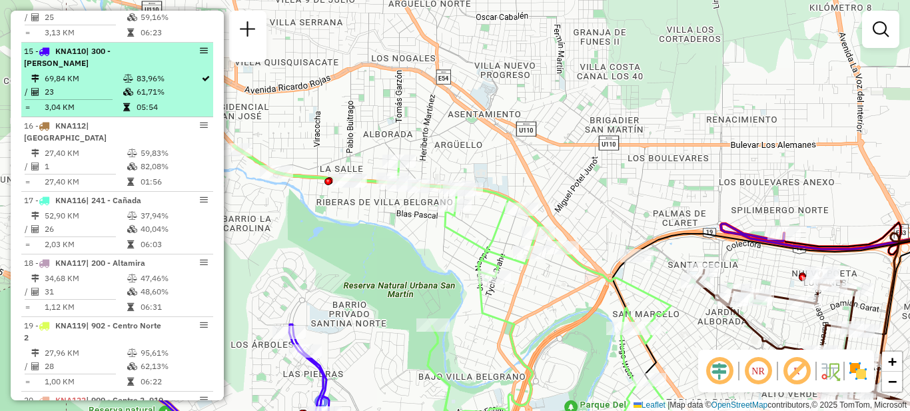
click at [103, 72] on td "69,84 KM" at bounding box center [83, 78] width 79 height 13
select select "**********"
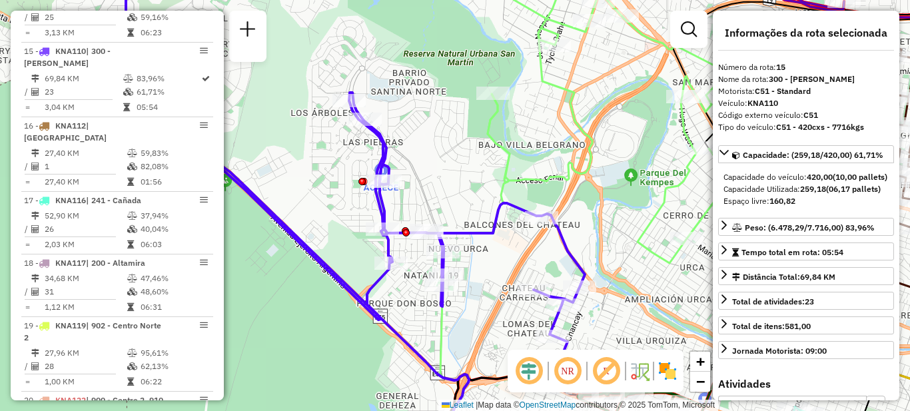
drag, startPoint x: 291, startPoint y: 175, endPoint x: 318, endPoint y: 226, distance: 57.8
click at [320, 228] on div "Janela de atendimento Grade de atendimento Capacidade Transportadoras Veículos …" at bounding box center [455, 205] width 910 height 411
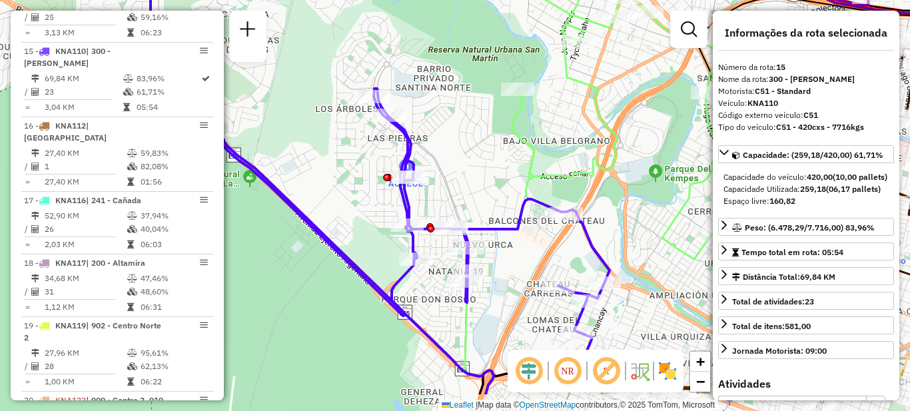
drag, startPoint x: 325, startPoint y: 195, endPoint x: 322, endPoint y: 180, distance: 15.7
click at [322, 180] on div "Janela de atendimento Grade de atendimento Capacidade Transportadoras Veículos …" at bounding box center [455, 205] width 910 height 411
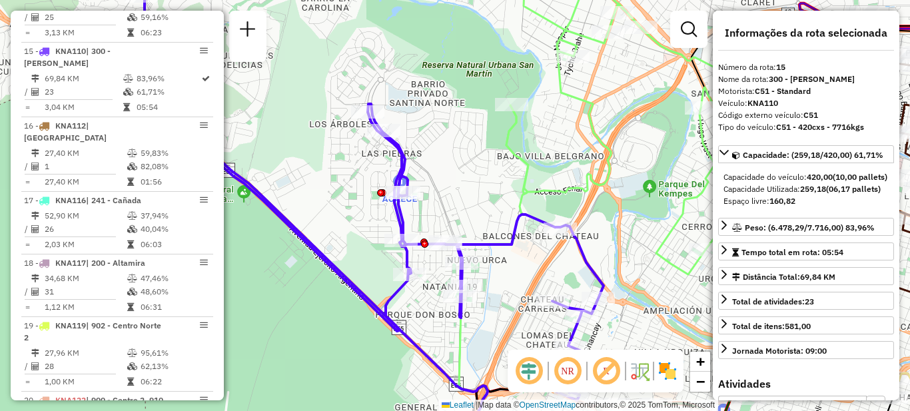
drag, startPoint x: 352, startPoint y: 146, endPoint x: 329, endPoint y: 192, distance: 51.5
click at [329, 194] on div "Janela de atendimento Grade de atendimento Capacidade Transportadoras Veículos …" at bounding box center [455, 205] width 910 height 411
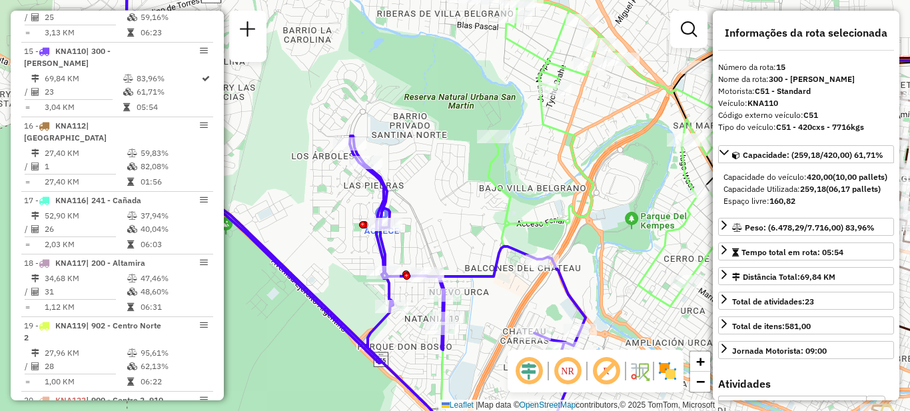
click at [432, 192] on div "Rota 15 - Placa KNA110 0000457607 - Las Dos Valles Sociedad Por Acciones Simpli…" at bounding box center [455, 205] width 910 height 411
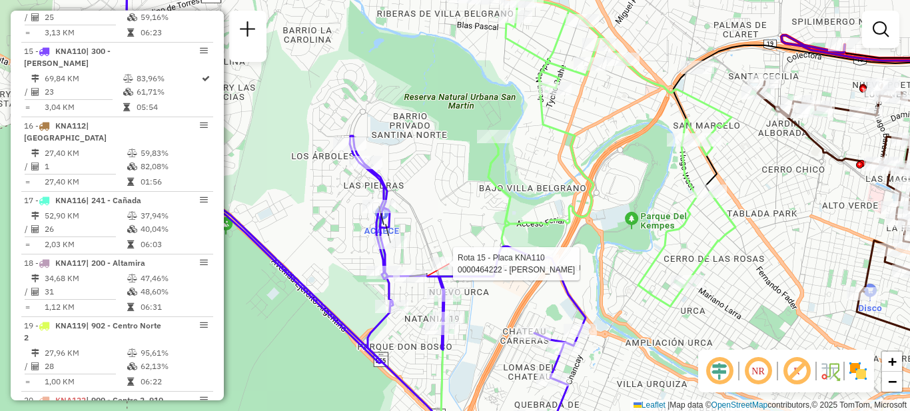
select select "**********"
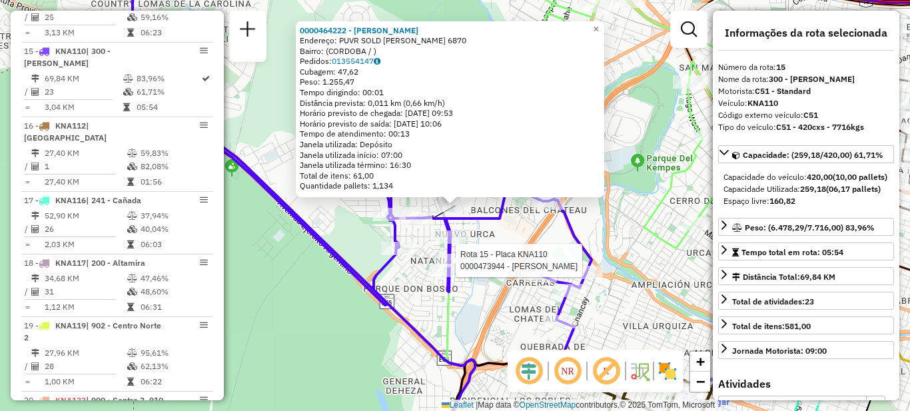
scroll to position [1447, 0]
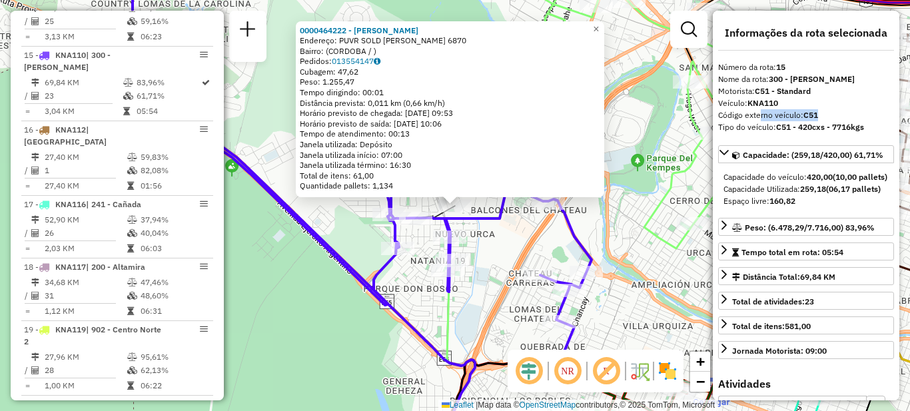
drag, startPoint x: 755, startPoint y: 116, endPoint x: 827, endPoint y: 113, distance: 72.7
click at [827, 113] on div "Código externo veículo: C51" at bounding box center [806, 115] width 176 height 12
click at [478, 295] on div "0000464222 - [PERSON_NAME]: PUVR SOLD [PERSON_NAME] 6870 Bairro: ([GEOGRAPHIC_D…" at bounding box center [455, 205] width 910 height 411
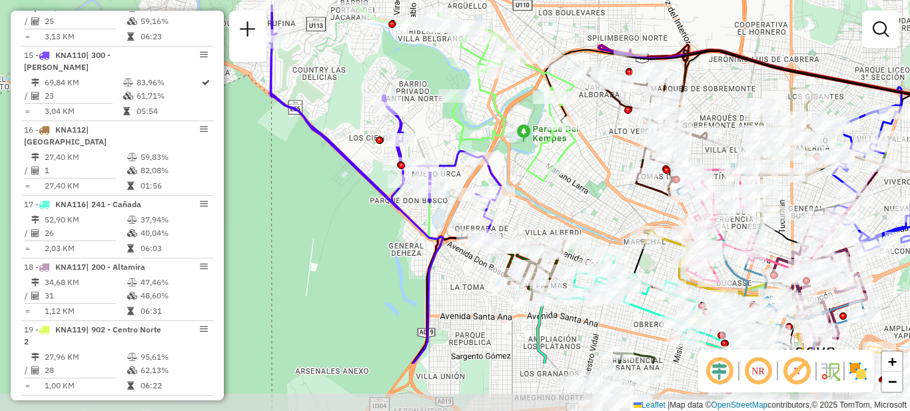
drag, startPoint x: 376, startPoint y: 258, endPoint x: 339, endPoint y: 170, distance: 95.2
click at [339, 170] on div "Janela de atendimento Grade de atendimento Capacidade Transportadoras Veículos …" at bounding box center [455, 205] width 910 height 411
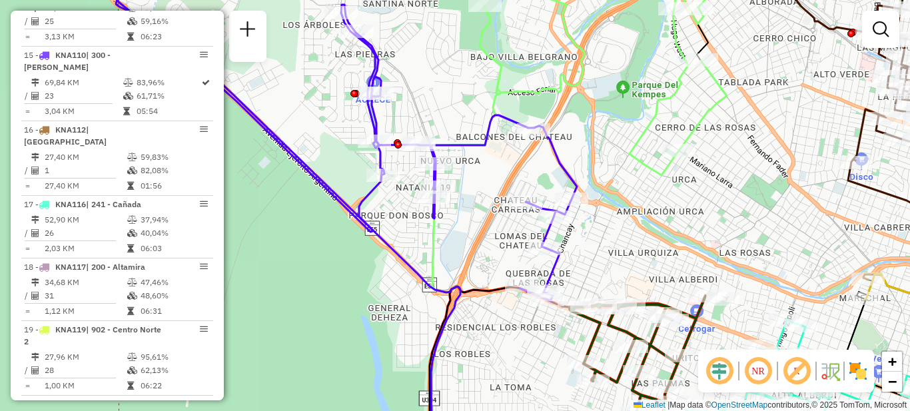
drag, startPoint x: 507, startPoint y: 223, endPoint x: 446, endPoint y: 224, distance: 61.3
click at [446, 224] on div "Janela de atendimento Grade de atendimento Capacidade Transportadoras Veículos …" at bounding box center [455, 205] width 910 height 411
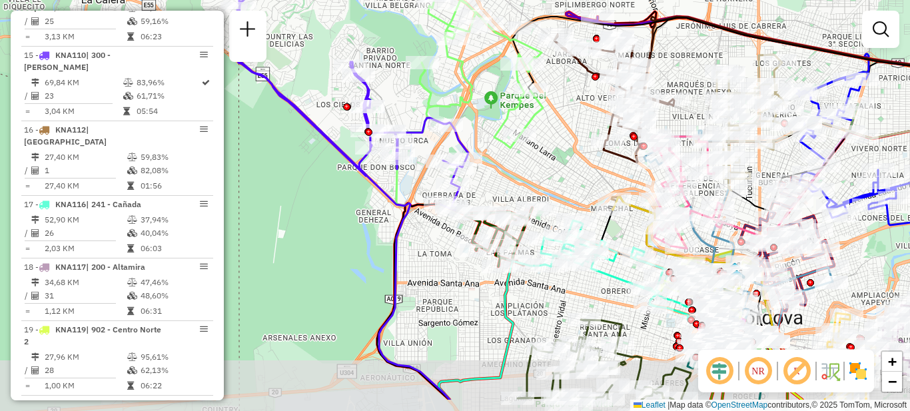
drag, startPoint x: 311, startPoint y: 289, endPoint x: 265, endPoint y: 237, distance: 69.4
click at [265, 237] on div "Janela de atendimento Grade de atendimento Capacidade Transportadoras Veículos …" at bounding box center [455, 205] width 910 height 411
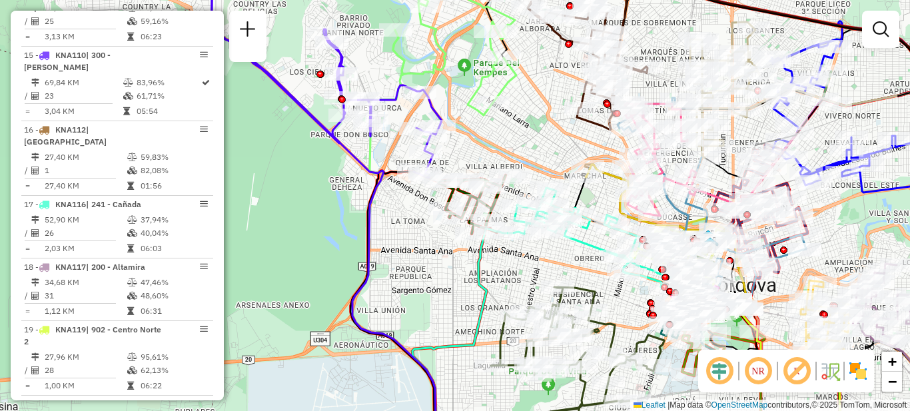
drag, startPoint x: 458, startPoint y: 330, endPoint x: 360, endPoint y: 205, distance: 159.4
click at [360, 209] on div "Janela de atendimento Grade de atendimento Capacidade Transportadoras Veículos …" at bounding box center [455, 205] width 910 height 411
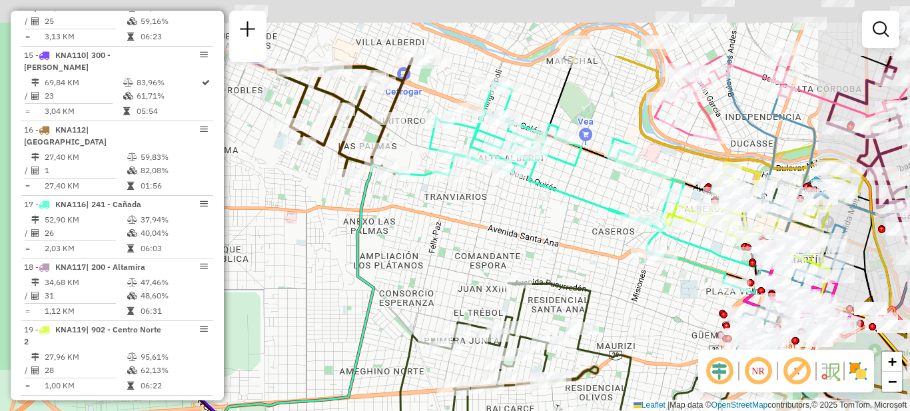
drag, startPoint x: 448, startPoint y: 170, endPoint x: 334, endPoint y: 288, distance: 163.4
click at [334, 288] on icon at bounding box center [336, 357] width 224 height 384
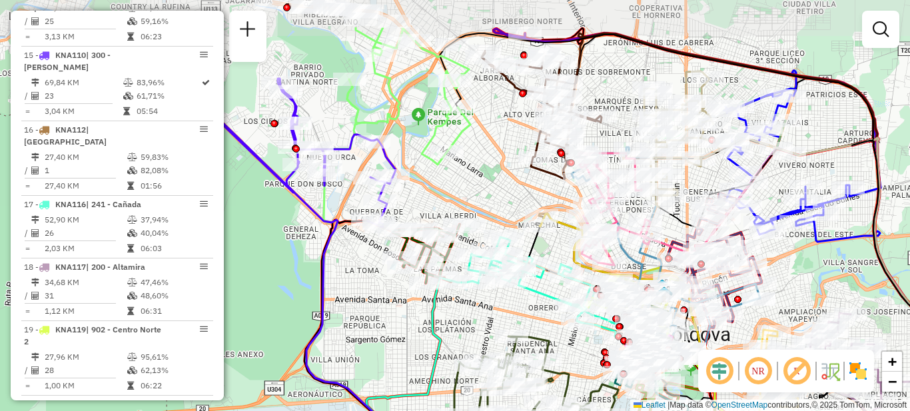
drag, startPoint x: 477, startPoint y: 124, endPoint x: 483, endPoint y: 192, distance: 68.9
click at [483, 192] on div "Janela de atendimento Grade de atendimento Capacidade Transportadoras Veículos …" at bounding box center [455, 205] width 910 height 411
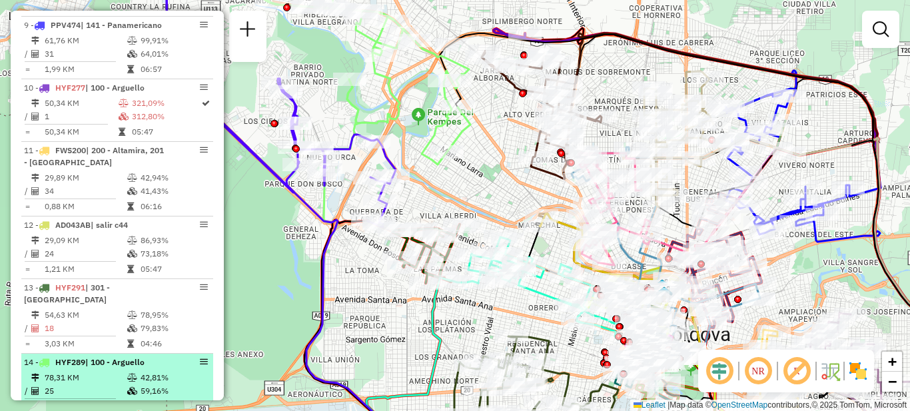
scroll to position [1114, 0]
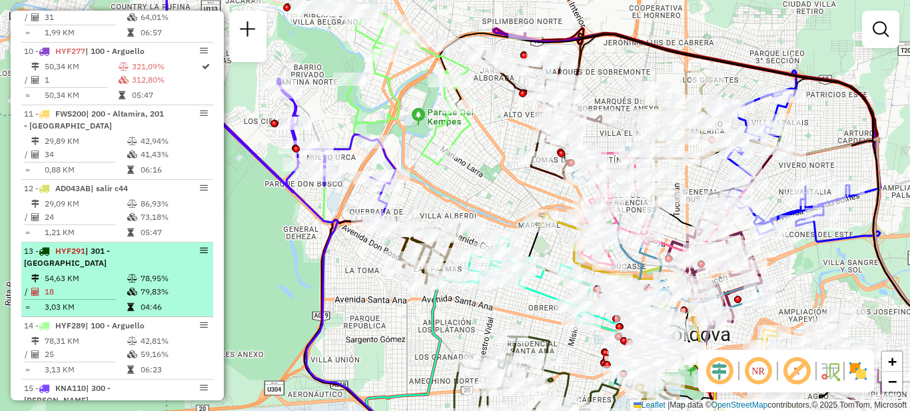
click at [108, 272] on td "54,63 KM" at bounding box center [85, 278] width 83 height 13
select select "**********"
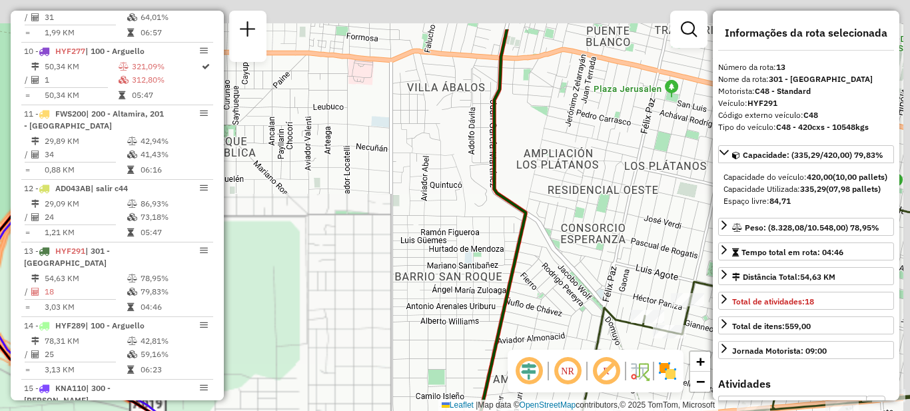
drag, startPoint x: 298, startPoint y: 125, endPoint x: 263, endPoint y: 314, distance: 193.1
click at [264, 314] on div "Janela de atendimento Grade de atendimento Capacidade Transportadoras Veículos …" at bounding box center [455, 205] width 910 height 411
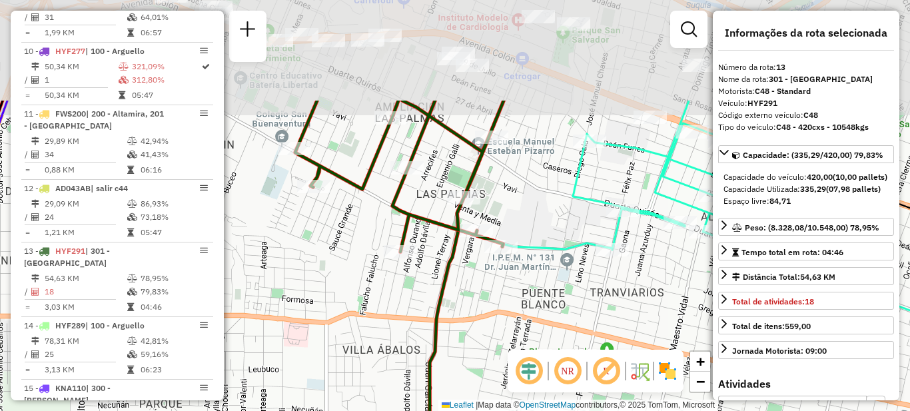
drag, startPoint x: 354, startPoint y: 159, endPoint x: 314, endPoint y: 303, distance: 149.3
click at [314, 303] on div "Janela de atendimento Grade de atendimento Capacidade Transportadoras Veículos …" at bounding box center [455, 205] width 910 height 411
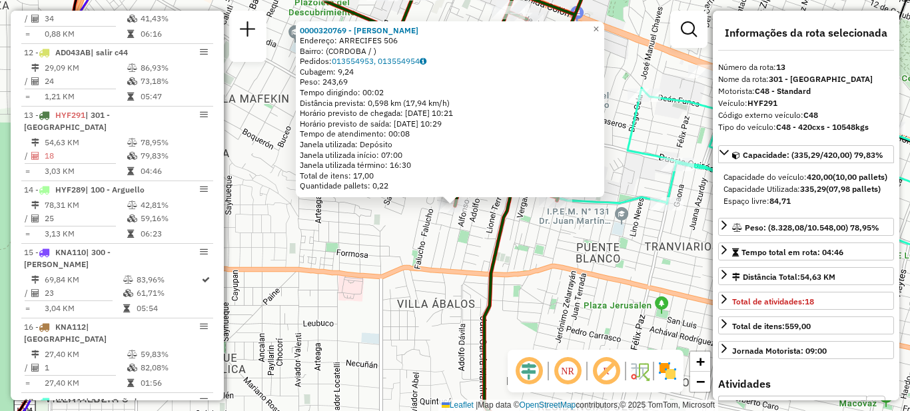
scroll to position [1321, 0]
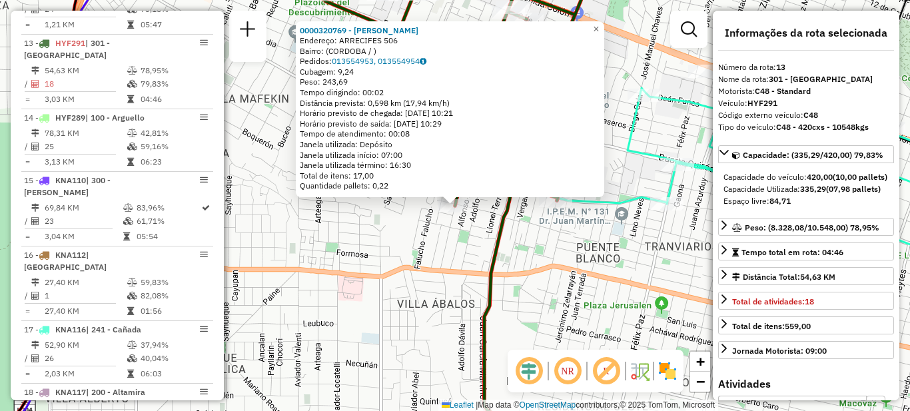
drag, startPoint x: 400, startPoint y: 245, endPoint x: 453, endPoint y: 226, distance: 56.7
click at [400, 245] on div "0000320769 - [PERSON_NAME]: ARRECIFES 506 Bairro: (CORDOBA / ) Pedidos: 0135549…" at bounding box center [455, 205] width 910 height 411
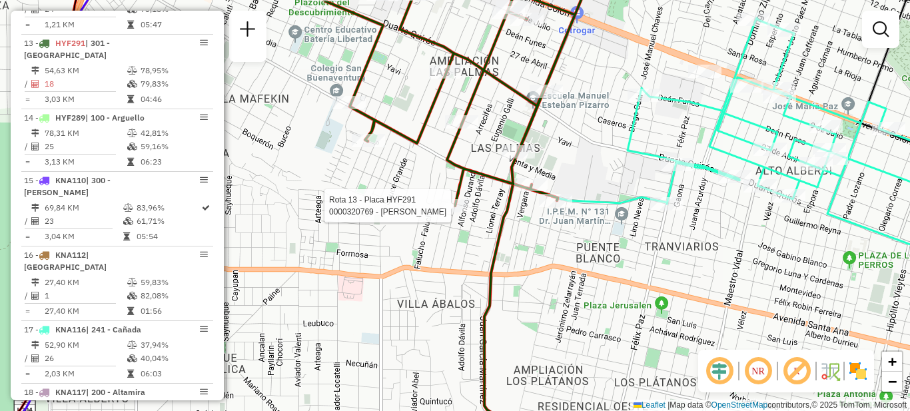
select select "**********"
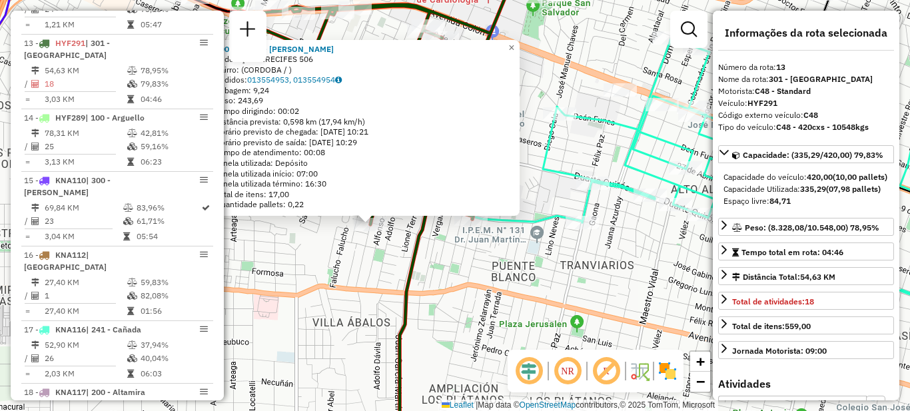
drag, startPoint x: 611, startPoint y: 245, endPoint x: 526, endPoint y: 264, distance: 86.6
click at [526, 264] on div "0000320769 - [PERSON_NAME]: ARRECIFES 506 Bairro: (CORDOBA / ) Pedidos: 0135549…" at bounding box center [455, 205] width 910 height 411
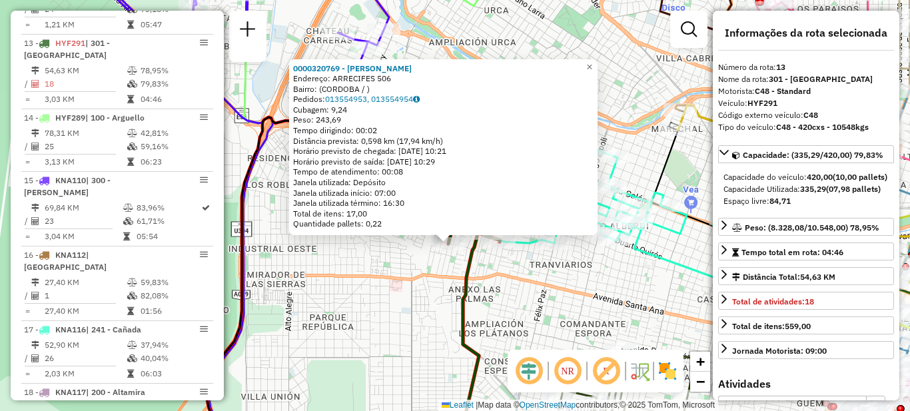
click at [629, 89] on div "0000320769 - [PERSON_NAME]: ARRECIFES 506 Bairro: (CORDOBA / ) Pedidos: 0135549…" at bounding box center [455, 205] width 910 height 411
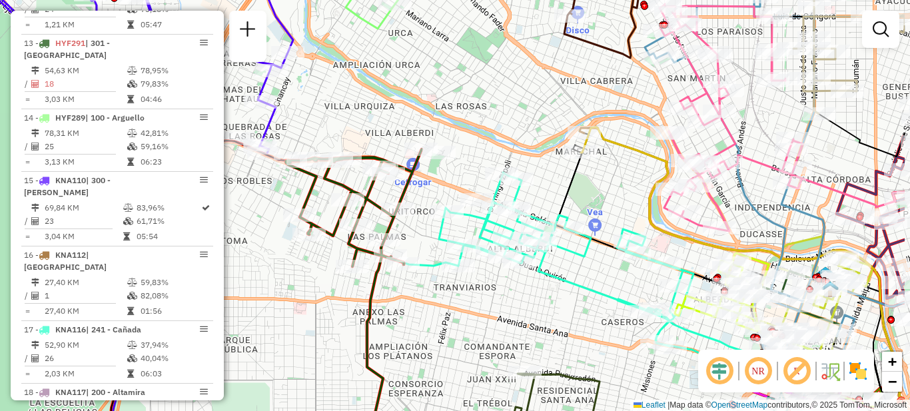
drag, startPoint x: 645, startPoint y: 75, endPoint x: 549, endPoint y: 97, distance: 98.5
click at [549, 97] on div "Janela de atendimento Grade de atendimento Capacidade Transportadoras Veículos …" at bounding box center [455, 205] width 910 height 411
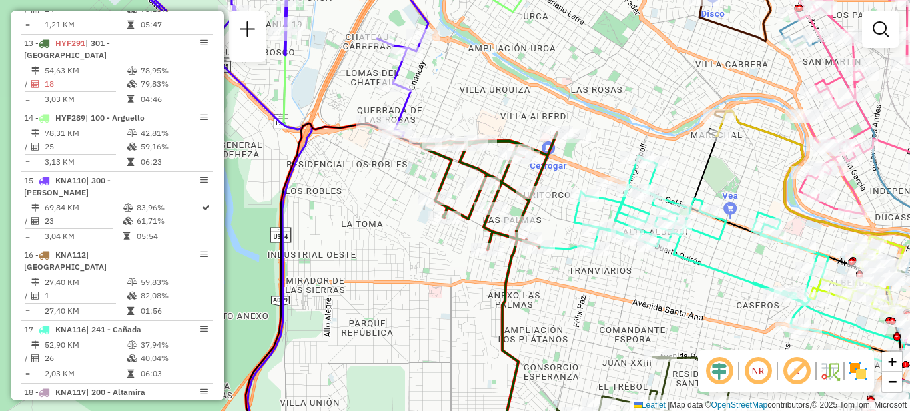
drag, startPoint x: 476, startPoint y: 340, endPoint x: 609, endPoint y: 323, distance: 134.2
click at [609, 323] on div "Janela de atendimento Grade de atendimento Capacidade Transportadoras Veículos …" at bounding box center [455, 205] width 910 height 411
select select "**********"
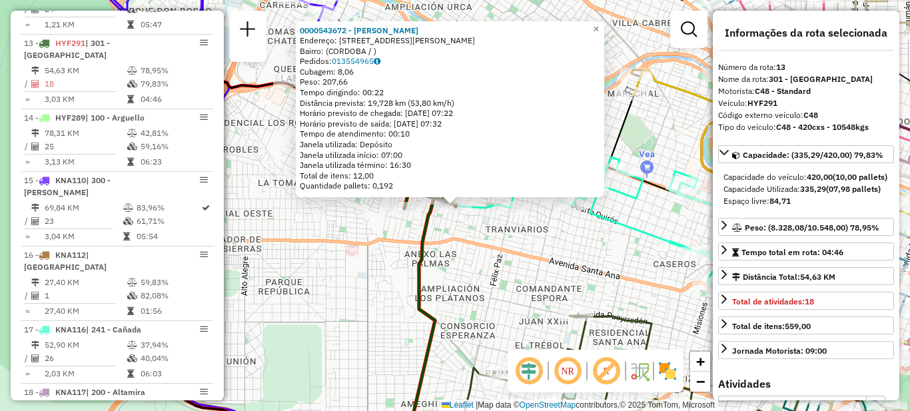
click at [540, 256] on div "0000543672 - [PERSON_NAME]: [STREET_ADDRESS] Pedidos: 013554965 Cubagem: 8,06 P…" at bounding box center [455, 205] width 910 height 411
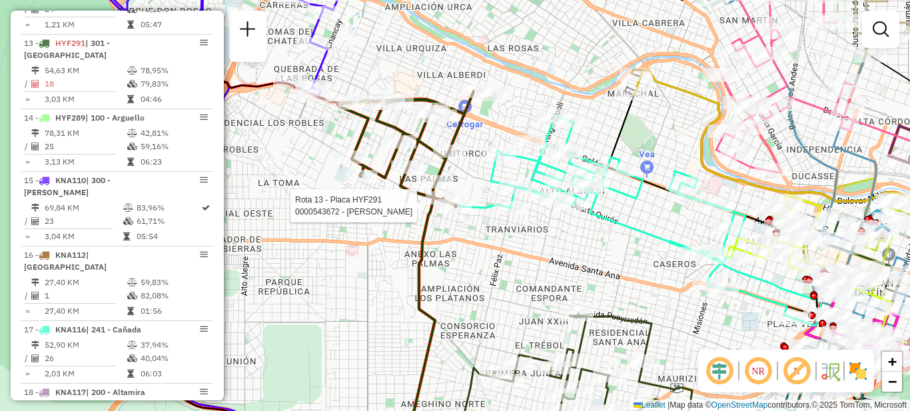
select select "**********"
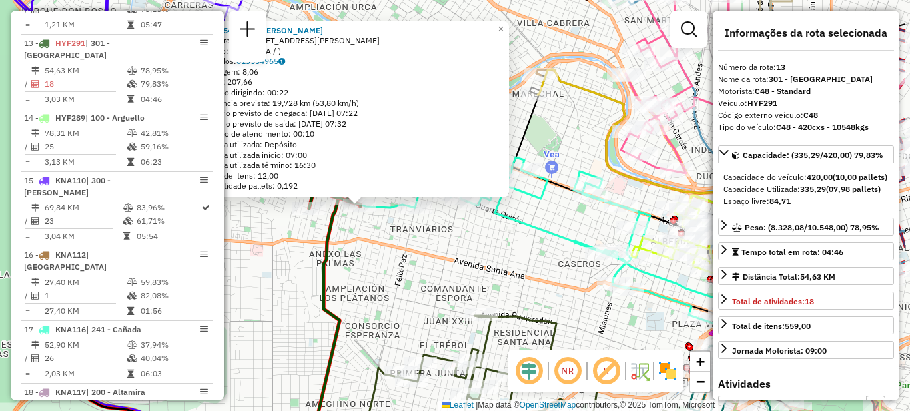
drag, startPoint x: 571, startPoint y: 242, endPoint x: 472, endPoint y: 243, distance: 98.6
click at [472, 243] on div "0000543672 - [PERSON_NAME]: [STREET_ADDRESS] Pedidos: 013554965 Cubagem: 8,06 P…" at bounding box center [455, 205] width 910 height 411
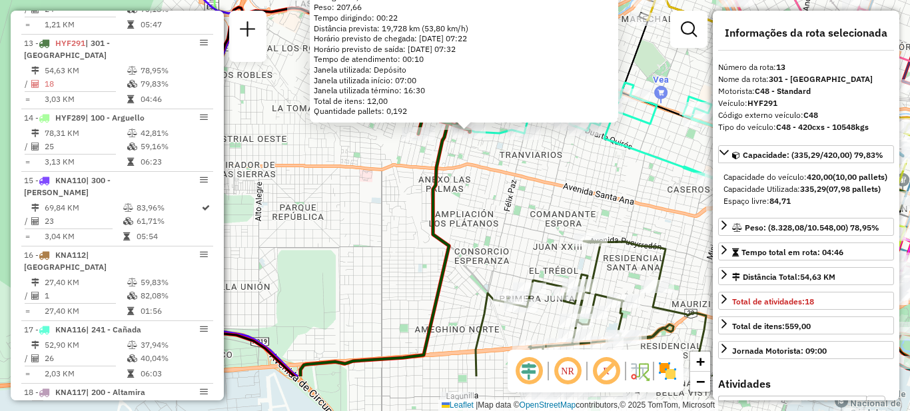
drag, startPoint x: 468, startPoint y: 286, endPoint x: 580, endPoint y: 210, distance: 135.4
click at [580, 210] on div "0000543672 - [PERSON_NAME]: [STREET_ADDRESS] Pedidos: 013554965 Cubagem: 8,06 P…" at bounding box center [455, 205] width 910 height 411
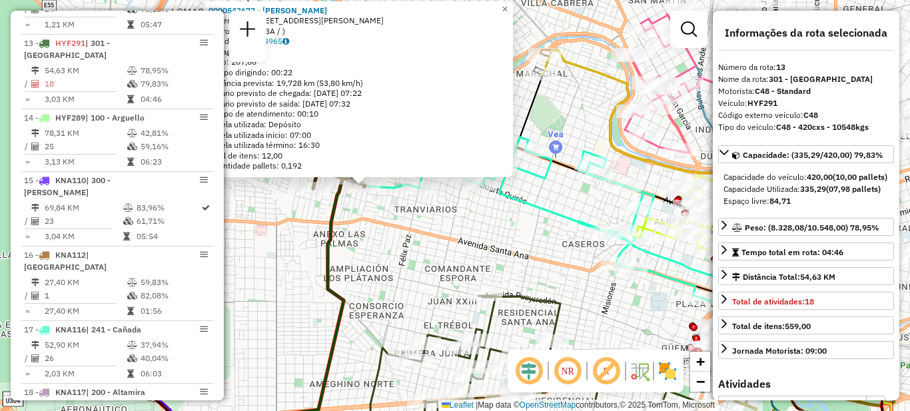
drag, startPoint x: 524, startPoint y: 216, endPoint x: 419, endPoint y: 273, distance: 119.8
click at [419, 273] on div "0000543672 - [PERSON_NAME]: [STREET_ADDRESS] Pedidos: 013554965 Cubagem: 8,06 P…" at bounding box center [455, 205] width 910 height 411
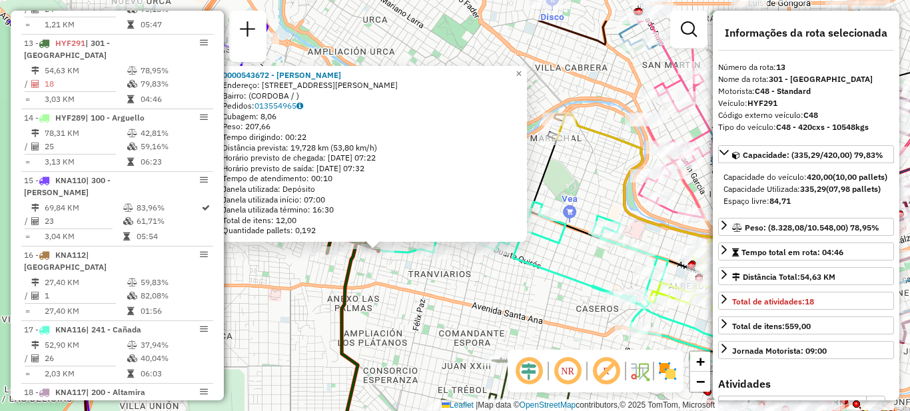
drag, startPoint x: 499, startPoint y: 228, endPoint x: 513, endPoint y: 290, distance: 63.5
click at [513, 290] on div "0000543672 - [PERSON_NAME]: [STREET_ADDRESS] Pedidos: 013554965 Cubagem: 8,06 P…" at bounding box center [455, 205] width 910 height 411
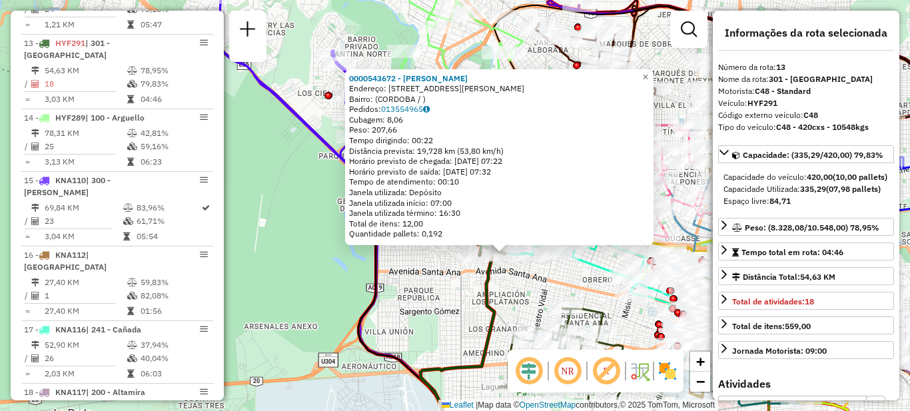
click at [557, 276] on div "0000543672 - [PERSON_NAME]: [STREET_ADDRESS] Pedidos: 013554965 Cubagem: 8,06 P…" at bounding box center [455, 205] width 910 height 411
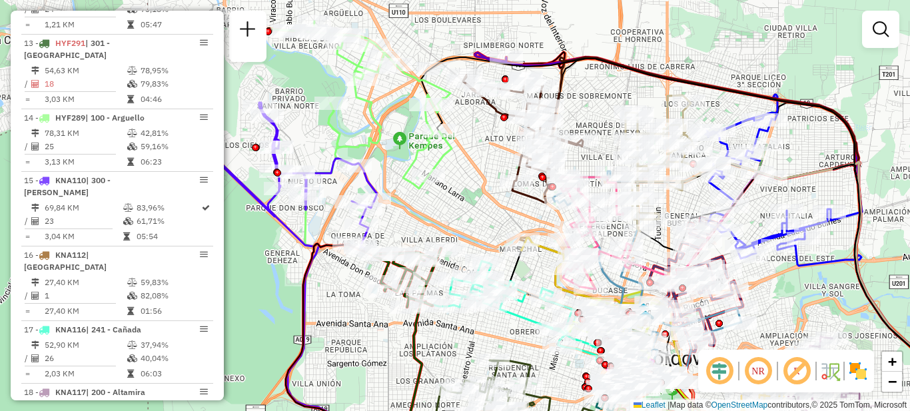
drag, startPoint x: 577, startPoint y: 271, endPoint x: 521, endPoint y: 319, distance: 73.7
click at [521, 319] on icon at bounding box center [532, 313] width 165 height 105
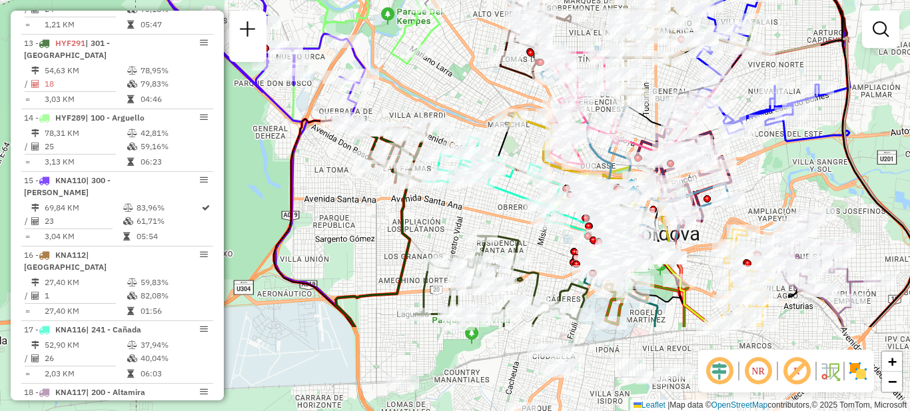
drag, startPoint x: 478, startPoint y: 317, endPoint x: 455, endPoint y: 184, distance: 134.6
click at [455, 184] on div "Rota 17 - Placa KNA116 0000025556 - Ochetti [PERSON_NAME] Rota 17 - Placa KNA11…" at bounding box center [455, 205] width 910 height 411
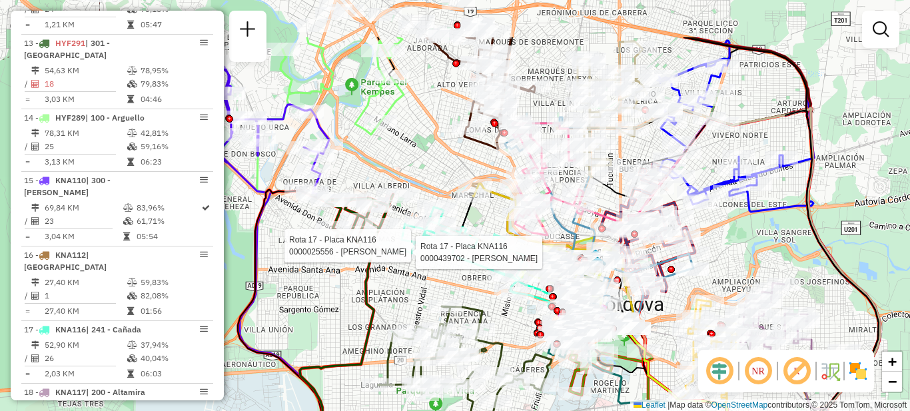
drag, startPoint x: 500, startPoint y: 209, endPoint x: 466, endPoint y: 292, distance: 89.0
click at [466, 292] on div "Rota 17 - Placa KNA116 0000439702 - Rodriguez [PERSON_NAME] 17 - Placa KNA116 0…" at bounding box center [455, 205] width 910 height 411
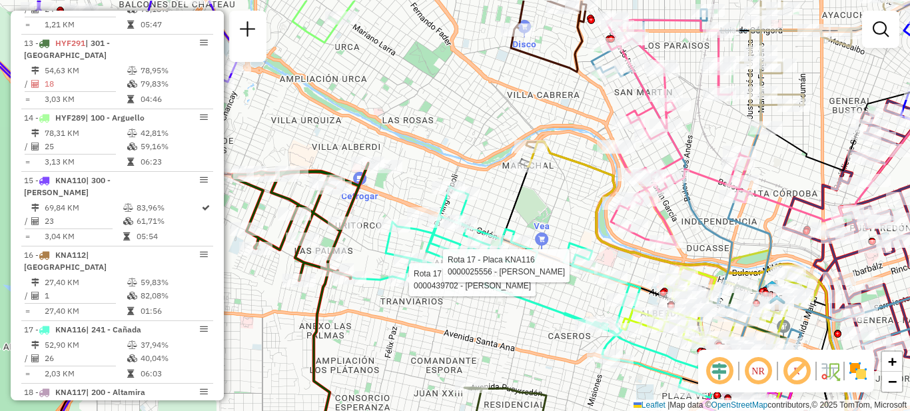
drag, startPoint x: 451, startPoint y: 281, endPoint x: 500, endPoint y: 323, distance: 64.7
click at [500, 323] on div "Rota 17 - Placa KNA116 0000439702 - Rodriguez [PERSON_NAME] 17 - Placa KNA116 0…" at bounding box center [455, 205] width 910 height 411
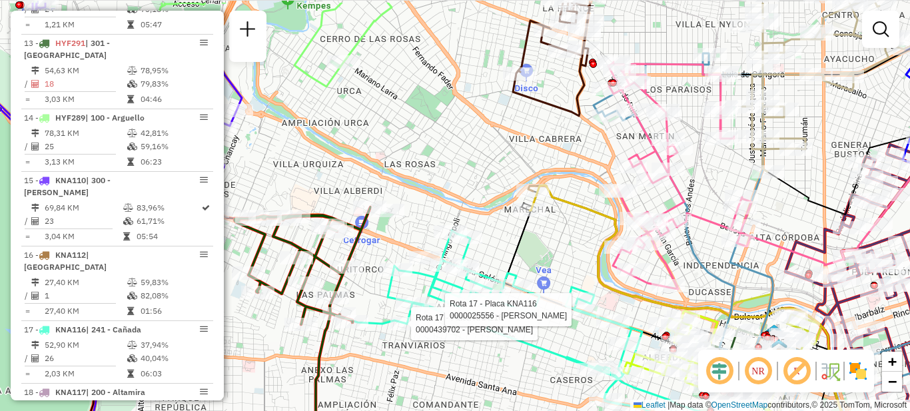
drag, startPoint x: 461, startPoint y: 322, endPoint x: 463, endPoint y: 366, distance: 44.0
click at [463, 366] on div "Rota 17 - Placa KNA116 0000439702 - Rodriguez [PERSON_NAME] 17 - Placa KNA116 0…" at bounding box center [455, 205] width 910 height 411
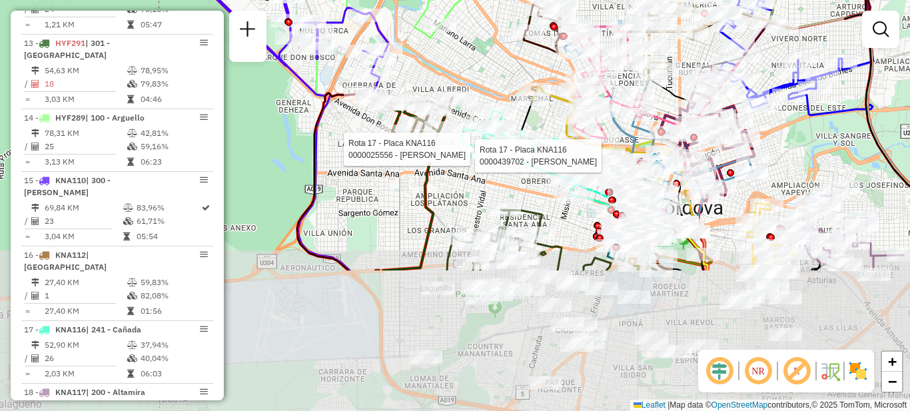
drag, startPoint x: 487, startPoint y: 332, endPoint x: 519, endPoint y: 167, distance: 167.7
click at [519, 167] on icon at bounding box center [543, 163] width 165 height 105
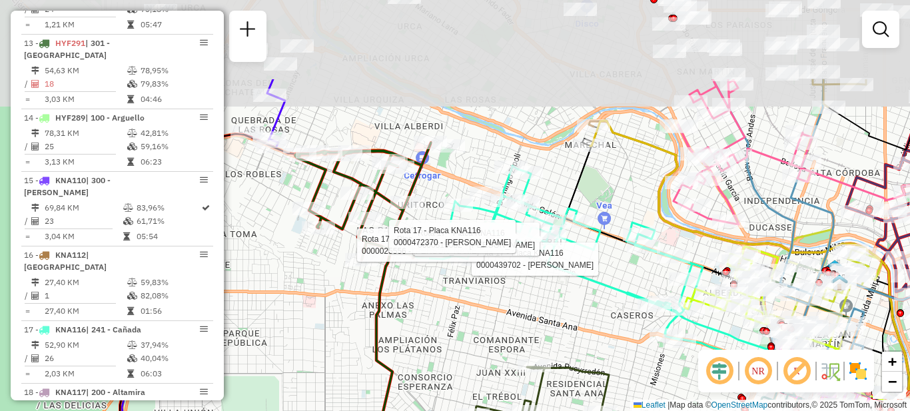
drag, startPoint x: 505, startPoint y: 176, endPoint x: 544, endPoint y: 296, distance: 126.8
click at [544, 296] on div "Rota 17 - Placa KNA116 0000439702 - Rodriguez [PERSON_NAME] 17 - Placa KNA116 0…" at bounding box center [455, 205] width 910 height 411
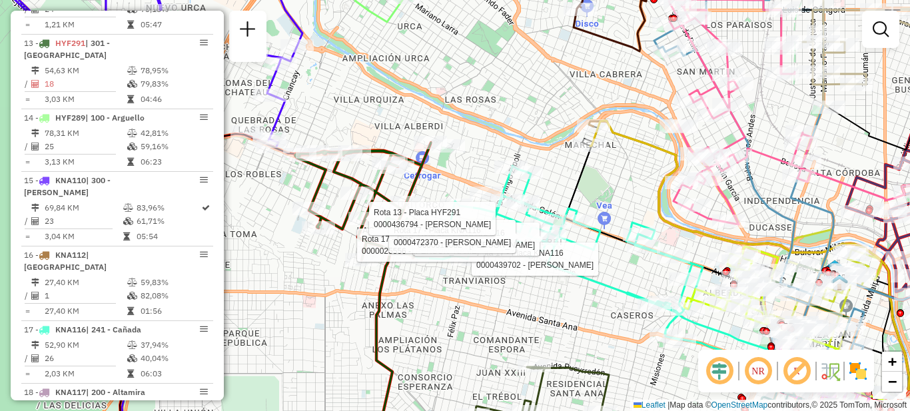
select select "**********"
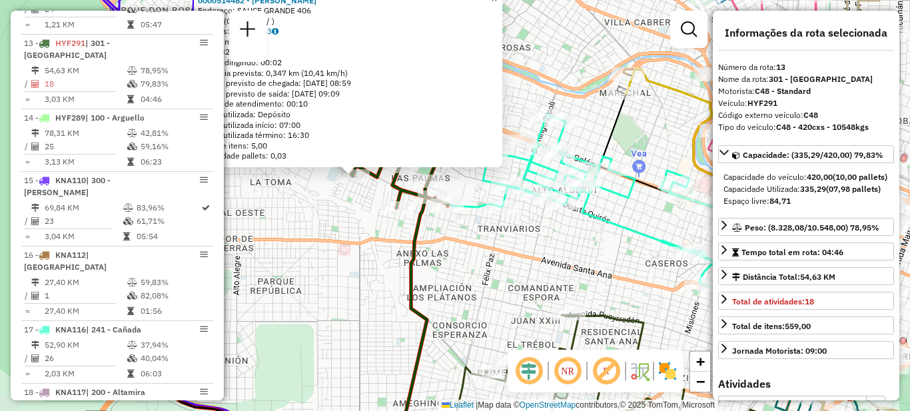
drag, startPoint x: 420, startPoint y: 289, endPoint x: 318, endPoint y: 259, distance: 106.2
click at [318, 259] on div "0000514462 - Laborero [PERSON_NAME]: SAUCE GRANDE 406 Bairro: (CORDOBA / ) Pedi…" at bounding box center [455, 205] width 910 height 411
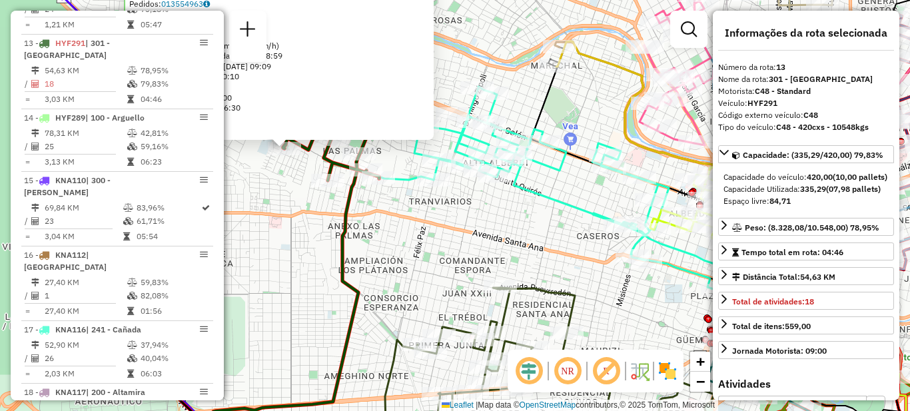
drag, startPoint x: 502, startPoint y: 286, endPoint x: 434, endPoint y: 259, distance: 73.8
click at [434, 259] on div "0000514462 - Laborero [PERSON_NAME]: SAUCE GRANDE 406 Bairro: (CORDOBA / ) Pedi…" at bounding box center [455, 205] width 910 height 411
click at [505, 236] on div "0000514462 - Laborero [PERSON_NAME]: SAUCE GRANDE 406 Bairro: (CORDOBA / ) Pedi…" at bounding box center [455, 205] width 910 height 411
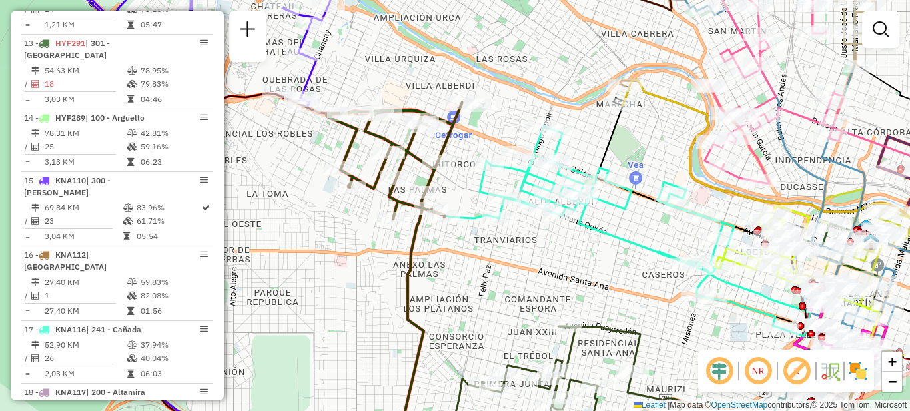
drag, startPoint x: 502, startPoint y: 226, endPoint x: 567, endPoint y: 265, distance: 75.8
click at [567, 265] on div "Janela de atendimento Grade de atendimento Capacidade Transportadoras Veículos …" at bounding box center [455, 205] width 910 height 411
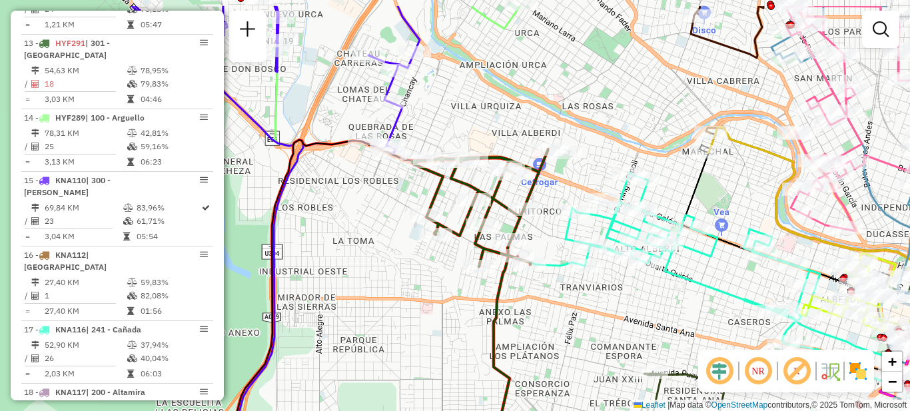
drag, startPoint x: 474, startPoint y: 238, endPoint x: 561, endPoint y: 286, distance: 99.0
click at [561, 286] on div "Janela de atendimento Grade de atendimento Capacidade Transportadoras Veículos …" at bounding box center [455, 205] width 910 height 411
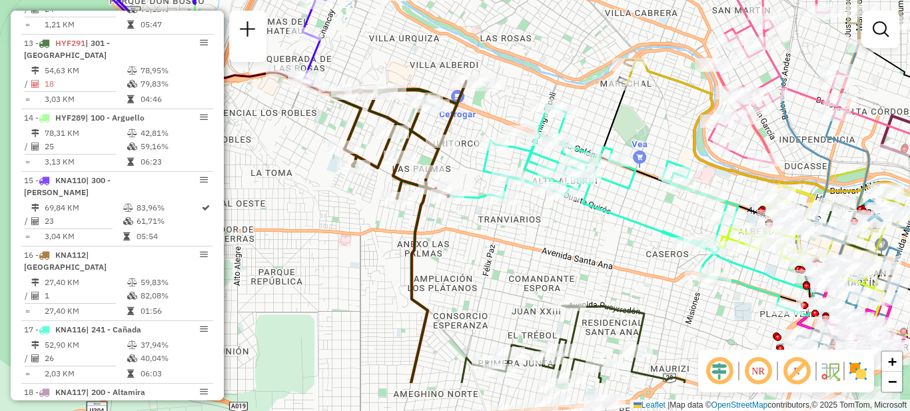
drag, startPoint x: 631, startPoint y: 316, endPoint x: 547, endPoint y: 246, distance: 109.7
click at [547, 246] on div "Janela de atendimento Grade de atendimento Capacidade Transportadoras Veículos …" at bounding box center [455, 205] width 910 height 411
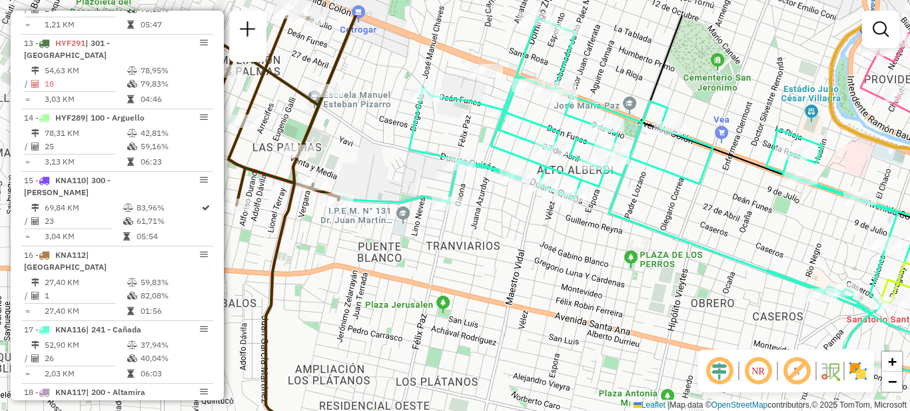
drag, startPoint x: 559, startPoint y: 214, endPoint x: 521, endPoint y: 314, distance: 107.5
click at [527, 318] on div "Janela de atendimento Grade de atendimento Capacidade Transportadoras Veículos …" at bounding box center [455, 205] width 910 height 411
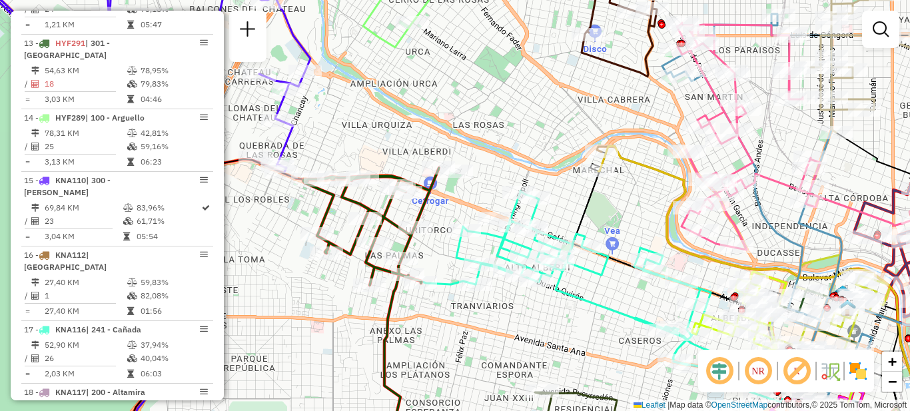
drag, startPoint x: 490, startPoint y: 332, endPoint x: 498, endPoint y: 331, distance: 8.7
click at [498, 331] on div "Janela de atendimento Grade de atendimento Capacidade Transportadoras Veículos …" at bounding box center [455, 205] width 910 height 411
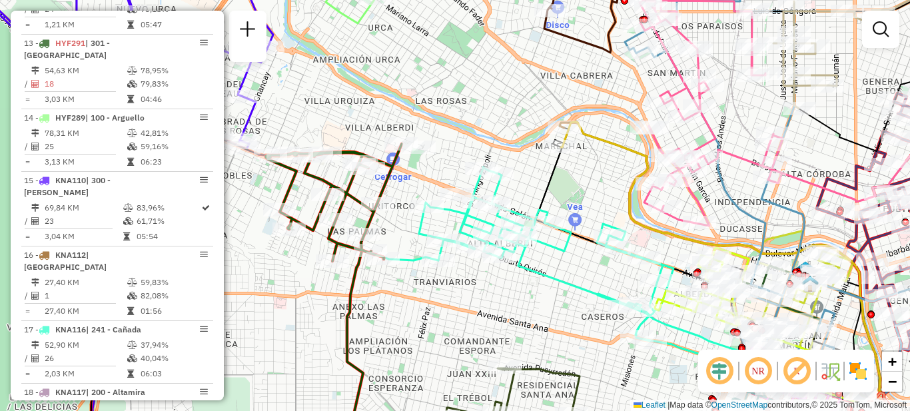
drag, startPoint x: 543, startPoint y: 302, endPoint x: 502, endPoint y: 285, distance: 45.1
click at [502, 285] on div "Janela de atendimento Grade de atendimento Capacidade Transportadoras Veículos …" at bounding box center [455, 205] width 910 height 411
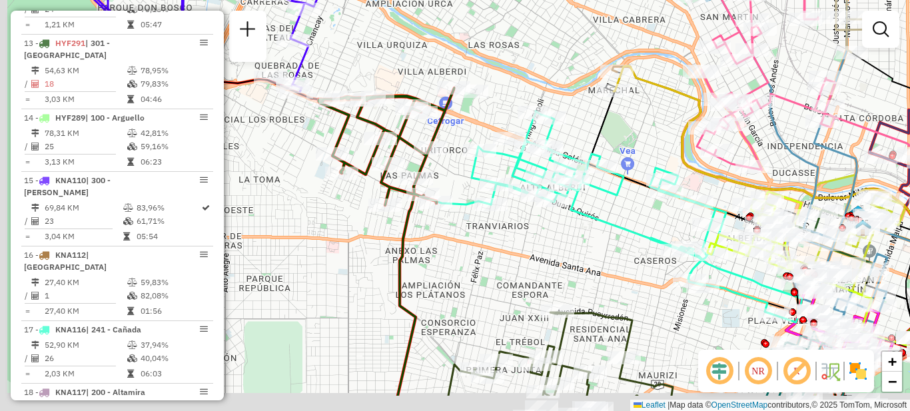
drag, startPoint x: 477, startPoint y: 332, endPoint x: 540, endPoint y: 264, distance: 92.3
click at [540, 264] on div "Janela de atendimento Grade de atendimento Capacidade Transportadoras Veículos …" at bounding box center [455, 205] width 910 height 411
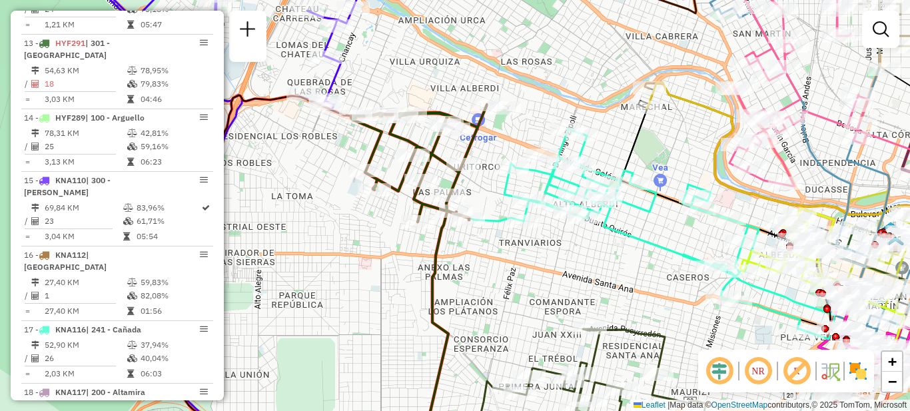
drag, startPoint x: 517, startPoint y: 284, endPoint x: 537, endPoint y: 307, distance: 30.3
click at [537, 307] on div "Janela de atendimento Grade de atendimento Capacidade Transportadoras Veículos …" at bounding box center [455, 205] width 910 height 411
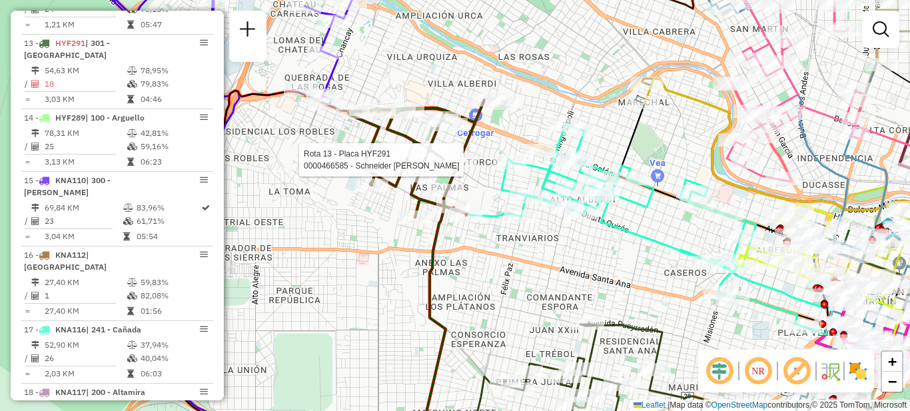
select select "**********"
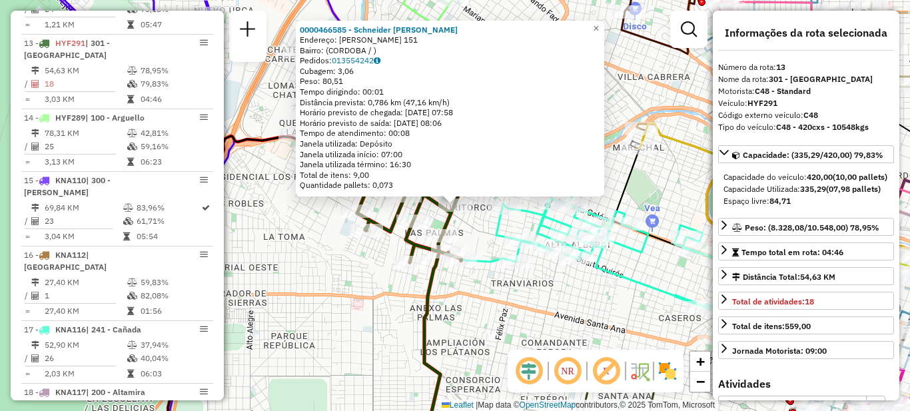
click at [556, 328] on div "0000466585 - [PERSON_NAME] [PERSON_NAME]: [PERSON_NAME] 151 Bairro: (CORDOBA / …" at bounding box center [455, 205] width 910 height 411
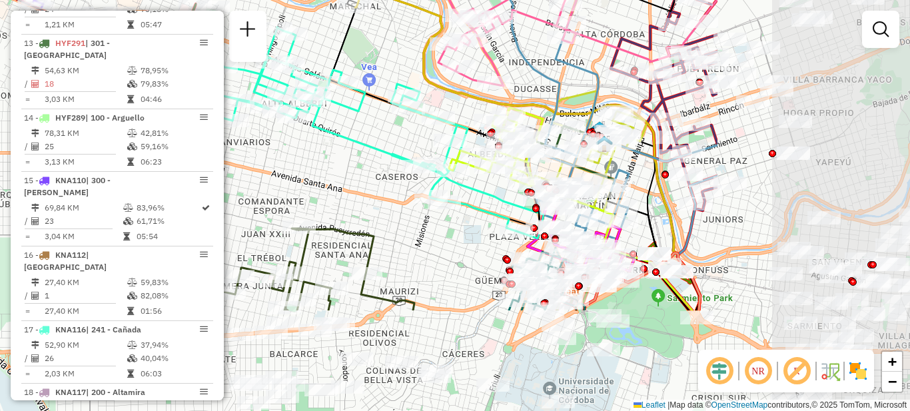
drag, startPoint x: 631, startPoint y: 292, endPoint x: 349, endPoint y: 152, distance: 315.4
click at [346, 149] on div "Janela de atendimento Grade de atendimento Capacidade Transportadoras Veículos …" at bounding box center [455, 205] width 910 height 411
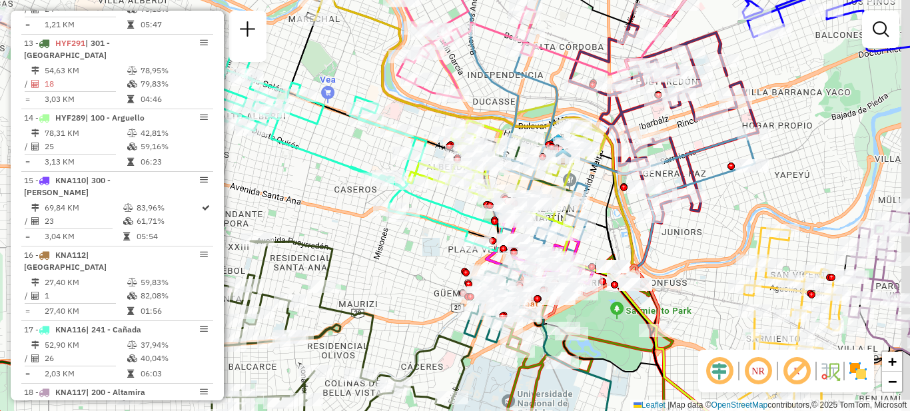
drag, startPoint x: 798, startPoint y: 180, endPoint x: 593, endPoint y: 220, distance: 208.3
click at [596, 220] on div "Janela de atendimento Grade de atendimento Capacidade Transportadoras Veículos …" at bounding box center [455, 205] width 910 height 411
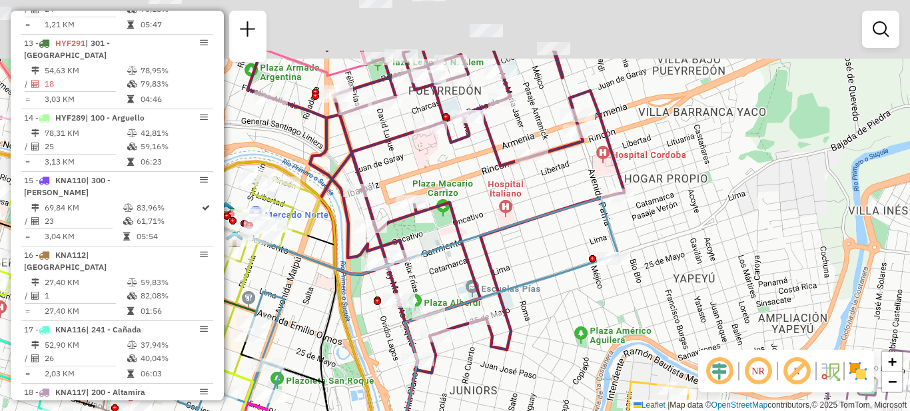
drag, startPoint x: 541, startPoint y: 205, endPoint x: 552, endPoint y: 296, distance: 91.9
click at [565, 318] on div "Janela de atendimento Grade de atendimento Capacidade Transportadoras Veículos …" at bounding box center [455, 205] width 910 height 411
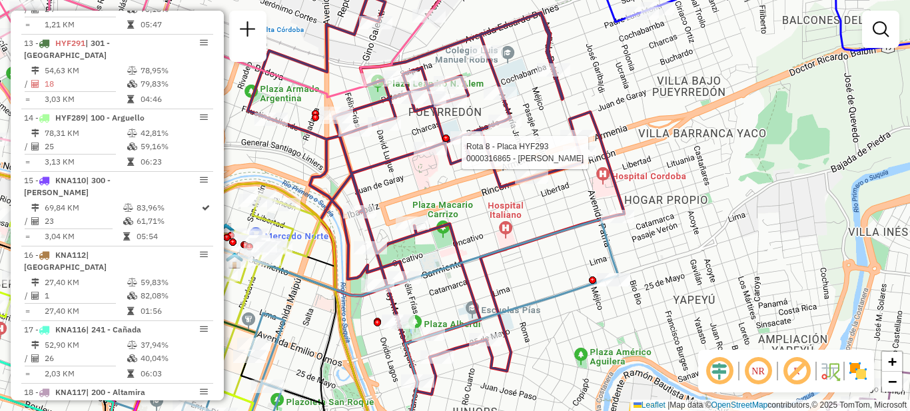
select select "**********"
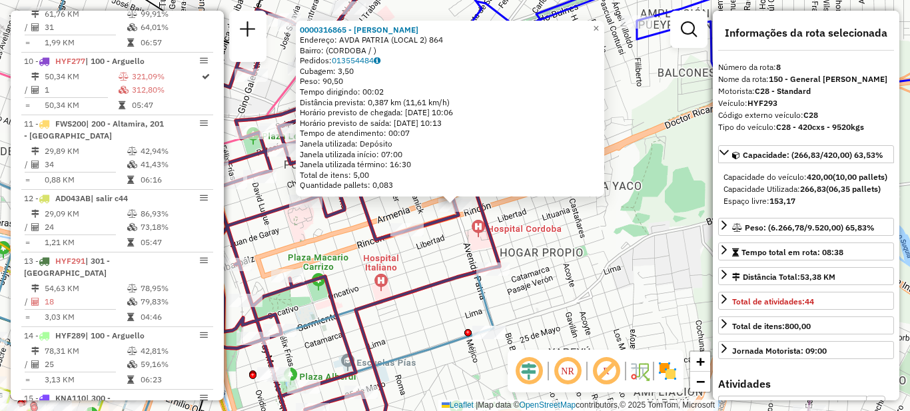
scroll to position [984, 0]
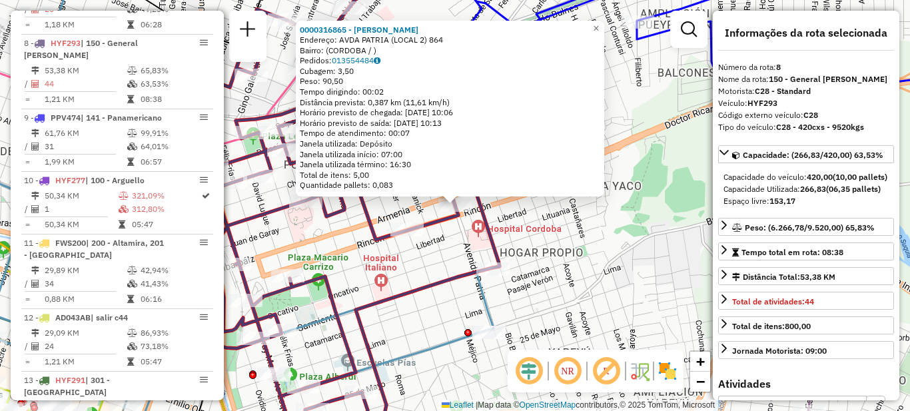
click at [635, 250] on div "0000316865 - [PERSON_NAME]: AVDA PATRIA (LOCAL 2) 864 Bairro: ([GEOGRAPHIC_DATA…" at bounding box center [455, 205] width 910 height 411
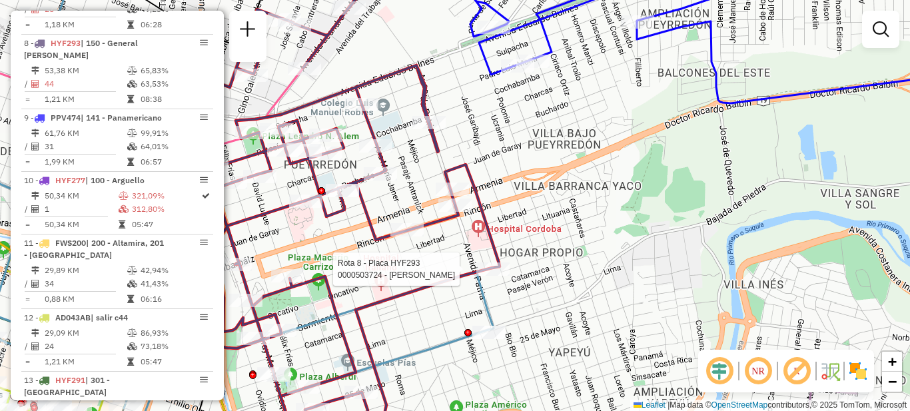
select select "**********"
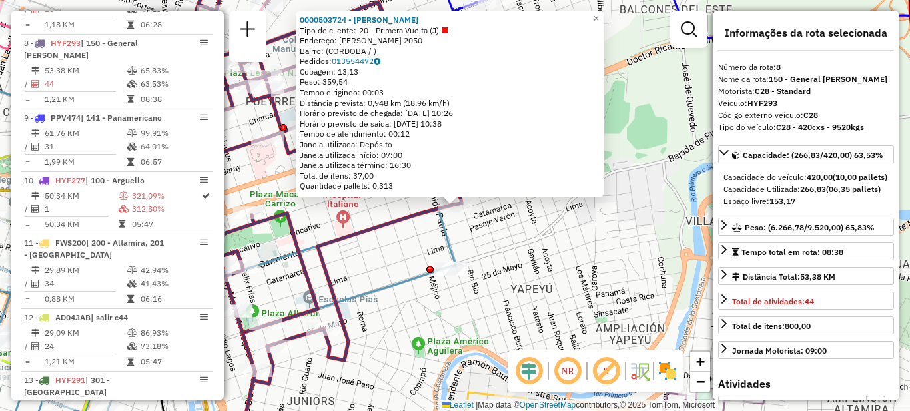
click at [371, 272] on div "0000503724 - BLANCH [PERSON_NAME] Tipo de cliente: 20 - Primera Vuelta (J) Ende…" at bounding box center [455, 205] width 910 height 411
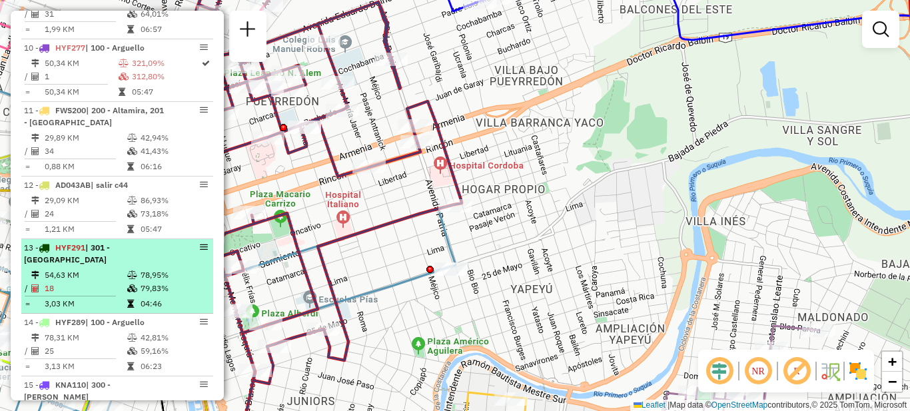
scroll to position [1118, 0]
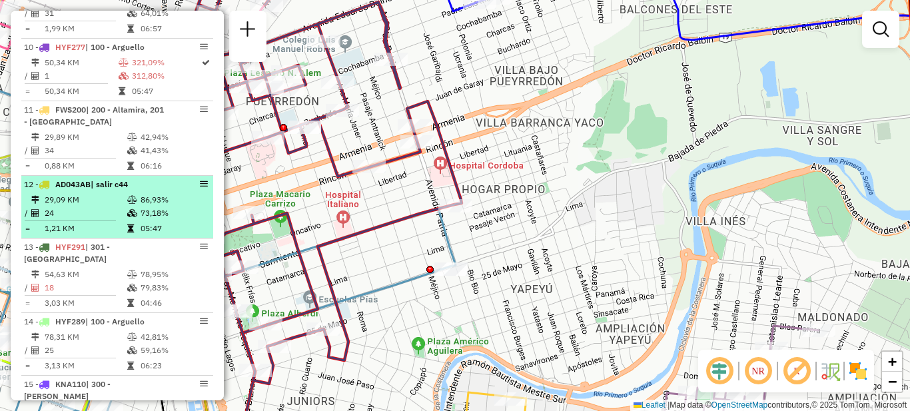
click at [101, 206] on td "24" at bounding box center [85, 212] width 83 height 13
select select "**********"
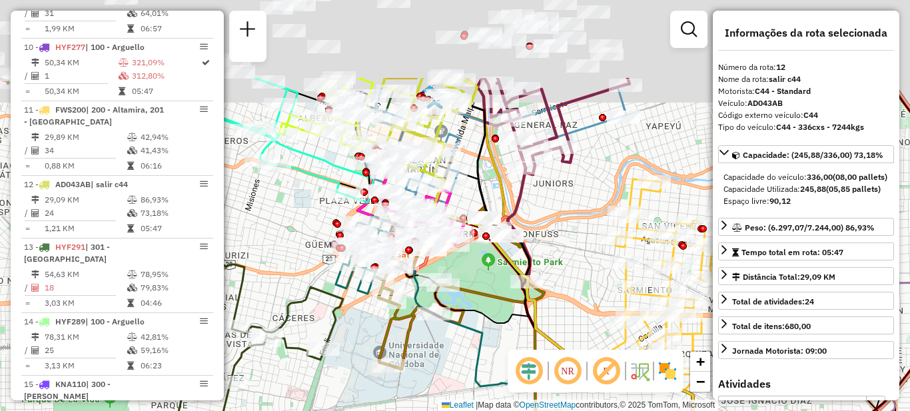
drag, startPoint x: 324, startPoint y: 87, endPoint x: 334, endPoint y: 238, distance: 152.2
click at [334, 238] on div "Janela de atendimento Grade de atendimento Capacidade Transportadoras Veículos …" at bounding box center [455, 205] width 910 height 411
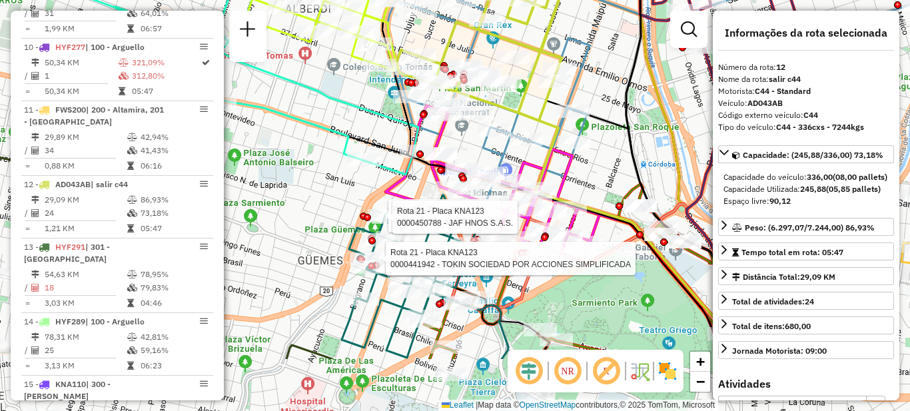
drag, startPoint x: 306, startPoint y: 258, endPoint x: 291, endPoint y: 151, distance: 108.2
click at [291, 151] on div "Rota 21 - Placa KNA123 0000413834 - Siete27 S.A.S. Rota 21 - Placa KNA123 00005…" at bounding box center [455, 205] width 910 height 411
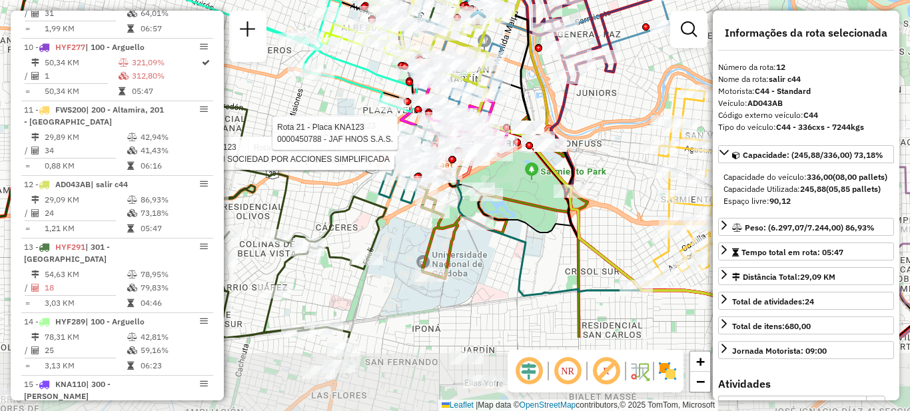
drag, startPoint x: 562, startPoint y: 292, endPoint x: 517, endPoint y: 200, distance: 103.1
click at [517, 200] on icon at bounding box center [504, 230] width 168 height 216
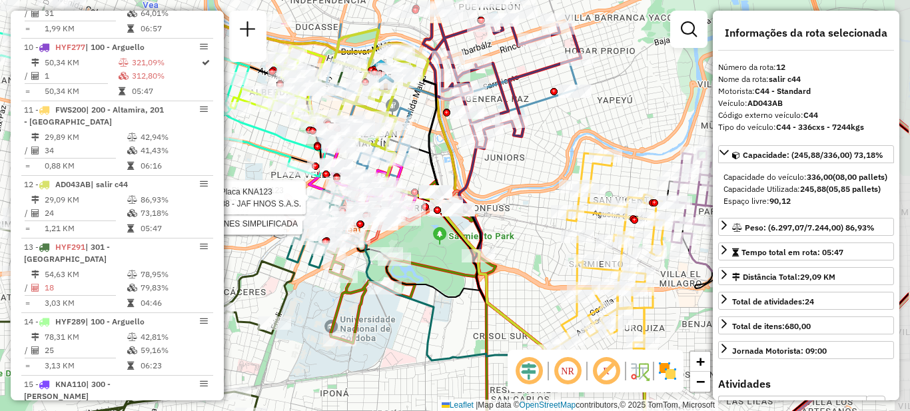
drag, startPoint x: 585, startPoint y: 219, endPoint x: 509, endPoint y: 228, distance: 77.2
click at [483, 284] on icon at bounding box center [481, 315] width 334 height 402
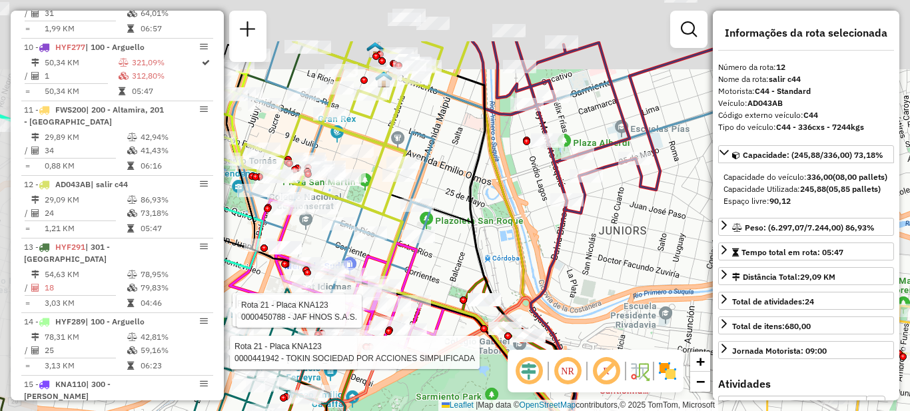
drag, startPoint x: 394, startPoint y: 87, endPoint x: 444, endPoint y: 201, distance: 124.4
click at [462, 233] on div "Rota 21 - Placa KNA123 0000413834 - Siete27 S.A.S. Rota 21 - Placa KNA123 00005…" at bounding box center [455, 205] width 910 height 411
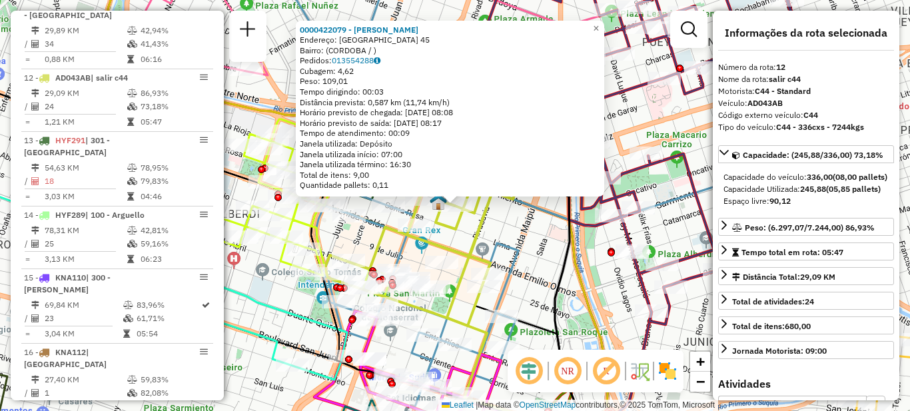
scroll to position [1259, 0]
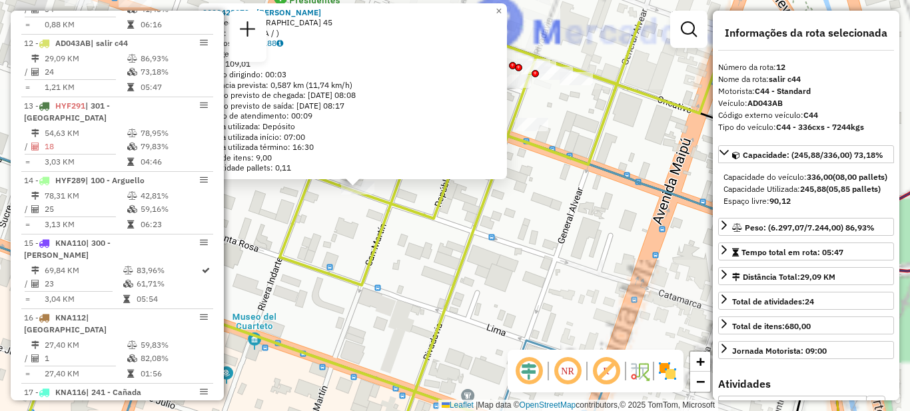
drag, startPoint x: 485, startPoint y: 228, endPoint x: 418, endPoint y: 291, distance: 91.4
click at [420, 292] on div "0000422079 - [PERSON_NAME]: [GEOGRAPHIC_DATA] 45 Bairro: ([GEOGRAPHIC_DATA] / )…" at bounding box center [455, 205] width 910 height 411
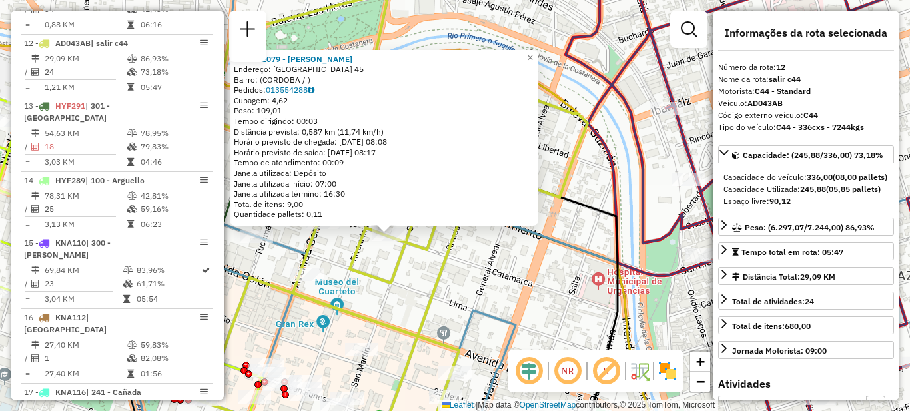
click at [500, 280] on div "0000422079 - [PERSON_NAME]: [GEOGRAPHIC_DATA] 45 Bairro: ([GEOGRAPHIC_DATA] / )…" at bounding box center [455, 205] width 910 height 411
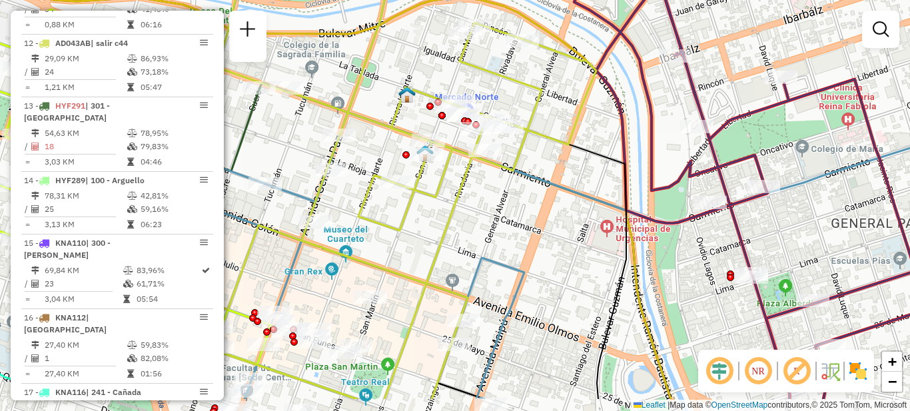
drag, startPoint x: 419, startPoint y: 302, endPoint x: 419, endPoint y: 236, distance: 65.9
click at [425, 245] on div "Janela de atendimento Grade de atendimento Capacidade Transportadoras Veículos …" at bounding box center [455, 205] width 910 height 411
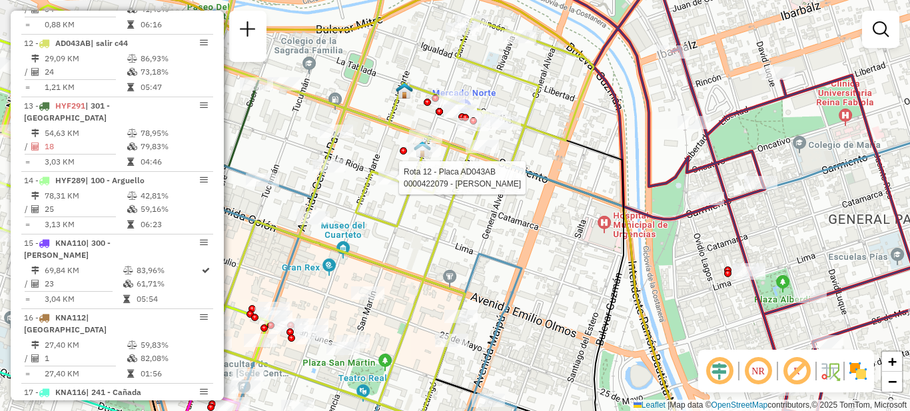
select select "**********"
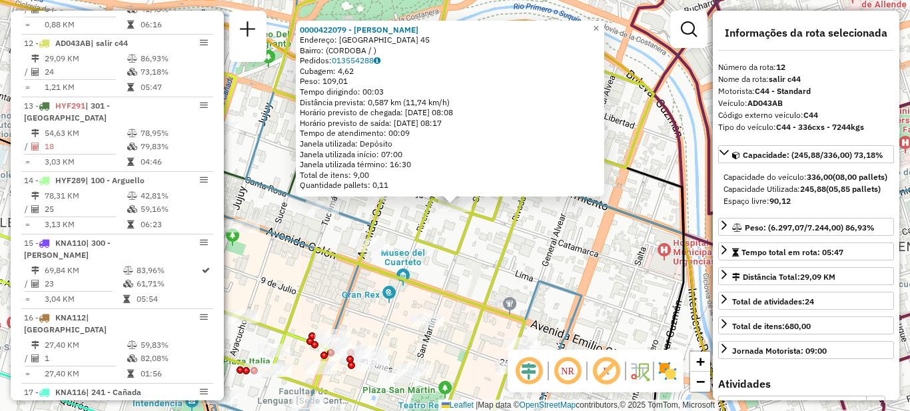
click at [462, 277] on div "0000422079 - [PERSON_NAME]: [GEOGRAPHIC_DATA] 45 Bairro: ([GEOGRAPHIC_DATA] / )…" at bounding box center [455, 205] width 910 height 411
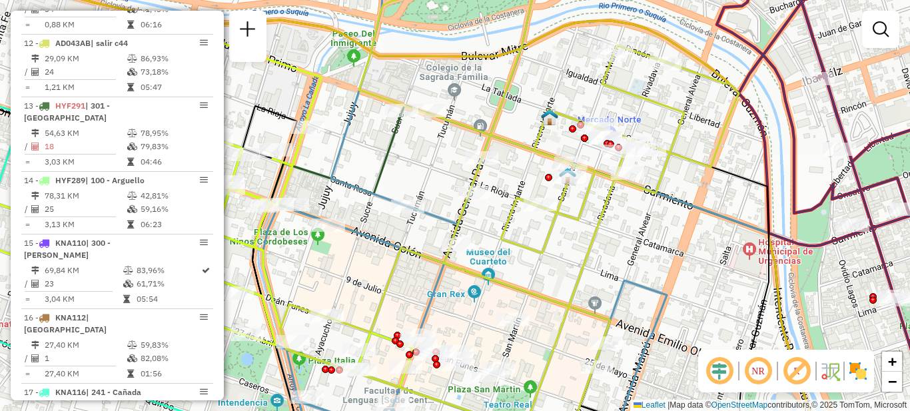
drag, startPoint x: 465, startPoint y: 291, endPoint x: 550, endPoint y: 290, distance: 85.3
click at [550, 290] on div "Janela de atendimento Grade de atendimento Capacidade Transportadoras Veículos …" at bounding box center [455, 205] width 910 height 411
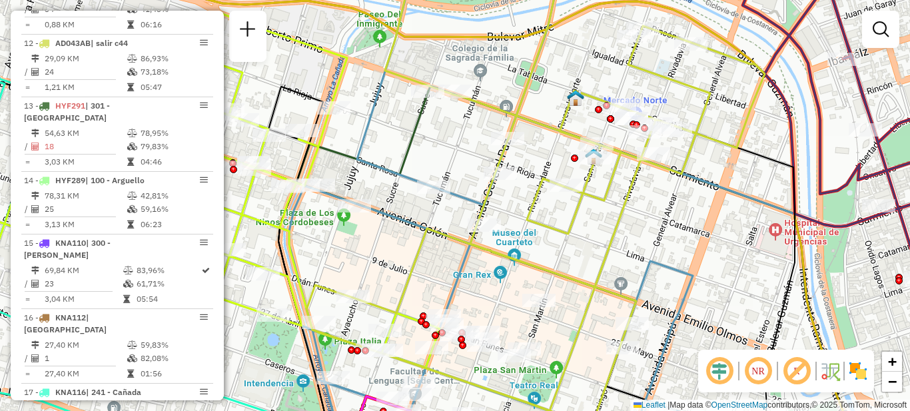
drag, startPoint x: 554, startPoint y: 265, endPoint x: 580, endPoint y: 246, distance: 32.4
click at [580, 246] on div "Janela de atendimento Grade de atendimento Capacidade Transportadoras Veículos …" at bounding box center [455, 205] width 910 height 411
drag, startPoint x: 597, startPoint y: 228, endPoint x: 583, endPoint y: 196, distance: 34.6
click at [597, 228] on div "Janela de atendimento Grade de atendimento Capacidade Transportadoras Veículos …" at bounding box center [455, 205] width 910 height 411
select select "**********"
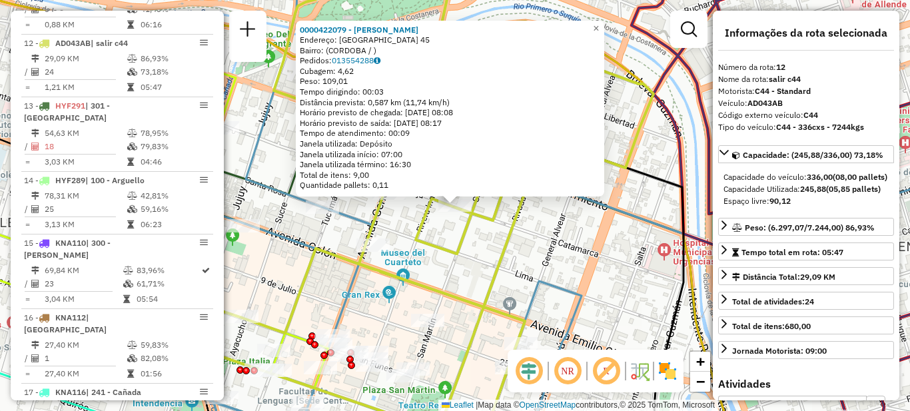
click at [523, 254] on div "0000422079 - [PERSON_NAME]: [GEOGRAPHIC_DATA] 45 Bairro: ([GEOGRAPHIC_DATA] / )…" at bounding box center [455, 205] width 910 height 411
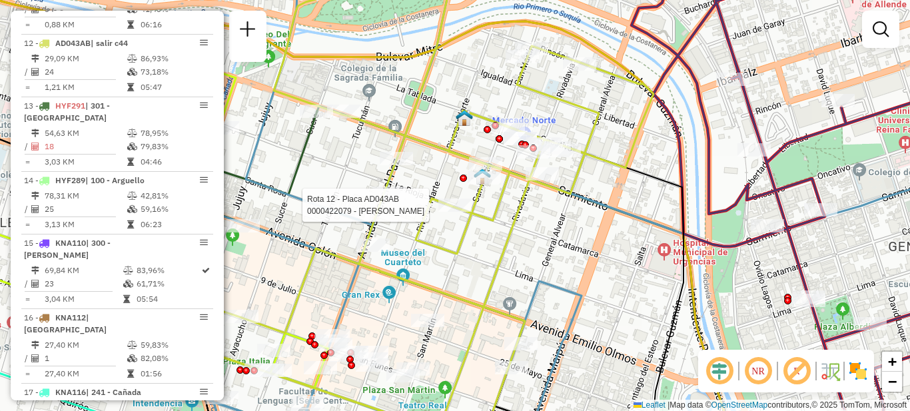
select select "**********"
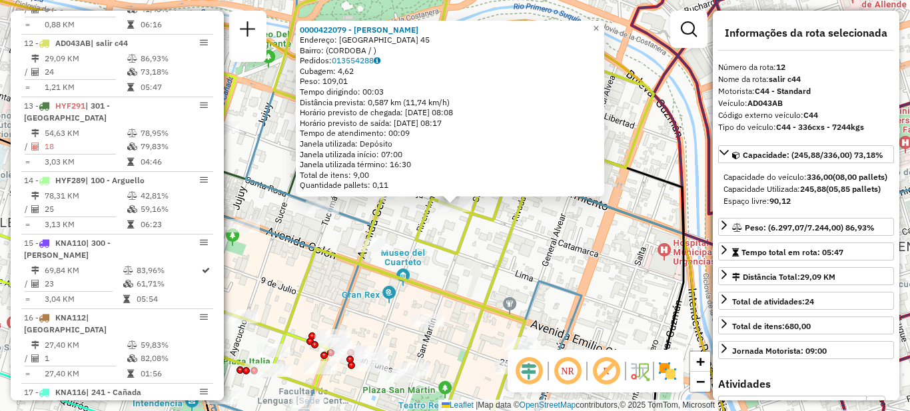
click at [437, 266] on div "Rota 12 - Placa AD043AB 0000422079 - [PERSON_NAME] 0000422079 - [PERSON_NAME]: …" at bounding box center [455, 205] width 910 height 411
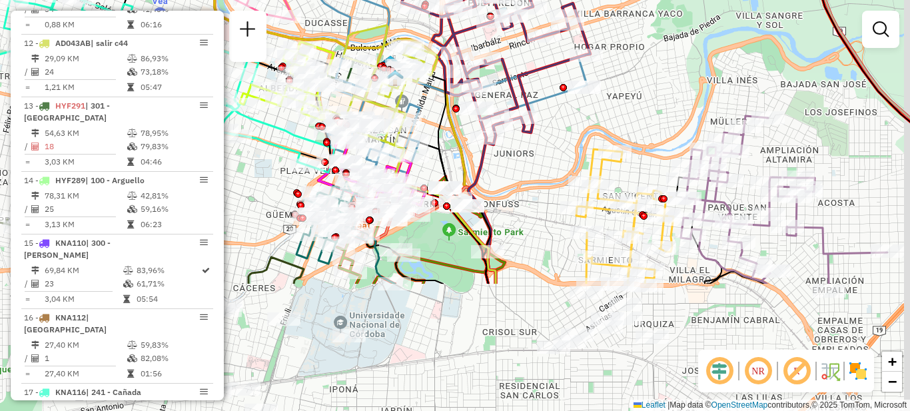
drag, startPoint x: 639, startPoint y: 300, endPoint x: 589, endPoint y: 132, distance: 175.3
click at [589, 132] on div "Janela de atendimento Grade de atendimento Capacidade Transportadoras Veículos …" at bounding box center [455, 205] width 910 height 411
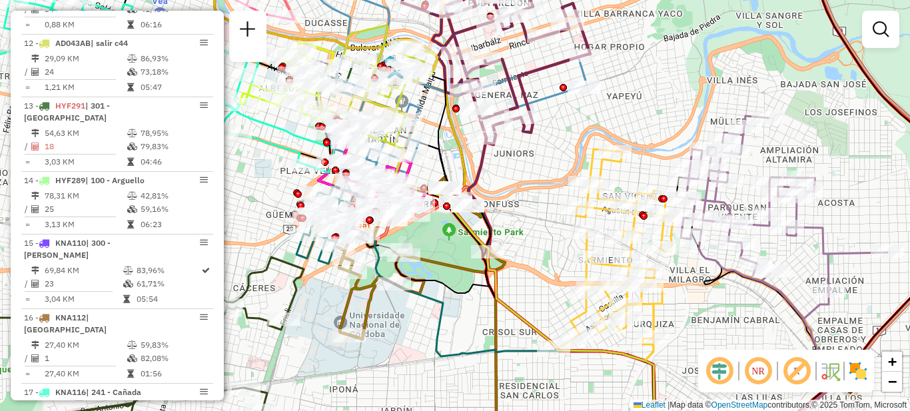
click at [533, 278] on div "Rota 11 - Placa FWS200 0000468797 - Baligan [PERSON_NAME] de atendimento Grade …" at bounding box center [455, 205] width 910 height 411
select select "**********"
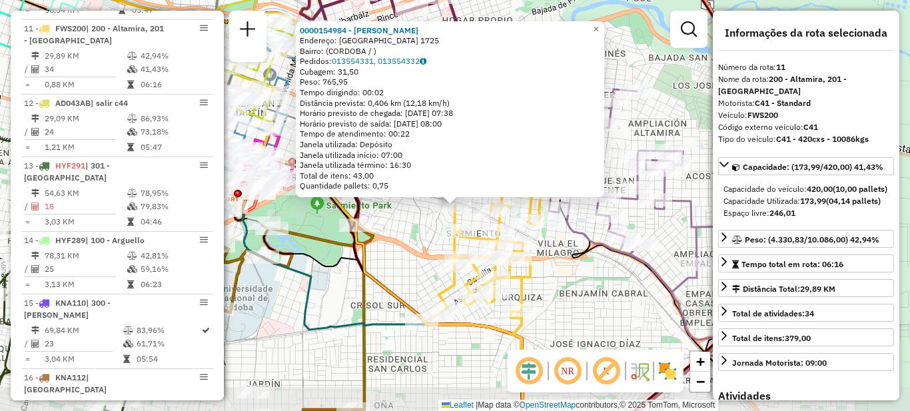
scroll to position [1184, 0]
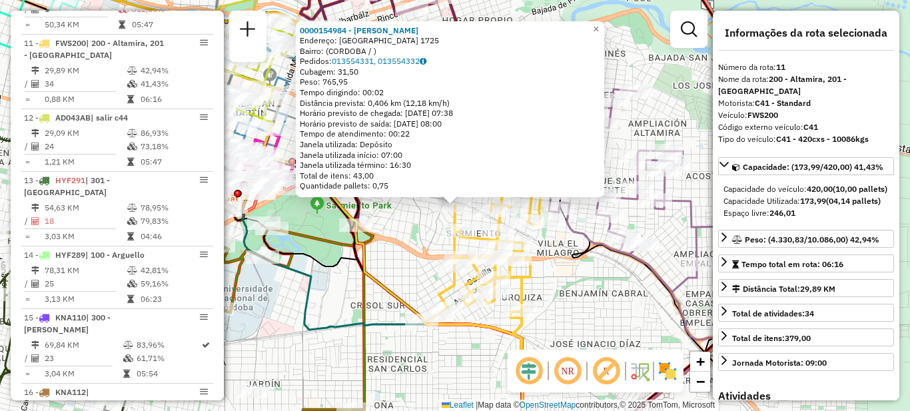
click at [592, 317] on div "0000154984 - [PERSON_NAME]: [GEOGRAPHIC_DATA] 1725 Bairro: ([GEOGRAPHIC_DATA] /…" at bounding box center [455, 205] width 910 height 411
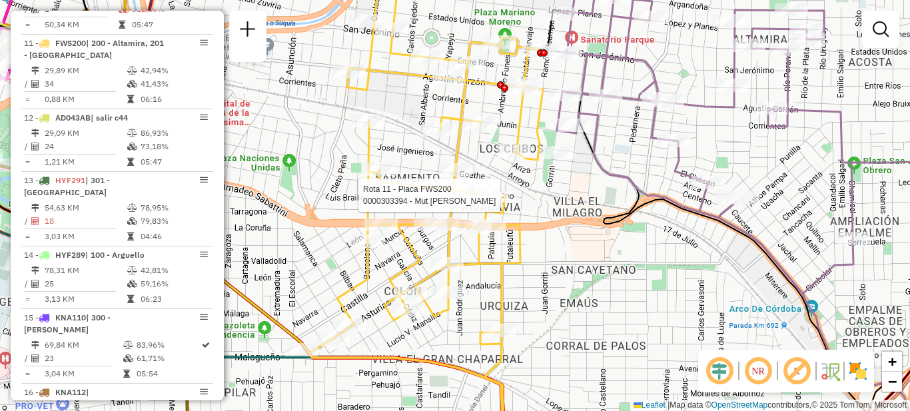
select select "**********"
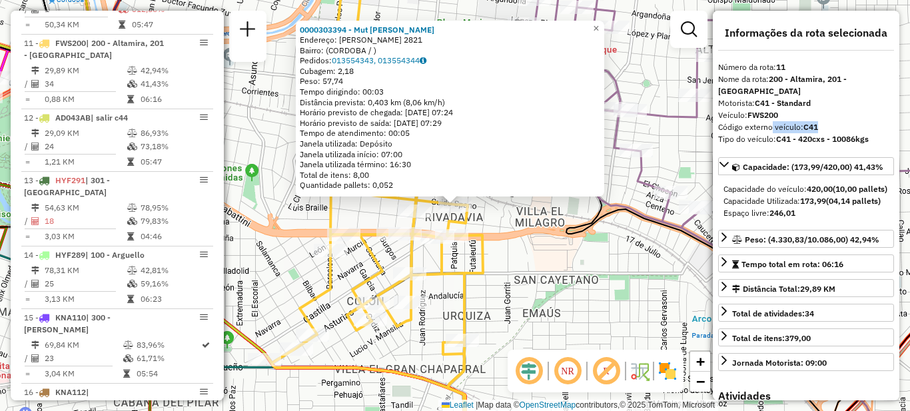
drag, startPoint x: 769, startPoint y: 129, endPoint x: 855, endPoint y: 125, distance: 86.0
click at [855, 125] on div "Código externo veículo: C41" at bounding box center [806, 127] width 176 height 12
click at [535, 295] on div "0000303394 - Mut [PERSON_NAME]: [PERSON_NAME] 2821 Bairro: (CORDOBA / ) Pedidos…" at bounding box center [455, 205] width 910 height 411
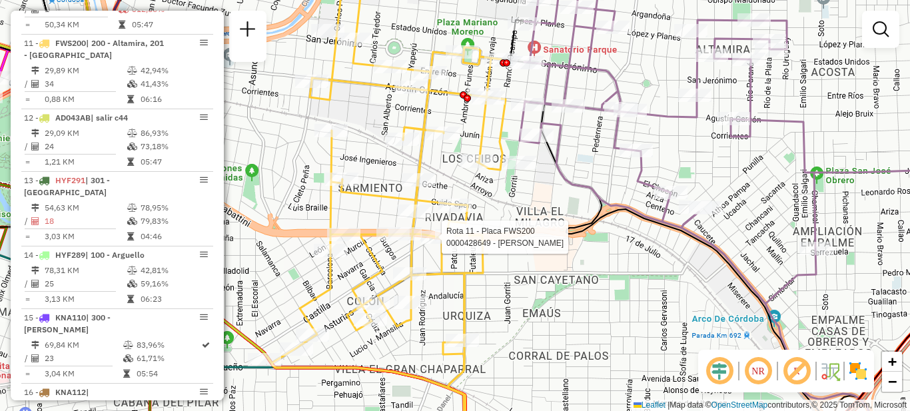
select select "**********"
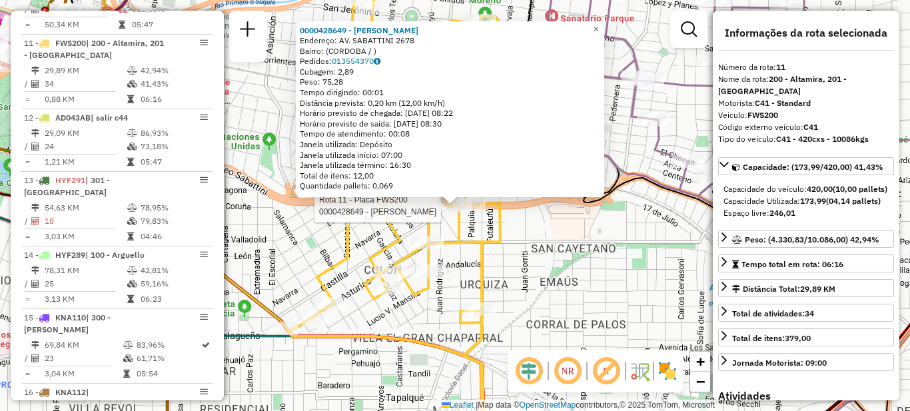
click at [277, 254] on div "Rota 11 - Placa FWS200 0000428649 - Sastre [PERSON_NAME] 0000428649 - Sastre [P…" at bounding box center [455, 205] width 910 height 411
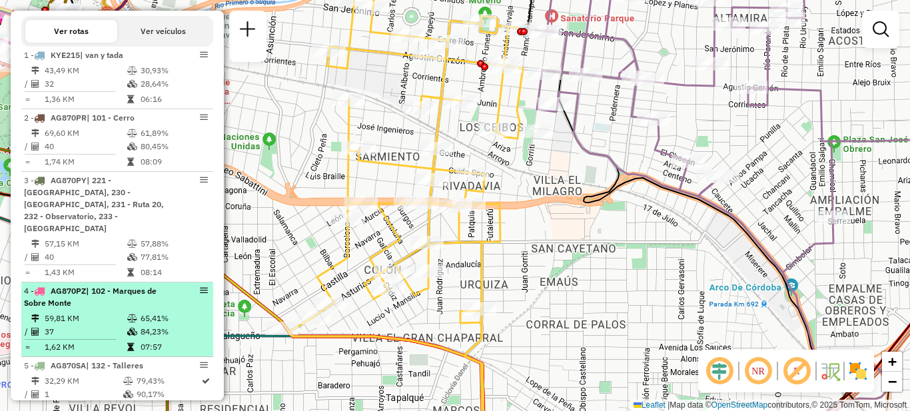
scroll to position [452, 0]
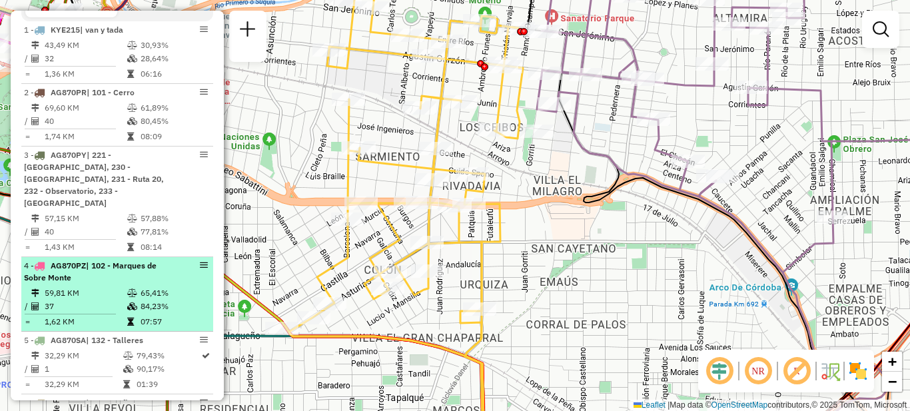
click at [109, 280] on div "4 - AG870PZ | 102 - Marques de Sobre Monte" at bounding box center [94, 272] width 141 height 24
select select "**********"
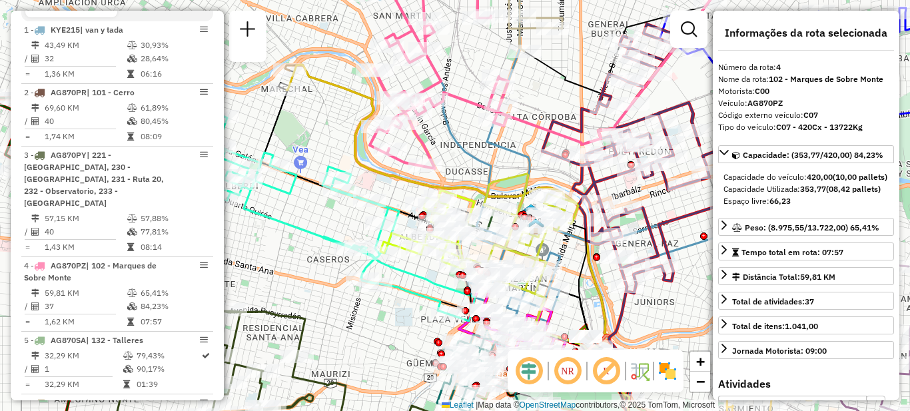
drag, startPoint x: 469, startPoint y: 103, endPoint x: 454, endPoint y: 167, distance: 66.4
click at [454, 167] on icon at bounding box center [552, 166] width 349 height 338
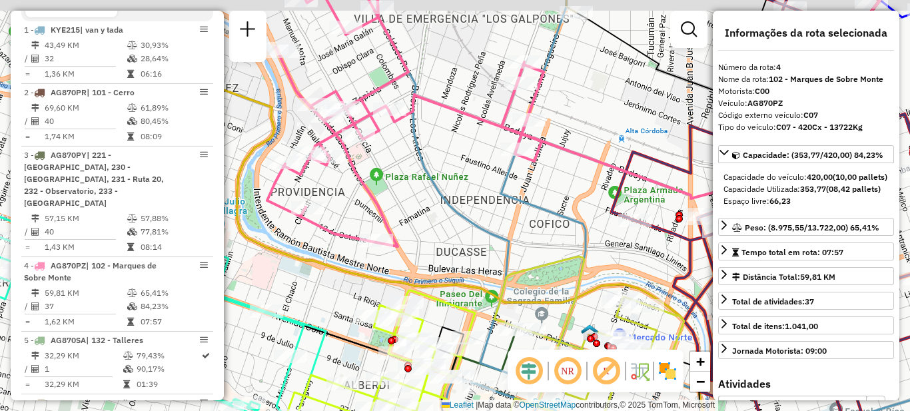
drag, startPoint x: 454, startPoint y: 165, endPoint x: 440, endPoint y: 258, distance: 94.3
click at [440, 258] on div "Janela de atendimento Grade de atendimento Capacidade Transportadoras Veículos …" at bounding box center [455, 205] width 910 height 411
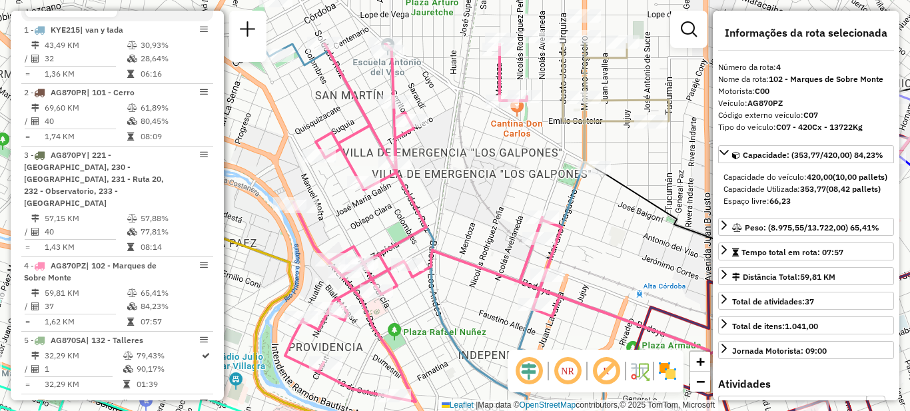
drag, startPoint x: 402, startPoint y: 249, endPoint x: 430, endPoint y: 334, distance: 89.5
click at [430, 334] on div "Janela de atendimento Grade de atendimento Capacidade Transportadoras Veículos …" at bounding box center [455, 205] width 910 height 411
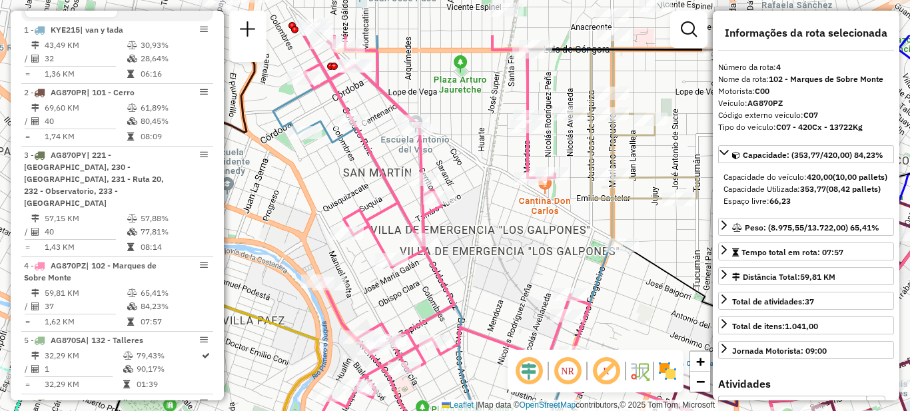
drag, startPoint x: 461, startPoint y: 215, endPoint x: 489, endPoint y: 292, distance: 81.5
click at [489, 292] on div "Janela de atendimento Grade de atendimento Capacidade Transportadoras Veículos …" at bounding box center [455, 205] width 910 height 411
click at [487, 242] on div "Janela de atendimento Grade de atendimento Capacidade Transportadoras Veículos …" at bounding box center [455, 205] width 910 height 411
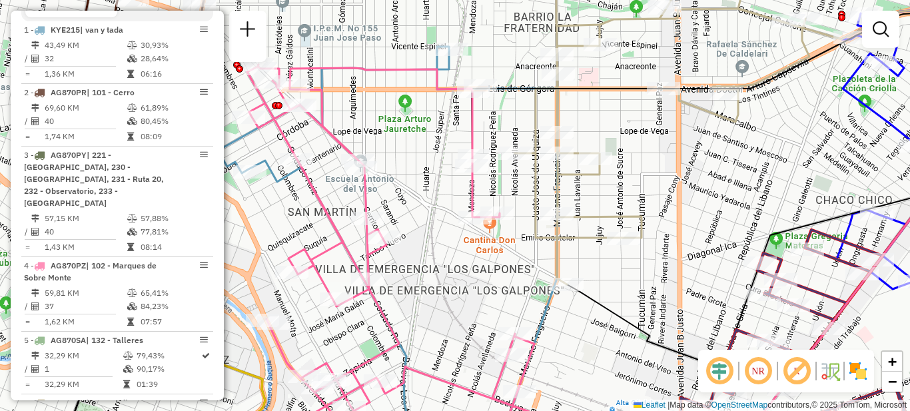
drag, startPoint x: 511, startPoint y: 239, endPoint x: 410, endPoint y: 284, distance: 110.3
click at [411, 284] on div "Janela de atendimento Grade de atendimento Capacidade Transportadoras Veículos …" at bounding box center [455, 205] width 910 height 411
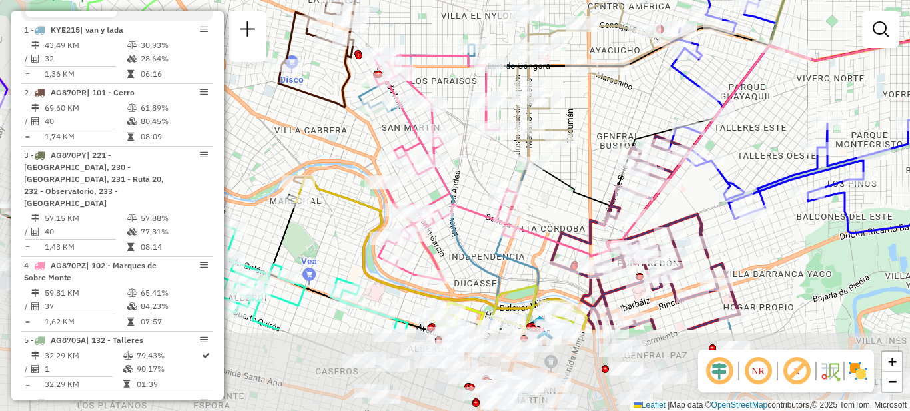
drag, startPoint x: 447, startPoint y: 282, endPoint x: 505, endPoint y: 166, distance: 130.5
click at [505, 166] on div "Janela de atendimento Grade de atendimento Capacidade Transportadoras Veículos …" at bounding box center [455, 205] width 910 height 411
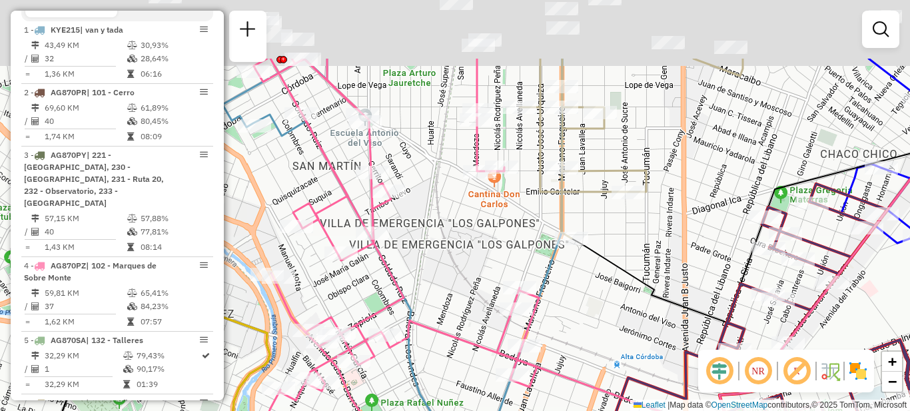
drag, startPoint x: 503, startPoint y: 156, endPoint x: 453, endPoint y: 334, distance: 185.5
click at [453, 334] on div "Janela de atendimento Grade de atendimento Capacidade Transportadoras Veículos …" at bounding box center [455, 205] width 910 height 411
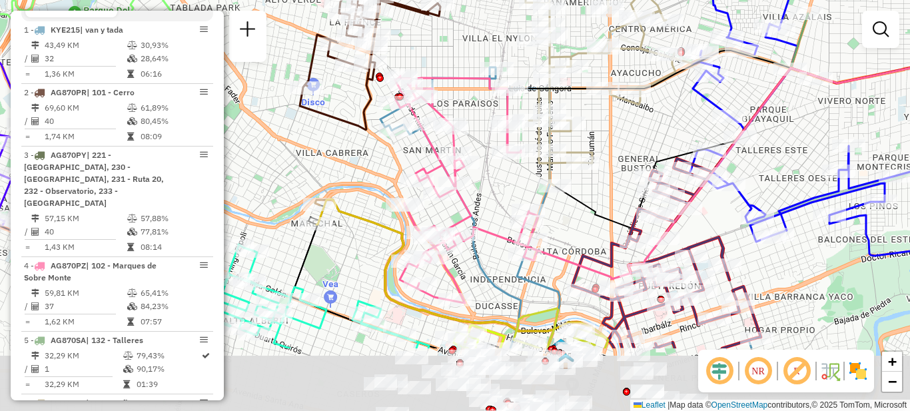
drag, startPoint x: 449, startPoint y: 286, endPoint x: 477, endPoint y: 191, distance: 99.3
click at [477, 191] on div "Janela de atendimento Grade de atendimento Capacidade Transportadoras Veículos …" at bounding box center [455, 205] width 910 height 411
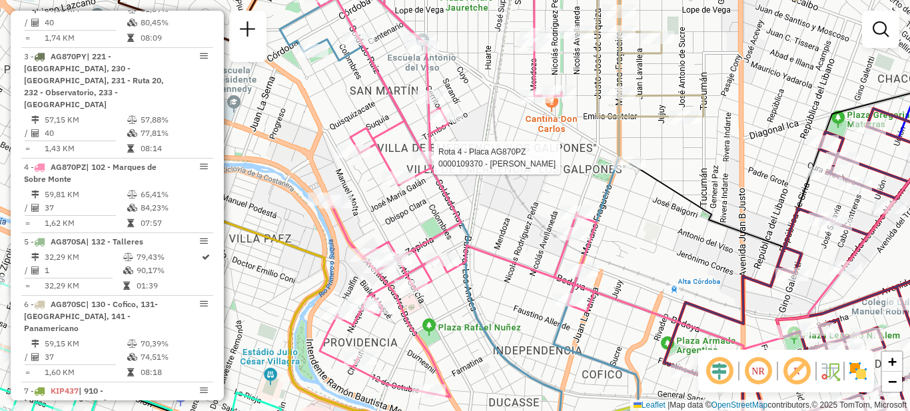
select select "**********"
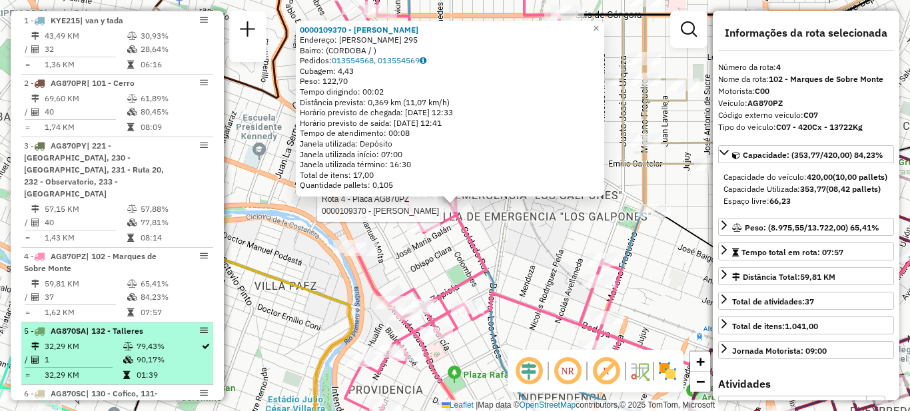
scroll to position [365, 0]
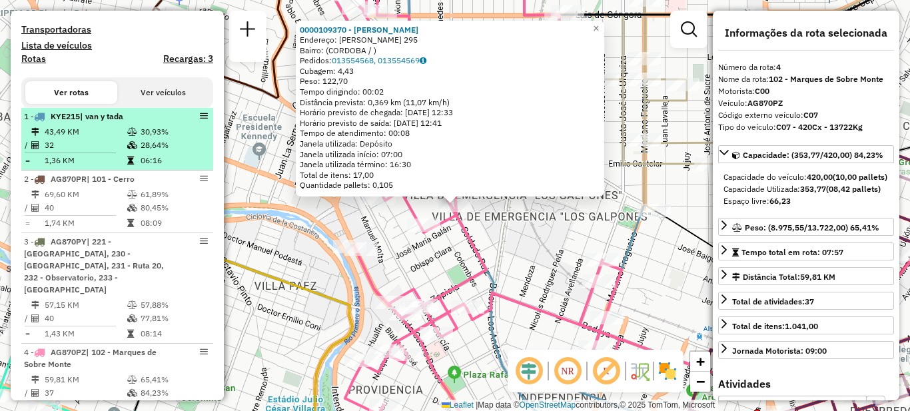
click at [105, 152] on td "32" at bounding box center [85, 145] width 83 height 13
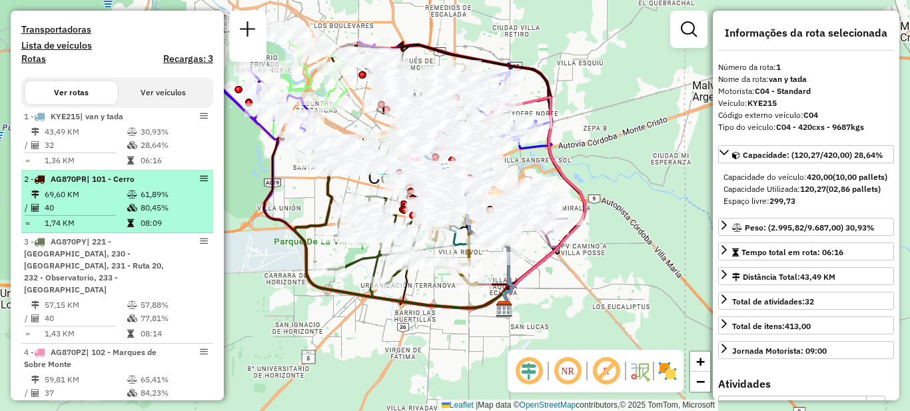
click at [111, 212] on td "40" at bounding box center [85, 207] width 83 height 13
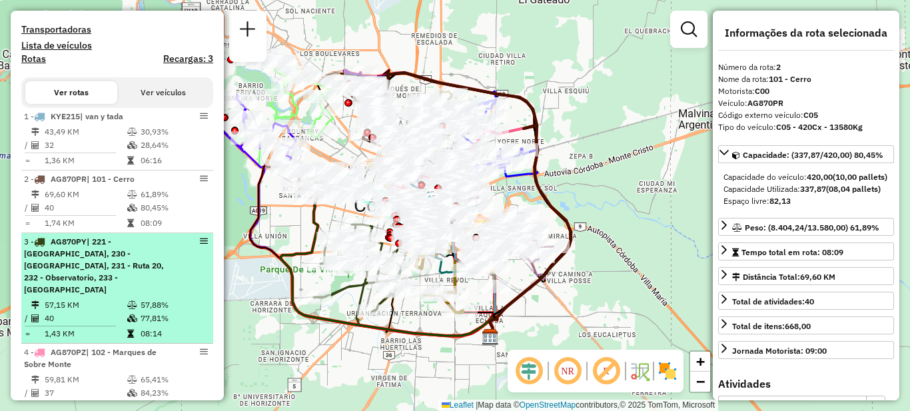
click at [117, 281] on span "| 221 - [GEOGRAPHIC_DATA], 230 - [GEOGRAPHIC_DATA], 231 - Ruta 20, 232 - Observ…" at bounding box center [94, 265] width 140 height 58
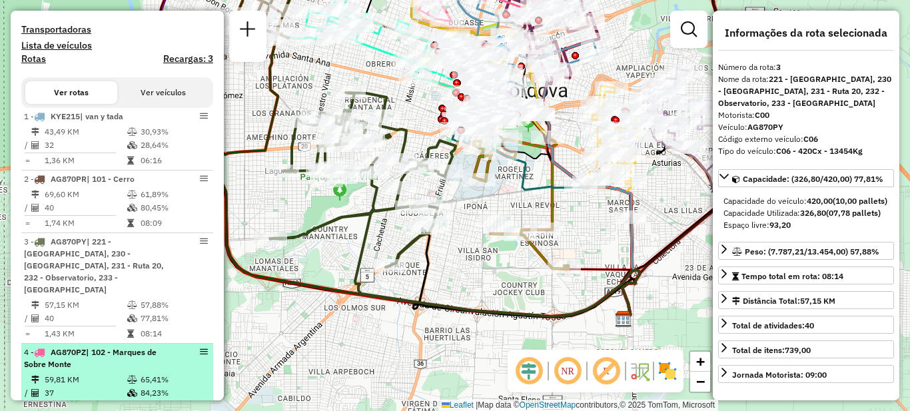
click at [114, 359] on div "4 - AG870PZ | 102 - Marques de Sobre Monte" at bounding box center [94, 358] width 141 height 24
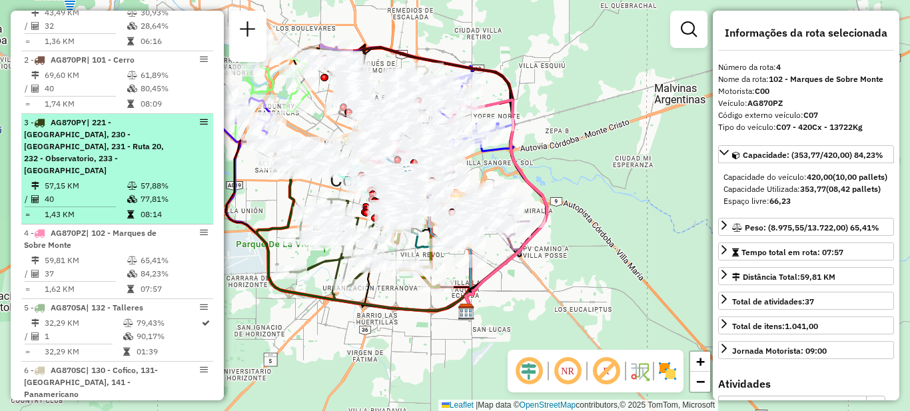
scroll to position [498, 0]
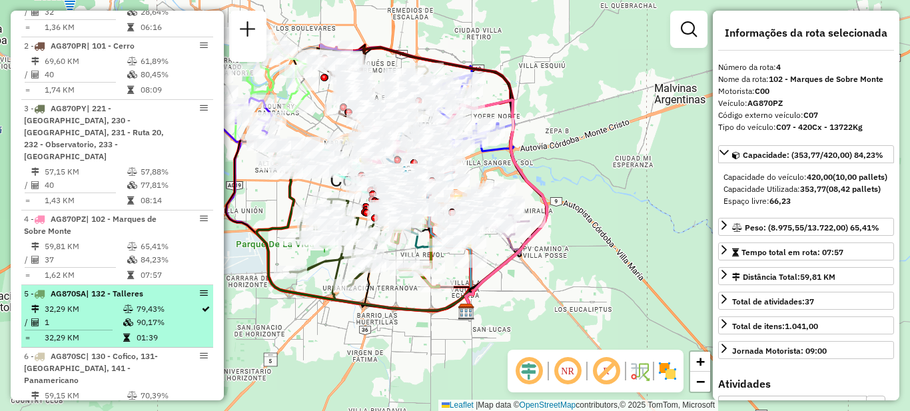
click at [108, 310] on td "32,29 KM" at bounding box center [83, 308] width 79 height 13
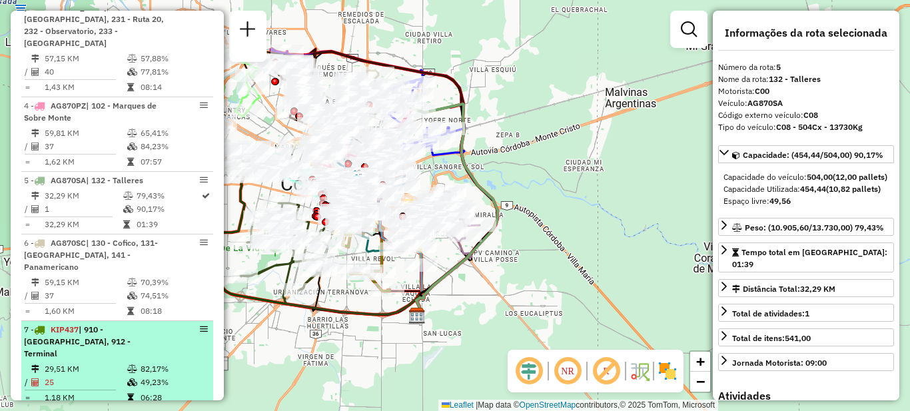
scroll to position [631, 0]
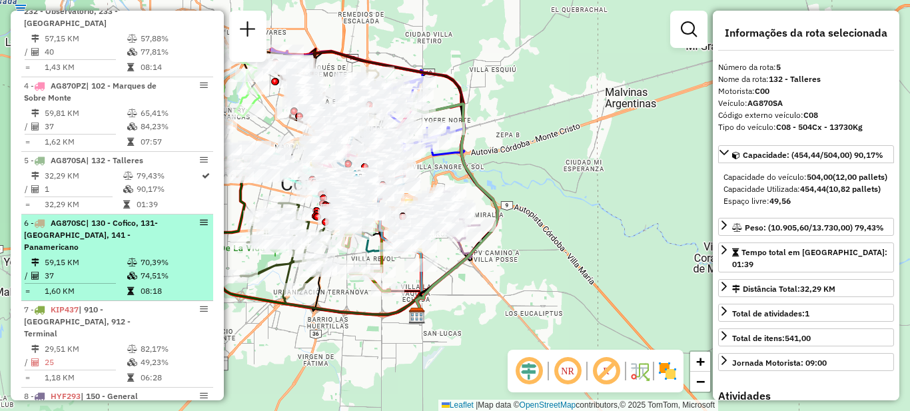
click at [82, 256] on td "59,15 KM" at bounding box center [85, 262] width 83 height 13
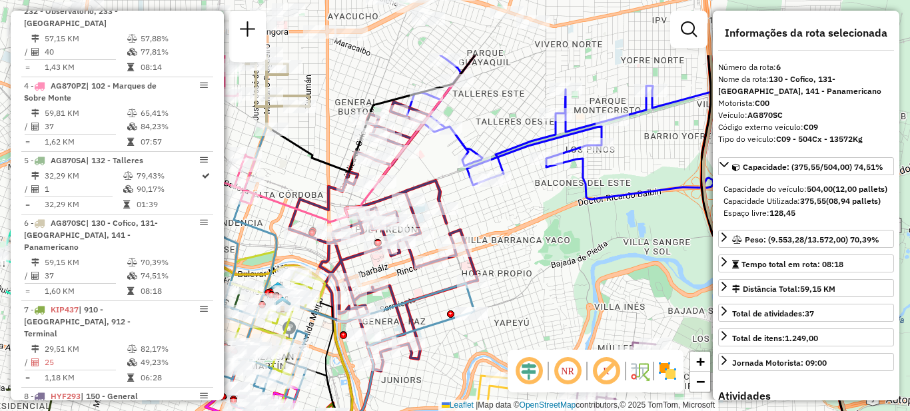
drag, startPoint x: 448, startPoint y: 178, endPoint x: 573, endPoint y: 314, distance: 184.8
click at [575, 316] on div "Janela de atendimento Grade de atendimento Capacidade Transportadoras Veículos …" at bounding box center [455, 205] width 910 height 411
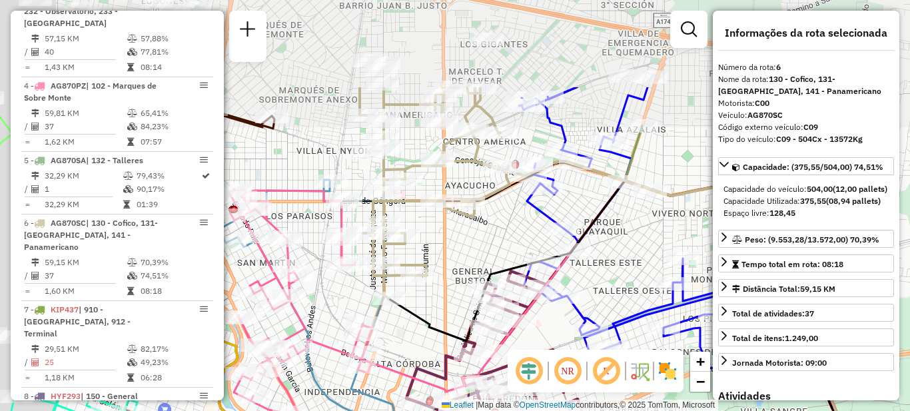
drag, startPoint x: 381, startPoint y: 116, endPoint x: 462, endPoint y: 237, distance: 145.9
click at [470, 246] on div "Janela de atendimento Grade de atendimento Capacidade Transportadoras Veículos …" at bounding box center [455, 205] width 910 height 411
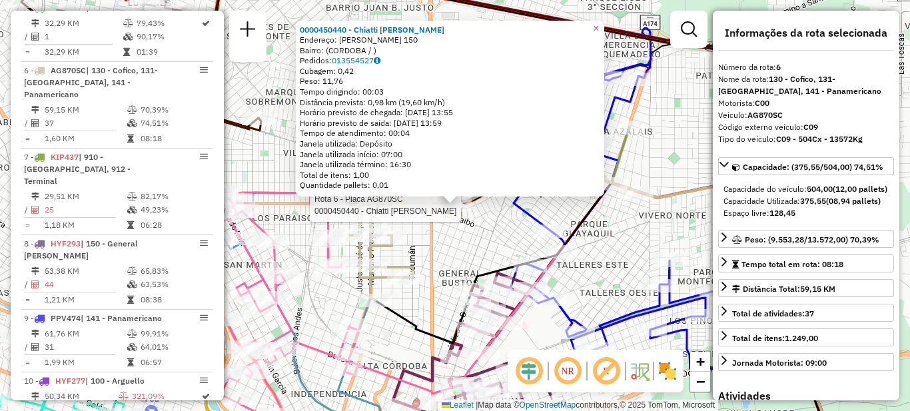
scroll to position [835, 0]
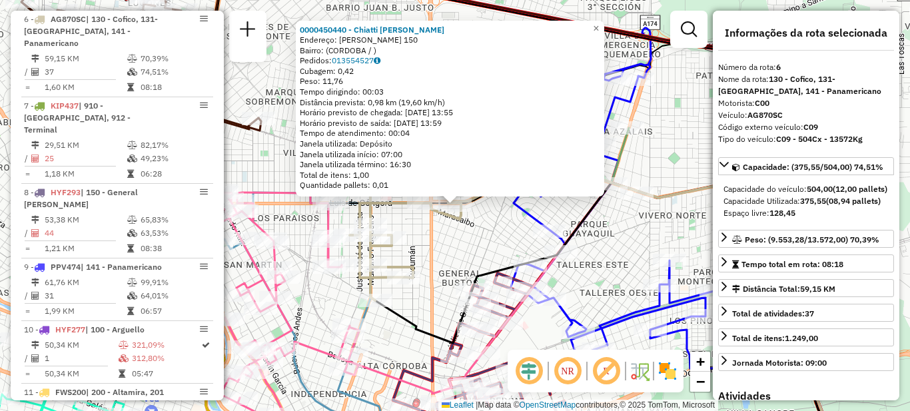
click at [448, 244] on div "0000450440 - [PERSON_NAME] Endereço: [PERSON_NAME] 150 Bairro: ([GEOGRAPHIC_DAT…" at bounding box center [455, 205] width 910 height 411
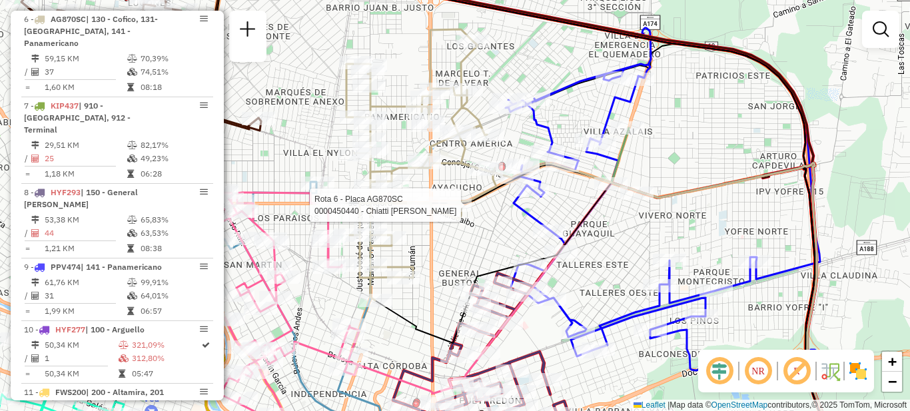
select select "**********"
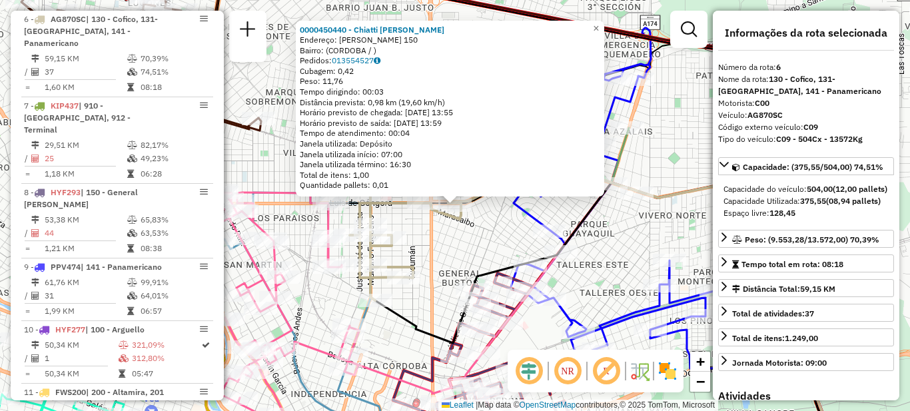
click at [417, 326] on icon at bounding box center [609, 309] width 468 height 284
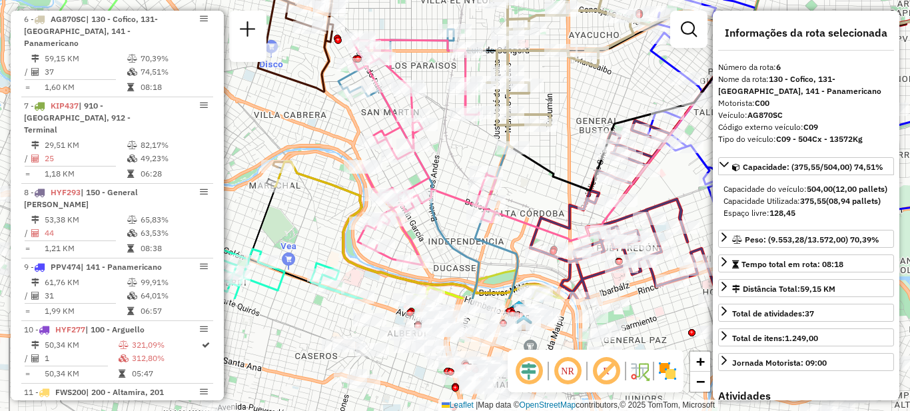
drag, startPoint x: 391, startPoint y: 343, endPoint x: 528, endPoint y: 190, distance: 205.1
click at [528, 190] on div "Janela de atendimento Grade de atendimento Capacidade Transportadoras Veículos …" at bounding box center [455, 205] width 910 height 411
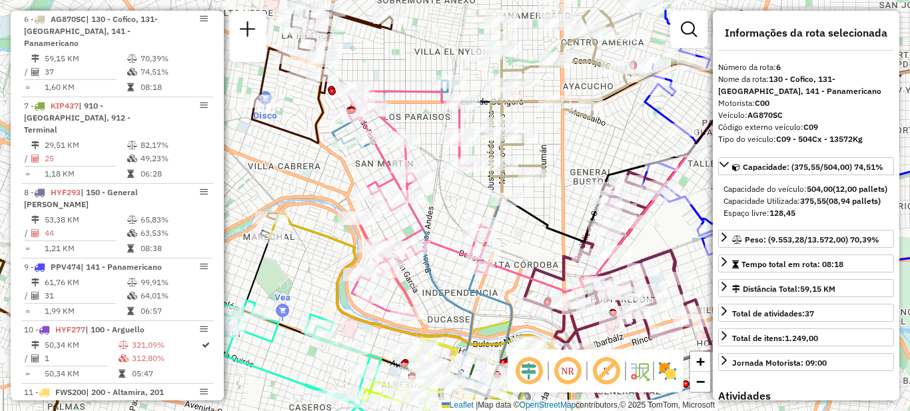
drag, startPoint x: 454, startPoint y: 147, endPoint x: 443, endPoint y: 208, distance: 62.8
click at [443, 208] on div "Janela de atendimento Grade de atendimento Capacidade Transportadoras Veículos …" at bounding box center [455, 205] width 910 height 411
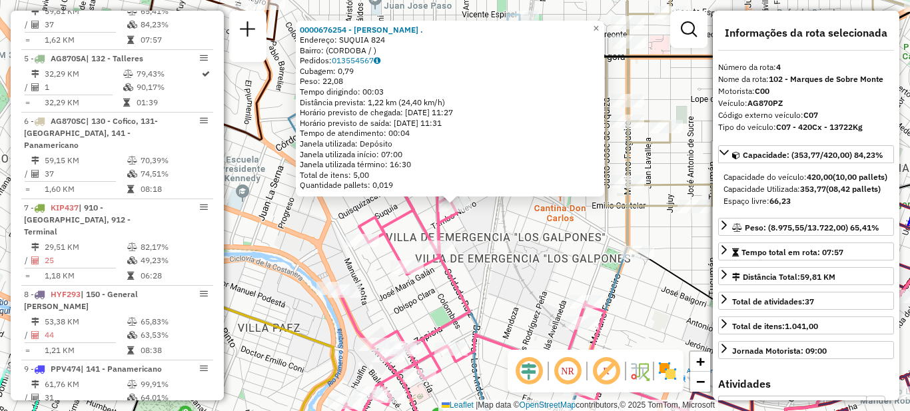
scroll to position [698, 0]
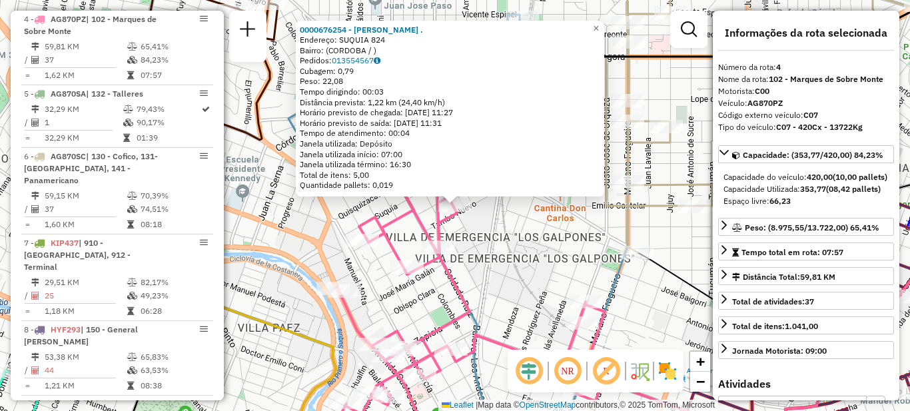
click at [483, 264] on div "0000676254 - [PERSON_NAME] . Endereço: SUQUIA 824 Bairro: ([GEOGRAPHIC_DATA] / …" at bounding box center [455, 205] width 910 height 411
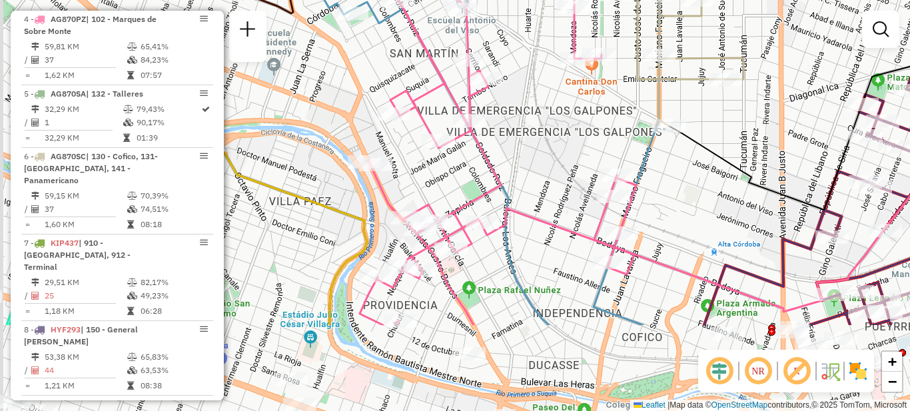
drag, startPoint x: 513, startPoint y: 292, endPoint x: 545, endPoint y: 166, distance: 130.4
click at [545, 166] on div "Janela de atendimento Grade de atendimento Capacidade Transportadoras Veículos …" at bounding box center [455, 205] width 910 height 411
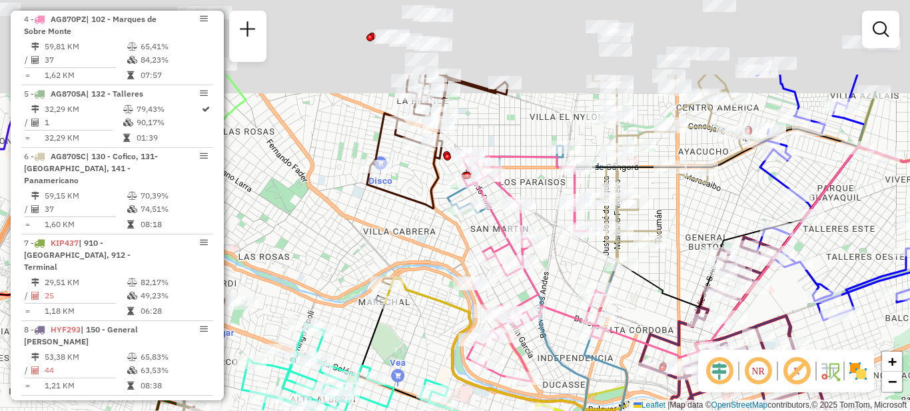
drag, startPoint x: 552, startPoint y: 141, endPoint x: 571, endPoint y: 256, distance: 117.4
click at [571, 256] on div "Janela de atendimento Grade de atendimento Capacidade Transportadoras Veículos …" at bounding box center [455, 205] width 910 height 411
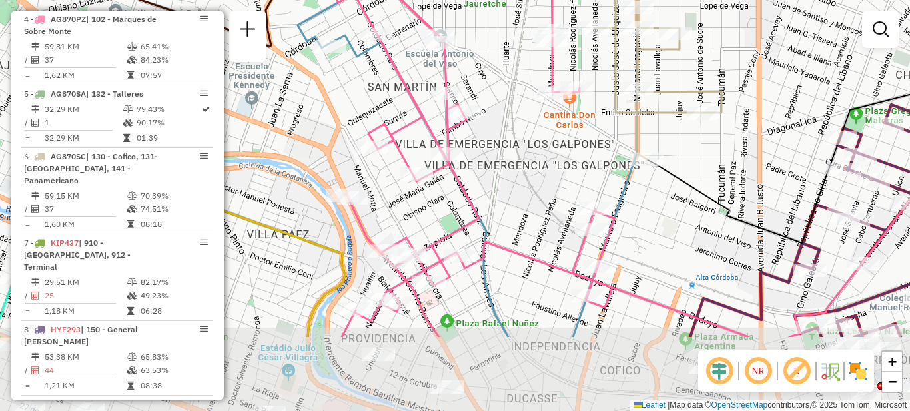
drag, startPoint x: 544, startPoint y: 295, endPoint x: 517, endPoint y: 180, distance: 117.6
click at [517, 180] on div "Janela de atendimento Grade de atendimento Capacidade Transportadoras Veículos …" at bounding box center [455, 205] width 910 height 411
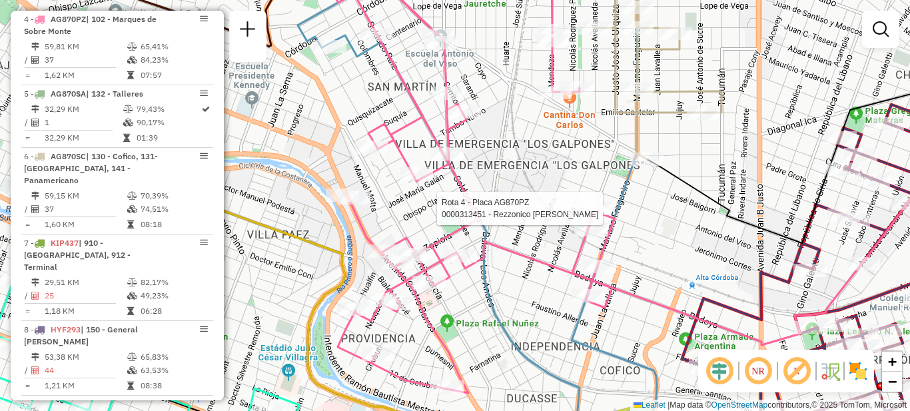
select select "**********"
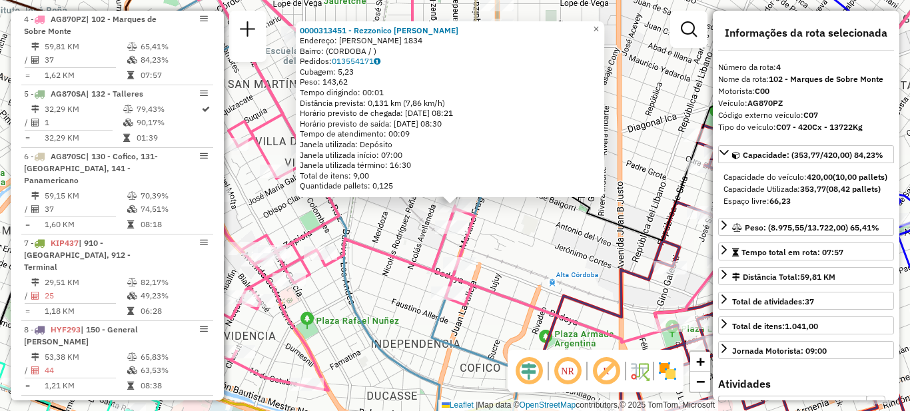
click at [537, 246] on div "0000313451 - Rezzonico [PERSON_NAME]: [PERSON_NAME] 1834 Bairro: ([GEOGRAPHIC_D…" at bounding box center [455, 205] width 910 height 411
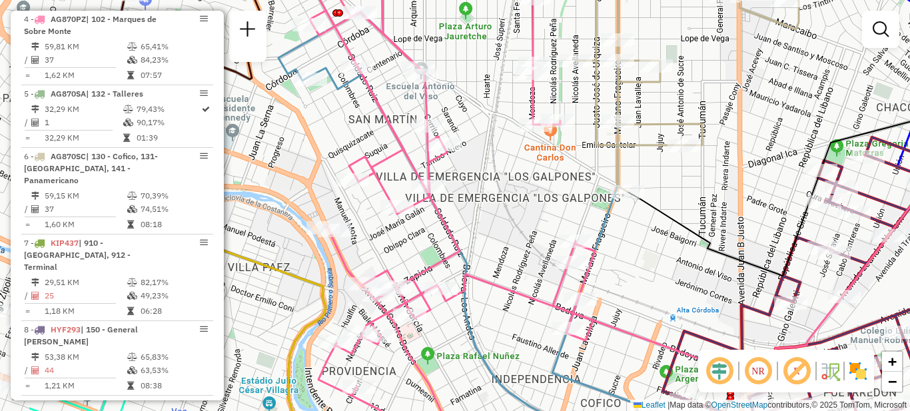
drag, startPoint x: 515, startPoint y: 232, endPoint x: 545, endPoint y: 203, distance: 41.9
click at [635, 268] on div "Janela de atendimento Grade de atendimento Capacidade Transportadoras Veículos …" at bounding box center [455, 205] width 910 height 411
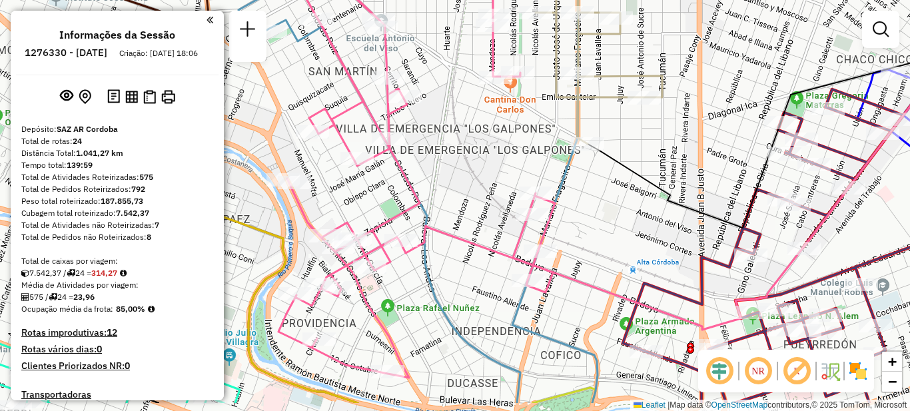
scroll to position [698, 0]
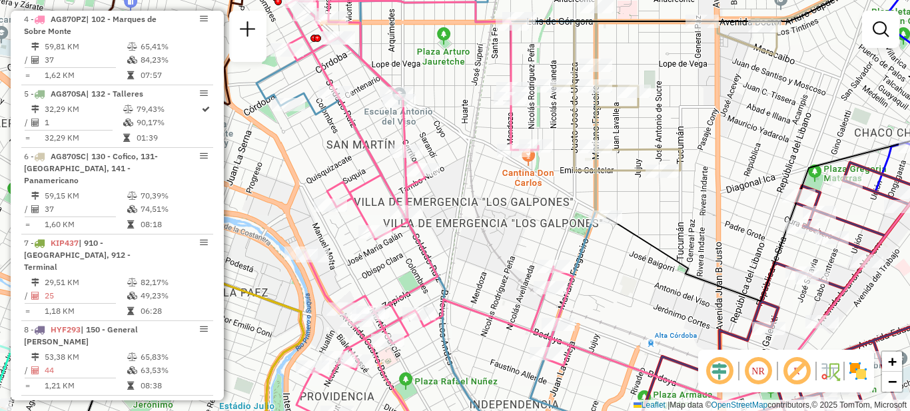
click at [506, 212] on div "Janela de atendimento Grade de atendimento Capacidade Transportadoras Veículos …" at bounding box center [455, 205] width 910 height 411
select select "**********"
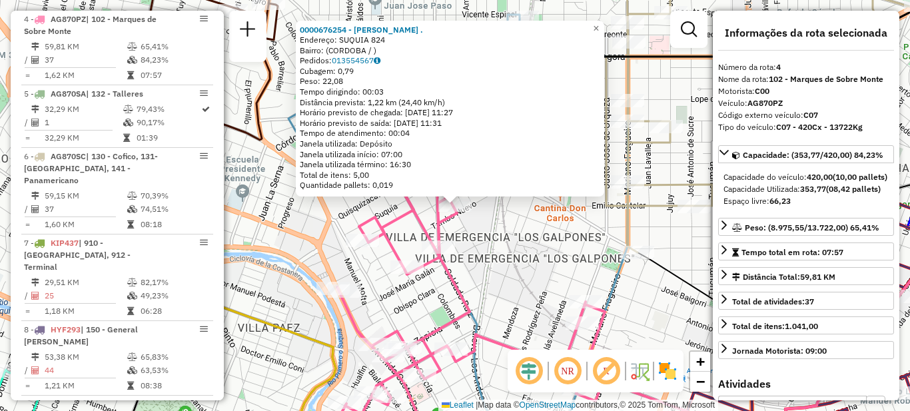
click at [499, 267] on div "Rota 4 - Placa AG870PZ 0000676254 - [PERSON_NAME] . 0000676254 - [PERSON_NAME] …" at bounding box center [455, 205] width 910 height 411
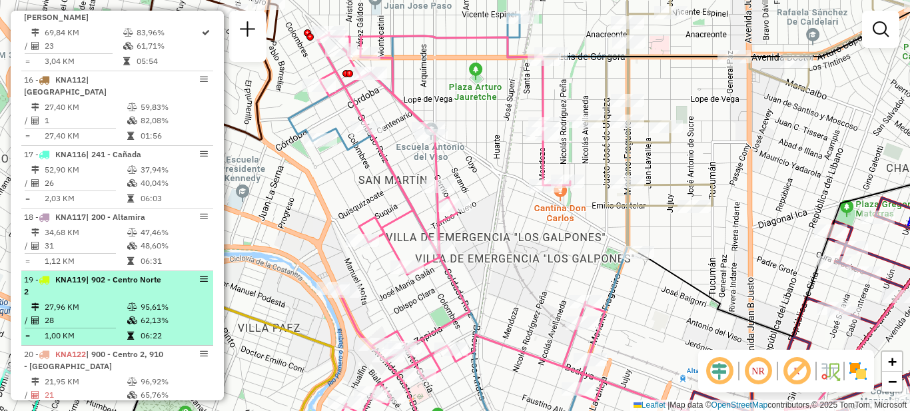
scroll to position [1497, 0]
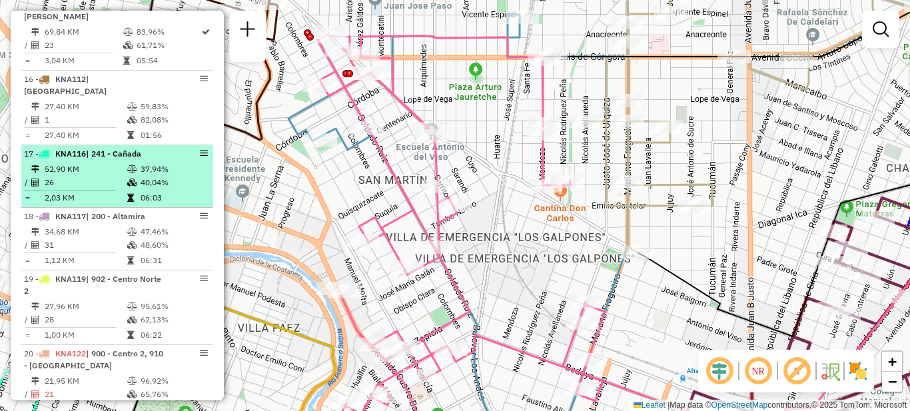
click at [94, 176] on td "26" at bounding box center [85, 182] width 83 height 13
select select "**********"
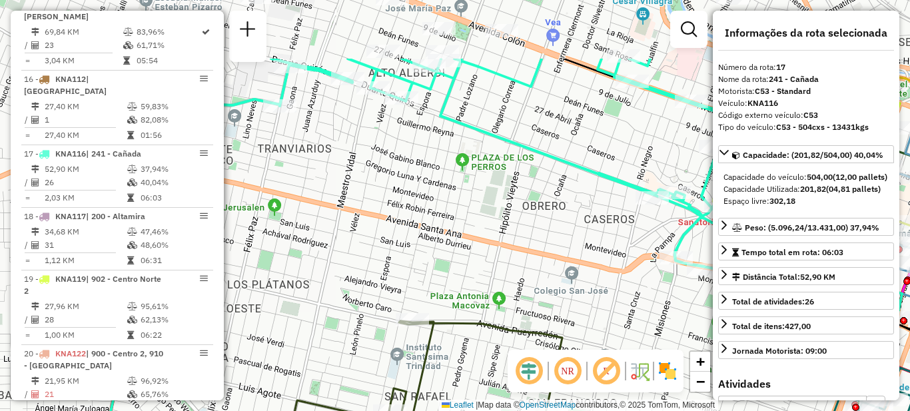
drag, startPoint x: 421, startPoint y: 123, endPoint x: 374, endPoint y: 314, distance: 196.9
click at [375, 315] on div "Janela de atendimento Grade de atendimento Capacidade Transportadoras Veículos …" at bounding box center [455, 205] width 910 height 411
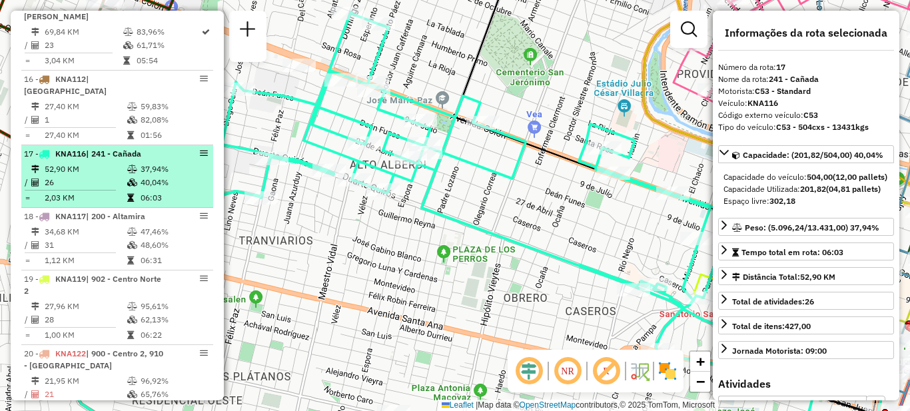
click at [88, 176] on td "26" at bounding box center [85, 182] width 83 height 13
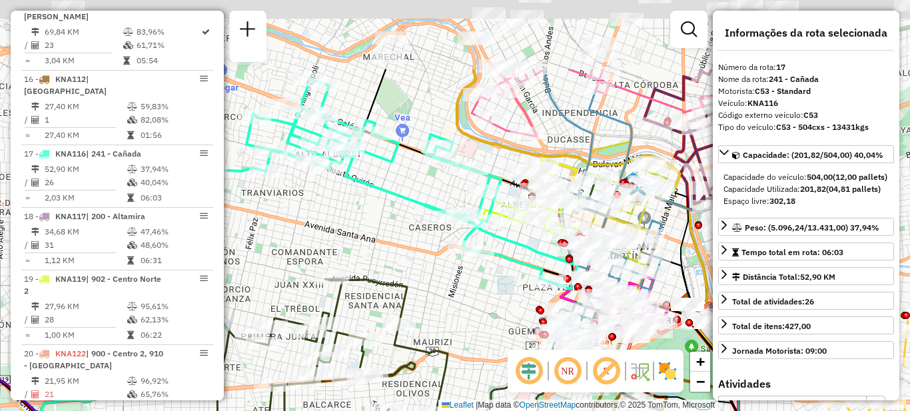
drag, startPoint x: 397, startPoint y: 105, endPoint x: 346, endPoint y: 225, distance: 131.0
click at [346, 225] on div "Janela de atendimento Grade de atendimento Capacidade Transportadoras Veículos …" at bounding box center [455, 205] width 910 height 411
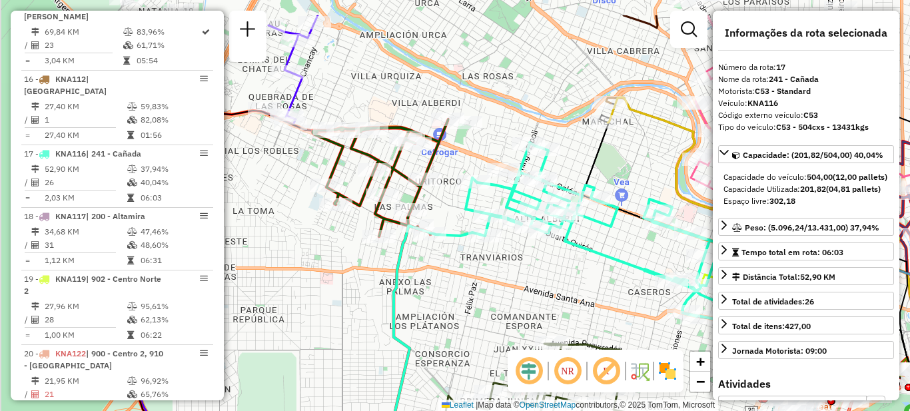
drag, startPoint x: 377, startPoint y: 204, endPoint x: 526, endPoint y: 238, distance: 153.0
click at [555, 261] on div "Janela de atendimento Grade de atendimento Capacidade Transportadoras Veículos …" at bounding box center [455, 205] width 910 height 411
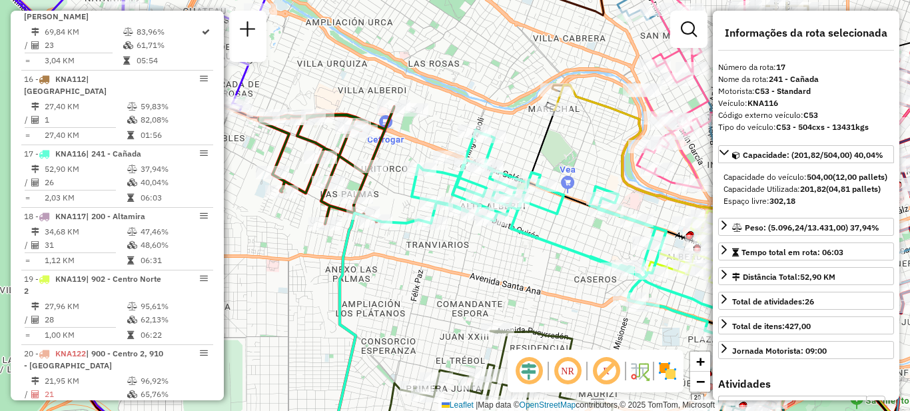
drag, startPoint x: 556, startPoint y: 268, endPoint x: 440, endPoint y: 242, distance: 119.4
click at [440, 242] on div "Janela de atendimento Grade de atendimento Capacidade Transportadoras Veículos …" at bounding box center [455, 205] width 910 height 411
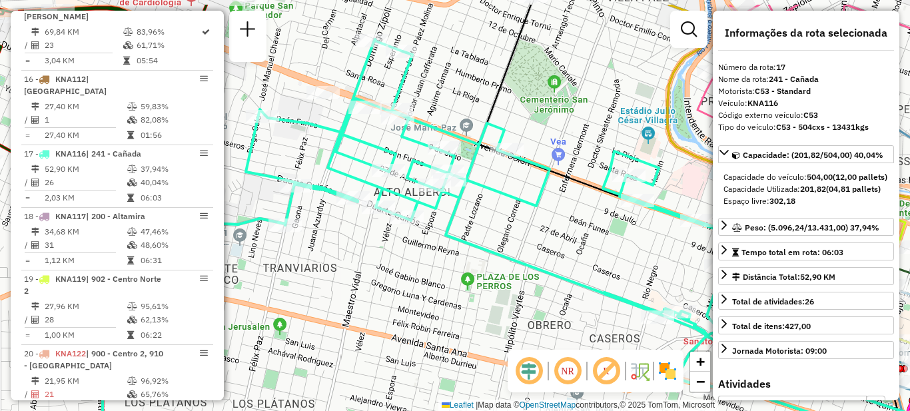
drag, startPoint x: 468, startPoint y: 212, endPoint x: 445, endPoint y: 251, distance: 44.8
click at [457, 258] on div "Janela de atendimento Grade de atendimento Capacidade Transportadoras Veículos …" at bounding box center [455, 205] width 910 height 411
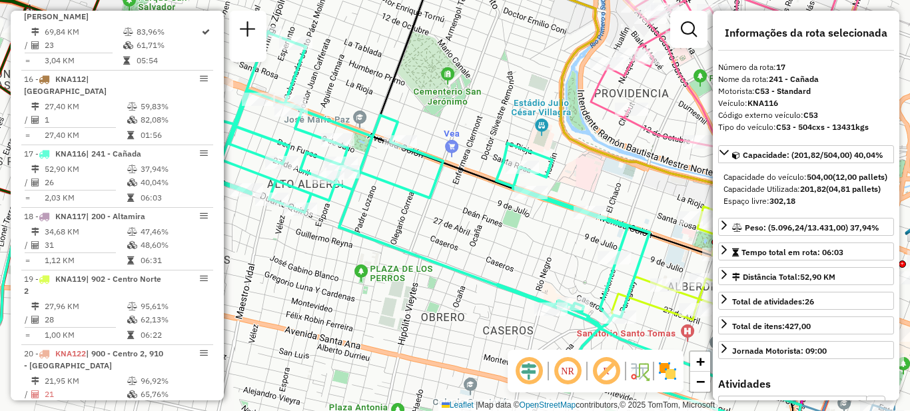
drag, startPoint x: 545, startPoint y: 259, endPoint x: 447, endPoint y: 257, distance: 98.6
click at [448, 257] on div "Janela de atendimento Grade de atendimento Capacidade Transportadoras Veículos …" at bounding box center [455, 205] width 910 height 411
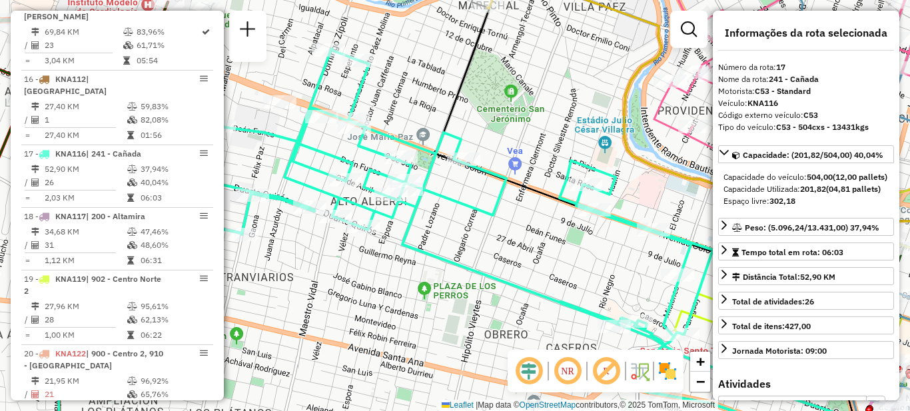
drag, startPoint x: 490, startPoint y: 254, endPoint x: 543, endPoint y: 264, distance: 55.0
click at [543, 264] on div "Janela de atendimento Grade de atendimento Capacidade Transportadoras Veículos …" at bounding box center [455, 205] width 910 height 411
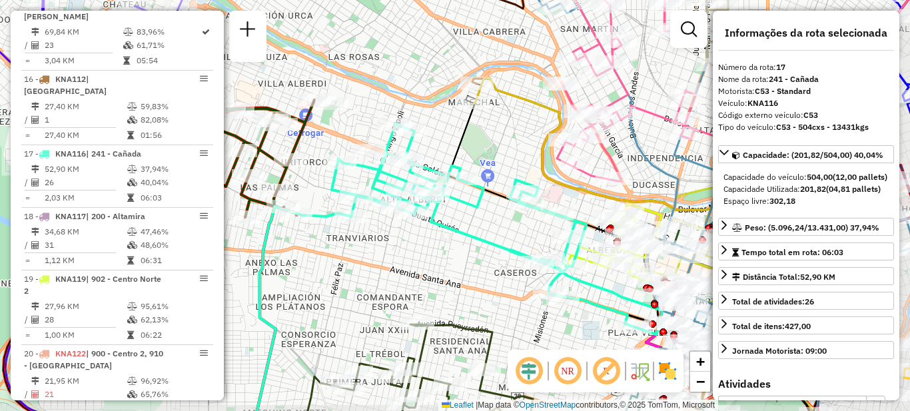
drag, startPoint x: 535, startPoint y: 264, endPoint x: 497, endPoint y: 231, distance: 50.6
click at [497, 231] on div "Janela de atendimento Grade de atendimento Capacidade Transportadoras Veículos …" at bounding box center [455, 205] width 910 height 411
click at [457, 243] on div "Janela de atendimento Grade de atendimento Capacidade Transportadoras Veículos …" at bounding box center [455, 205] width 910 height 411
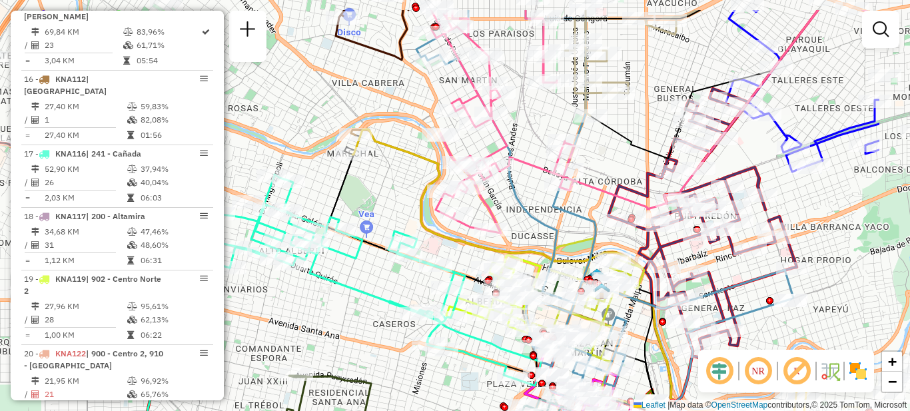
drag, startPoint x: 702, startPoint y: 162, endPoint x: 581, endPoint y: 213, distance: 131.6
click at [581, 213] on icon at bounding box center [604, 205] width 377 height 390
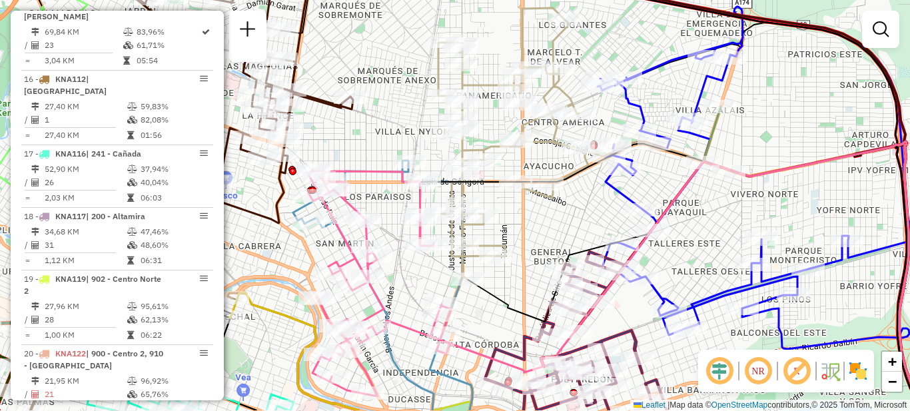
drag, startPoint x: 575, startPoint y: 246, endPoint x: 547, endPoint y: 156, distance: 94.4
click at [547, 156] on div "Janela de atendimento Grade de atendimento Capacidade Transportadoras Veículos …" at bounding box center [455, 205] width 910 height 411
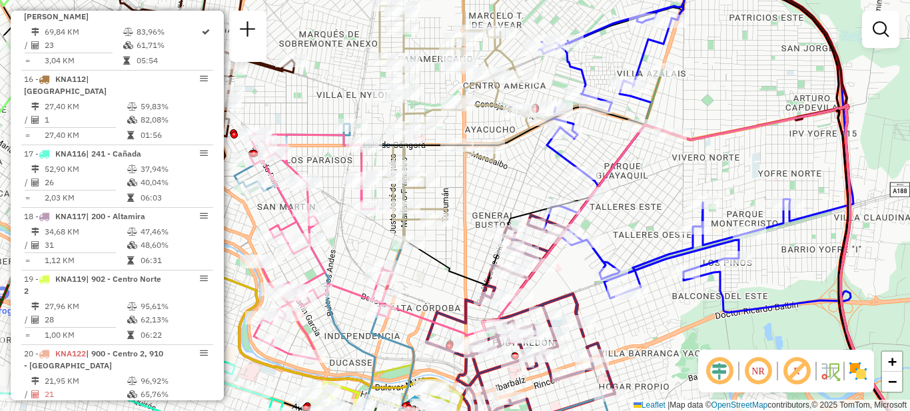
drag, startPoint x: 704, startPoint y: 180, endPoint x: 612, endPoint y: 216, distance: 98.7
click at [612, 216] on div "Janela de atendimento Grade de atendimento Capacidade Transportadoras Veículos …" at bounding box center [455, 205] width 910 height 411
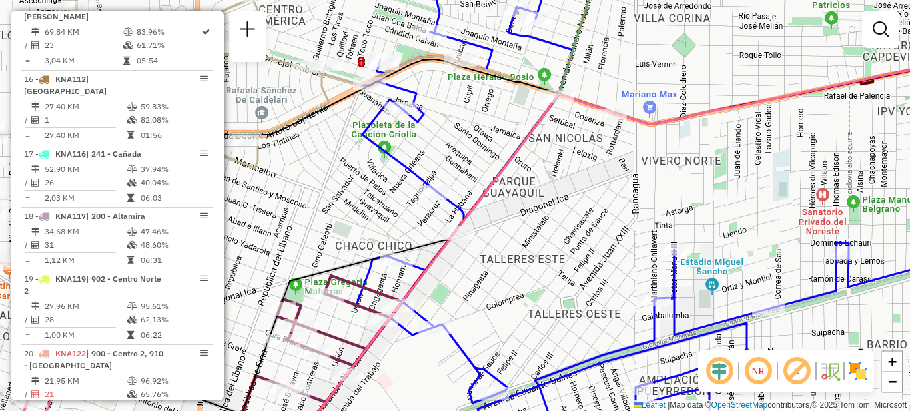
click at [556, 197] on div "Rota 9 - Placa PPV474 0000430573 - [PERSON_NAME] de atendimento Grade de atendi…" at bounding box center [455, 205] width 910 height 411
select select "**********"
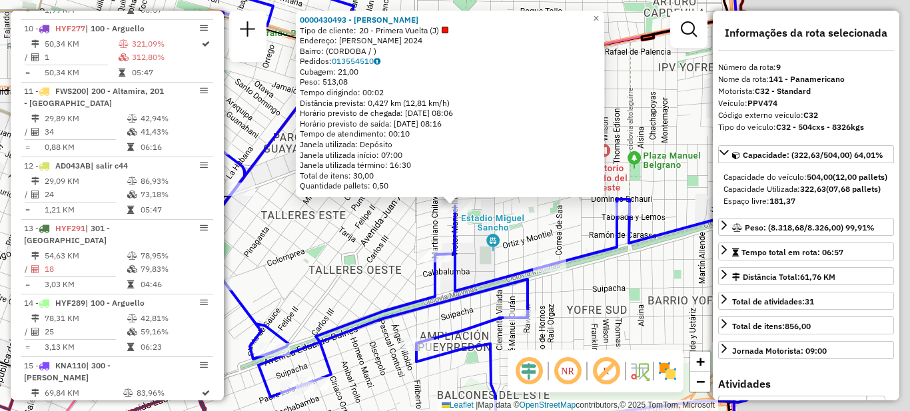
scroll to position [1047, 0]
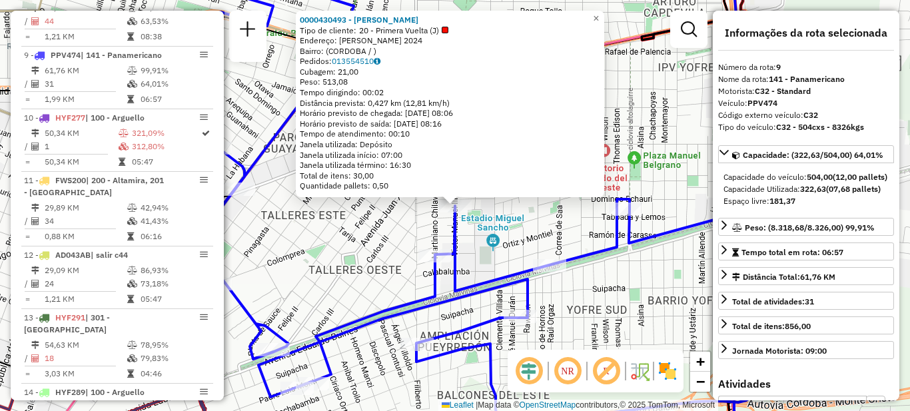
click at [601, 301] on div "0000430493 - [PERSON_NAME] Tipo de cliente: 20 - Primera Vuelta (J) Endereço: […" at bounding box center [455, 205] width 910 height 411
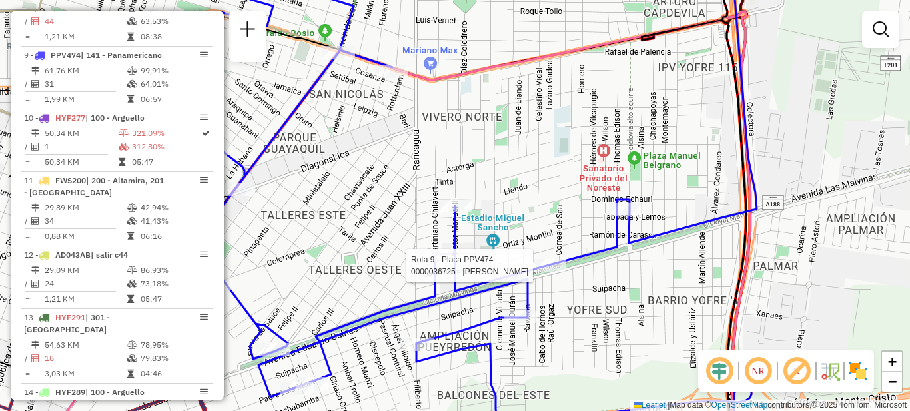
select select "**********"
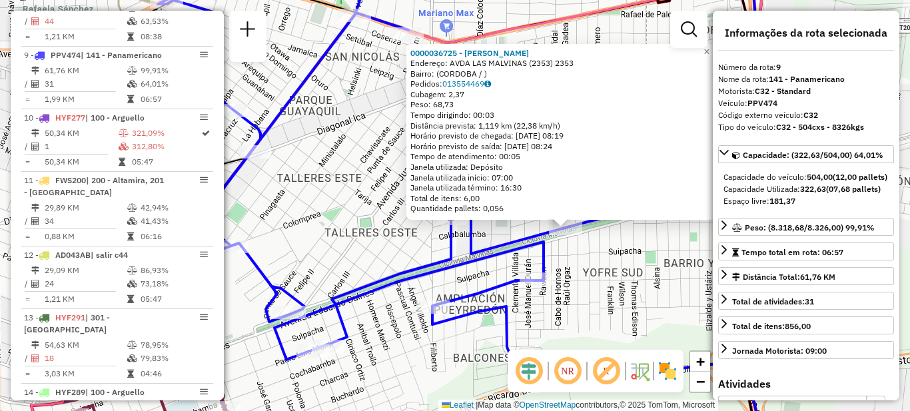
drag, startPoint x: 252, startPoint y: 263, endPoint x: 459, endPoint y: 285, distance: 208.3
click at [459, 286] on icon at bounding box center [462, 170] width 619 height 378
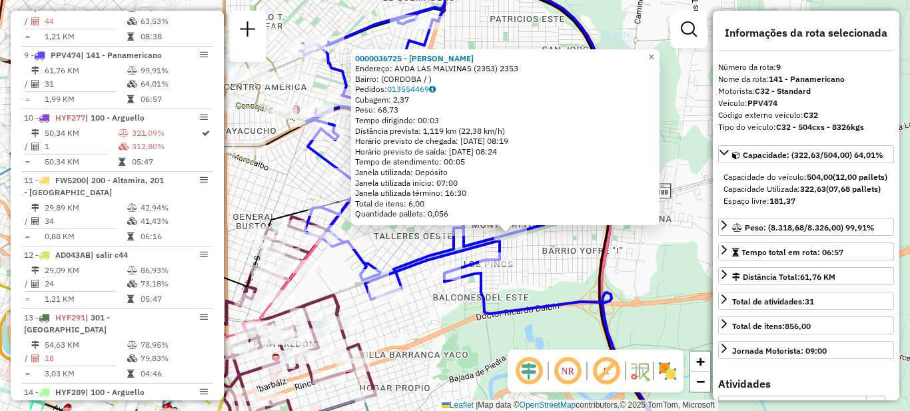
click at [412, 242] on div "0000036725 - [PERSON_NAME]: AVDA [GEOGRAPHIC_DATA] (2353) 2353 Bairro: ([GEOGRA…" at bounding box center [455, 205] width 910 height 411
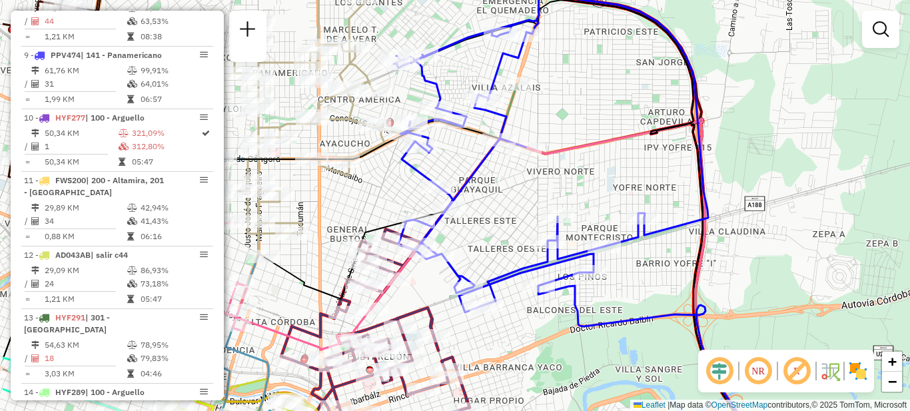
drag, startPoint x: 388, startPoint y: 244, endPoint x: 461, endPoint y: 258, distance: 74.1
click at [466, 257] on div "Janela de atendimento Grade de atendimento Capacidade Transportadoras Veículos …" at bounding box center [455, 205] width 910 height 411
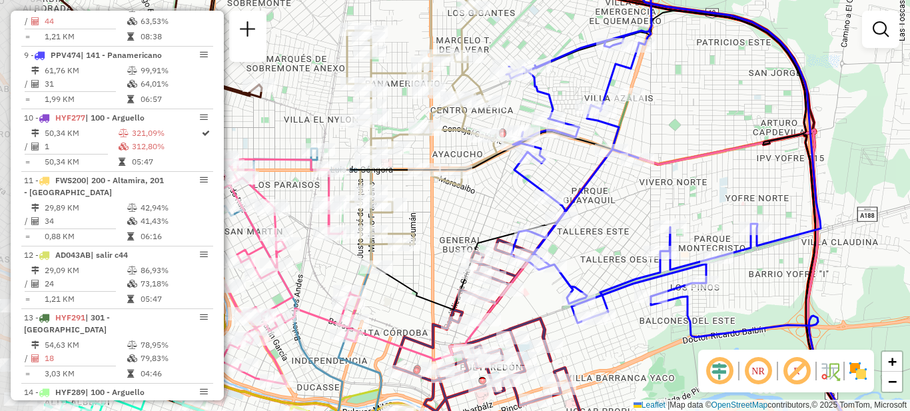
drag, startPoint x: 454, startPoint y: 225, endPoint x: 589, endPoint y: 234, distance: 135.5
click at [589, 234] on div "Janela de atendimento Grade de atendimento Capacidade Transportadoras Veículos …" at bounding box center [455, 205] width 910 height 411
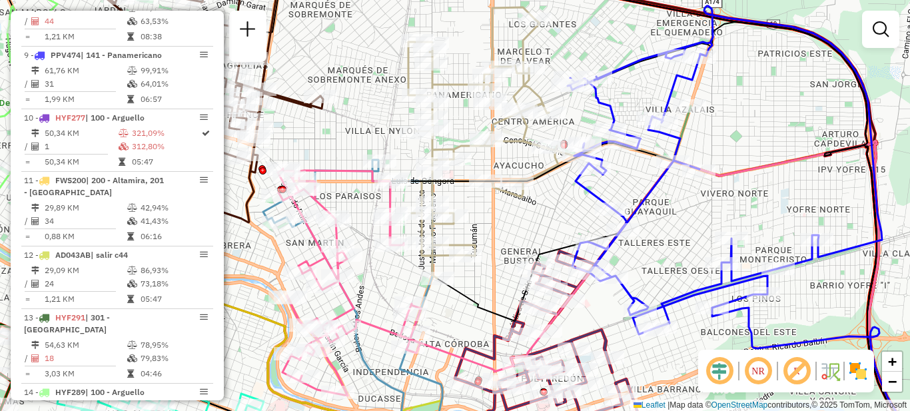
drag, startPoint x: 598, startPoint y: 215, endPoint x: 659, endPoint y: 226, distance: 62.3
click at [659, 226] on div "Janela de atendimento Grade de atendimento Capacidade Transportadoras Veículos …" at bounding box center [455, 205] width 910 height 411
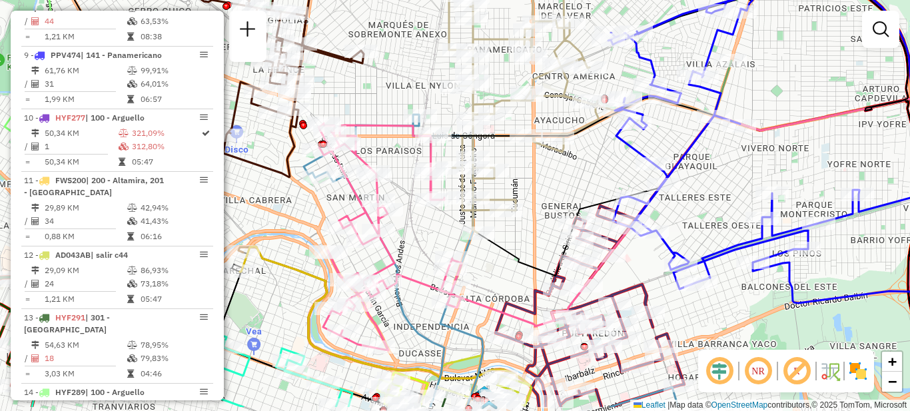
drag, startPoint x: 652, startPoint y: 231, endPoint x: 692, endPoint y: 187, distance: 59.4
click at [692, 187] on div "Janela de atendimento Grade de atendimento Capacidade Transportadoras Veículos …" at bounding box center [455, 205] width 910 height 411
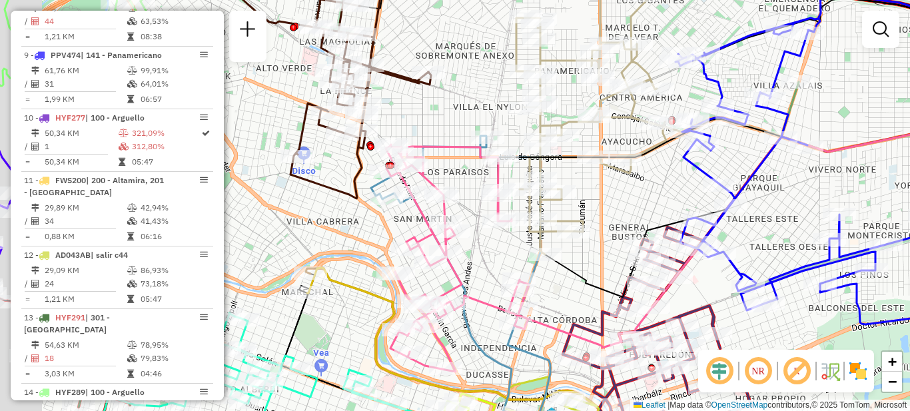
drag, startPoint x: 659, startPoint y: 196, endPoint x: 729, endPoint y: 218, distance: 73.1
click at [731, 219] on icon at bounding box center [832, 146] width 314 height 328
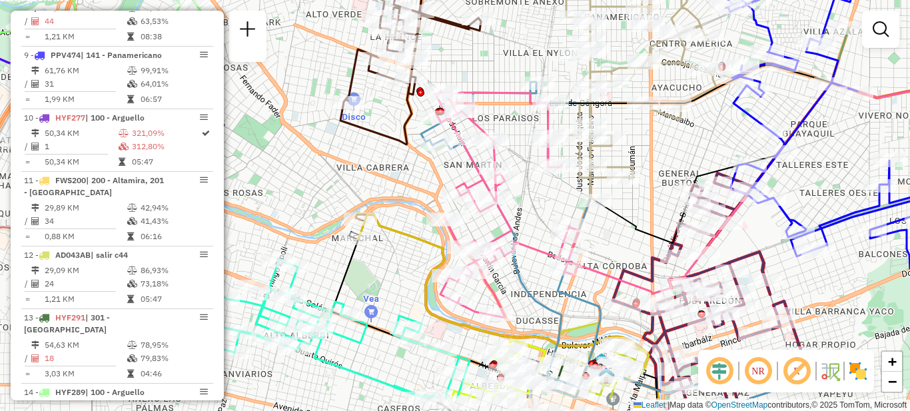
drag, startPoint x: 517, startPoint y: 246, endPoint x: 565, endPoint y: 193, distance: 71.7
click at [565, 193] on div "Janela de atendimento Grade de atendimento Capacidade Transportadoras Veículos …" at bounding box center [455, 205] width 910 height 411
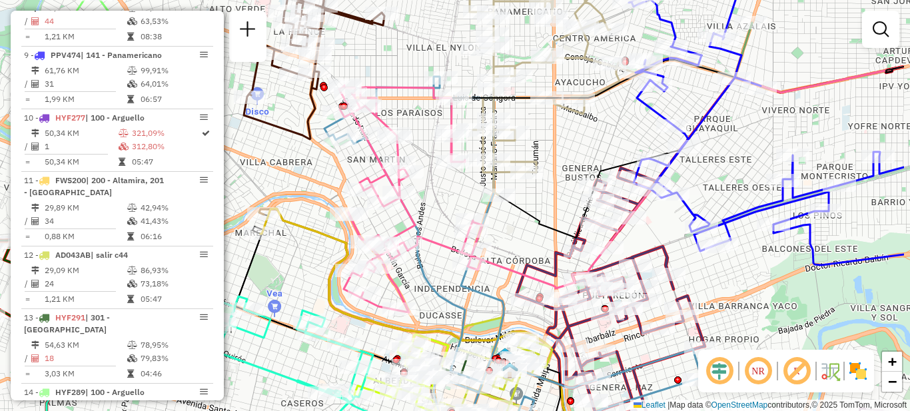
drag, startPoint x: 550, startPoint y: 199, endPoint x: 454, endPoint y: 194, distance: 96.7
click at [454, 194] on div "Janela de atendimento Grade de atendimento Capacidade Transportadoras Veículos …" at bounding box center [455, 205] width 910 height 411
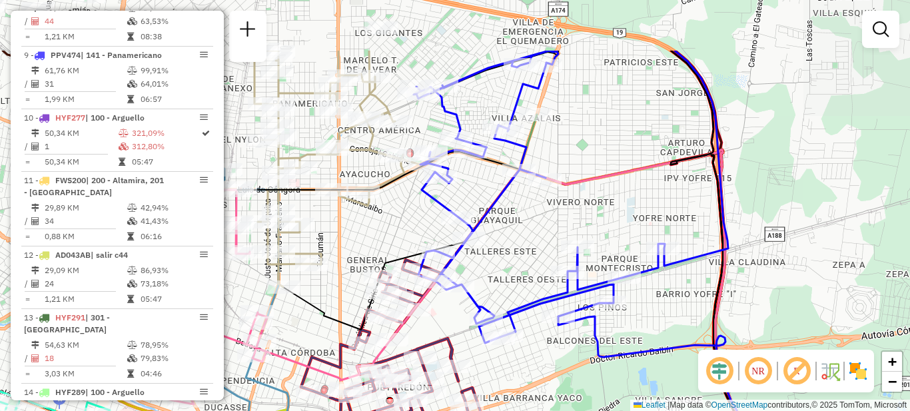
drag, startPoint x: 761, startPoint y: 154, endPoint x: 545, endPoint y: 255, distance: 239.0
click at [545, 255] on div "Janela de atendimento Grade de atendimento Capacidade Transportadoras Veículos …" at bounding box center [455, 205] width 910 height 411
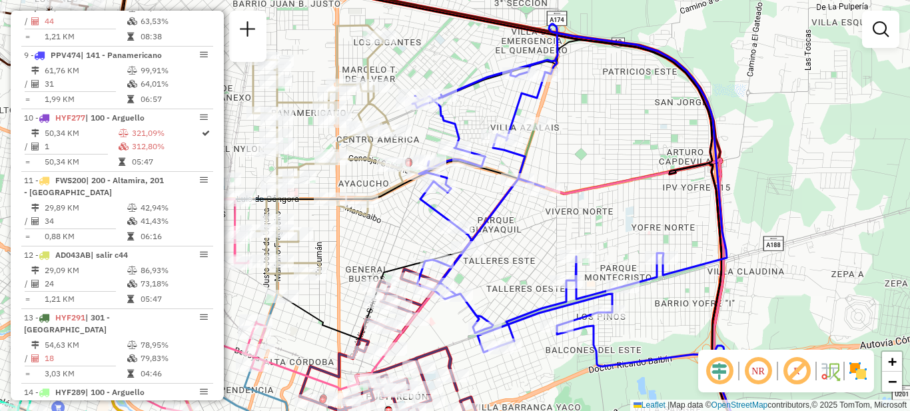
click at [585, 188] on icon at bounding box center [500, 305] width 510 height 292
select select "**********"
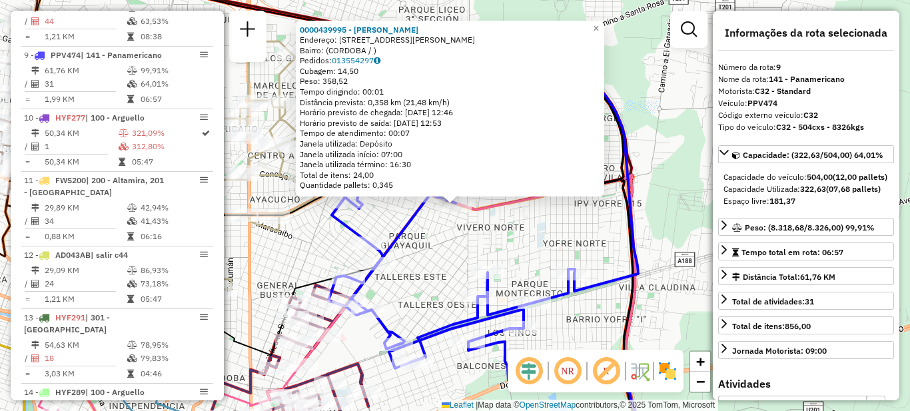
click at [527, 243] on div "Rota 9 - Placa PPV474 0000439995 - [PERSON_NAME] 0000439995 - [PERSON_NAME]: [S…" at bounding box center [455, 205] width 910 height 411
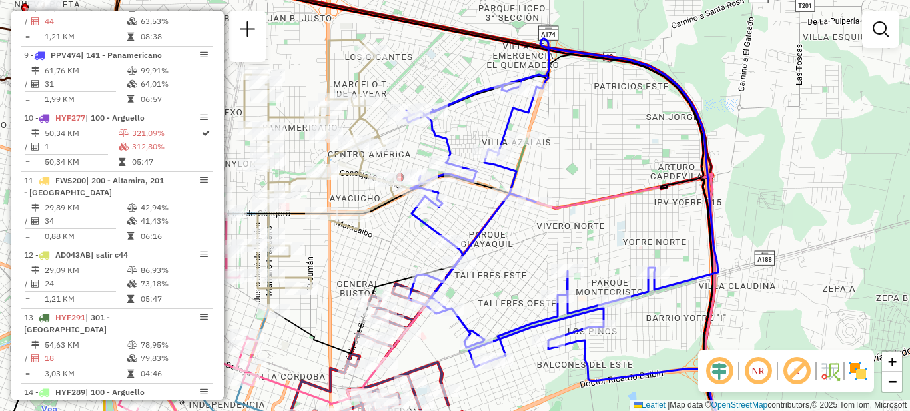
drag, startPoint x: 511, startPoint y: 234, endPoint x: 593, endPoint y: 234, distance: 81.9
click at [593, 234] on div "Janela de atendimento Grade de atendimento Capacidade Transportadoras Veículos …" at bounding box center [455, 205] width 910 height 411
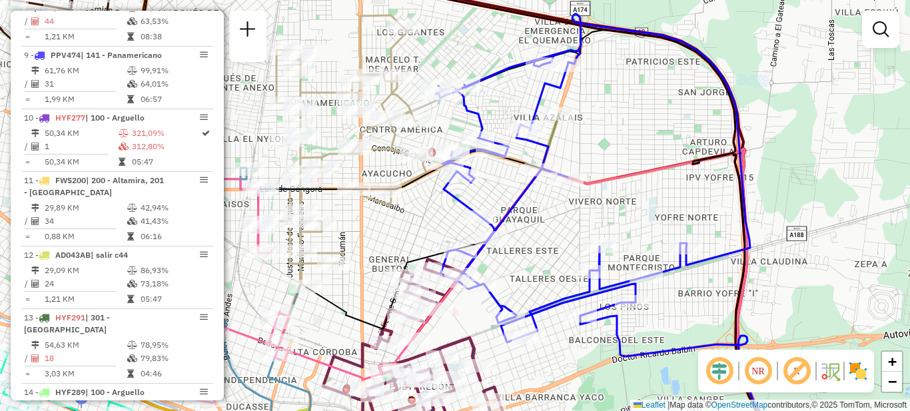
drag, startPoint x: 523, startPoint y: 251, endPoint x: 553, endPoint y: 226, distance: 39.2
click at [553, 226] on div "Janela de atendimento Grade de atendimento Capacidade Transportadoras Veículos …" at bounding box center [455, 205] width 910 height 411
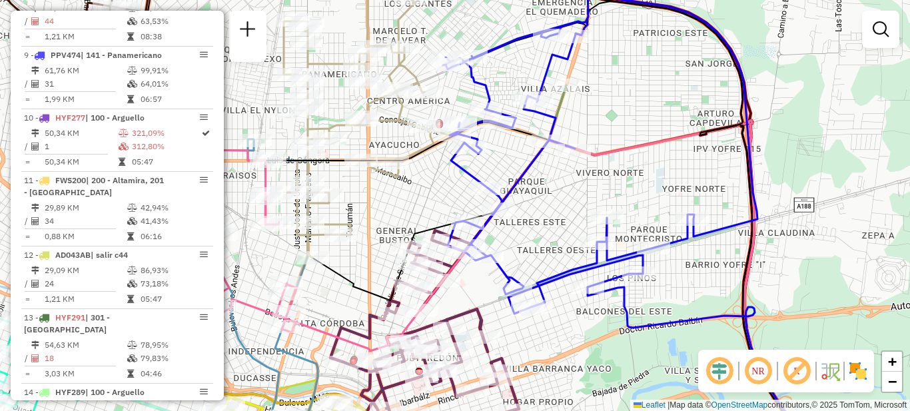
drag, startPoint x: 553, startPoint y: 226, endPoint x: 561, endPoint y: 198, distance: 29.6
click at [561, 198] on div "Janela de atendimento Grade de atendimento Capacidade Transportadoras Veículos …" at bounding box center [455, 205] width 910 height 411
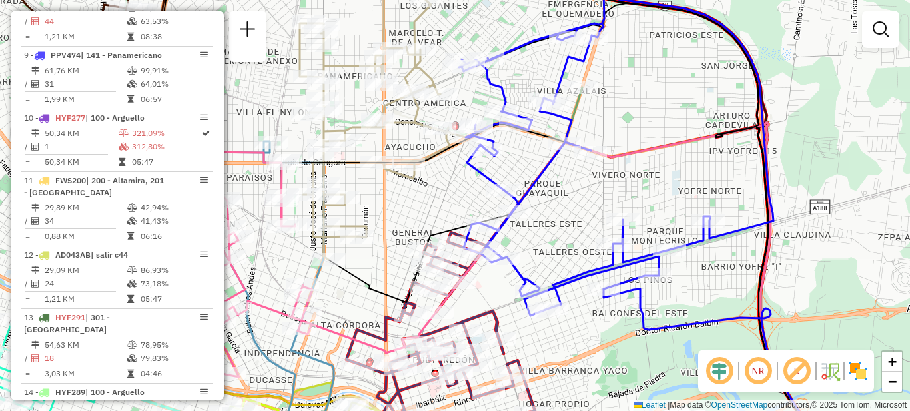
drag, startPoint x: 554, startPoint y: 208, endPoint x: 570, endPoint y: 210, distance: 16.1
click at [570, 210] on div "Janela de atendimento Grade de atendimento Capacidade Transportadoras Veículos …" at bounding box center [455, 205] width 910 height 411
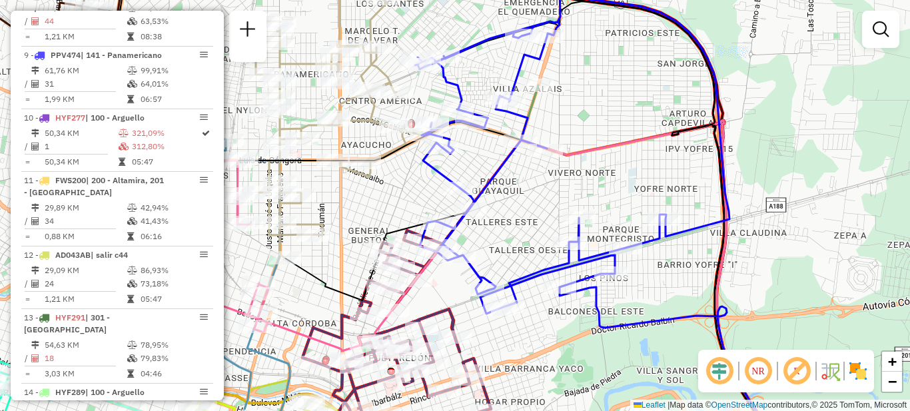
drag, startPoint x: 570, startPoint y: 210, endPoint x: 526, endPoint y: 208, distance: 44.0
click at [526, 208] on div "Janela de atendimento Grade de atendimento Capacidade Transportadoras Veículos …" at bounding box center [455, 205] width 910 height 411
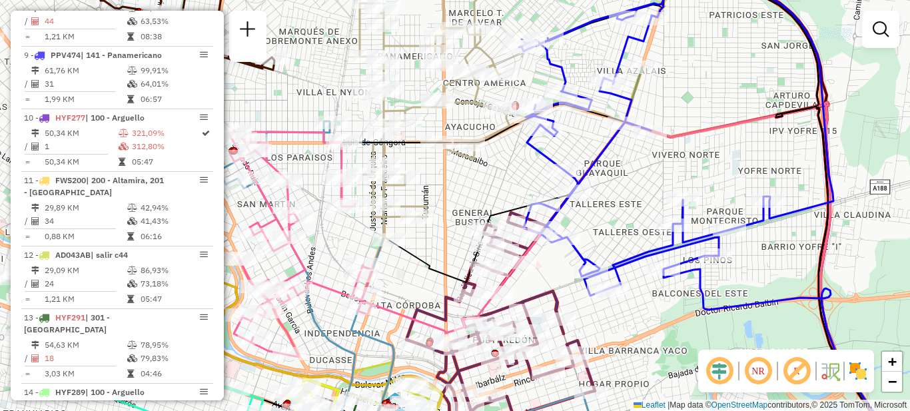
drag, startPoint x: 525, startPoint y: 228, endPoint x: 605, endPoint y: 210, distance: 81.9
click at [606, 210] on div "Janela de atendimento Grade de atendimento Capacidade Transportadoras Veículos …" at bounding box center [455, 205] width 910 height 411
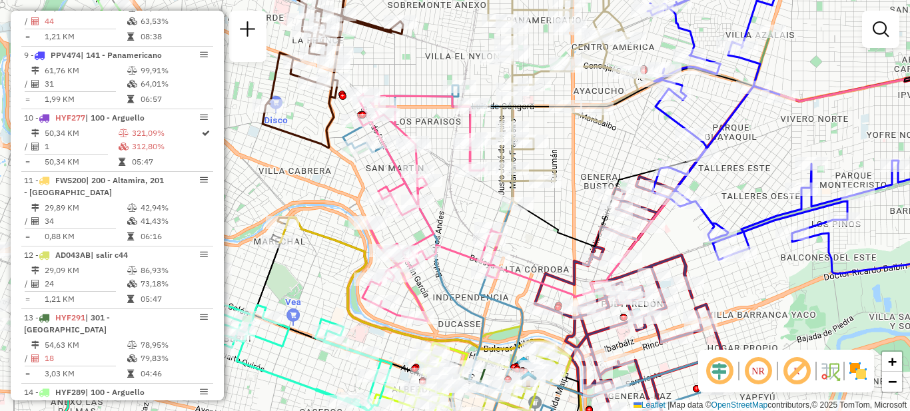
drag, startPoint x: 354, startPoint y: 247, endPoint x: 484, endPoint y: 211, distance: 134.1
click at [484, 211] on div "Janela de atendimento Grade de atendimento Capacidade Transportadoras Veículos …" at bounding box center [455, 205] width 910 height 411
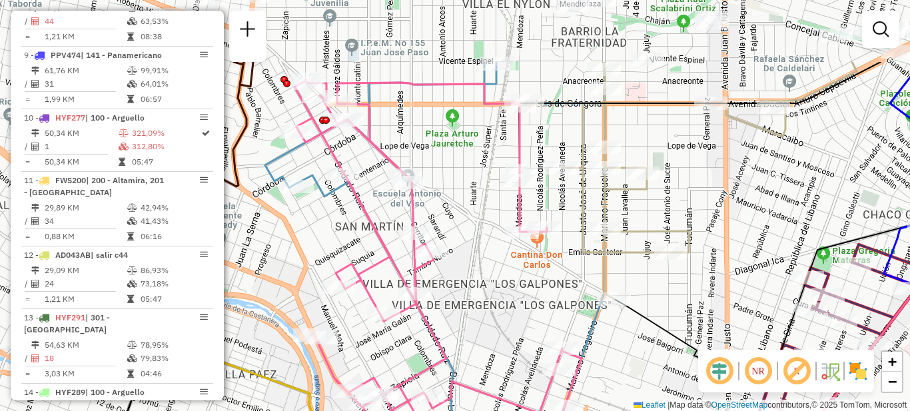
drag, startPoint x: 454, startPoint y: 115, endPoint x: 458, endPoint y: 219, distance: 104.6
click at [458, 219] on div "Janela de atendimento Grade de atendimento Capacidade Transportadoras Veículos …" at bounding box center [455, 205] width 910 height 411
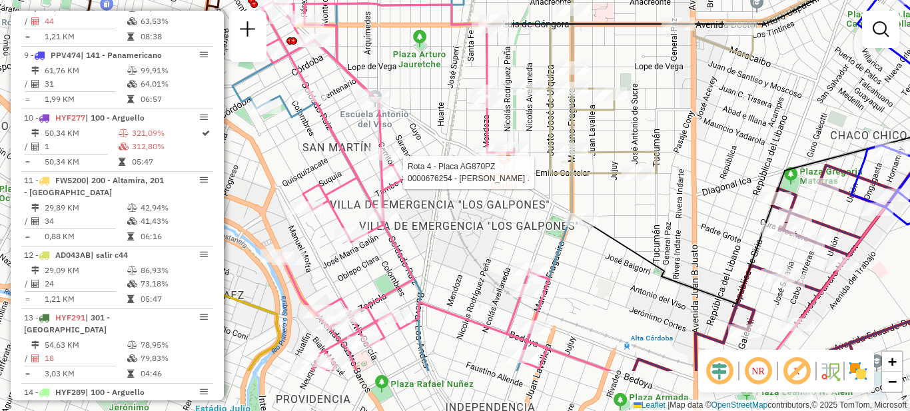
drag, startPoint x: 448, startPoint y: 260, endPoint x: 413, endPoint y: 176, distance: 90.2
click at [413, 176] on div at bounding box center [398, 172] width 33 height 13
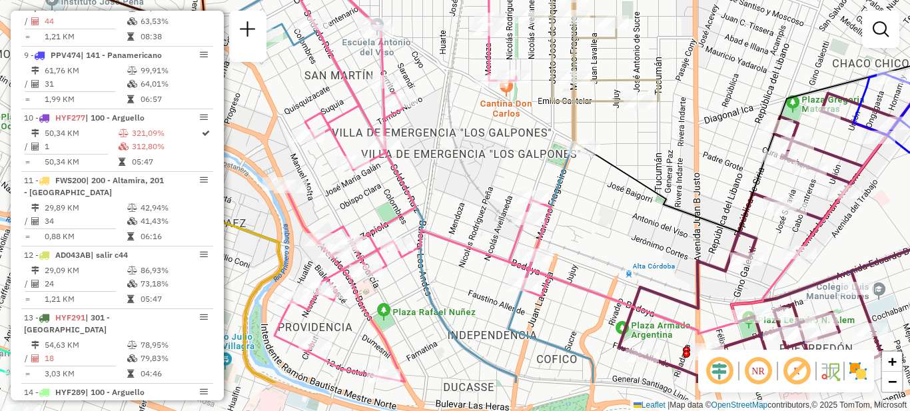
drag, startPoint x: 464, startPoint y: 256, endPoint x: 468, endPoint y: 187, distance: 68.7
click at [468, 187] on div "Janela de atendimento Grade de atendimento Capacidade Transportadoras Veículos …" at bounding box center [455, 205] width 910 height 411
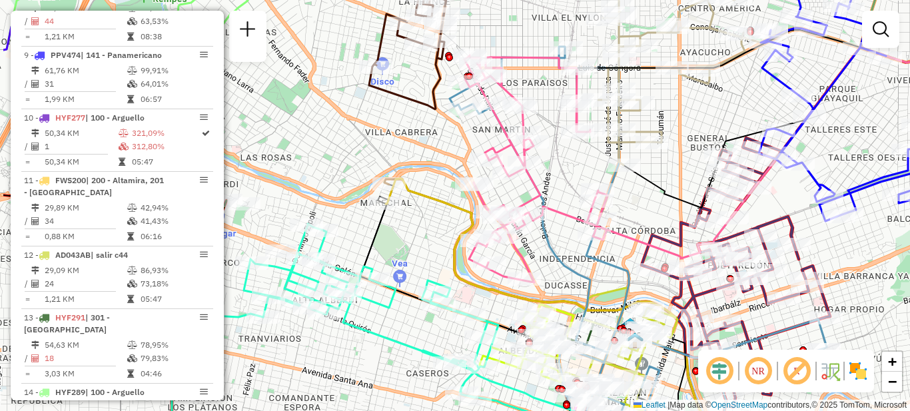
drag, startPoint x: 274, startPoint y: 230, endPoint x: 357, endPoint y: 221, distance: 83.1
click at [360, 222] on icon at bounding box center [510, 324] width 300 height 256
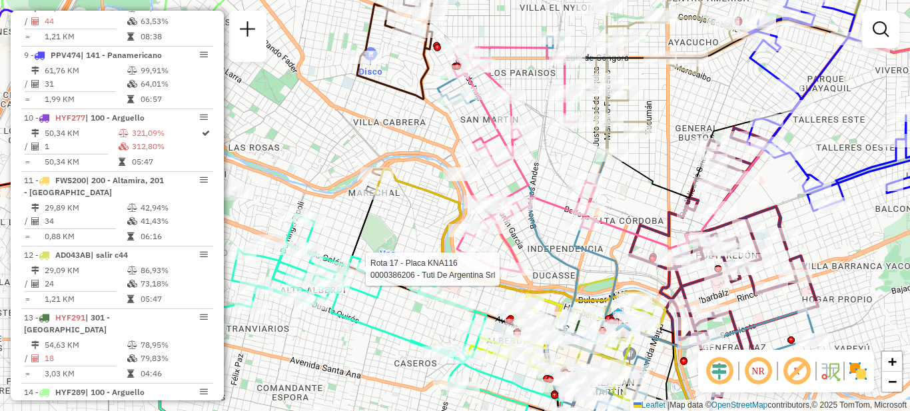
select select "**********"
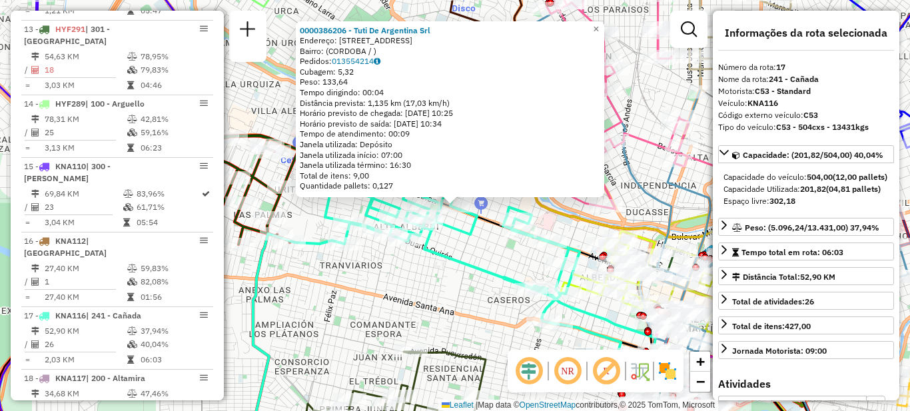
scroll to position [1572, 0]
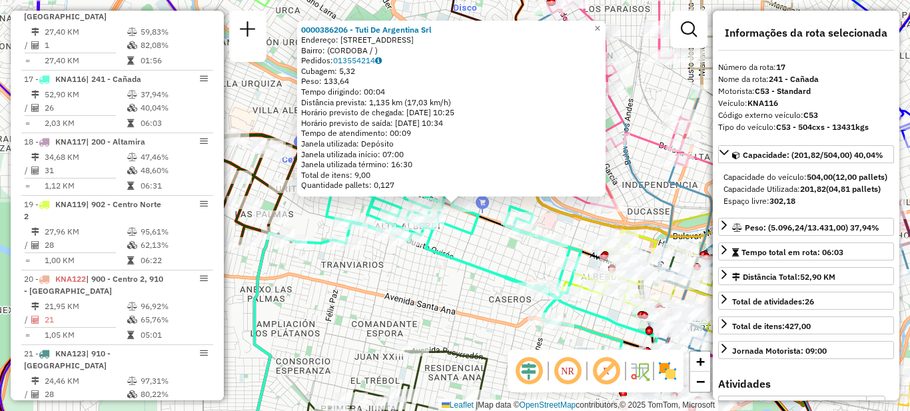
drag, startPoint x: 368, startPoint y: 300, endPoint x: 407, endPoint y: 287, distance: 40.9
click at [380, 294] on div "0000386206 - Tuti De Argentina Srl Endereço: [STREET_ADDRESS] Pedidos: 01355421…" at bounding box center [455, 205] width 910 height 411
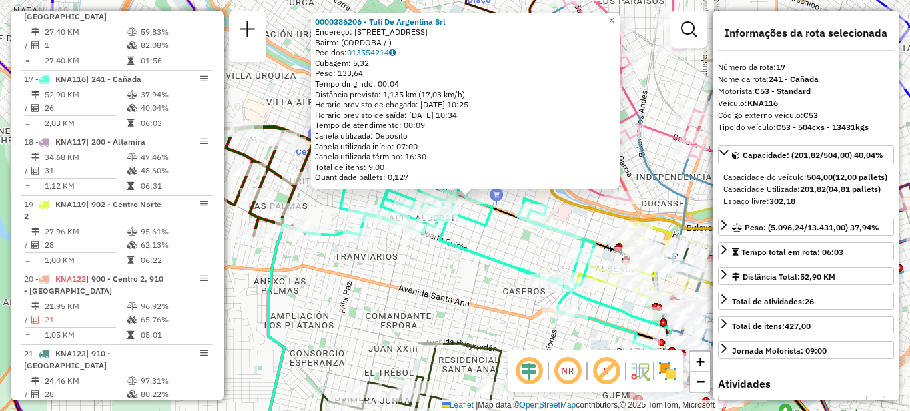
click at [480, 275] on div "0000386206 - Tuti De Argentina Srl Endereço: [STREET_ADDRESS] Pedidos: 01355421…" at bounding box center [455, 205] width 910 height 411
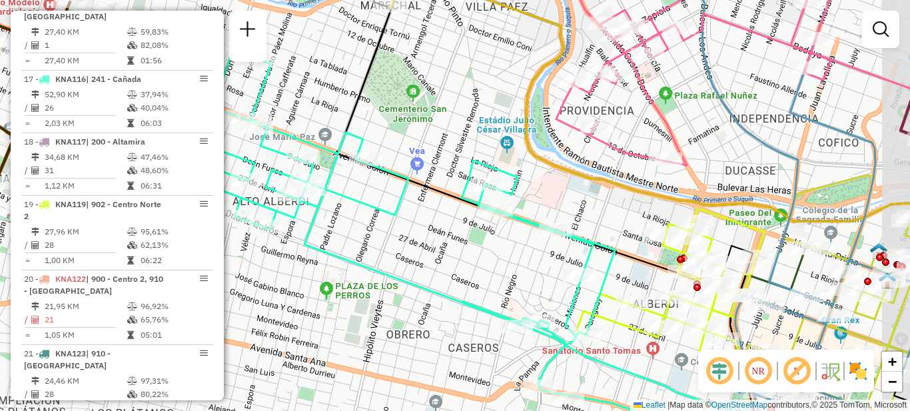
drag, startPoint x: 511, startPoint y: 240, endPoint x: 426, endPoint y: 246, distance: 84.8
click at [426, 246] on div "Janela de atendimento Grade de atendimento Capacidade Transportadoras Veículos …" at bounding box center [455, 205] width 910 height 411
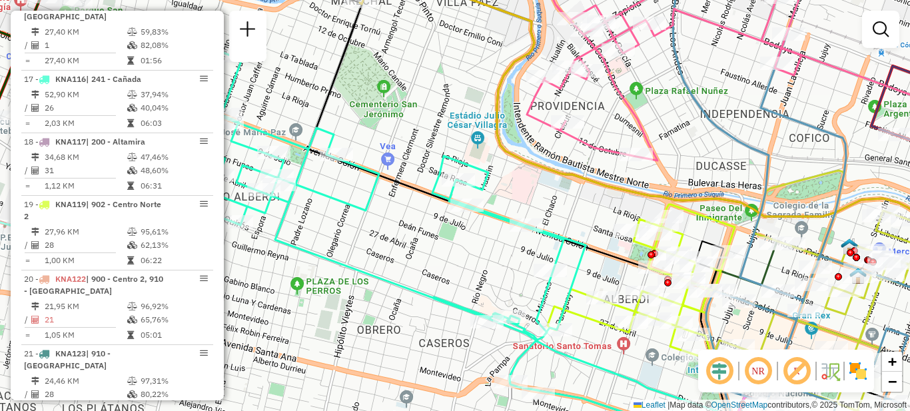
drag, startPoint x: 478, startPoint y: 251, endPoint x: 449, endPoint y: 246, distance: 29.7
click at [449, 246] on div "Janela de atendimento Grade de atendimento Capacidade Transportadoras Veículos …" at bounding box center [455, 205] width 910 height 411
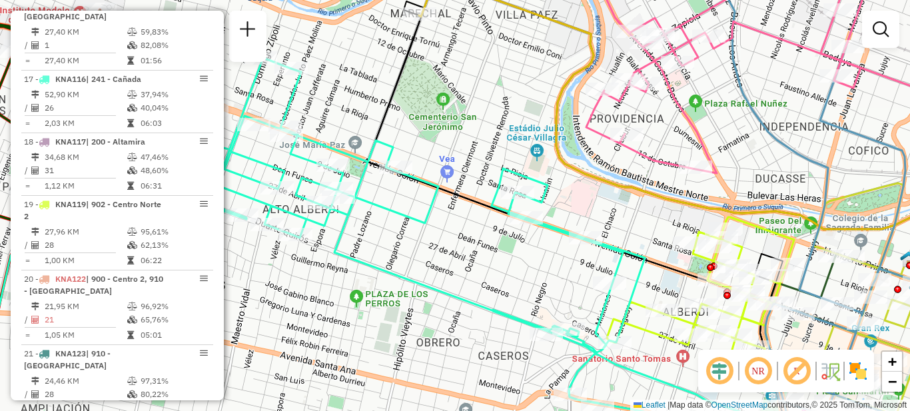
drag, startPoint x: 436, startPoint y: 255, endPoint x: 496, endPoint y: 268, distance: 60.6
click at [496, 268] on div "Janela de atendimento Grade de atendimento Capacidade Transportadoras Veículos …" at bounding box center [455, 205] width 910 height 411
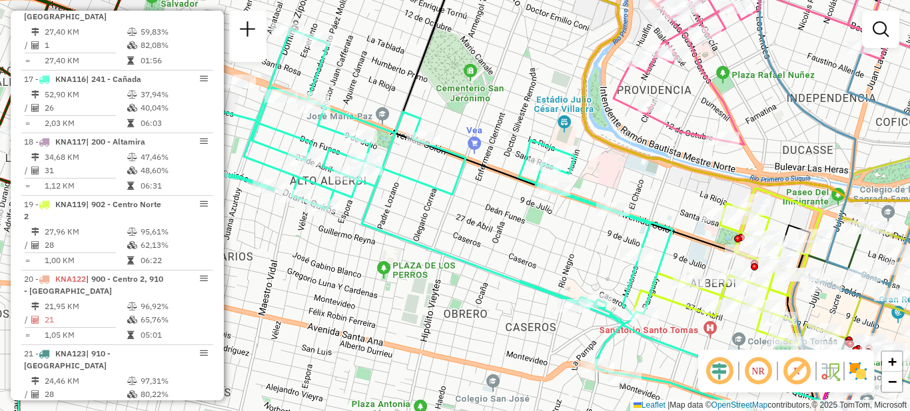
drag, startPoint x: 446, startPoint y: 253, endPoint x: 458, endPoint y: 224, distance: 31.3
click at [458, 224] on div "Janela de atendimento Grade de atendimento Capacidade Transportadoras Veículos …" at bounding box center [455, 205] width 910 height 411
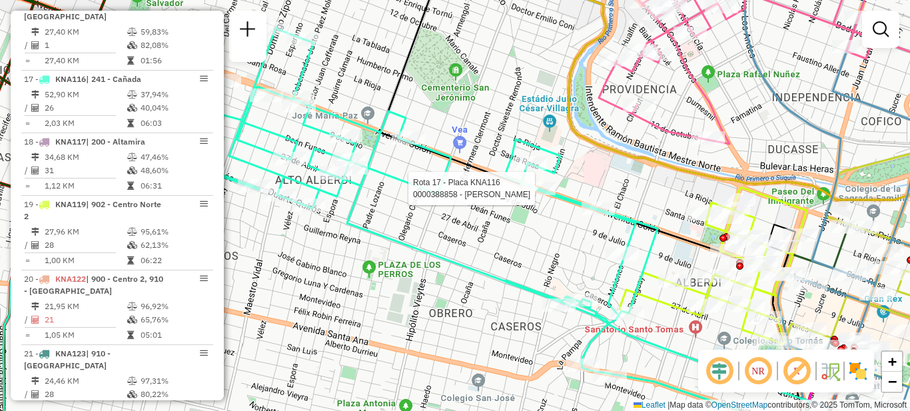
select select "**********"
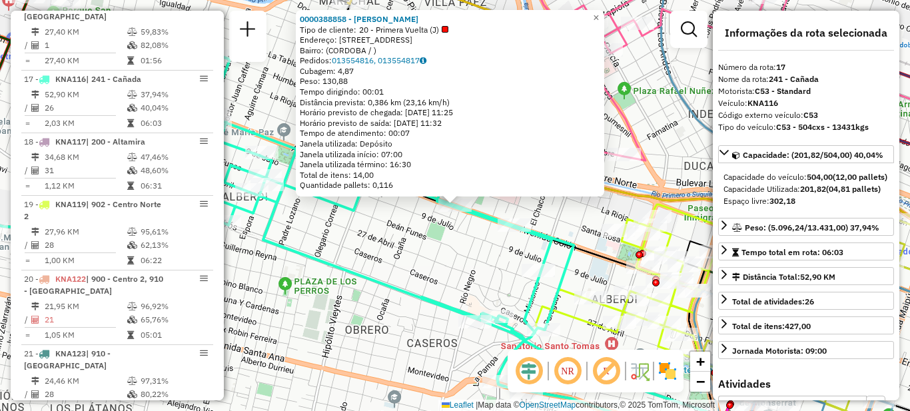
click at [430, 262] on div "0000388858 - Yvanovich Betiana Tipo de cliente: 20 - Primera Vuelta (J) Endereç…" at bounding box center [455, 205] width 910 height 411
